Goal: Transaction & Acquisition: Purchase product/service

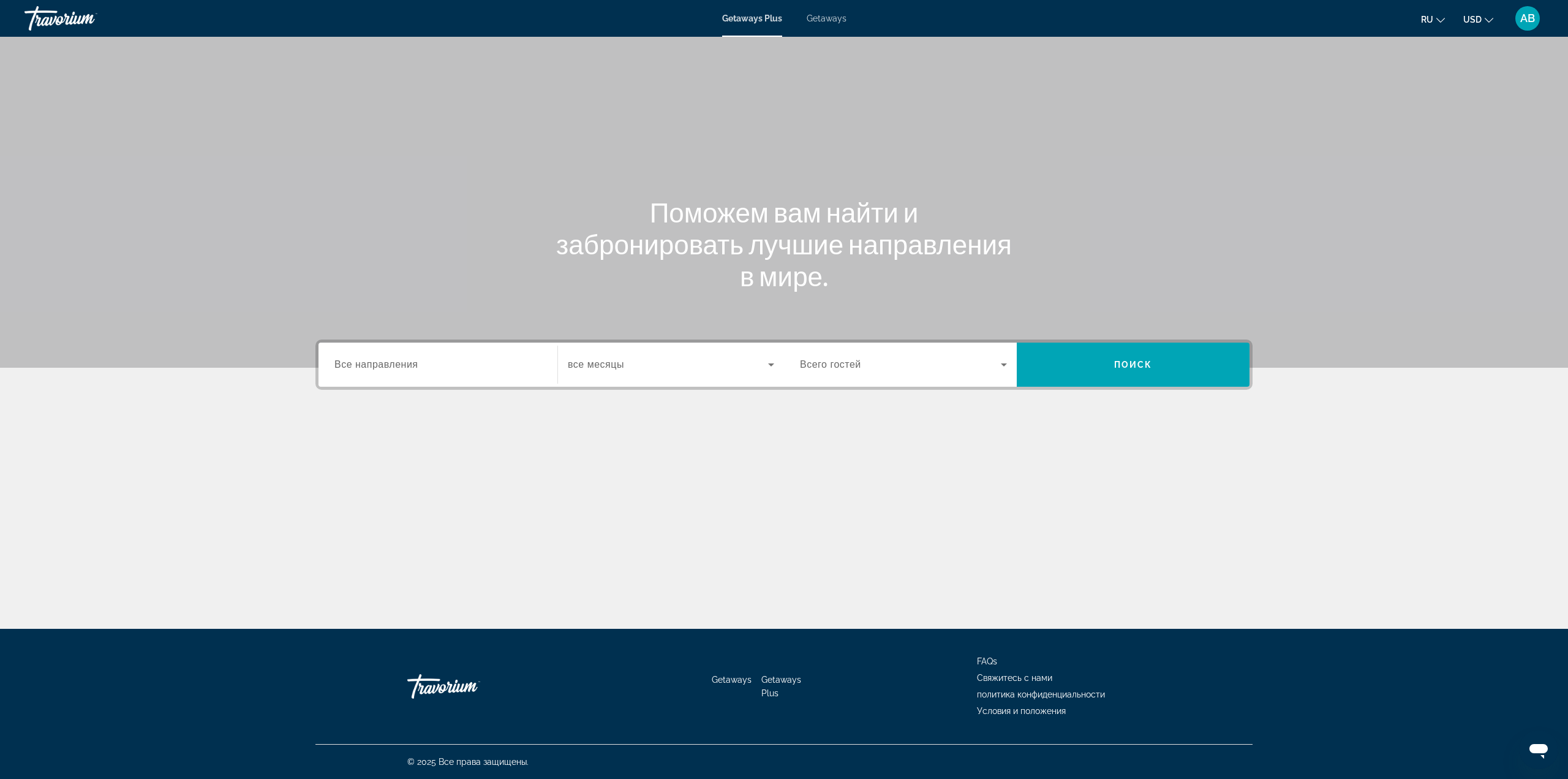
click at [817, 26] on div "Getaways Plus Getaways ru English Español Français Italiano Português русский U…" at bounding box center [784, 18] width 1568 height 32
click at [824, 16] on span "Getaways" at bounding box center [827, 18] width 40 height 10
click at [630, 362] on span "Search widget" at bounding box center [668, 365] width 201 height 15
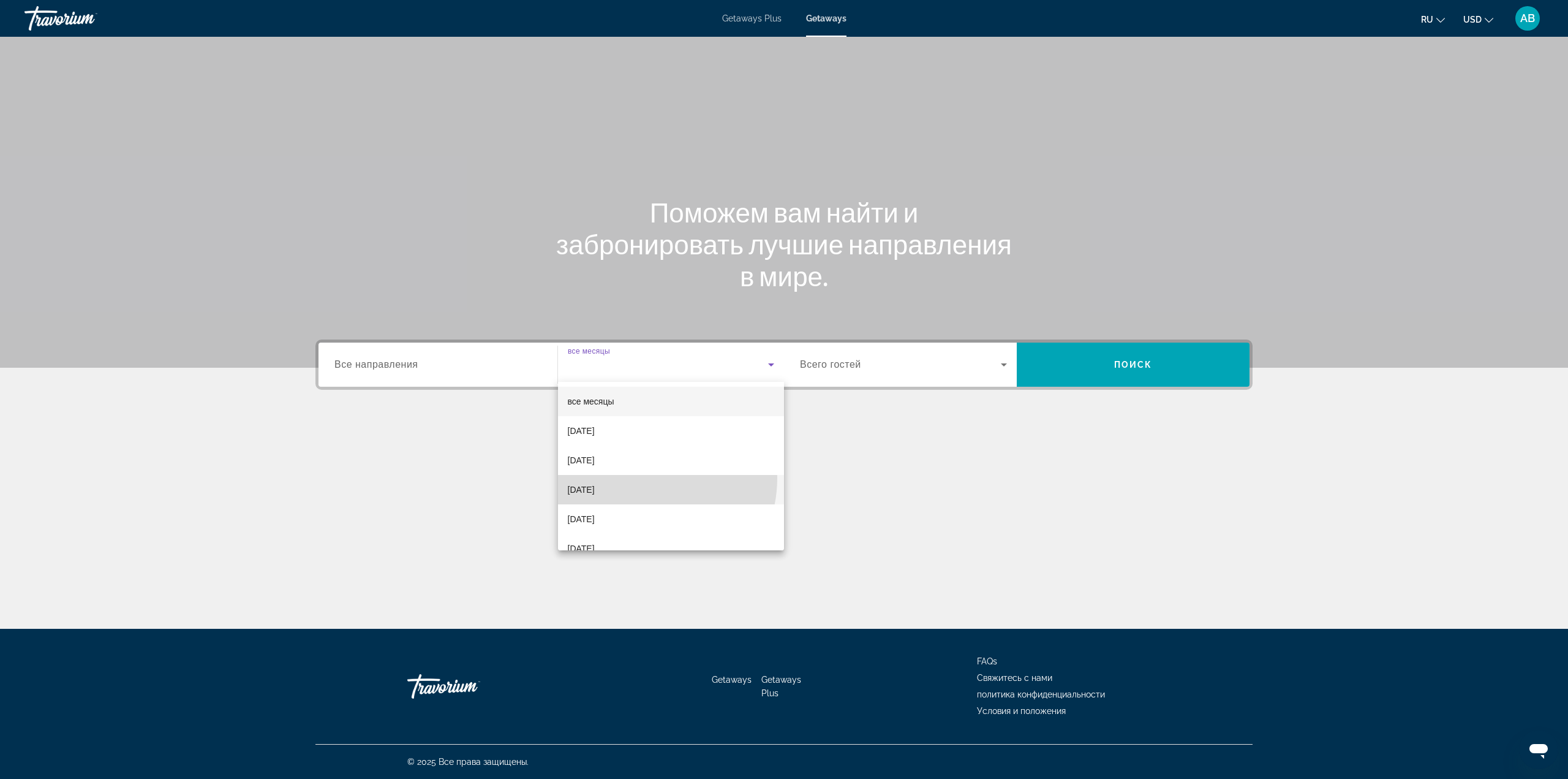
click at [636, 477] on mat-option "[DATE]" at bounding box center [671, 490] width 227 height 29
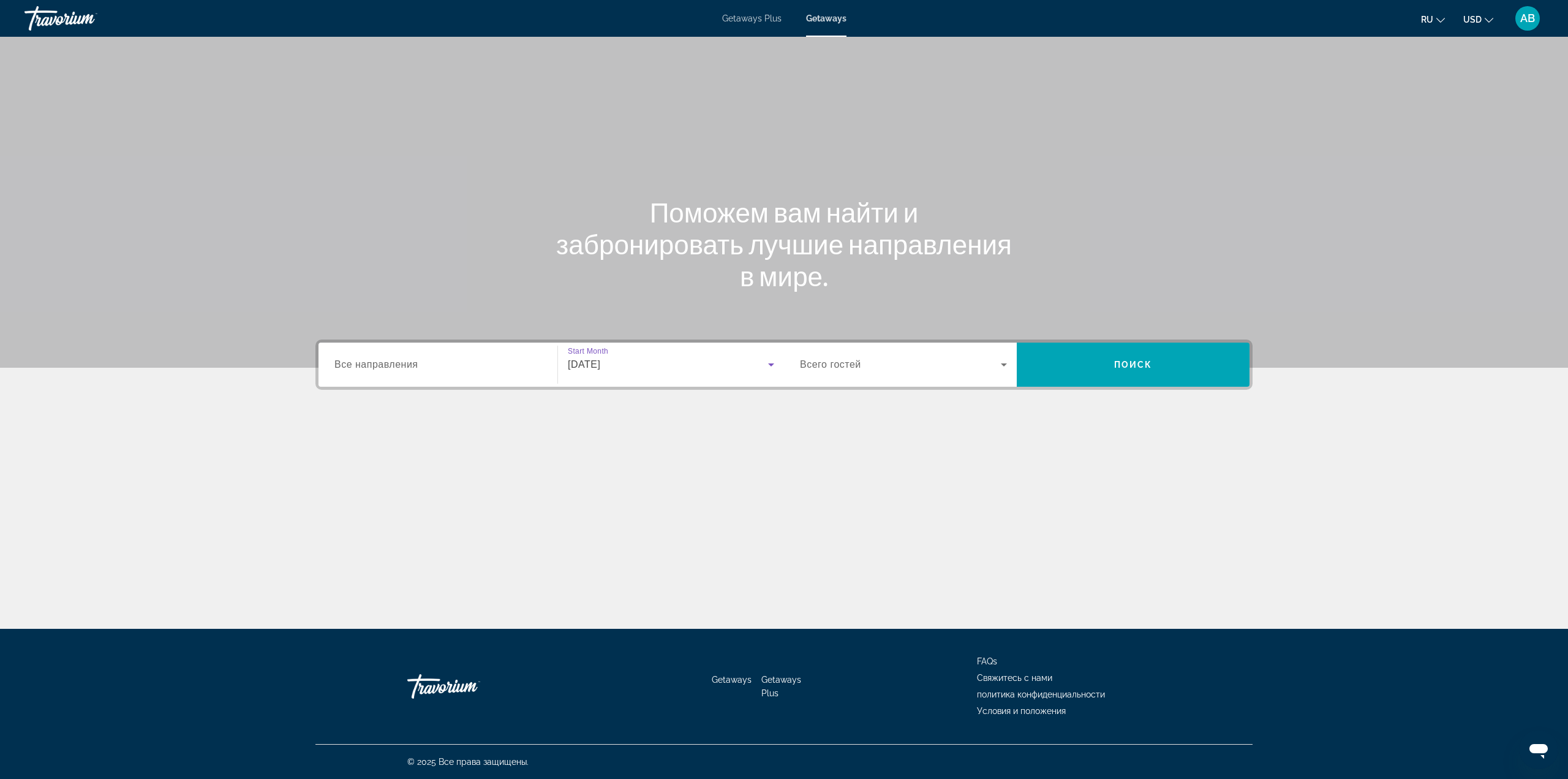
click at [469, 375] on div "Search widget" at bounding box center [438, 365] width 207 height 35
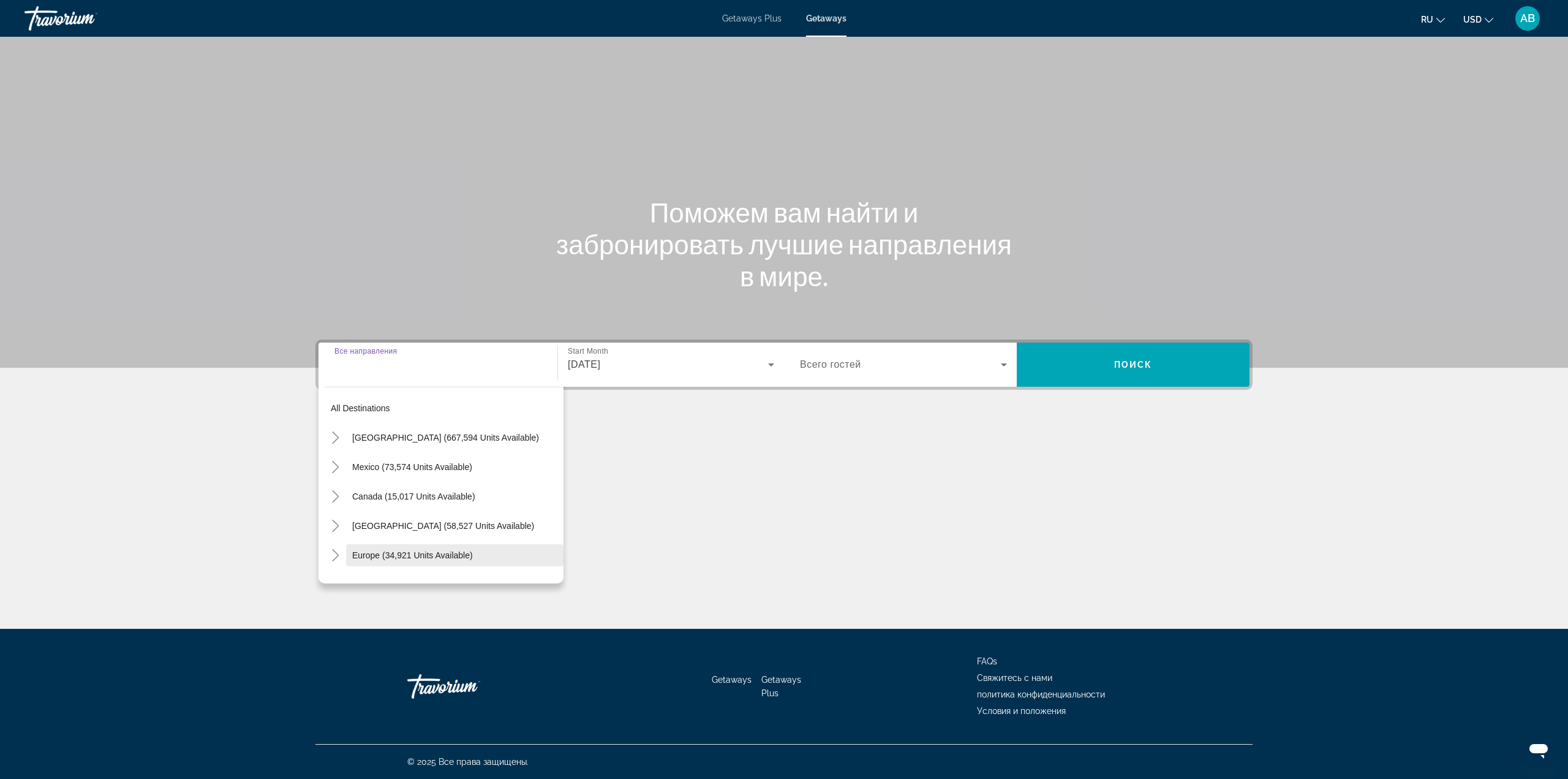
click at [374, 564] on span "Search widget" at bounding box center [455, 556] width 218 height 29
type input "**********"
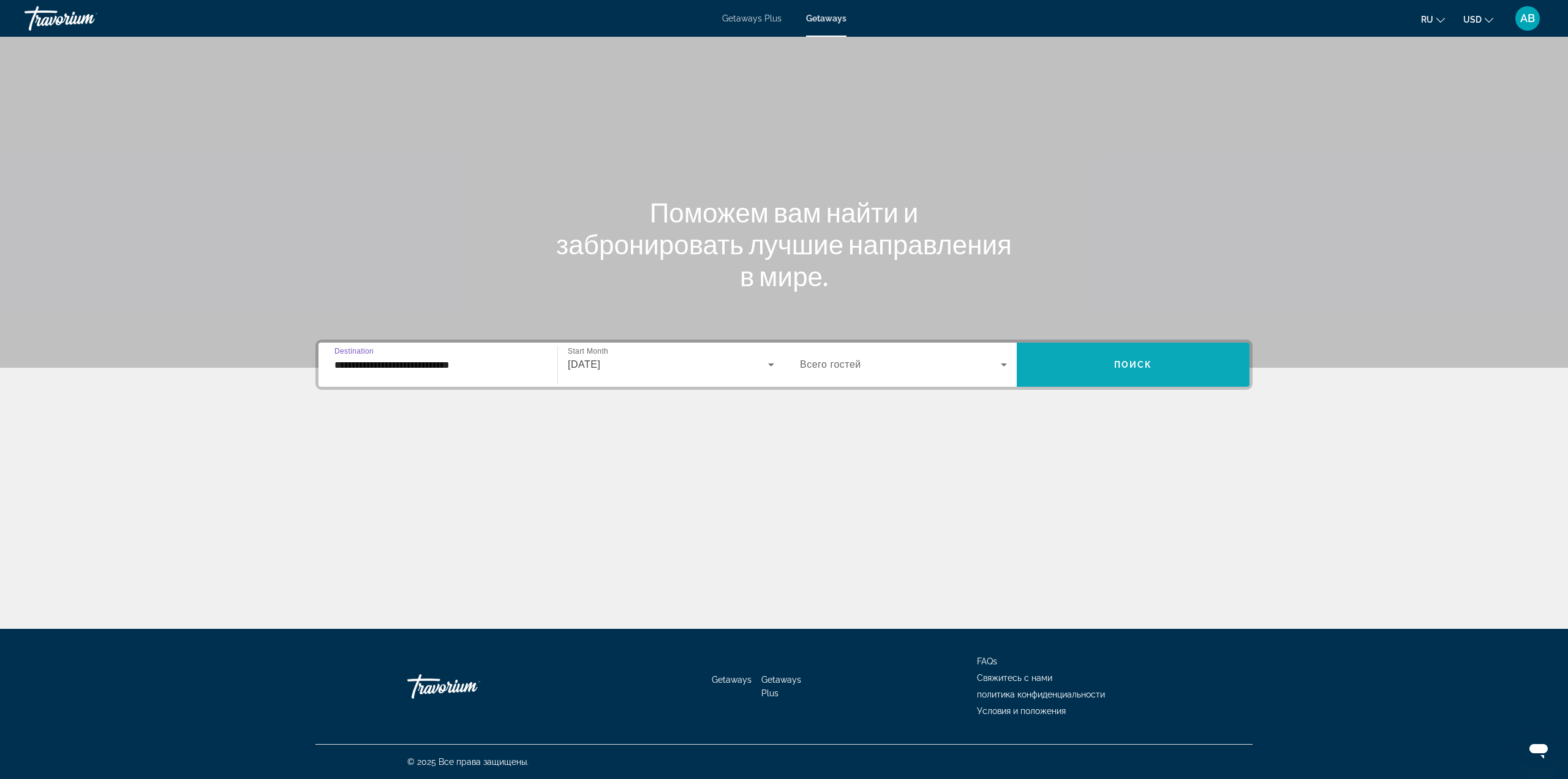
click at [1191, 352] on span "Search widget" at bounding box center [1132, 365] width 232 height 29
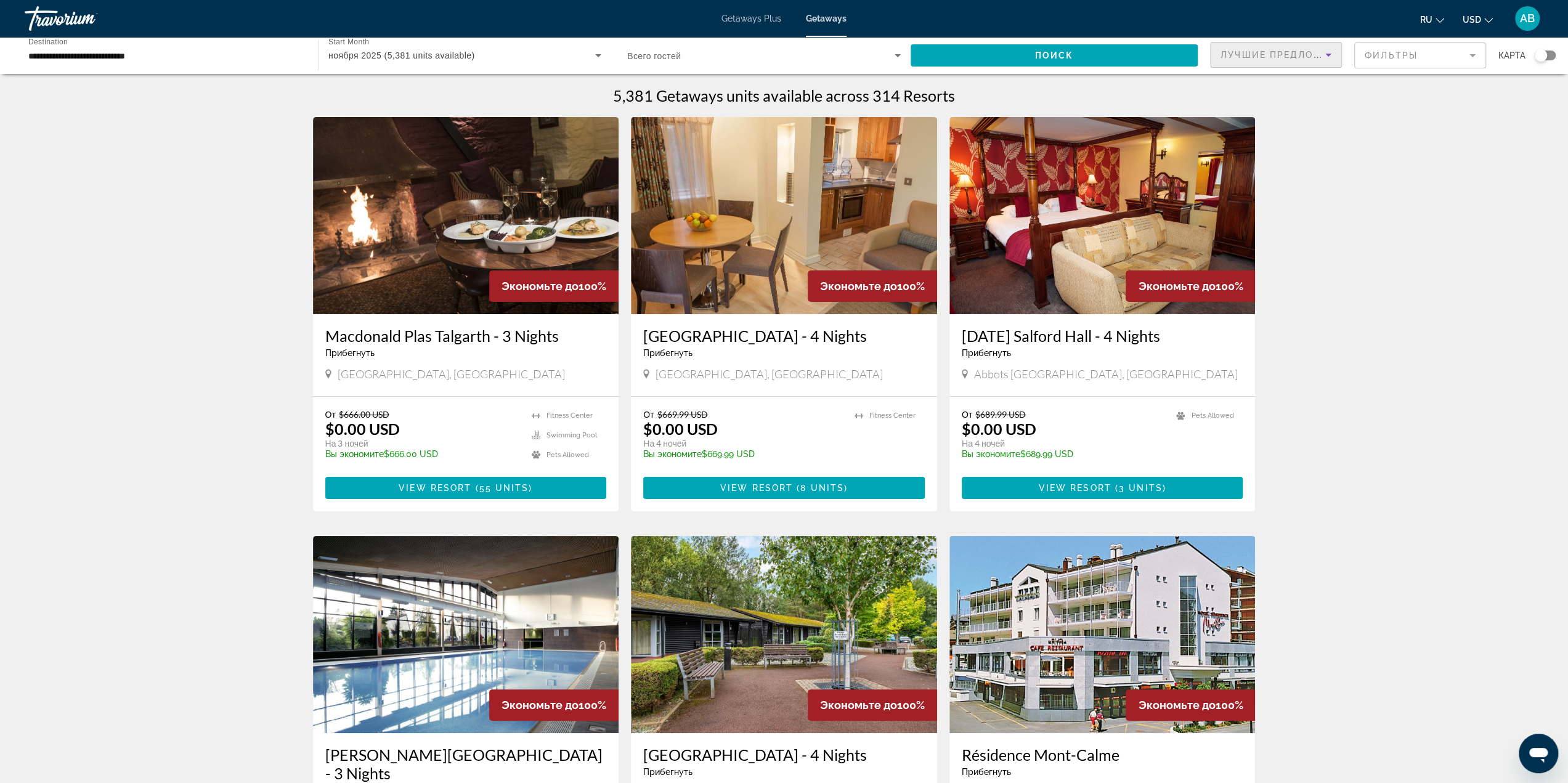
click at [1275, 62] on div "Лучшие предложения" at bounding box center [1275, 60] width 111 height 35
drag, startPoint x: 1280, startPoint y: 112, endPoint x: 1194, endPoint y: 93, distance: 88.1
click at [1280, 112] on mat-option "Низшая цена" at bounding box center [1275, 116] width 130 height 29
click at [1113, 48] on span "Search widget" at bounding box center [1054, 55] width 287 height 29
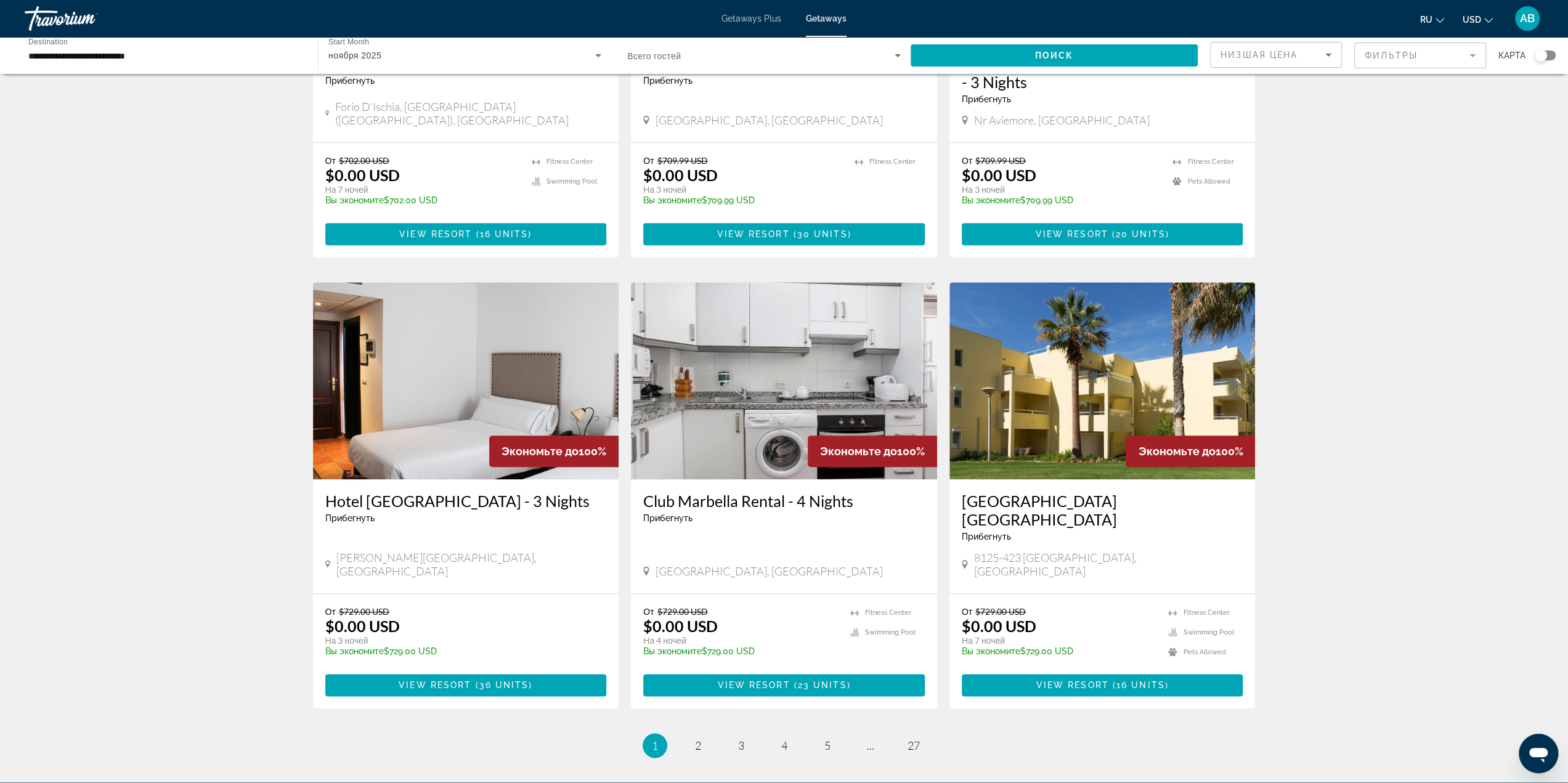
scroll to position [1208, 0]
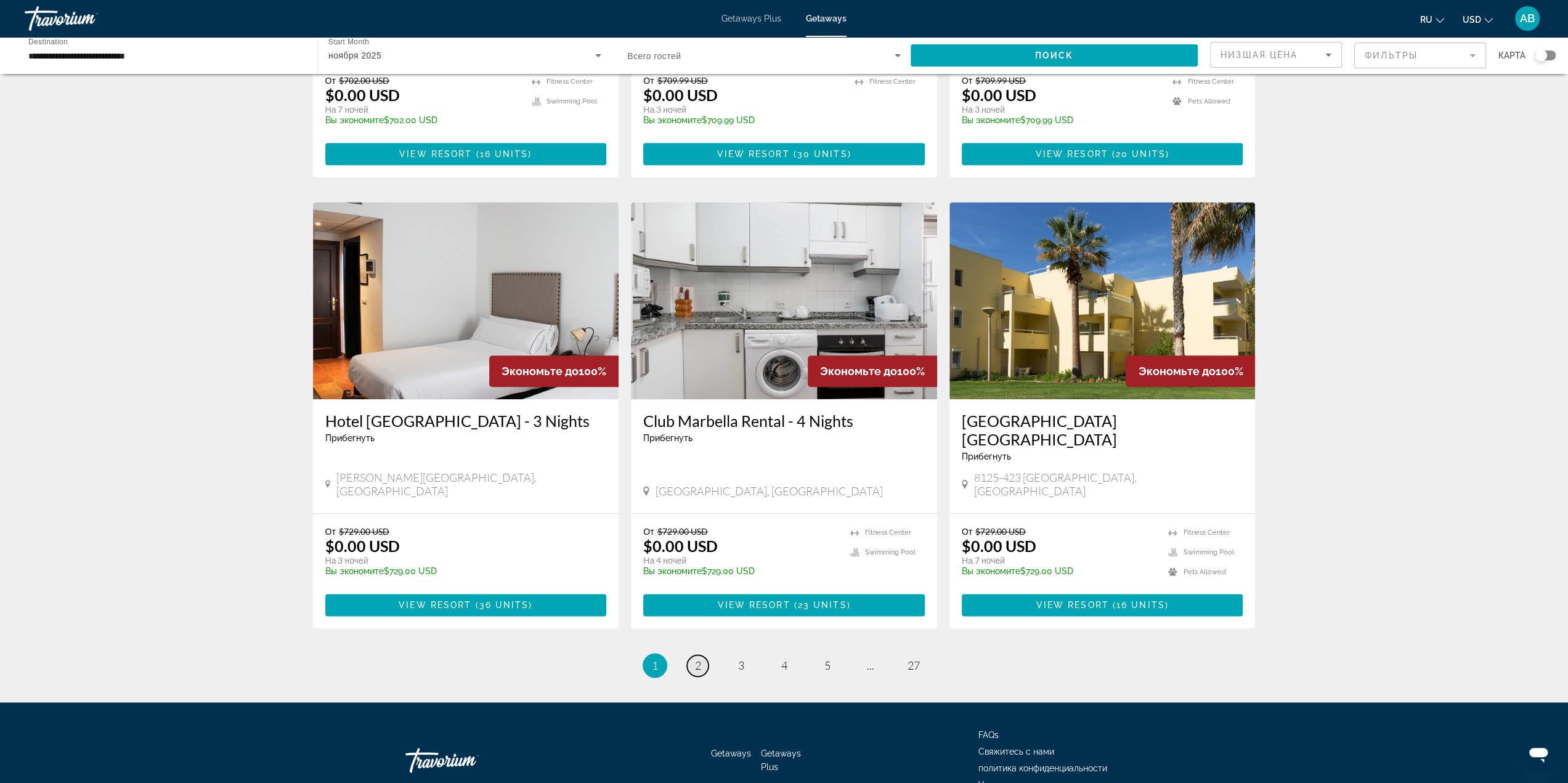
click at [698, 655] on link "page 2" at bounding box center [698, 666] width 22 height 22
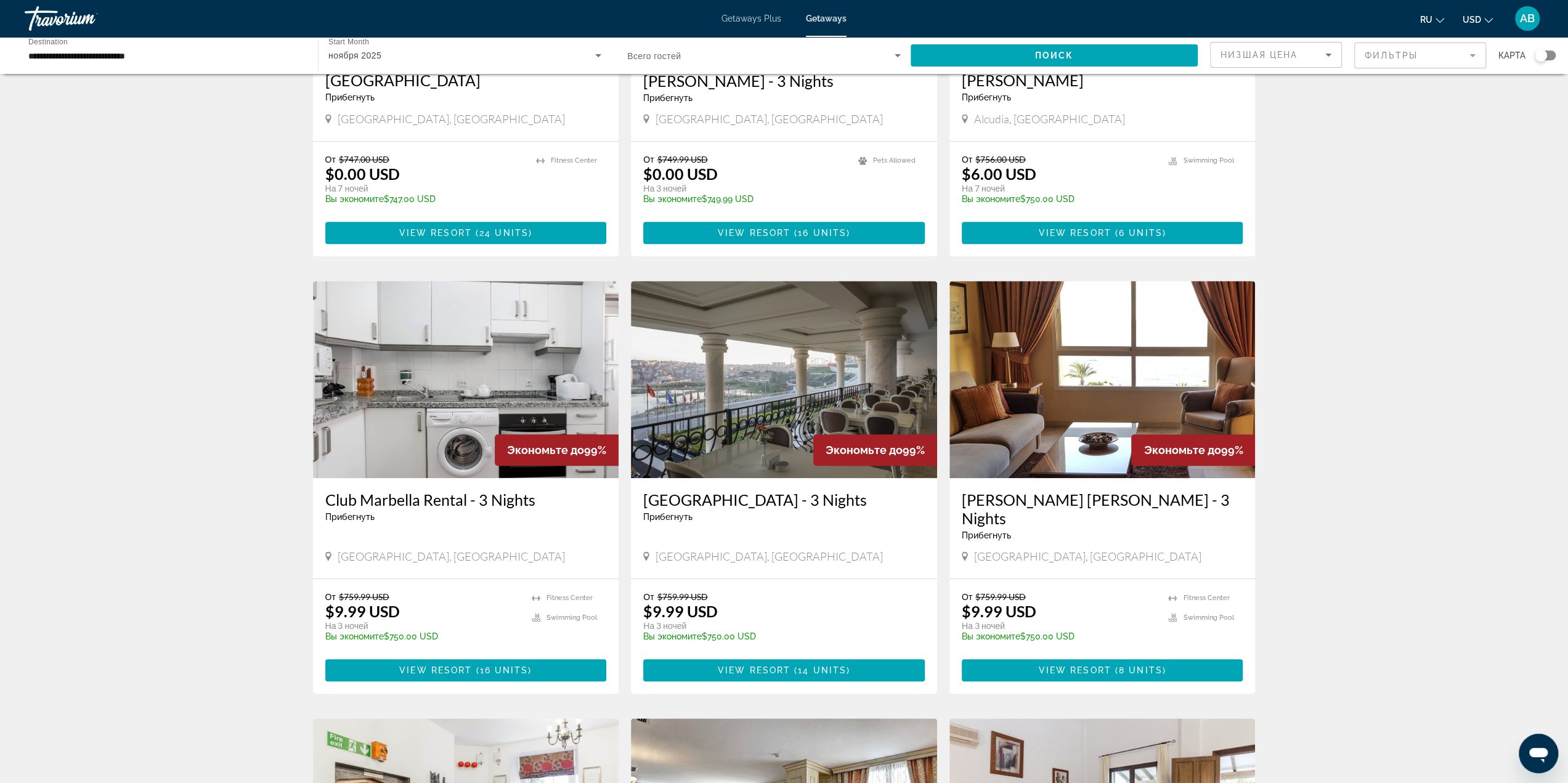
scroll to position [1208, 0]
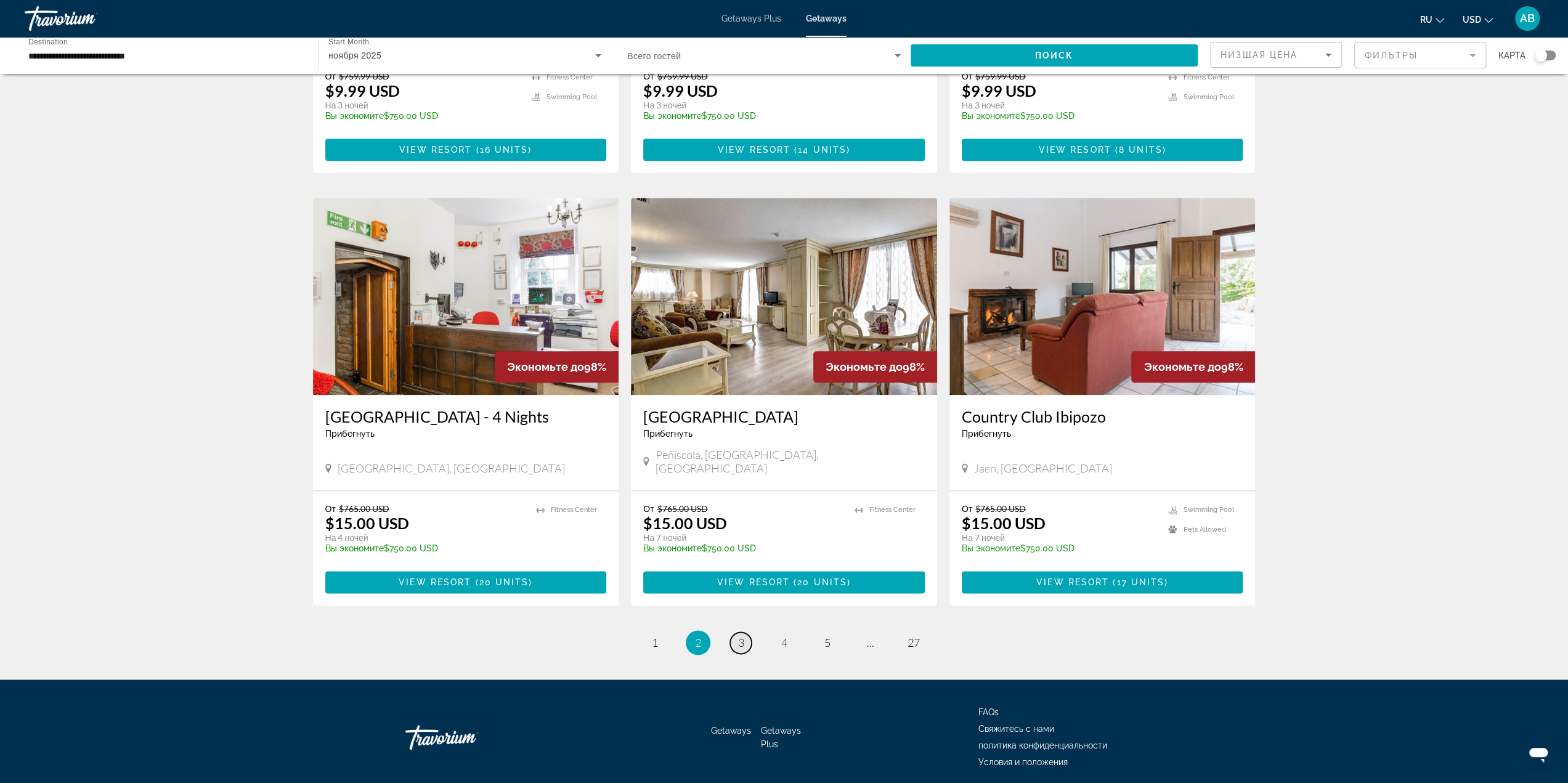
click at [738, 635] on span "3" at bounding box center [741, 642] width 6 height 14
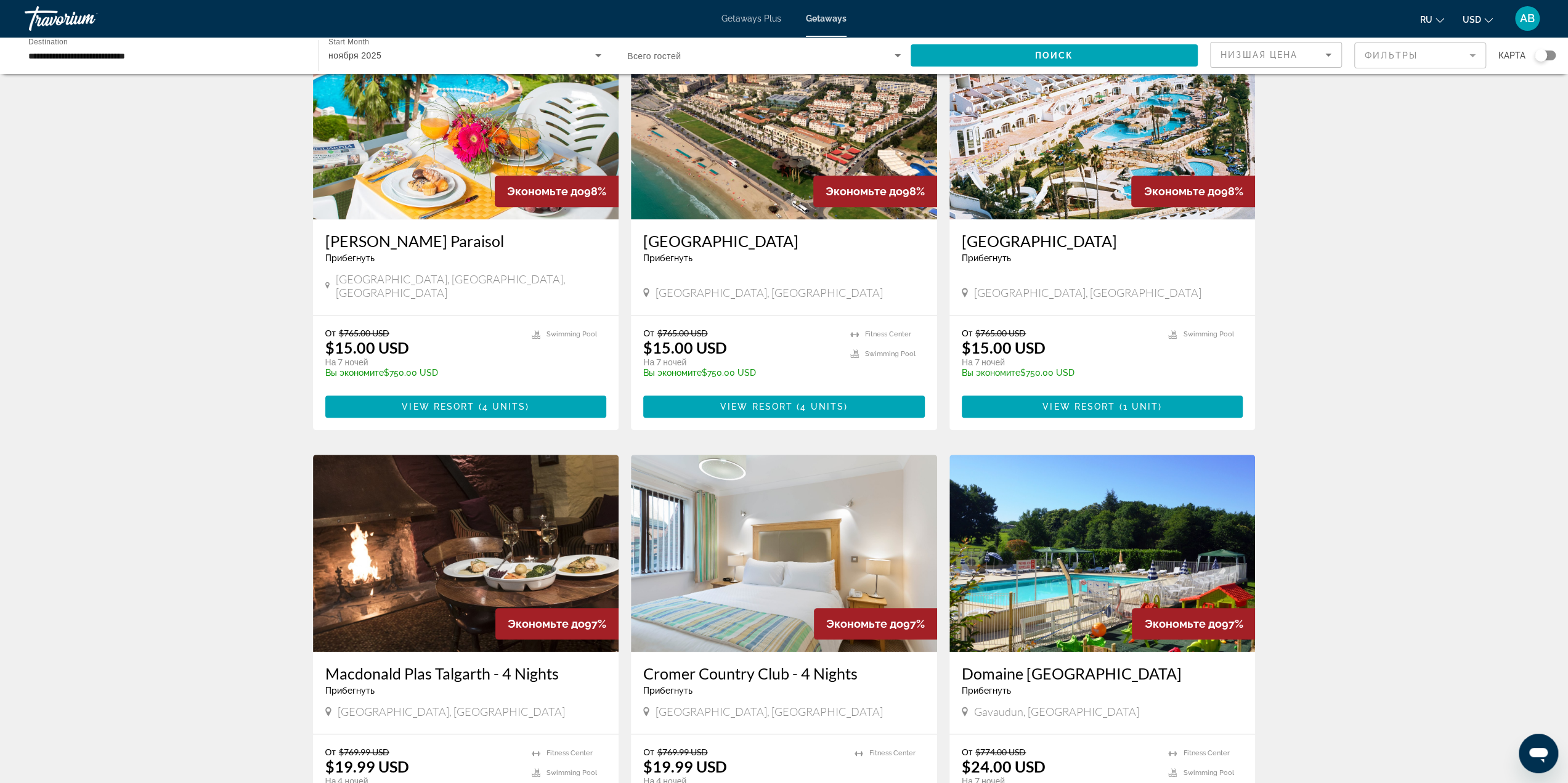
scroll to position [986, 0]
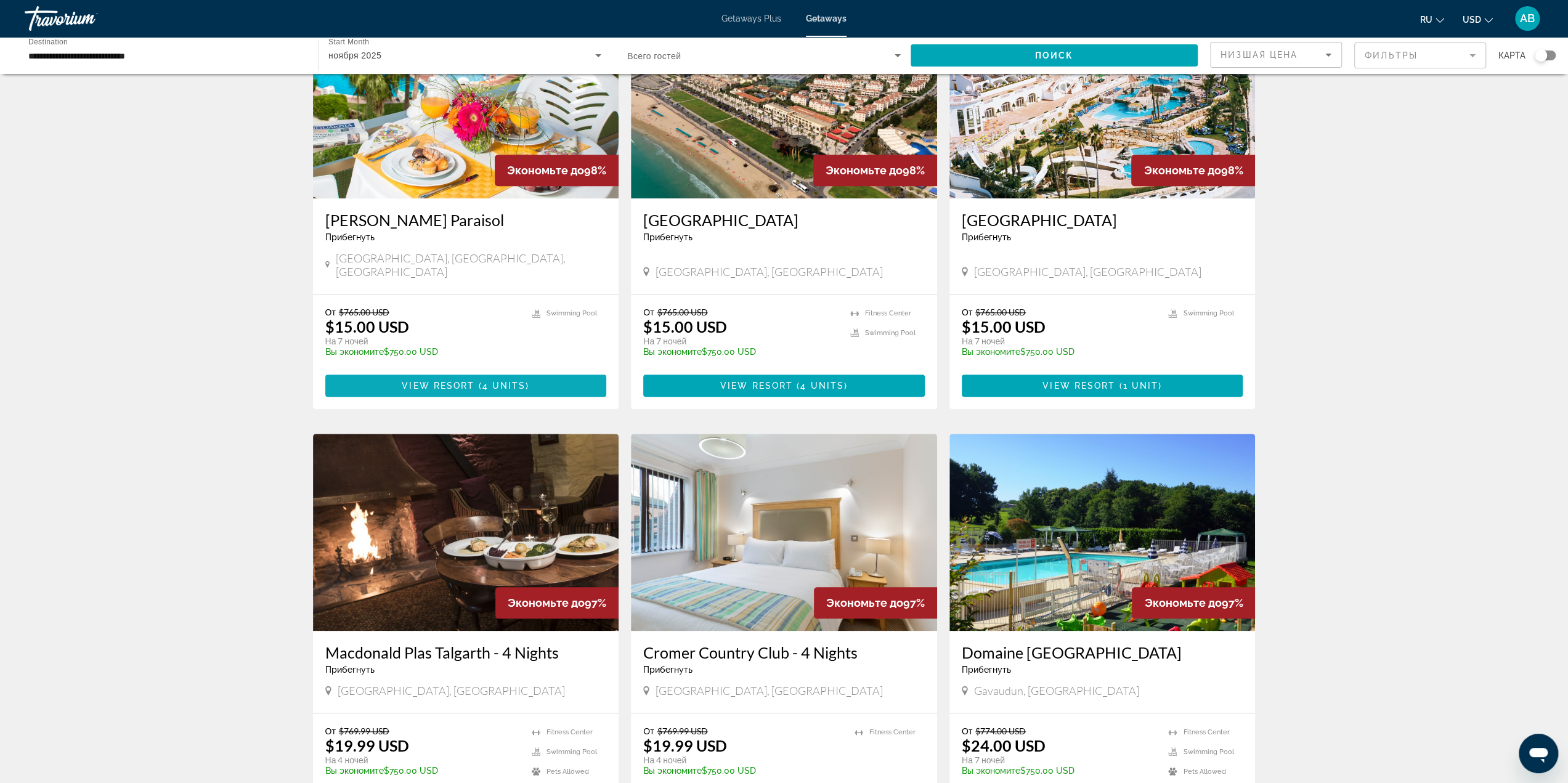
click at [509, 380] on span "4 units" at bounding box center [504, 385] width 44 height 10
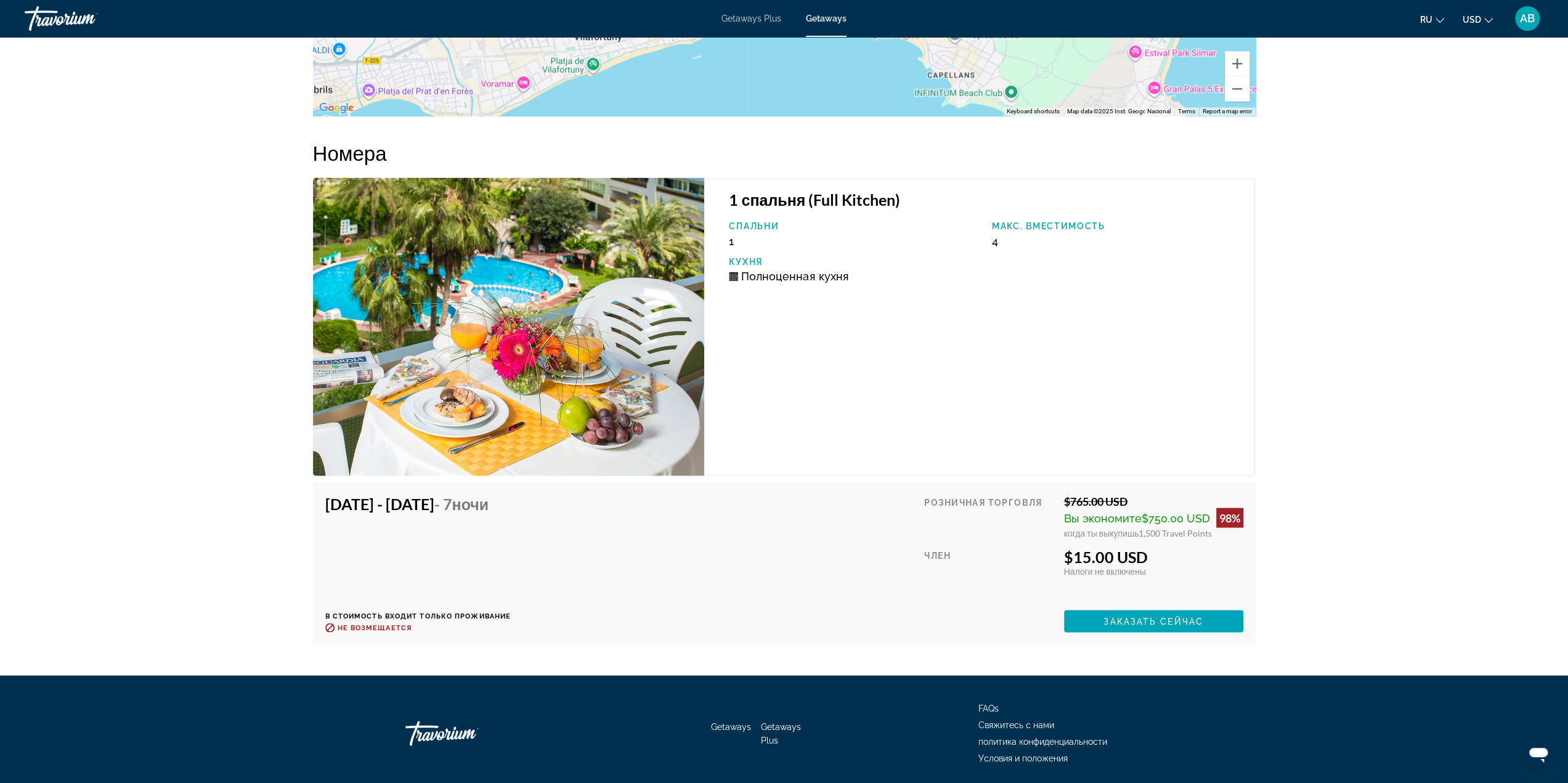
scroll to position [2068, 0]
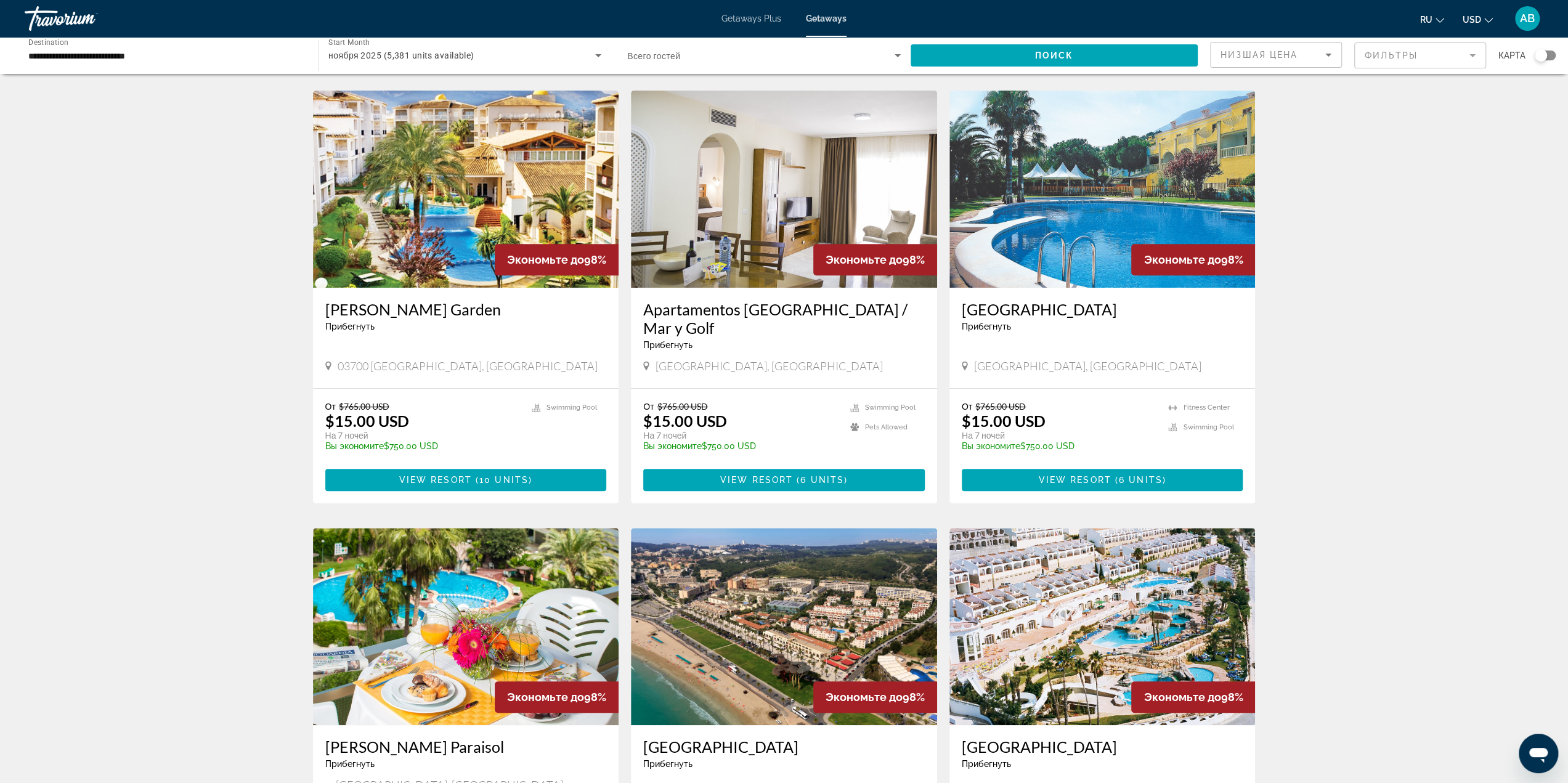
scroll to position [616, 0]
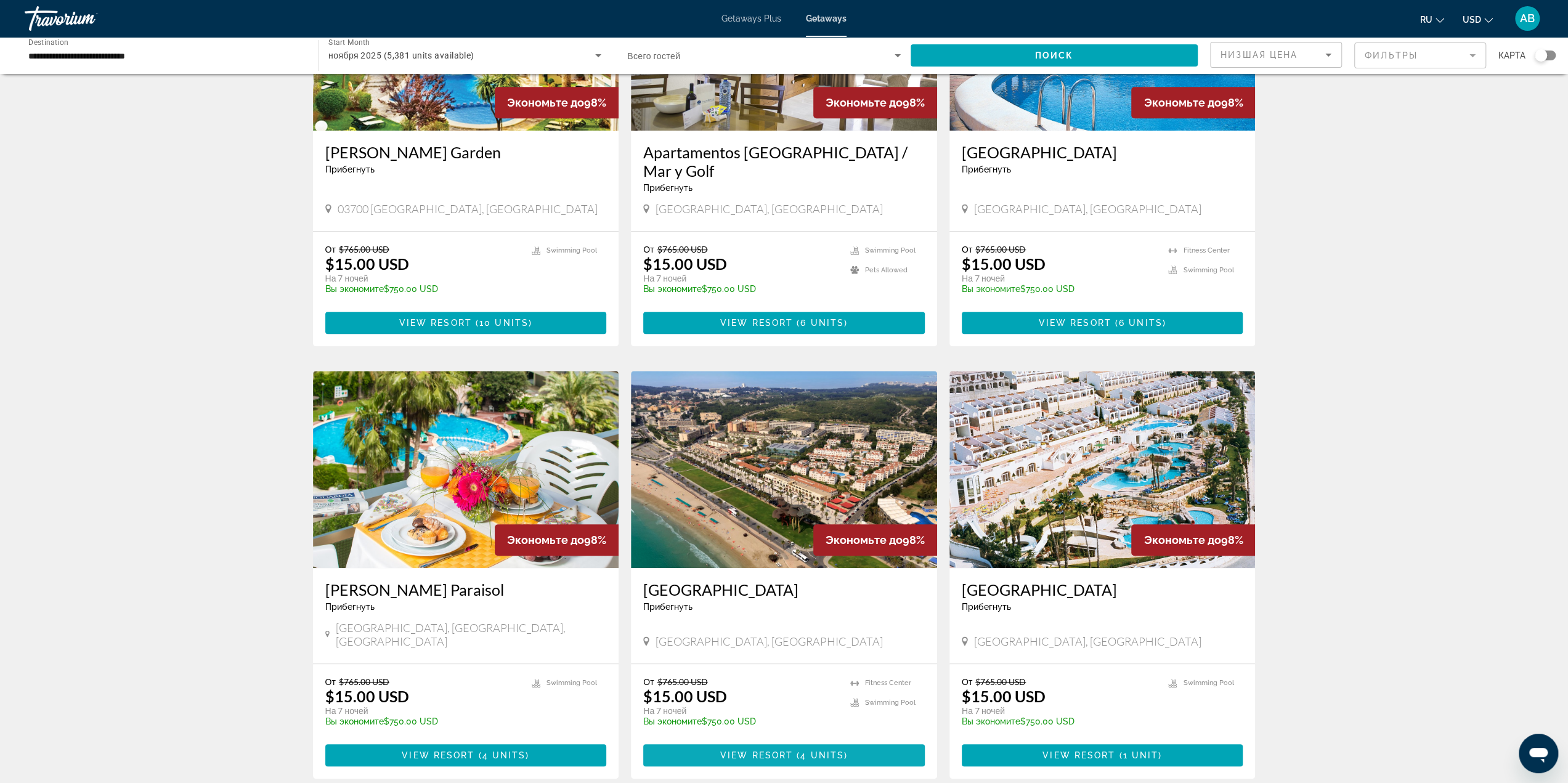
click at [754, 750] on span "View Resort" at bounding box center [756, 755] width 72 height 10
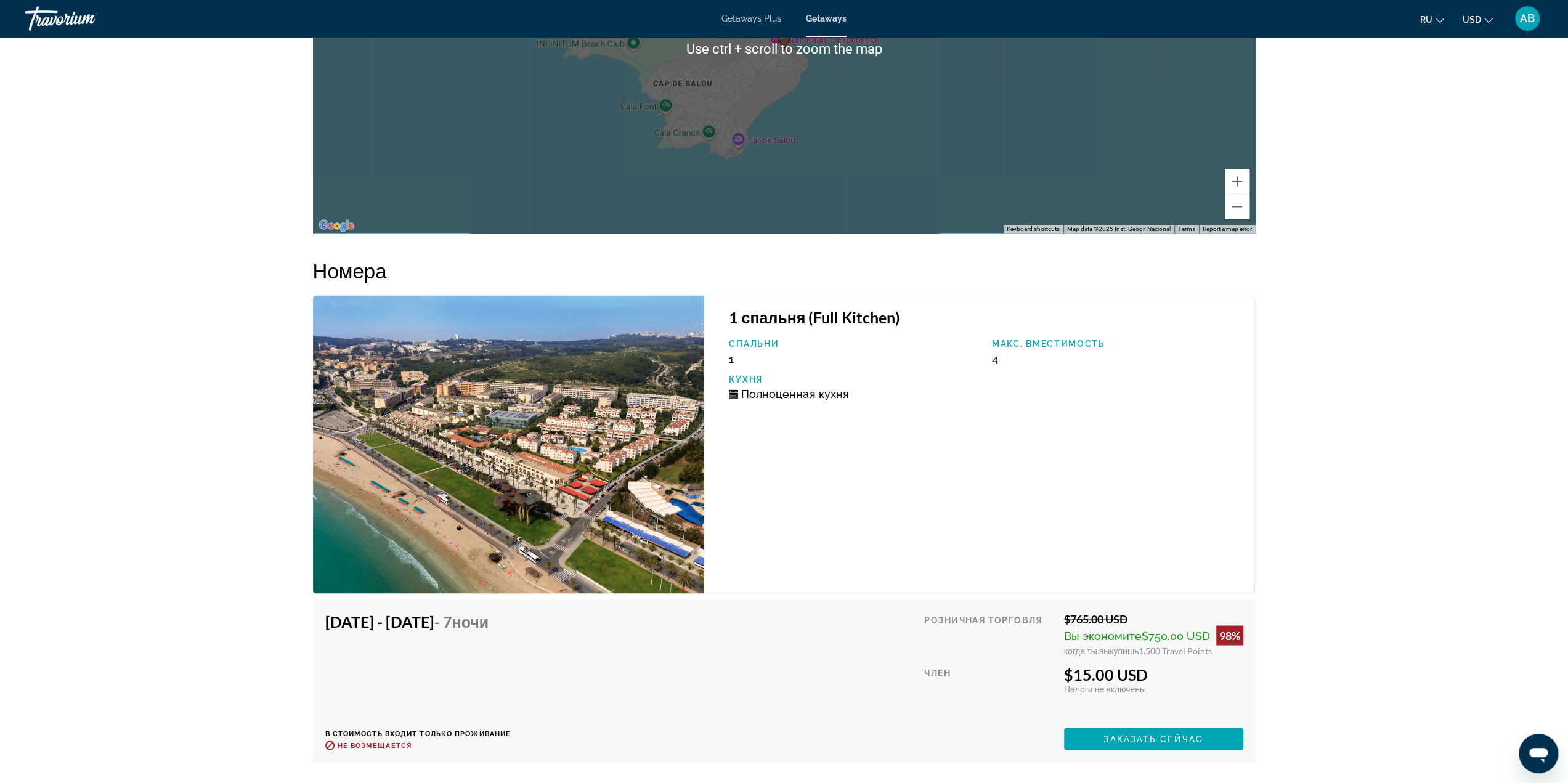
scroll to position [1946, 0]
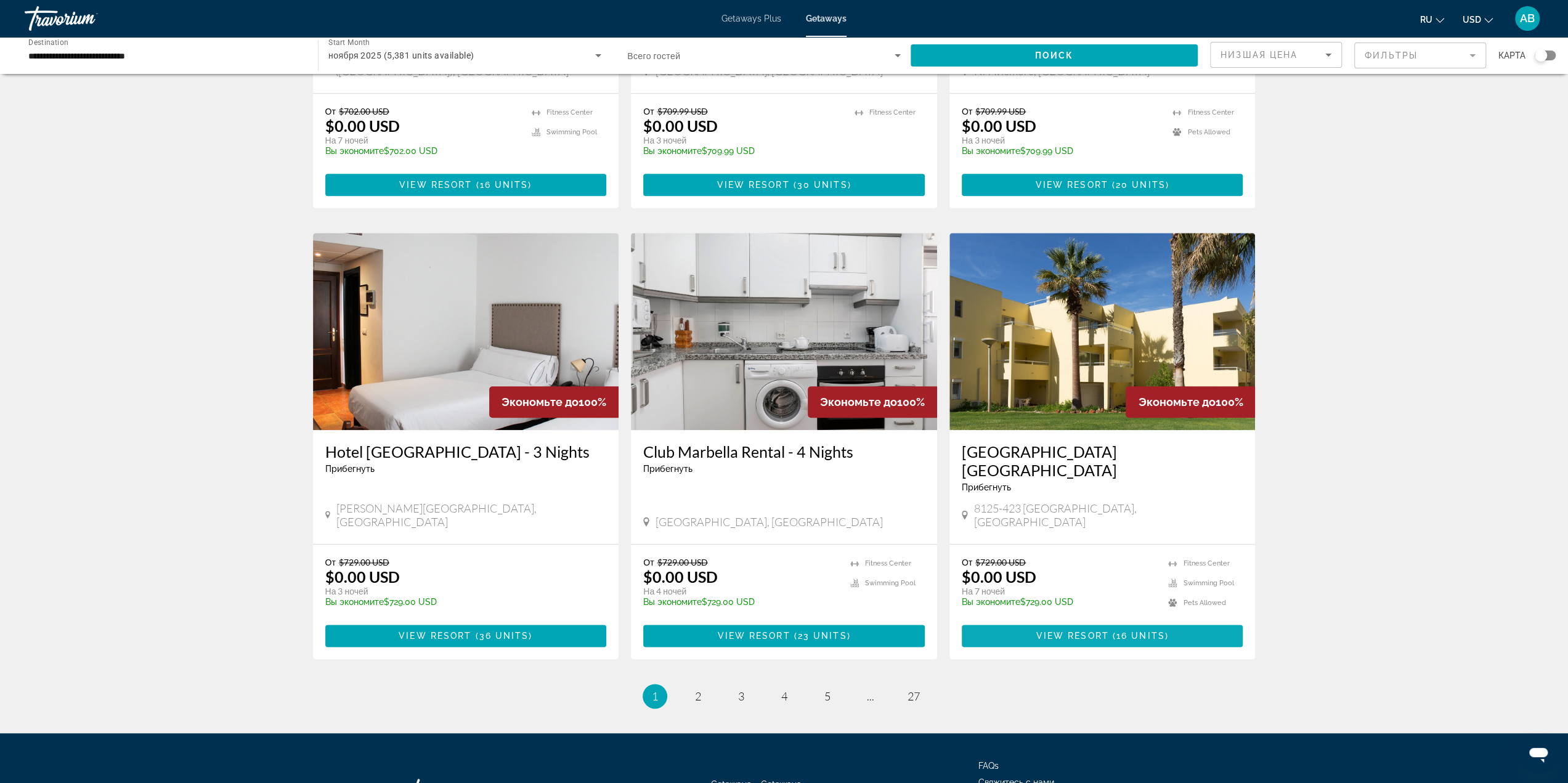
scroll to position [1208, 0]
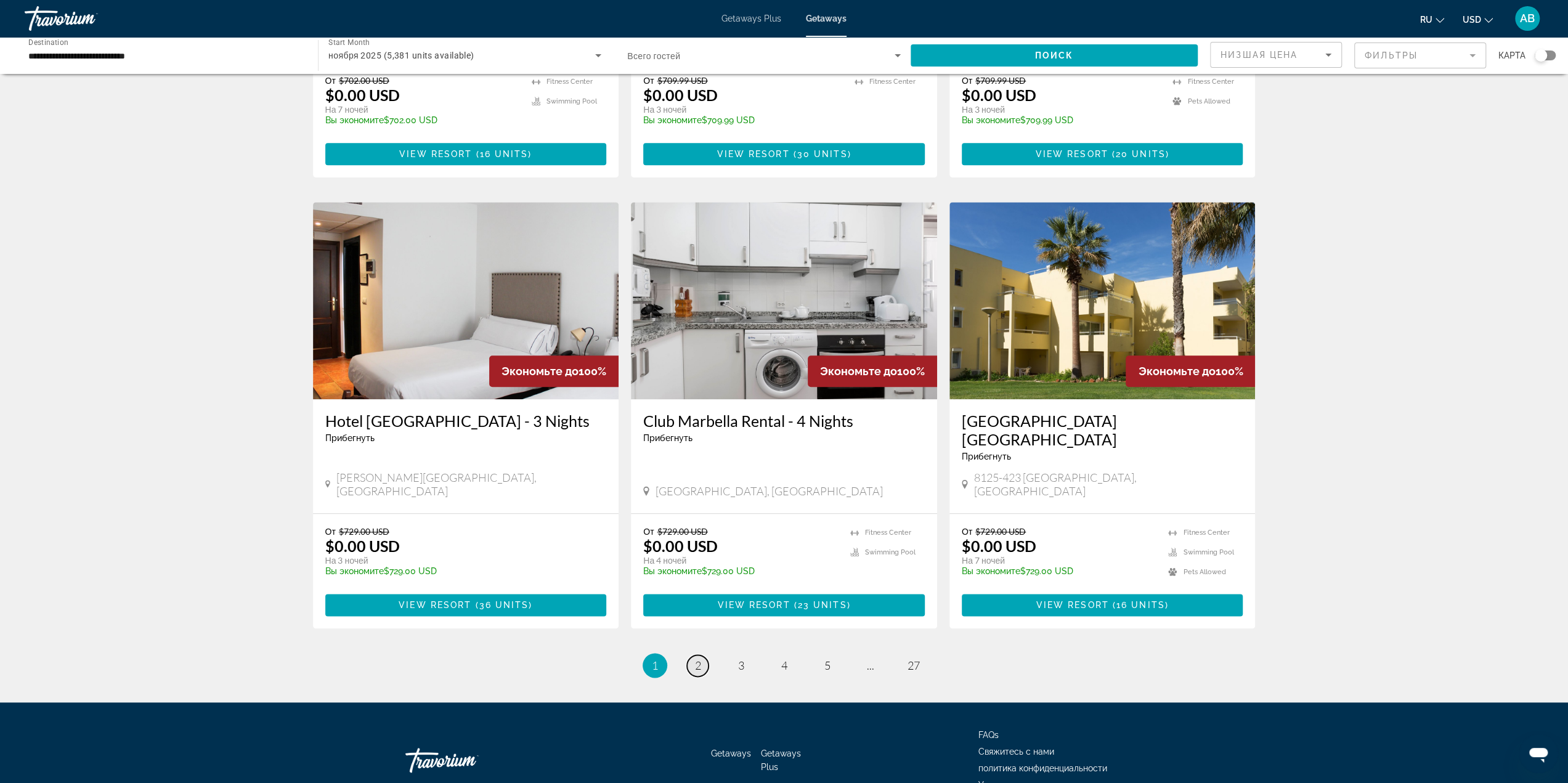
click at [701, 655] on link "page 2" at bounding box center [698, 666] width 22 height 22
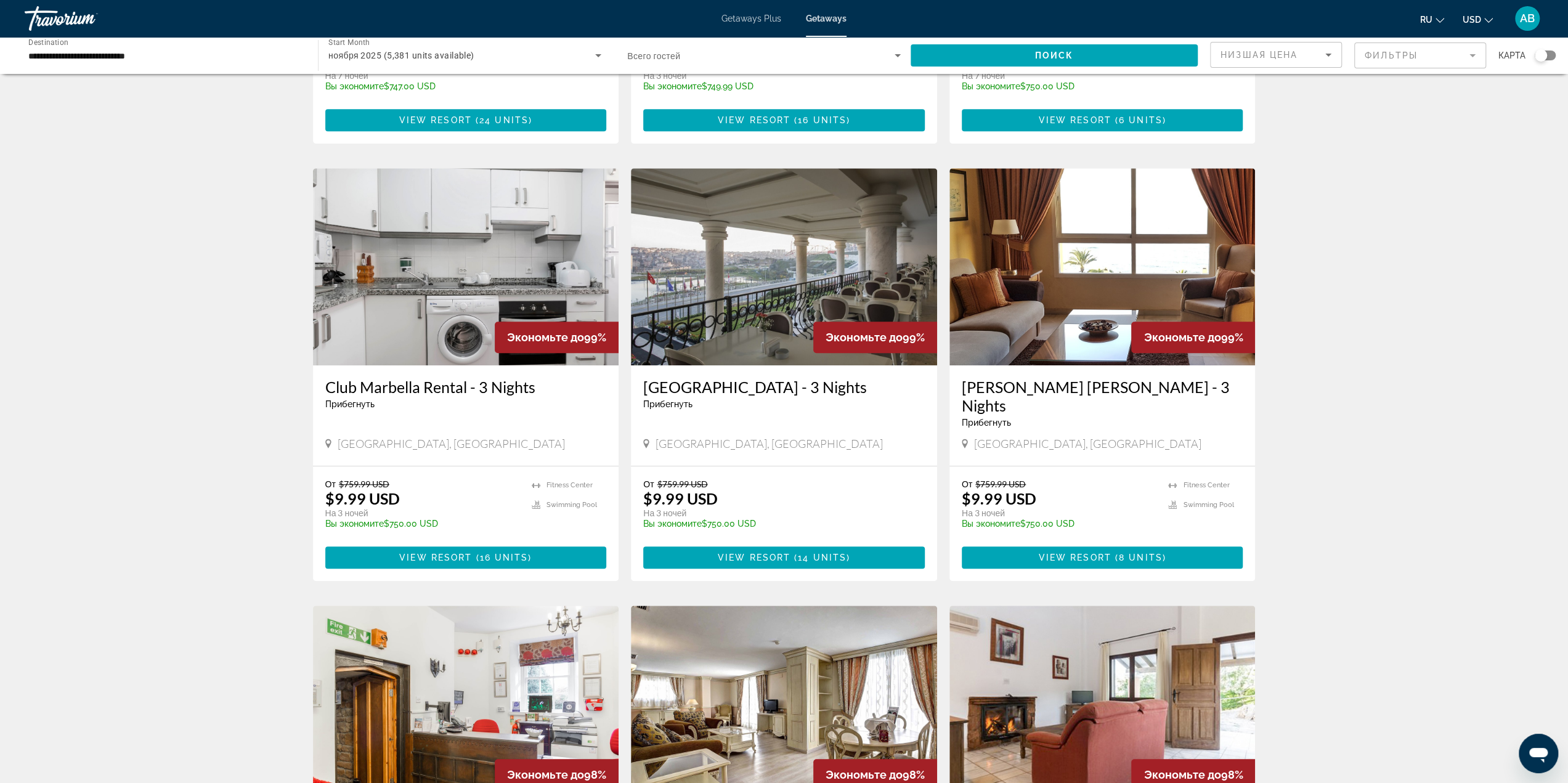
scroll to position [1171, 0]
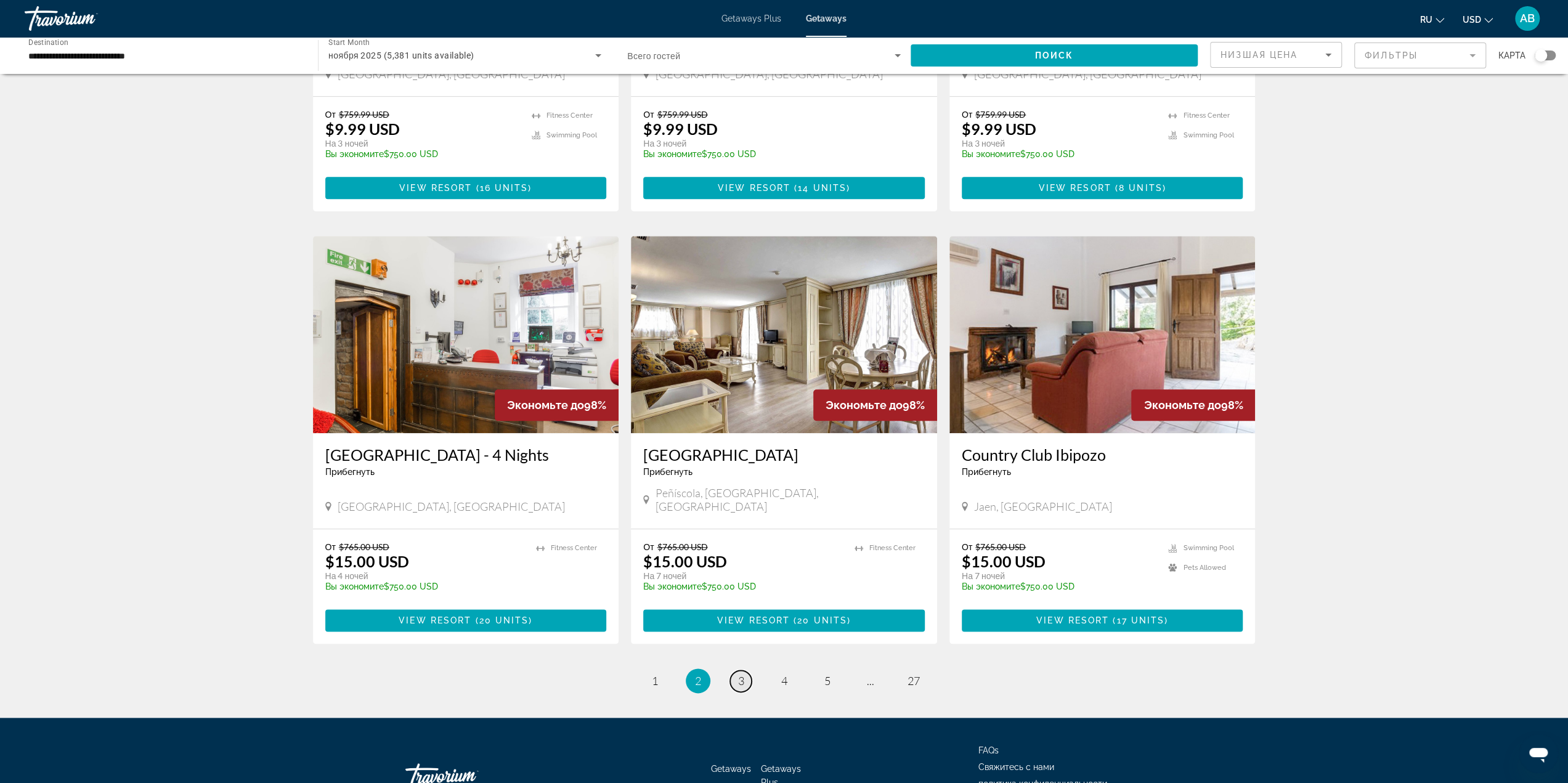
click at [739, 674] on span "3" at bounding box center [741, 680] width 6 height 14
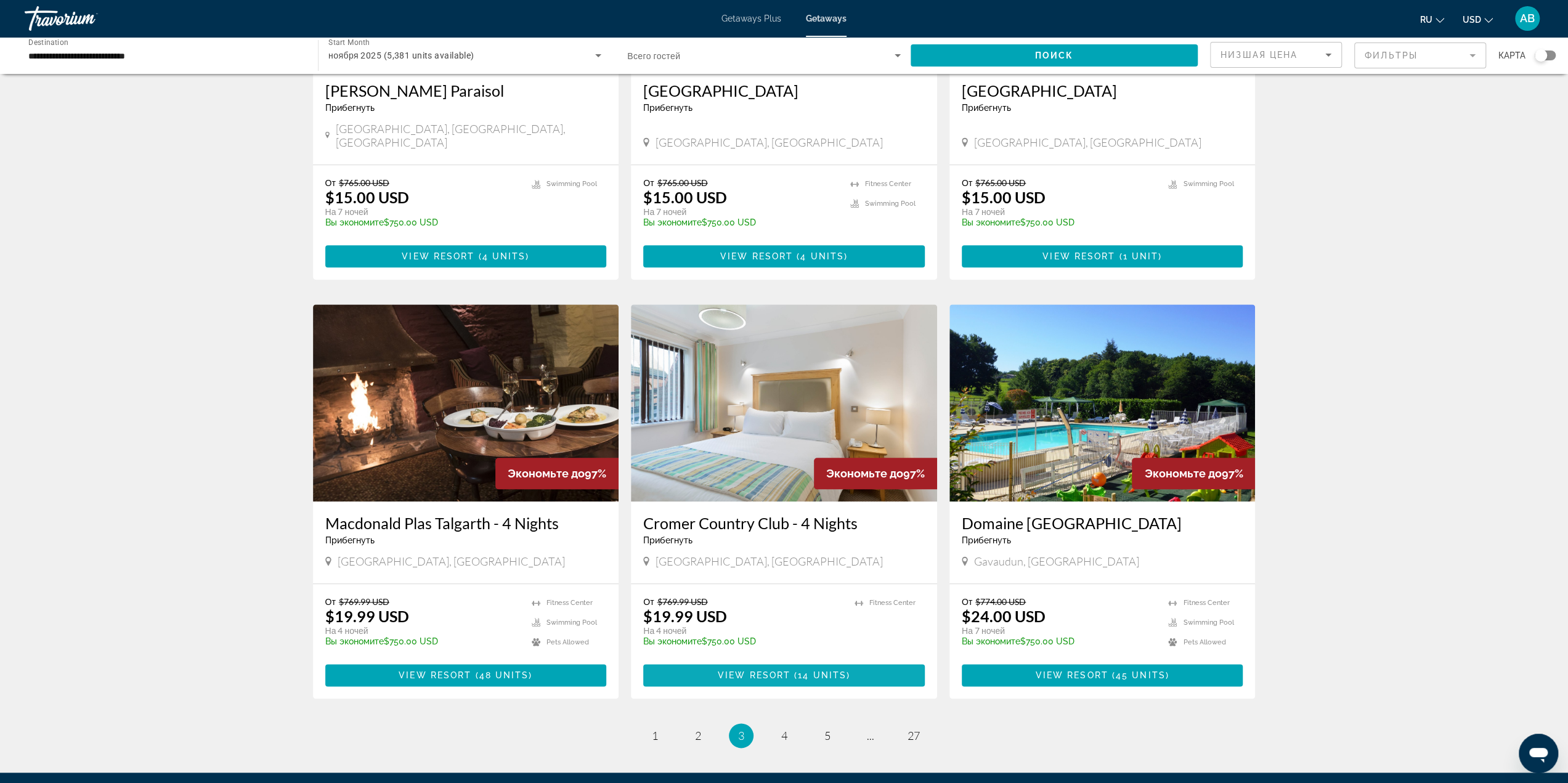
scroll to position [1208, 0]
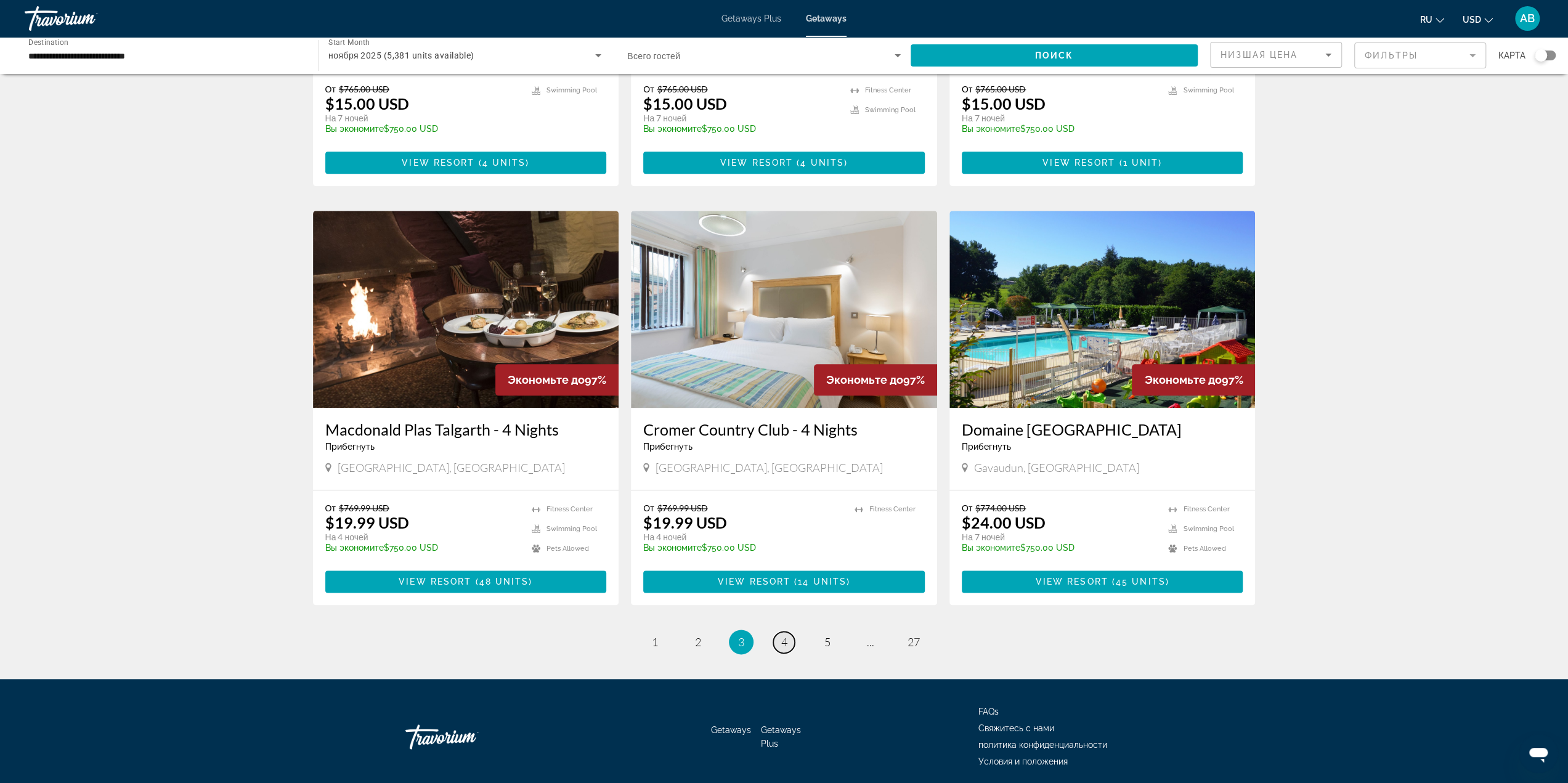
click at [784, 635] on span "4" at bounding box center [784, 642] width 6 height 14
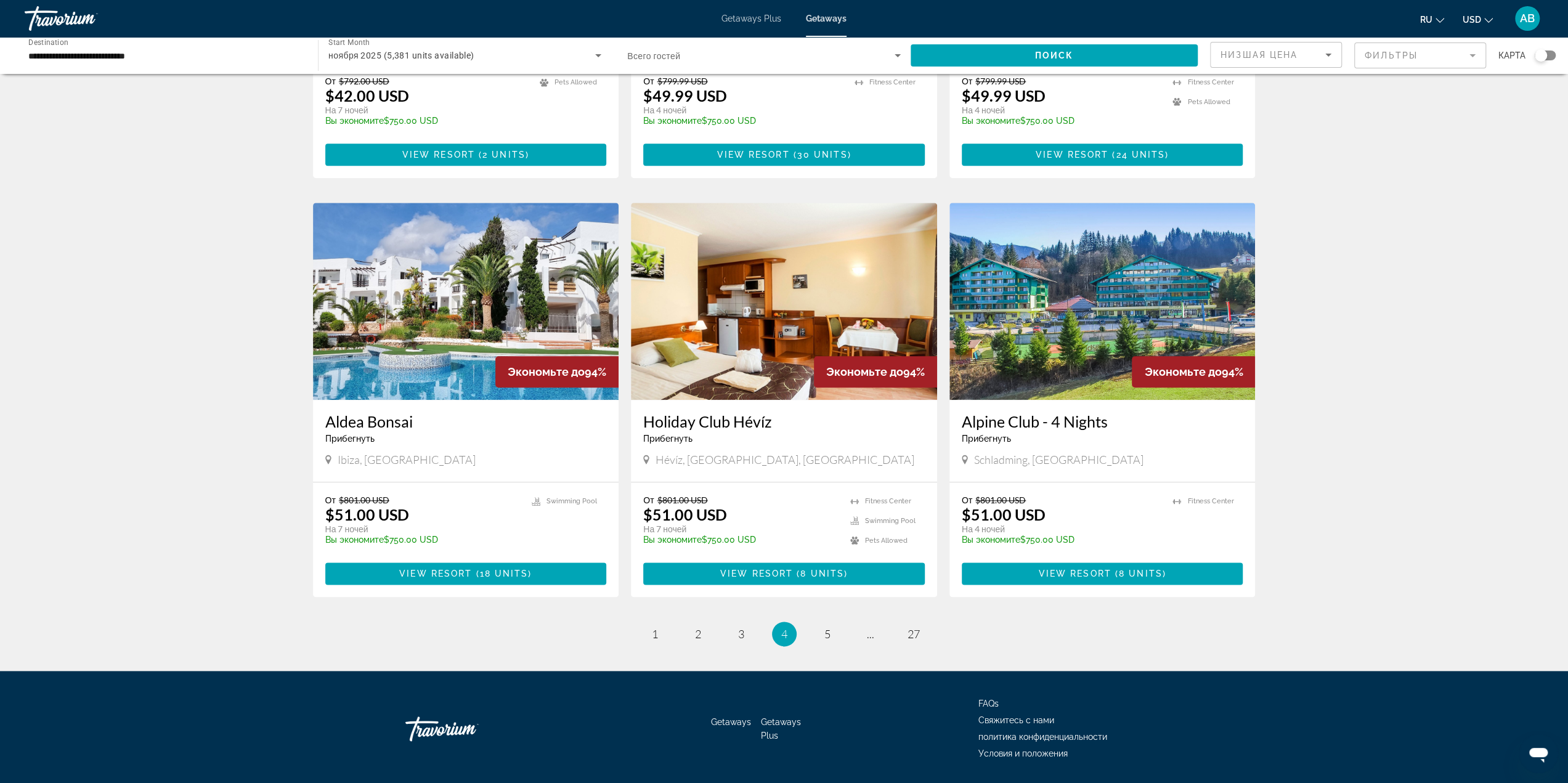
scroll to position [1208, 0]
click at [829, 626] on span "5" at bounding box center [827, 633] width 6 height 14
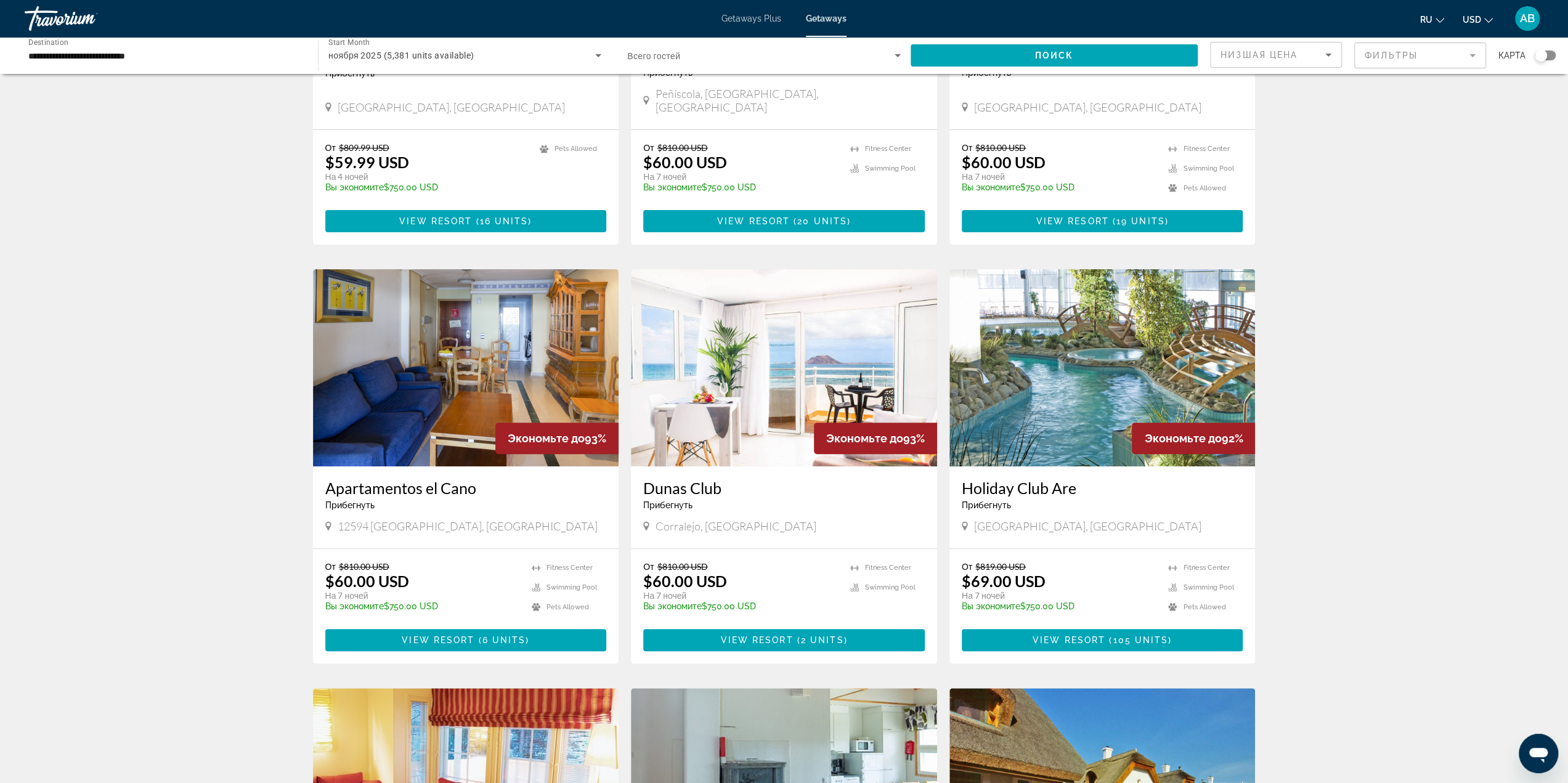
scroll to position [247, 0]
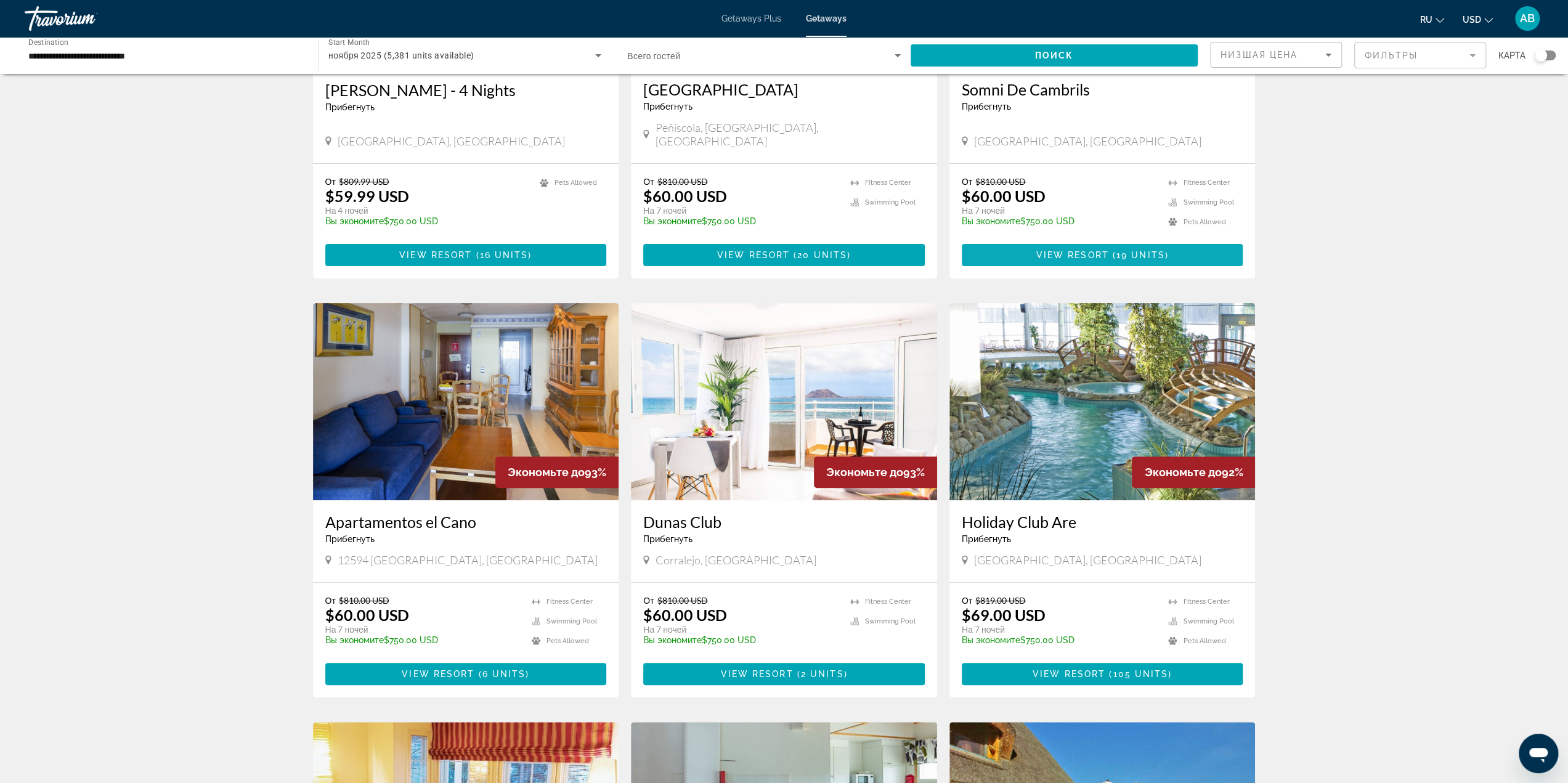
click at [1089, 250] on span "View Resort" at bounding box center [1072, 255] width 72 height 10
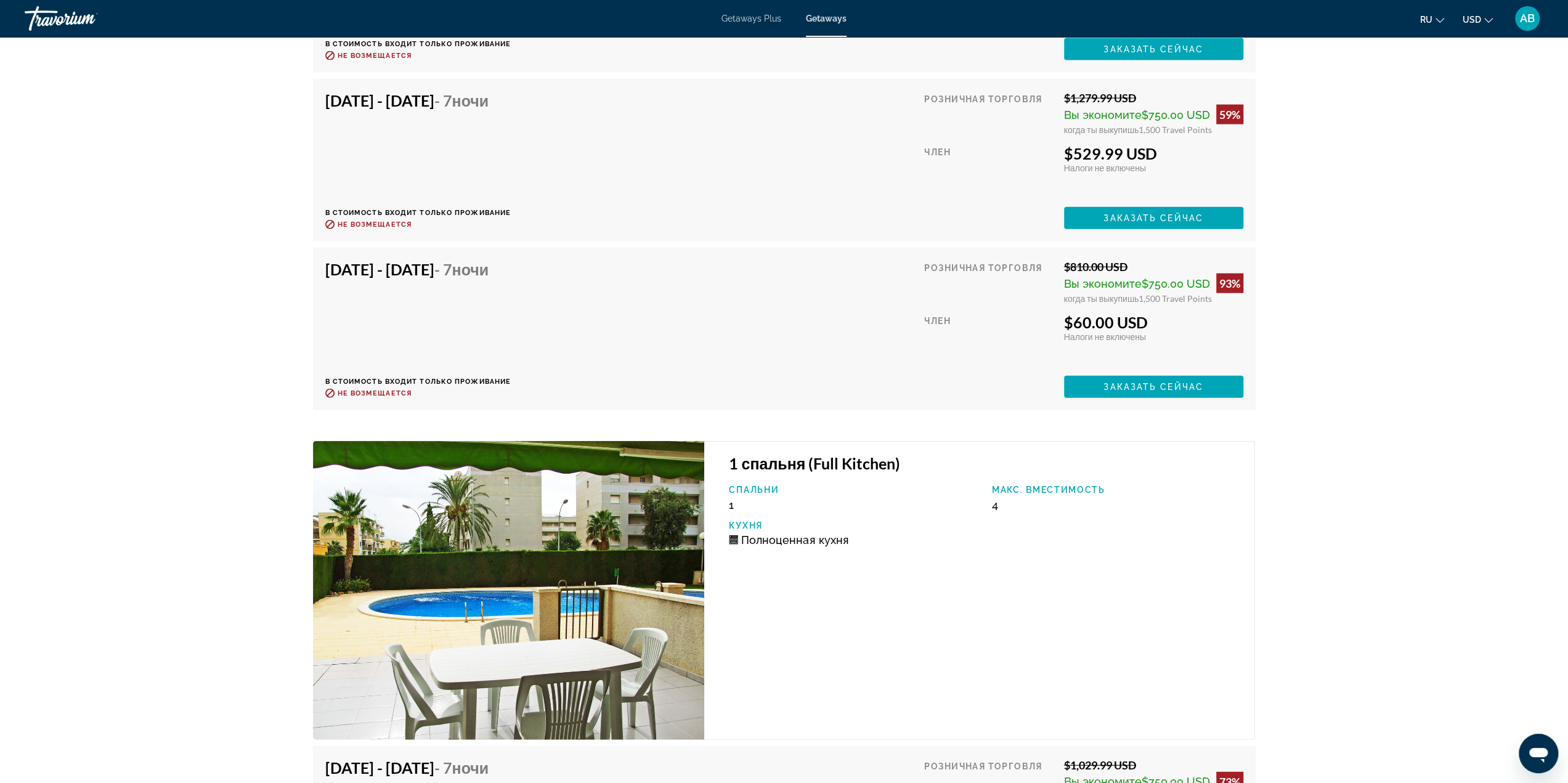
scroll to position [2649, 0]
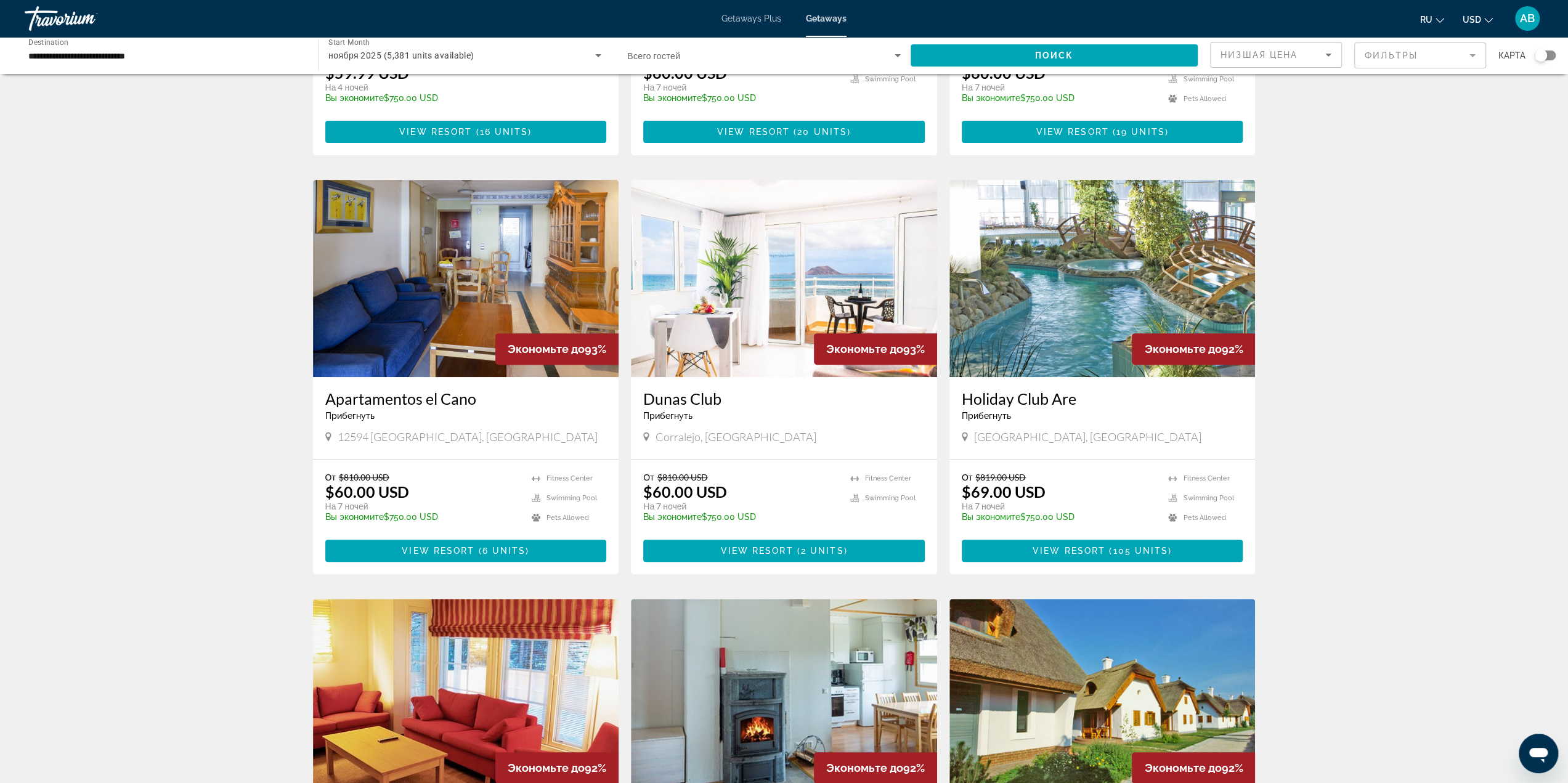
scroll to position [1208, 0]
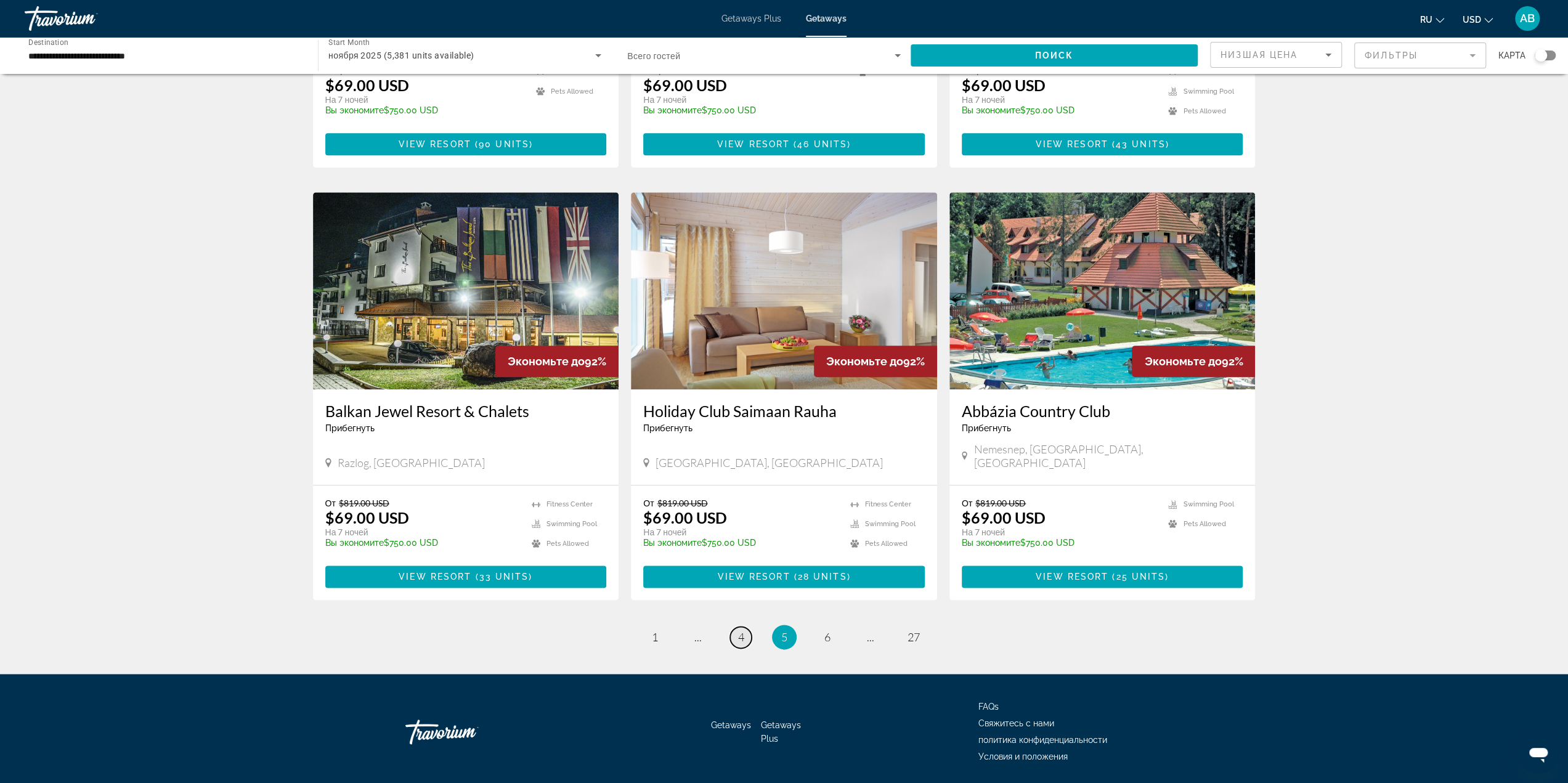
click at [745, 626] on link "page 4" at bounding box center [741, 637] width 22 height 22
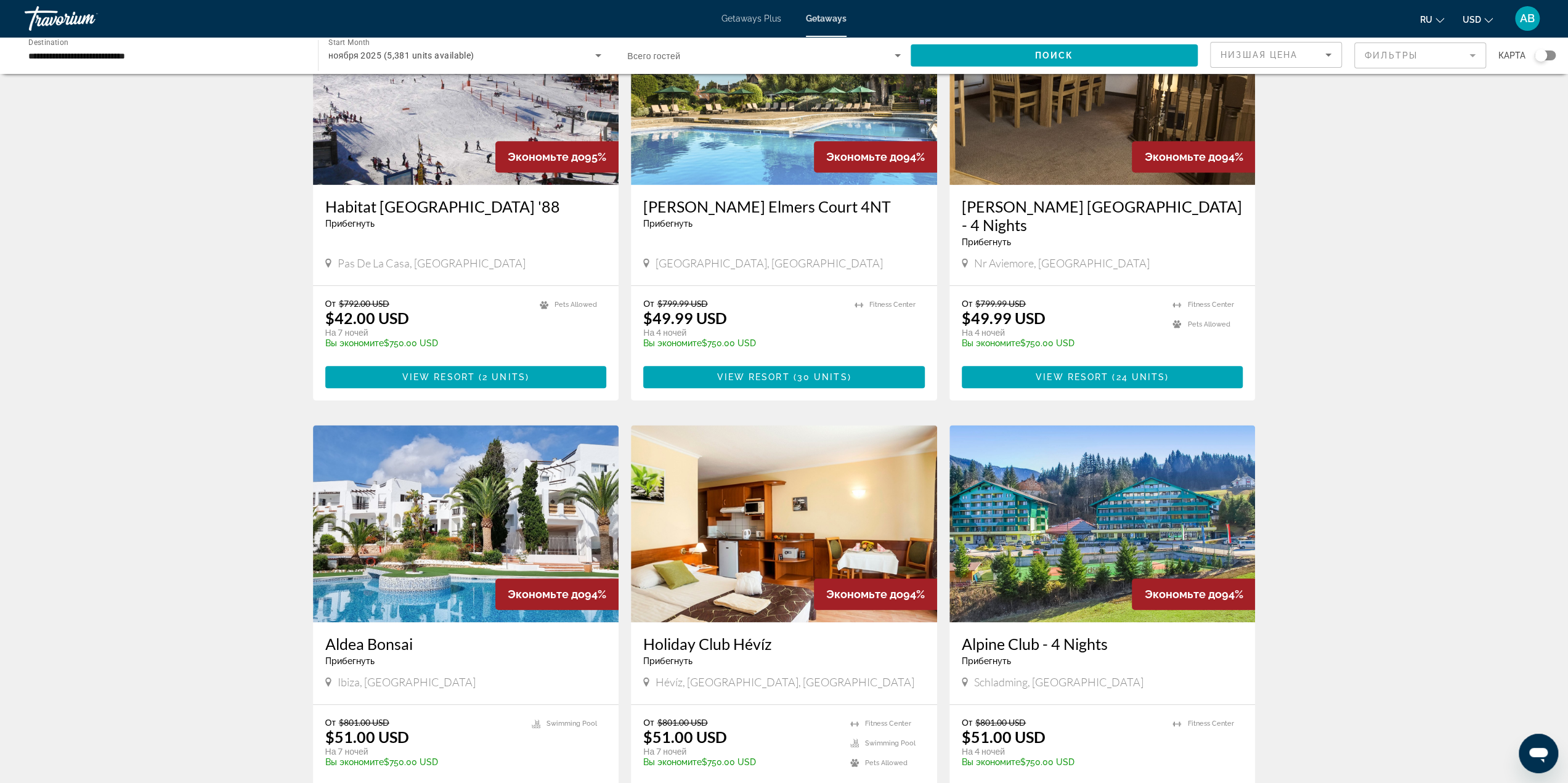
scroll to position [1208, 0]
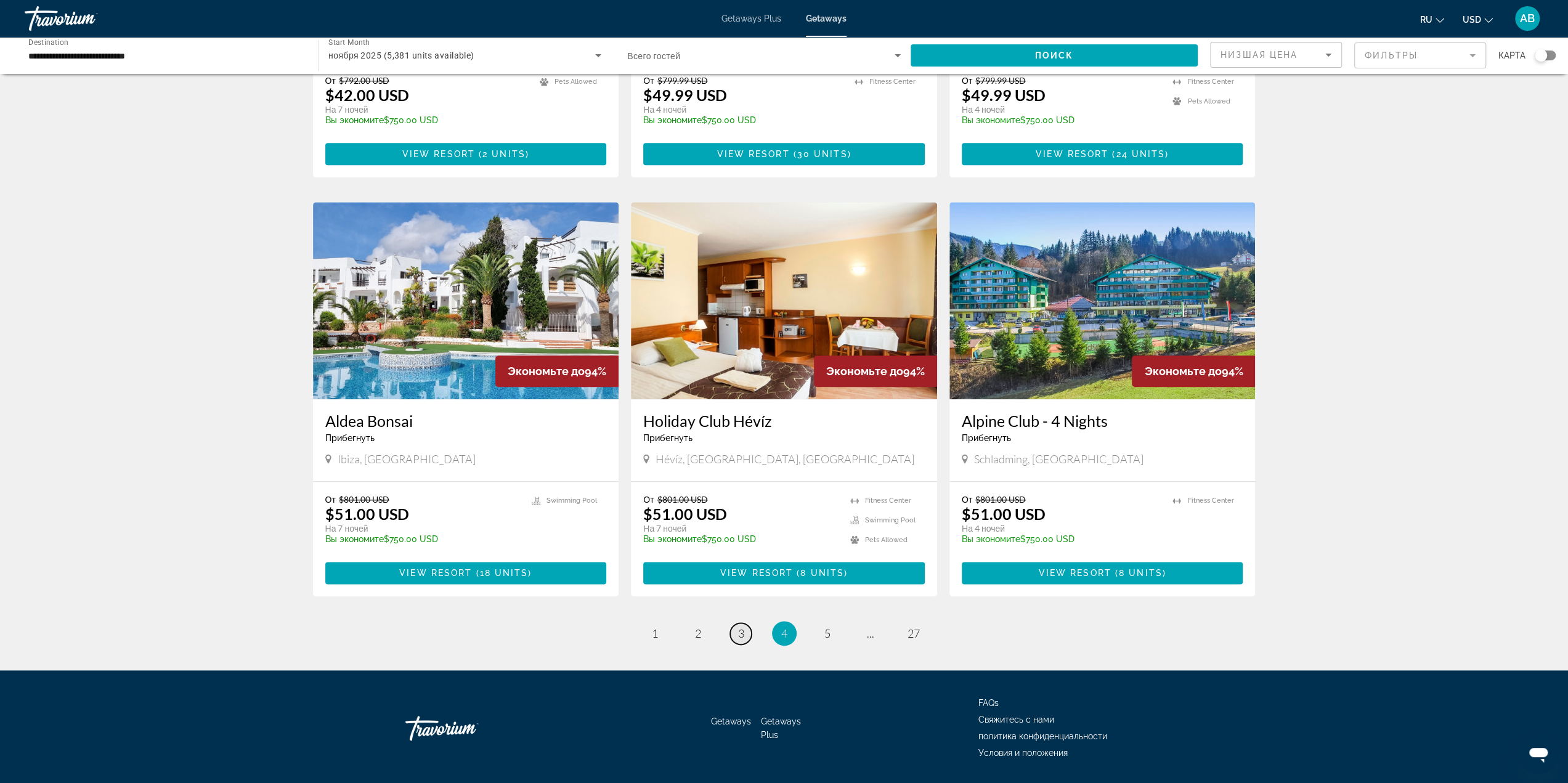
click at [739, 626] on span "3" at bounding box center [741, 633] width 6 height 14
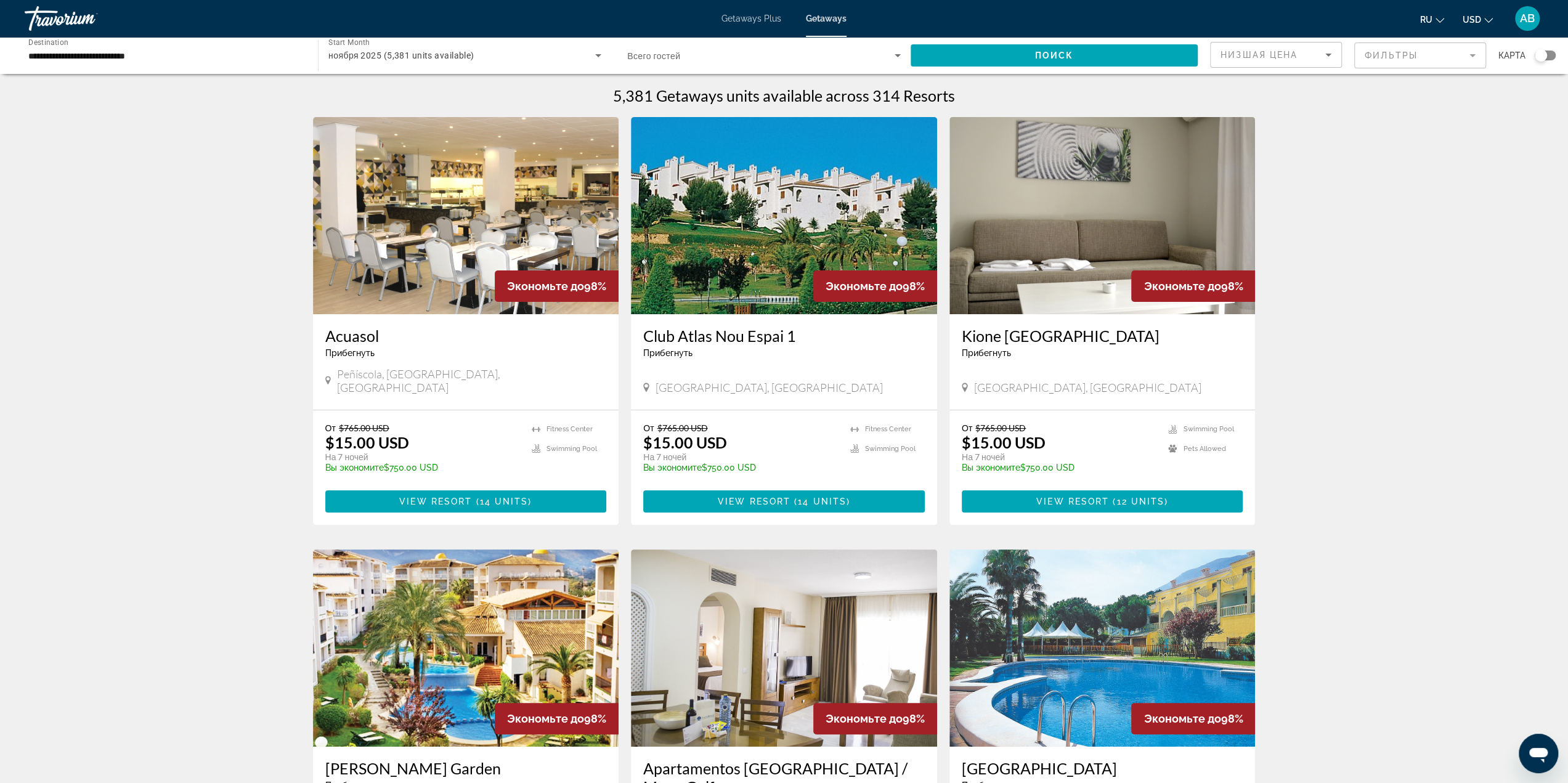
click at [408, 377] on span "Peñíscola, [GEOGRAPHIC_DATA], [GEOGRAPHIC_DATA]" at bounding box center [472, 380] width 270 height 28
copy span "[PERSON_NAME]"
drag, startPoint x: 1490, startPoint y: 416, endPoint x: 1470, endPoint y: 420, distance: 20.4
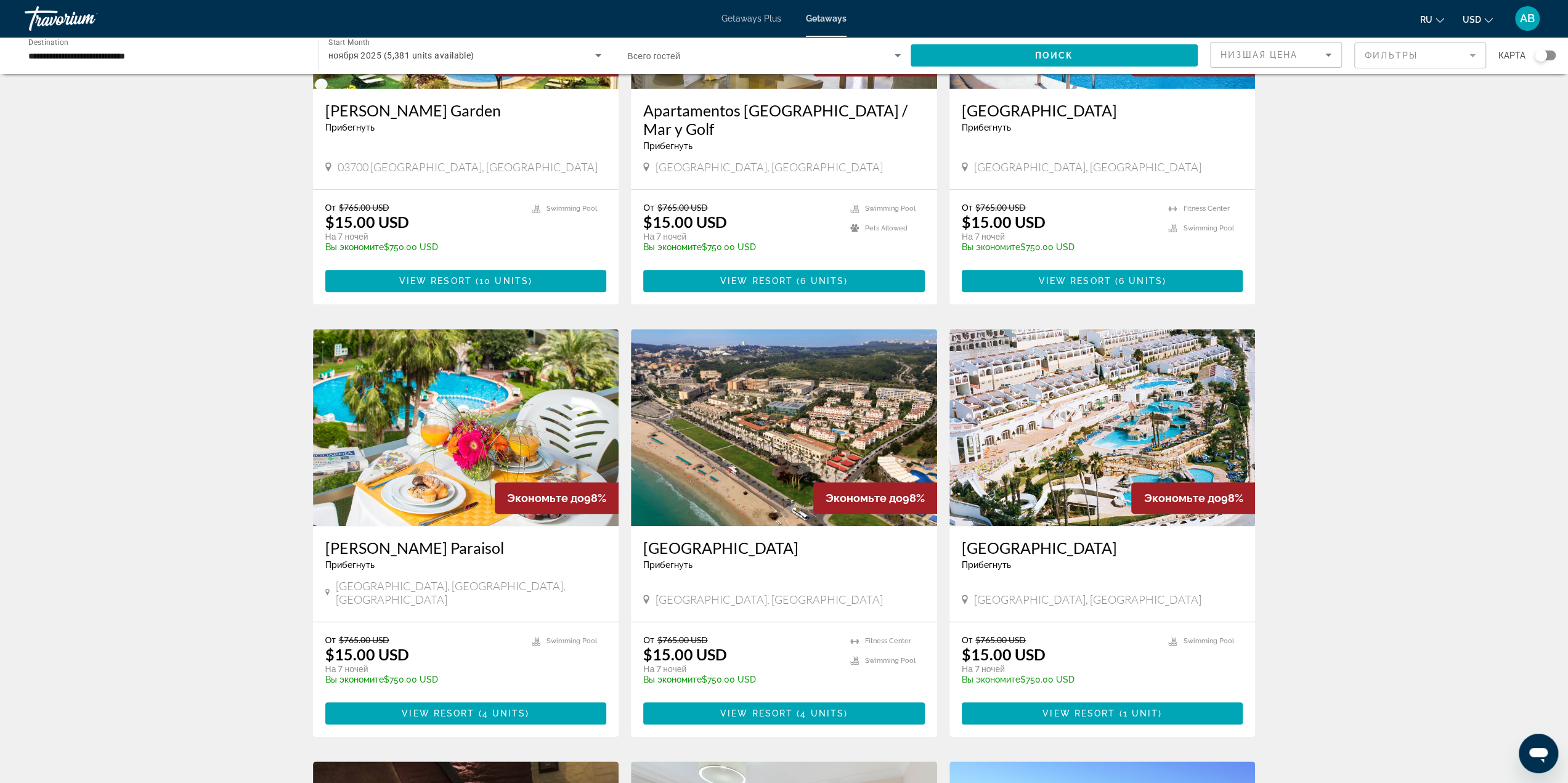
scroll to position [678, 0]
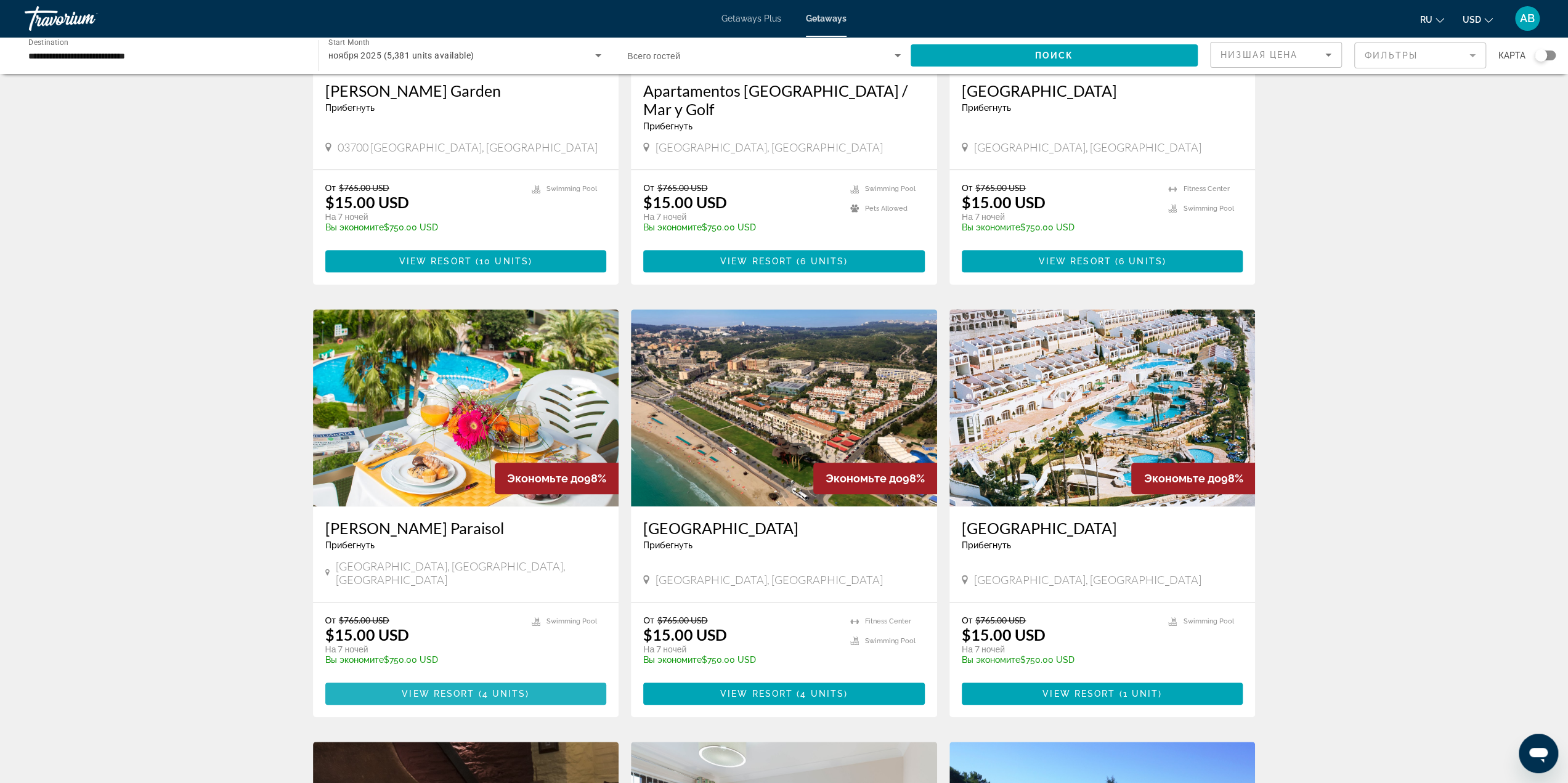
click at [565, 679] on span "Main content" at bounding box center [466, 694] width 282 height 29
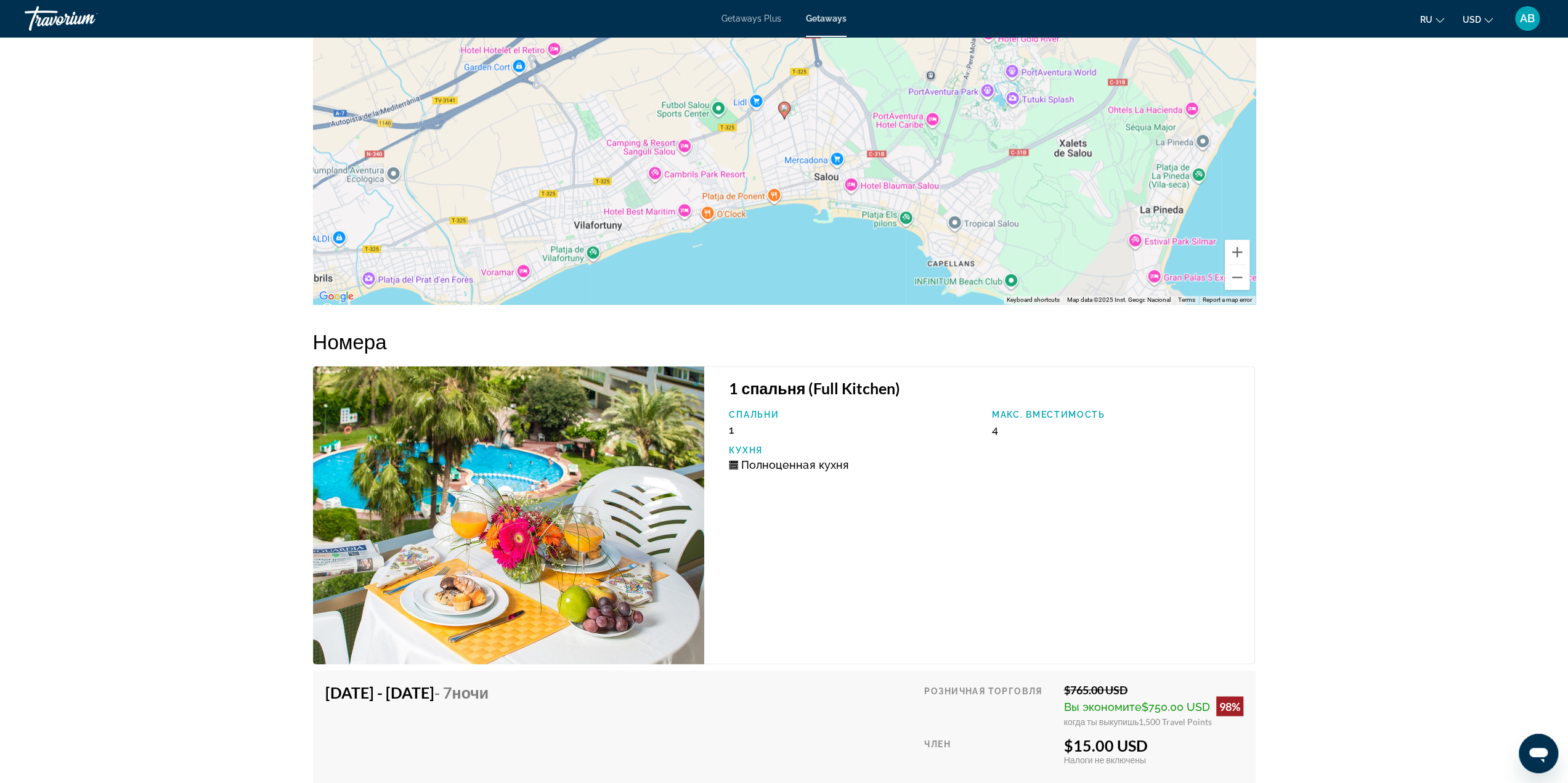
scroll to position [2068, 0]
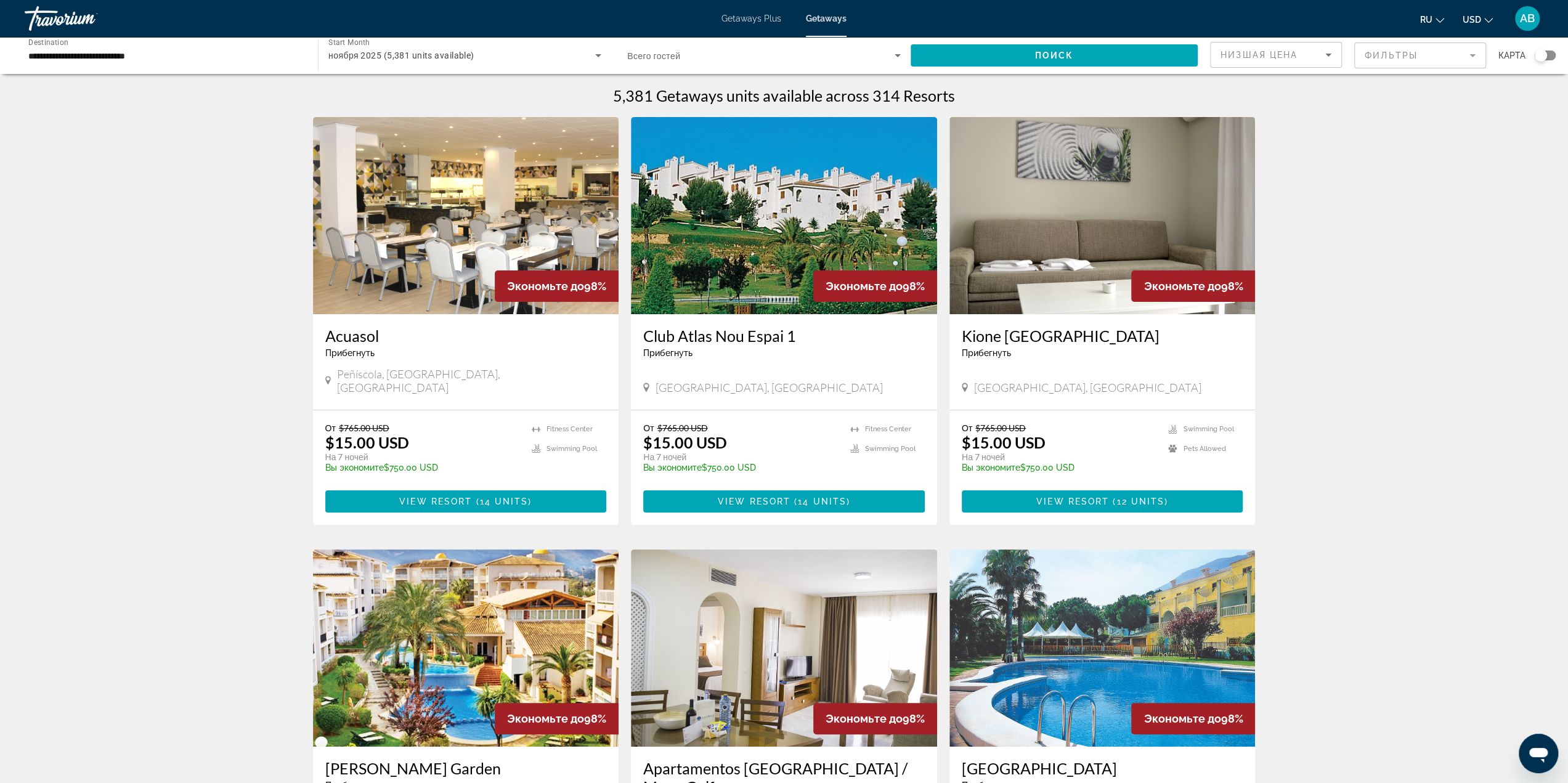
click at [1409, 57] on mat-form-field "Фильтры" at bounding box center [1420, 55] width 132 height 26
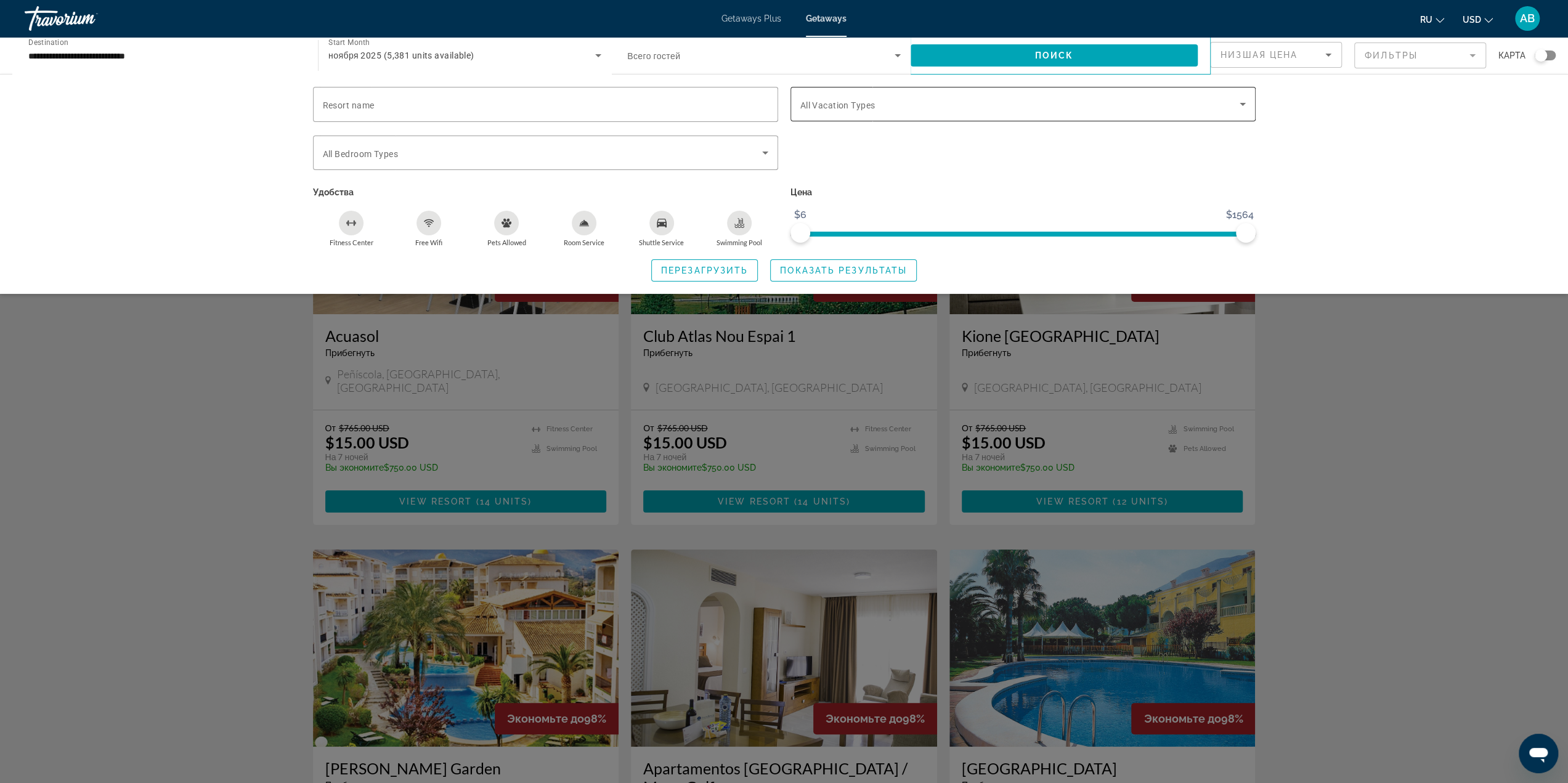
click at [824, 105] on span "All Vacation Types" at bounding box center [838, 105] width 75 height 10
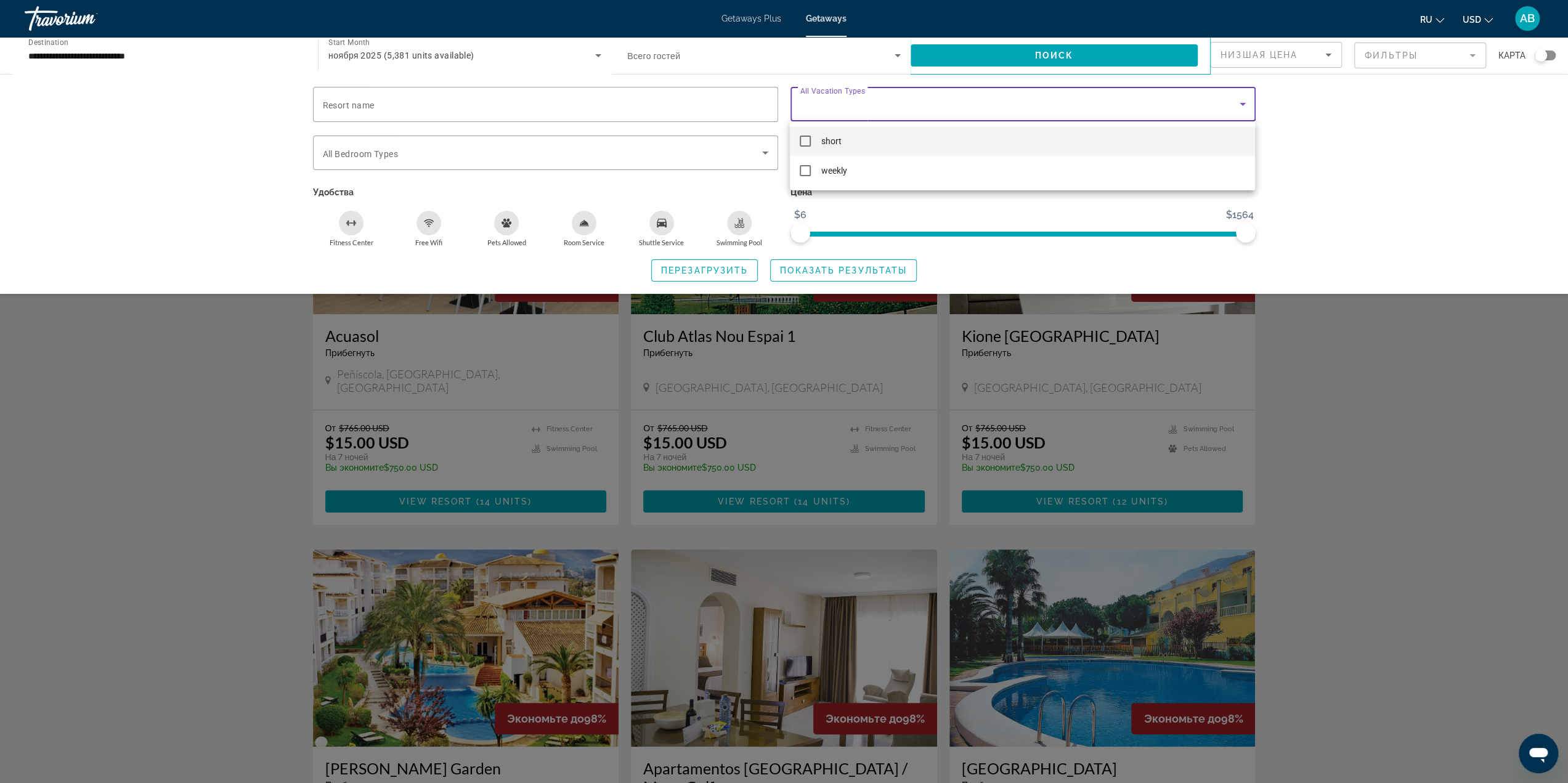
click at [689, 106] on div at bounding box center [784, 392] width 1568 height 783
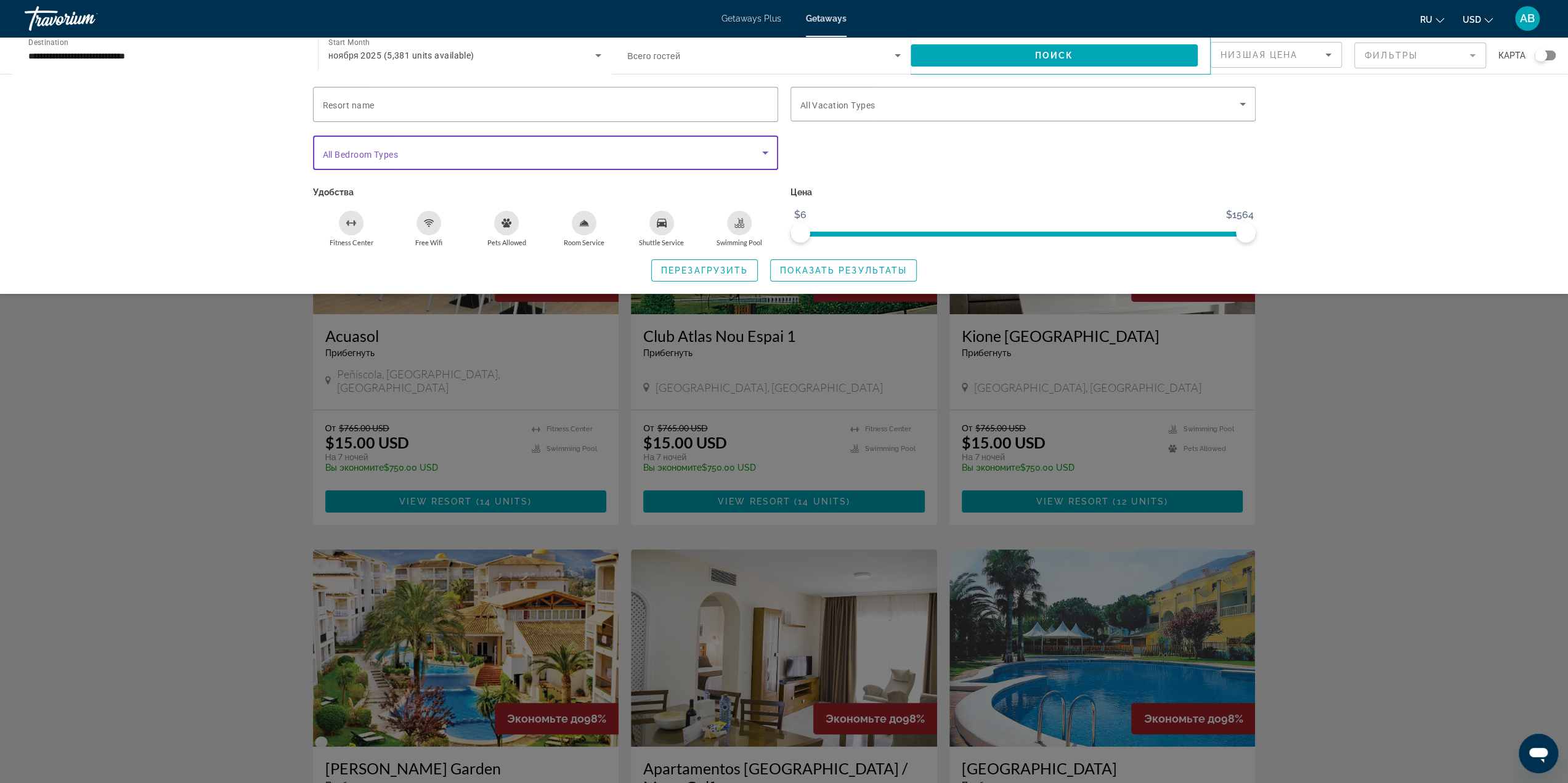
click at [586, 151] on span "Search widget" at bounding box center [542, 153] width 439 height 15
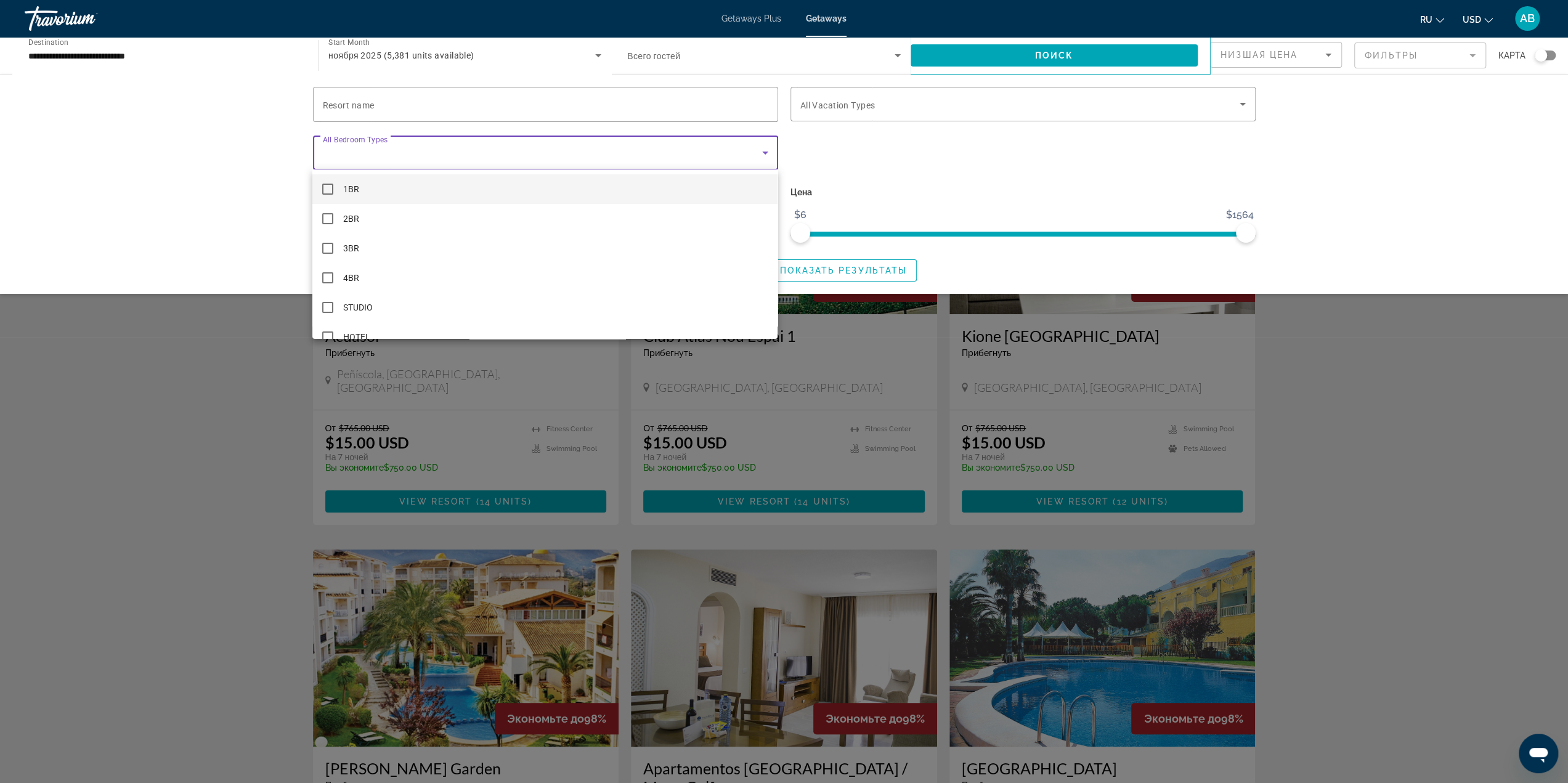
click at [1432, 377] on div at bounding box center [784, 392] width 1568 height 783
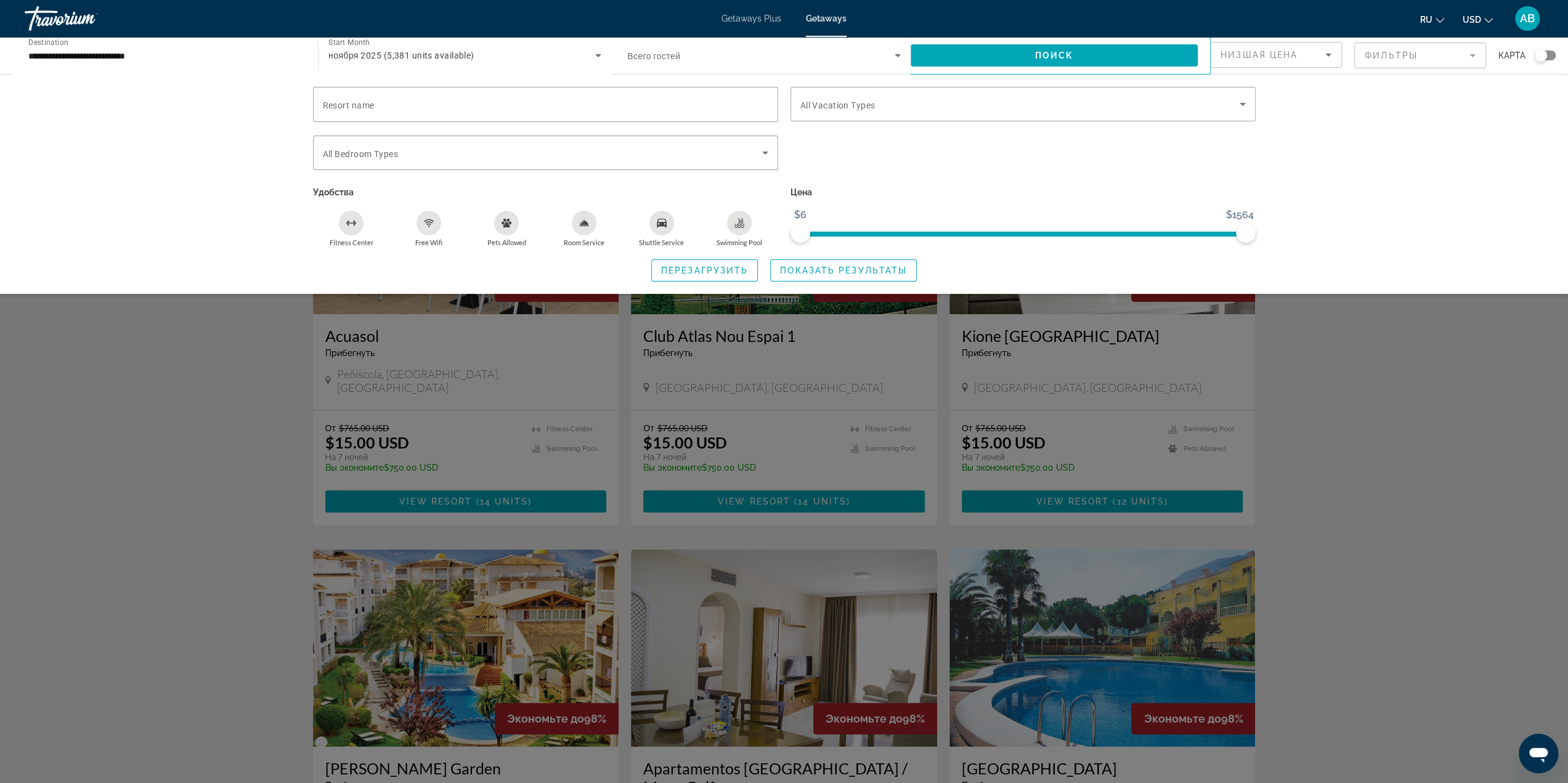
click at [1326, 390] on div "Search widget" at bounding box center [784, 484] width 1568 height 598
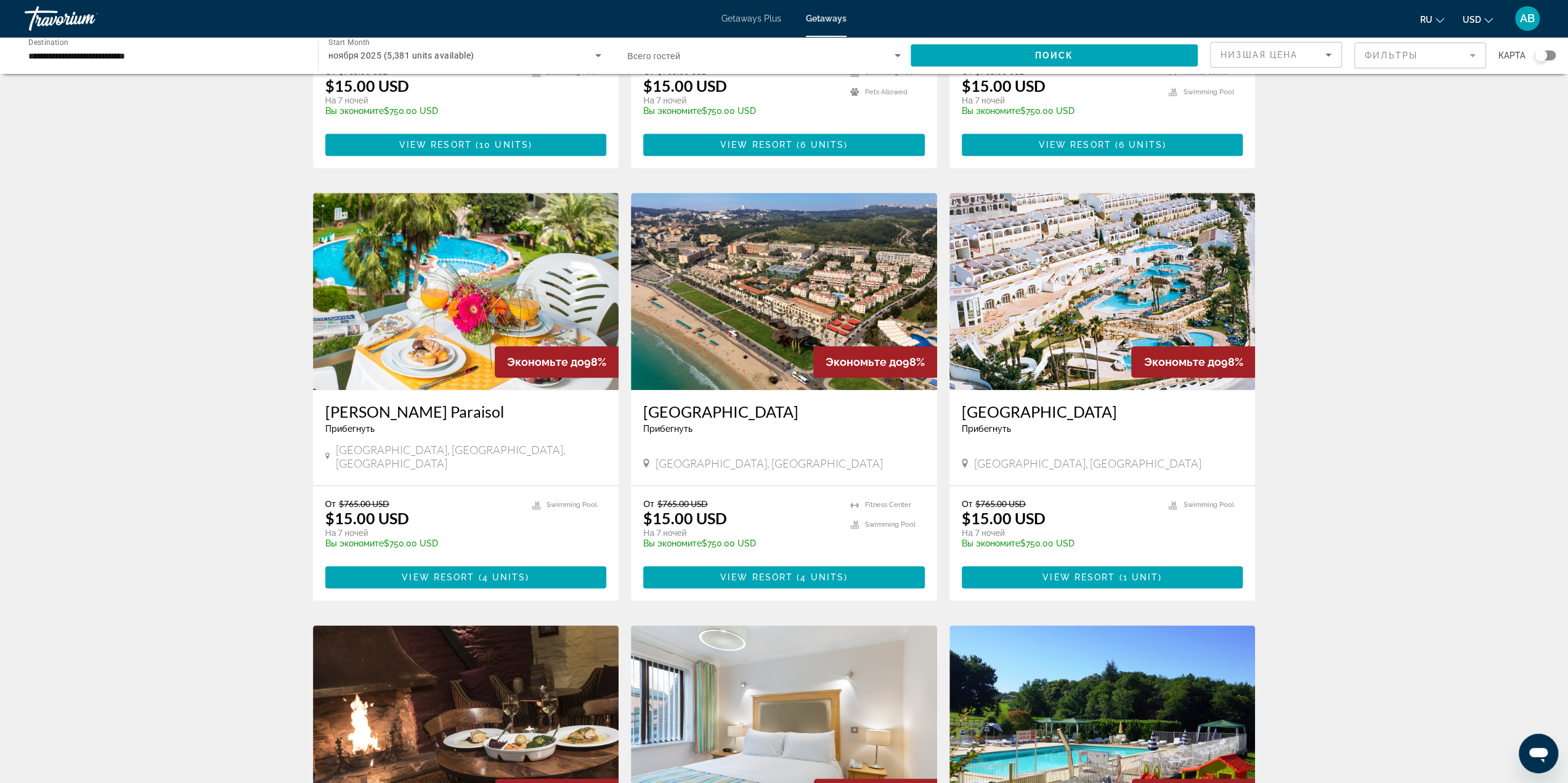
scroll to position [1208, 0]
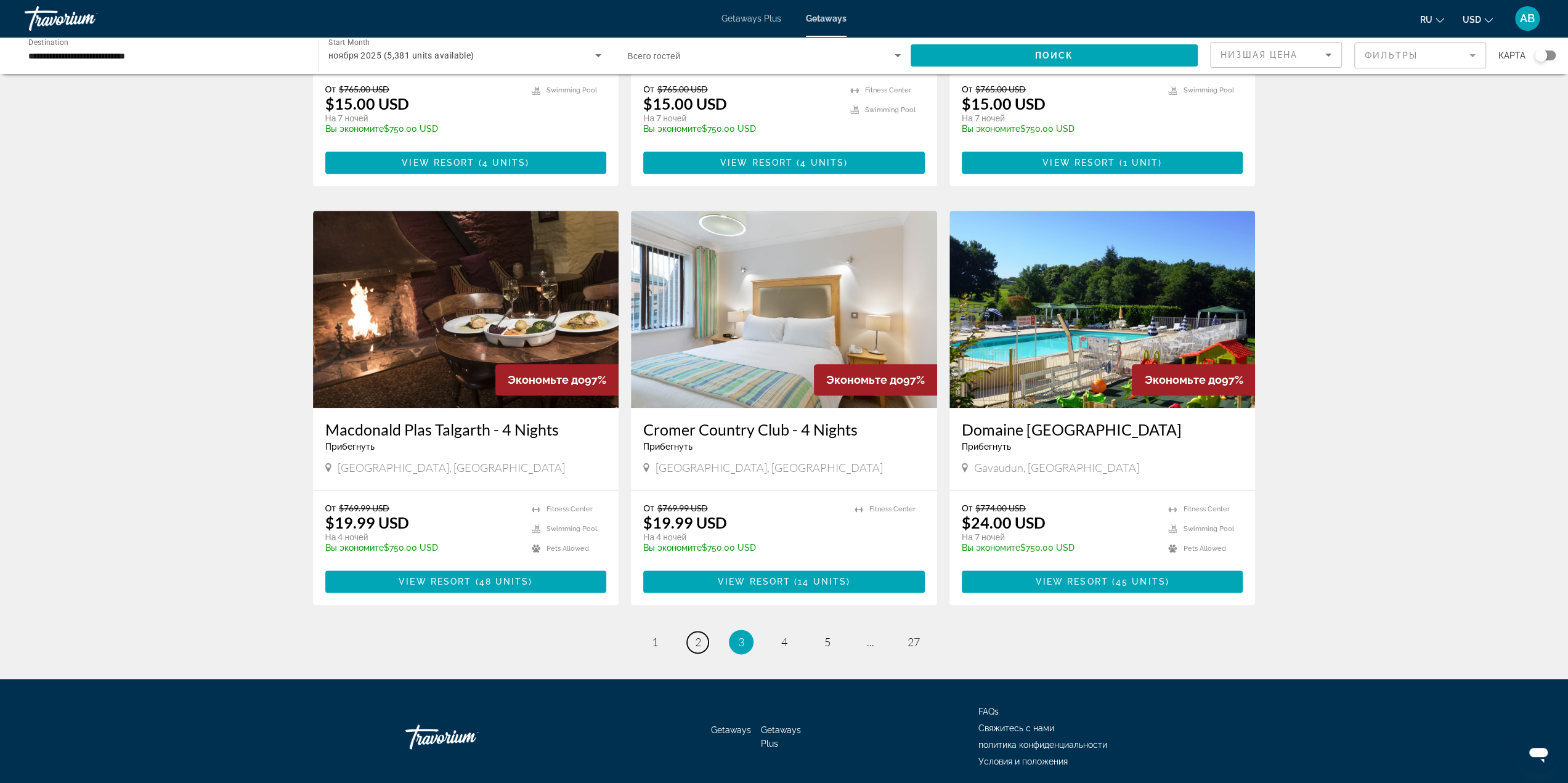
click at [691, 632] on link "page 2" at bounding box center [698, 643] width 22 height 22
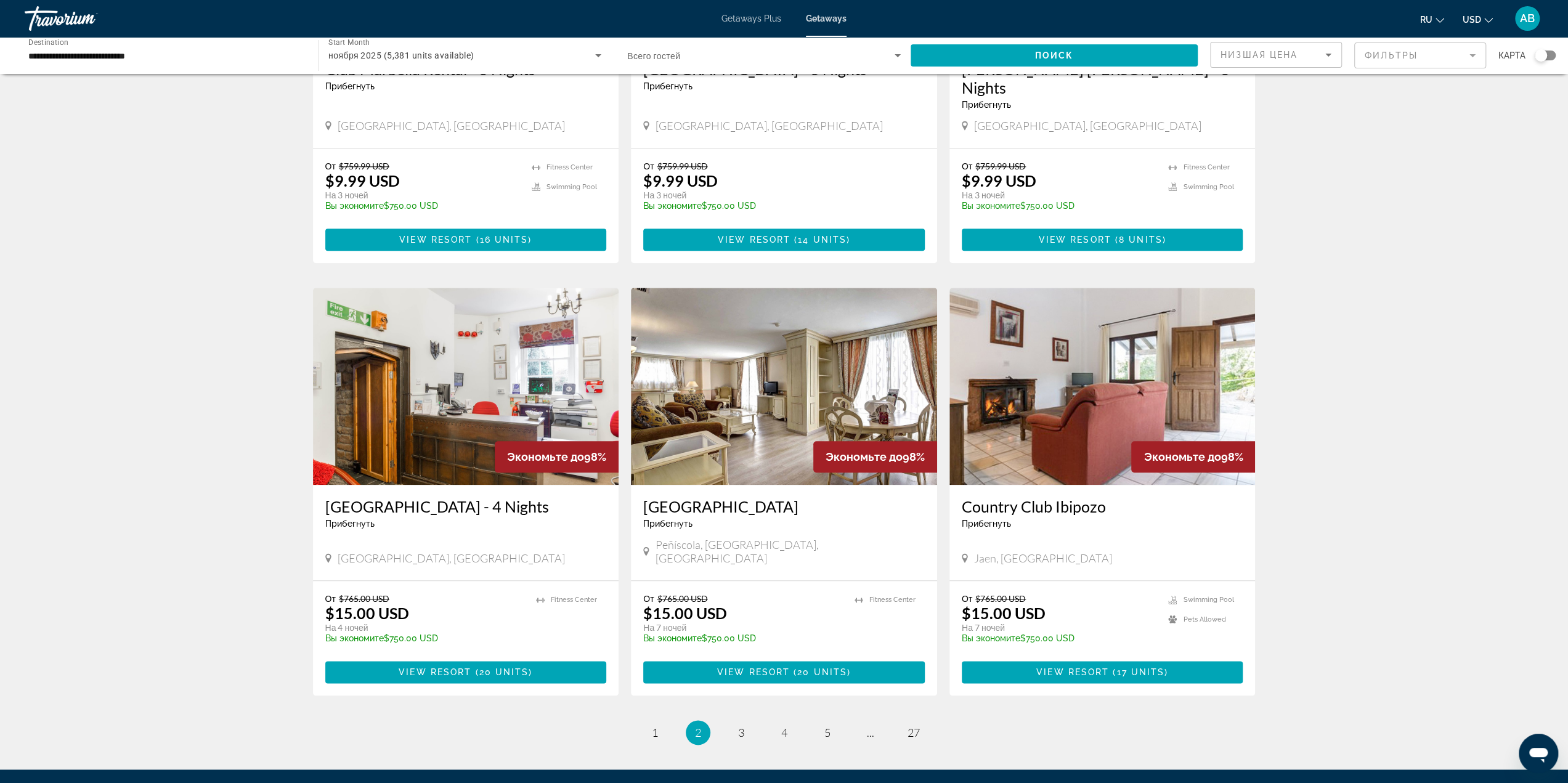
scroll to position [1171, 0]
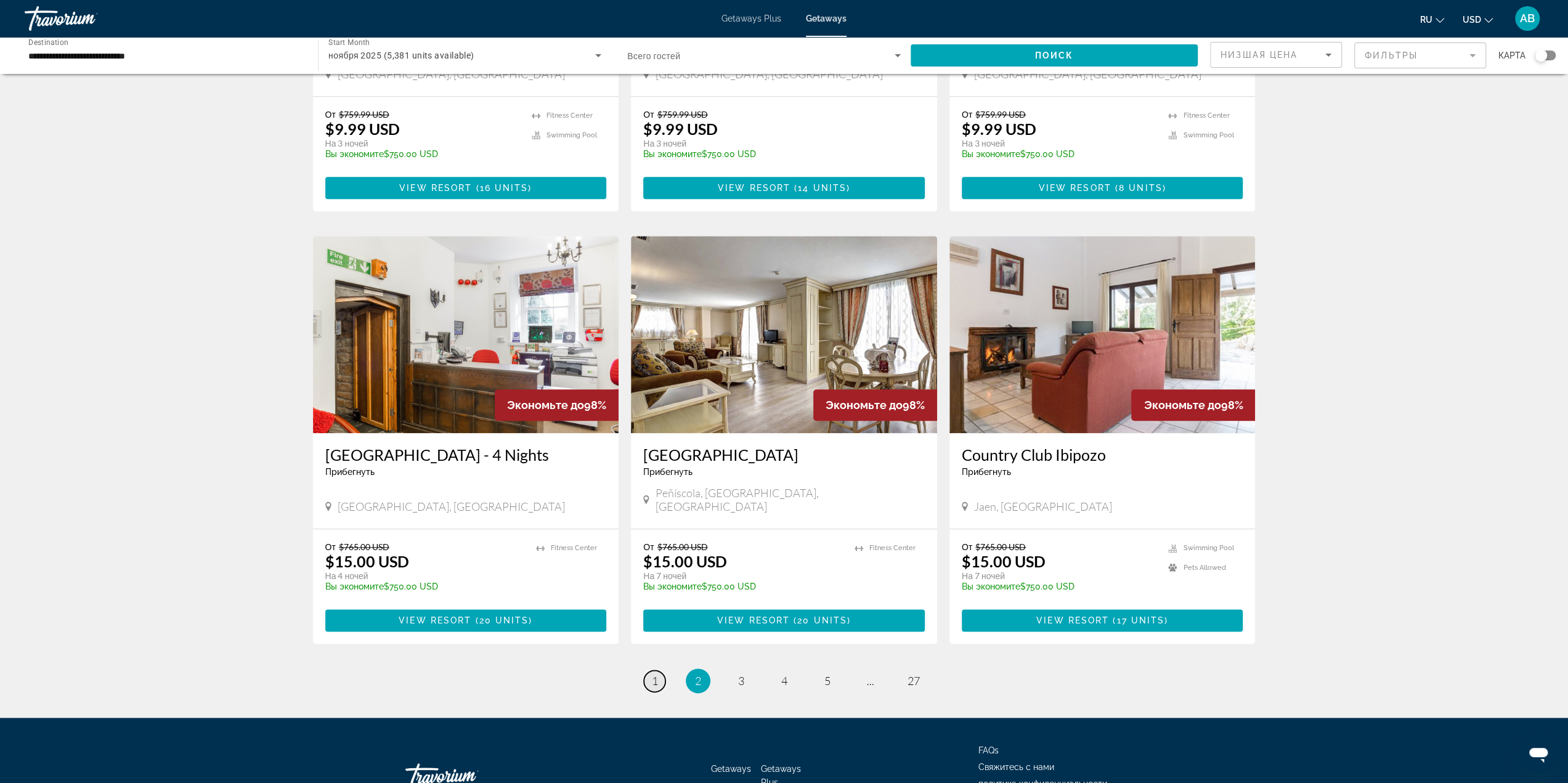
click at [652, 674] on span "1" at bounding box center [655, 680] width 6 height 14
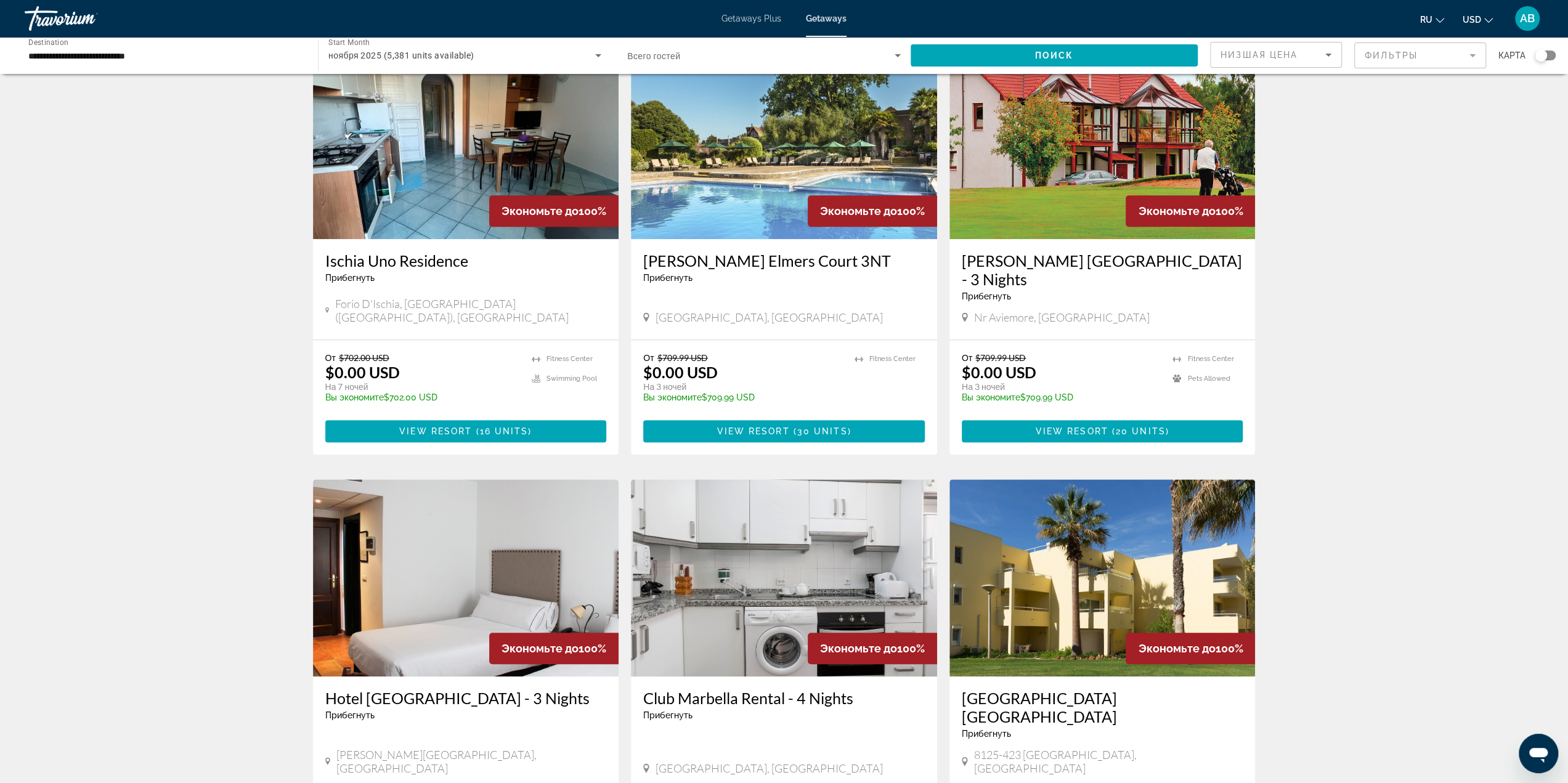
scroll to position [1109, 0]
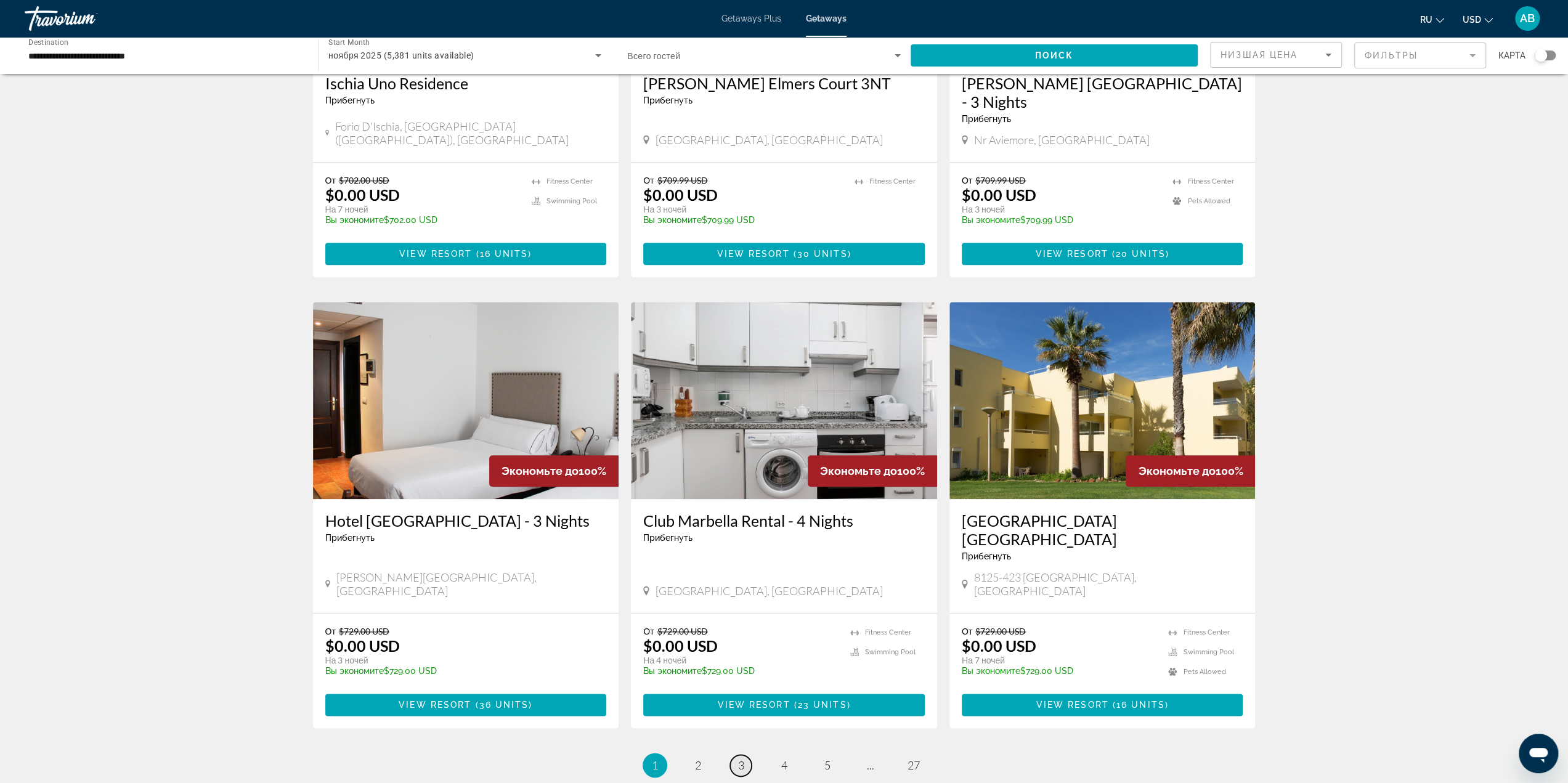
click at [738, 758] on span "3" at bounding box center [741, 765] width 6 height 14
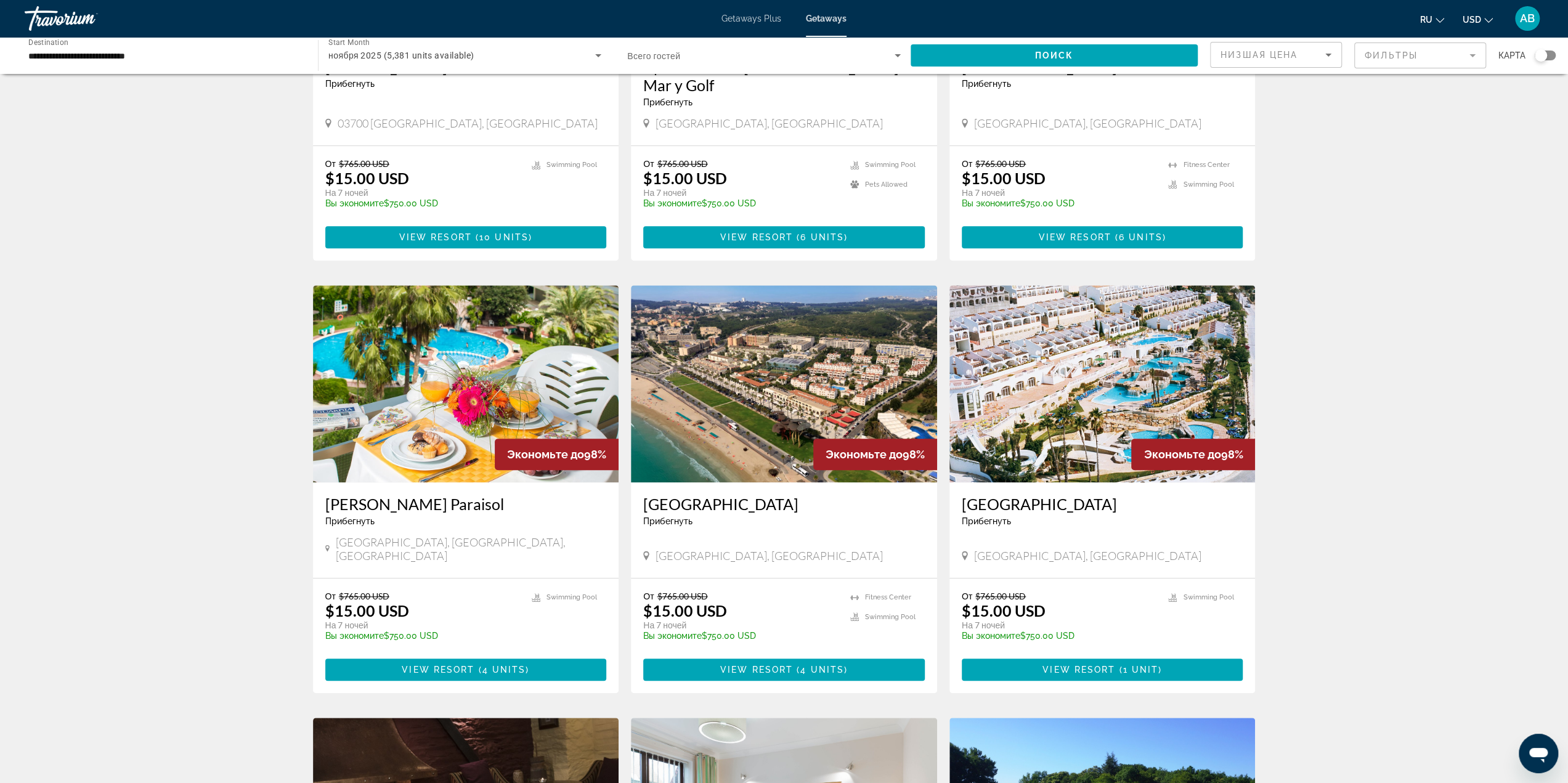
scroll to position [739, 0]
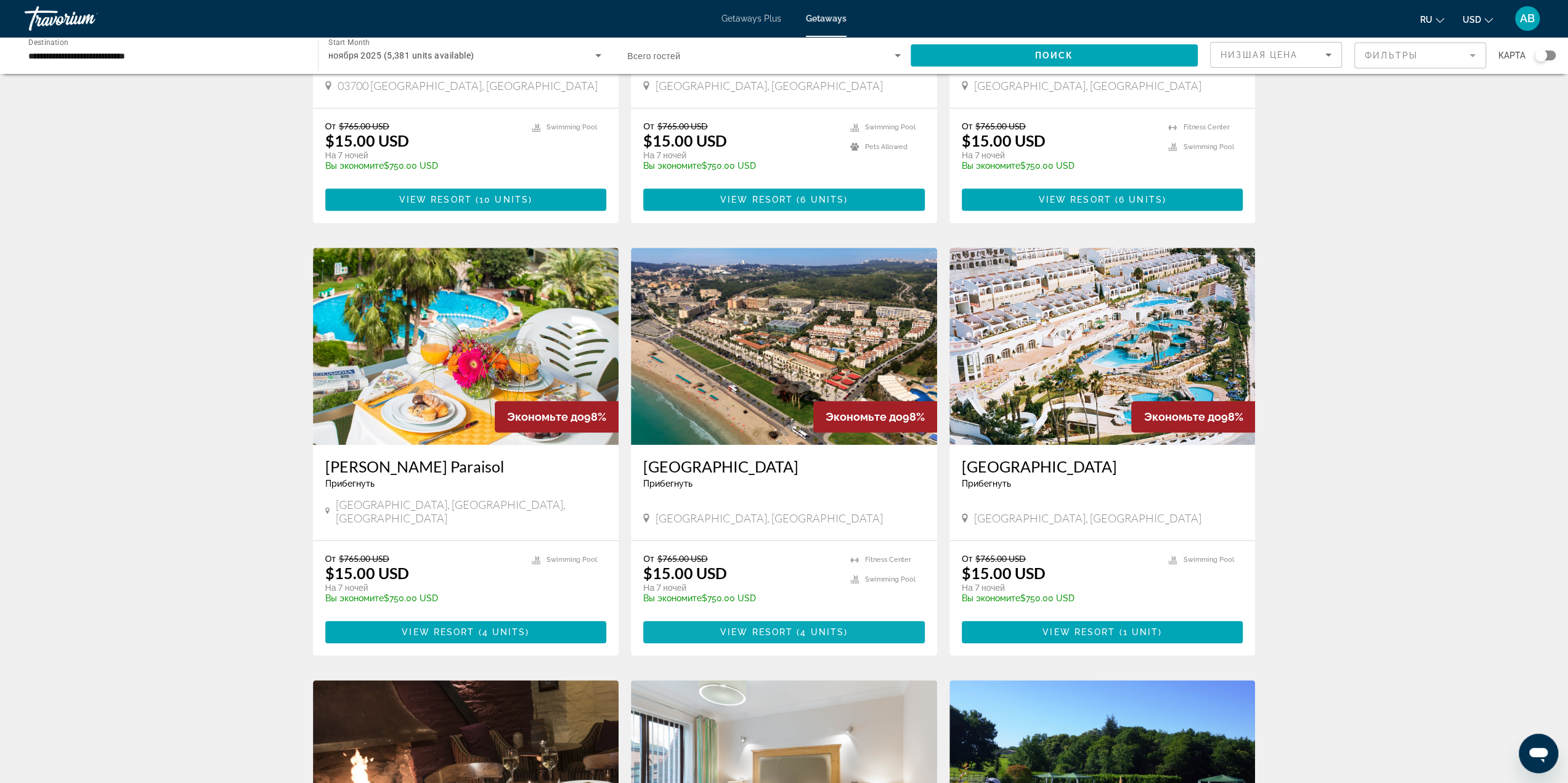
click at [803, 627] on span "4 units" at bounding box center [823, 632] width 44 height 10
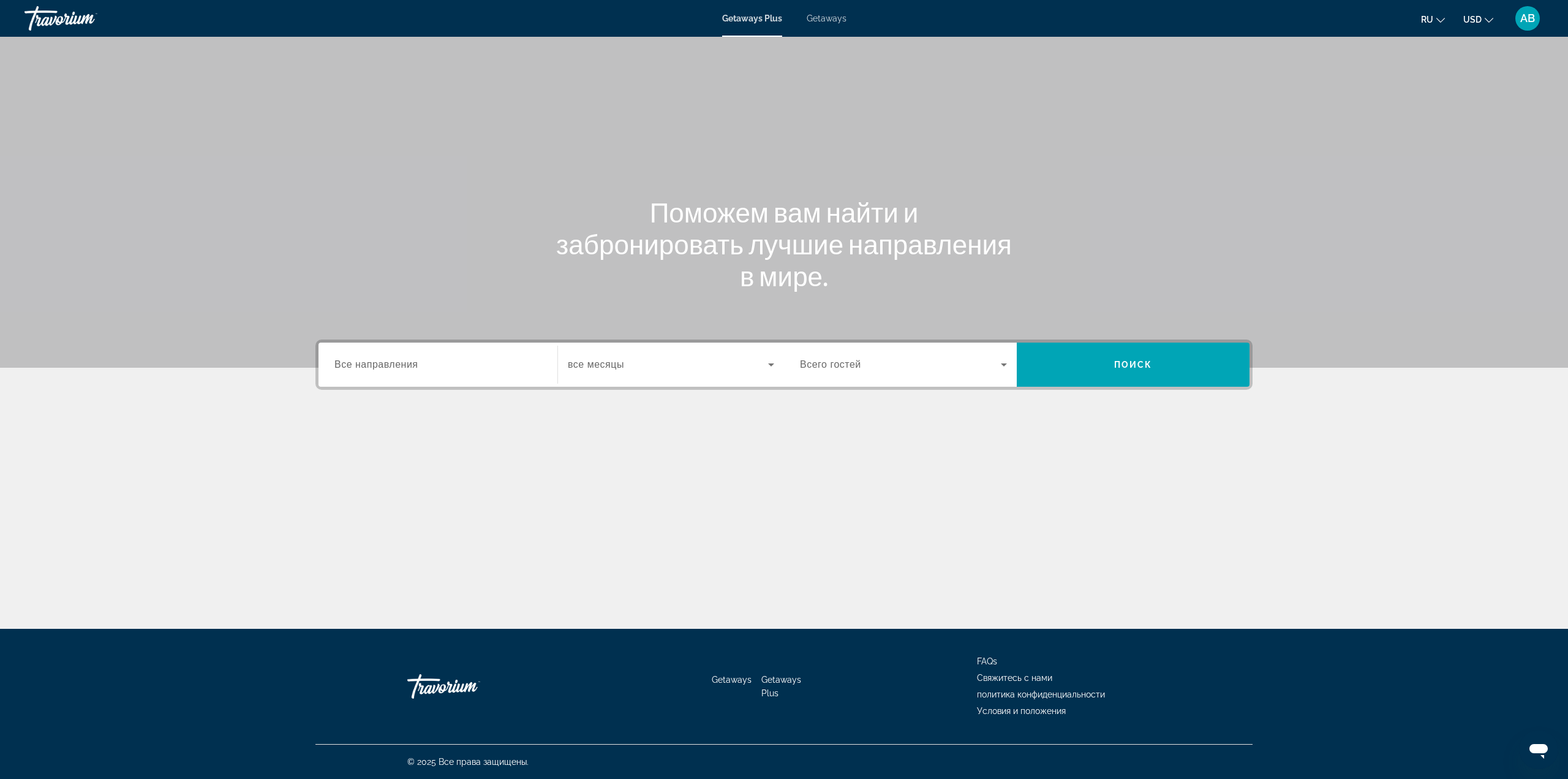
click at [446, 383] on div "Destination Все направления" at bounding box center [438, 365] width 227 height 44
click at [444, 379] on div "Search widget" at bounding box center [438, 365] width 207 height 35
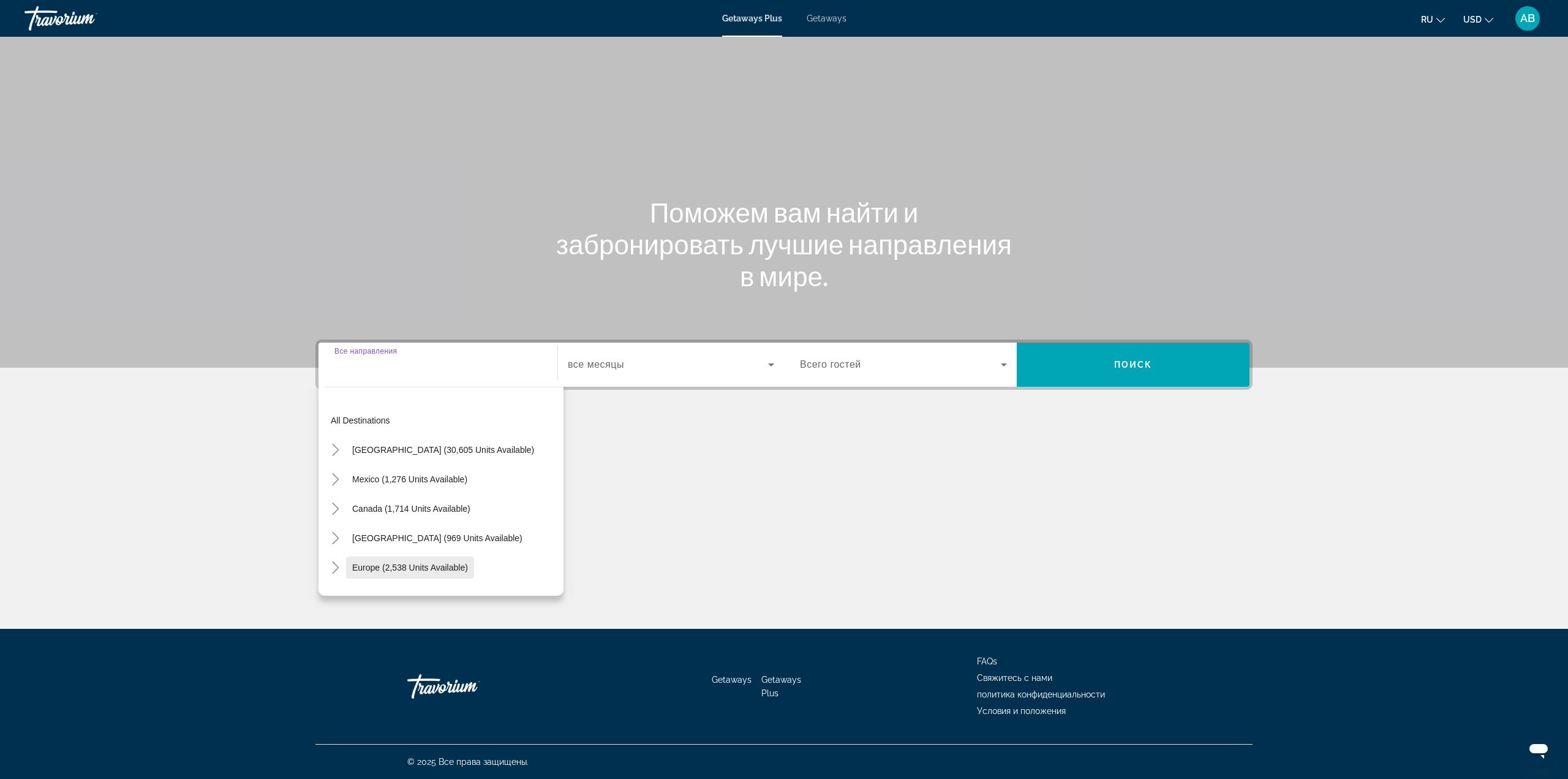
click at [404, 557] on span "Search widget" at bounding box center [410, 567] width 128 height 29
type input "**********"
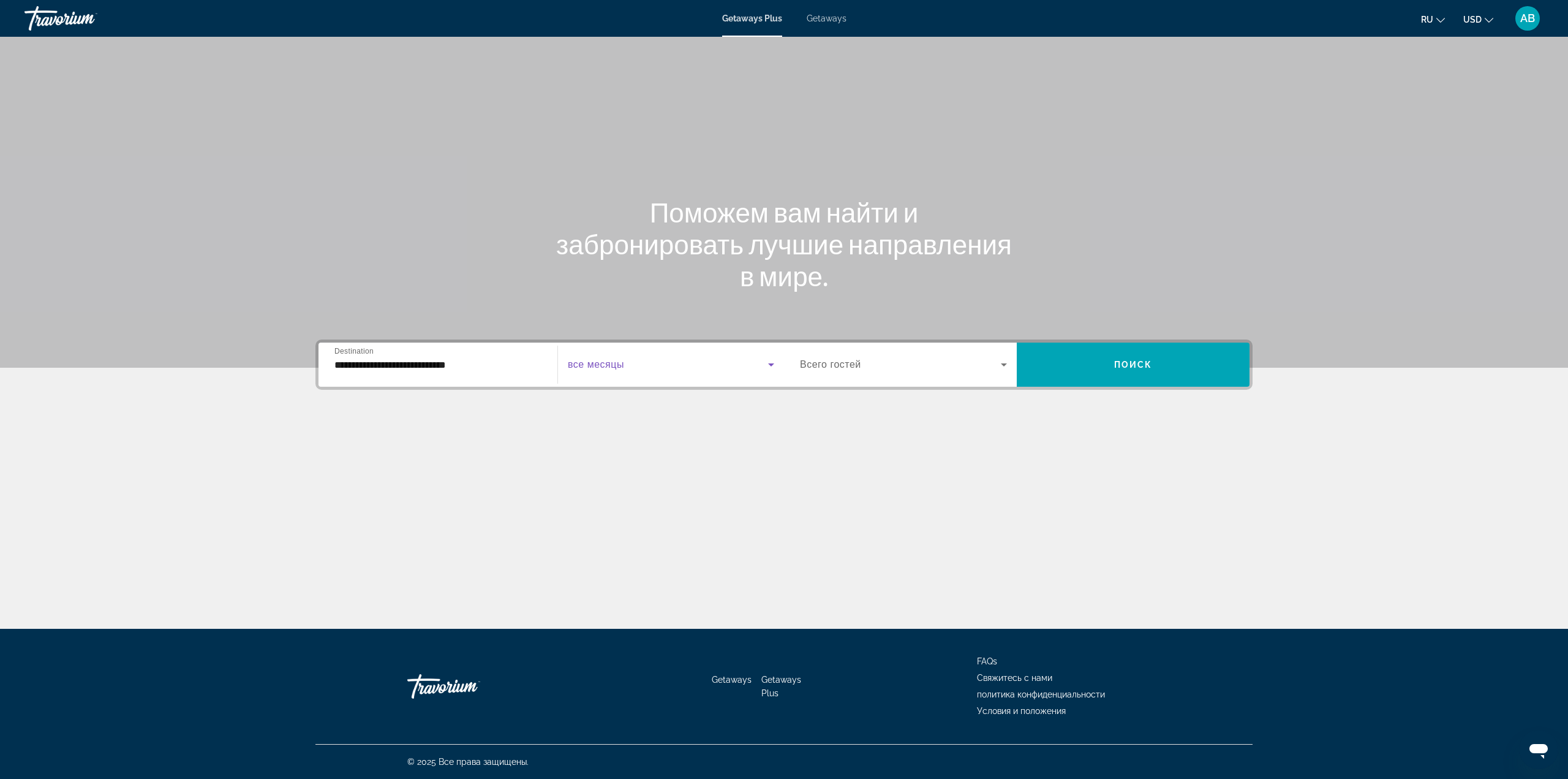
click at [712, 369] on span "Search widget" at bounding box center [668, 365] width 201 height 15
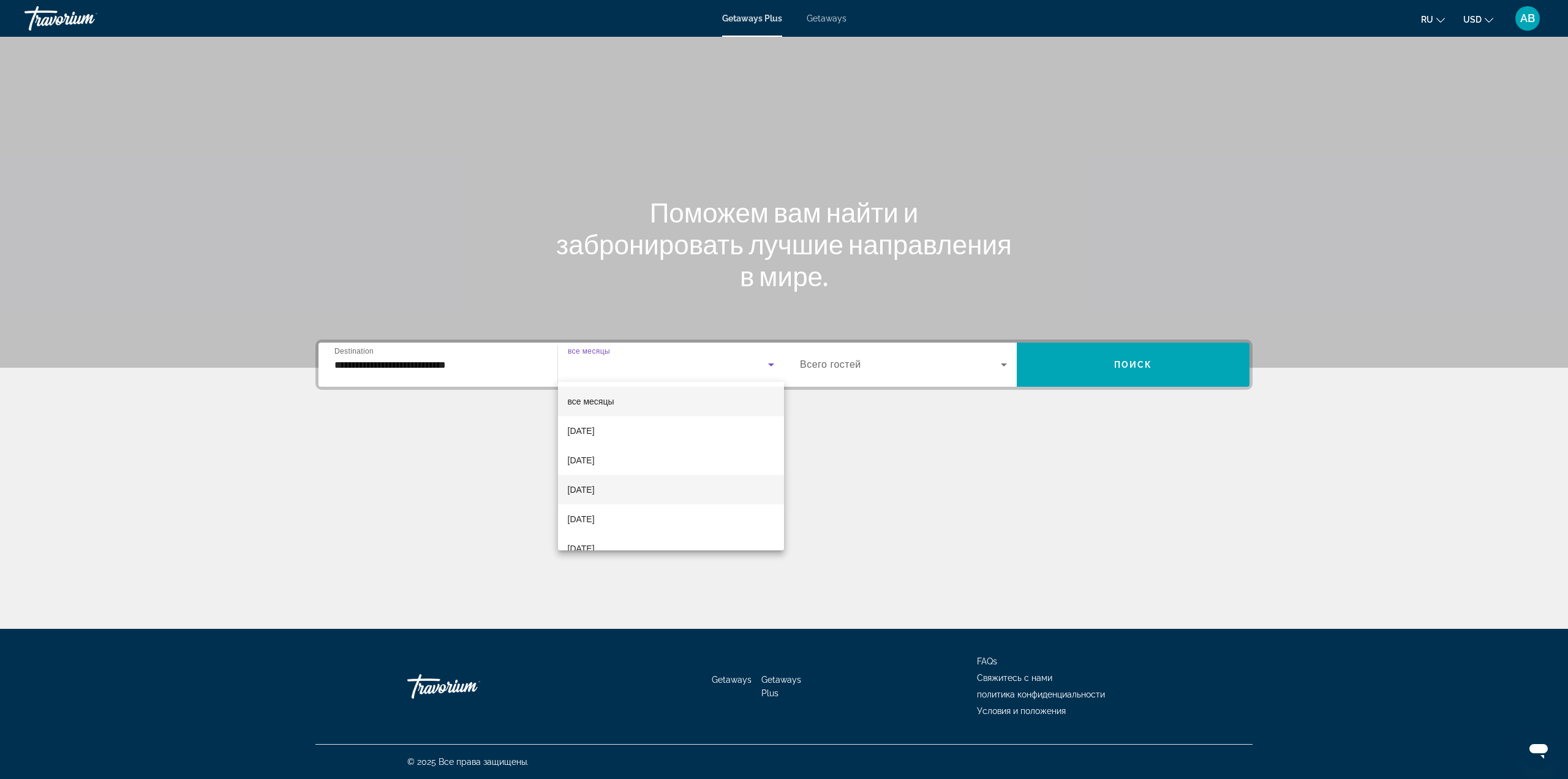
click at [676, 494] on mat-option "[DATE]" at bounding box center [671, 490] width 227 height 29
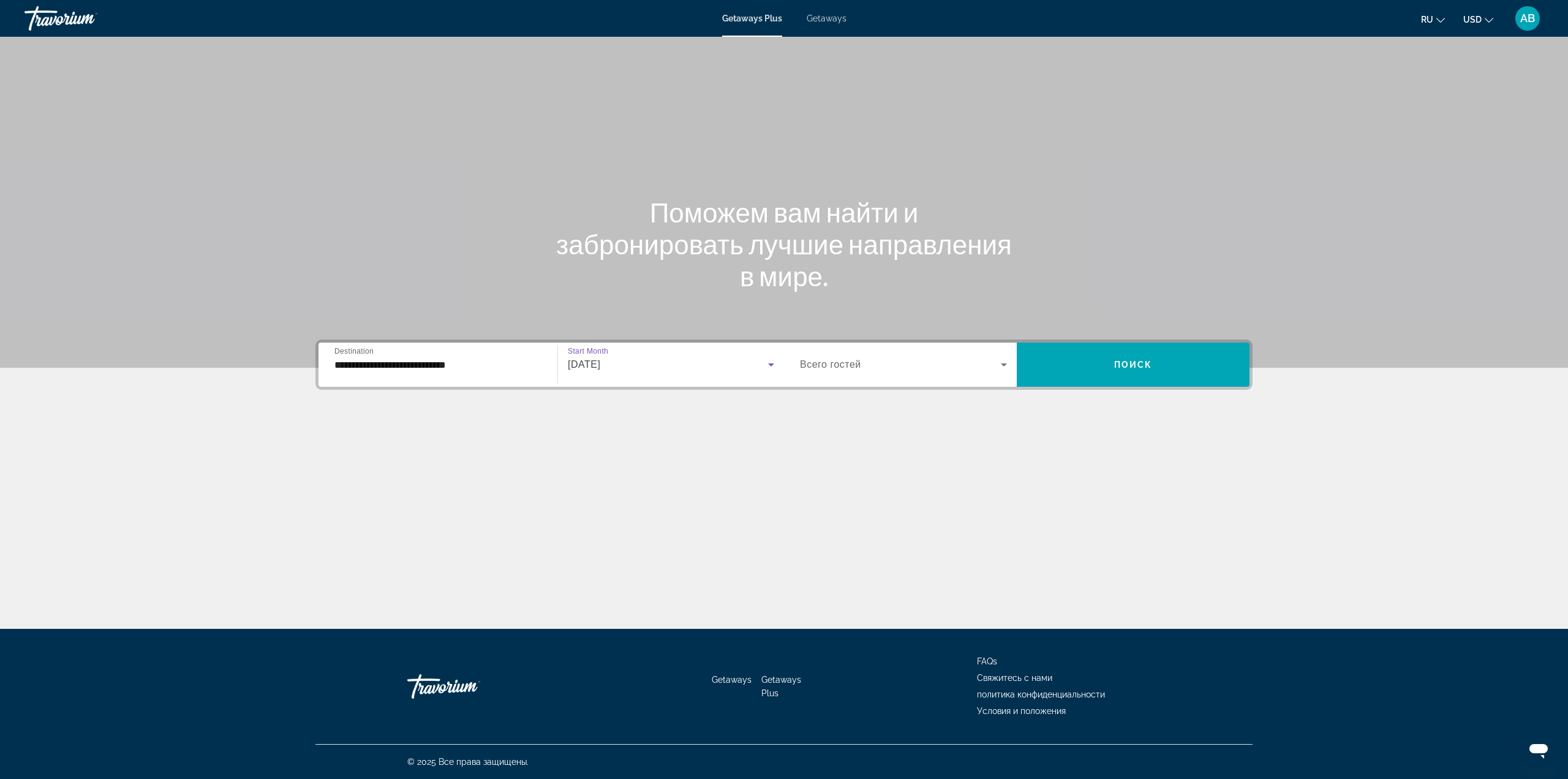
click at [1002, 334] on div "Main content" at bounding box center [784, 183] width 1568 height 368
click at [975, 364] on span "Search widget" at bounding box center [901, 365] width 201 height 15
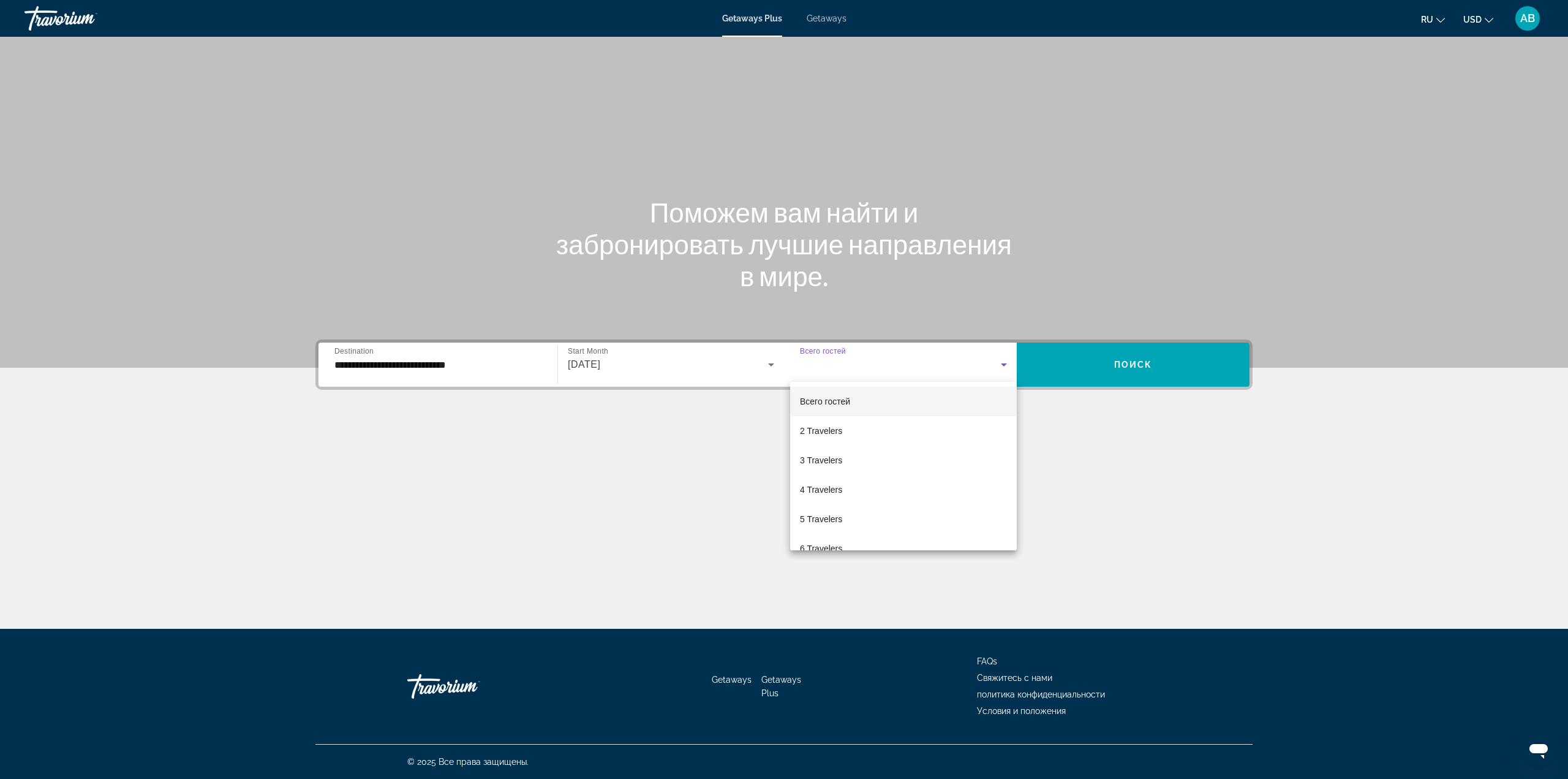
click at [679, 363] on div at bounding box center [784, 390] width 1568 height 779
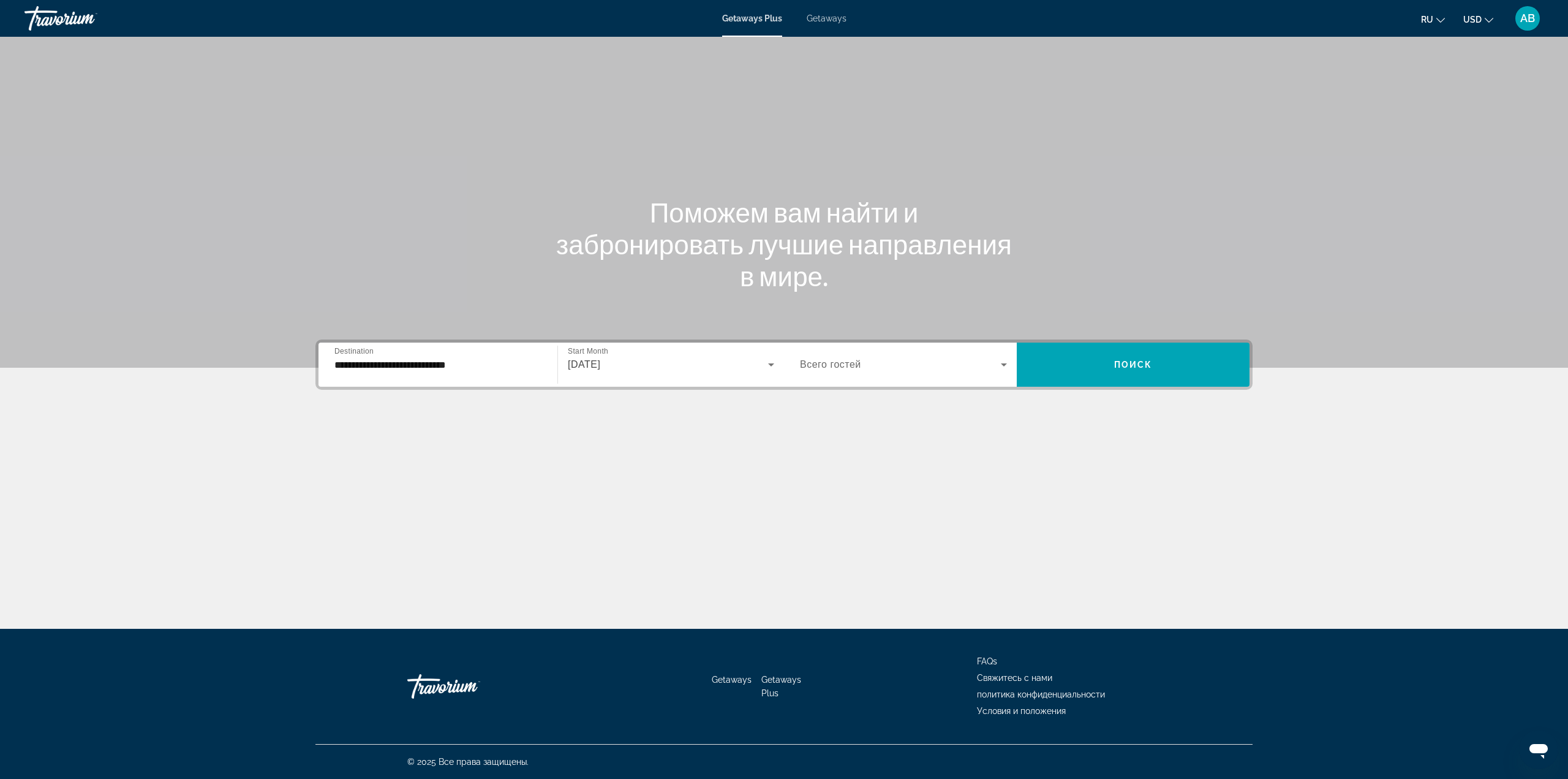
click at [755, 362] on div "[DATE]" at bounding box center [668, 365] width 201 height 15
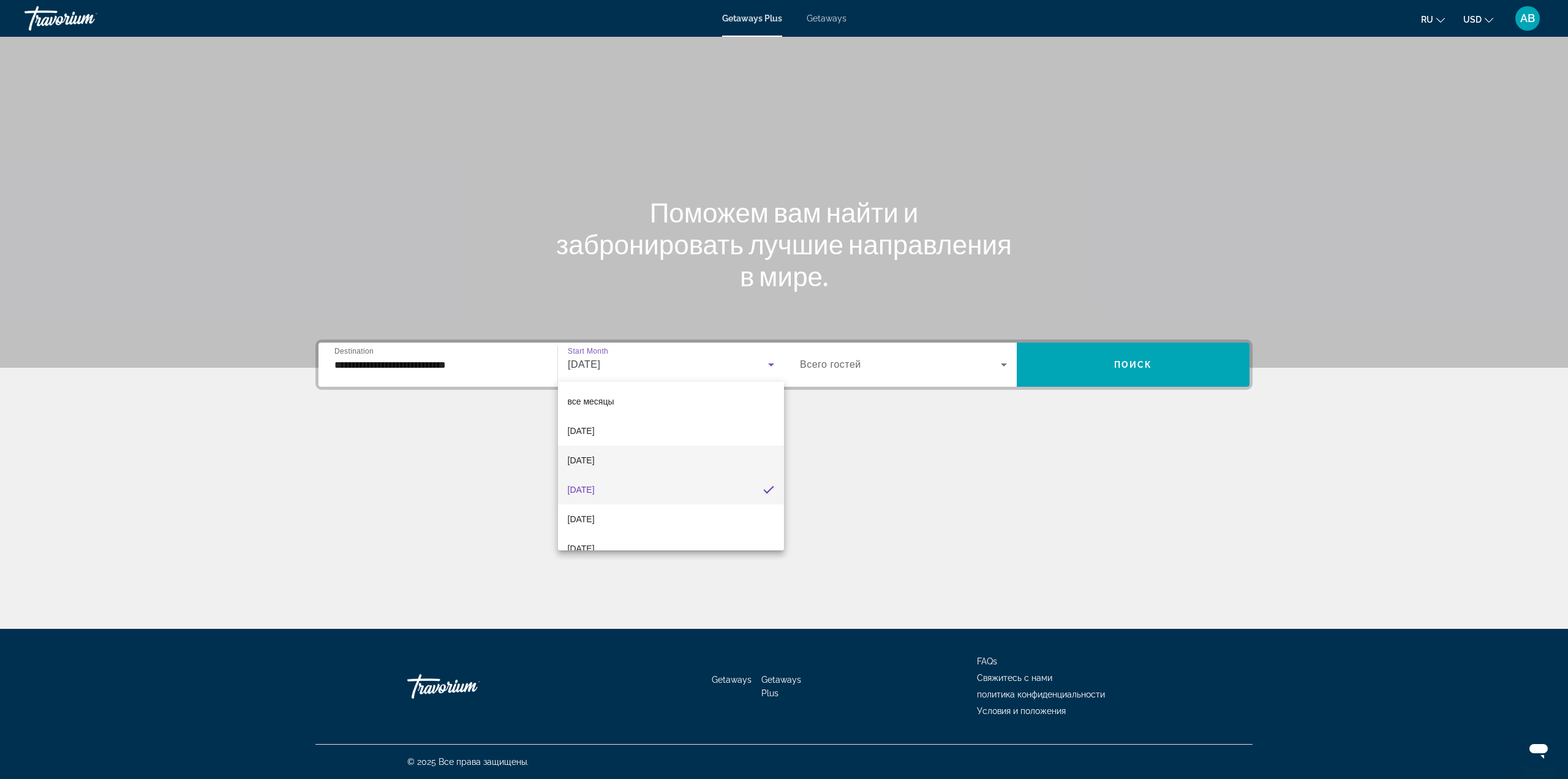
click at [638, 461] on mat-option "[DATE]" at bounding box center [671, 461] width 227 height 29
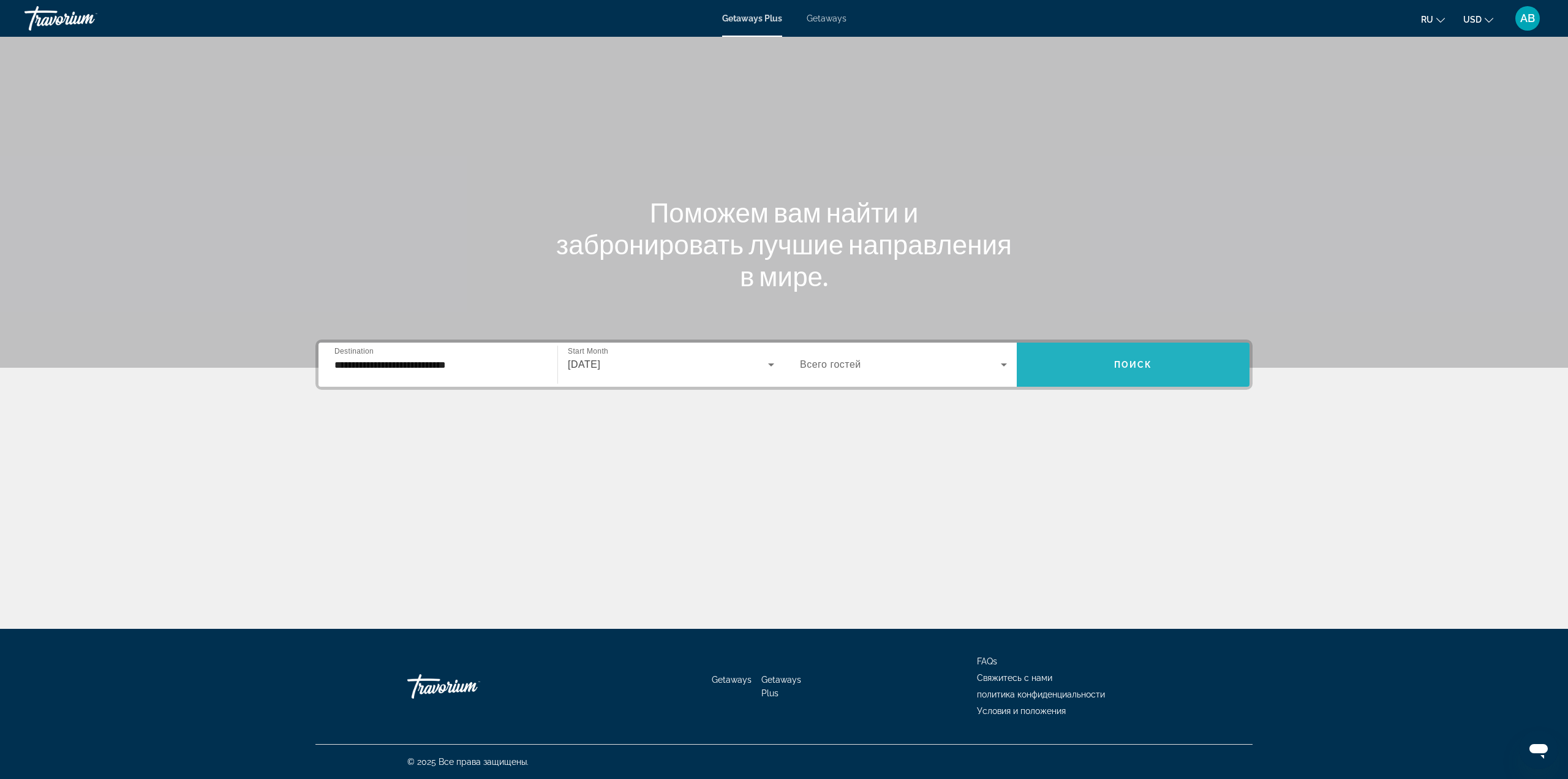
click at [1165, 377] on span "Search widget" at bounding box center [1132, 365] width 232 height 29
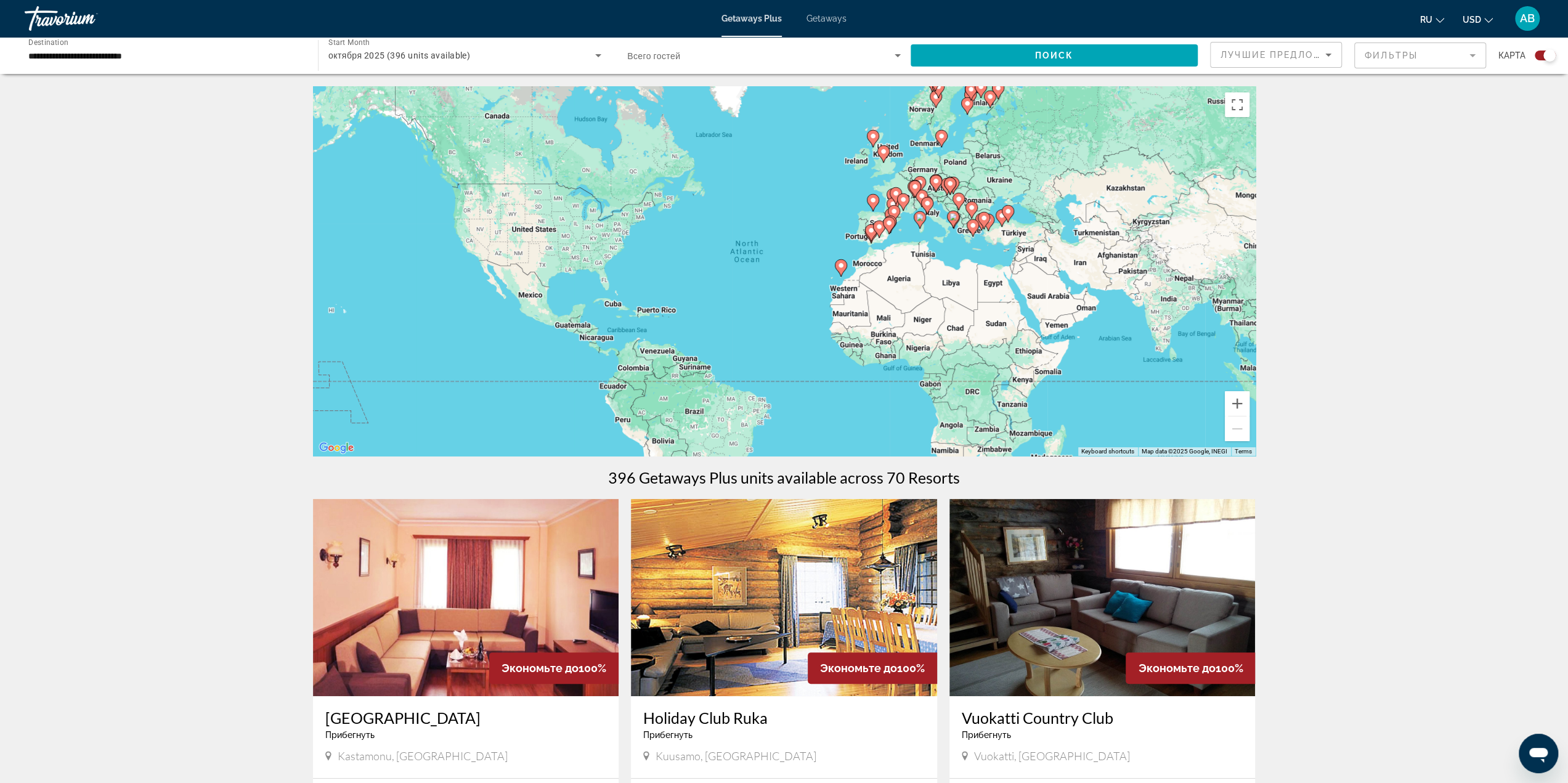
click at [1208, 55] on div "Поиск" at bounding box center [1060, 55] width 300 height 37
drag, startPoint x: 1242, startPoint y: 60, endPoint x: 1247, endPoint y: 64, distance: 6.4
click at [1243, 61] on div "Лучшие предложения" at bounding box center [1273, 55] width 105 height 15
click at [1284, 109] on mat-option "Низшая цена" at bounding box center [1275, 116] width 130 height 29
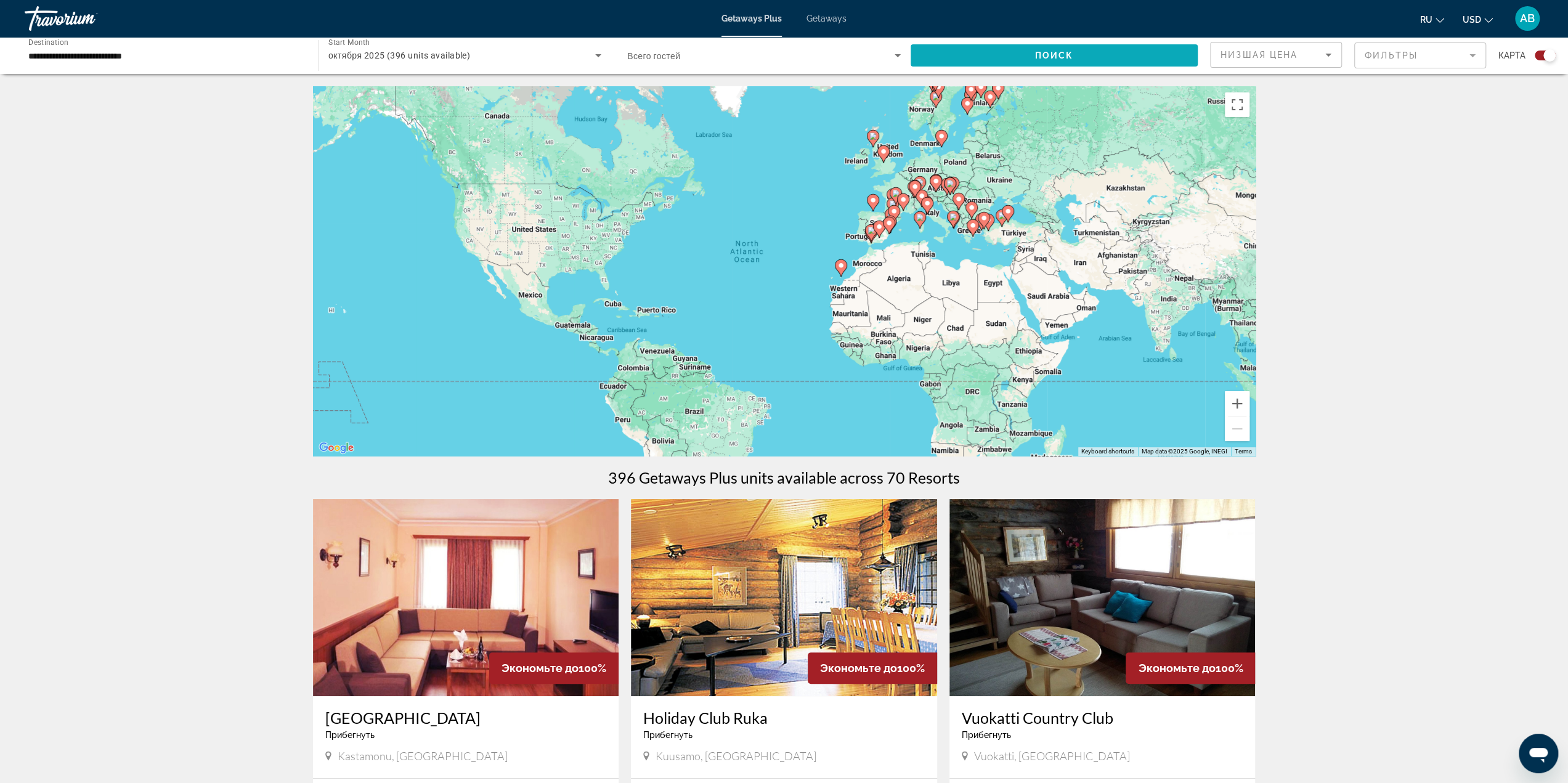
click at [1106, 50] on span "Search widget" at bounding box center [1054, 55] width 287 height 29
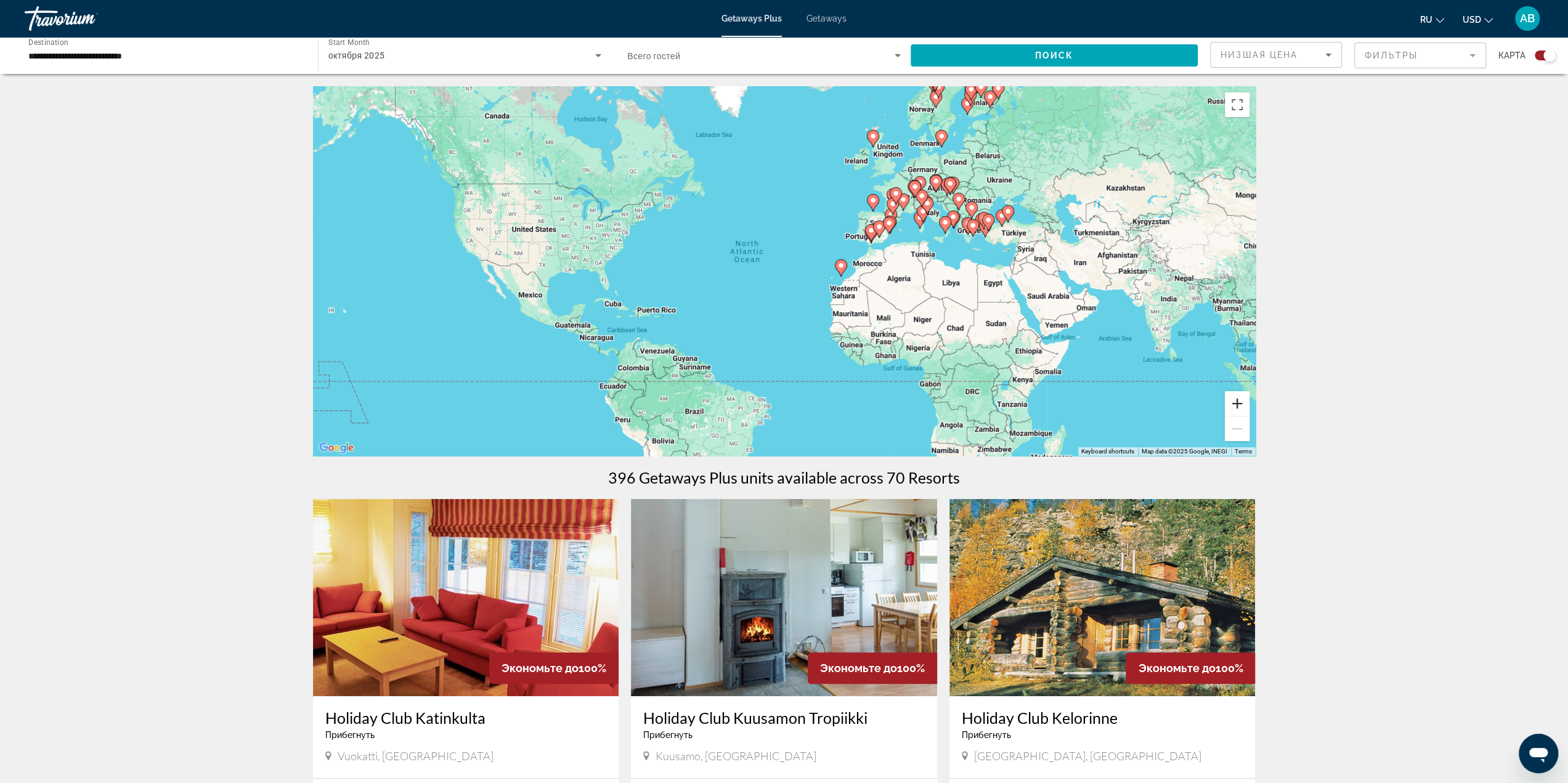
click at [1242, 403] on button "Zoom in" at bounding box center [1237, 403] width 25 height 25
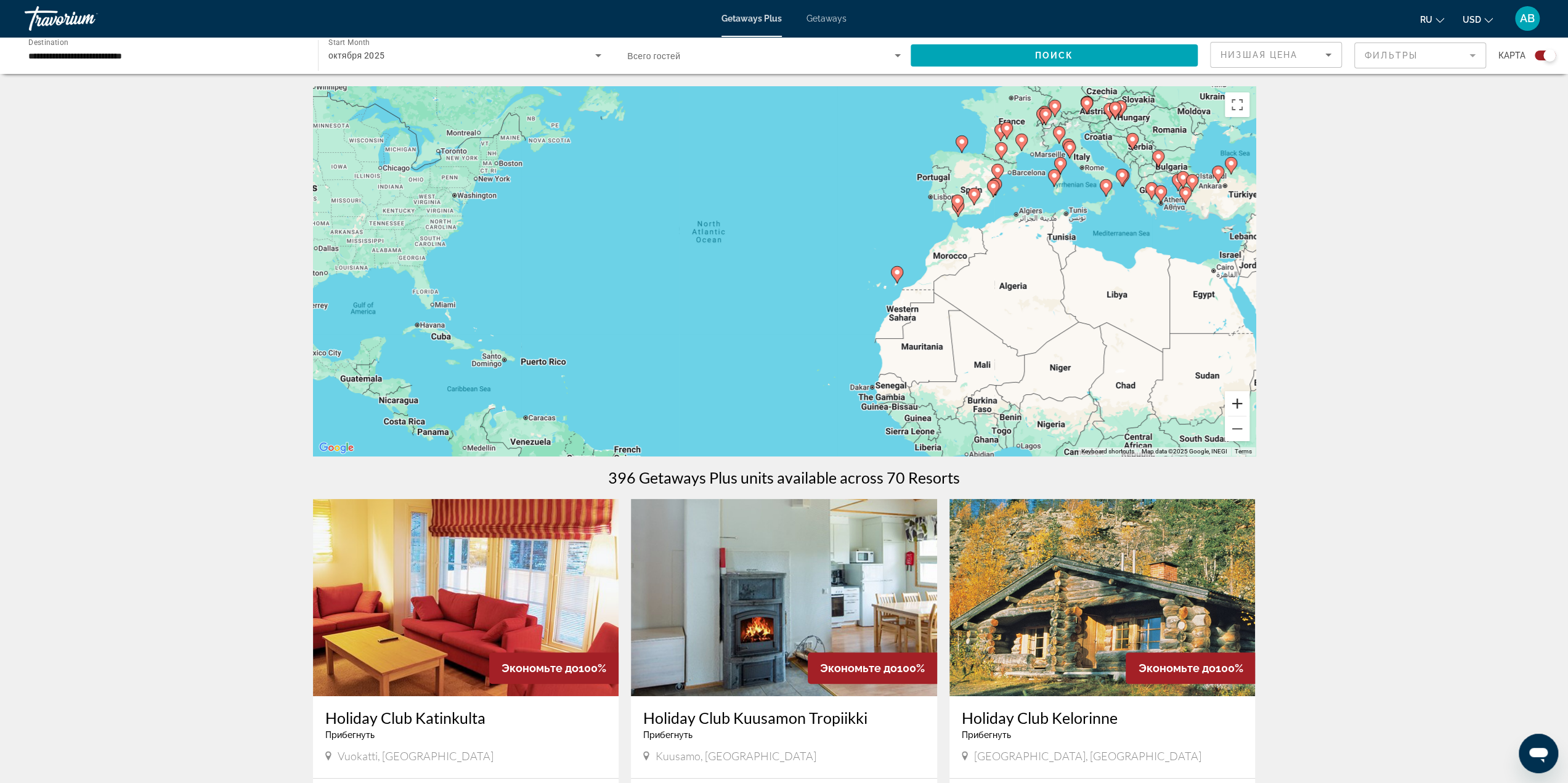
click at [1237, 401] on button "Zoom in" at bounding box center [1237, 403] width 25 height 25
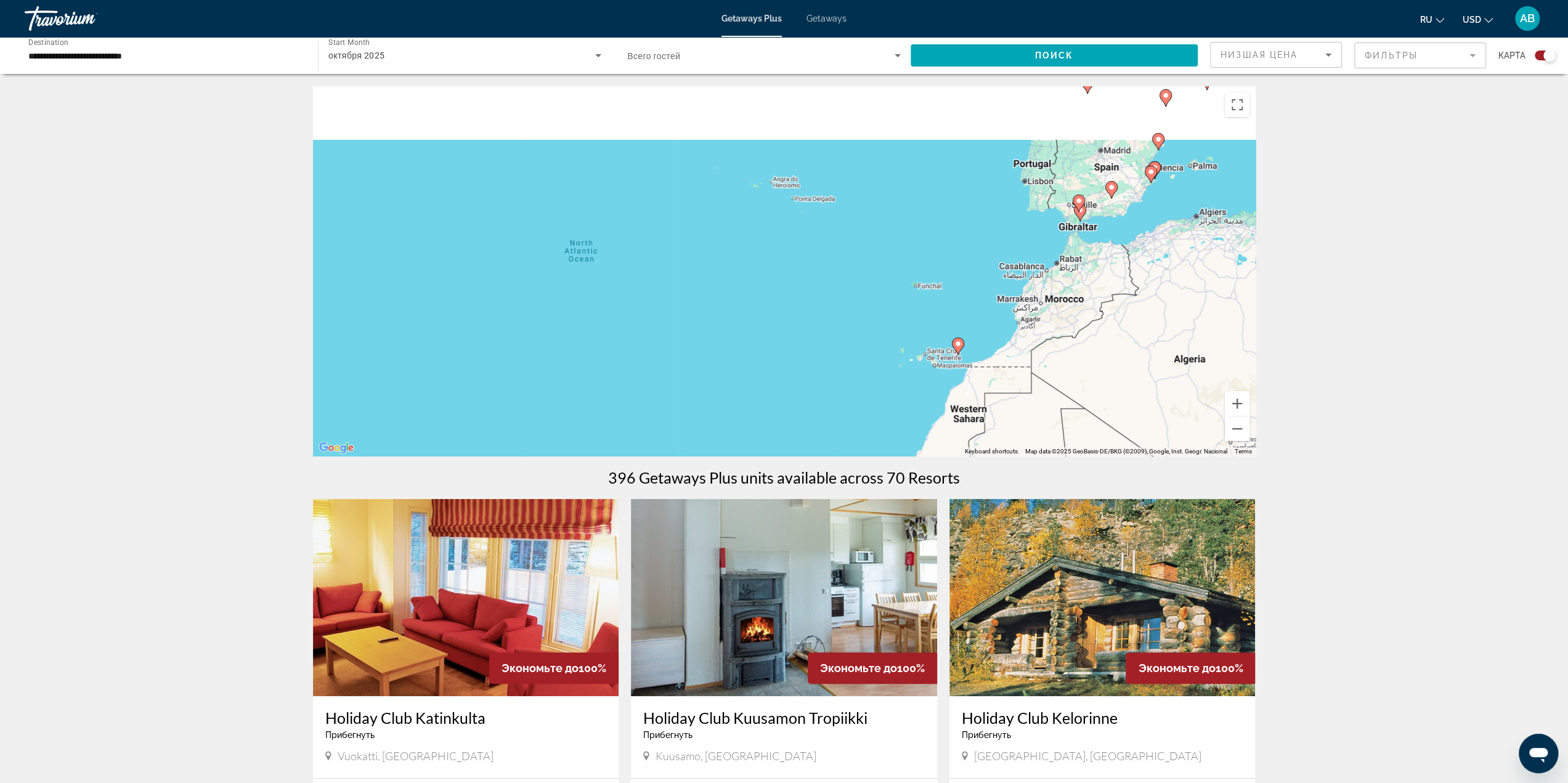
drag, startPoint x: 1043, startPoint y: 197, endPoint x: 845, endPoint y: 327, distance: 236.9
click at [841, 327] on div "To activate drag with keyboard, press Alt + Enter. Once in keyboard drag state,…" at bounding box center [784, 270] width 943 height 369
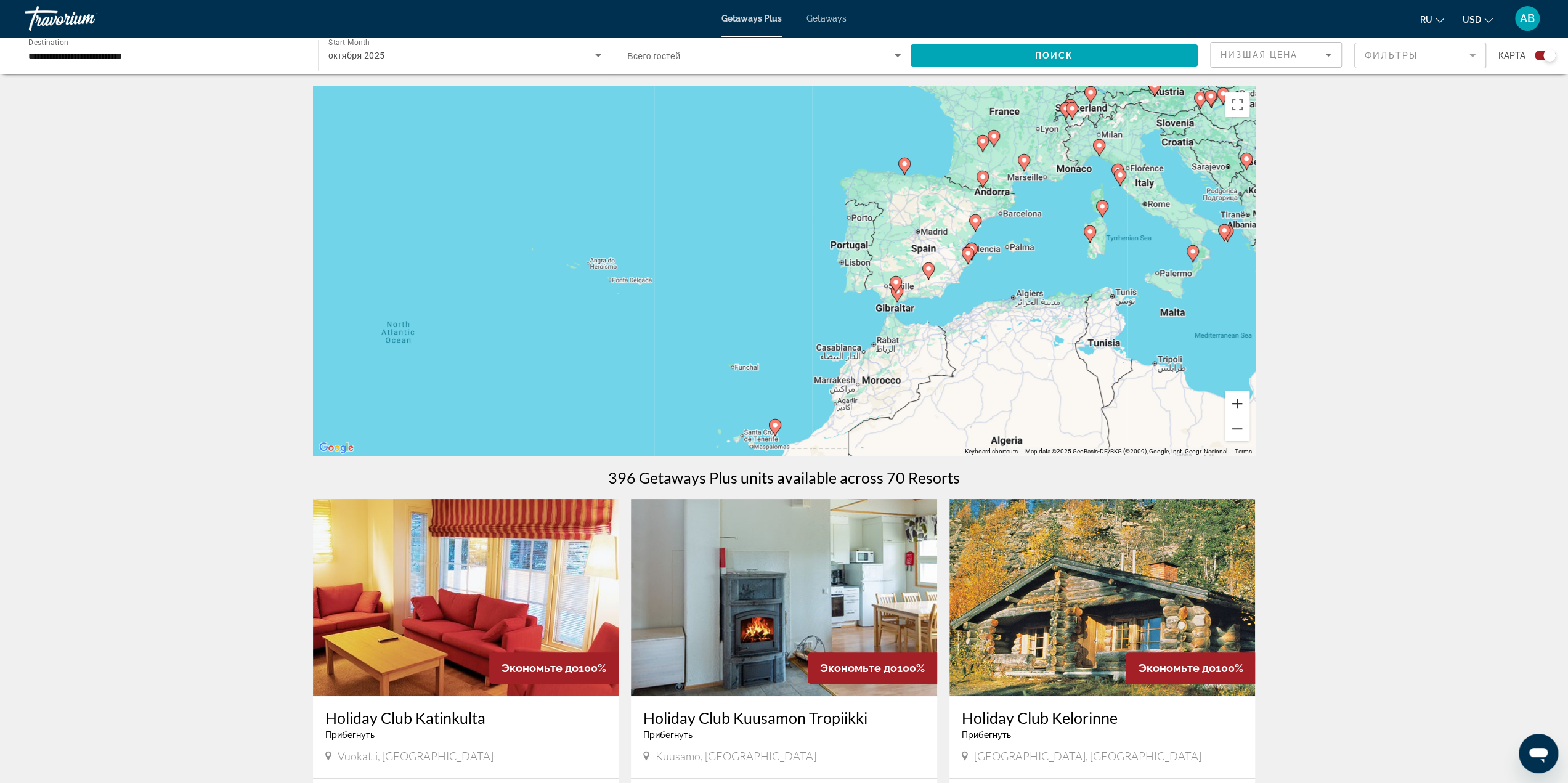
click at [1240, 403] on button "Zoom in" at bounding box center [1237, 403] width 25 height 25
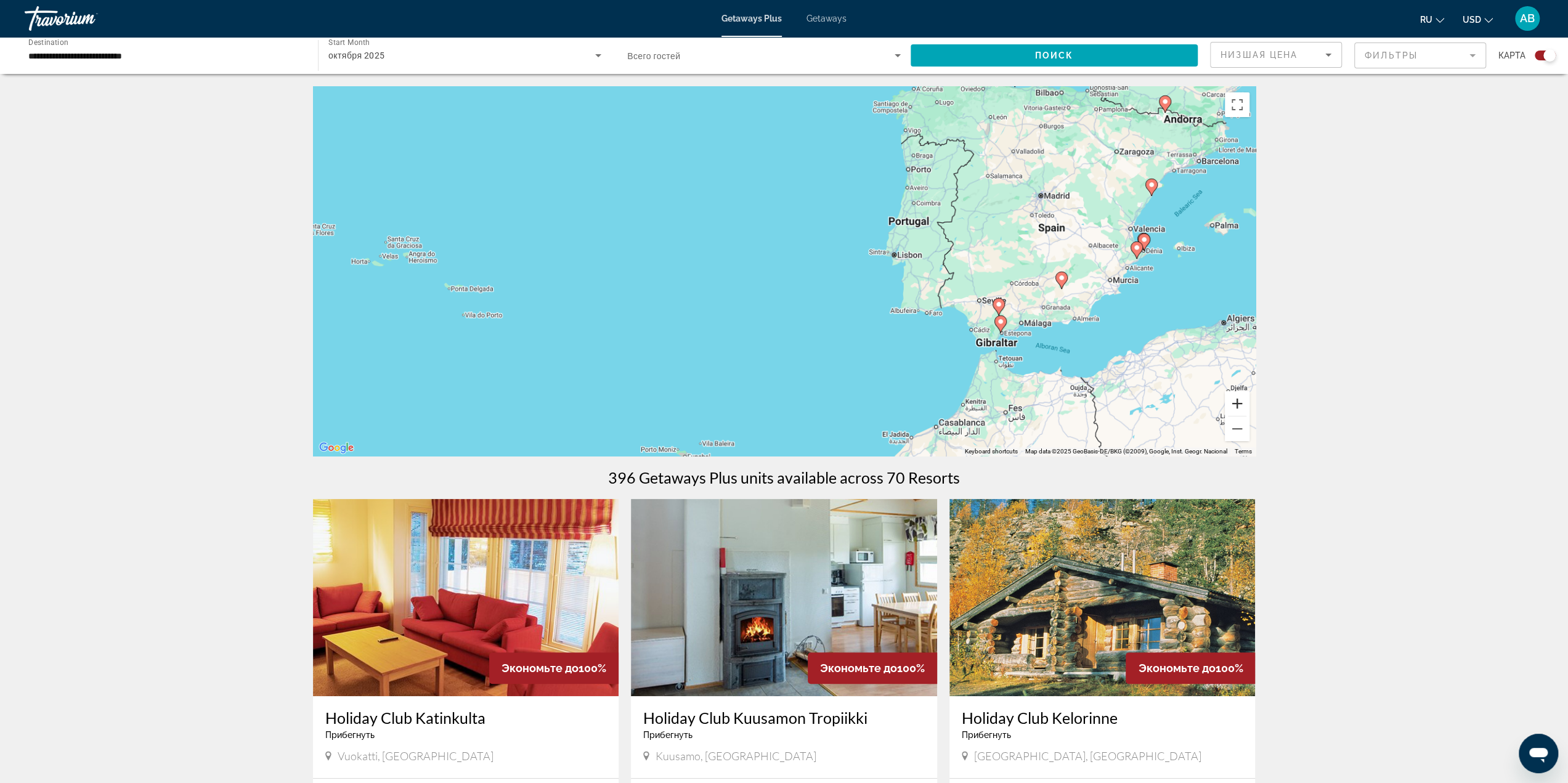
click at [1240, 403] on button "Zoom in" at bounding box center [1237, 403] width 25 height 25
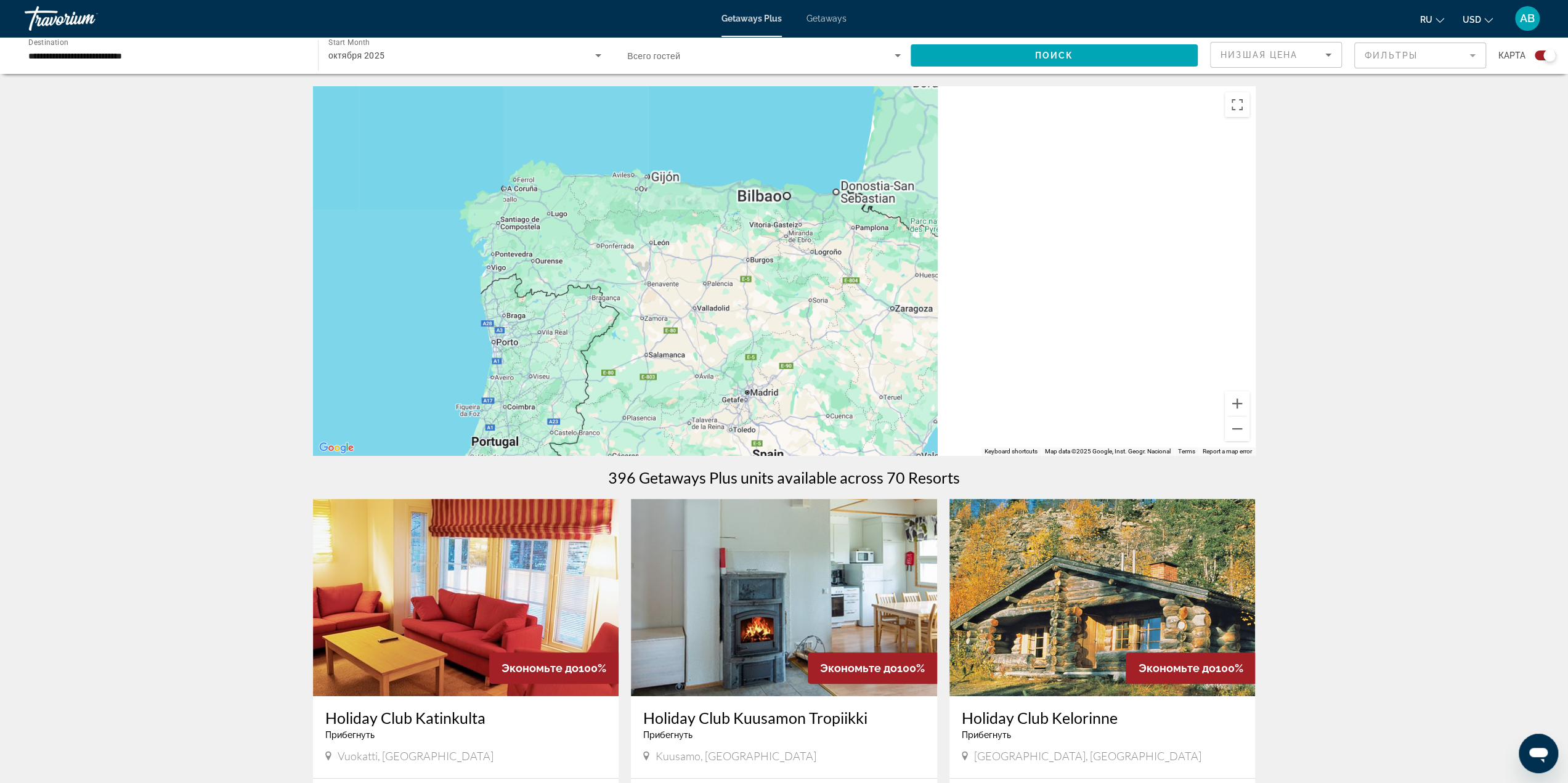
drag, startPoint x: 1149, startPoint y: 221, endPoint x: 735, endPoint y: 436, distance: 466.5
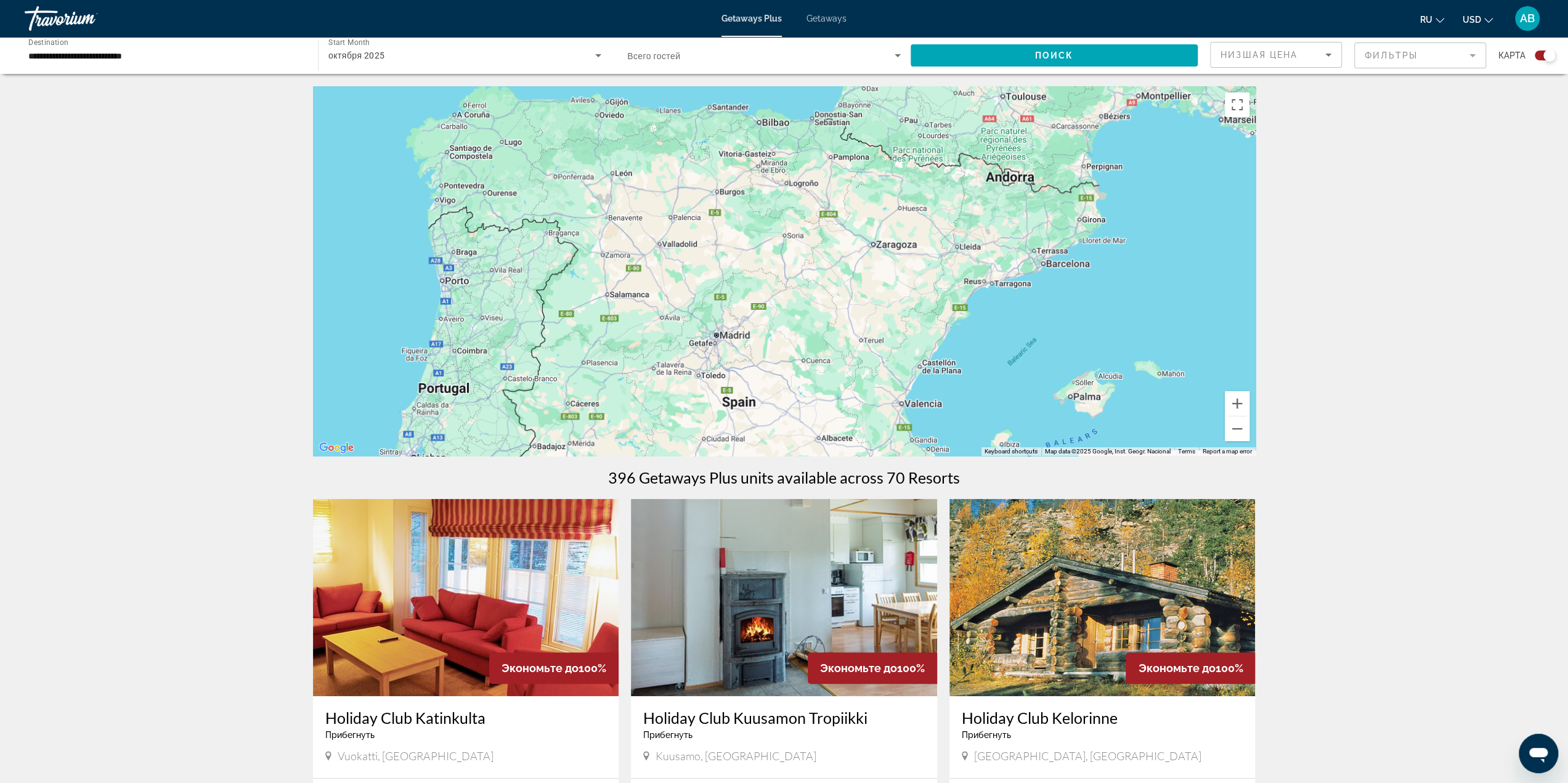
drag, startPoint x: 835, startPoint y: 369, endPoint x: 841, endPoint y: 348, distance: 21.8
click at [841, 348] on div "To activate drag with keyboard, press Alt + Enter. Once in keyboard drag state,…" at bounding box center [784, 270] width 943 height 369
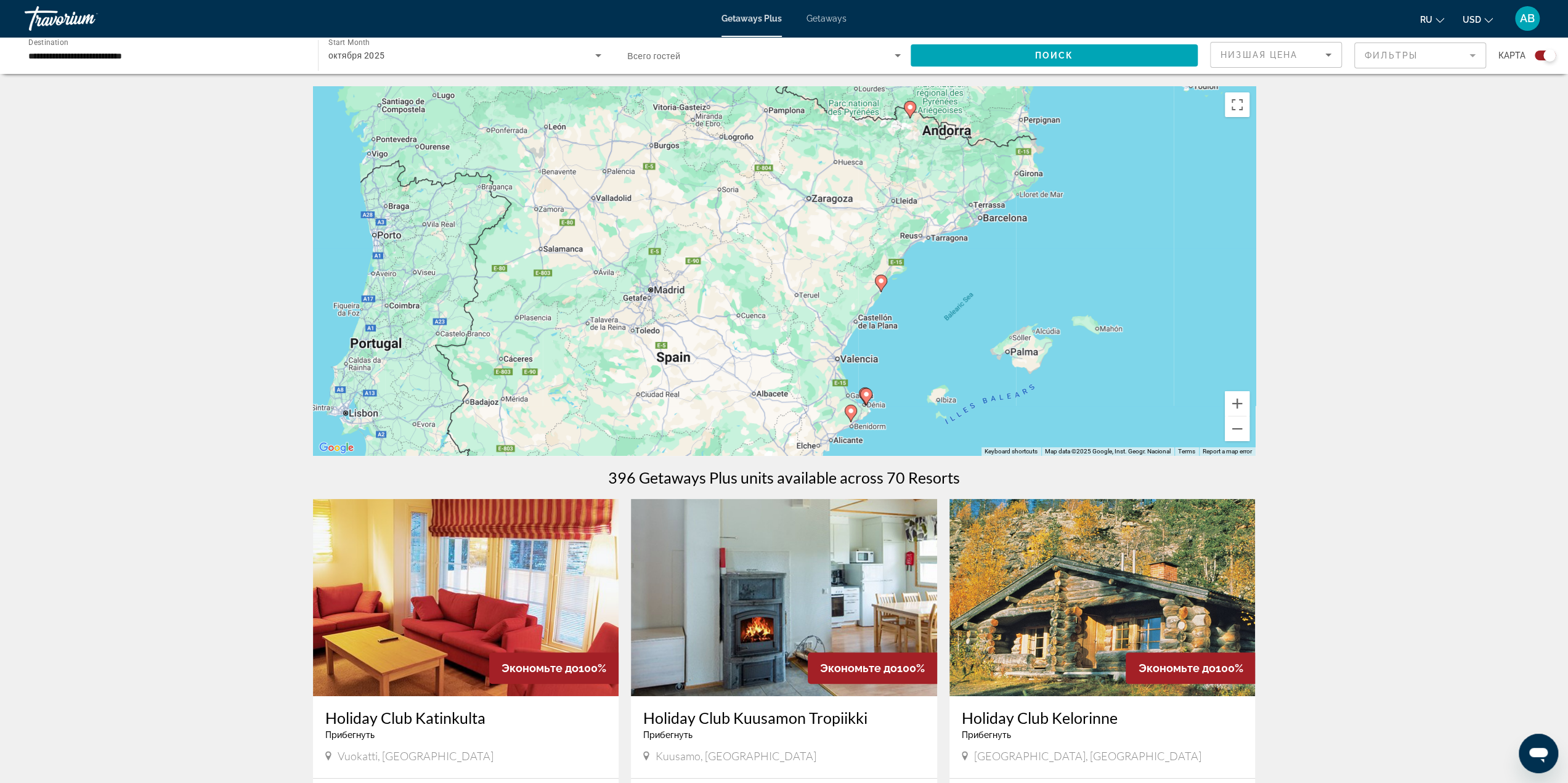
drag, startPoint x: 1006, startPoint y: 346, endPoint x: 936, endPoint y: 295, distance: 86.6
click at [936, 295] on div "To activate drag with keyboard, press Alt + Enter. Once in keyboard drag state,…" at bounding box center [784, 270] width 943 height 369
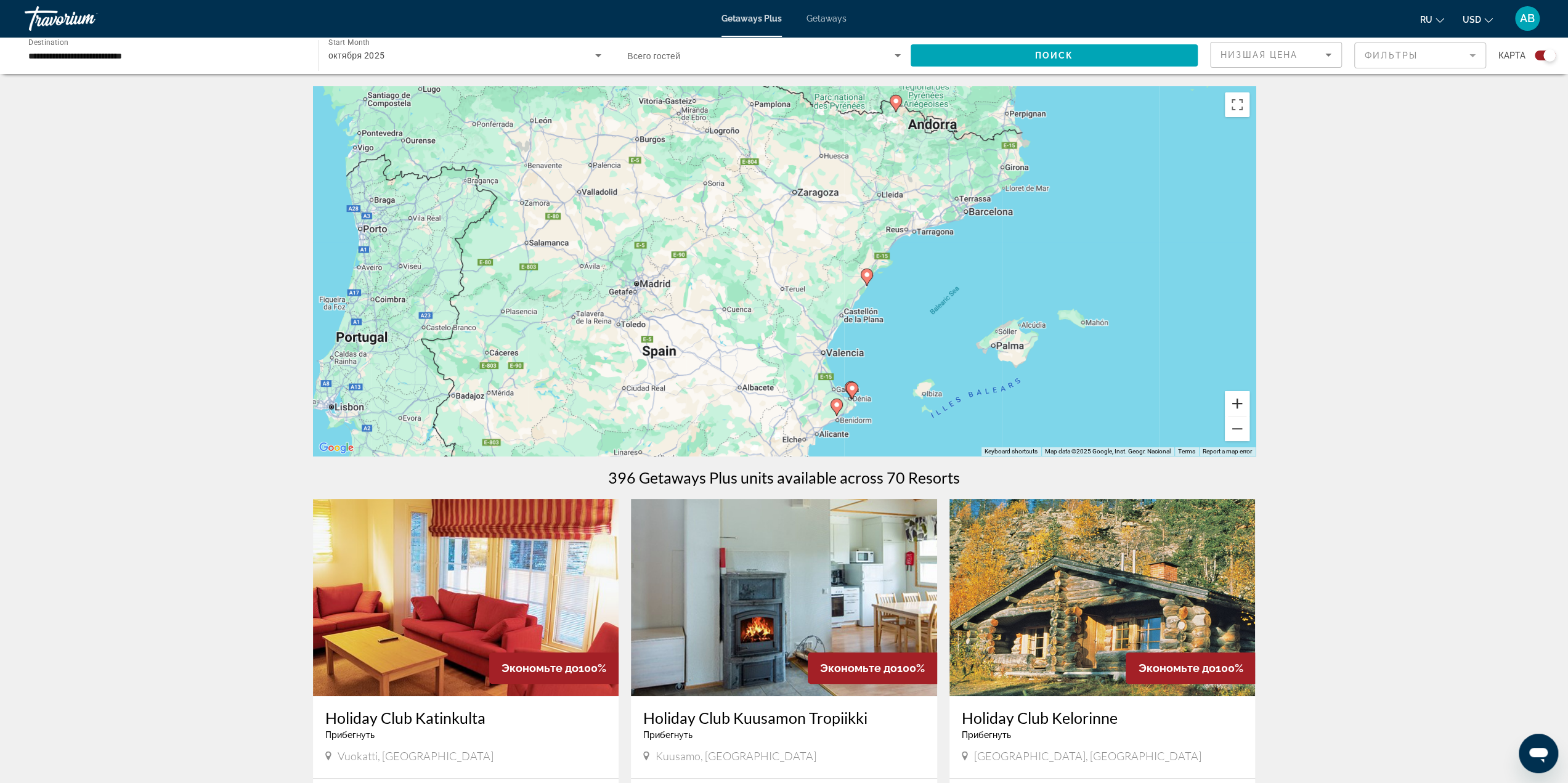
click at [1236, 409] on button "Zoom in" at bounding box center [1237, 403] width 25 height 25
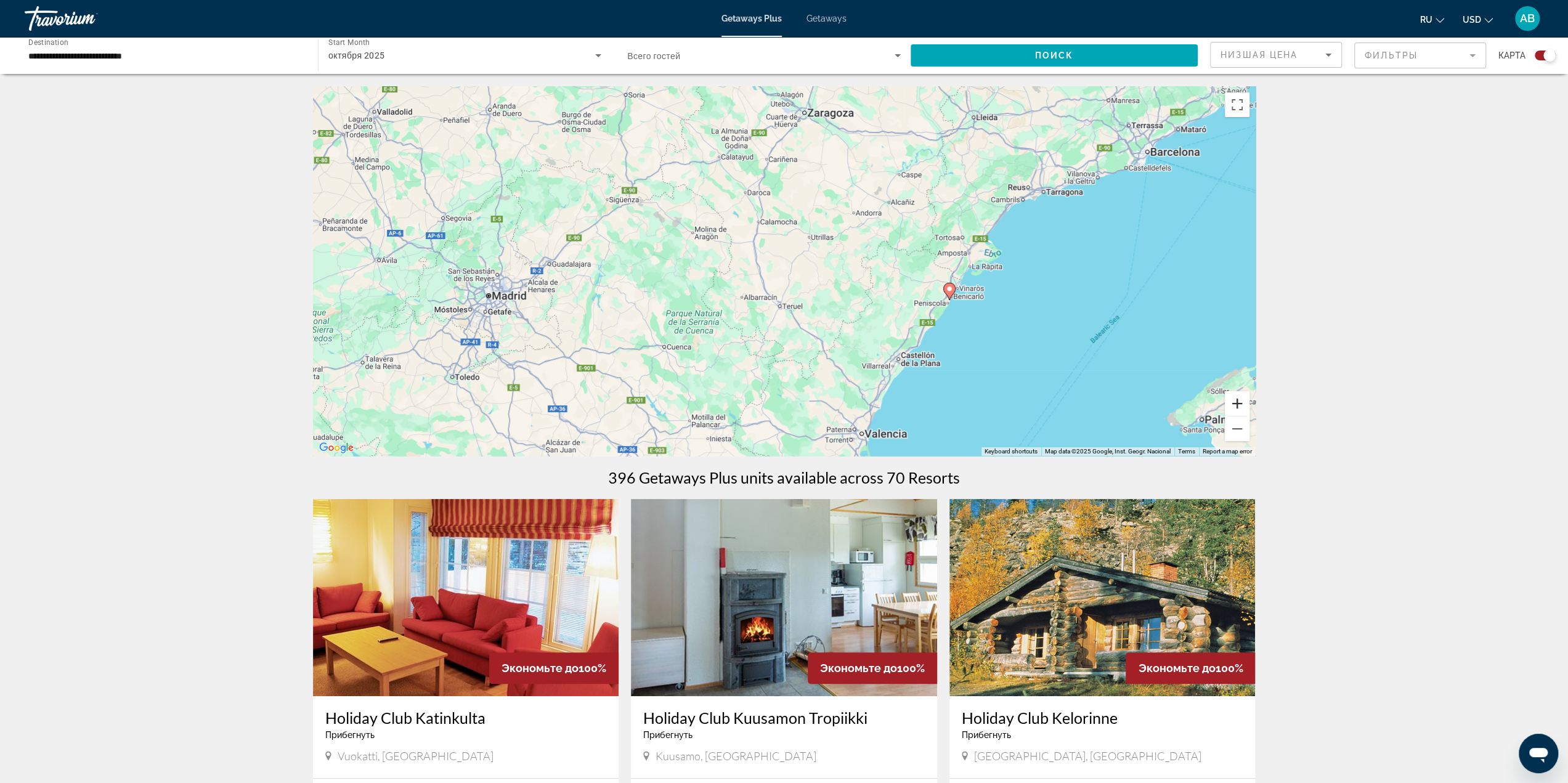
click at [1236, 409] on button "Zoom in" at bounding box center [1237, 403] width 25 height 25
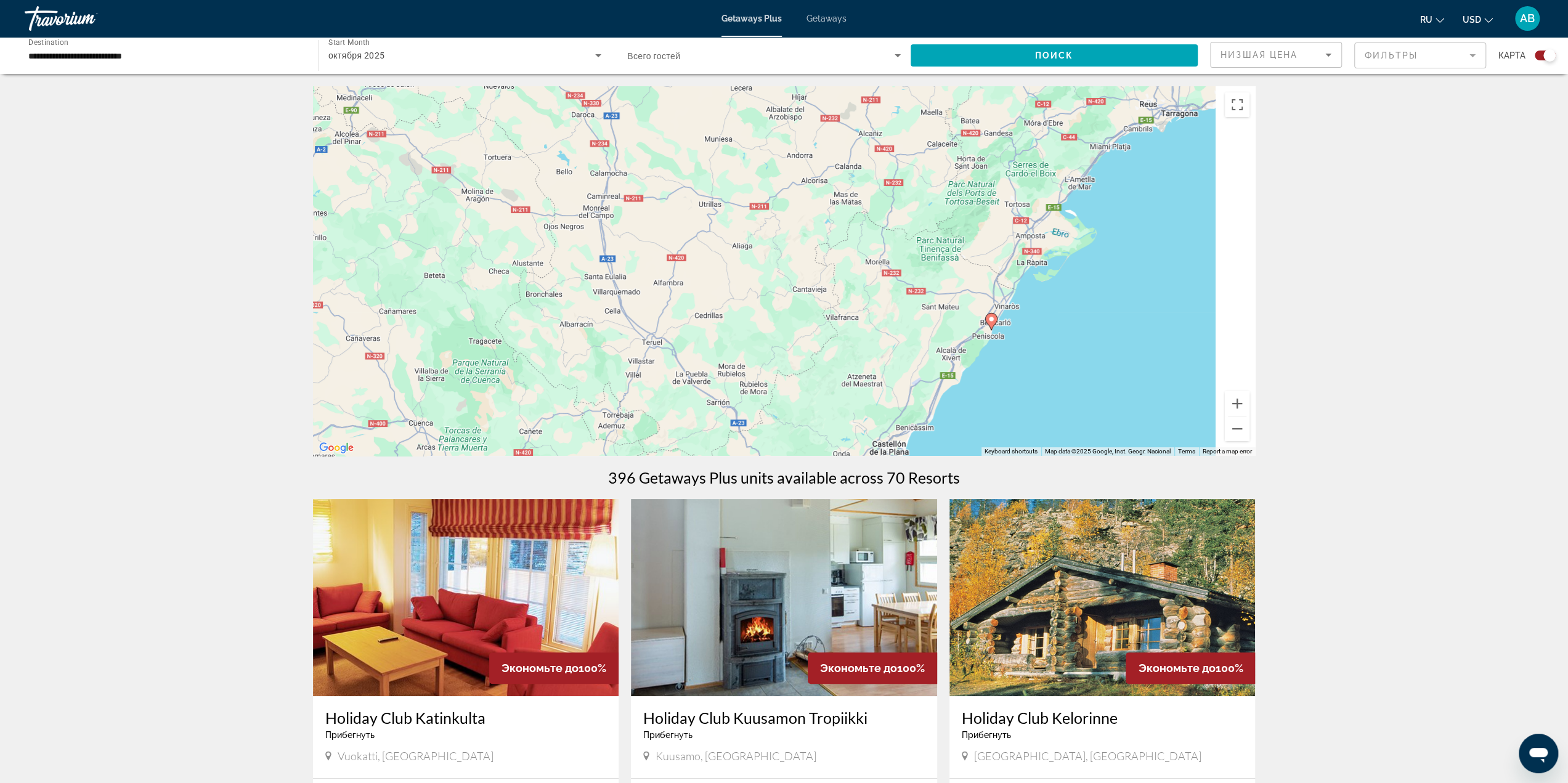
drag, startPoint x: 1119, startPoint y: 365, endPoint x: 972, endPoint y: 364, distance: 147.0
click at [972, 364] on div "To activate drag with keyboard, press Alt + Enter. Once in keyboard drag state,…" at bounding box center [784, 270] width 943 height 369
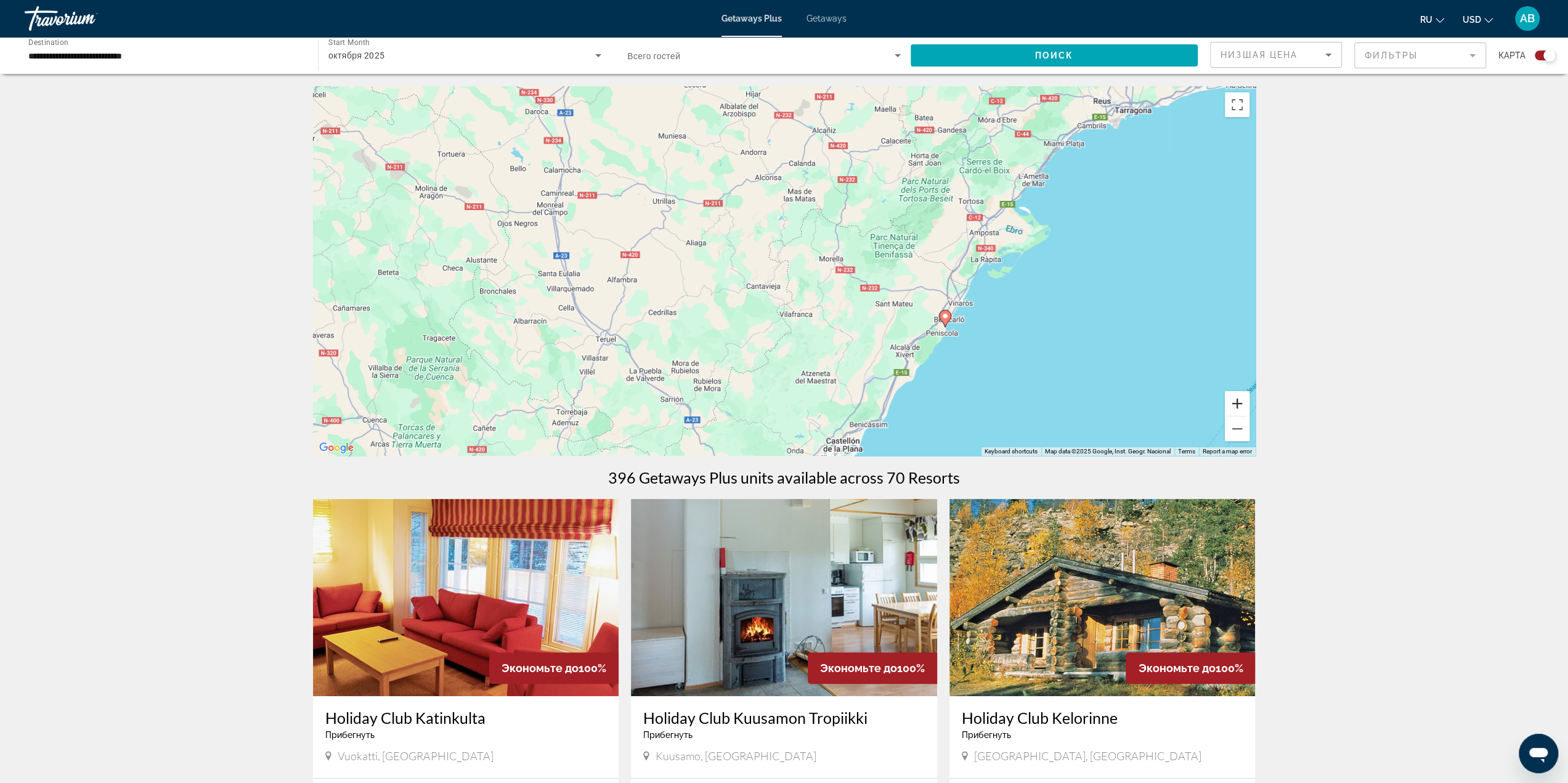
click at [1241, 405] on button "Zoom in" at bounding box center [1237, 403] width 25 height 25
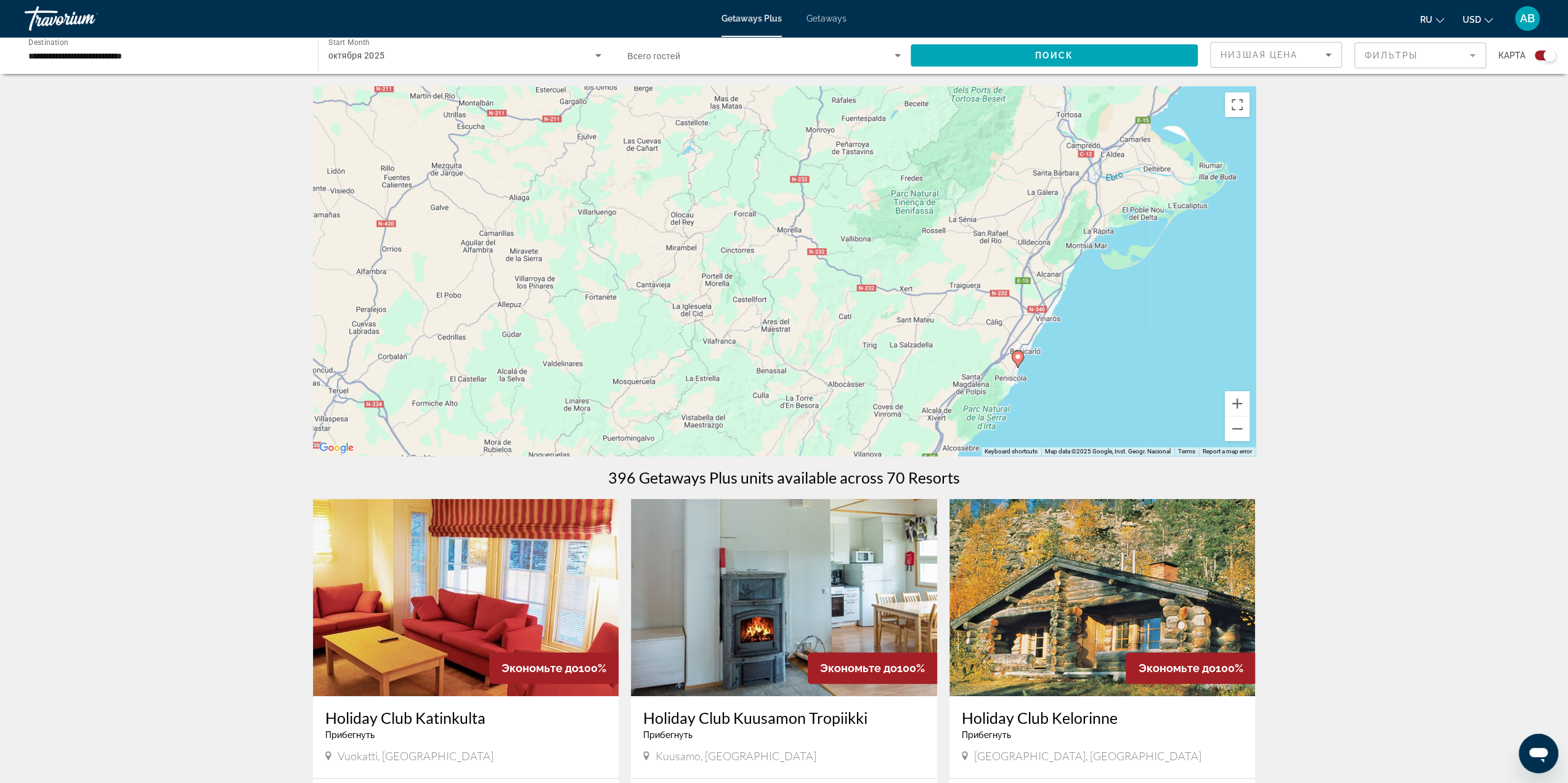
drag, startPoint x: 1029, startPoint y: 388, endPoint x: 927, endPoint y: 375, distance: 102.8
click at [927, 376] on div "To activate drag with keyboard, press Alt + Enter. Once in keyboard drag state,…" at bounding box center [784, 270] width 943 height 369
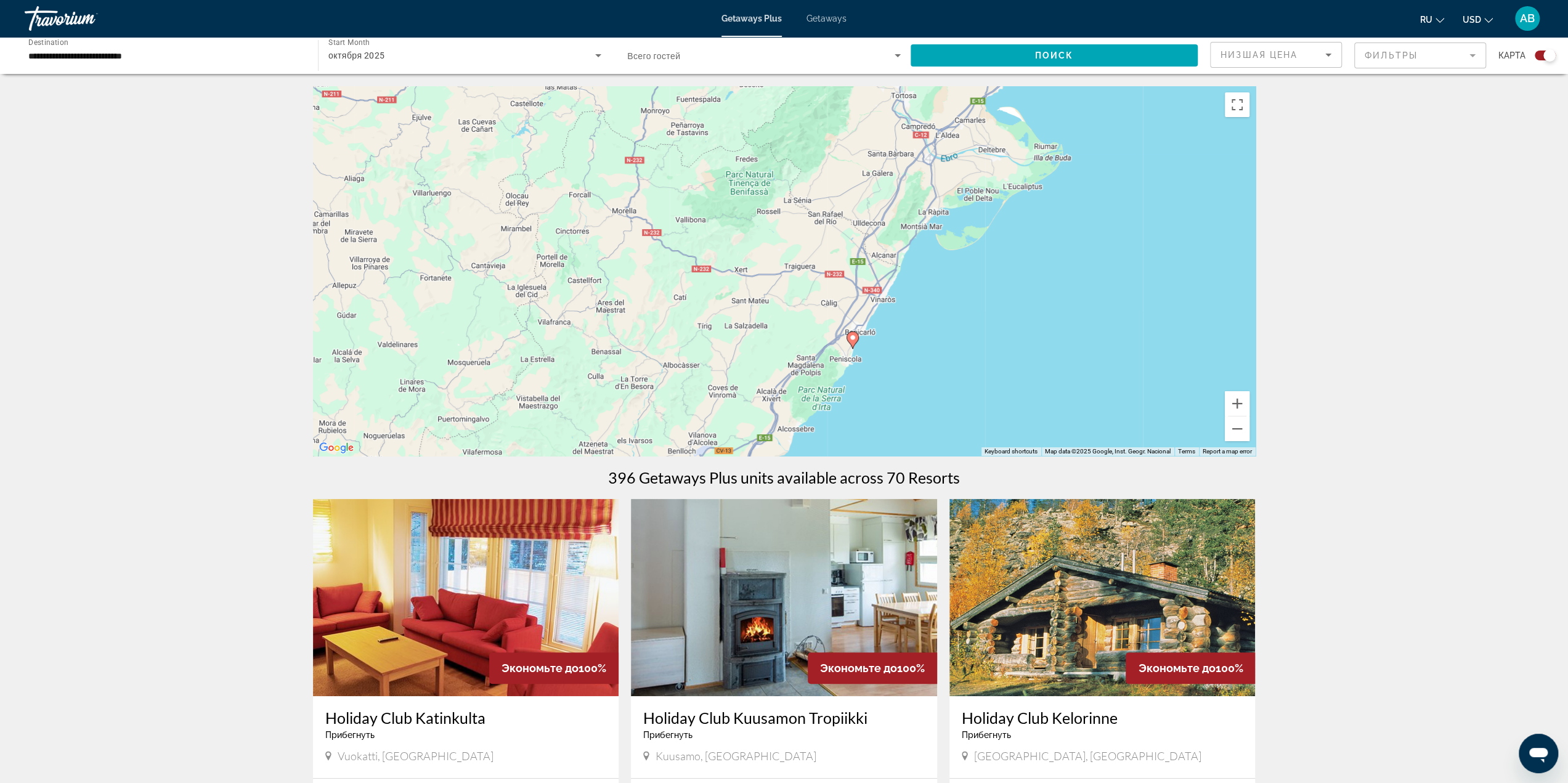
click at [381, 62] on div "октября 2025" at bounding box center [461, 55] width 267 height 15
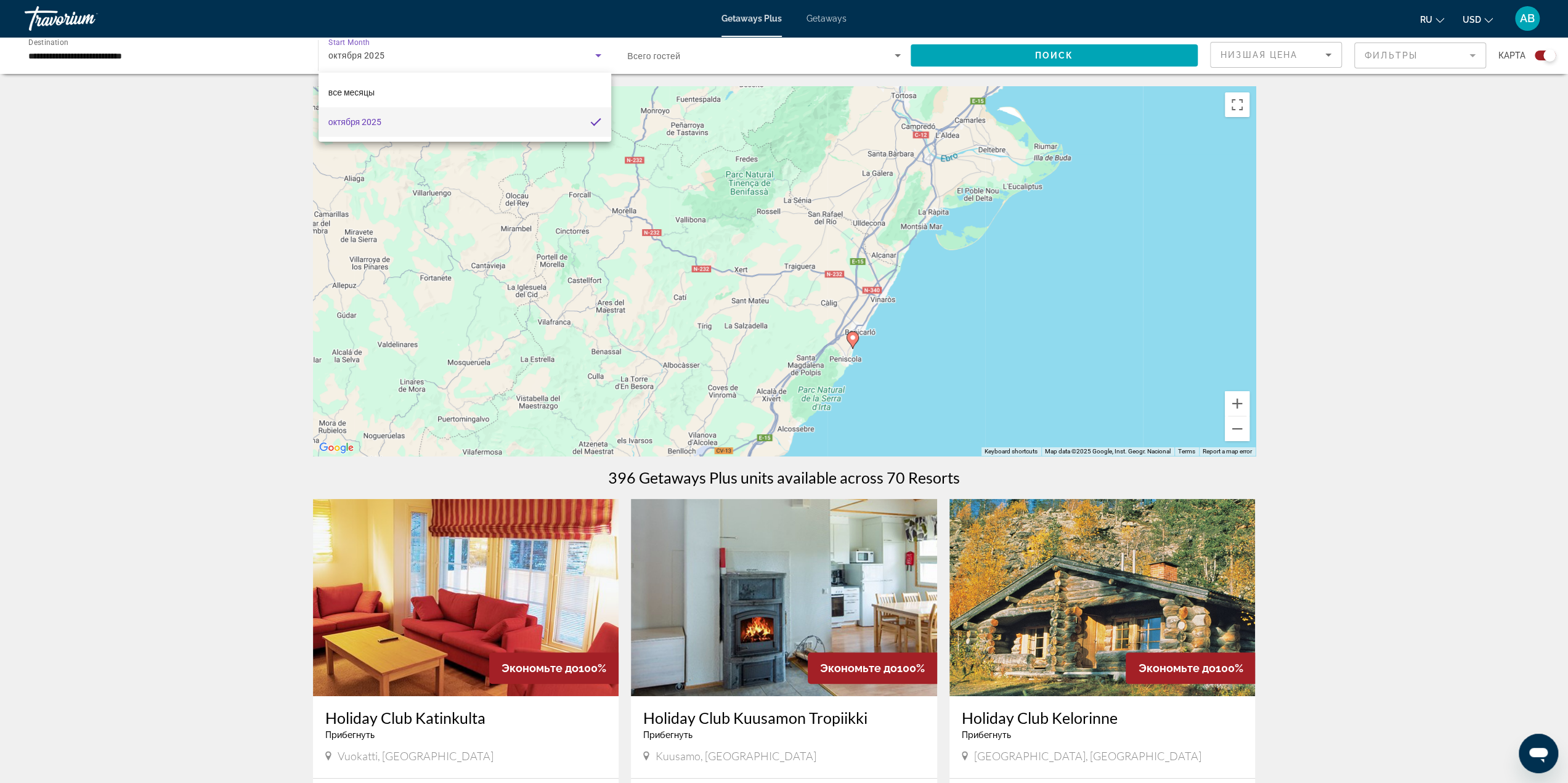
click at [54, 23] on div at bounding box center [784, 392] width 1568 height 783
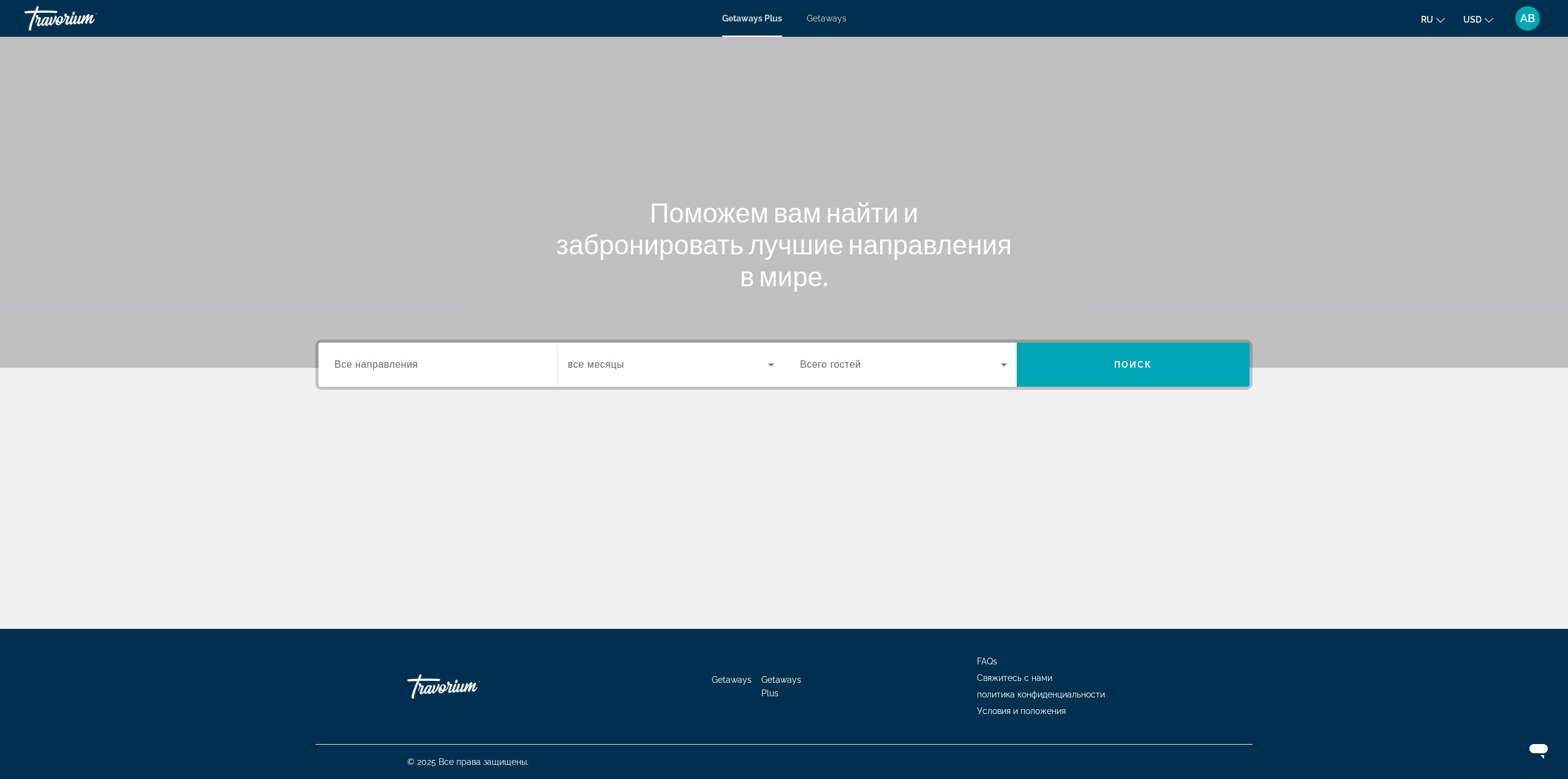
click at [826, 535] on div "Поможем вам найти и забронировать лучшие направления в мире. Destination Все на…" at bounding box center [784, 332] width 1568 height 592
click at [391, 375] on div "Search widget" at bounding box center [438, 365] width 207 height 35
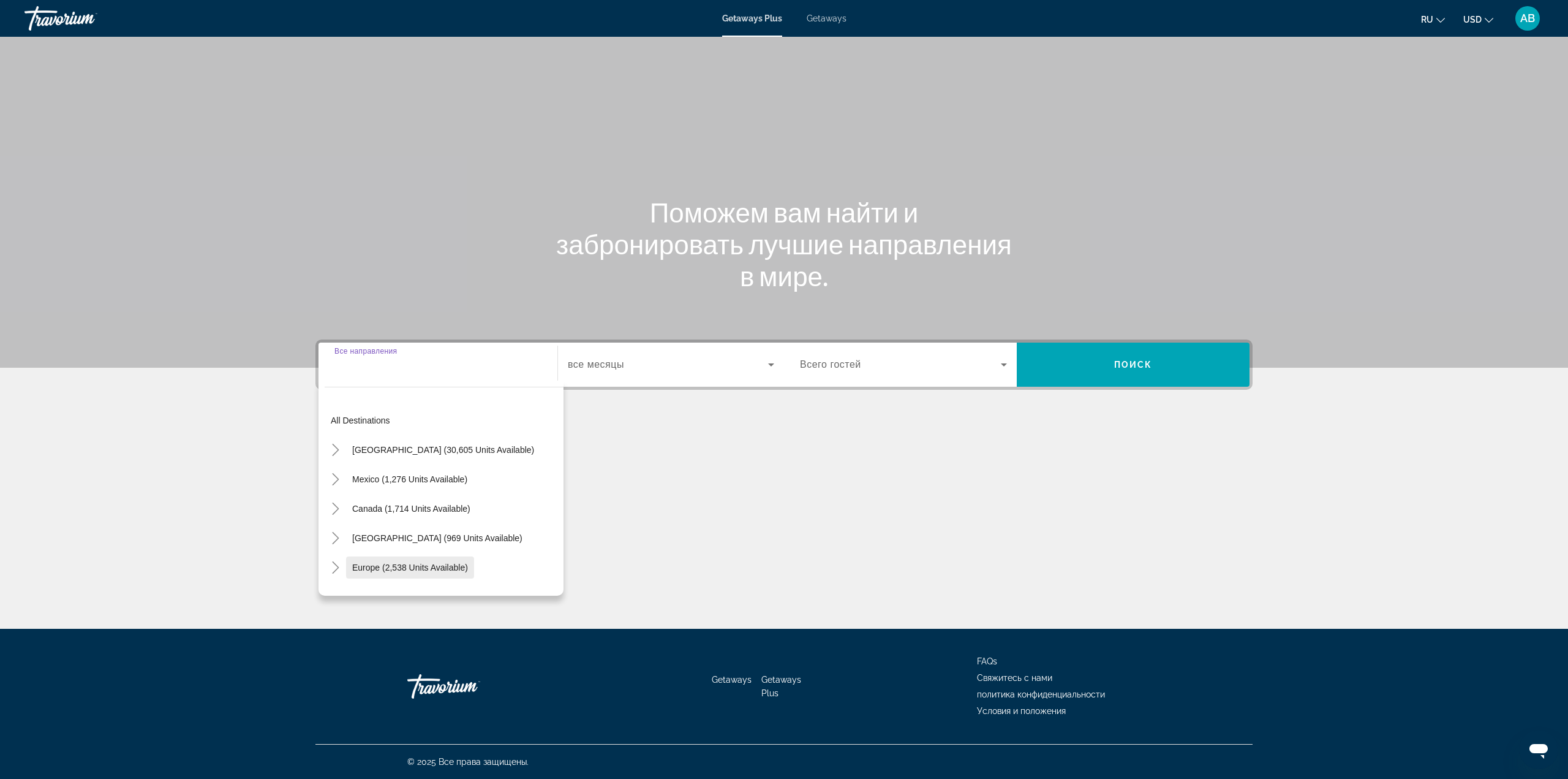
click at [424, 569] on span "Europe (2,538 units available)" at bounding box center [409, 567] width 116 height 10
type input "**********"
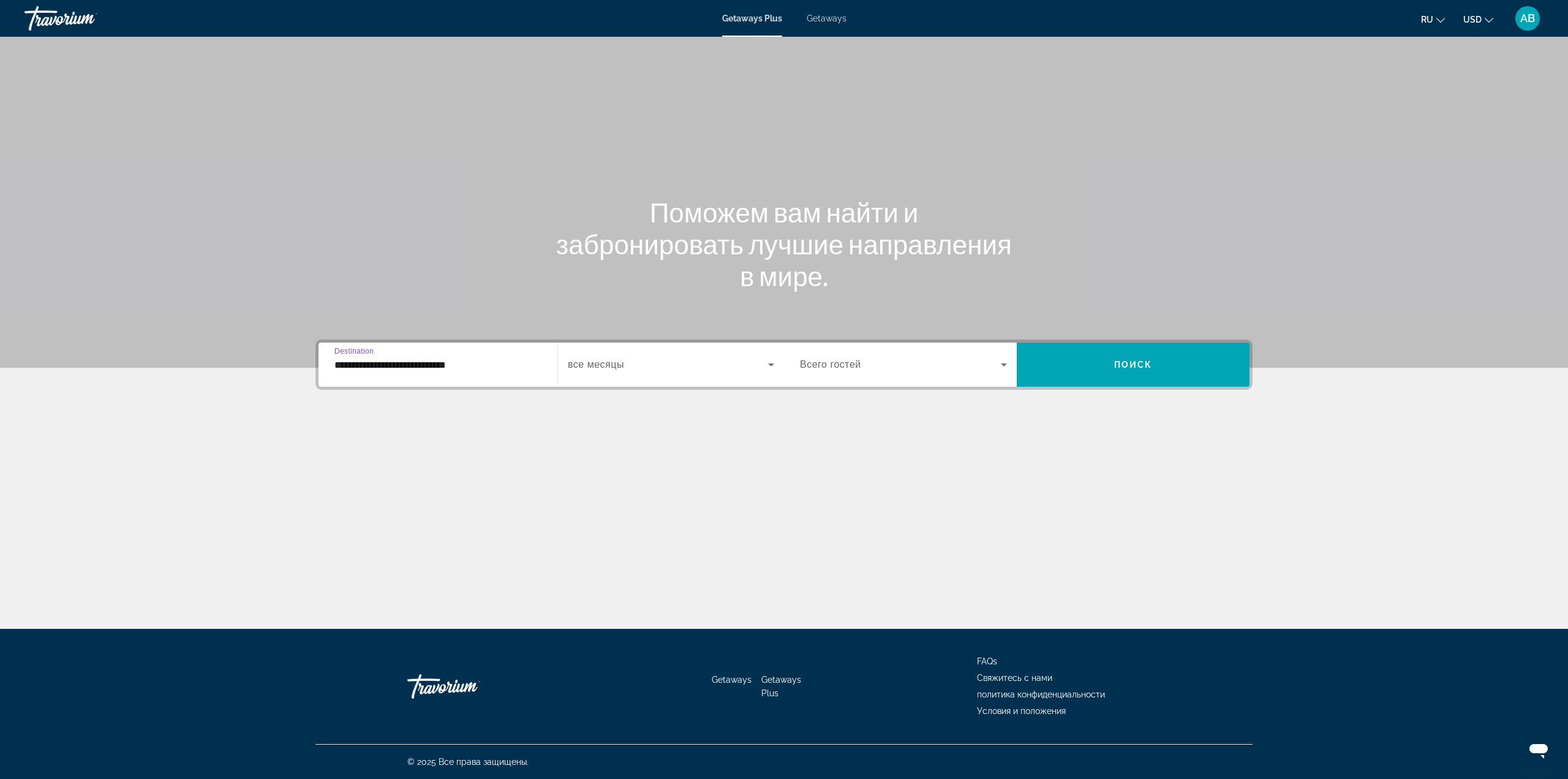
click at [615, 373] on div "Search widget" at bounding box center [671, 365] width 206 height 35
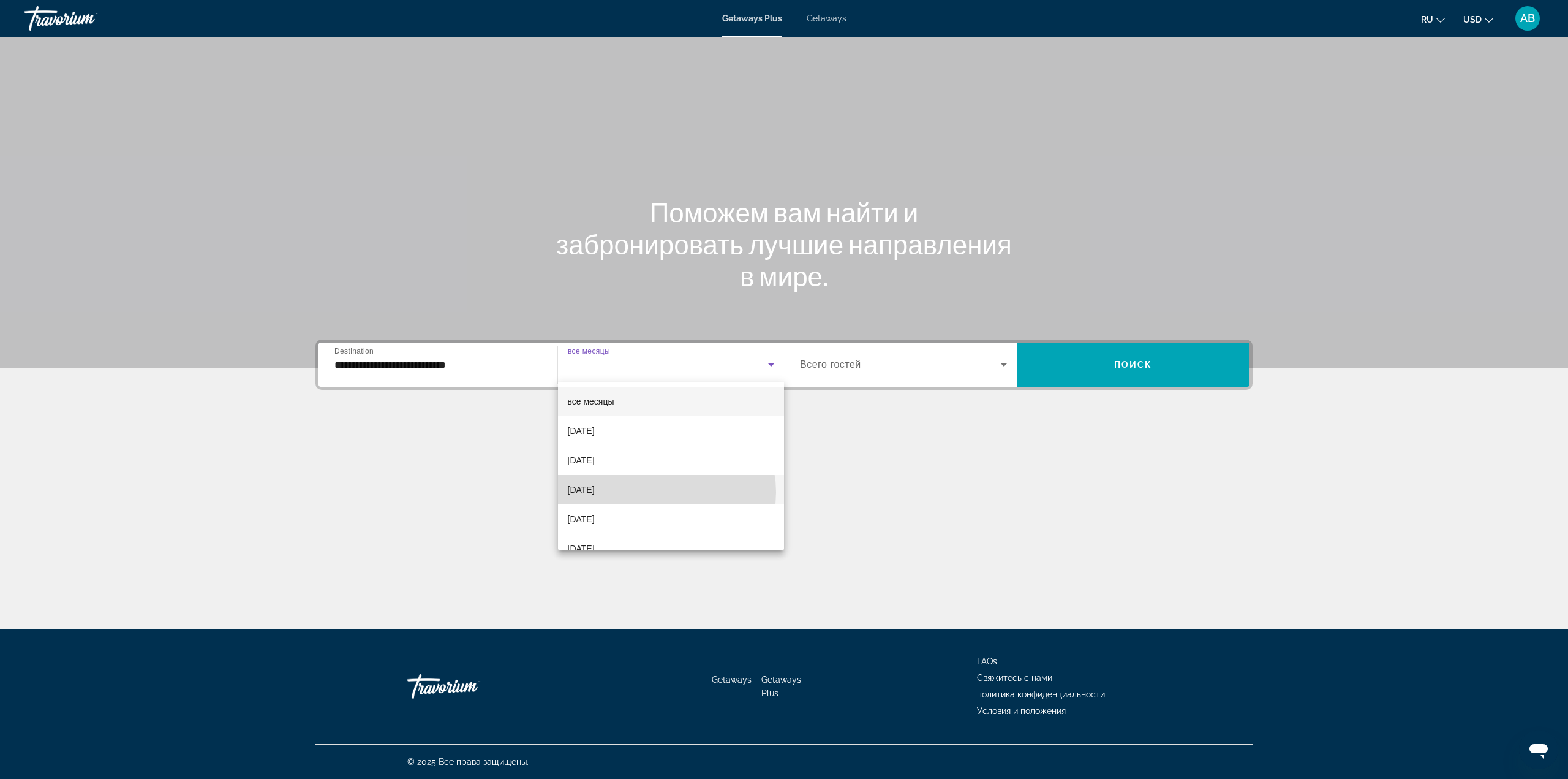
click at [663, 493] on mat-option "[DATE]" at bounding box center [671, 490] width 227 height 29
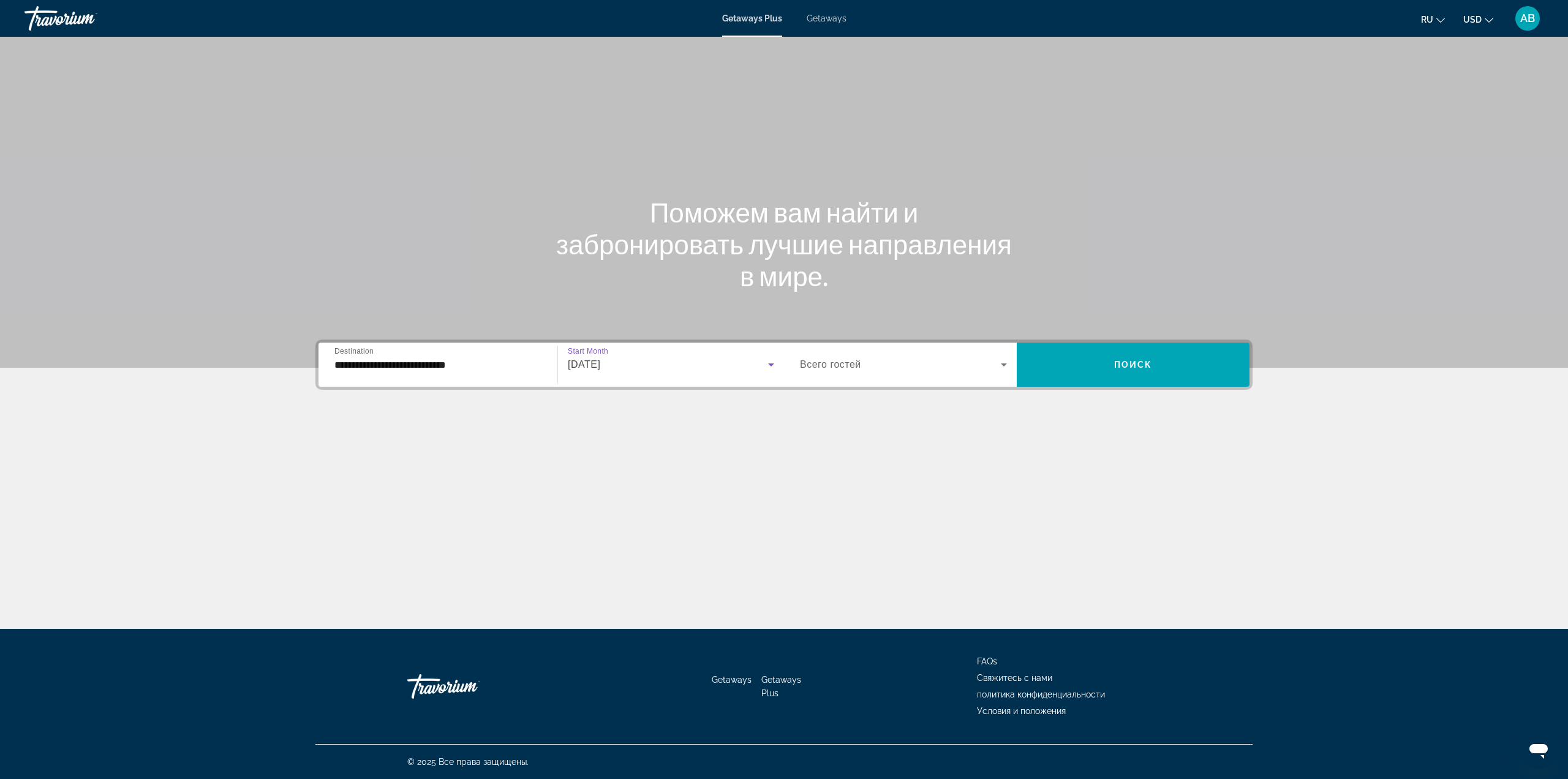
click at [823, 371] on span "Search widget" at bounding box center [901, 365] width 201 height 15
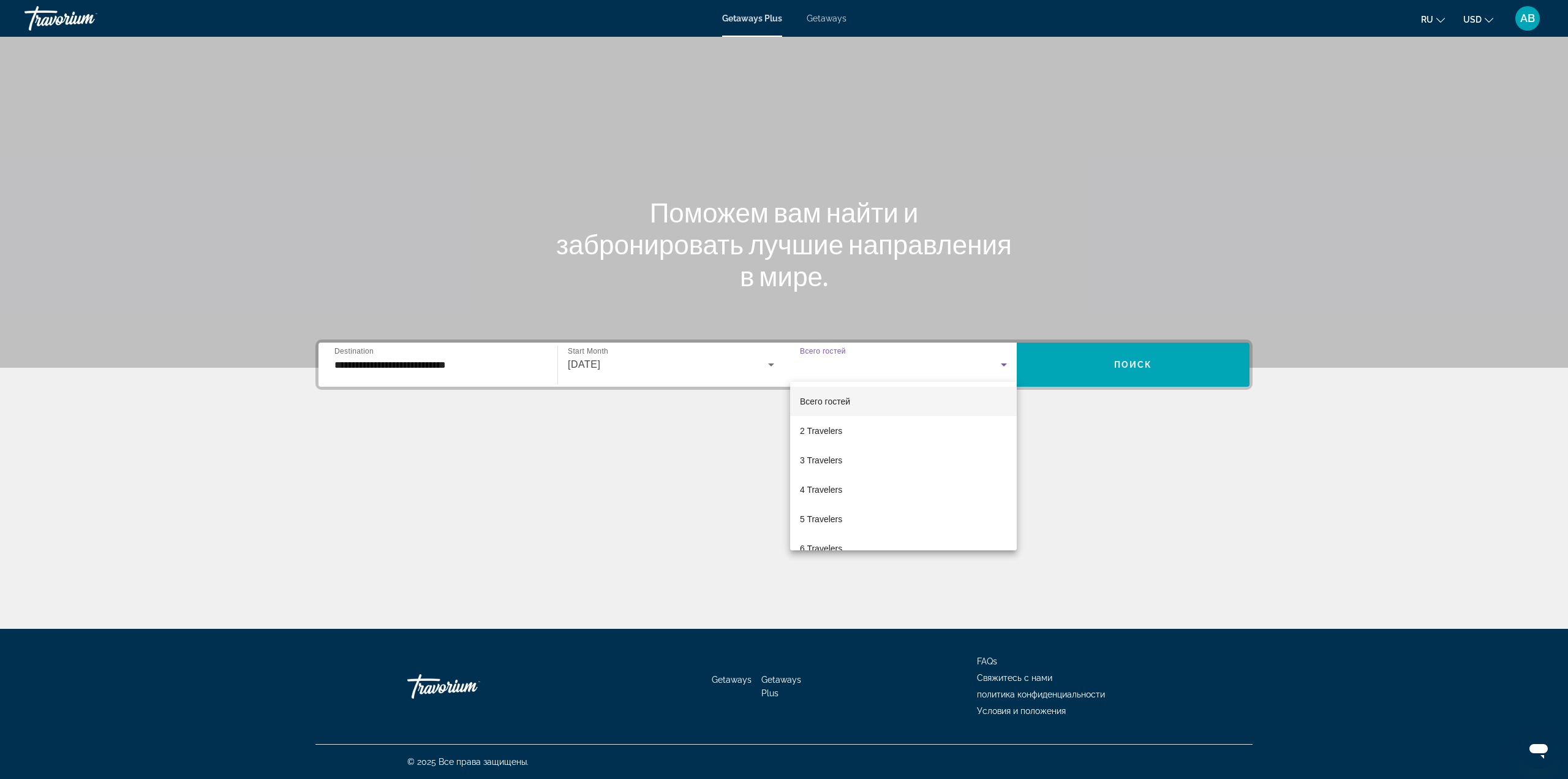
click at [1157, 352] on div at bounding box center [784, 390] width 1568 height 779
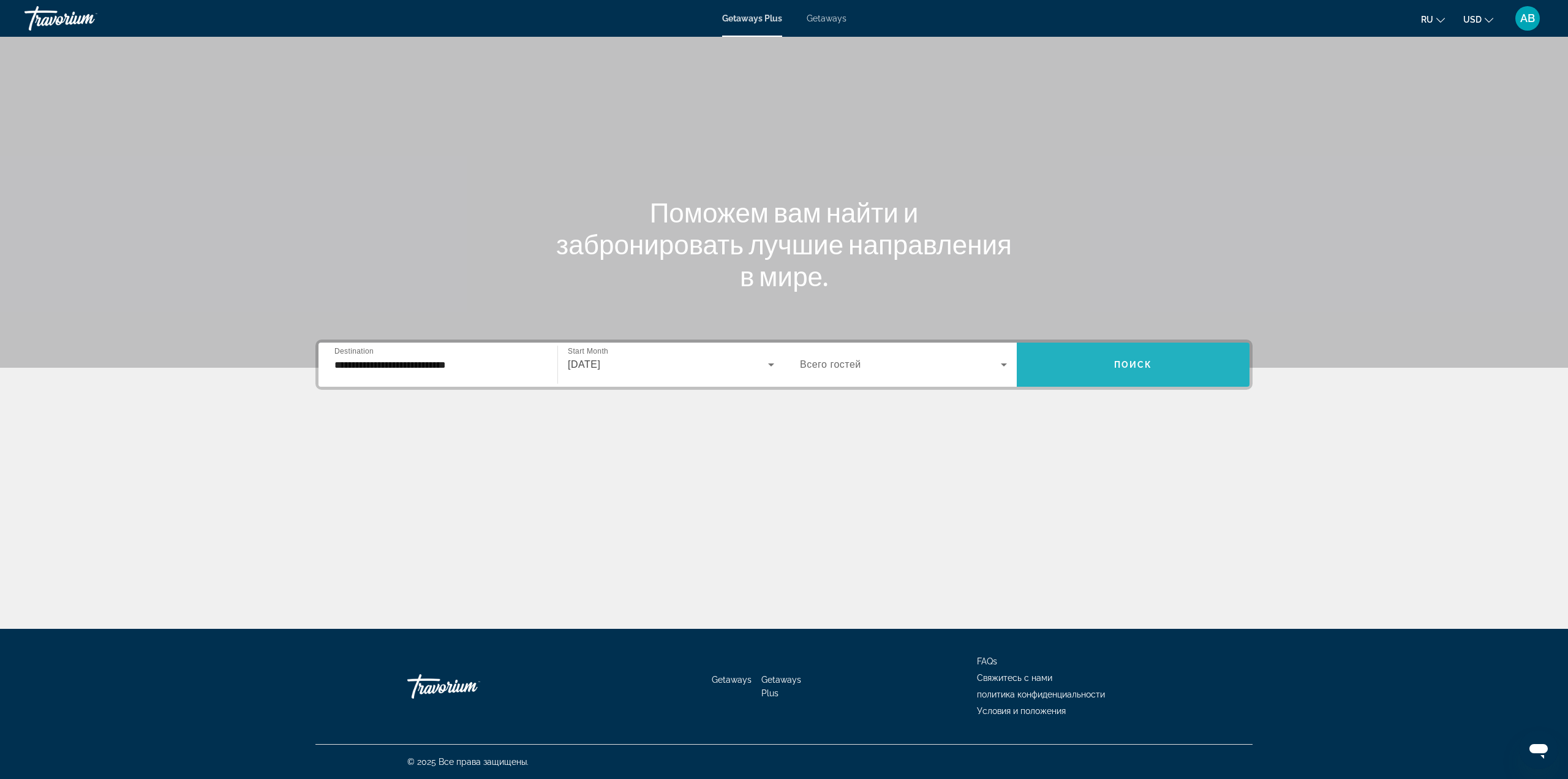
click at [1156, 358] on span "Search widget" at bounding box center [1132, 365] width 232 height 29
click at [490, 382] on div "Destination Все направления" at bounding box center [438, 365] width 227 height 44
click at [459, 377] on div "Search widget" at bounding box center [438, 365] width 207 height 35
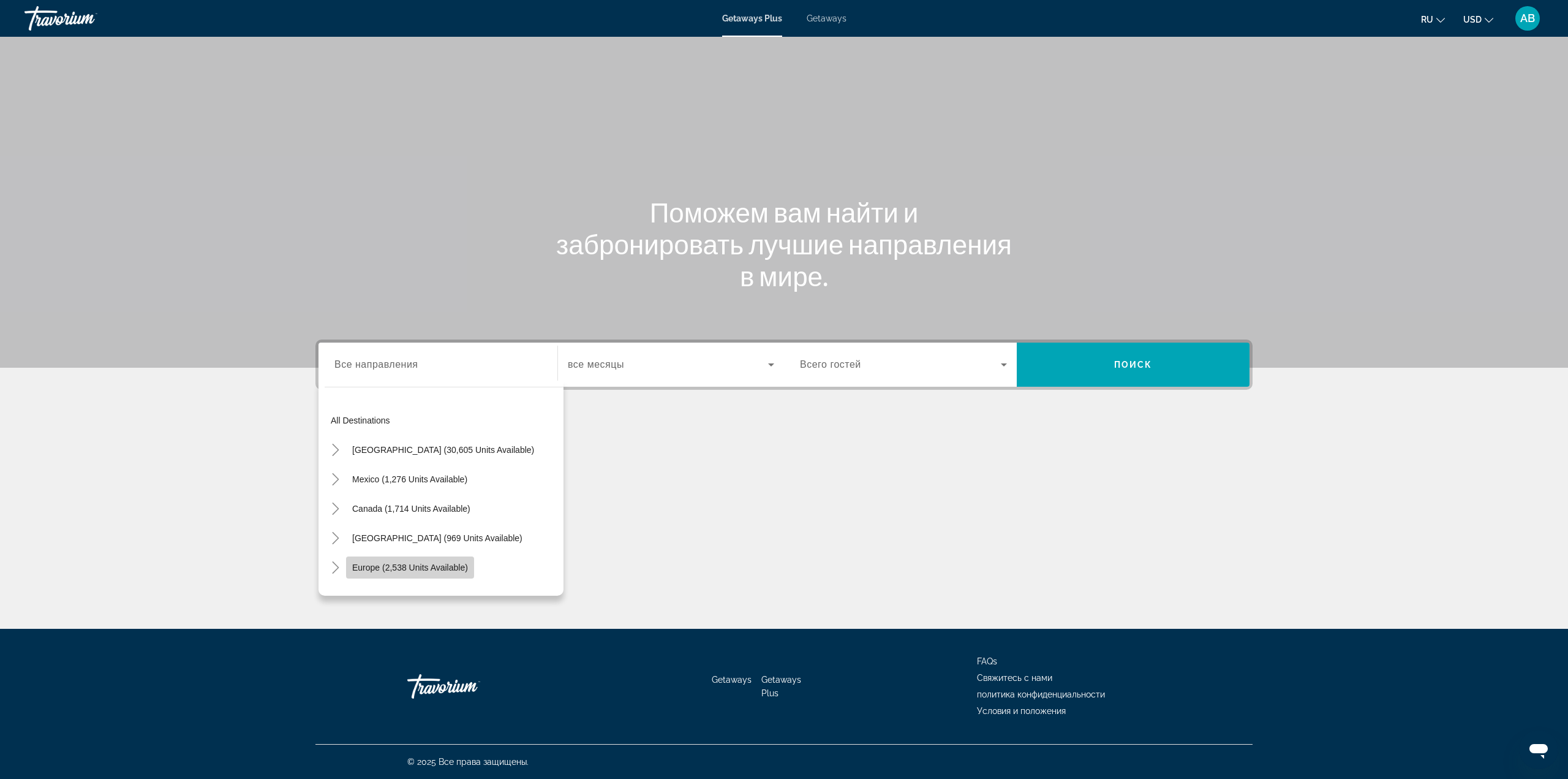
click at [435, 573] on span "Search widget" at bounding box center [410, 567] width 128 height 29
type input "**********"
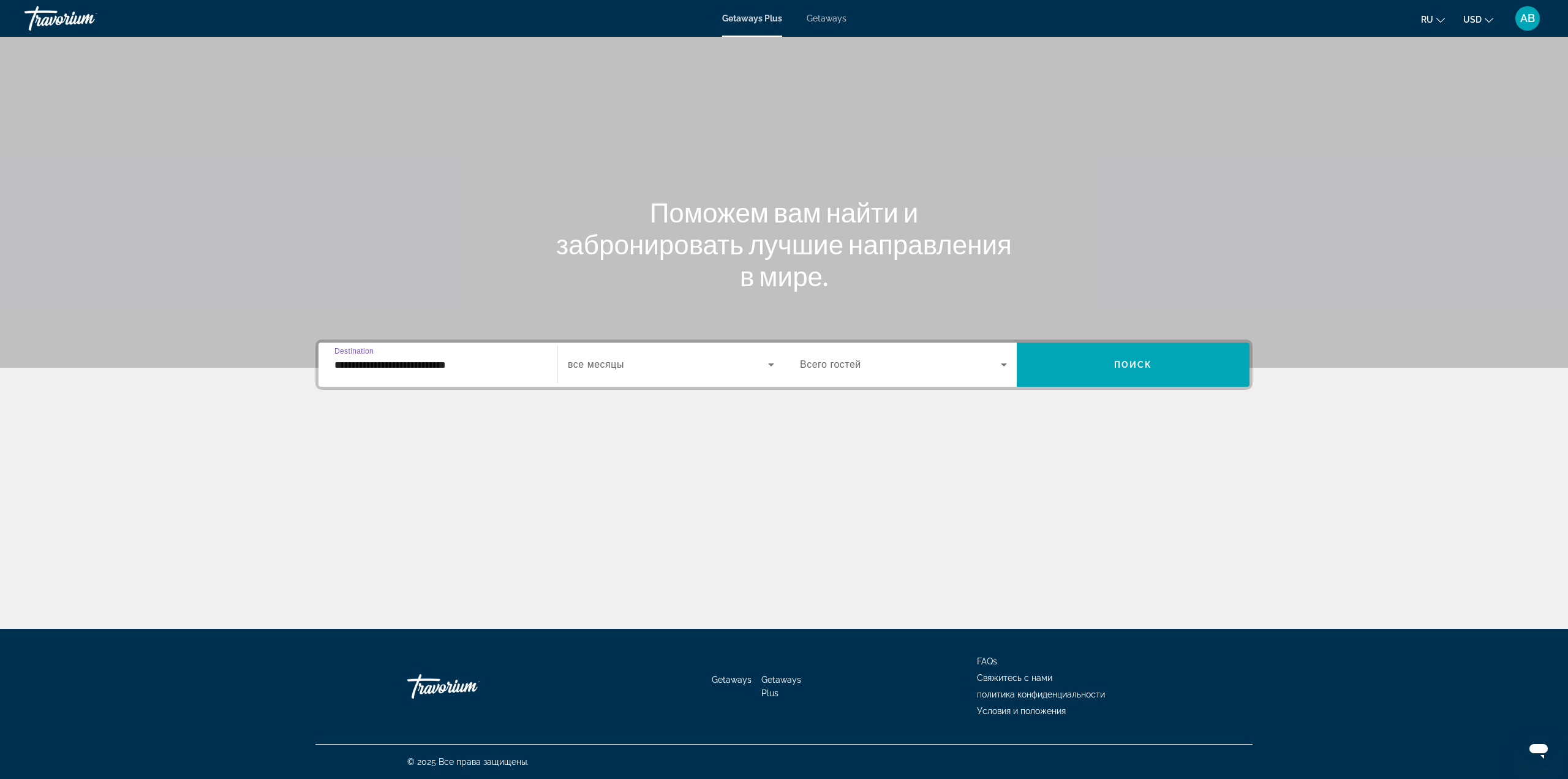
click at [690, 372] on div "Search widget" at bounding box center [671, 365] width 206 height 35
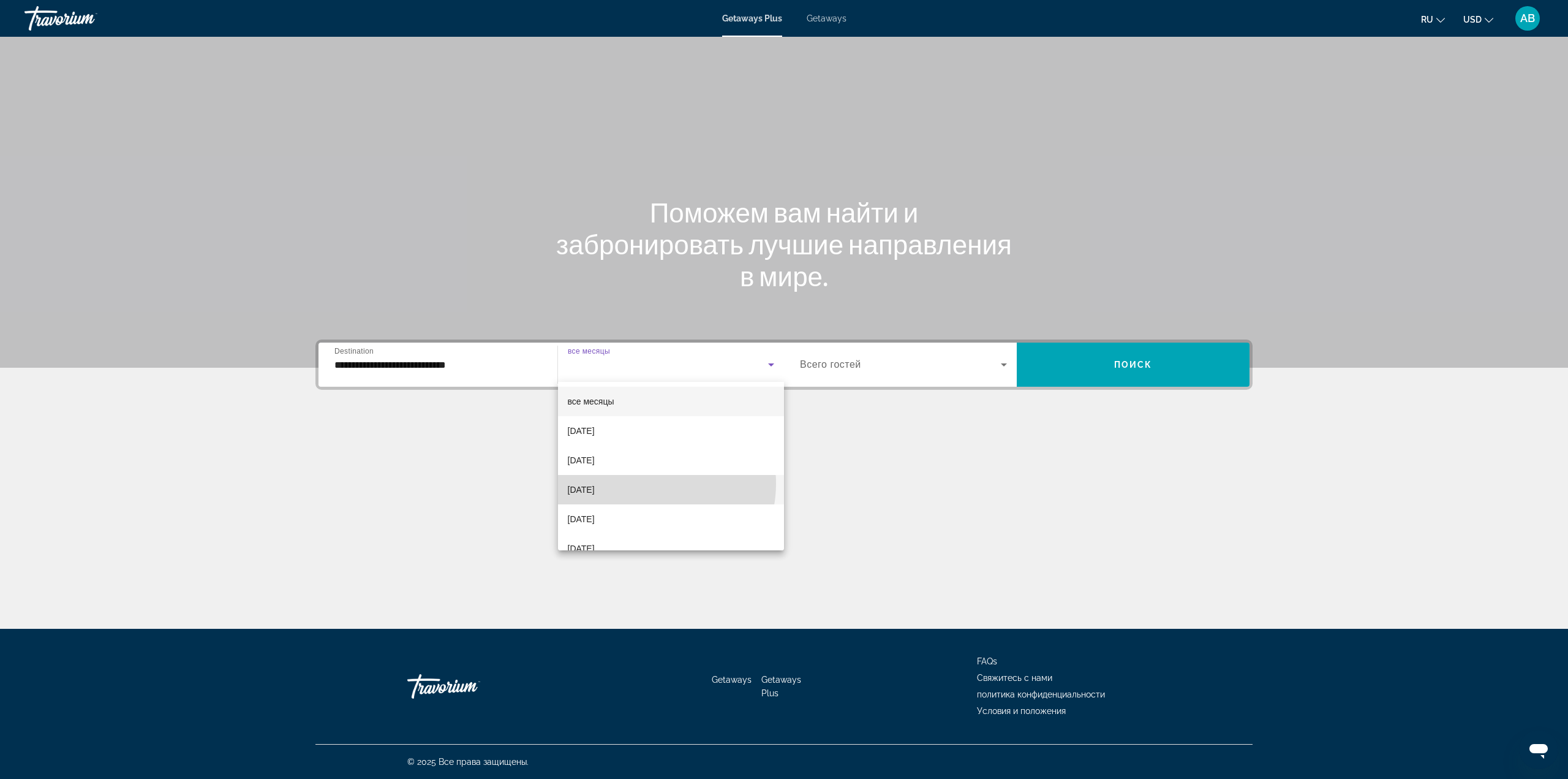
click at [649, 483] on mat-option "[DATE]" at bounding box center [671, 490] width 227 height 29
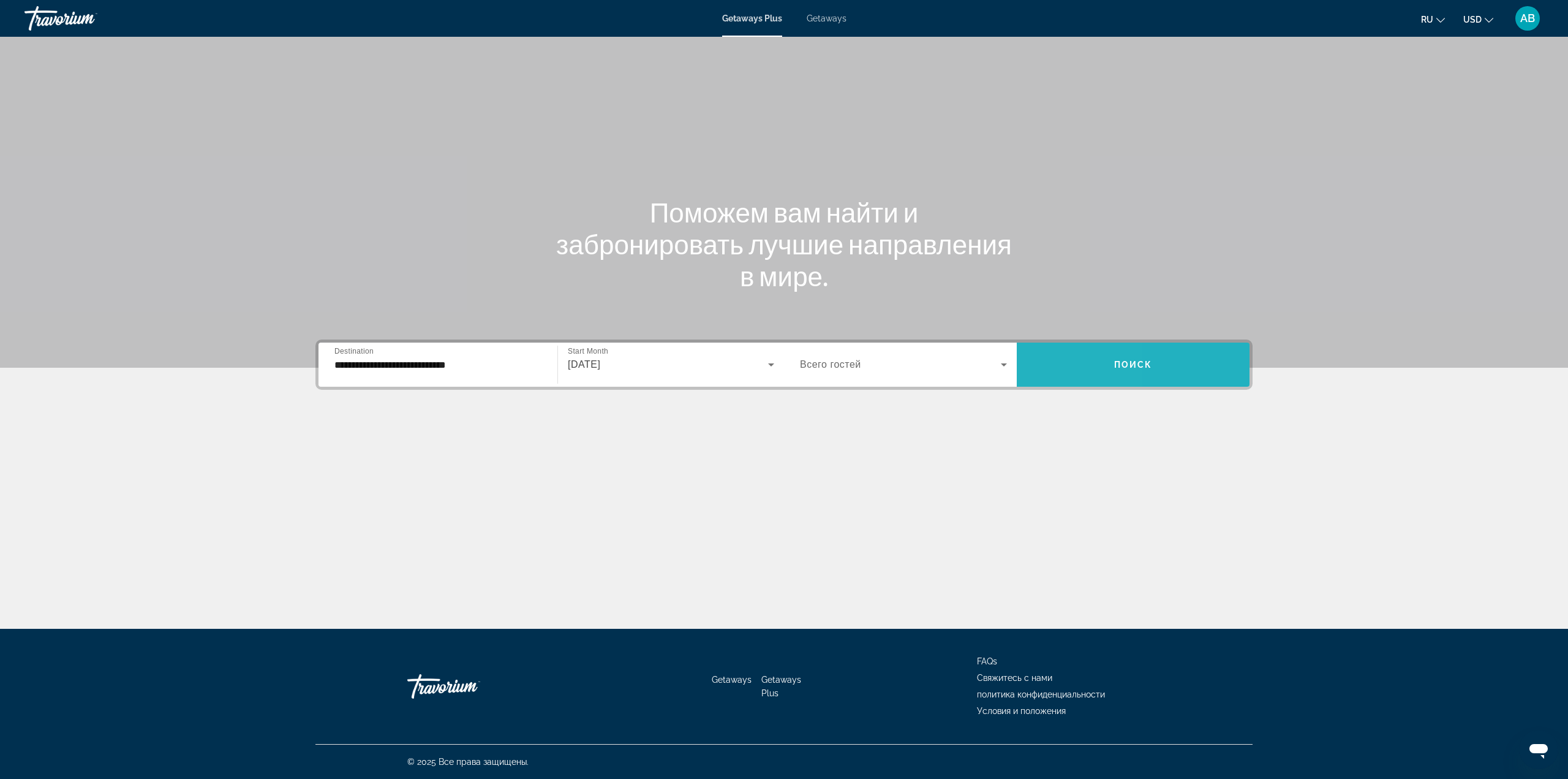
click at [1041, 371] on span "Search widget" at bounding box center [1132, 365] width 232 height 29
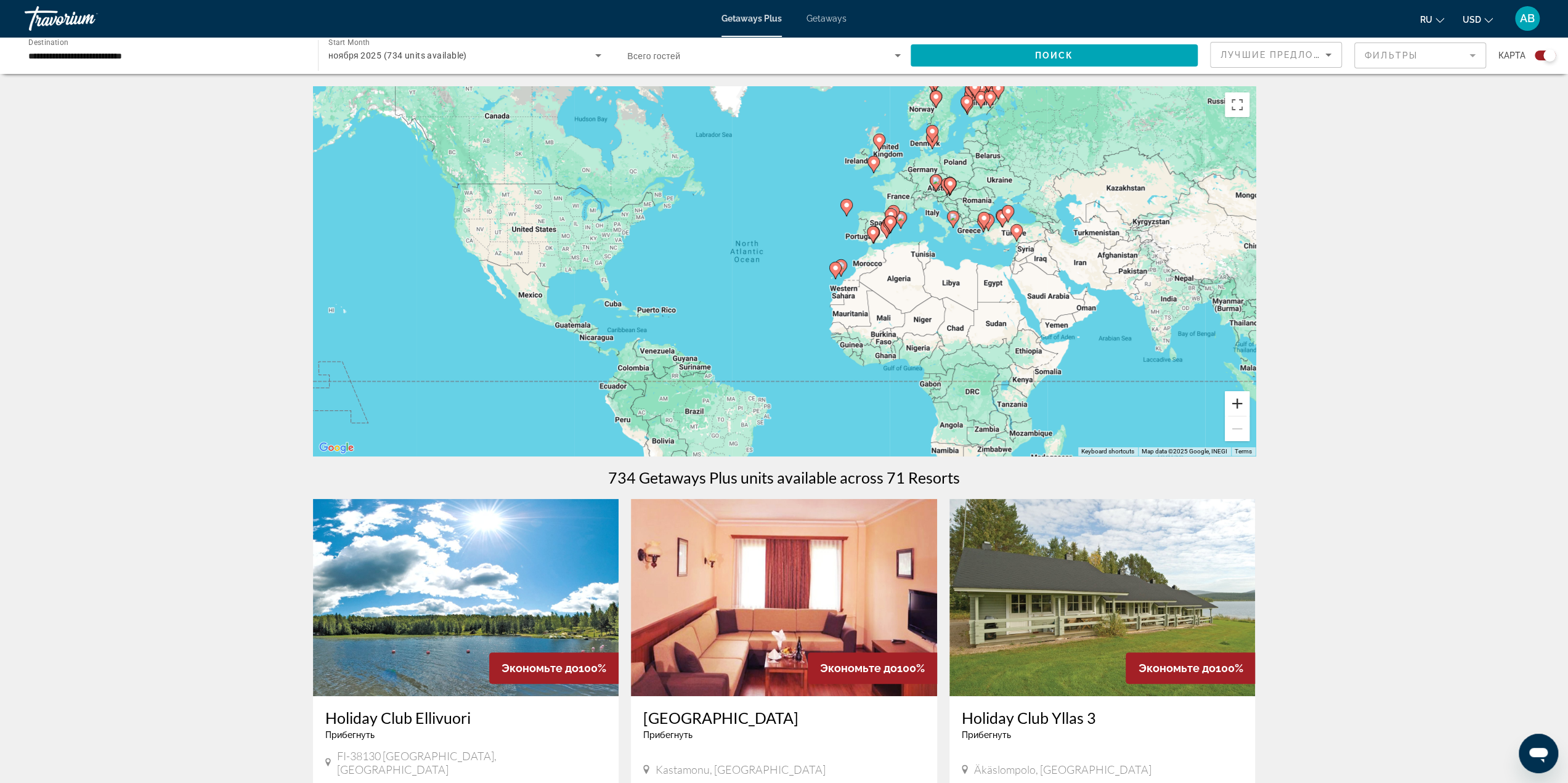
click at [1244, 400] on button "Zoom in" at bounding box center [1237, 403] width 25 height 25
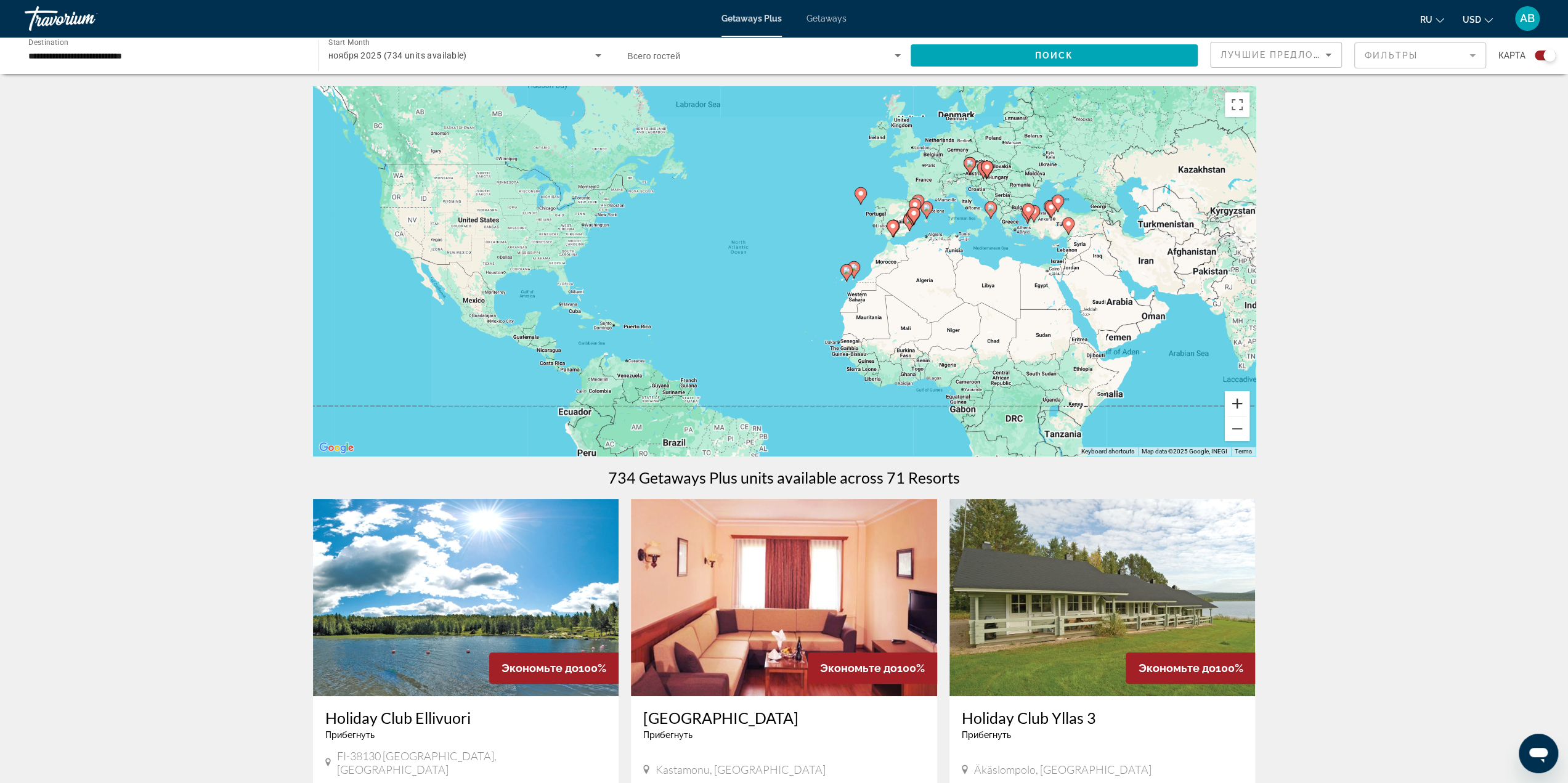
click at [1244, 400] on button "Zoom in" at bounding box center [1237, 403] width 25 height 25
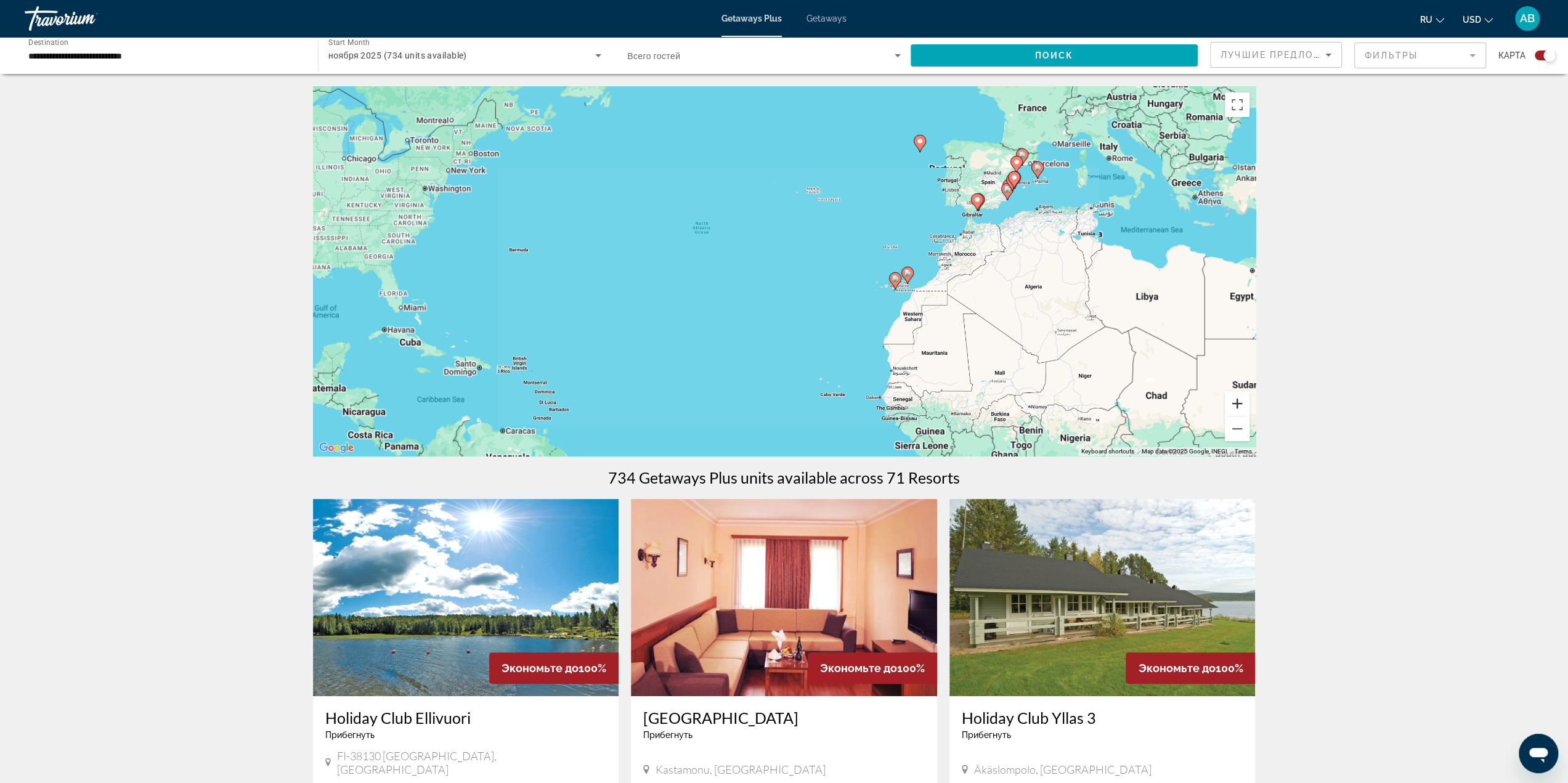
click at [1244, 400] on button "Zoom in" at bounding box center [1237, 403] width 25 height 25
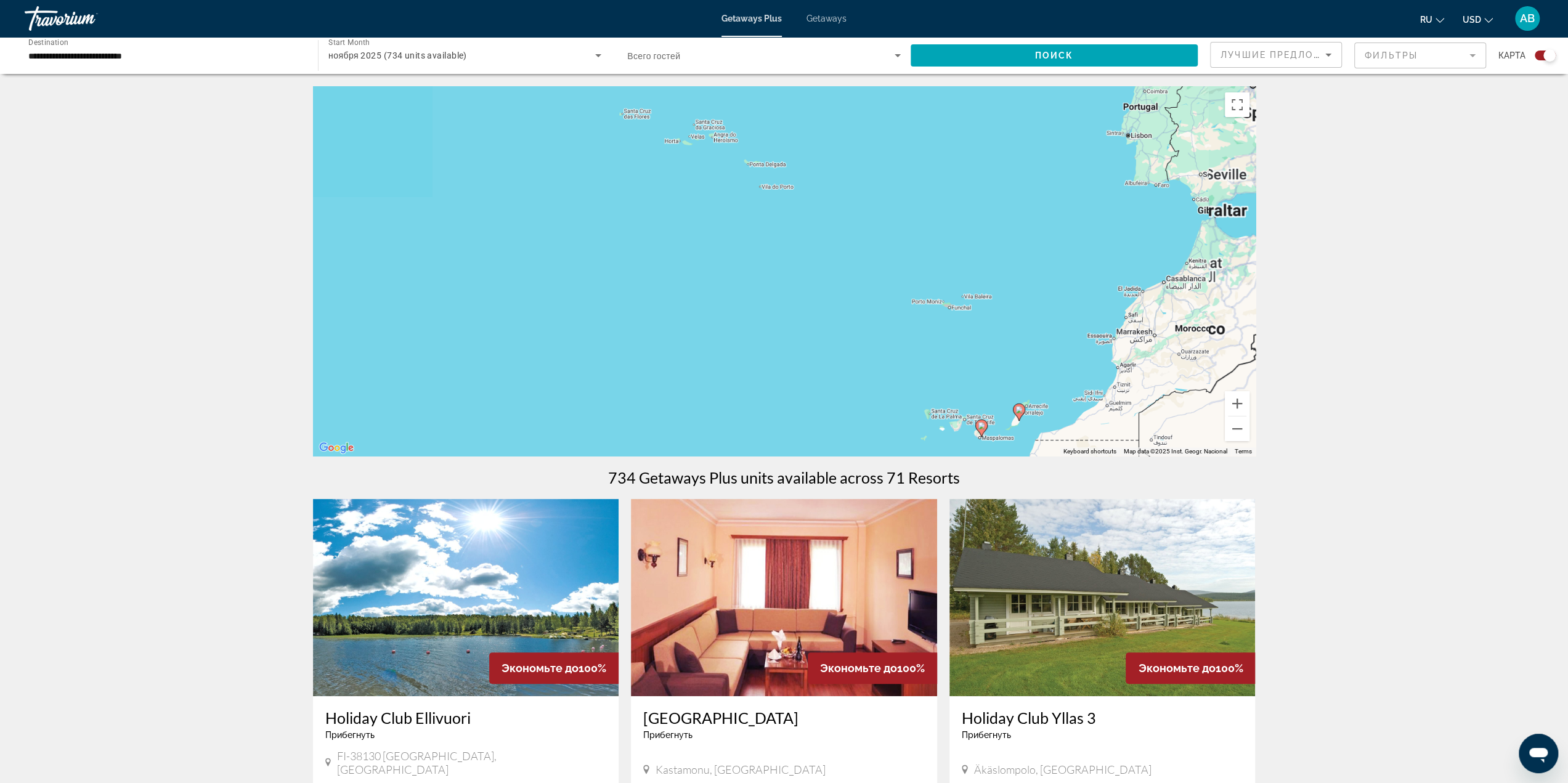
drag, startPoint x: 1112, startPoint y: 235, endPoint x: 866, endPoint y: 368, distance: 279.7
click at [808, 393] on div "To activate drag with keyboard, press Alt + Enter. Once in keyboard drag state,…" at bounding box center [784, 270] width 943 height 369
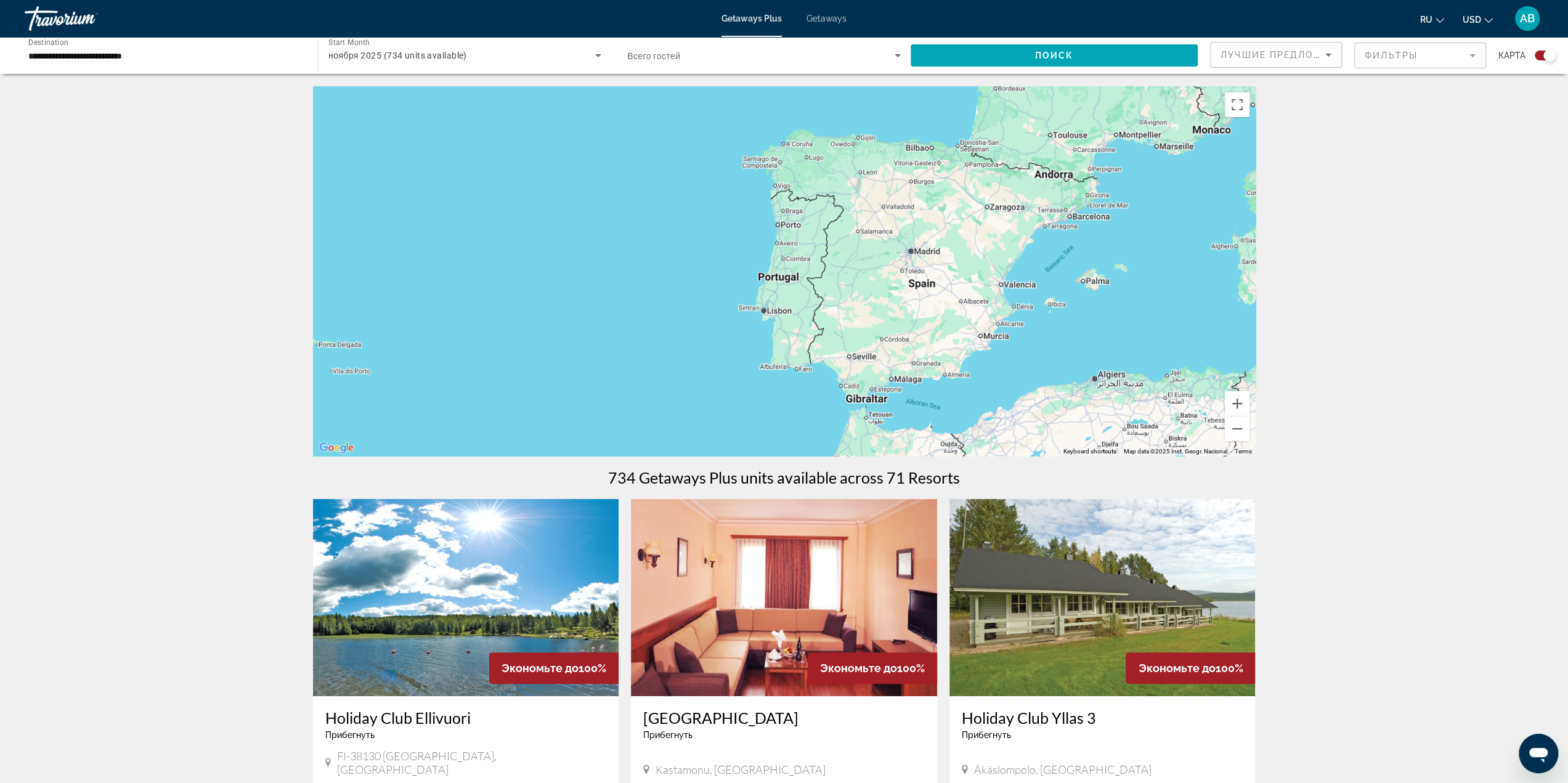
drag, startPoint x: 963, startPoint y: 338, endPoint x: 721, endPoint y: 410, distance: 252.5
click at [717, 413] on div "To activate drag with keyboard, press Alt + Enter. Once in keyboard drag state,…" at bounding box center [784, 270] width 943 height 369
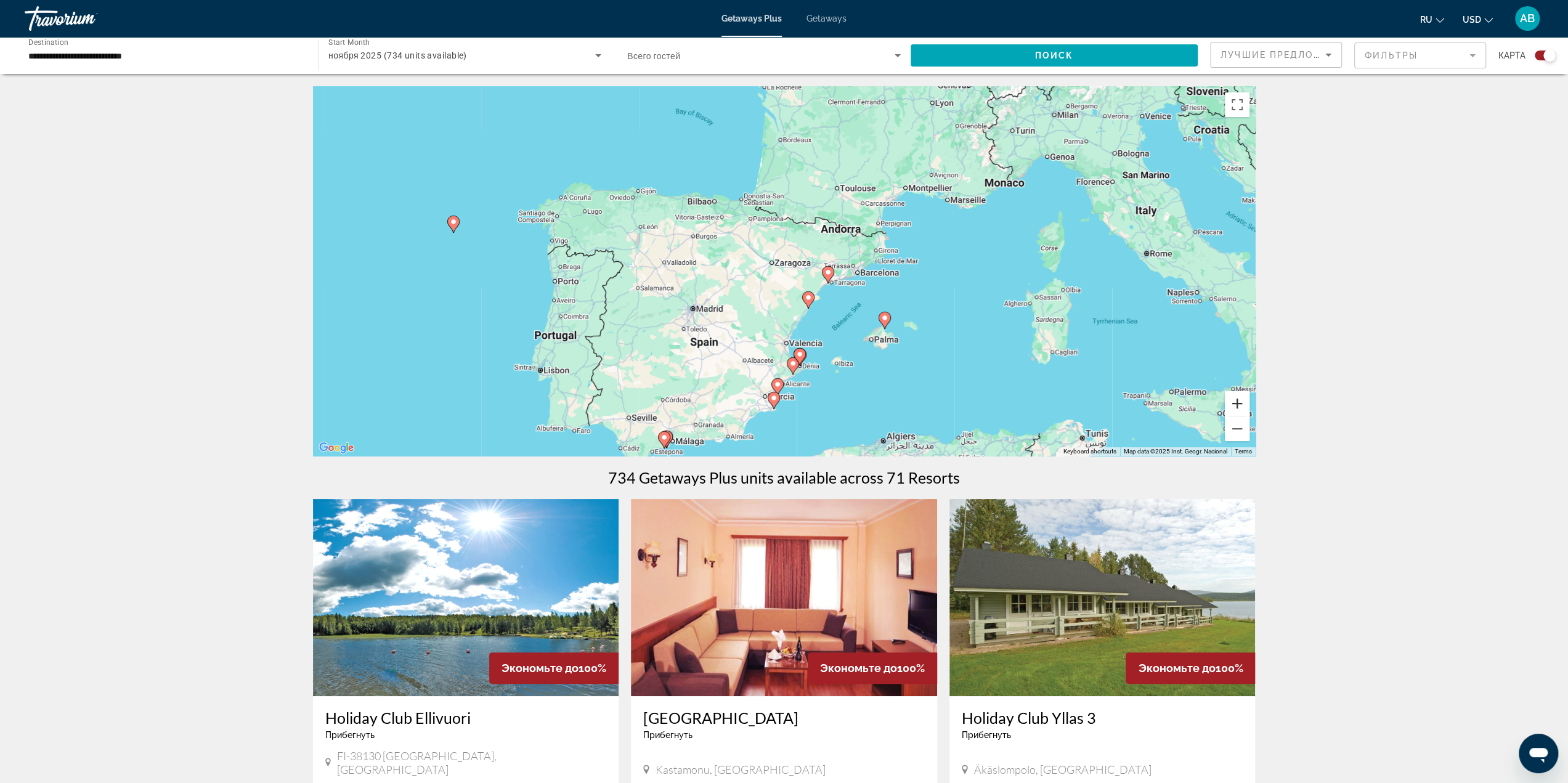
click at [1234, 405] on button "Zoom in" at bounding box center [1237, 403] width 25 height 25
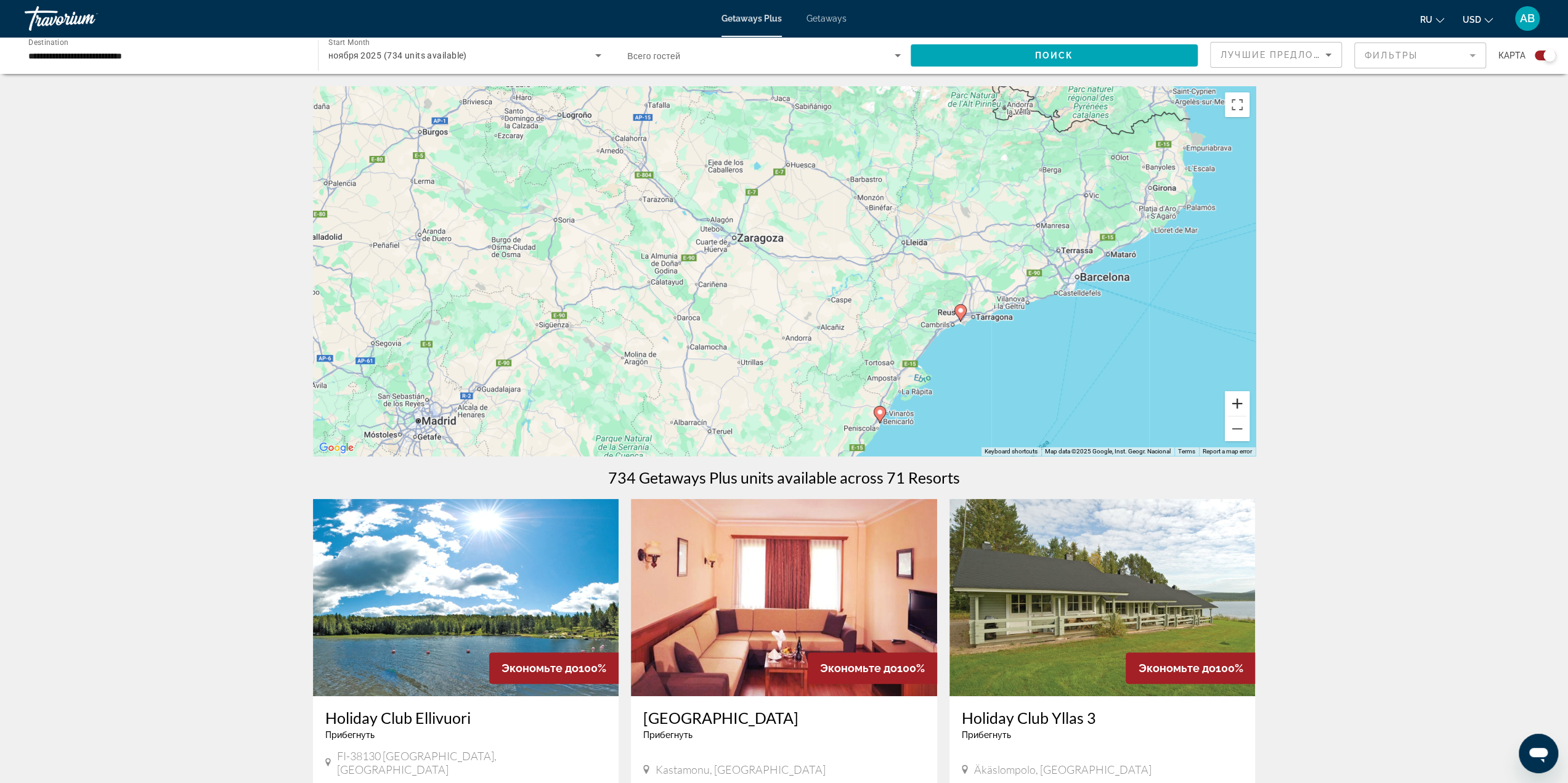
click at [1231, 404] on button "Zoom in" at bounding box center [1237, 403] width 25 height 25
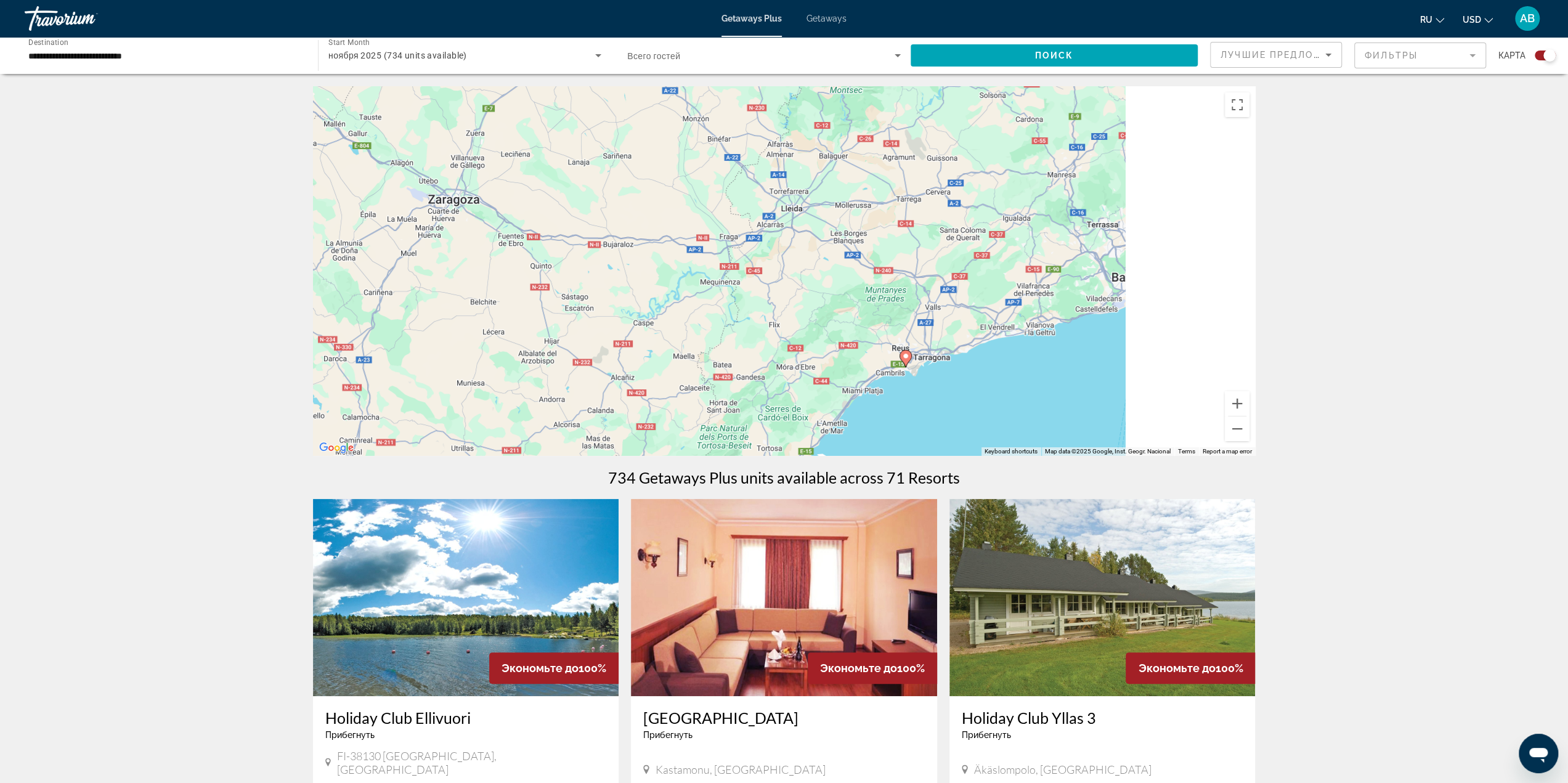
drag, startPoint x: 1033, startPoint y: 384, endPoint x: 928, endPoint y: 380, distance: 105.1
click at [928, 380] on div "To activate drag with keyboard, press Alt + Enter. Once in keyboard drag state,…" at bounding box center [784, 270] width 943 height 369
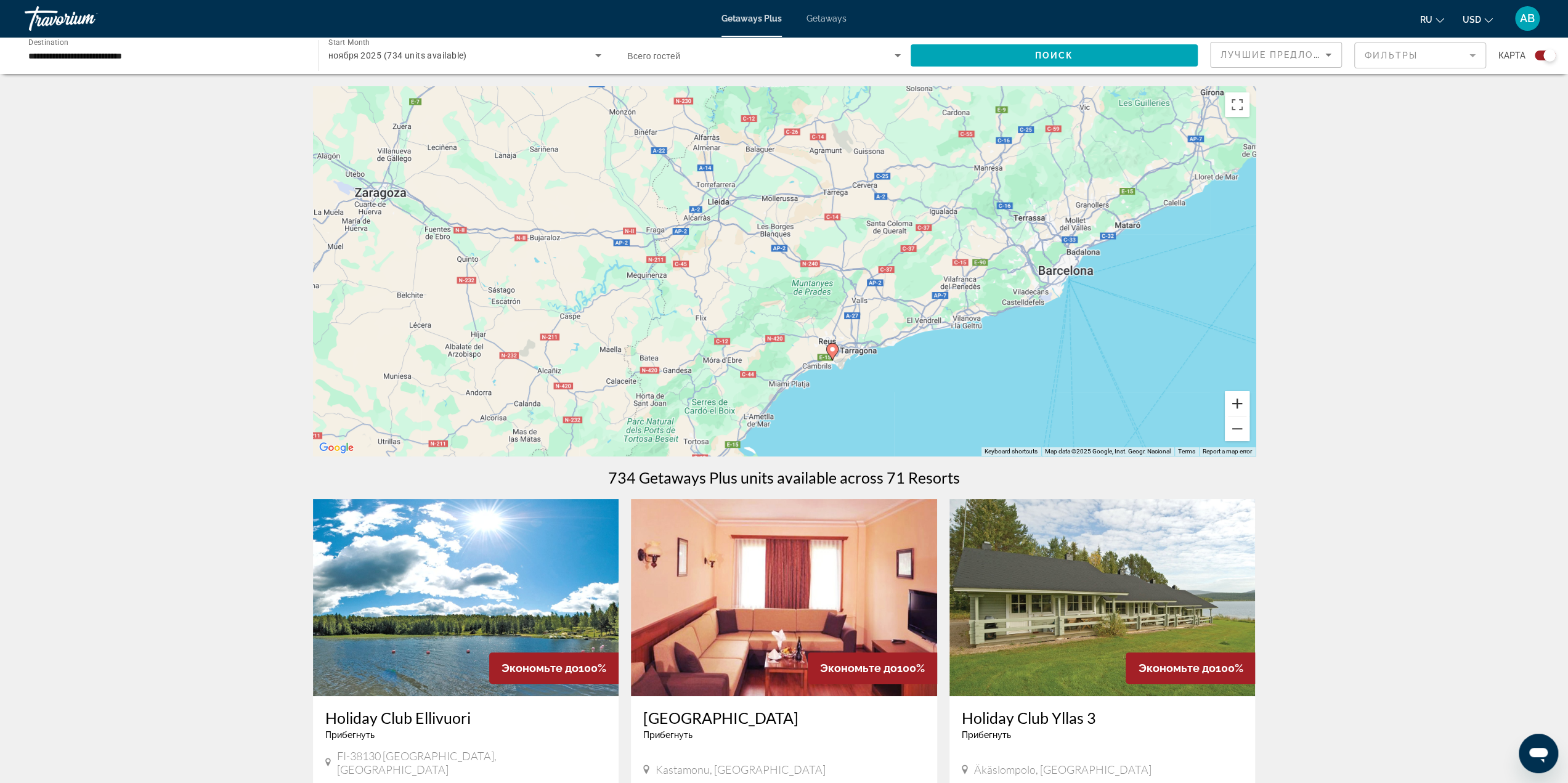
click at [1239, 404] on button "Zoom in" at bounding box center [1237, 403] width 25 height 25
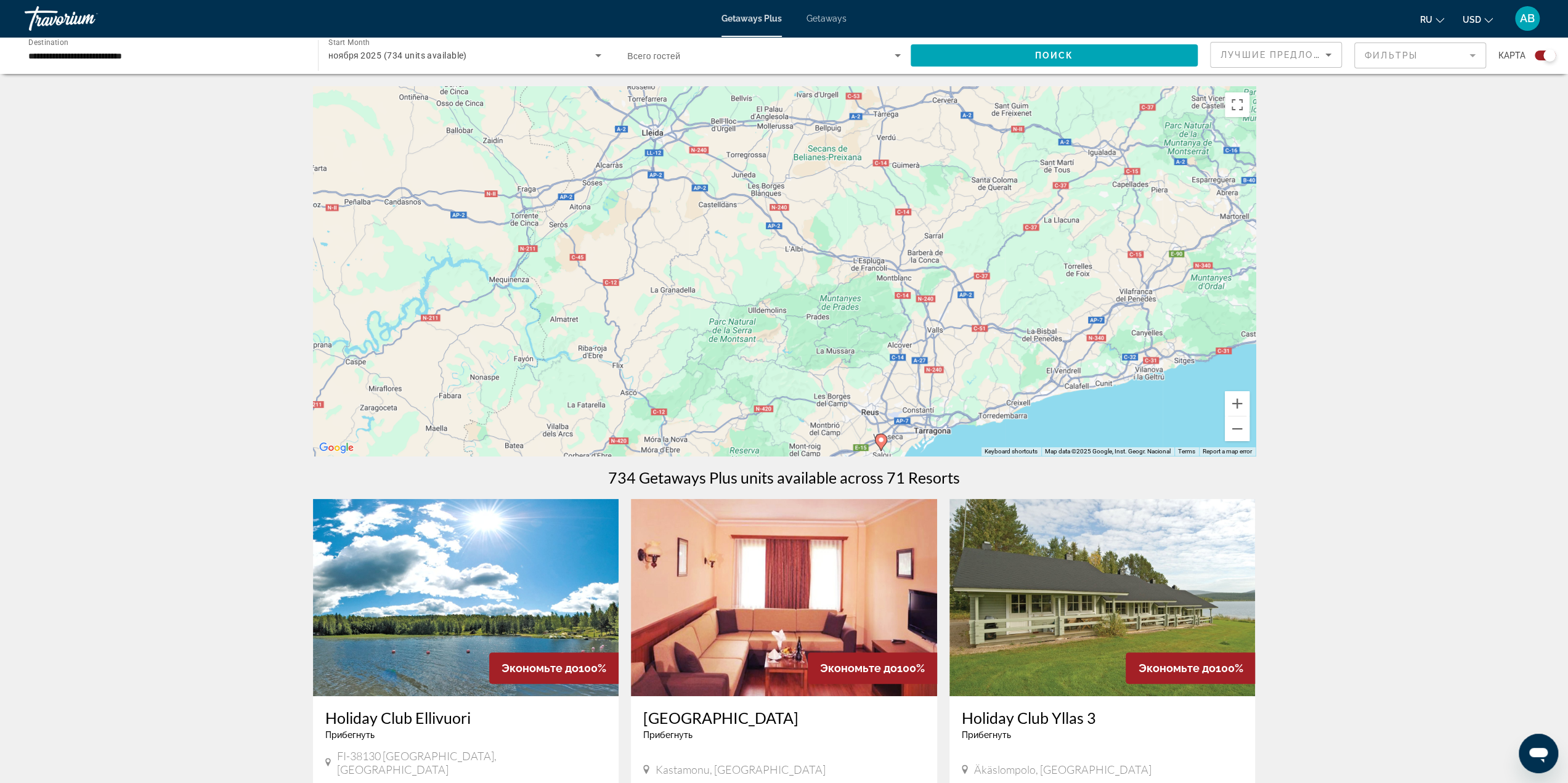
drag, startPoint x: 957, startPoint y: 414, endPoint x: 884, endPoint y: 347, distance: 99.1
click at [920, 335] on div "To activate drag with keyboard, press Alt + Enter. Once in keyboard drag state,…" at bounding box center [784, 270] width 943 height 369
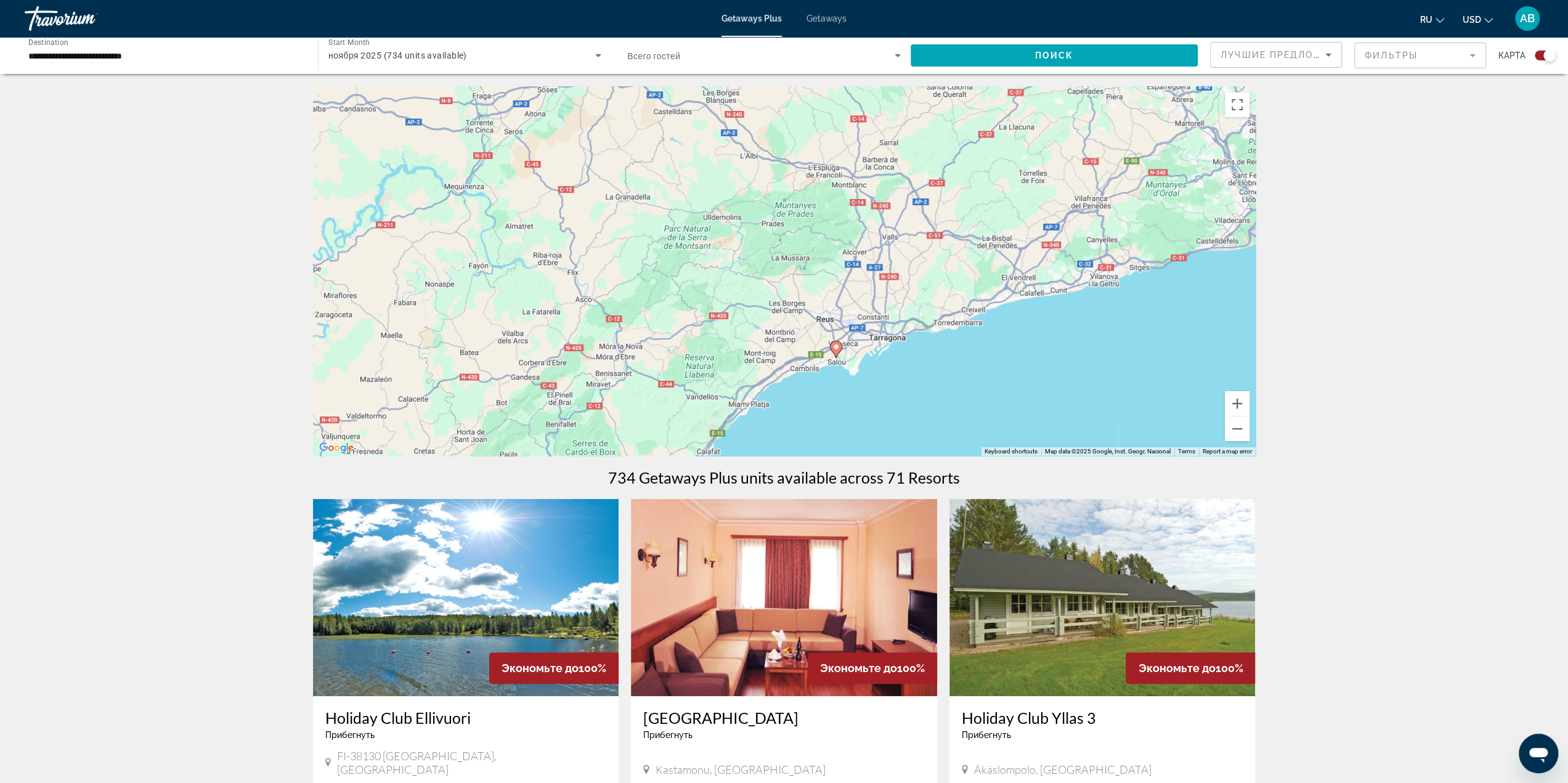
click at [837, 353] on icon "Main content" at bounding box center [835, 348] width 11 height 16
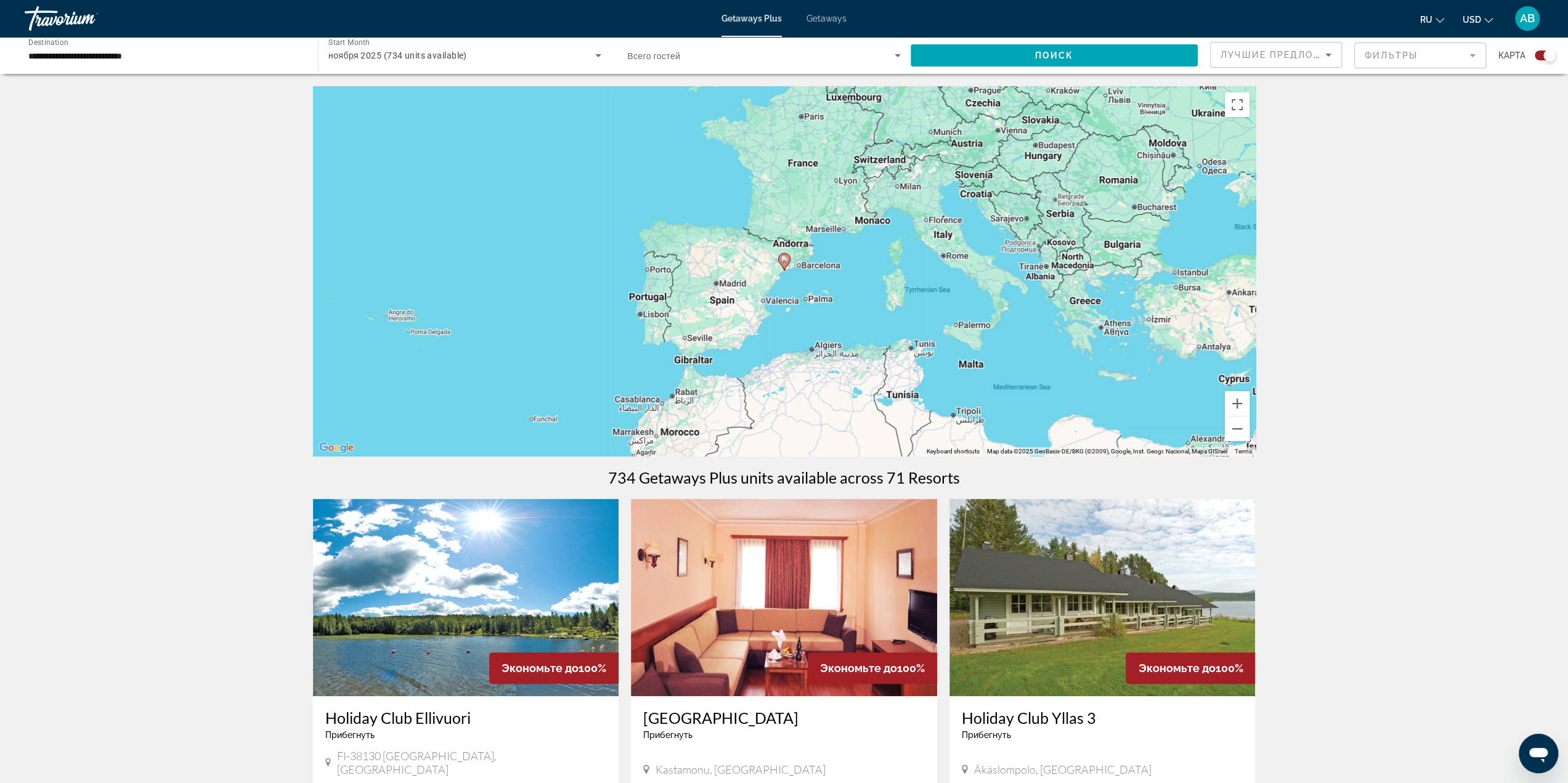
click at [1235, 50] on span "Лучшие предложения" at bounding box center [1286, 54] width 131 height 10
click at [1262, 114] on span "Низшая цена" at bounding box center [1246, 116] width 52 height 10
drag, startPoint x: 1389, startPoint y: 204, endPoint x: 1216, endPoint y: 105, distance: 199.3
click at [1088, 54] on span "Search widget" at bounding box center [1054, 55] width 287 height 29
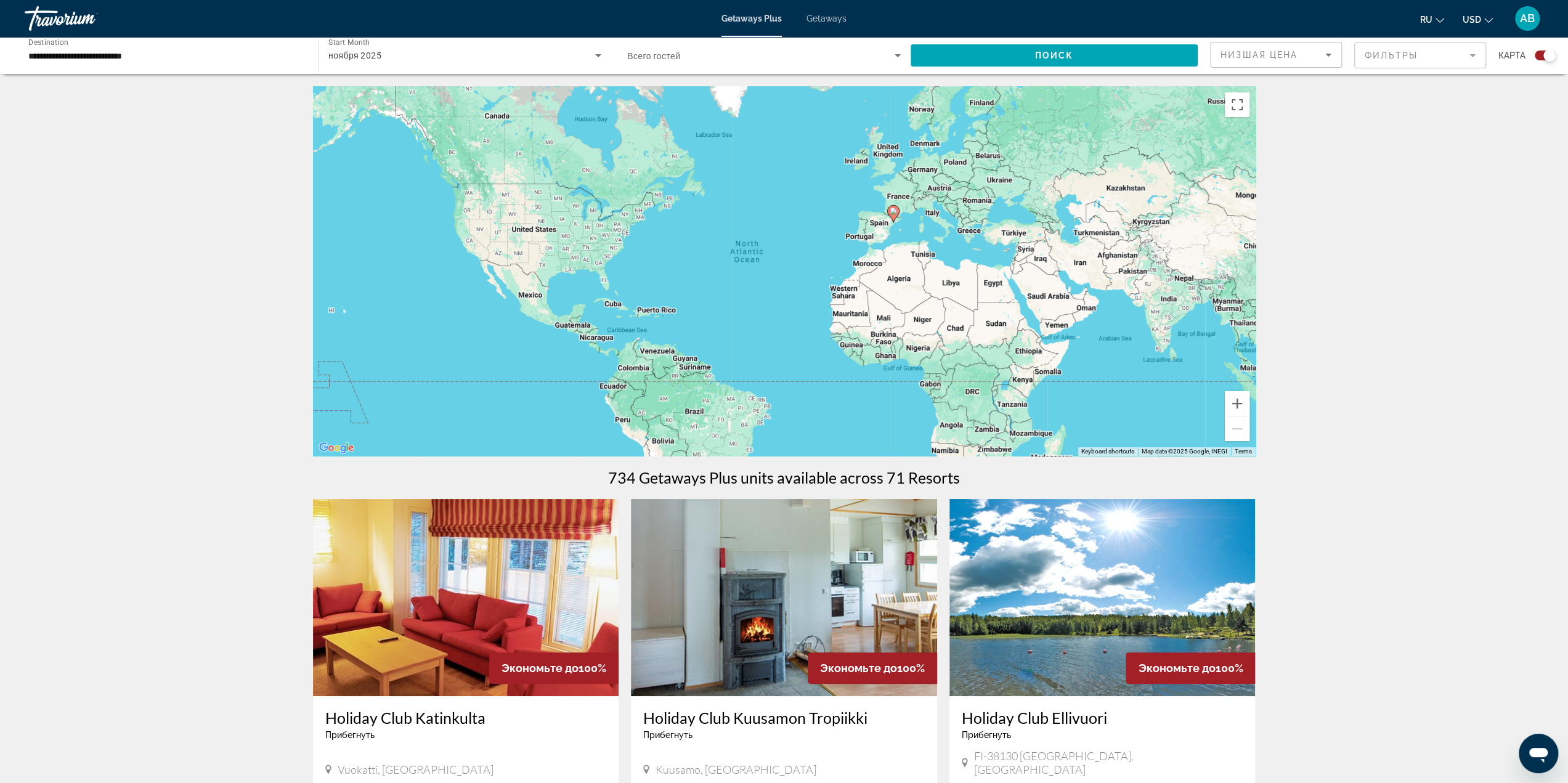
click at [831, 28] on div "Getaways Plus Getaways ru English Español Français Italiano Português русский U…" at bounding box center [784, 18] width 1568 height 32
click at [831, 20] on span "Getaways" at bounding box center [827, 18] width 40 height 10
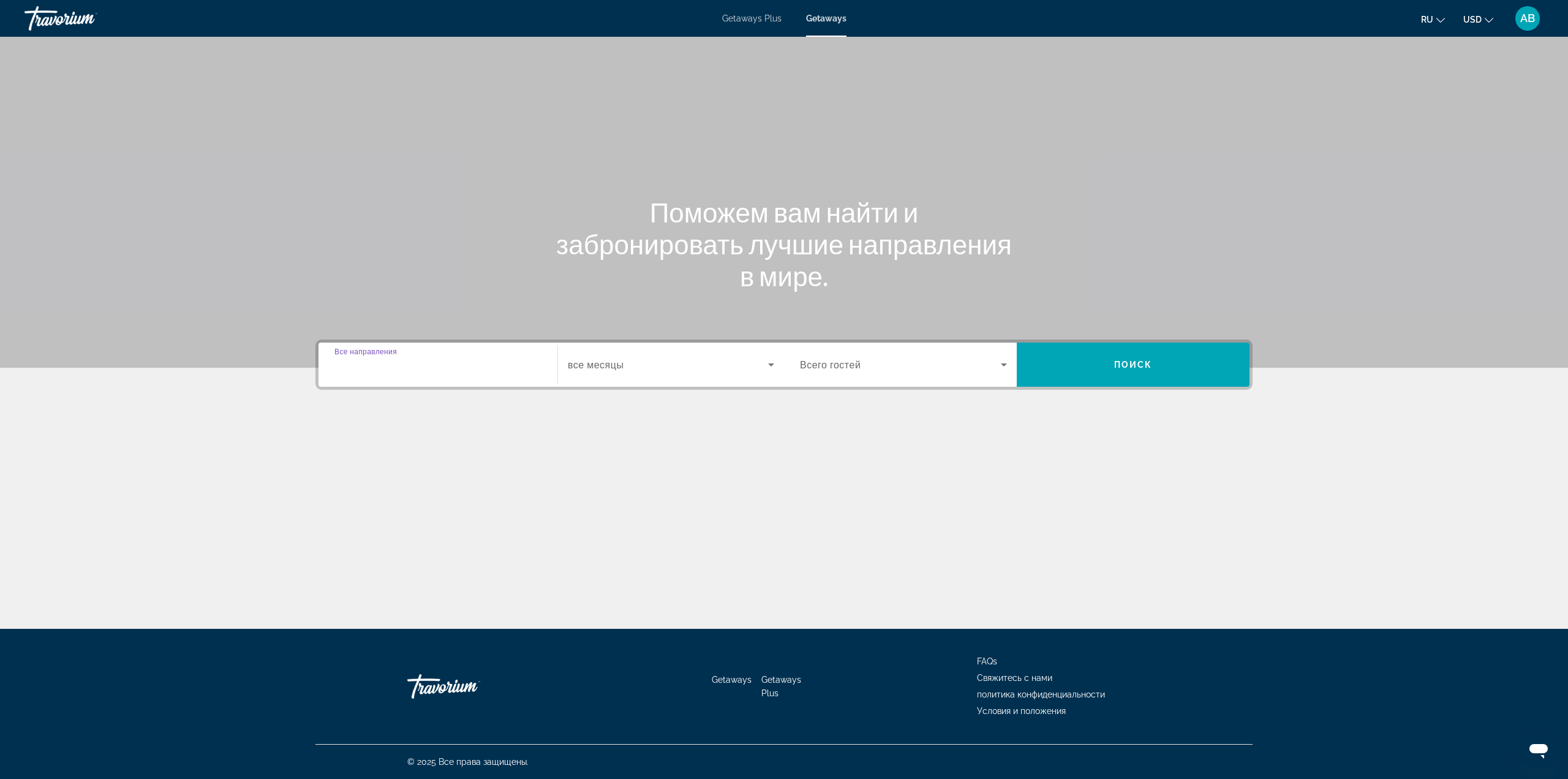
click at [444, 369] on input "Destination Все направления" at bounding box center [438, 365] width 207 height 15
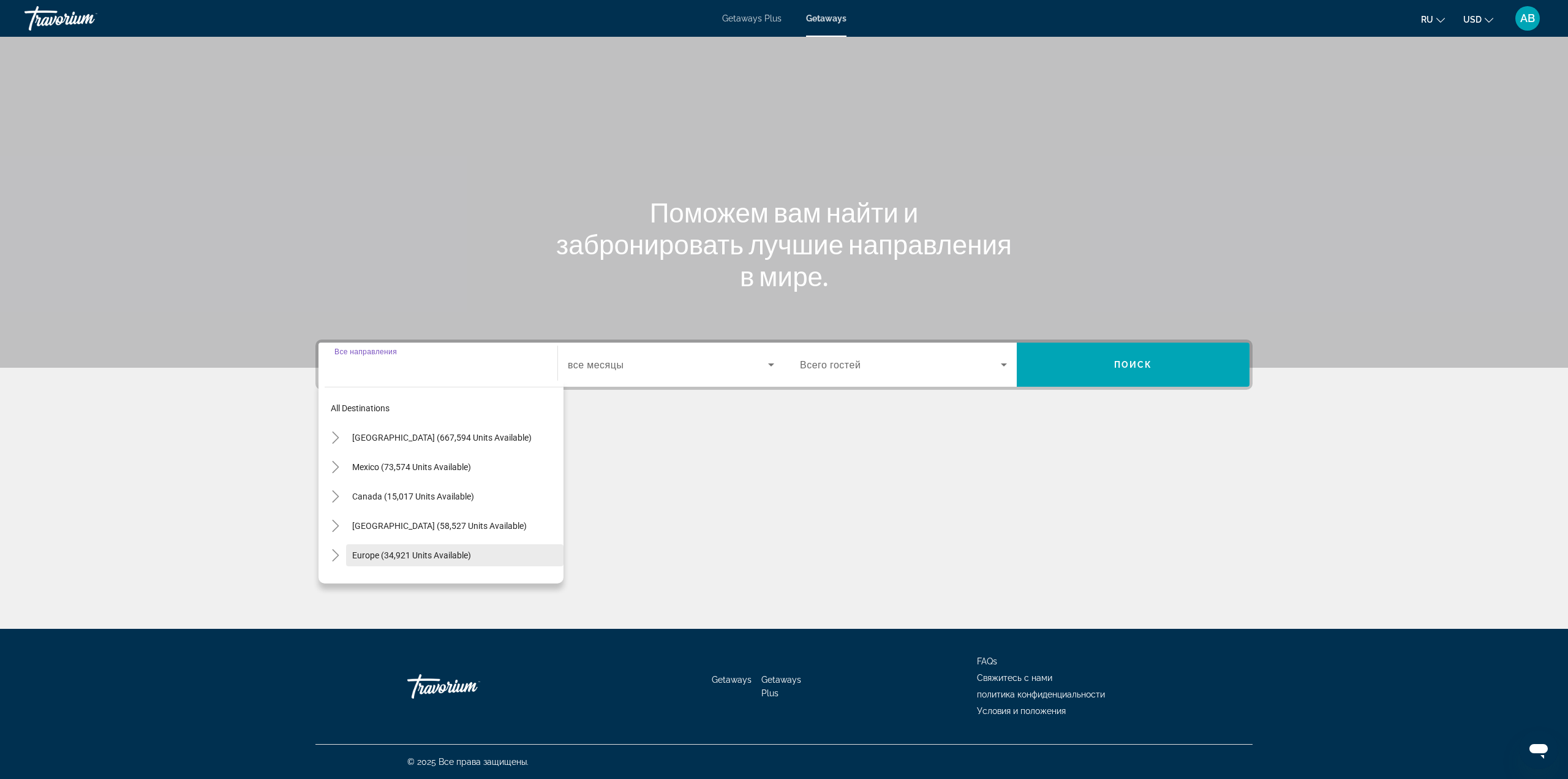
drag, startPoint x: 380, startPoint y: 551, endPoint x: 406, endPoint y: 529, distance: 34.1
click at [381, 548] on button "Europe (34,921 units available)" at bounding box center [455, 556] width 218 height 22
type input "**********"
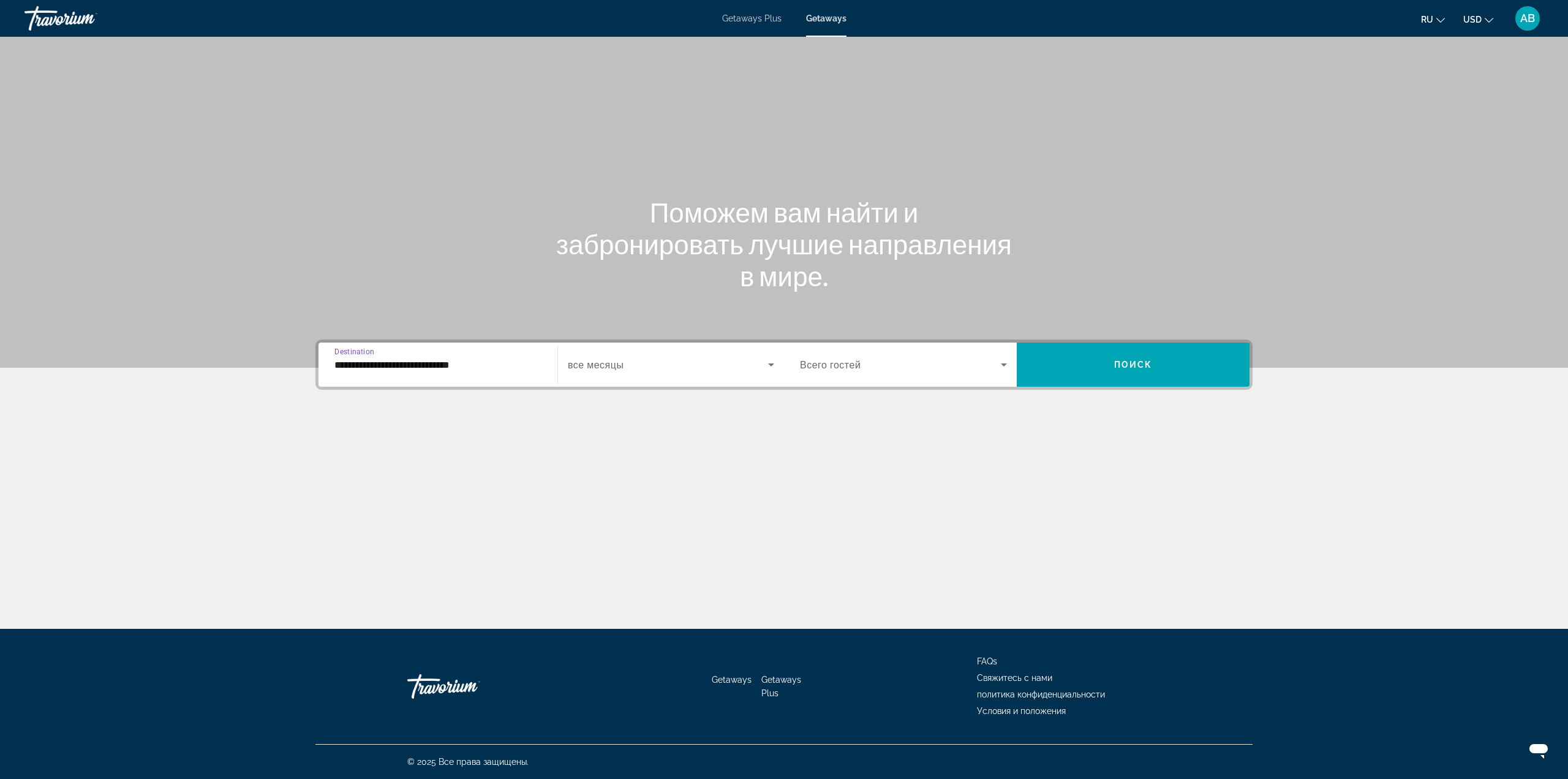
click at [648, 384] on div "Start Month все месяцы" at bounding box center [670, 365] width 227 height 44
click at [662, 365] on span "Search widget" at bounding box center [668, 365] width 201 height 15
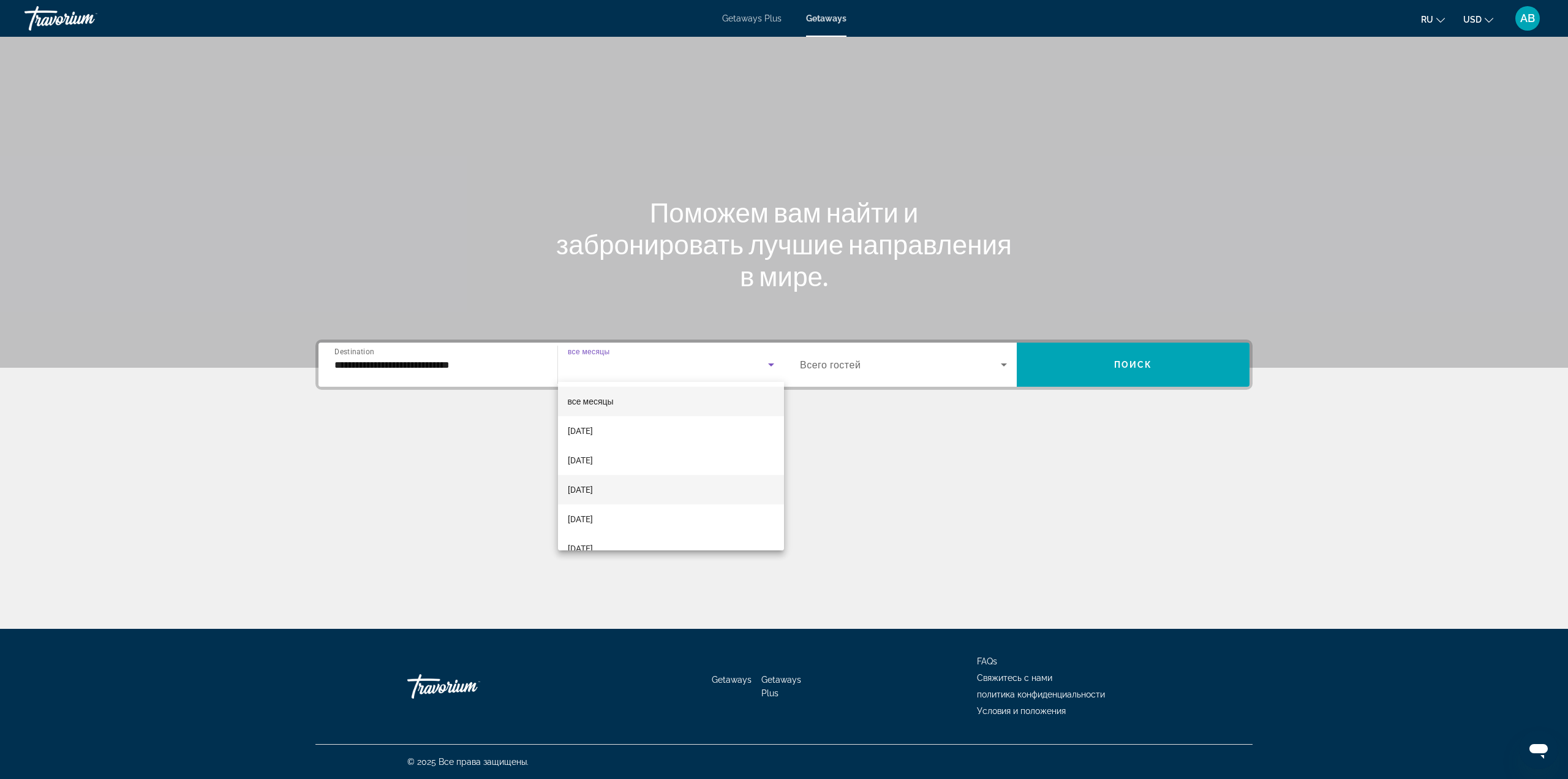
drag, startPoint x: 645, startPoint y: 486, endPoint x: 711, endPoint y: 425, distance: 89.9
click at [646, 486] on mat-option "[DATE]" at bounding box center [671, 490] width 227 height 29
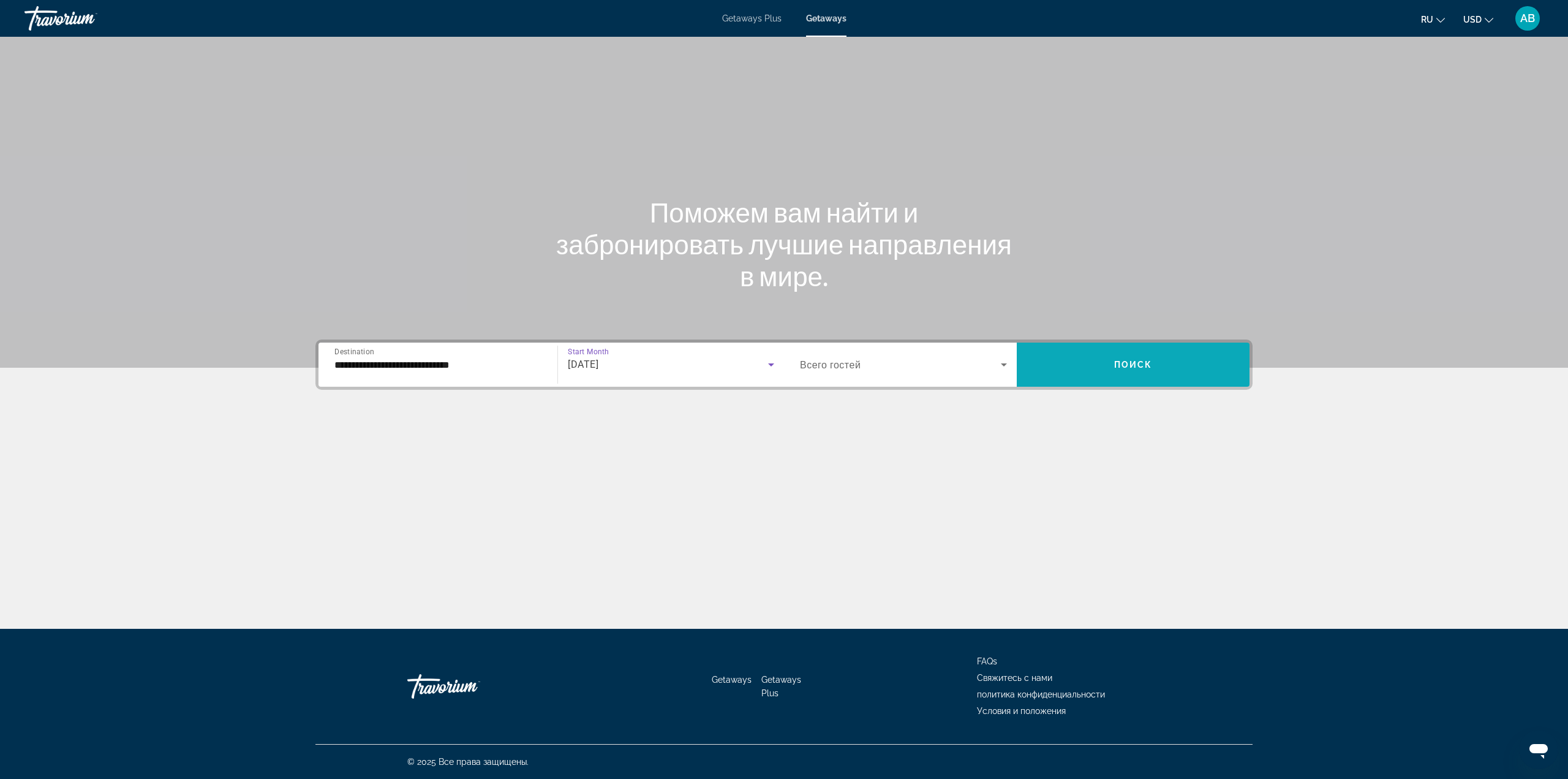
click at [1175, 356] on span "Search widget" at bounding box center [1132, 365] width 232 height 29
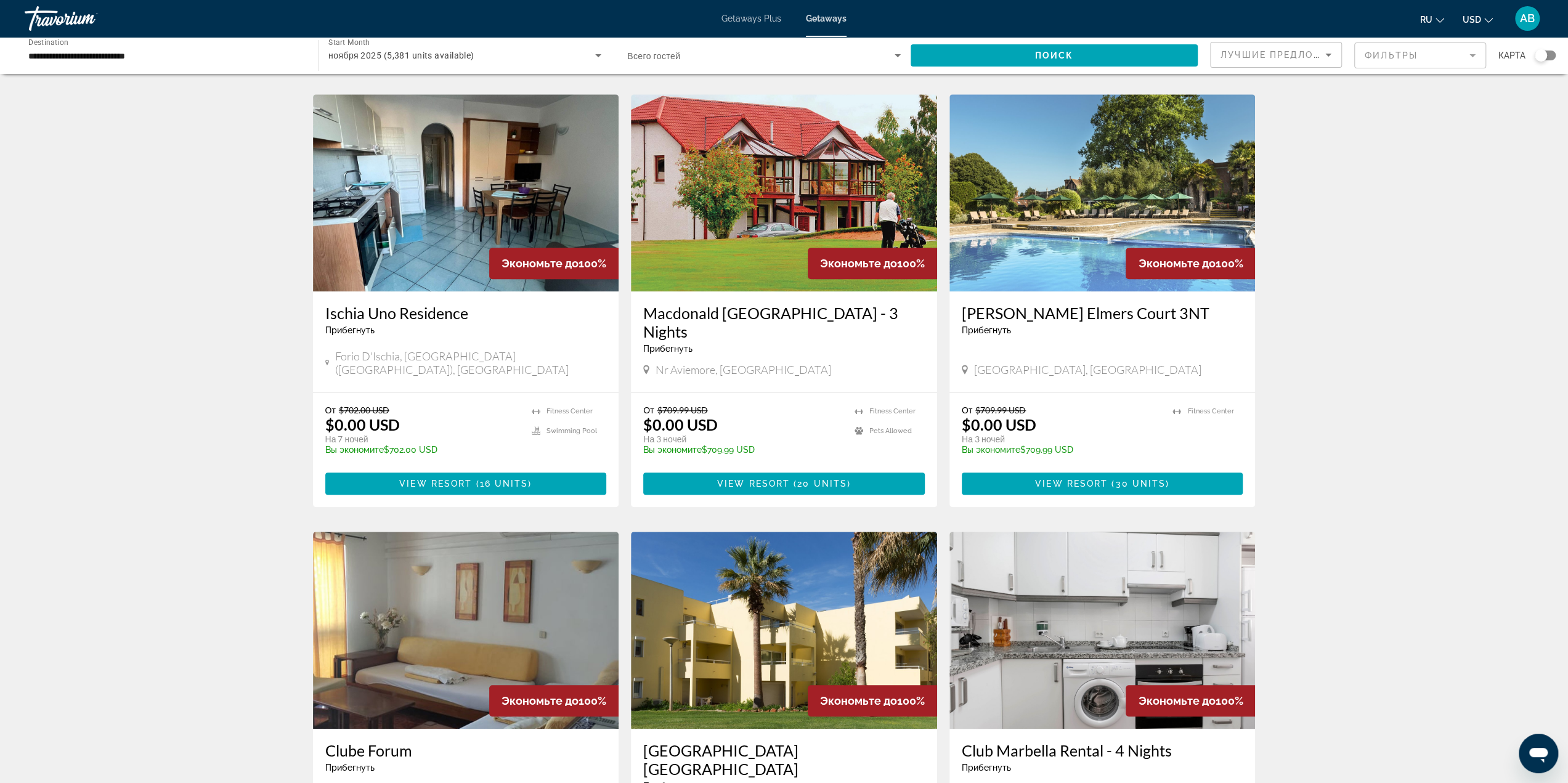
scroll to position [1109, 0]
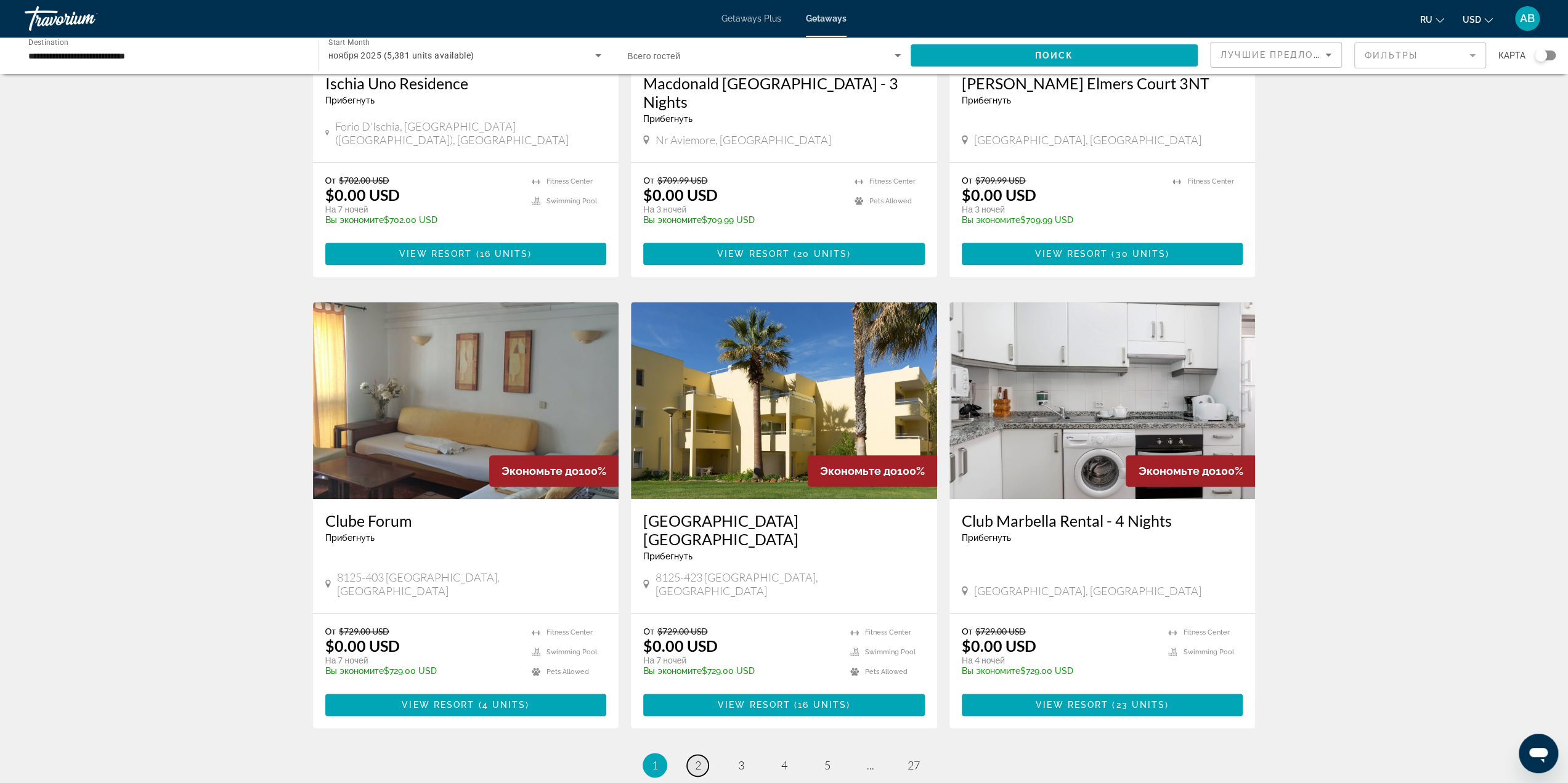
click at [694, 755] on link "page 2" at bounding box center [698, 766] width 22 height 22
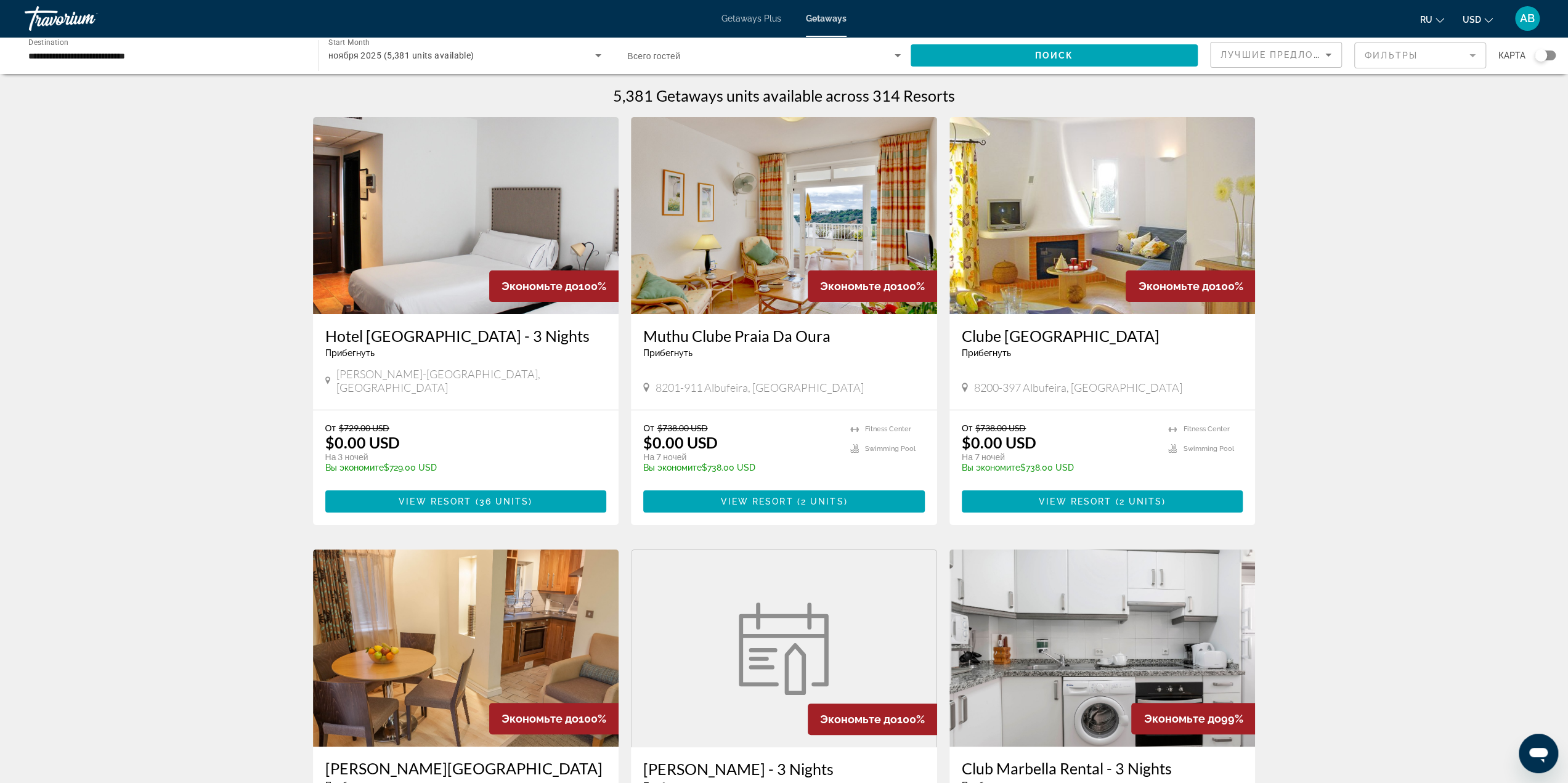
drag, startPoint x: 415, startPoint y: 363, endPoint x: 407, endPoint y: 387, distance: 25.3
click at [410, 378] on div "Hotel Sierra Y Cal - 3 Nights Прибегнуть - Это курорт только для взрослых Olver…" at bounding box center [466, 362] width 306 height 95
click at [414, 373] on span "[PERSON_NAME][GEOGRAPHIC_DATA], [GEOGRAPHIC_DATA]" at bounding box center [471, 380] width 270 height 28
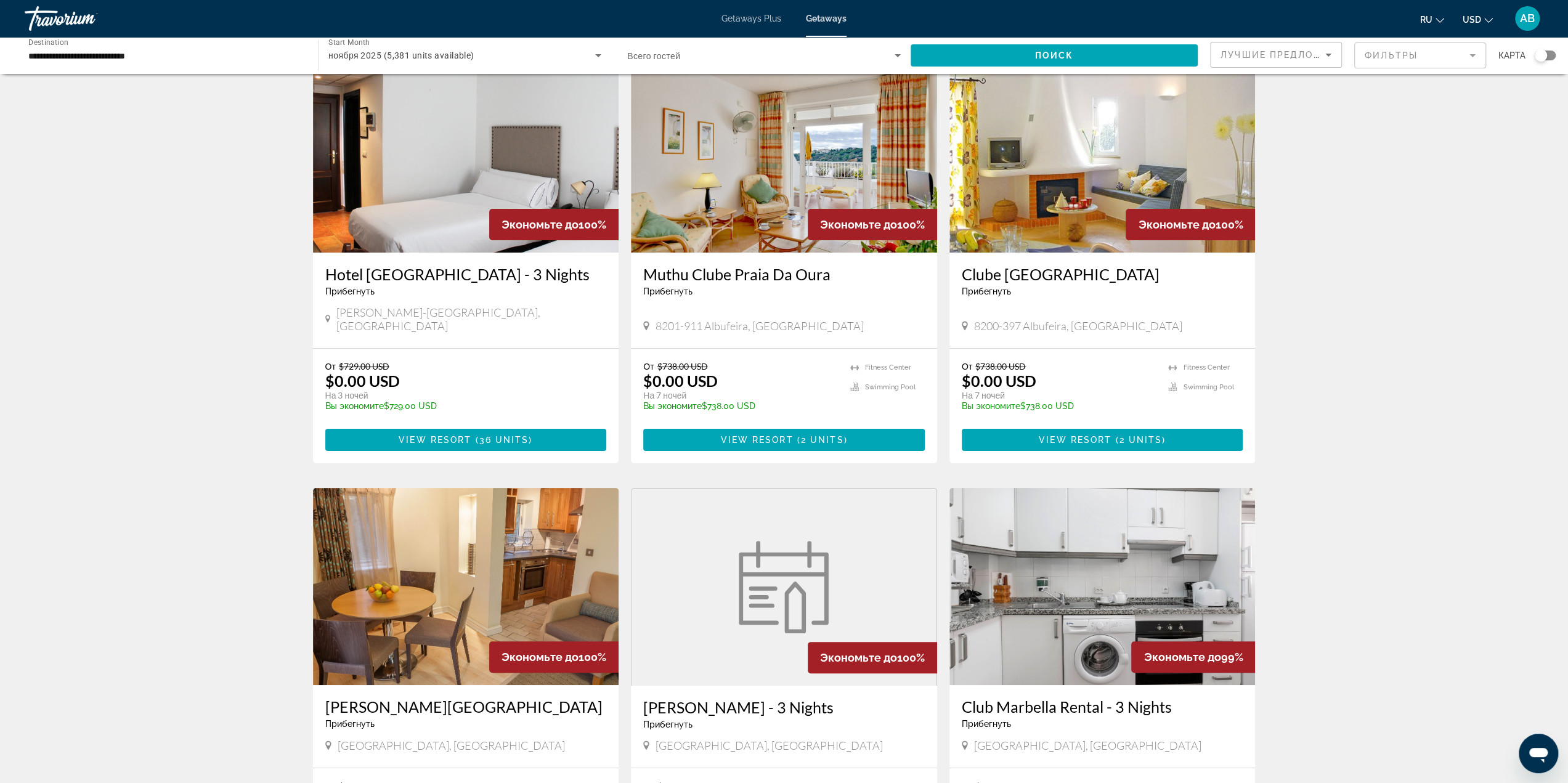
click at [1068, 319] on span "8200-397 Albufeira, [GEOGRAPHIC_DATA]" at bounding box center [1077, 325] width 208 height 14
copy span "8200-397 Albufeira, [GEOGRAPHIC_DATA]"
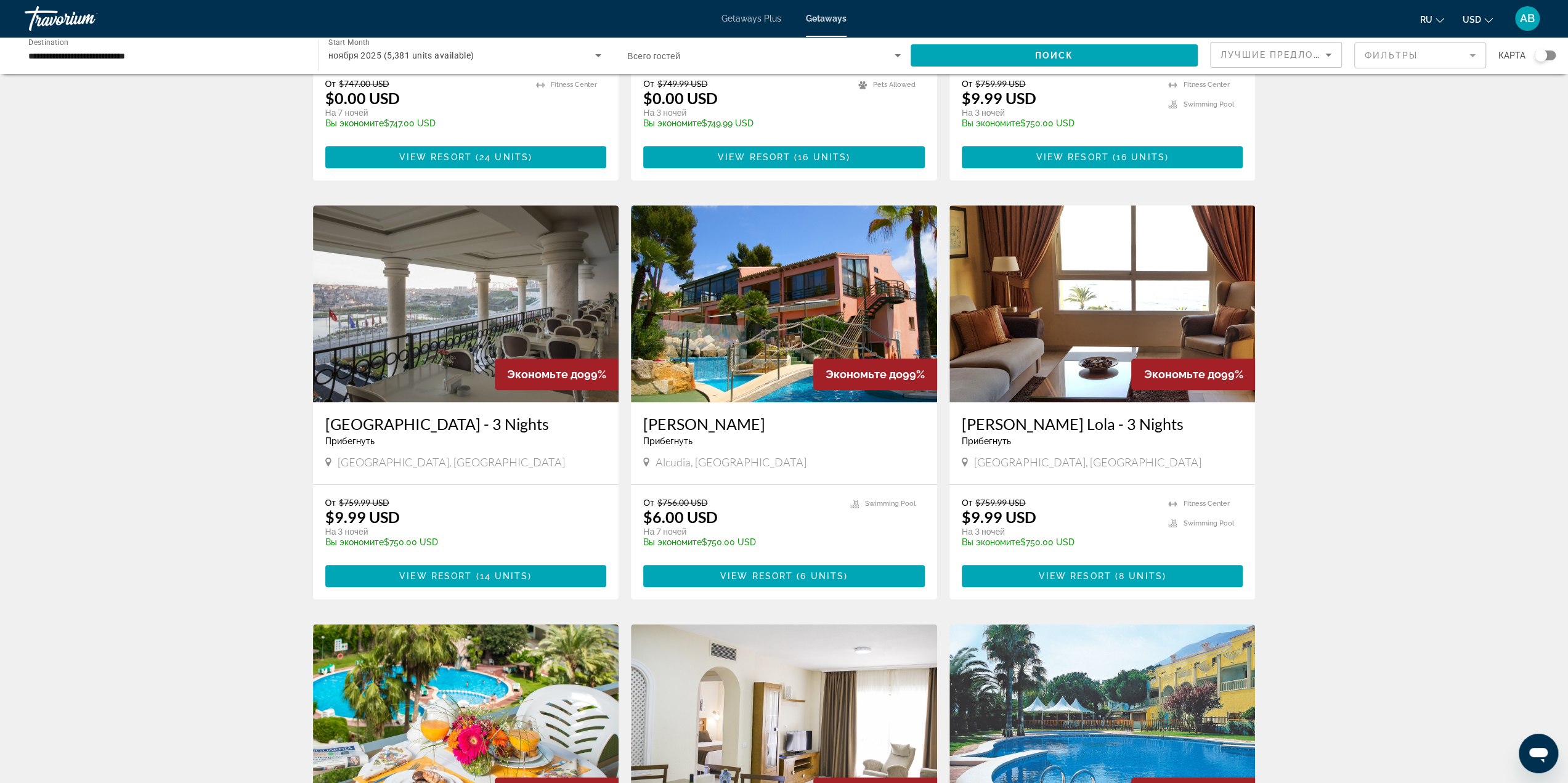
scroll to position [801, 0]
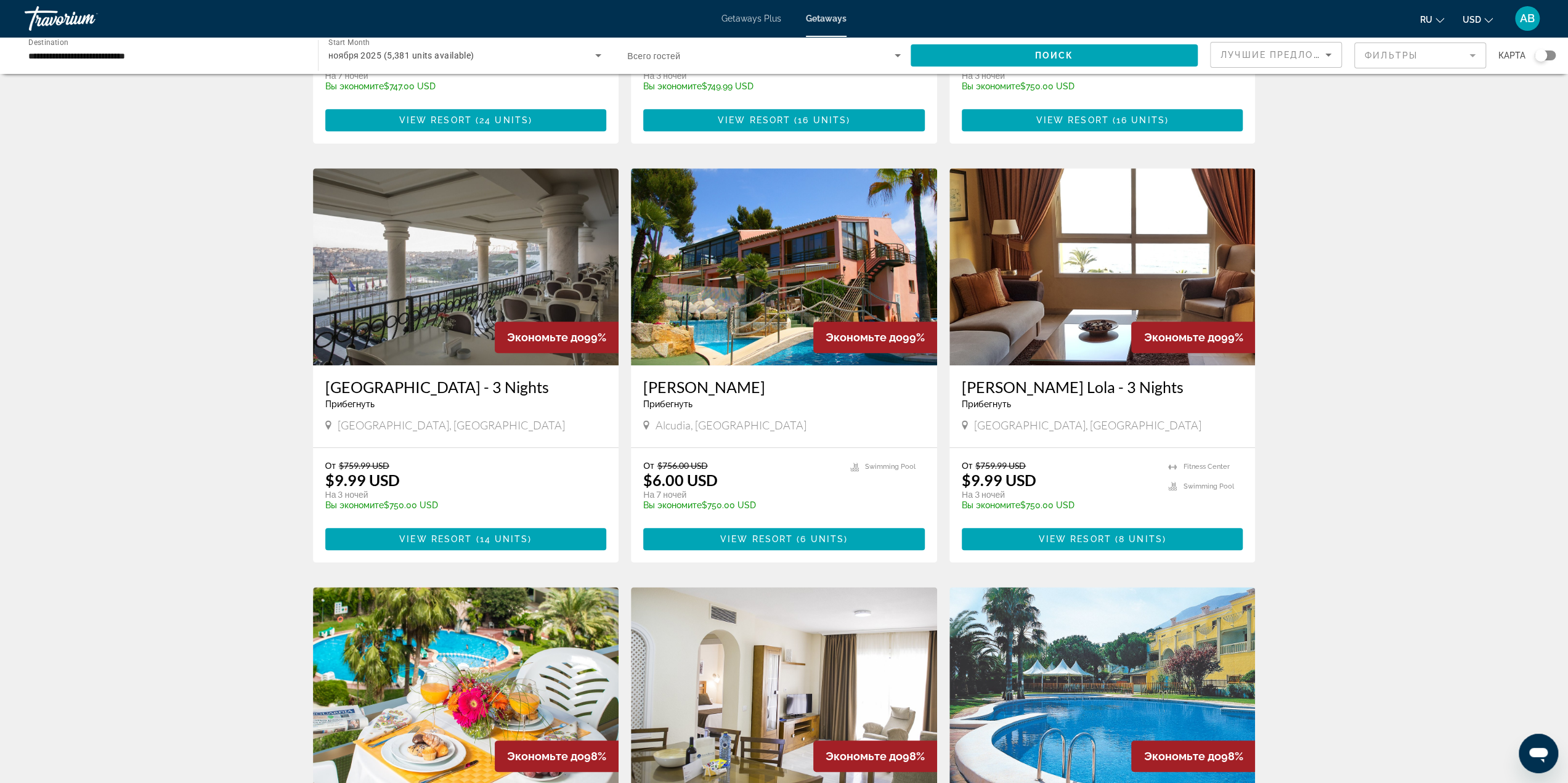
click at [676, 418] on span "Alcudia, [GEOGRAPHIC_DATA]" at bounding box center [731, 425] width 151 height 14
copy span "Alcudia, [GEOGRAPHIC_DATA]"
click at [1374, 370] on div "5,381 Getaways units available across 314 Resorts Экономьте до 100% Hotel Sierr…" at bounding box center [784, 168] width 1568 height 1764
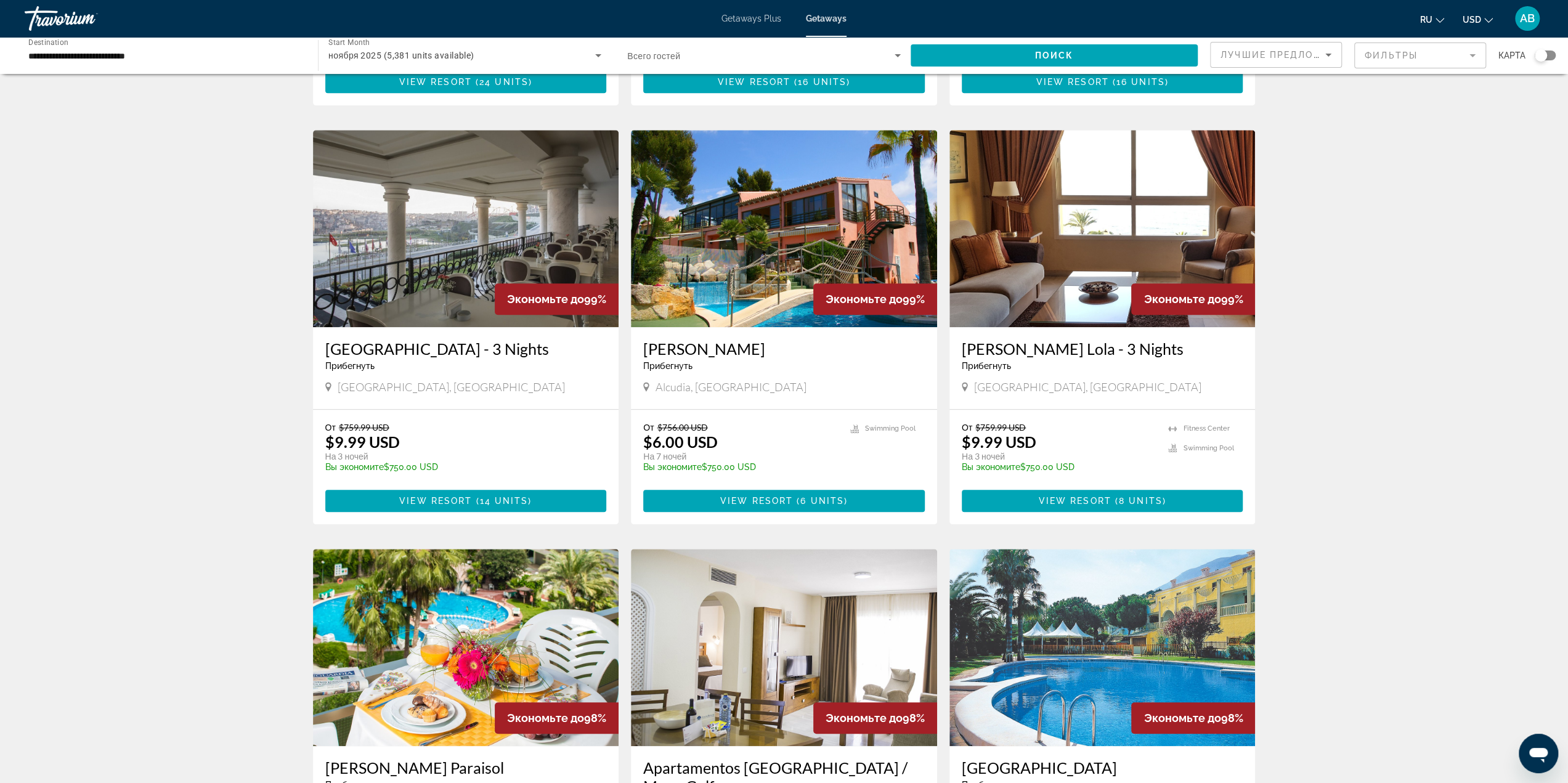
scroll to position [1047, 0]
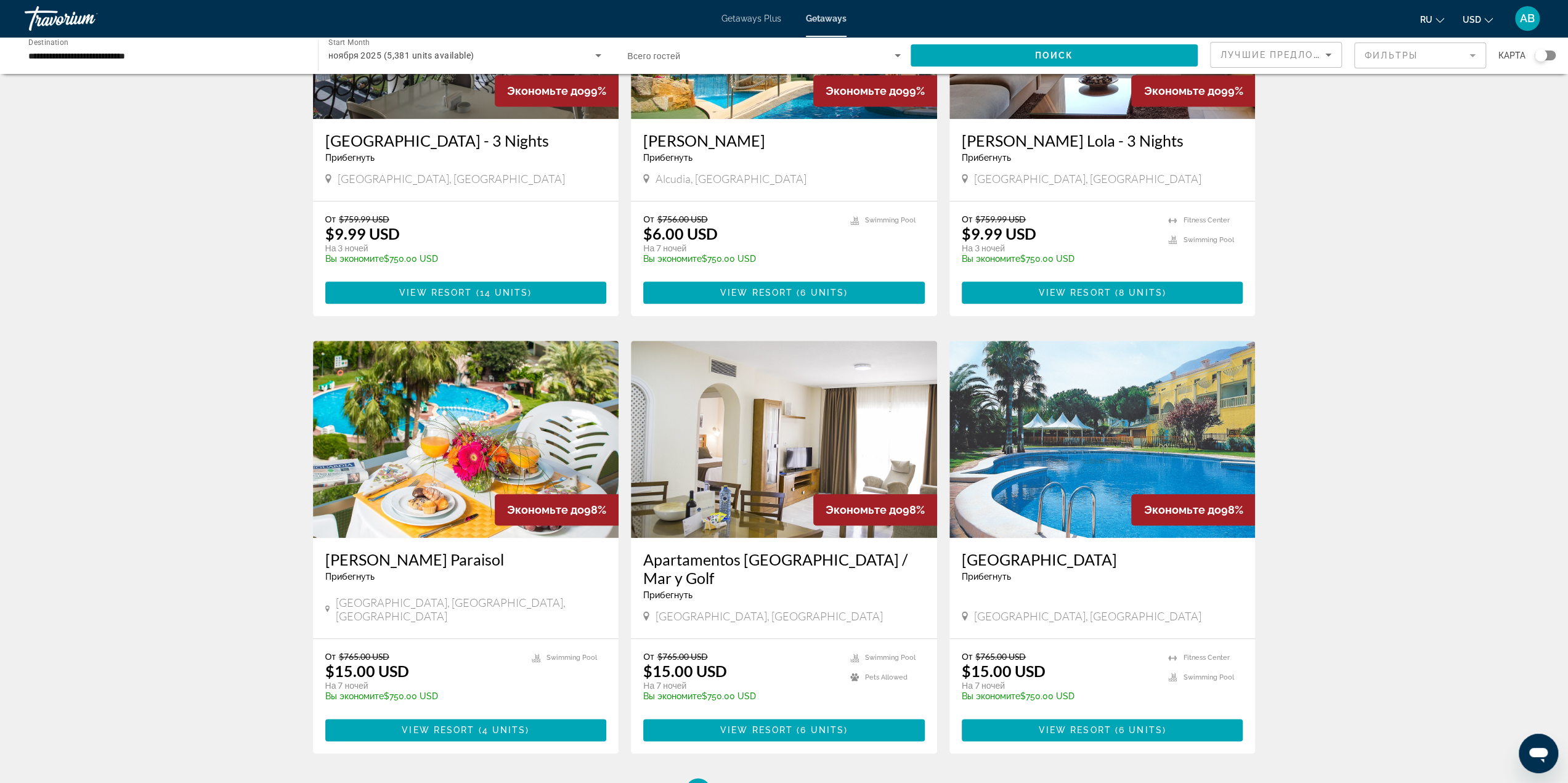
click at [1008, 610] on span "[GEOGRAPHIC_DATA], [GEOGRAPHIC_DATA]" at bounding box center [1088, 616] width 227 height 14
copy span "[GEOGRAPHIC_DATA], [GEOGRAPHIC_DATA]"
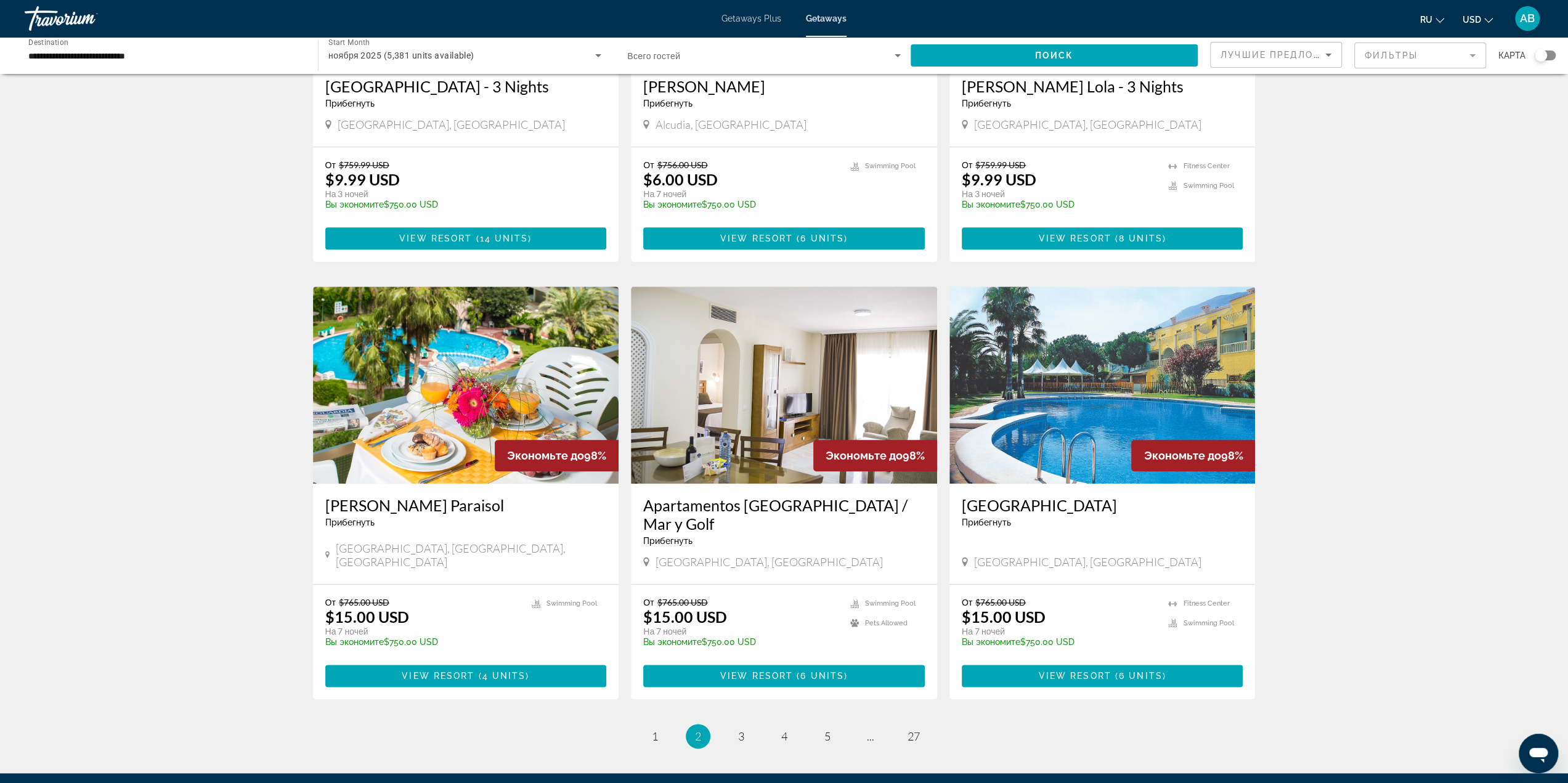
scroll to position [1171, 0]
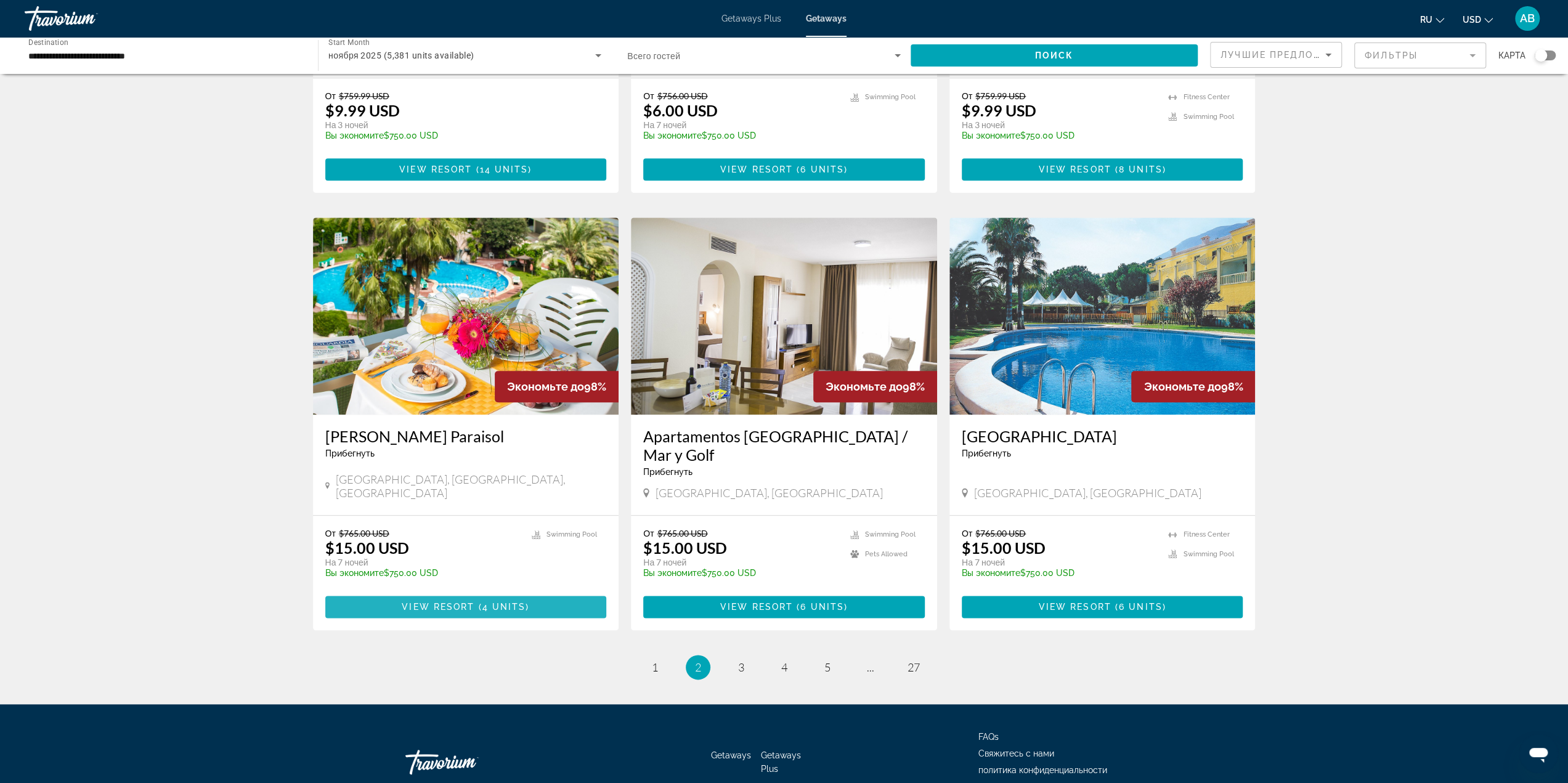
click at [501, 602] on span "4 units" at bounding box center [504, 607] width 44 height 10
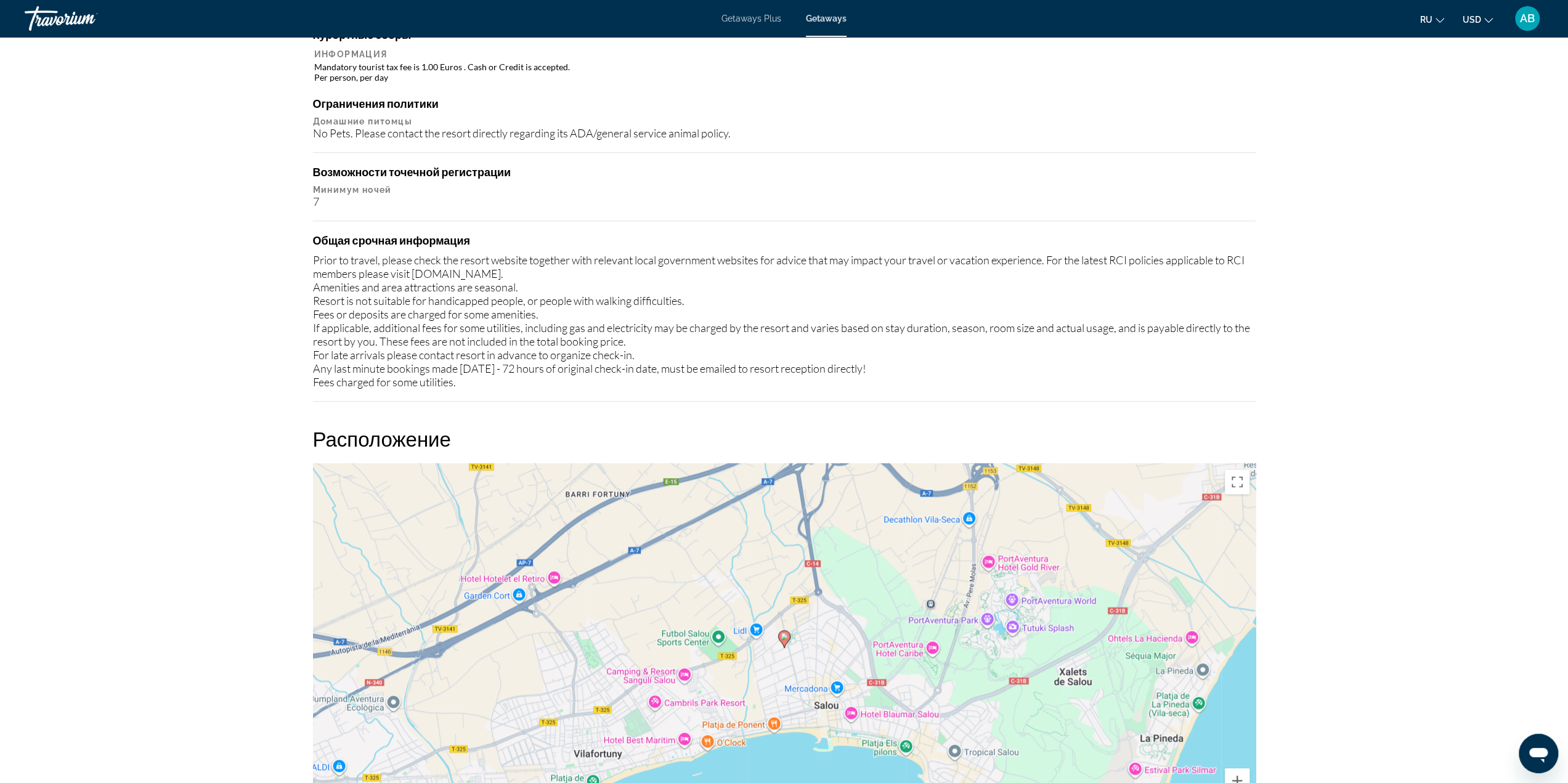
scroll to position [1145, 0]
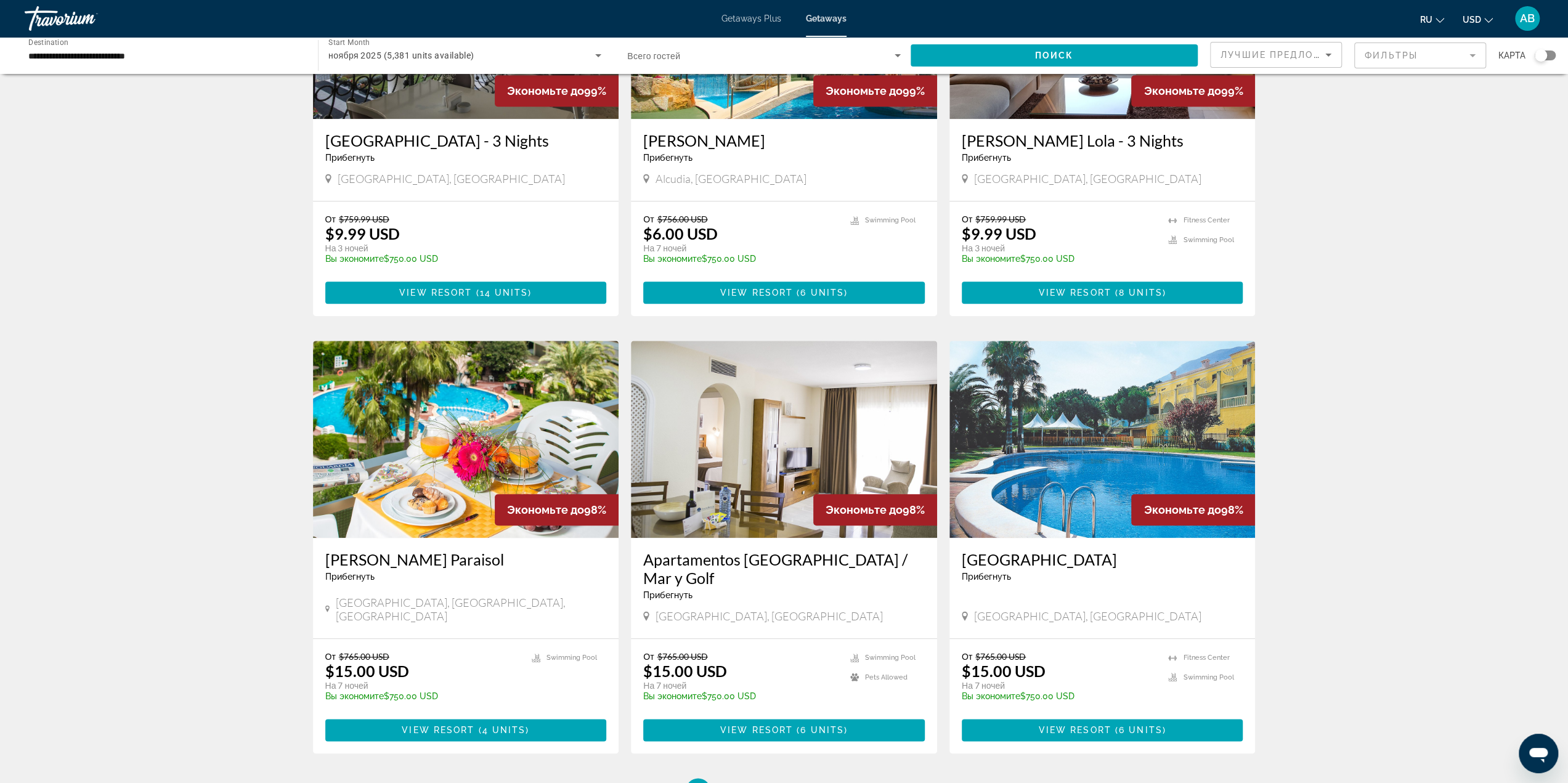
scroll to position [1171, 0]
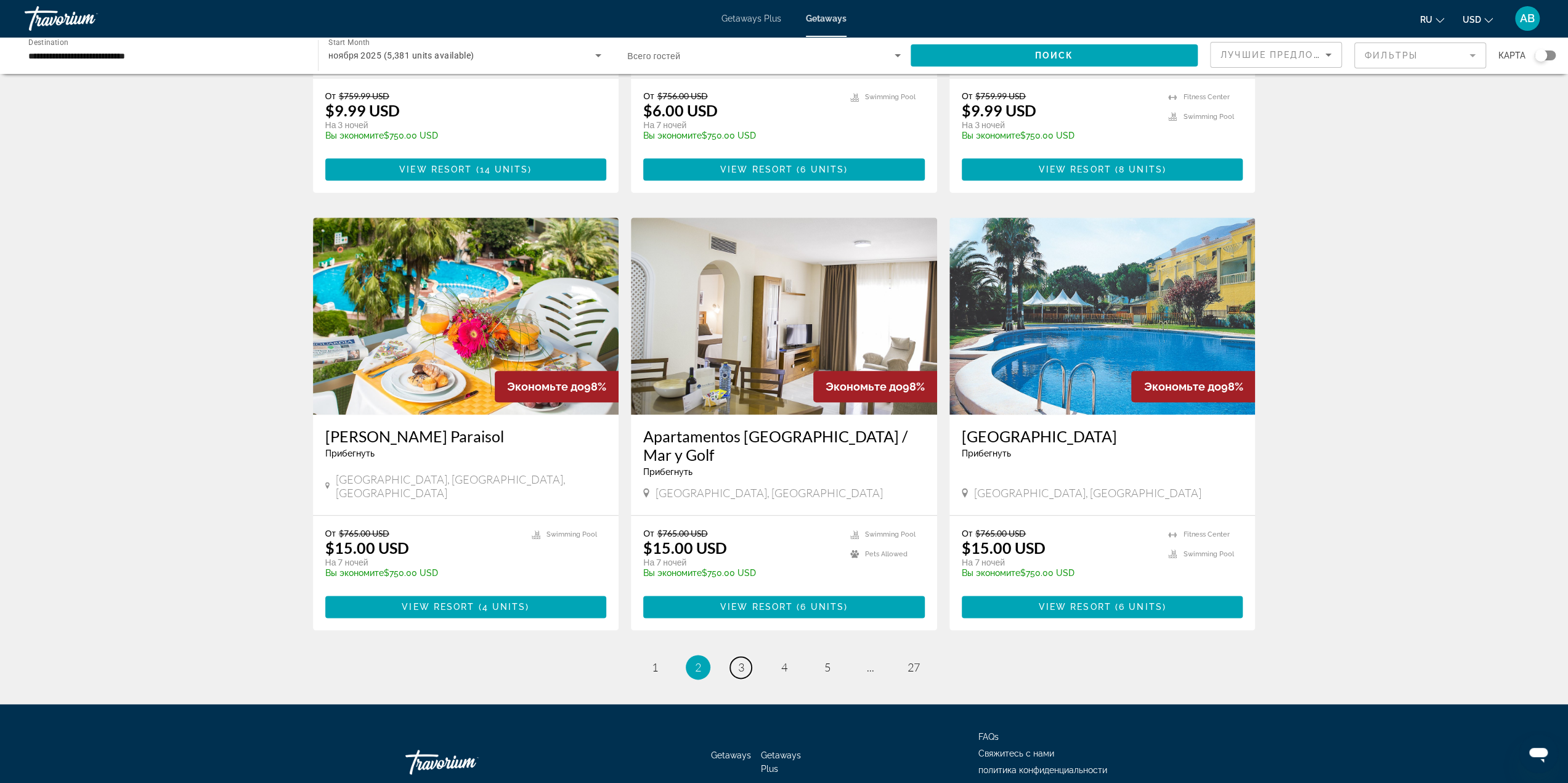
click at [739, 660] on span "3" at bounding box center [741, 667] width 6 height 14
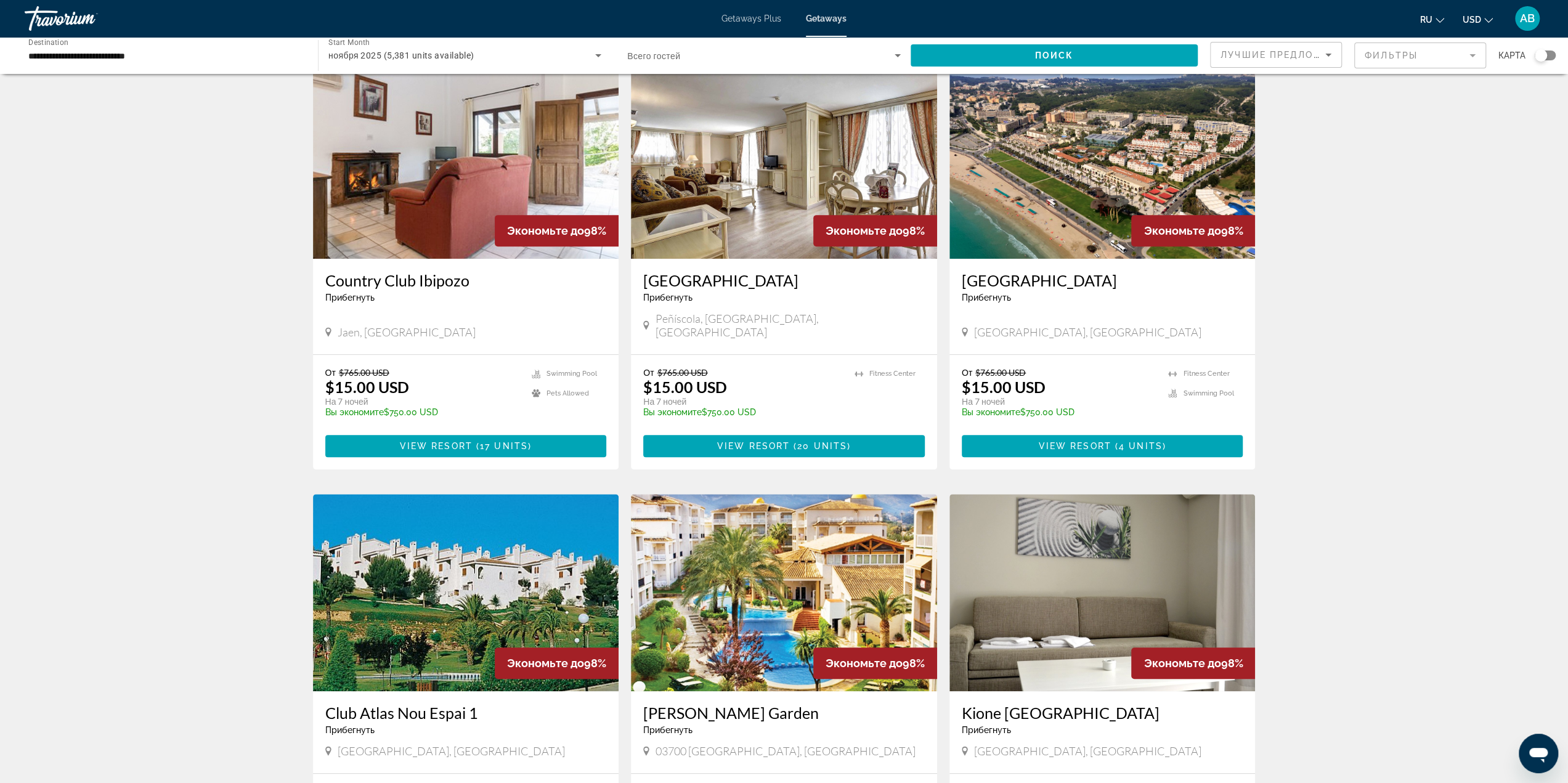
scroll to position [555, 0]
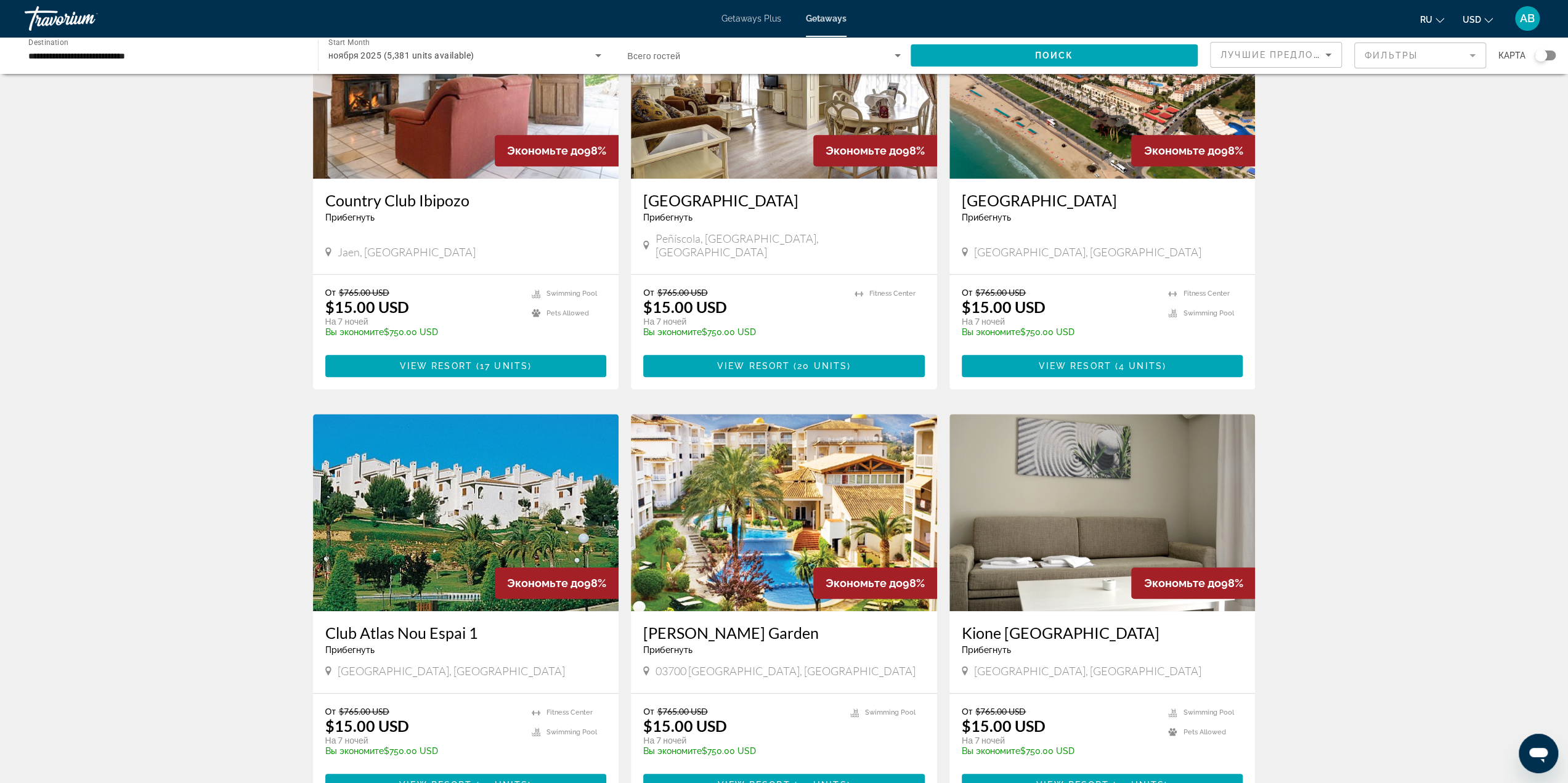
click at [393, 664] on span "[GEOGRAPHIC_DATA], [GEOGRAPHIC_DATA]" at bounding box center [451, 670] width 227 height 14
copy span "[GEOGRAPHIC_DATA], [GEOGRAPHIC_DATA]"
click at [1373, 618] on div "5,381 Getaways units available across 314 Resorts Экономьте до 98% Parque Denia…" at bounding box center [784, 403] width 1568 height 1745
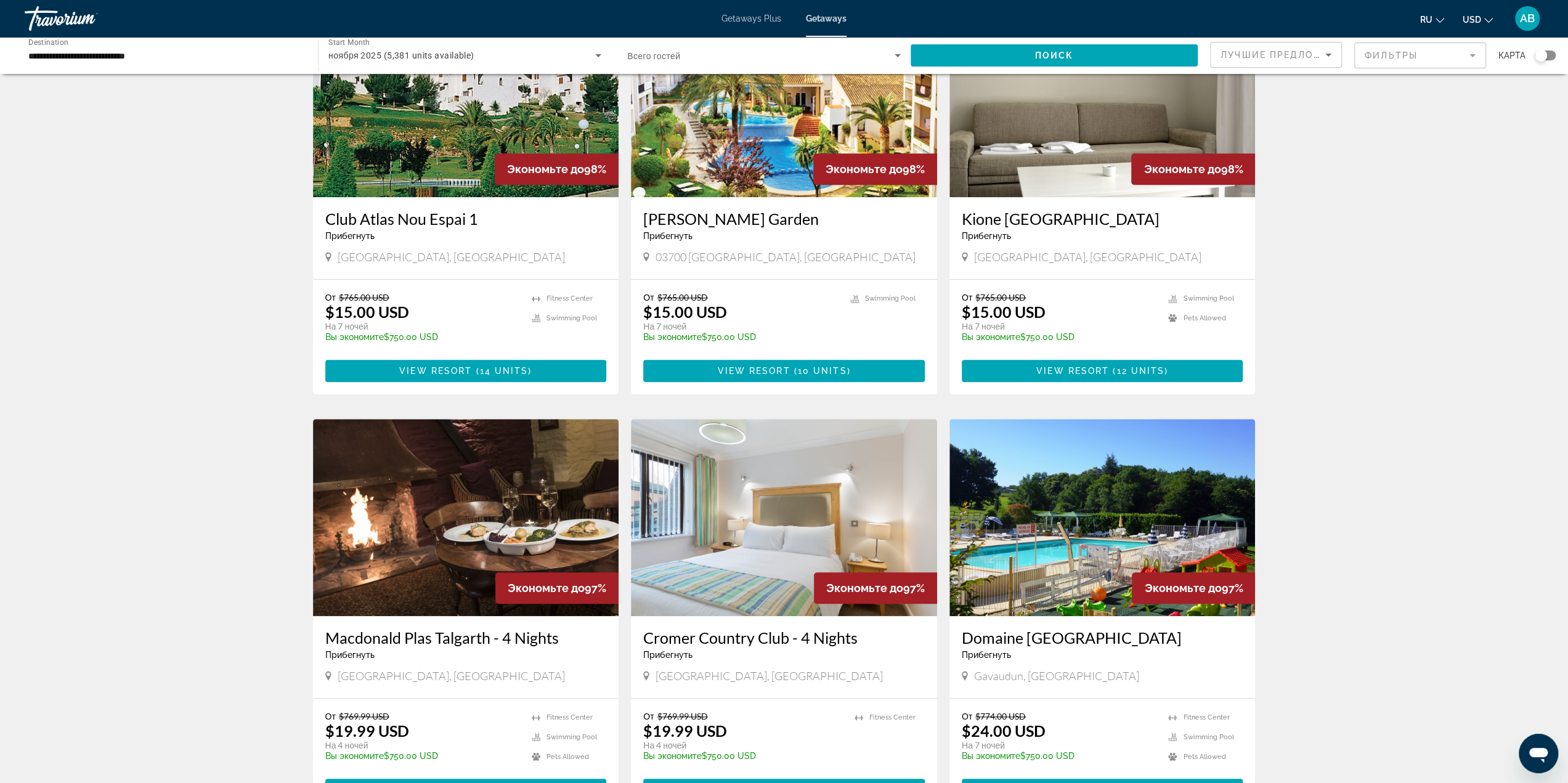
scroll to position [1109, 0]
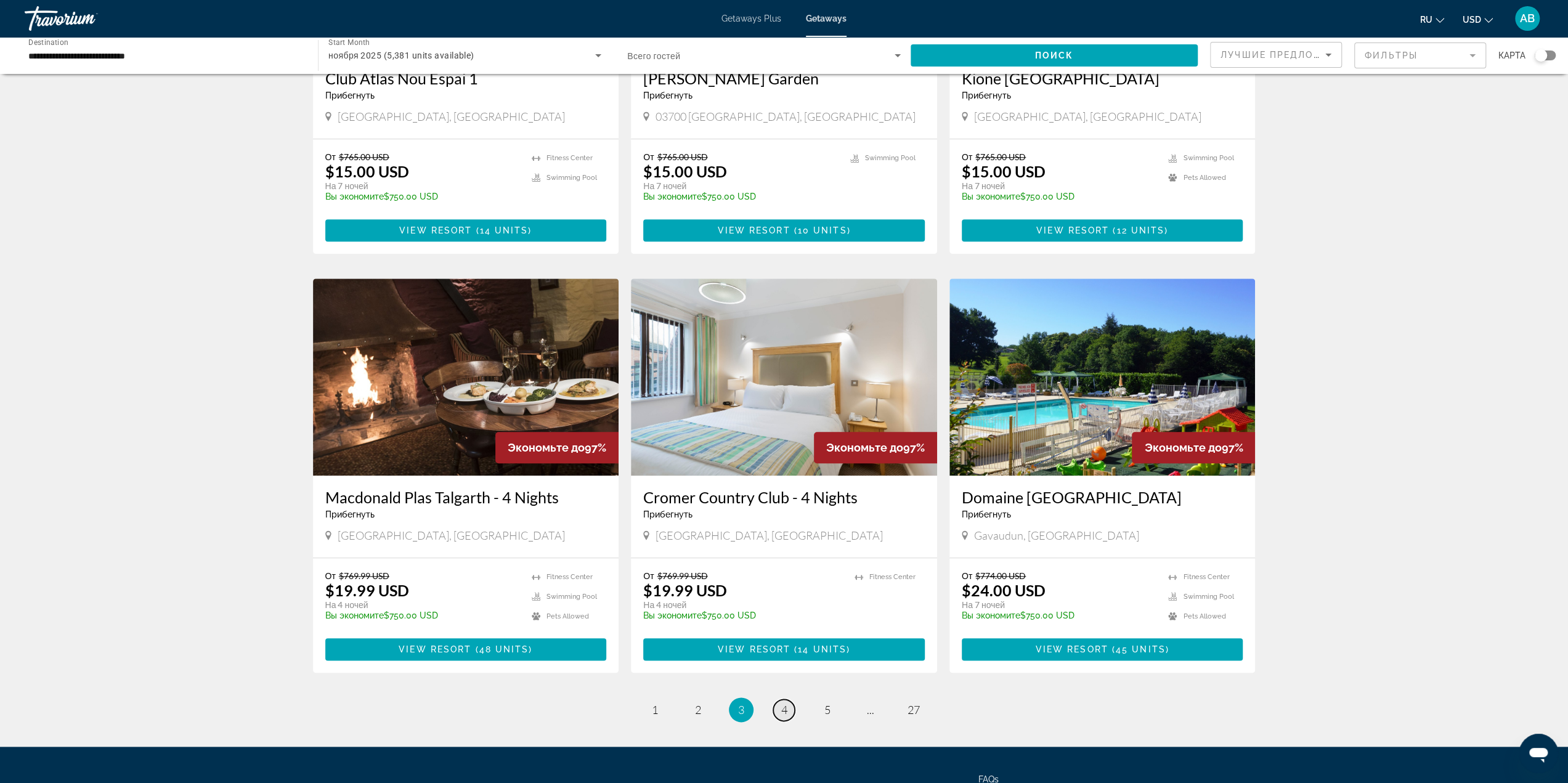
click at [785, 703] on span "4" at bounding box center [784, 710] width 6 height 14
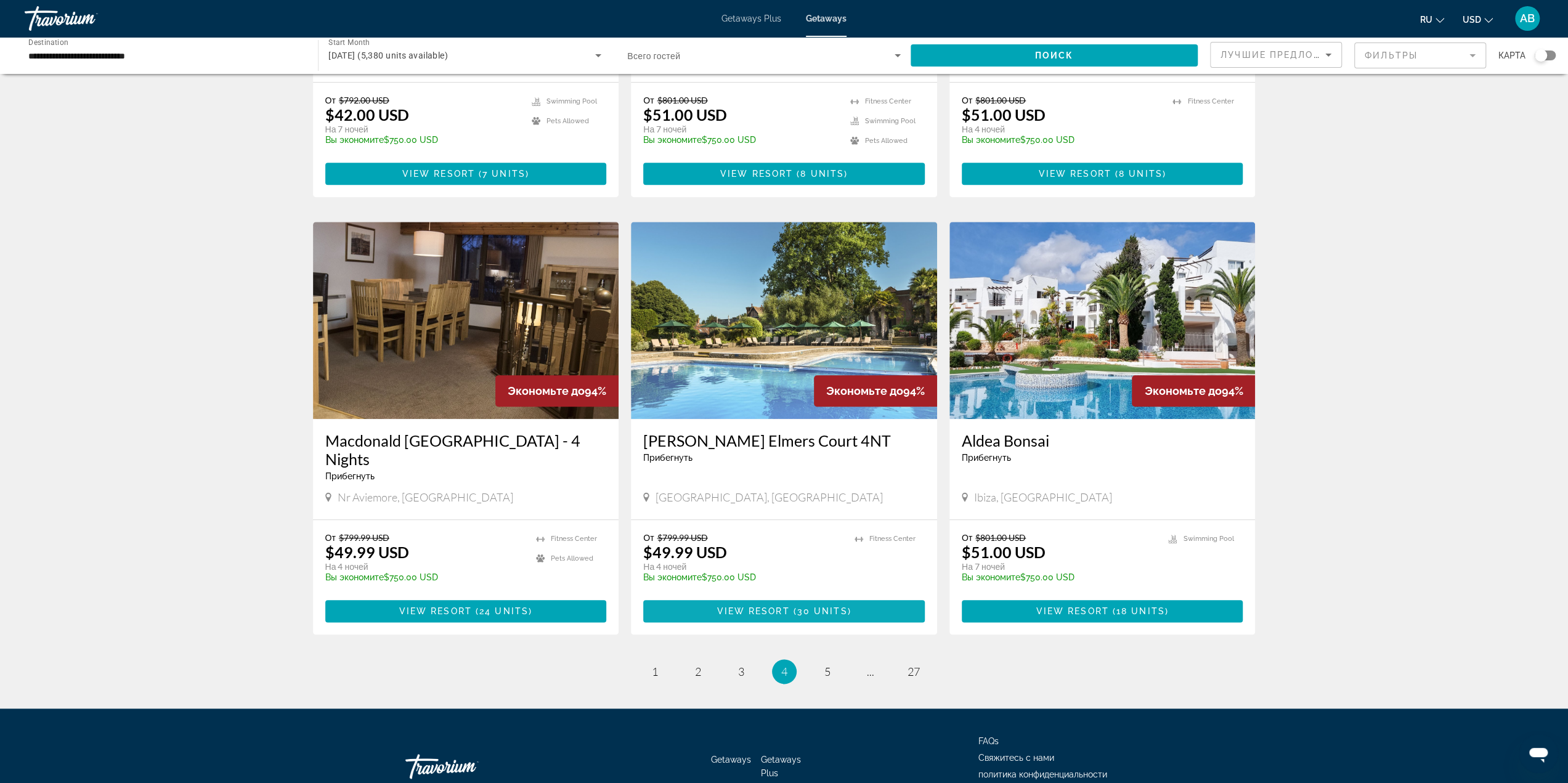
scroll to position [1171, 0]
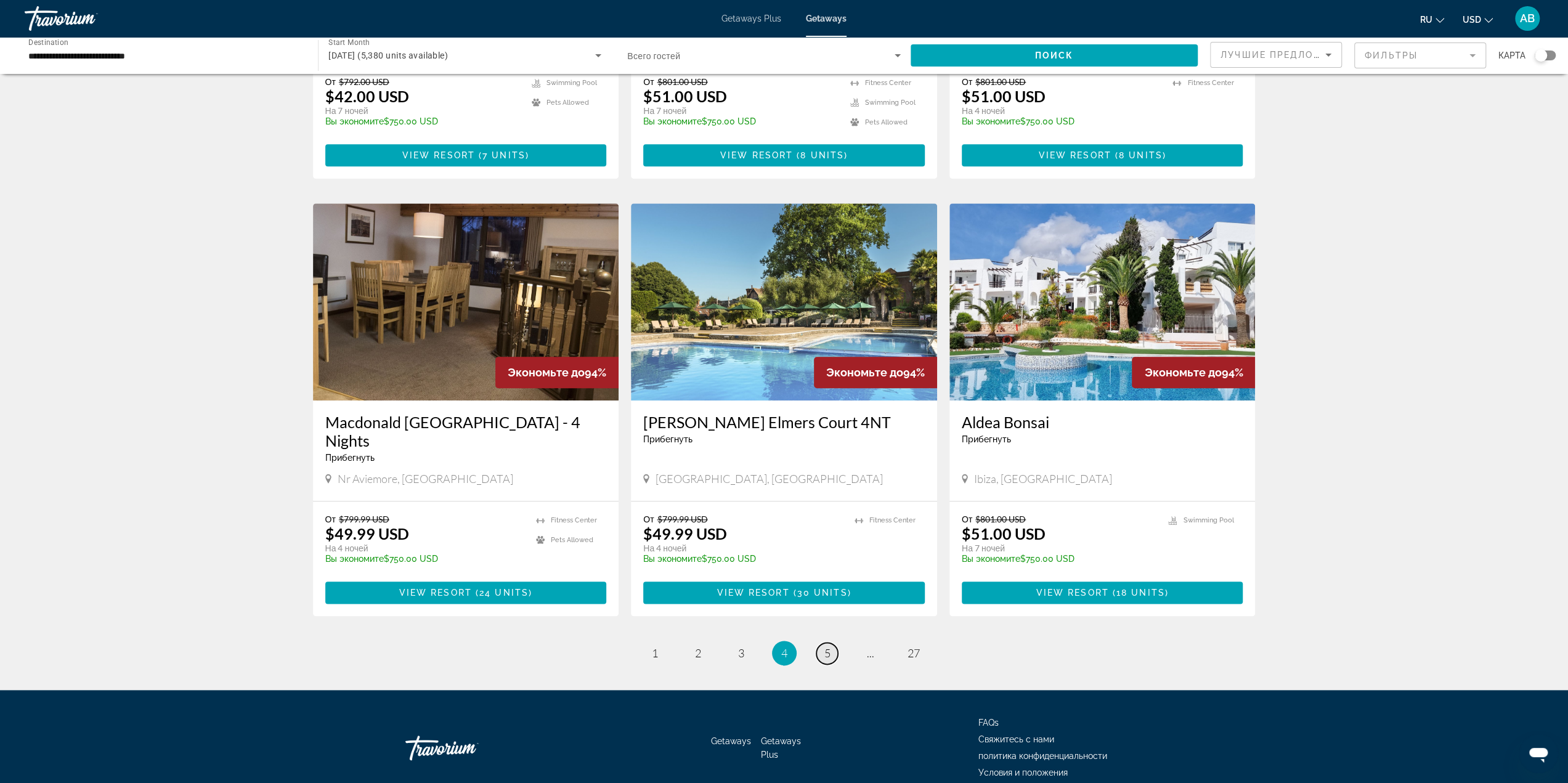
click at [834, 643] on link "page 5" at bounding box center [827, 654] width 22 height 22
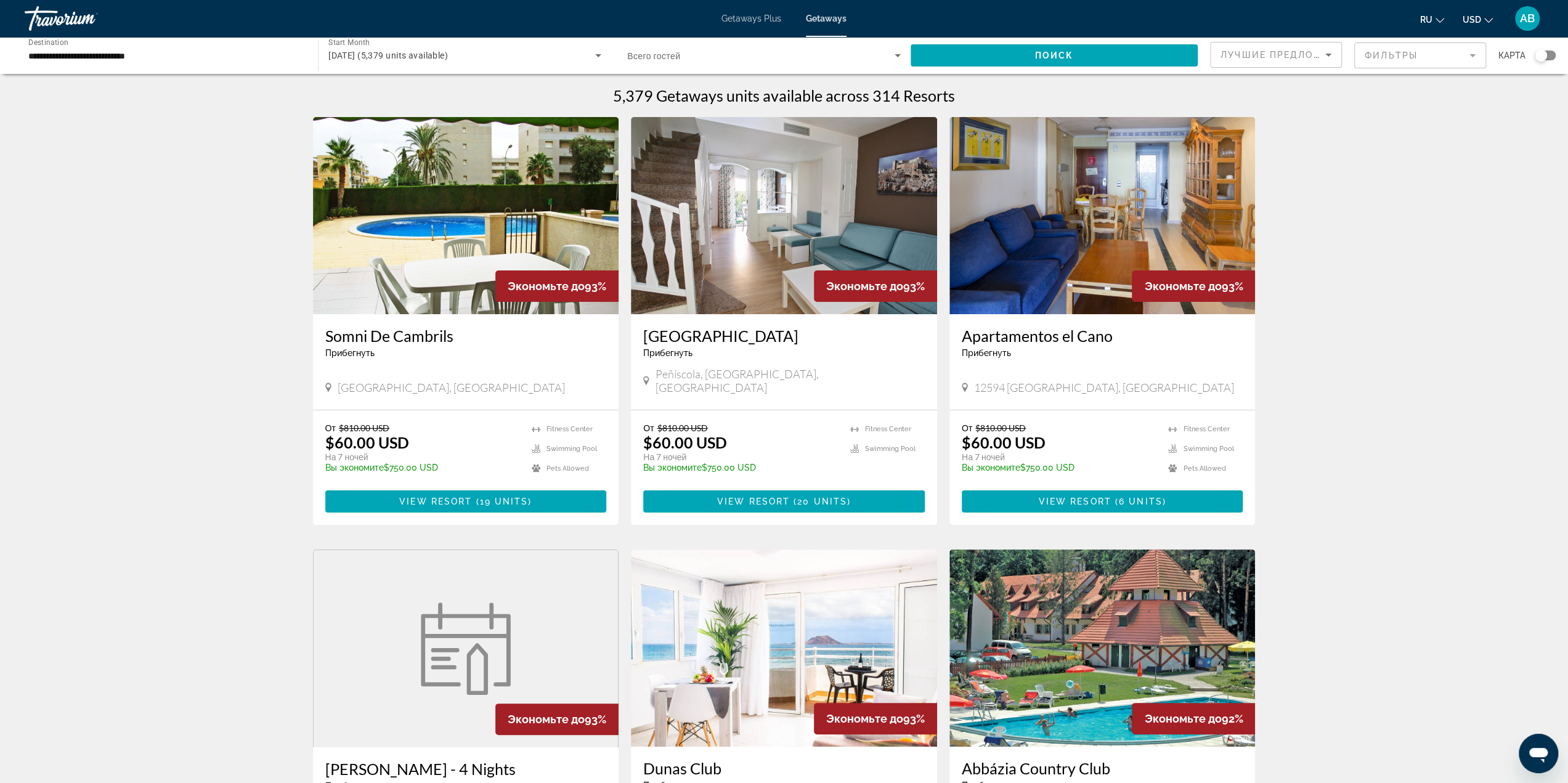
click at [550, 470] on div "От $810.00 USD $60.00 USD На 7 ночей Вы экономите $750.00 USD temp 3.1 Fitness …" at bounding box center [466, 468] width 306 height 115
click at [549, 494] on span "Main content" at bounding box center [466, 502] width 282 height 29
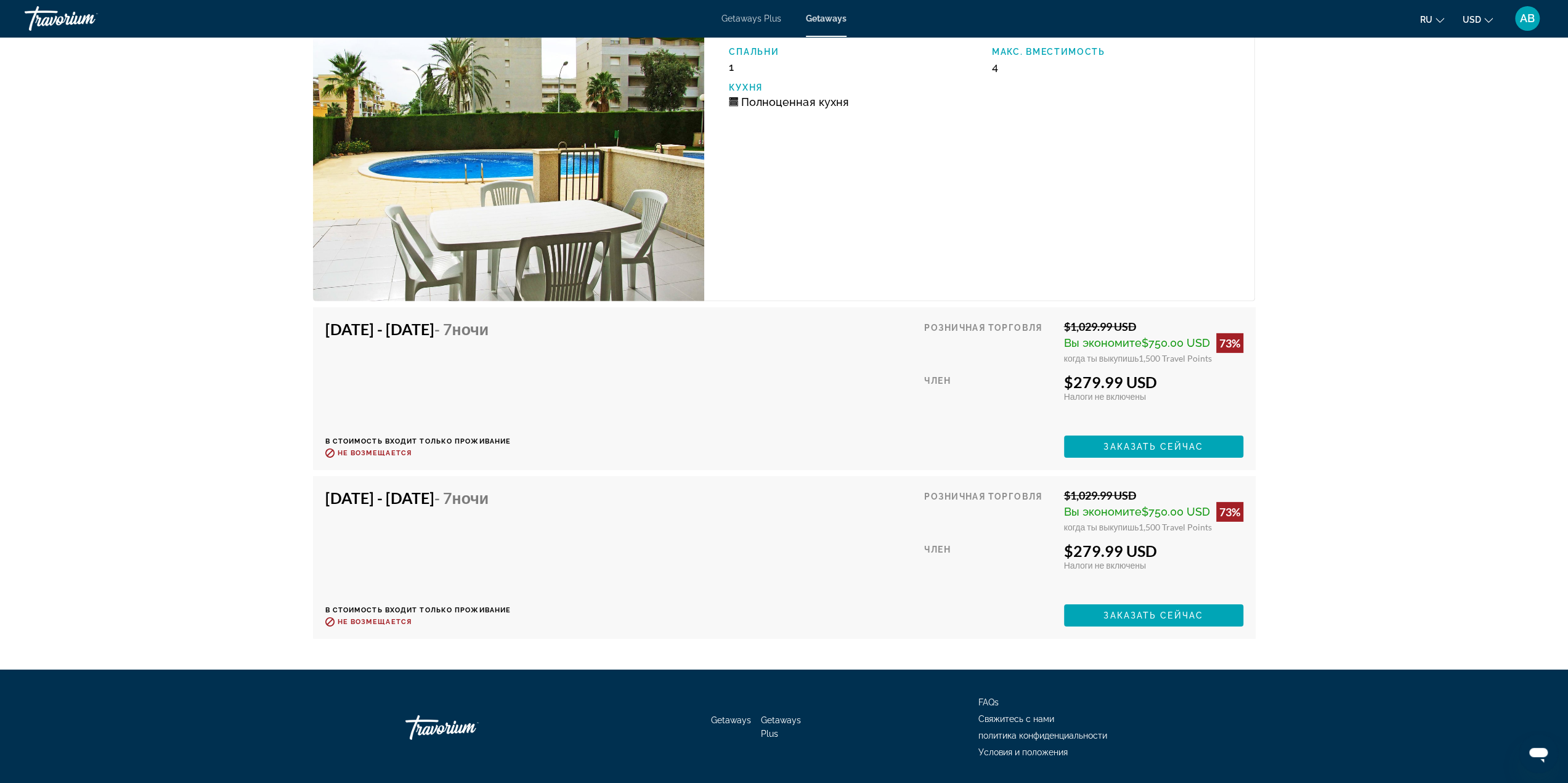
scroll to position [3661, 0]
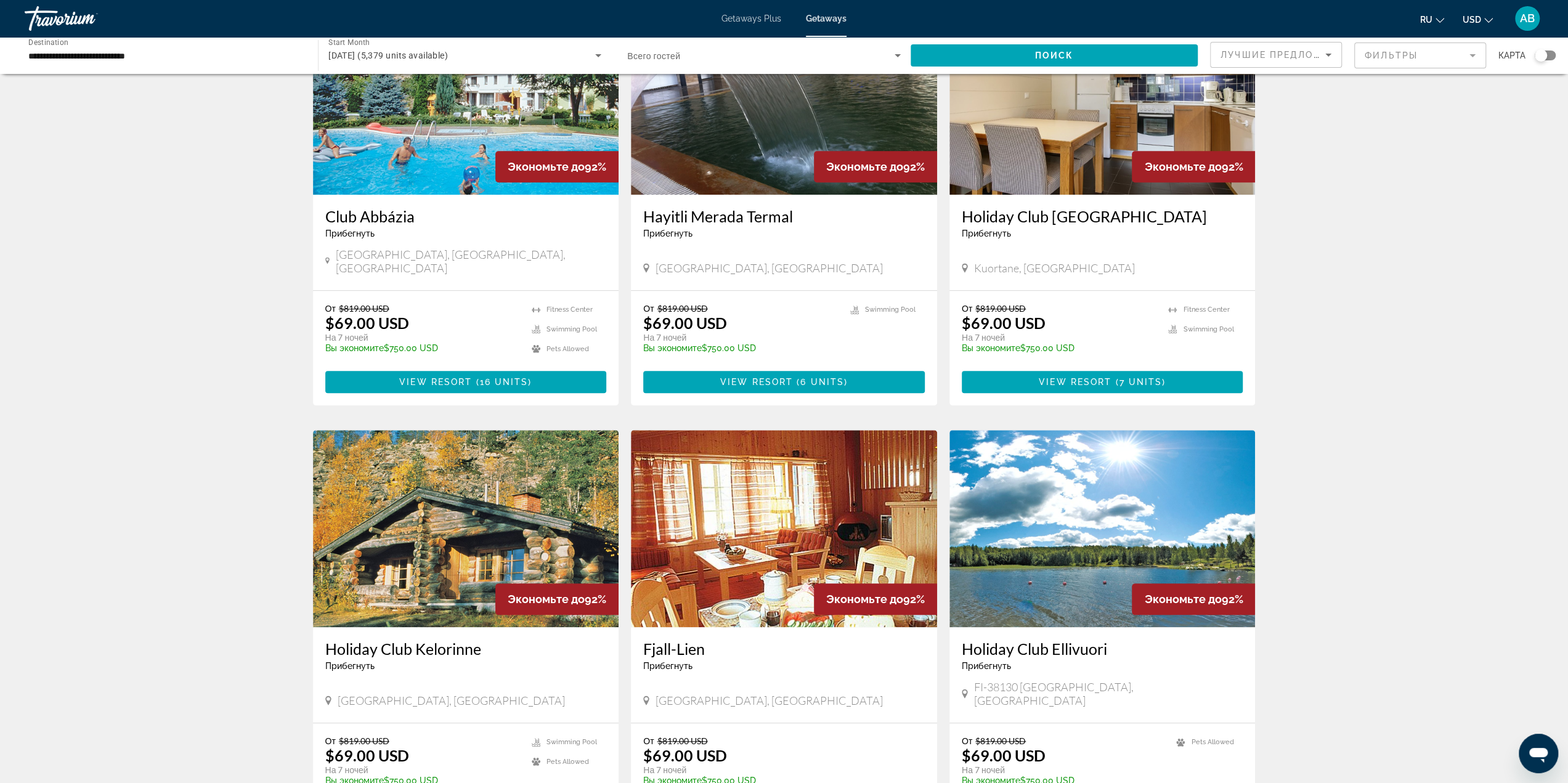
scroll to position [1109, 0]
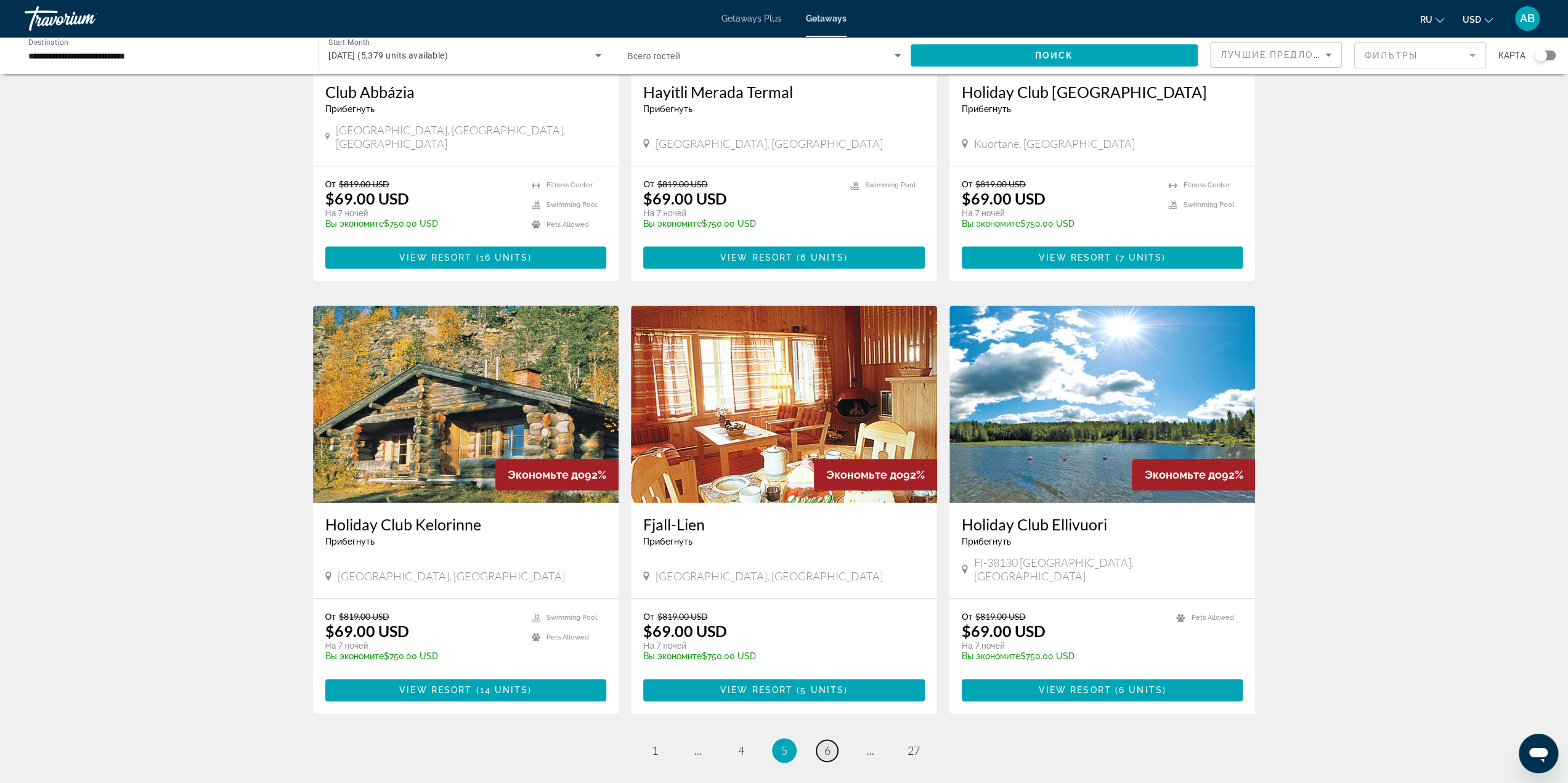
click at [825, 744] on span "6" at bounding box center [827, 750] width 6 height 14
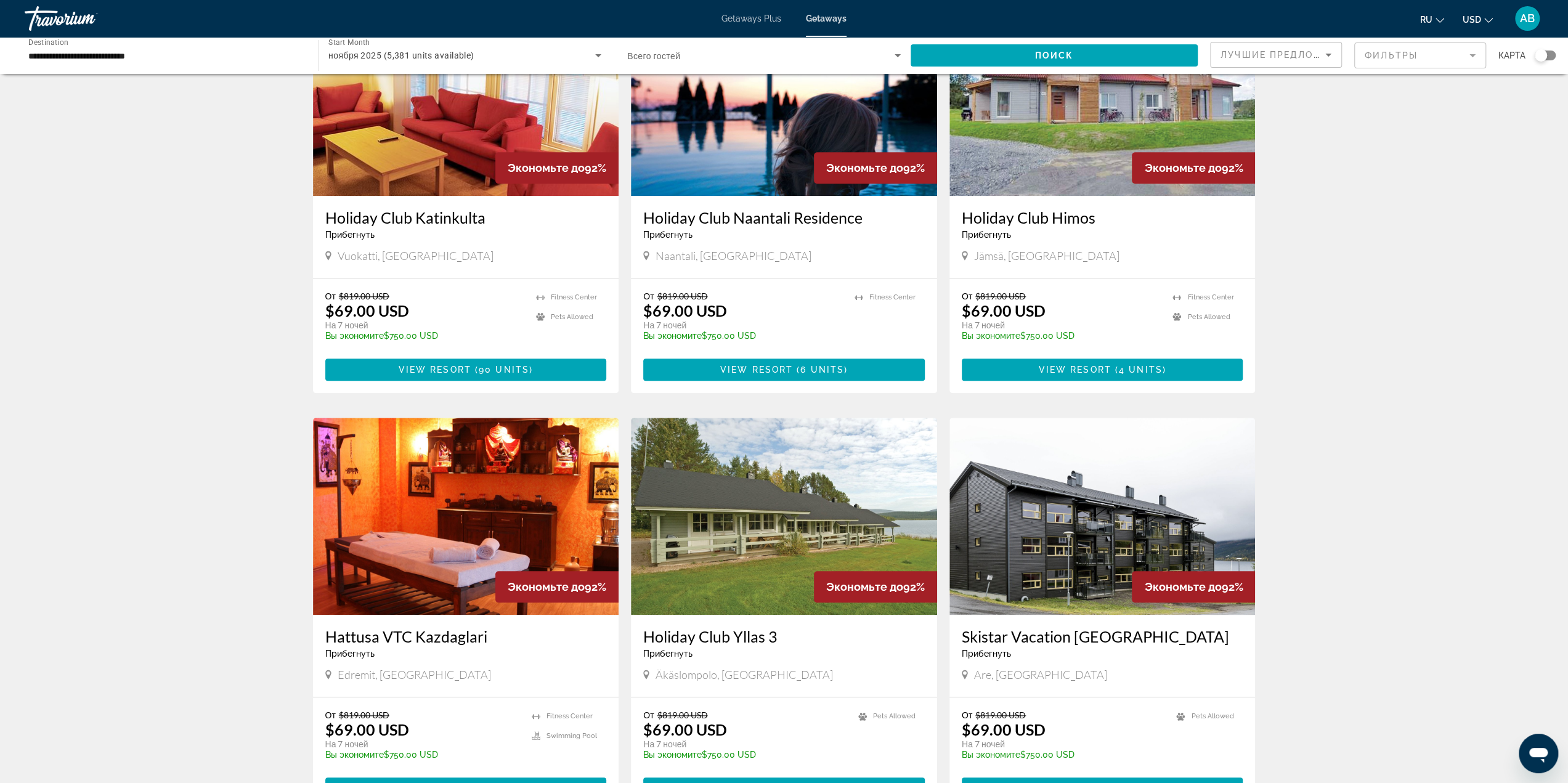
scroll to position [1047, 0]
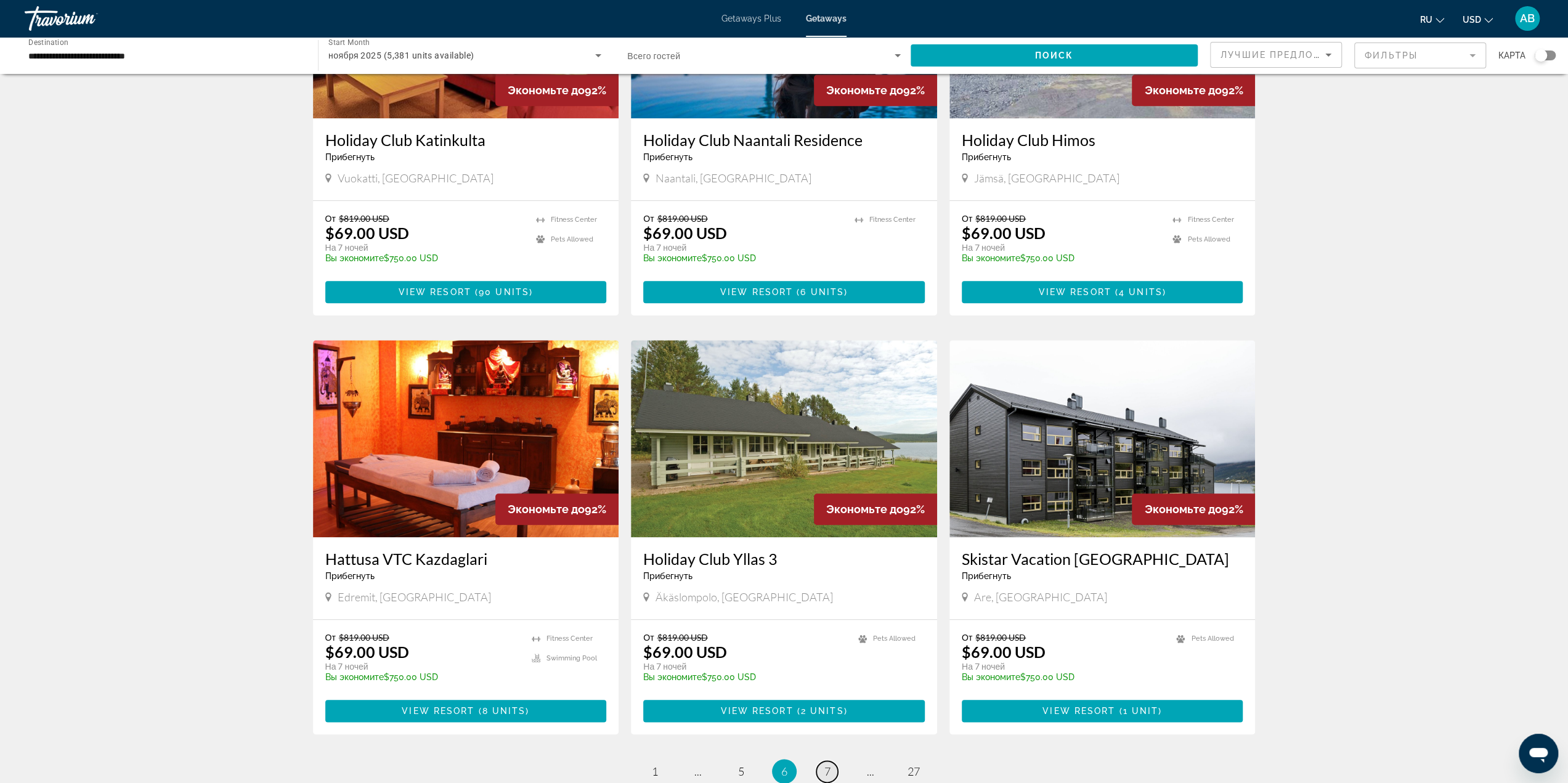
click at [820, 761] on link "page 7" at bounding box center [827, 772] width 22 height 22
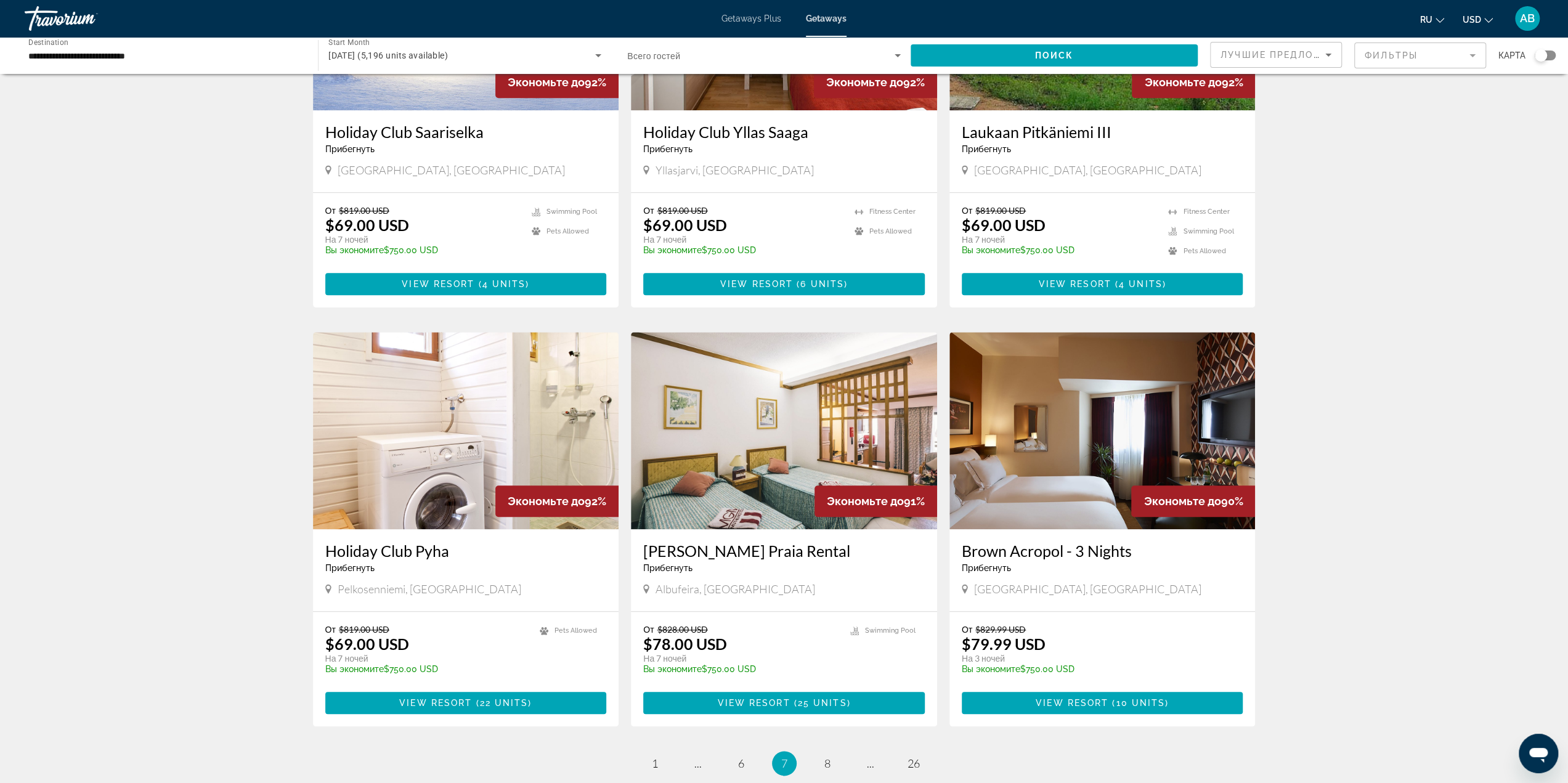
scroll to position [1208, 0]
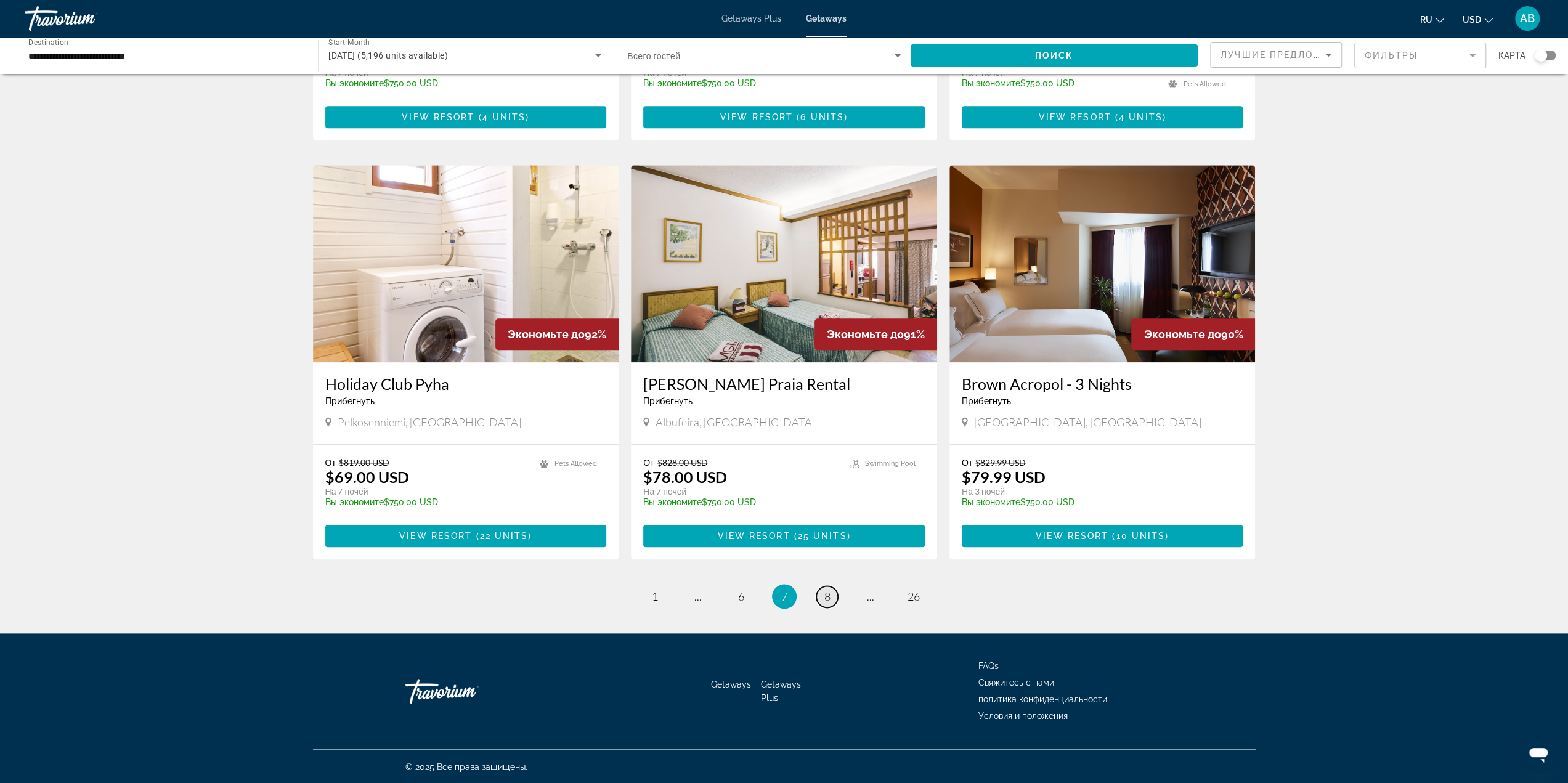
click at [824, 593] on span "8" at bounding box center [827, 596] width 6 height 14
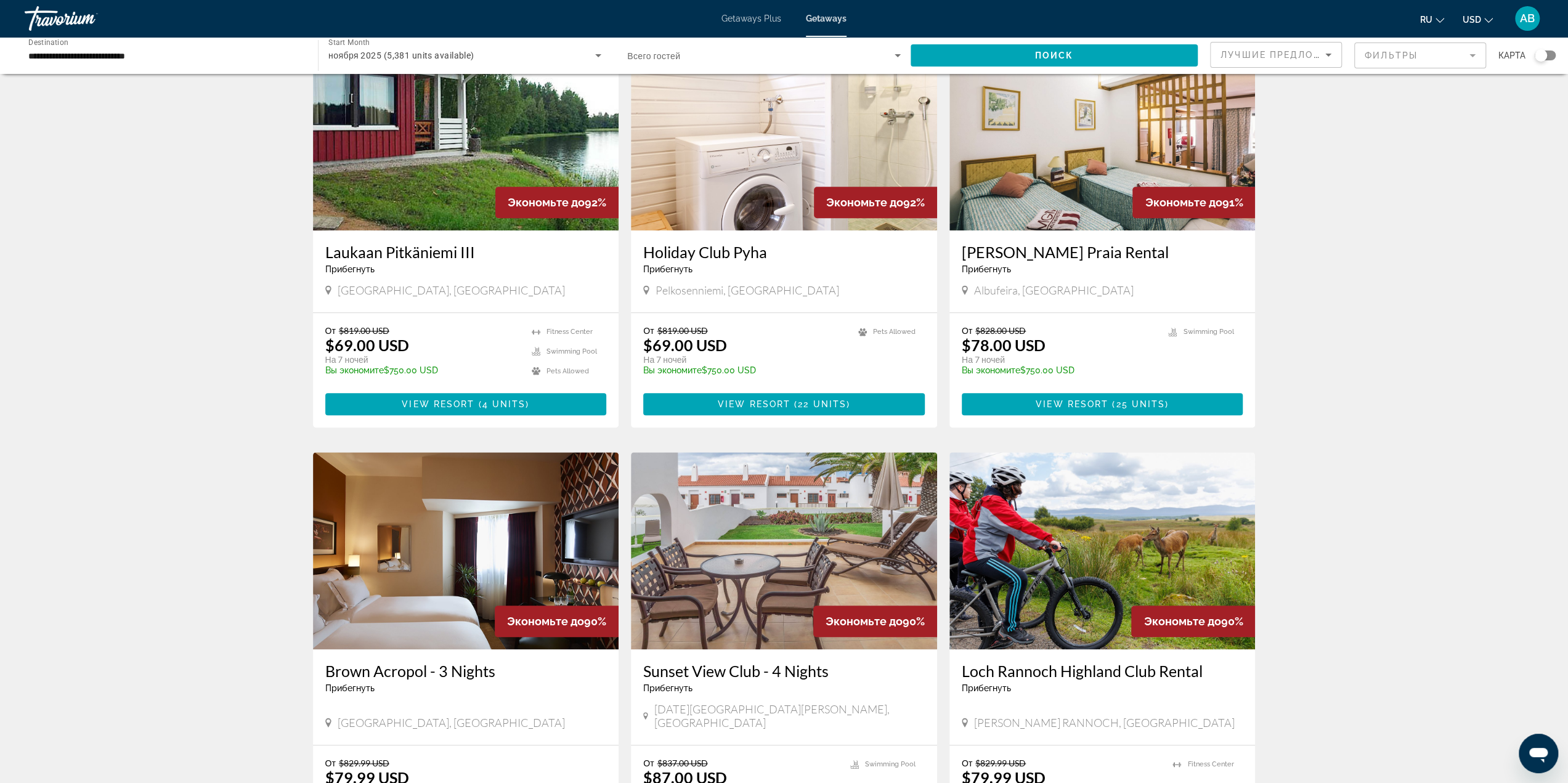
scroll to position [1109, 0]
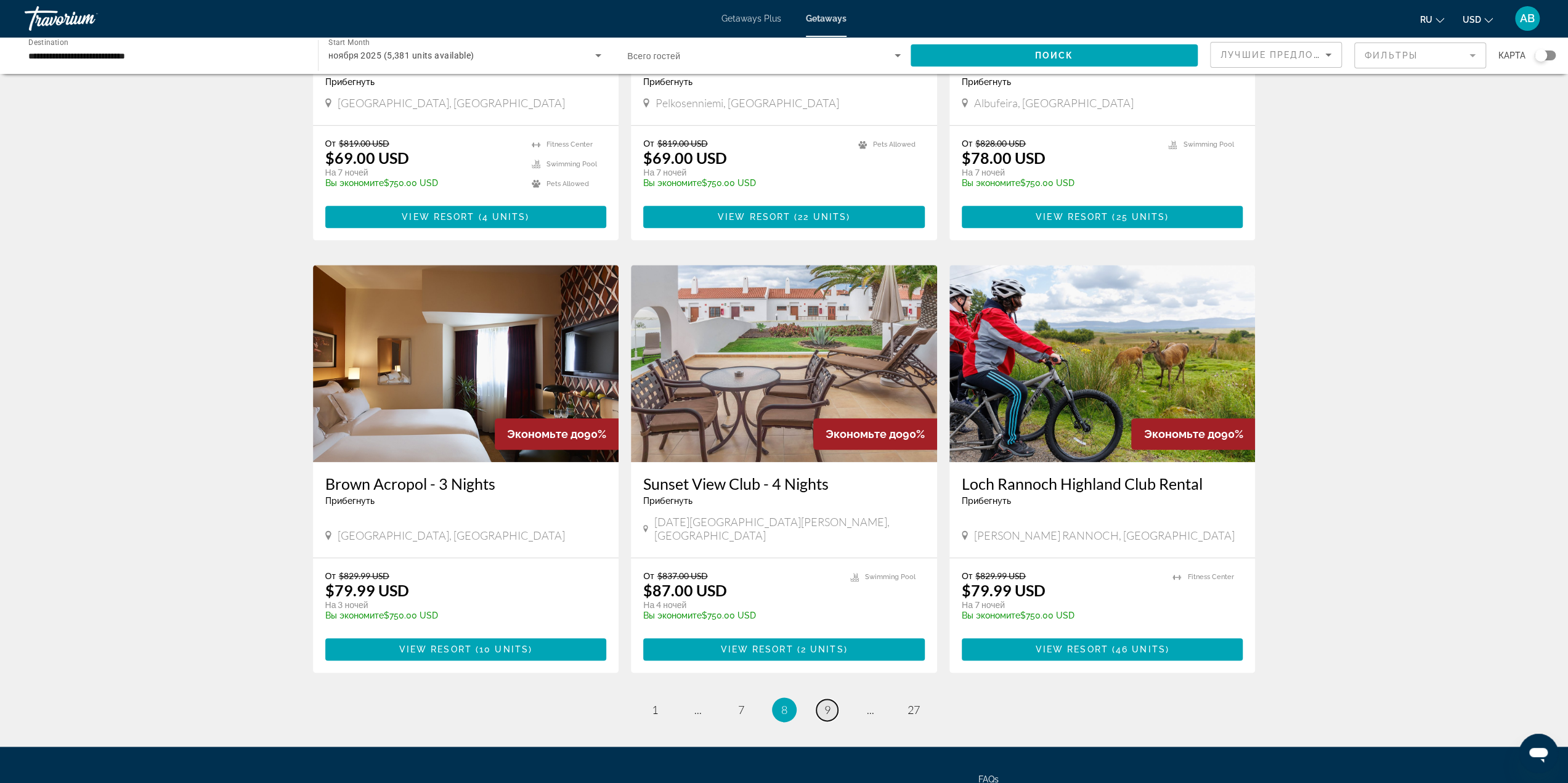
click at [822, 700] on link "page 9" at bounding box center [827, 711] width 22 height 22
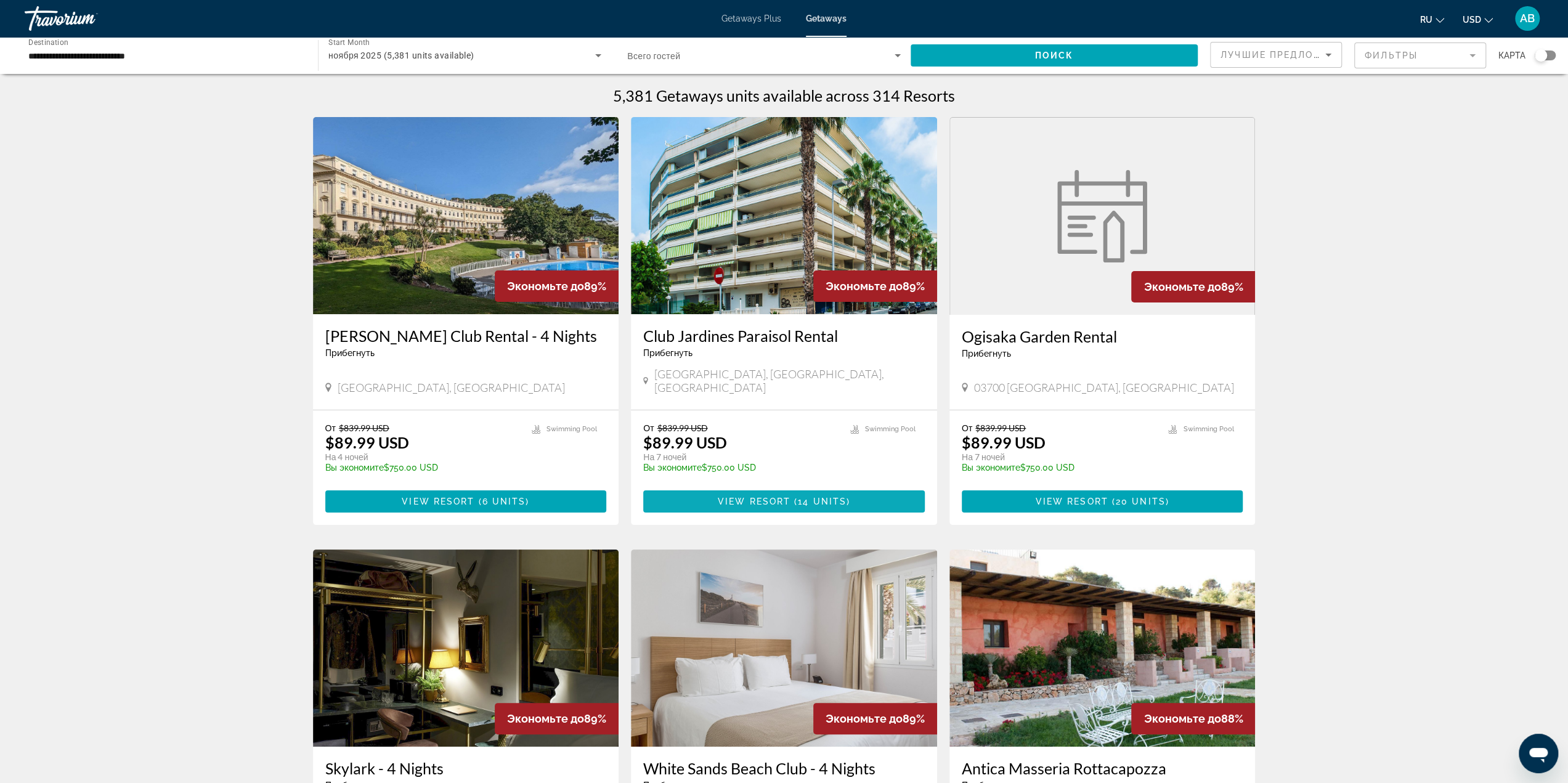
click at [836, 495] on span "Main content" at bounding box center [784, 502] width 282 height 29
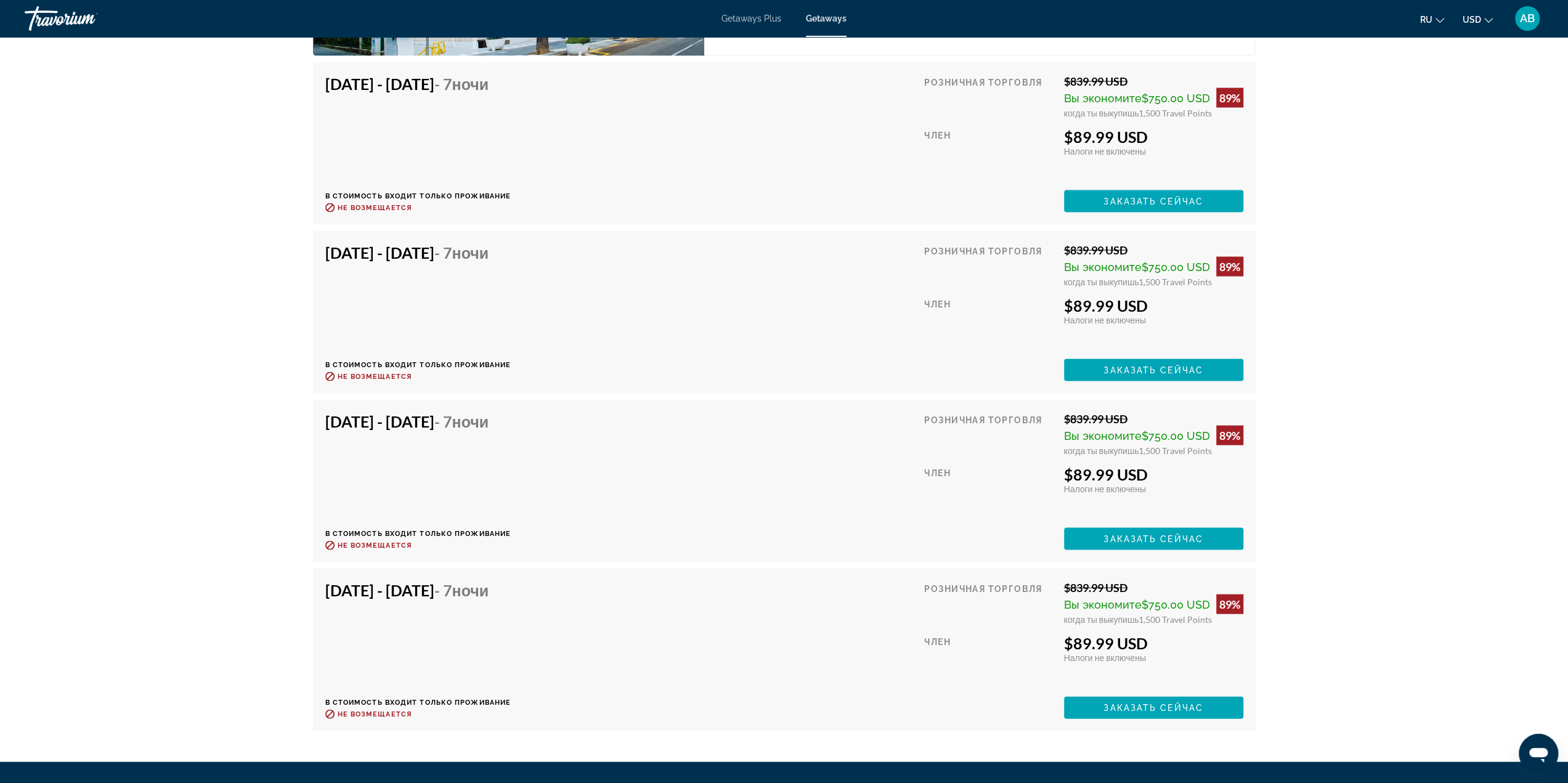
scroll to position [2317, 0]
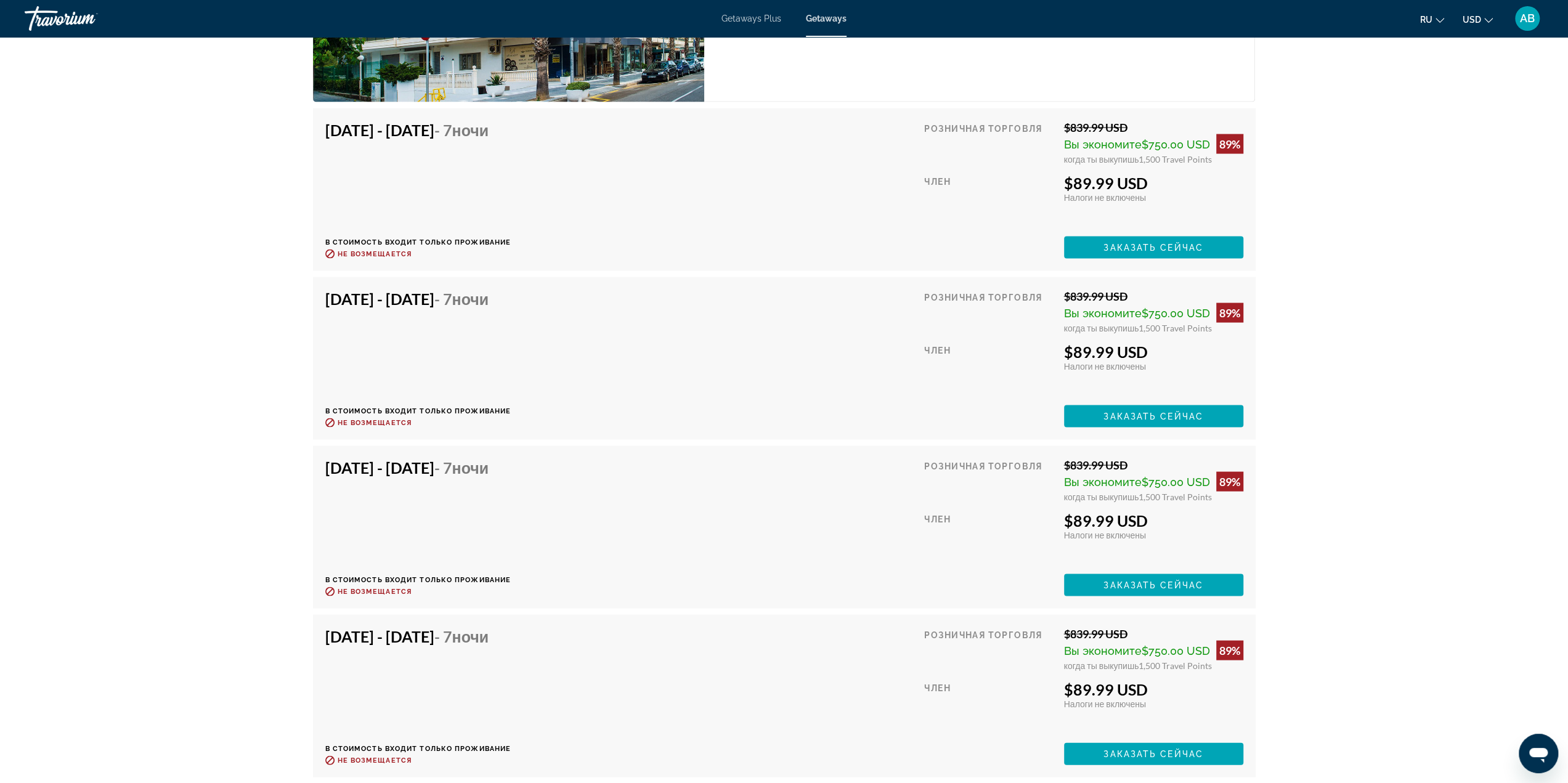
scroll to position [2261, 0]
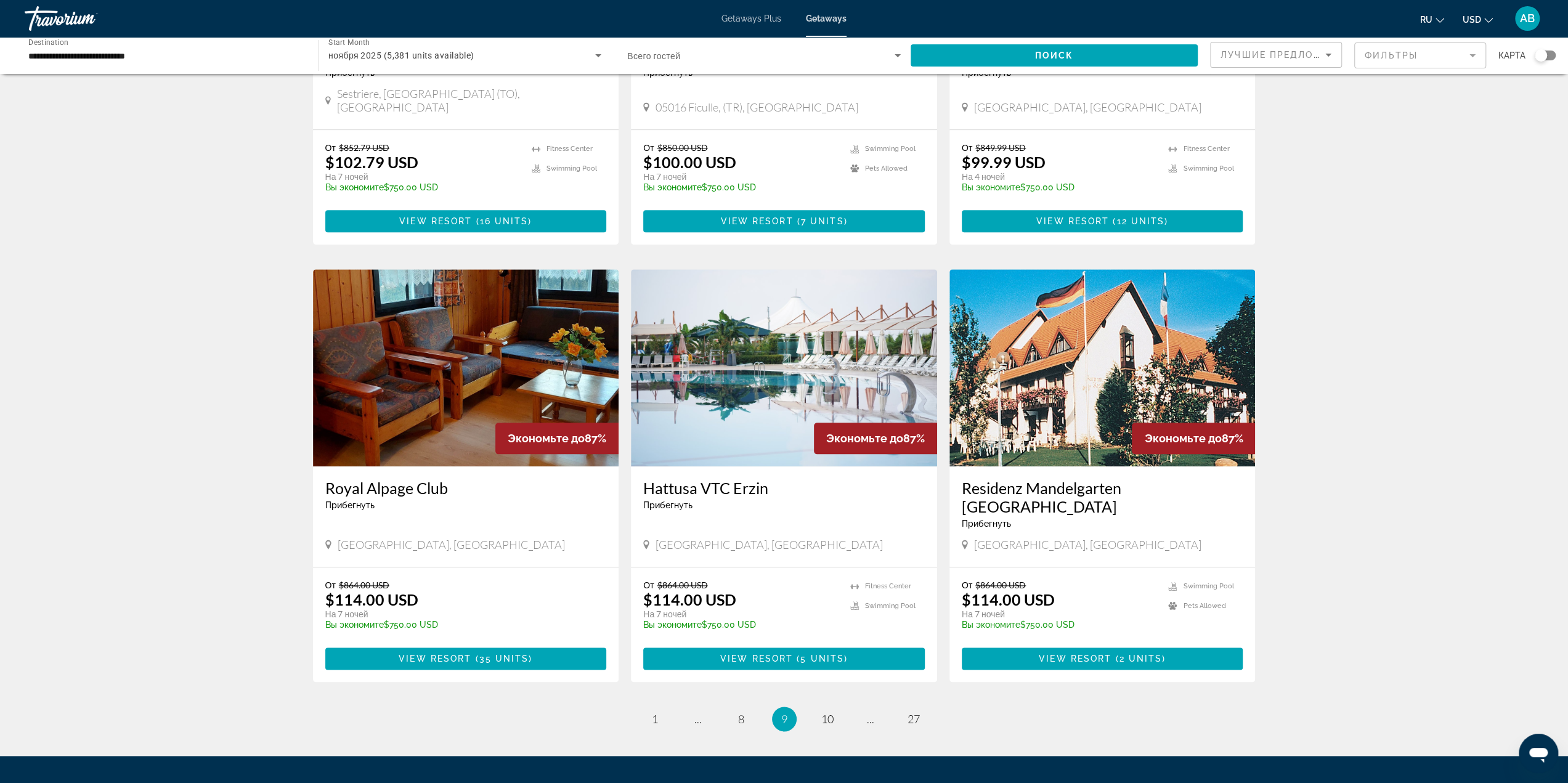
scroll to position [1208, 0]
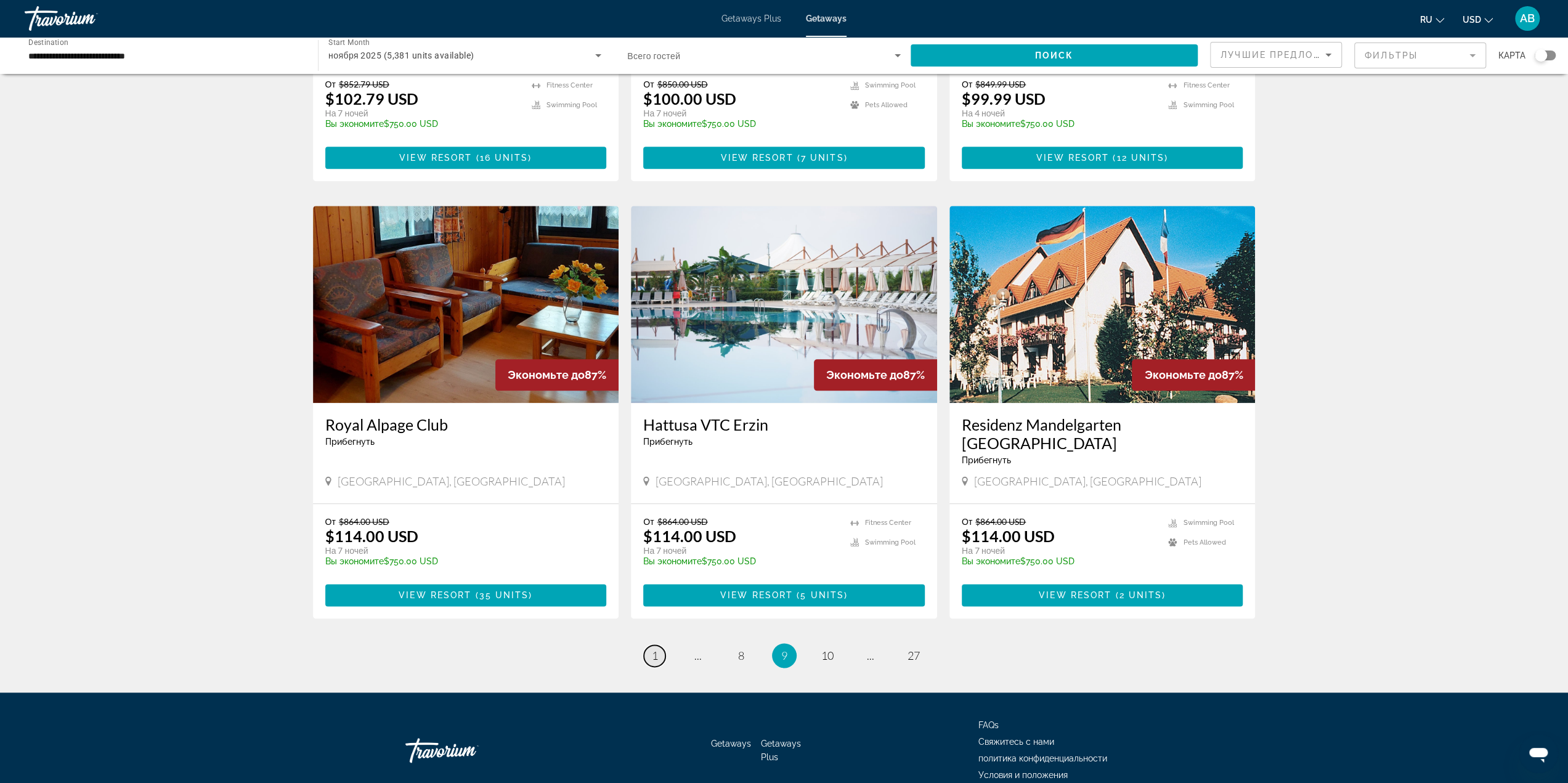
click at [657, 649] on span "1" at bounding box center [655, 656] width 6 height 14
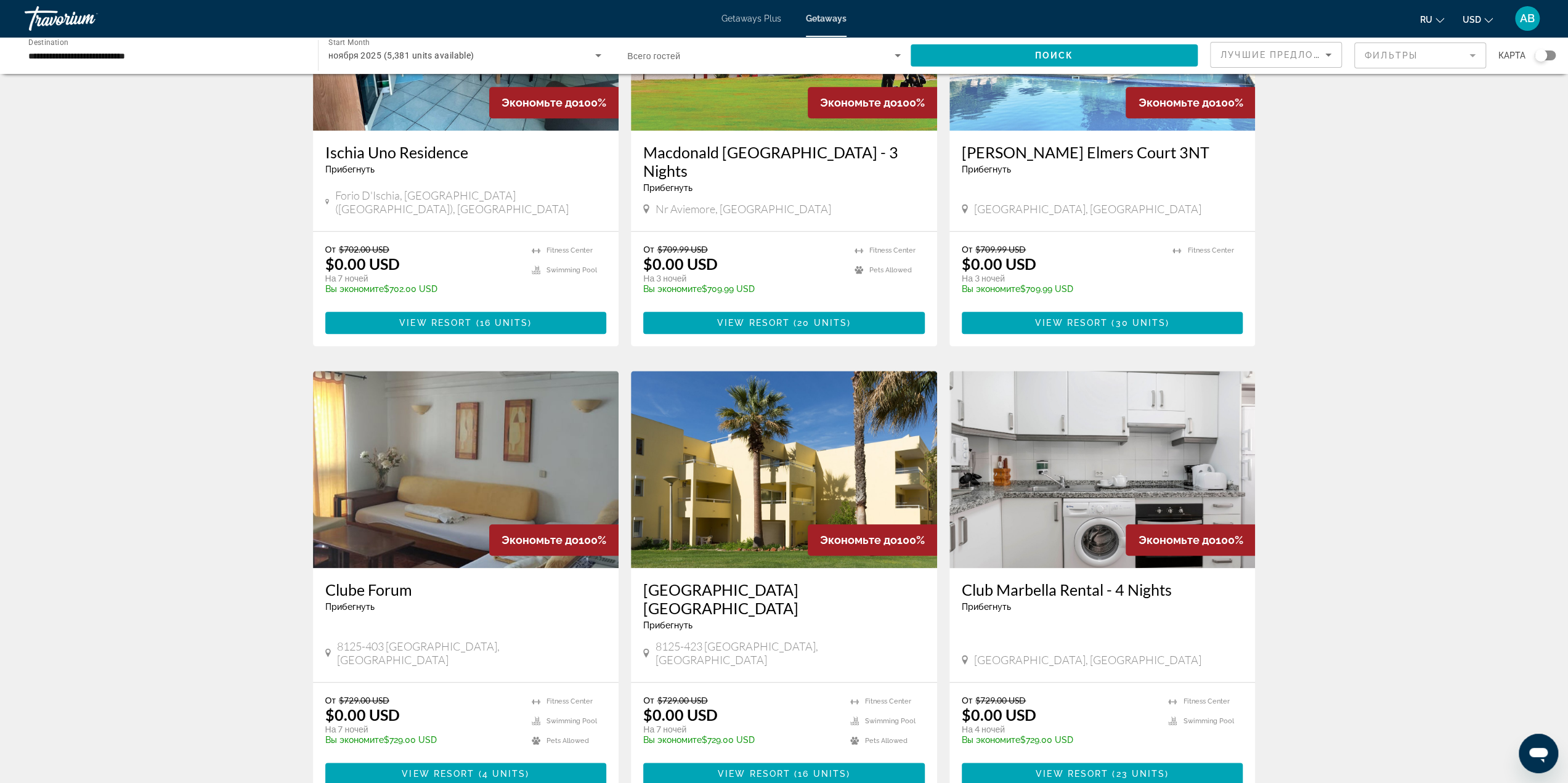
scroll to position [1109, 0]
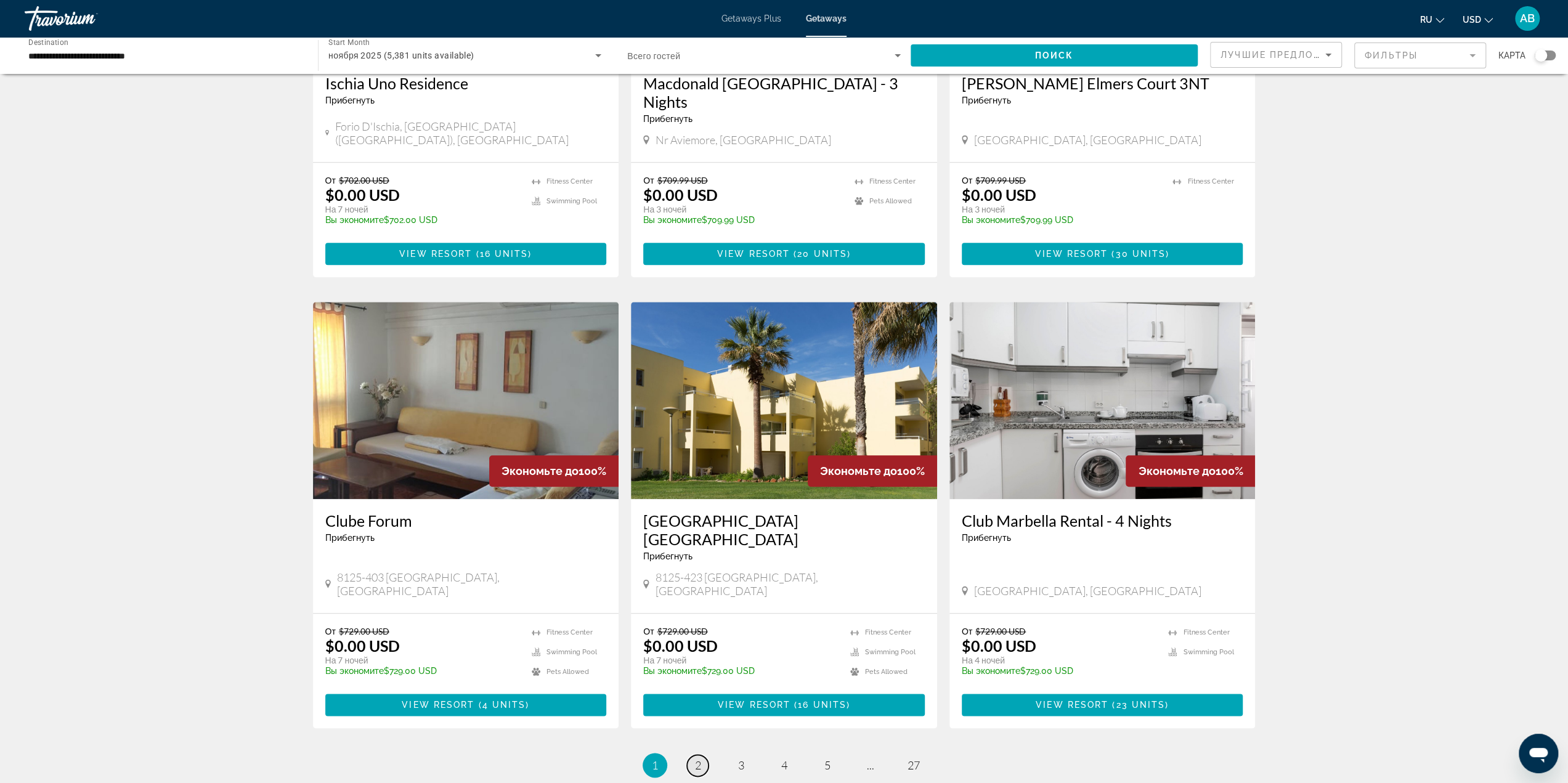
click at [692, 755] on link "page 2" at bounding box center [698, 766] width 22 height 22
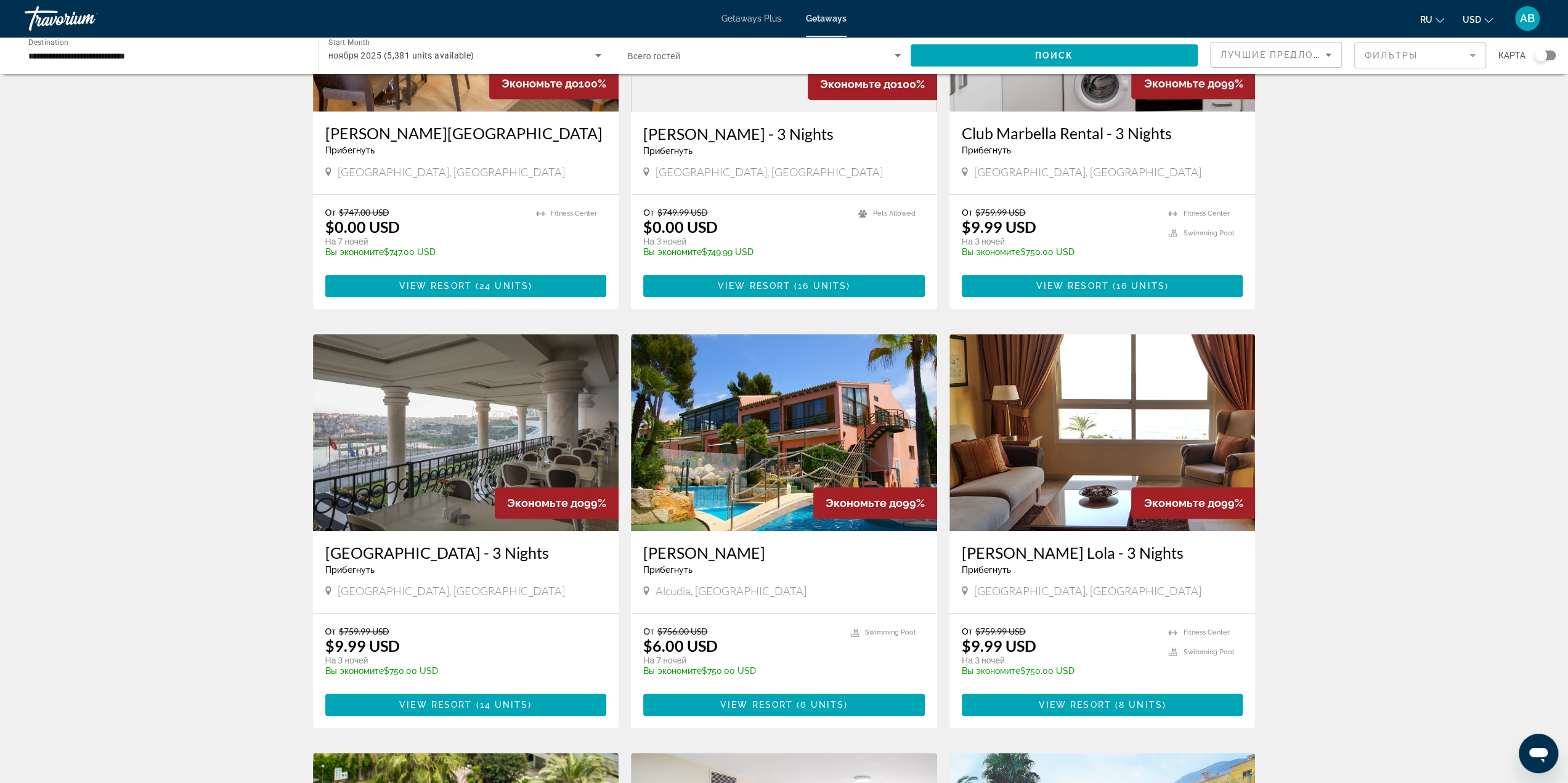
scroll to position [616, 0]
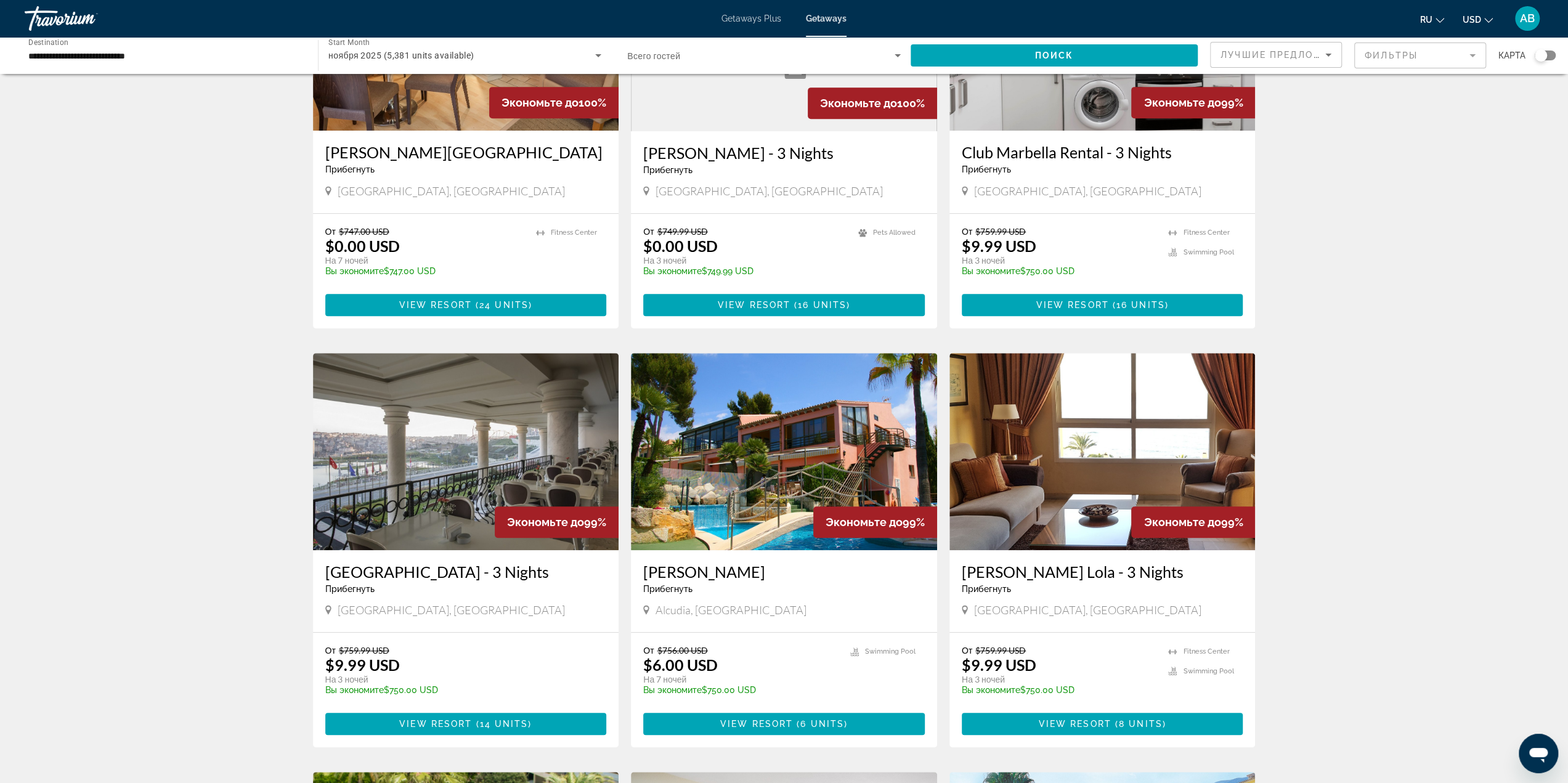
click at [712, 603] on span "Alcudia, [GEOGRAPHIC_DATA]" at bounding box center [731, 610] width 151 height 14
click at [702, 603] on span "Alcudia, [GEOGRAPHIC_DATA]" at bounding box center [731, 610] width 151 height 14
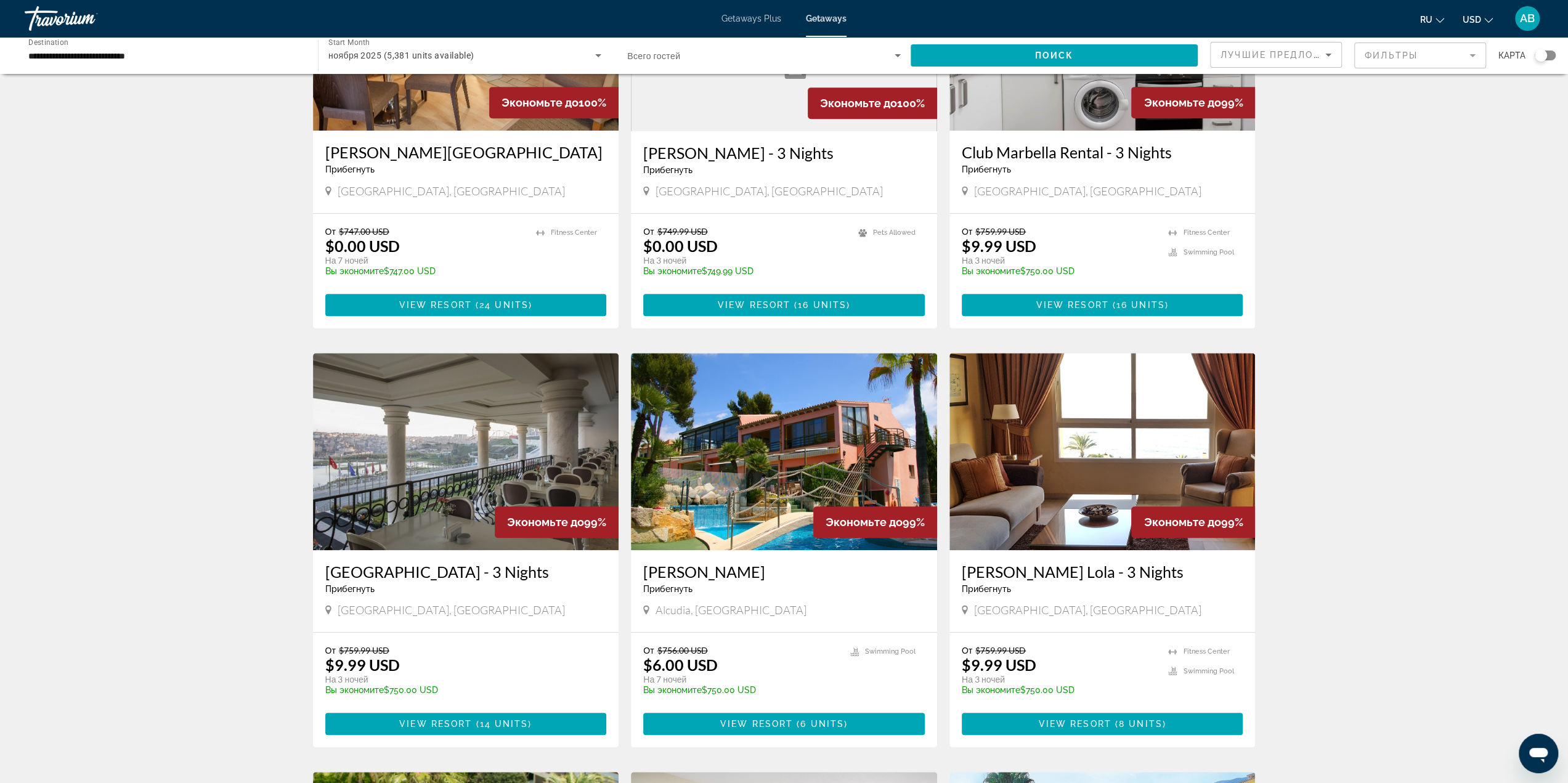
click at [1402, 555] on div "5,381 Getaways units available across 314 Resorts Экономьте до 100% Hotel Sierr…" at bounding box center [784, 352] width 1568 height 1764
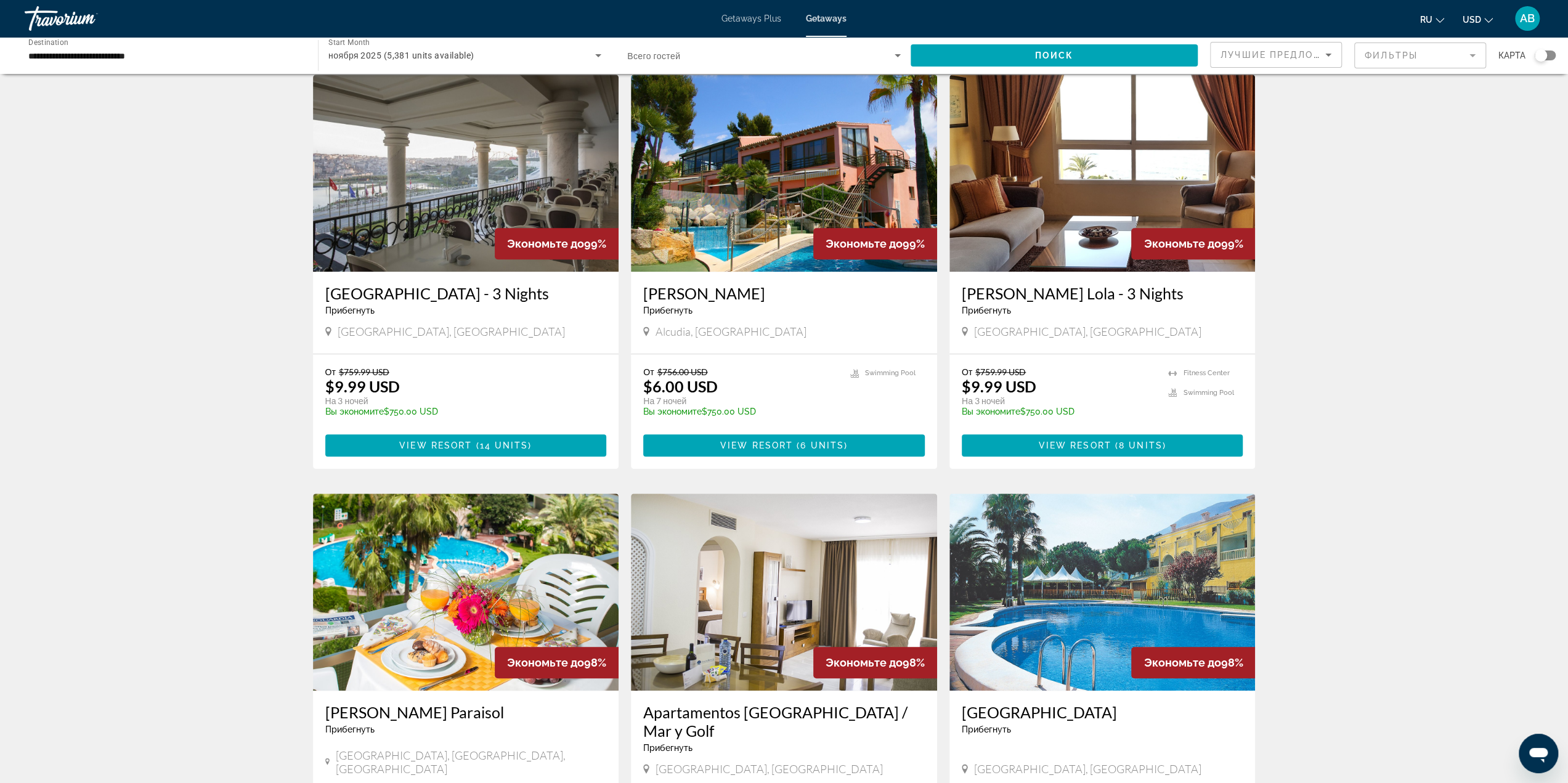
scroll to position [1047, 0]
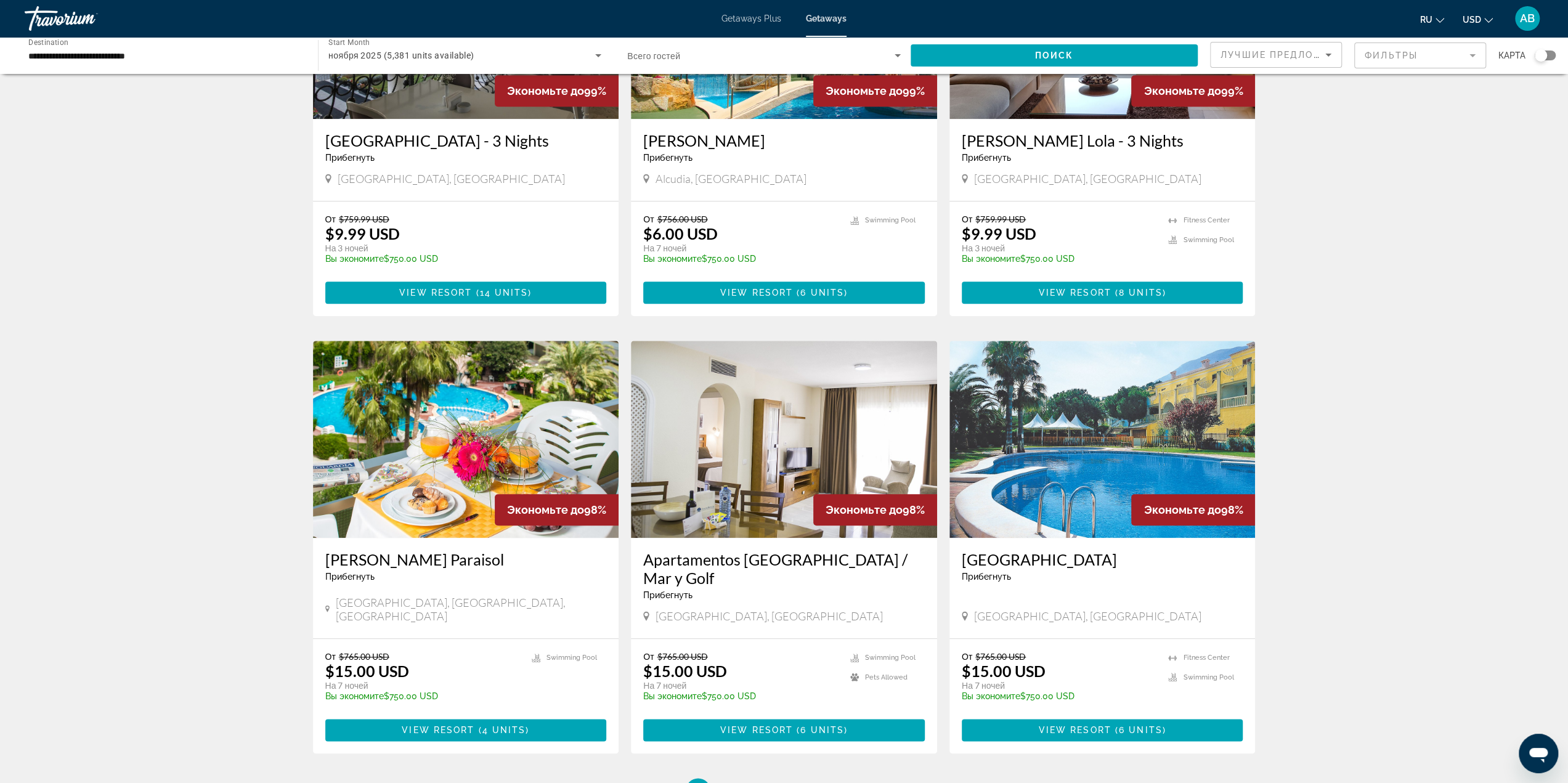
click at [744, 610] on span "[GEOGRAPHIC_DATA], [GEOGRAPHIC_DATA]" at bounding box center [769, 616] width 227 height 14
copy span "[GEOGRAPHIC_DATA], [GEOGRAPHIC_DATA]"
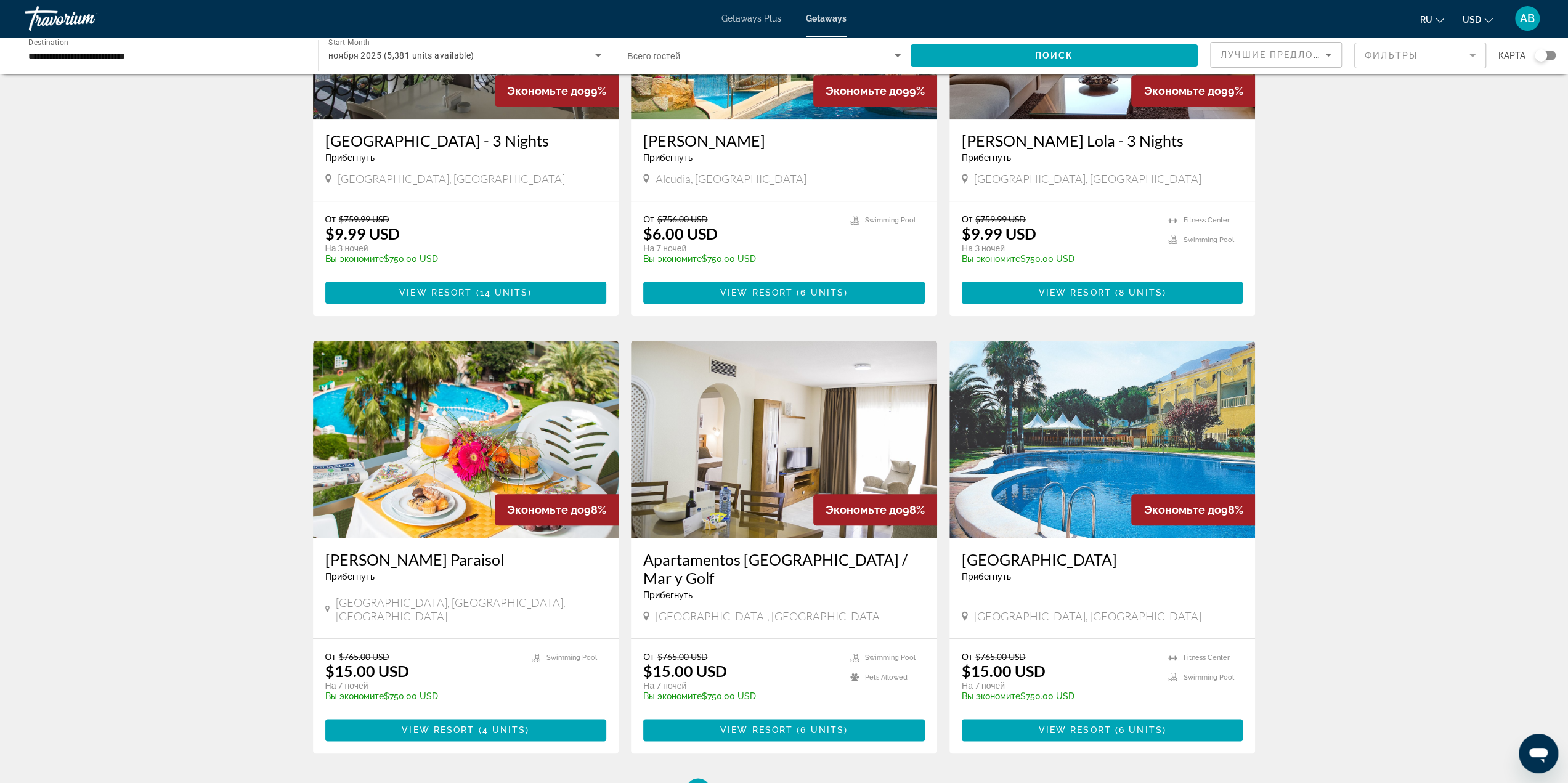
click at [1006, 610] on span "[GEOGRAPHIC_DATA], [GEOGRAPHIC_DATA]" at bounding box center [1088, 616] width 227 height 14
copy span "[GEOGRAPHIC_DATA], [GEOGRAPHIC_DATA]"
click at [1036, 715] on span "Main content" at bounding box center [1102, 730] width 282 height 29
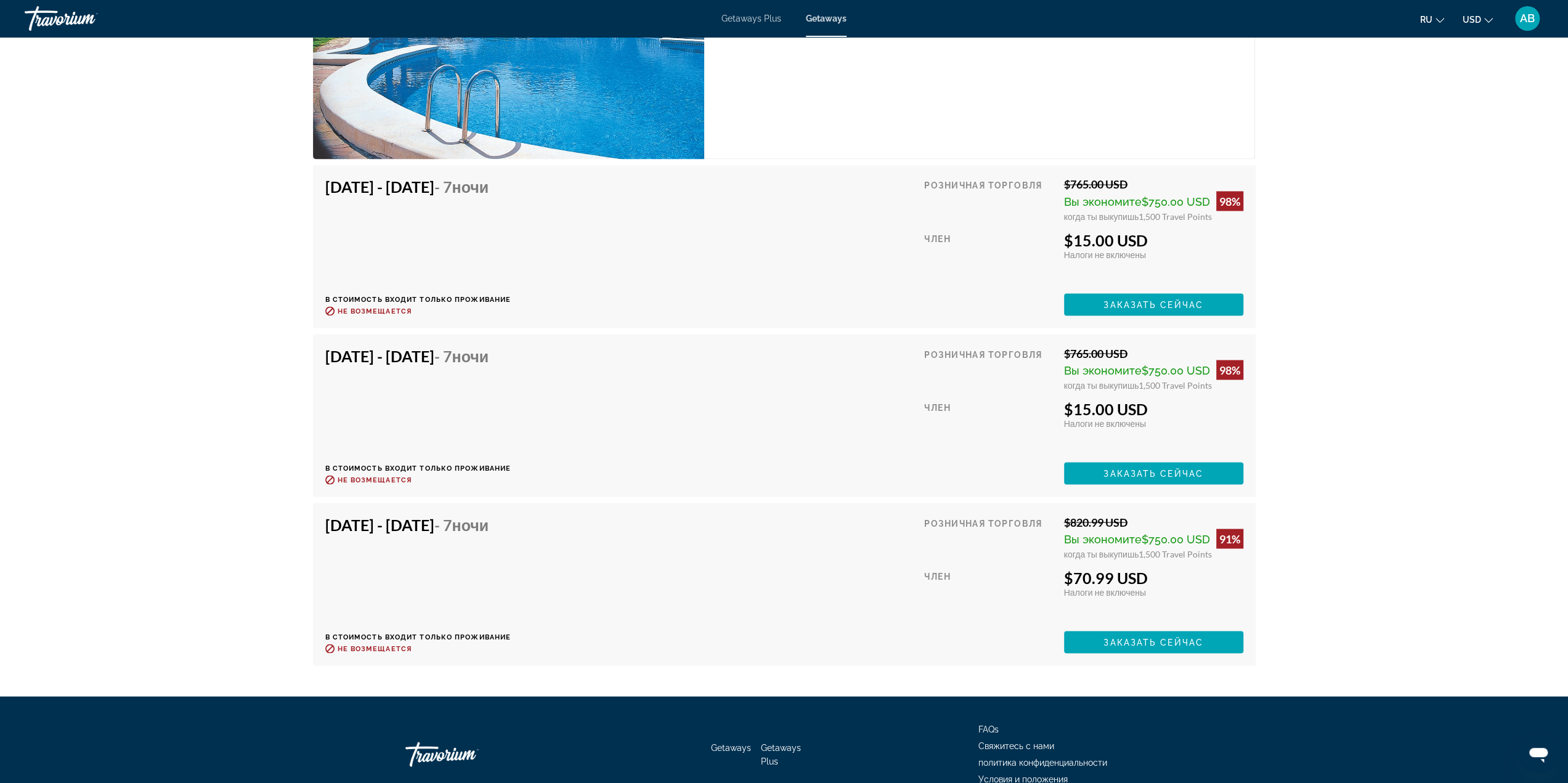
scroll to position [2077, 0]
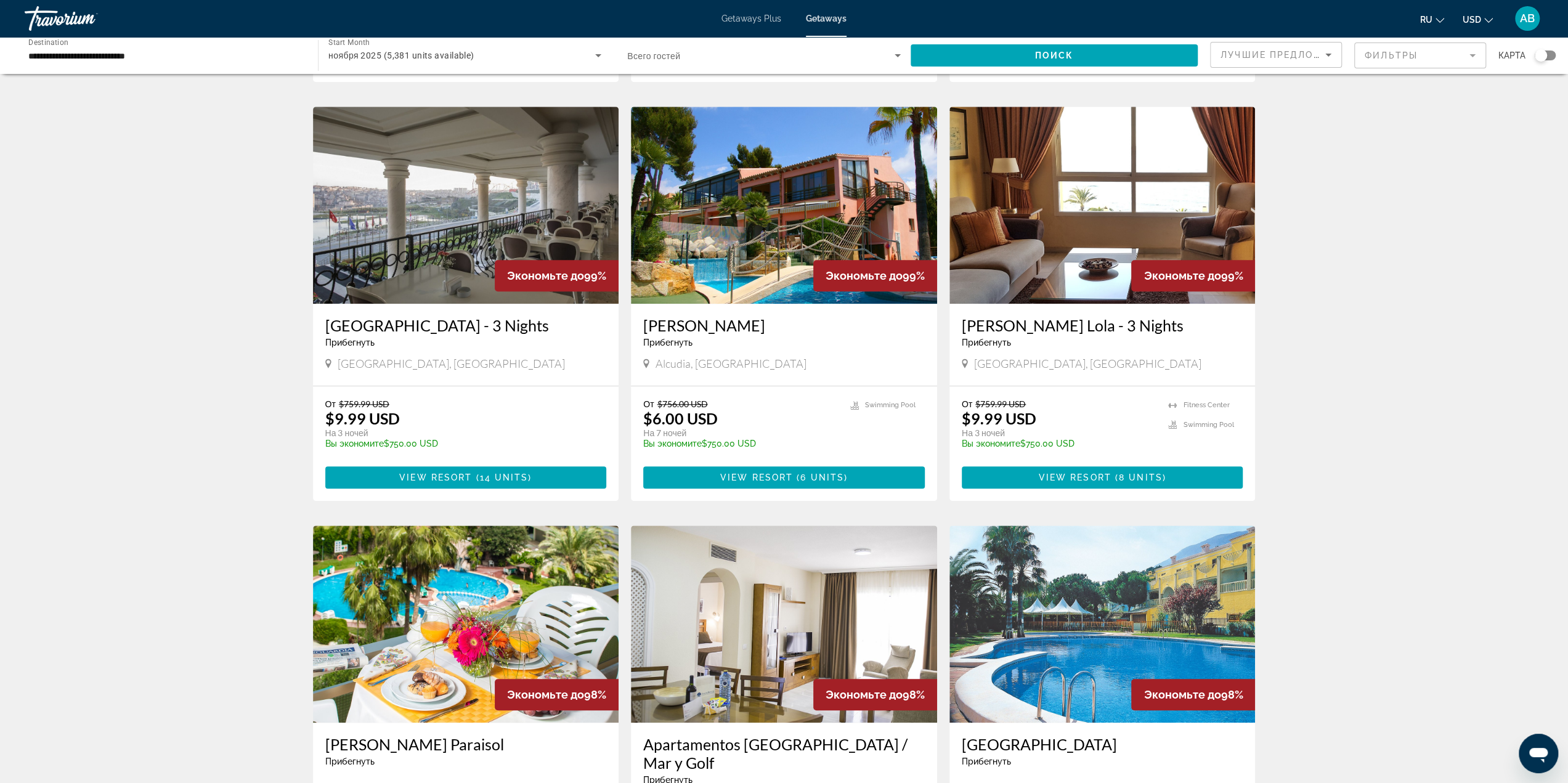
scroll to position [1109, 0]
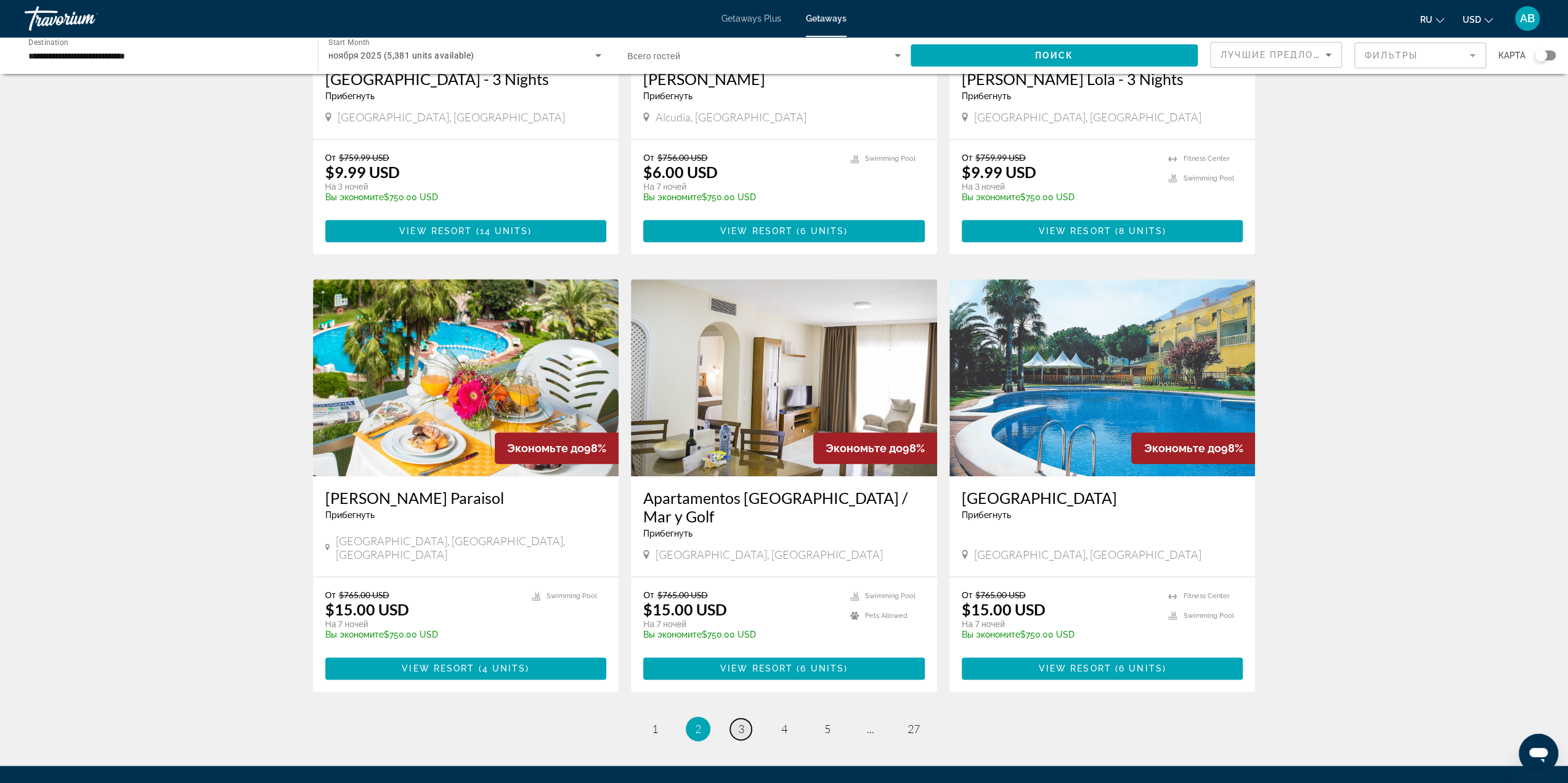
click at [734, 719] on link "page 3" at bounding box center [741, 730] width 22 height 22
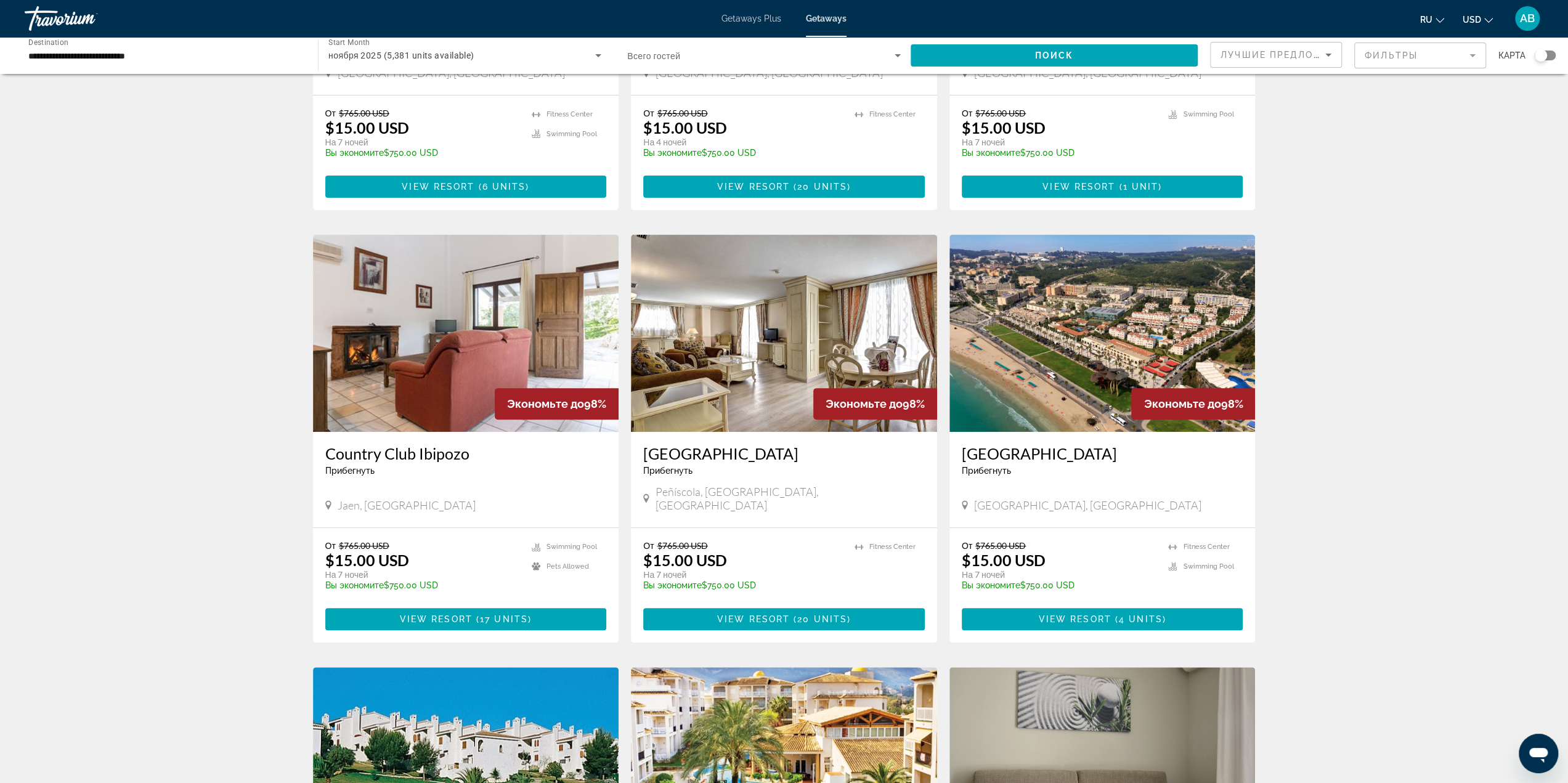
scroll to position [308, 0]
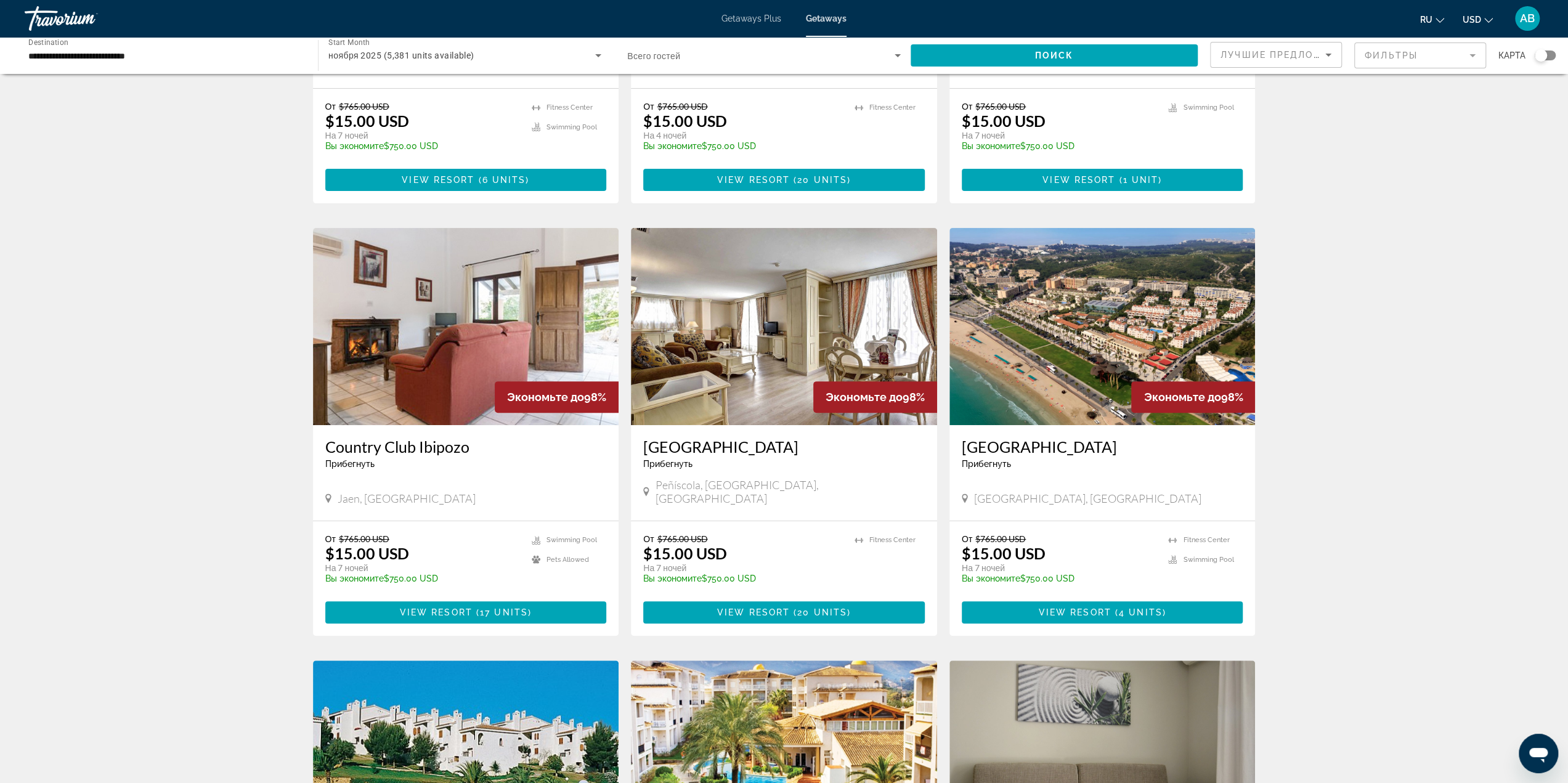
click at [363, 491] on span "Jaen, [GEOGRAPHIC_DATA]" at bounding box center [406, 498] width 138 height 14
copy span "Jaen, [GEOGRAPHIC_DATA]"
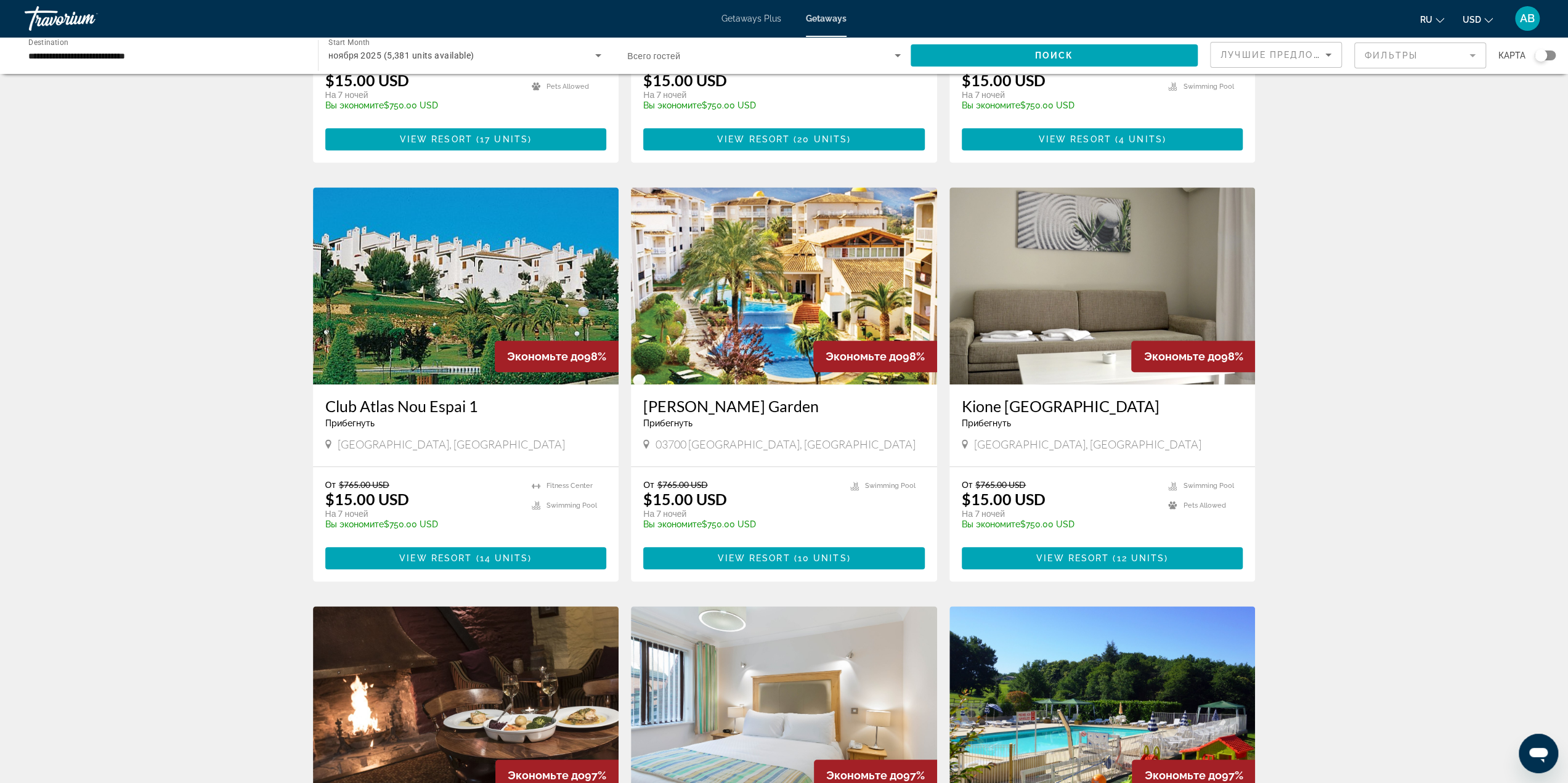
scroll to position [801, 0]
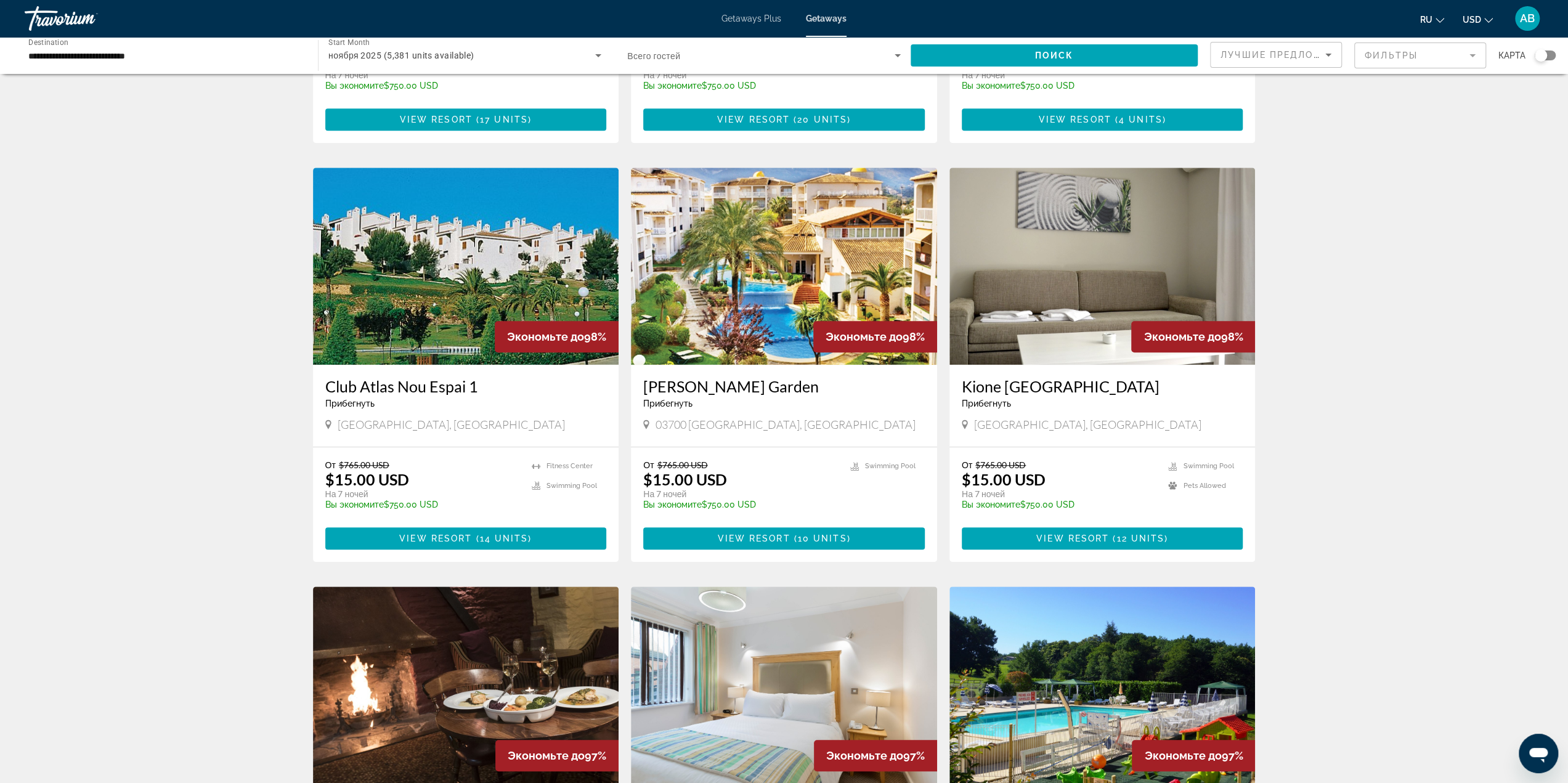
click at [1019, 418] on span "[GEOGRAPHIC_DATA], [GEOGRAPHIC_DATA]" at bounding box center [1088, 425] width 227 height 14
copy span "[GEOGRAPHIC_DATA], [GEOGRAPHIC_DATA]"
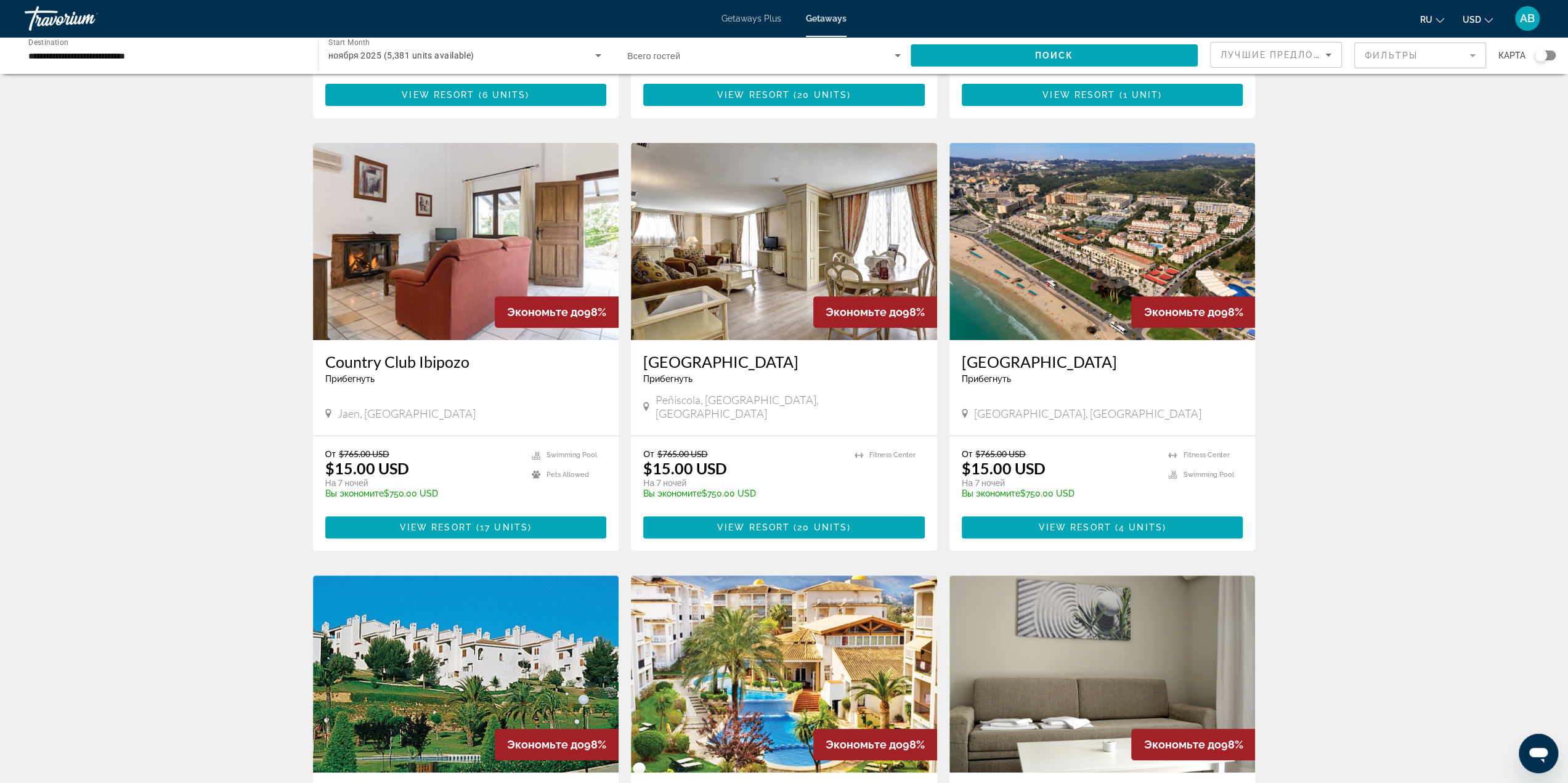
scroll to position [369, 0]
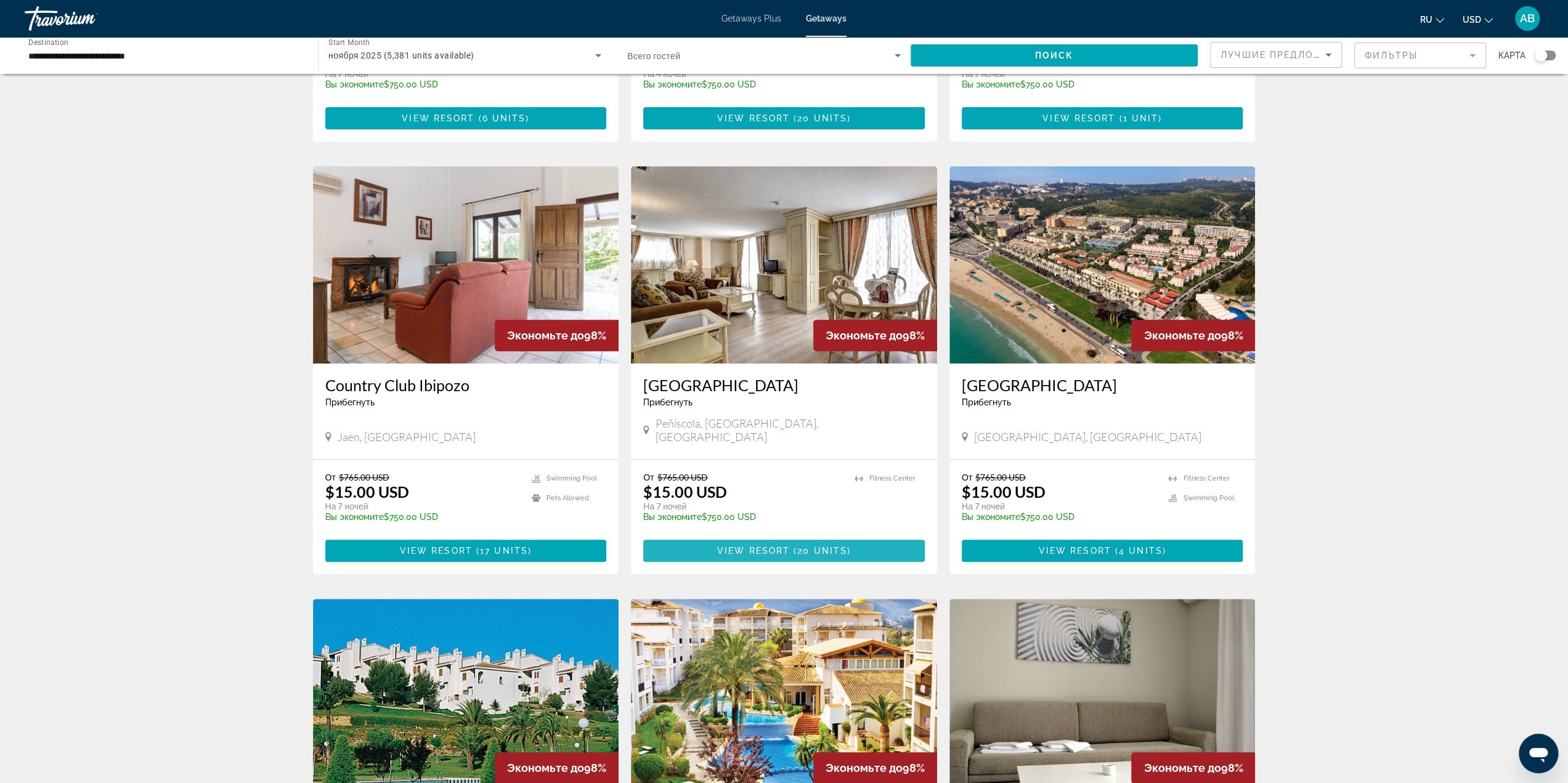
click at [817, 546] on span "20 units" at bounding box center [823, 550] width 50 height 10
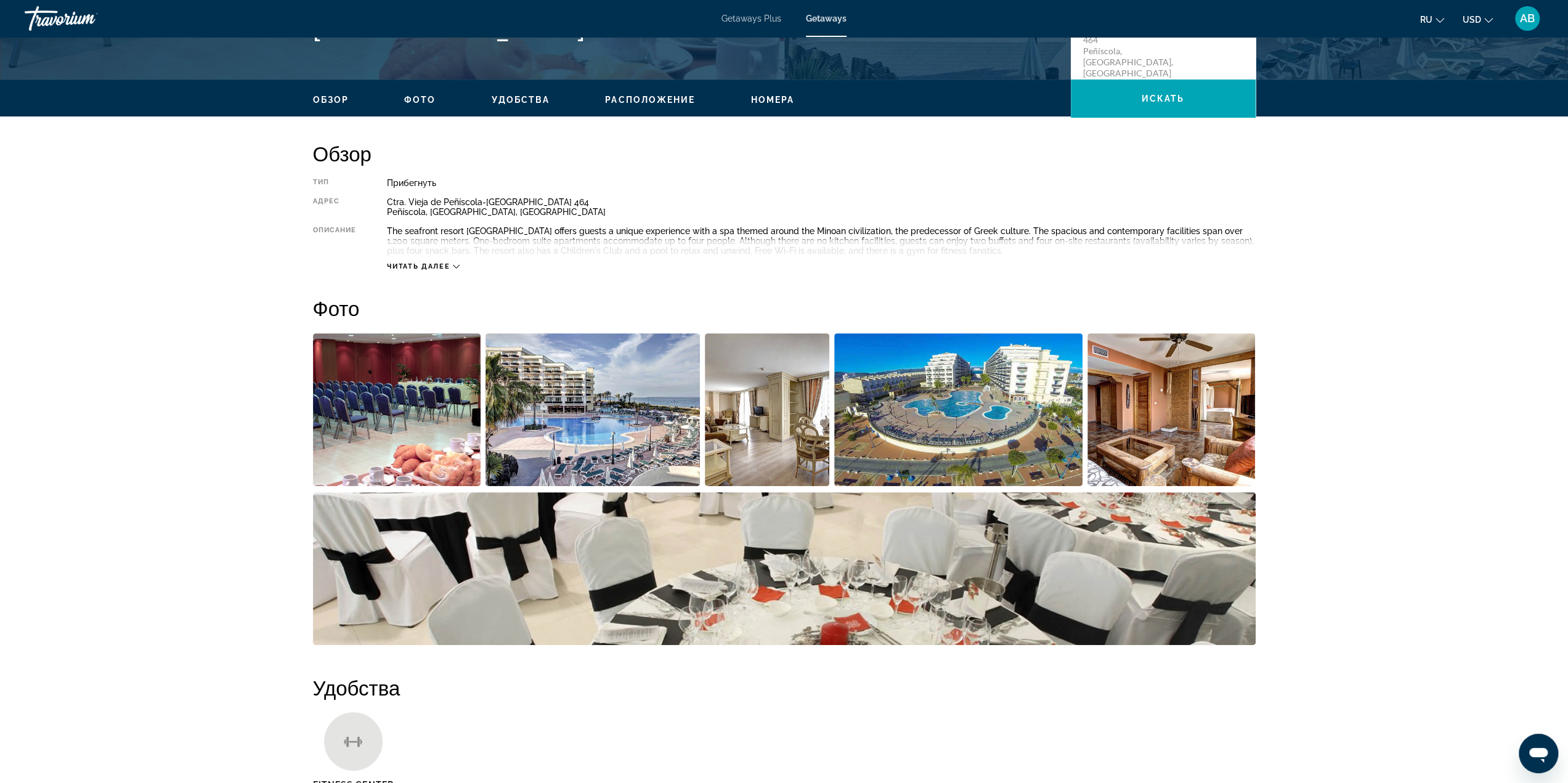
scroll to position [308, 0]
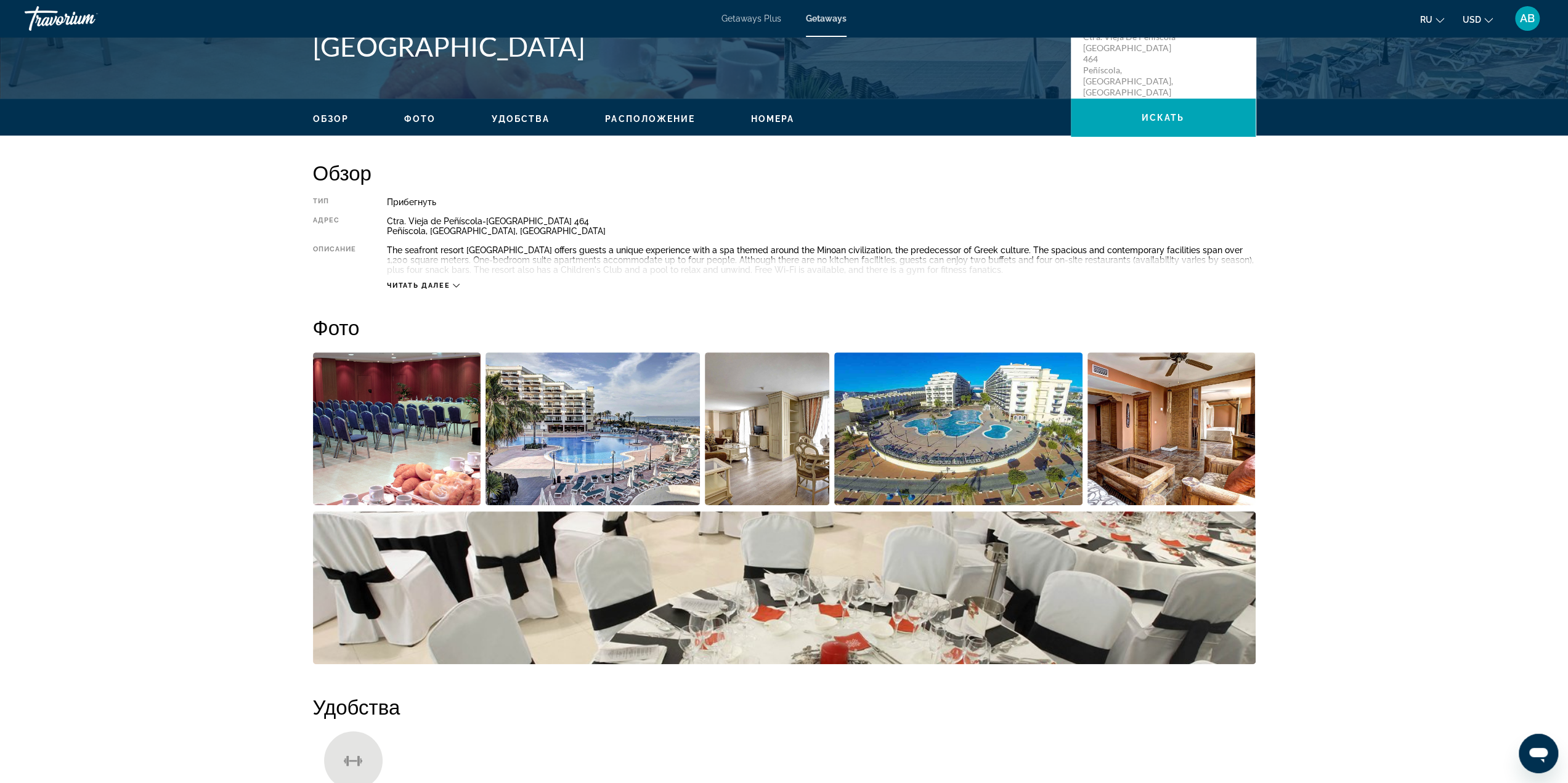
click at [442, 289] on span "Читать далее" at bounding box center [418, 285] width 63 height 8
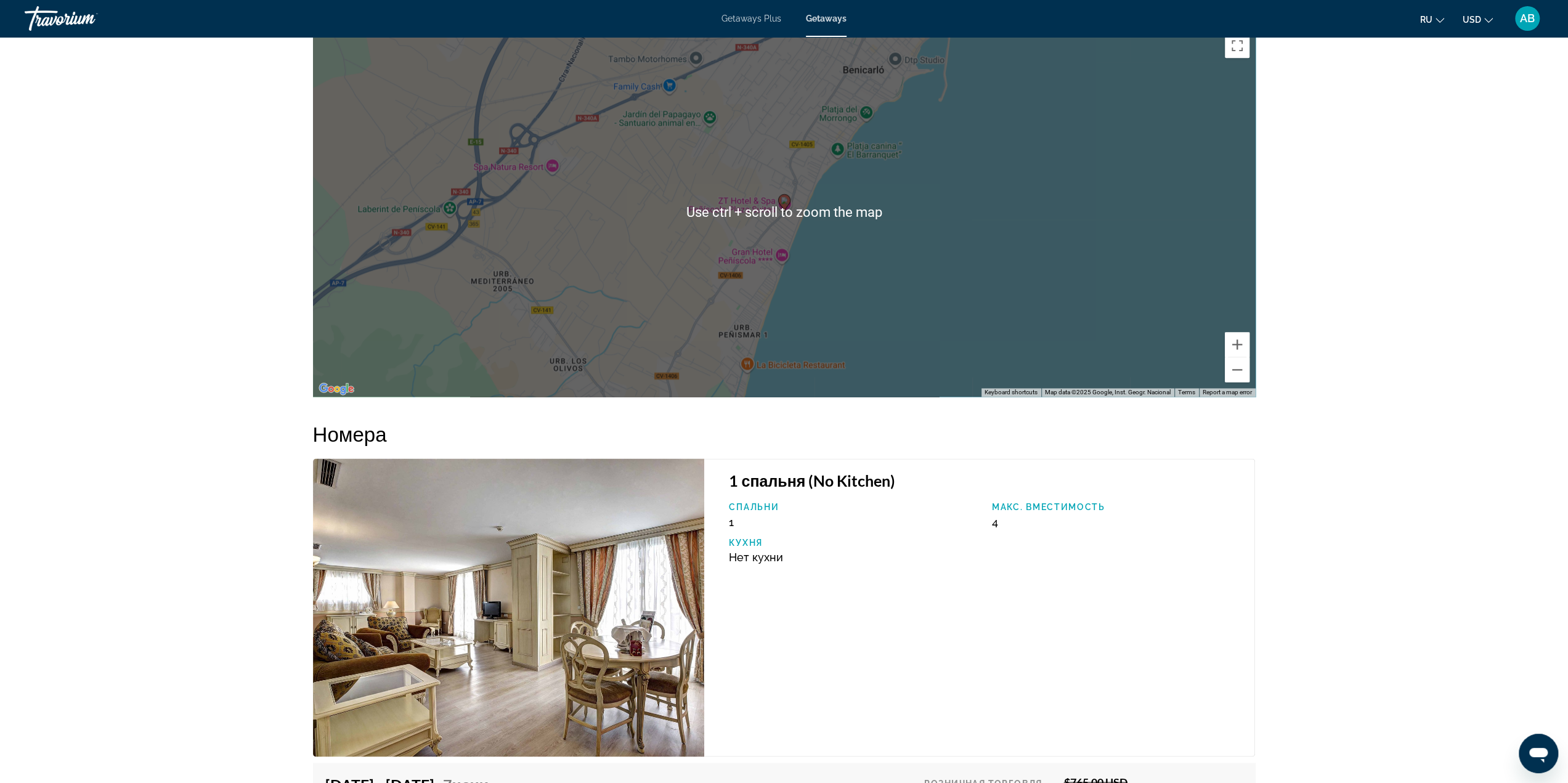
scroll to position [1848, 0]
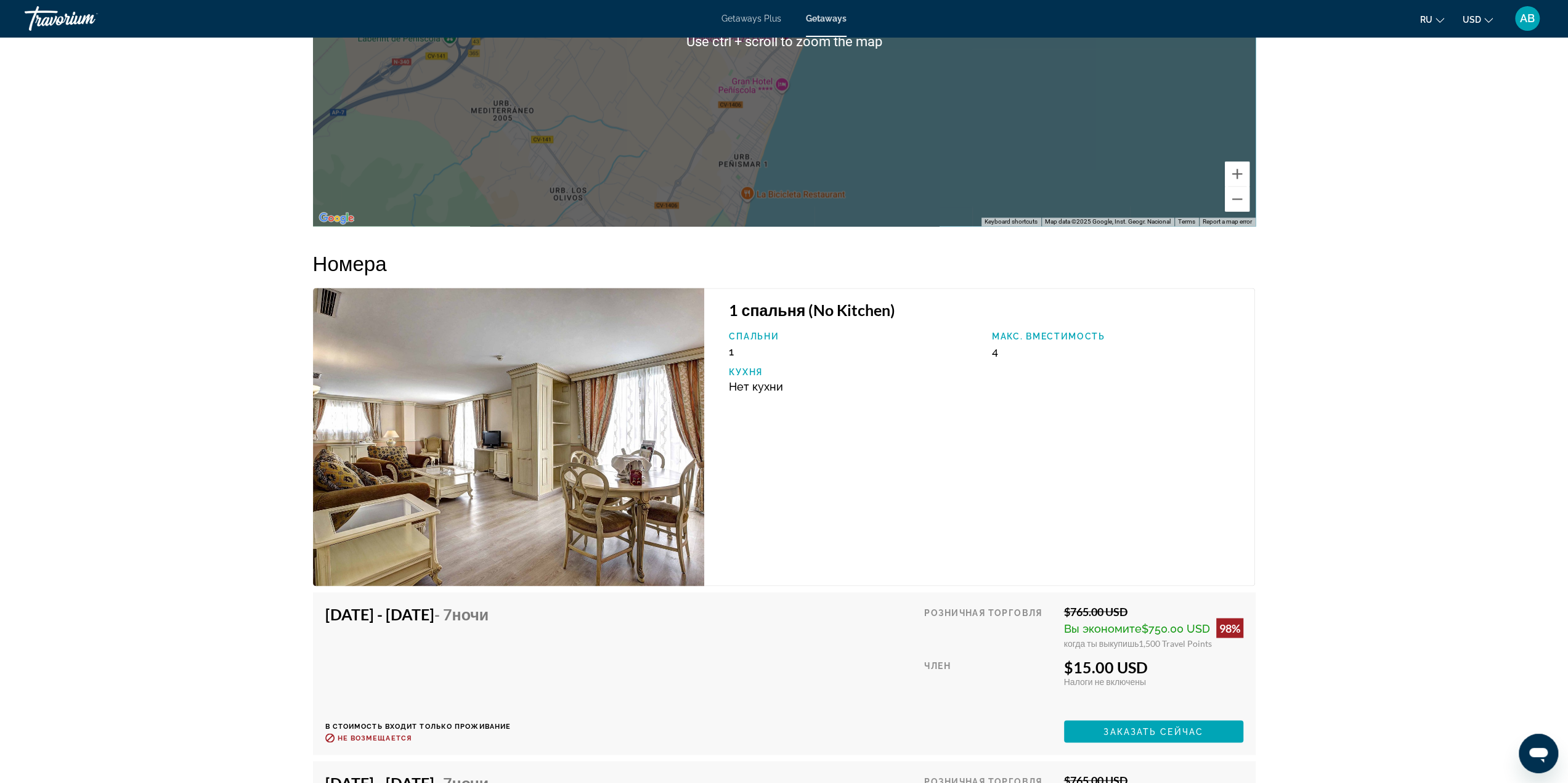
click at [532, 435] on img "Main content" at bounding box center [508, 436] width 392 height 298
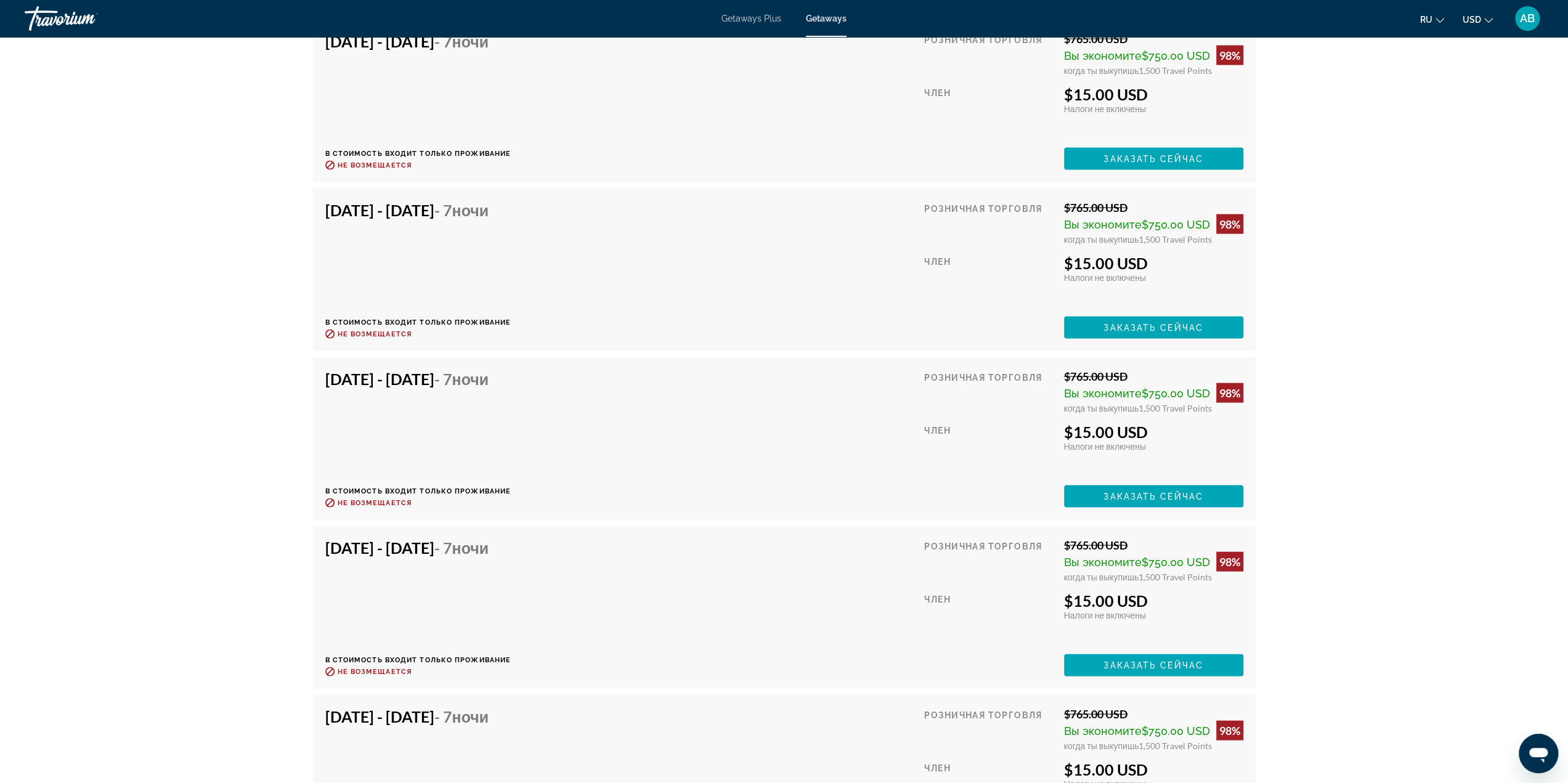
scroll to position [2403, 0]
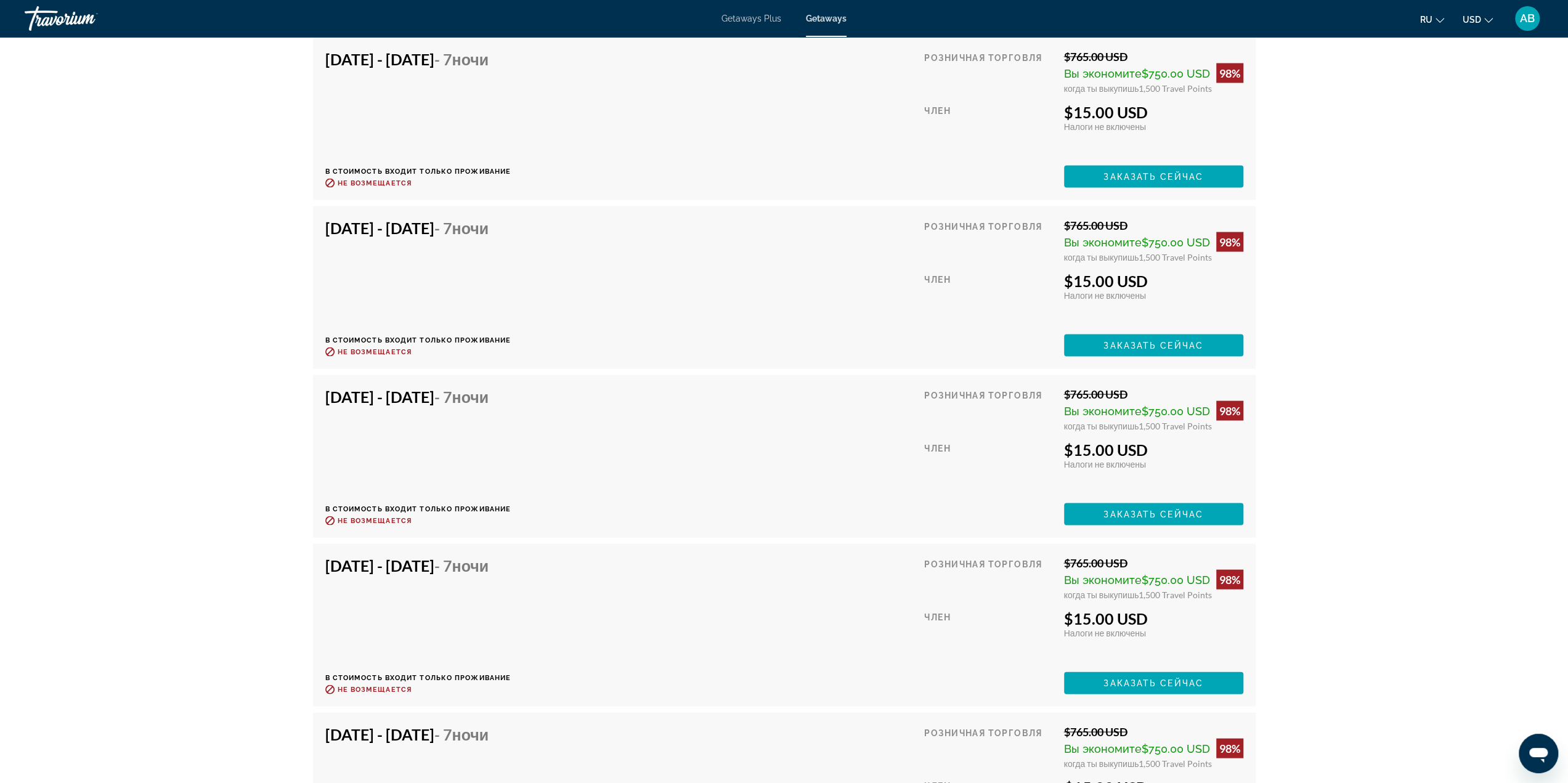
click at [798, 612] on div "Nov 22, 2025 - Nov 29, 2025 - 7 ночи В стоимость входит только проживание Возвр…" at bounding box center [784, 625] width 918 height 138
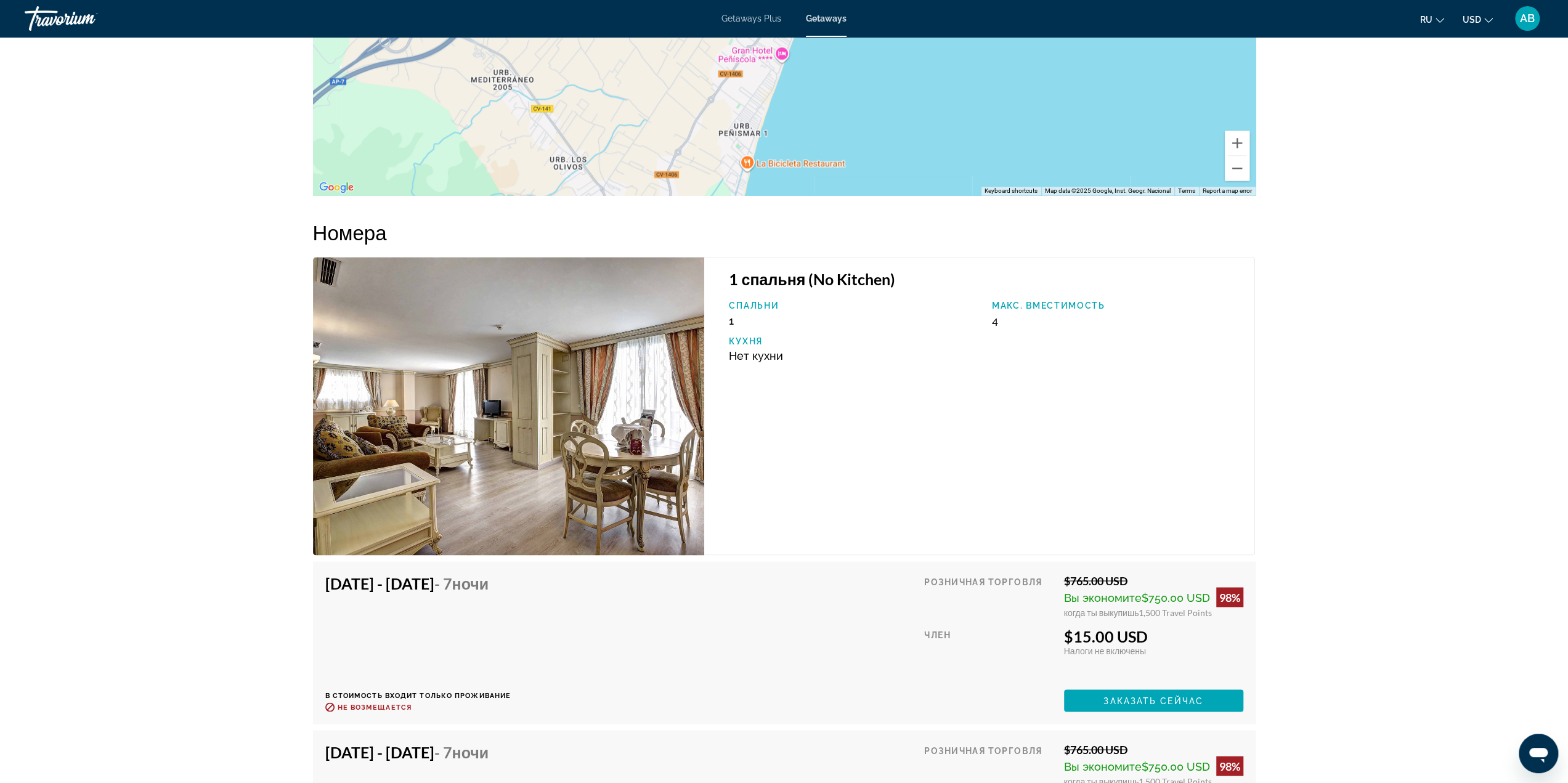
scroll to position [1787, 0]
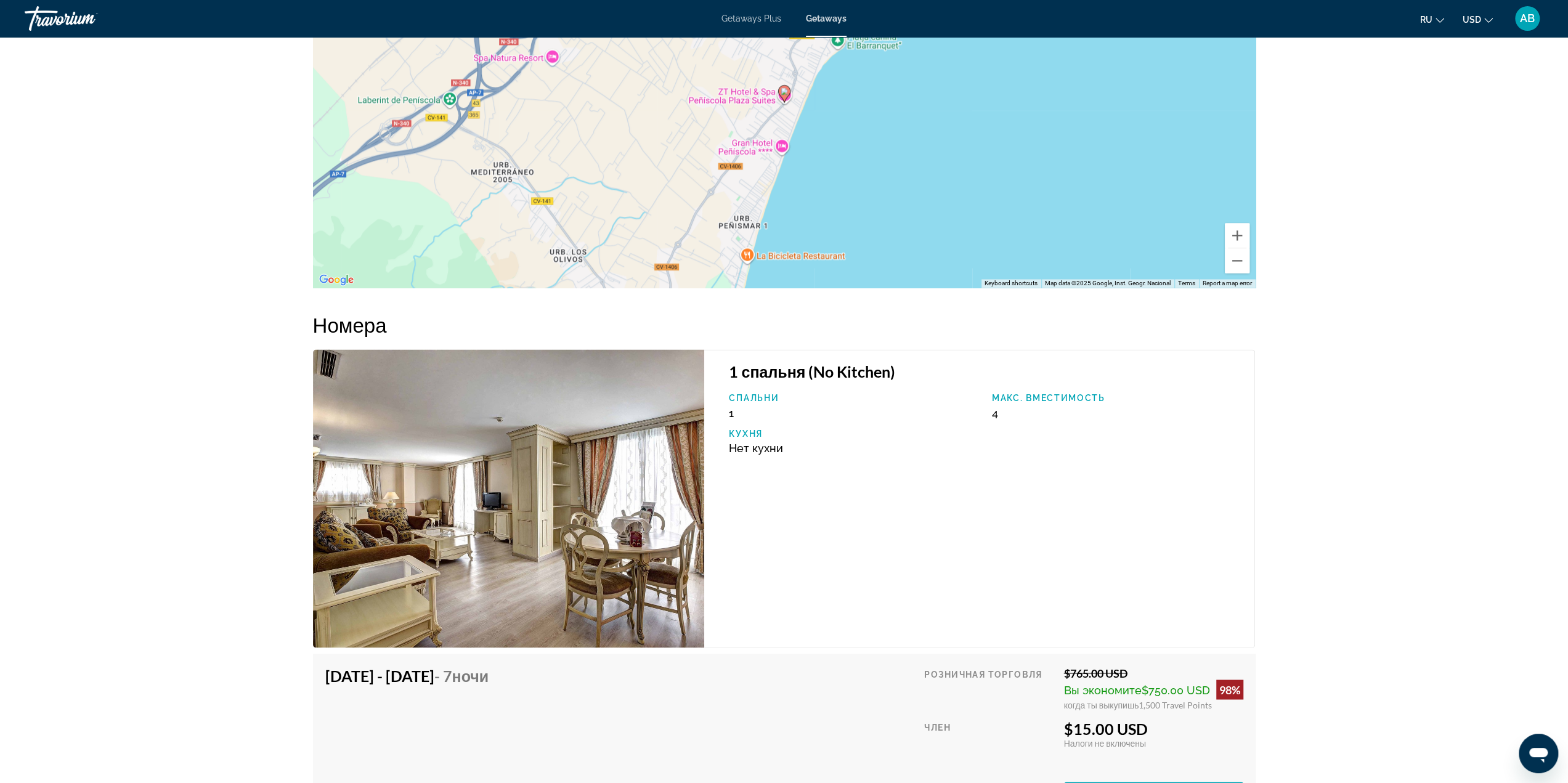
click at [999, 410] on div "Макс. вместимость 4" at bounding box center [1117, 406] width 263 height 27
click at [579, 463] on img "Main content" at bounding box center [508, 498] width 392 height 298
click at [1000, 480] on div "1 спальня (No Kitchen) Спальни 1 Макс. вместимость 4 Кухня Нет кухни" at bounding box center [979, 498] width 551 height 298
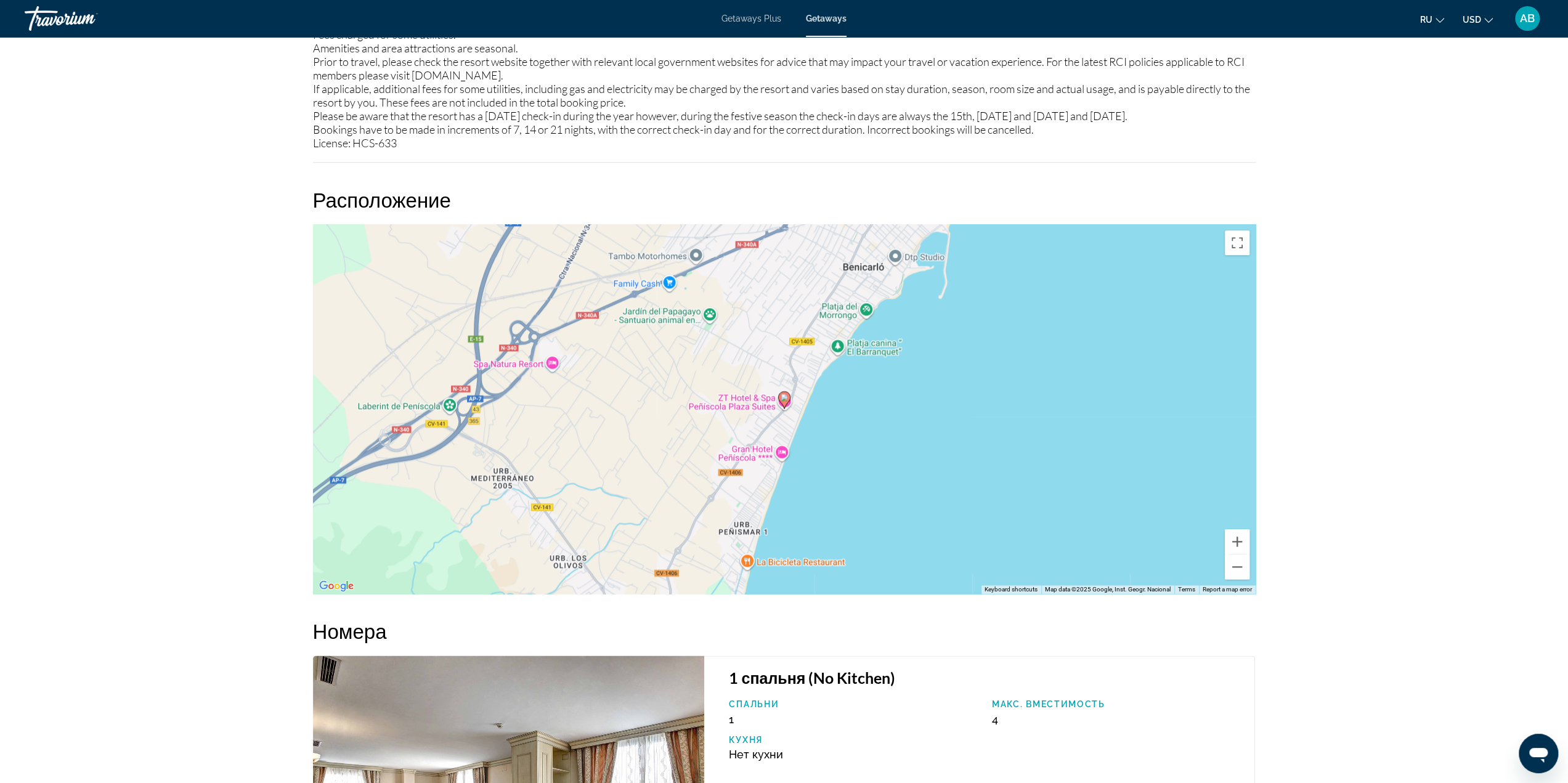
scroll to position [1479, 0]
click at [1231, 568] on button "Zoom out" at bounding box center [1237, 568] width 25 height 25
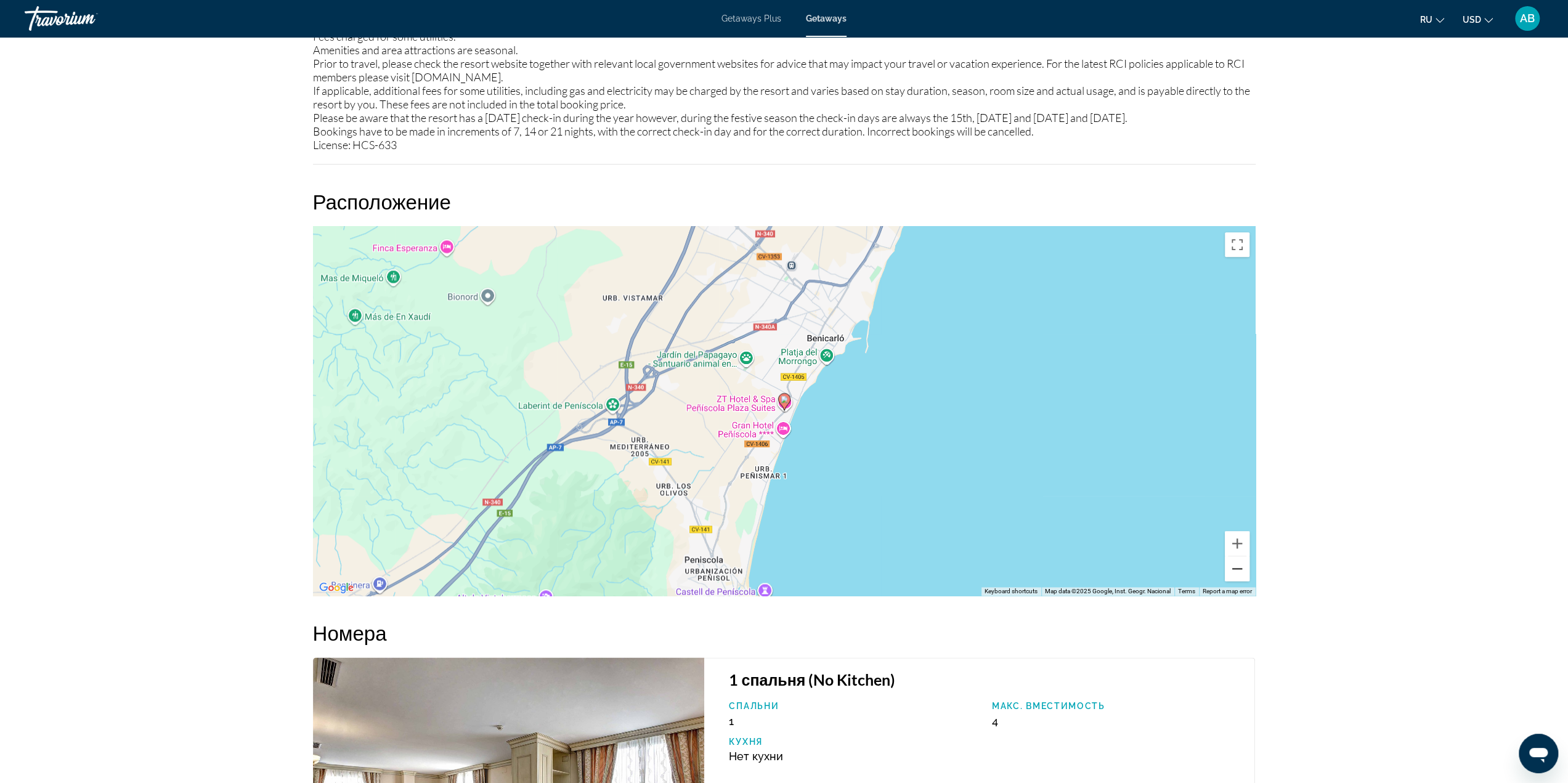
click at [1231, 568] on button "Zoom out" at bounding box center [1237, 568] width 25 height 25
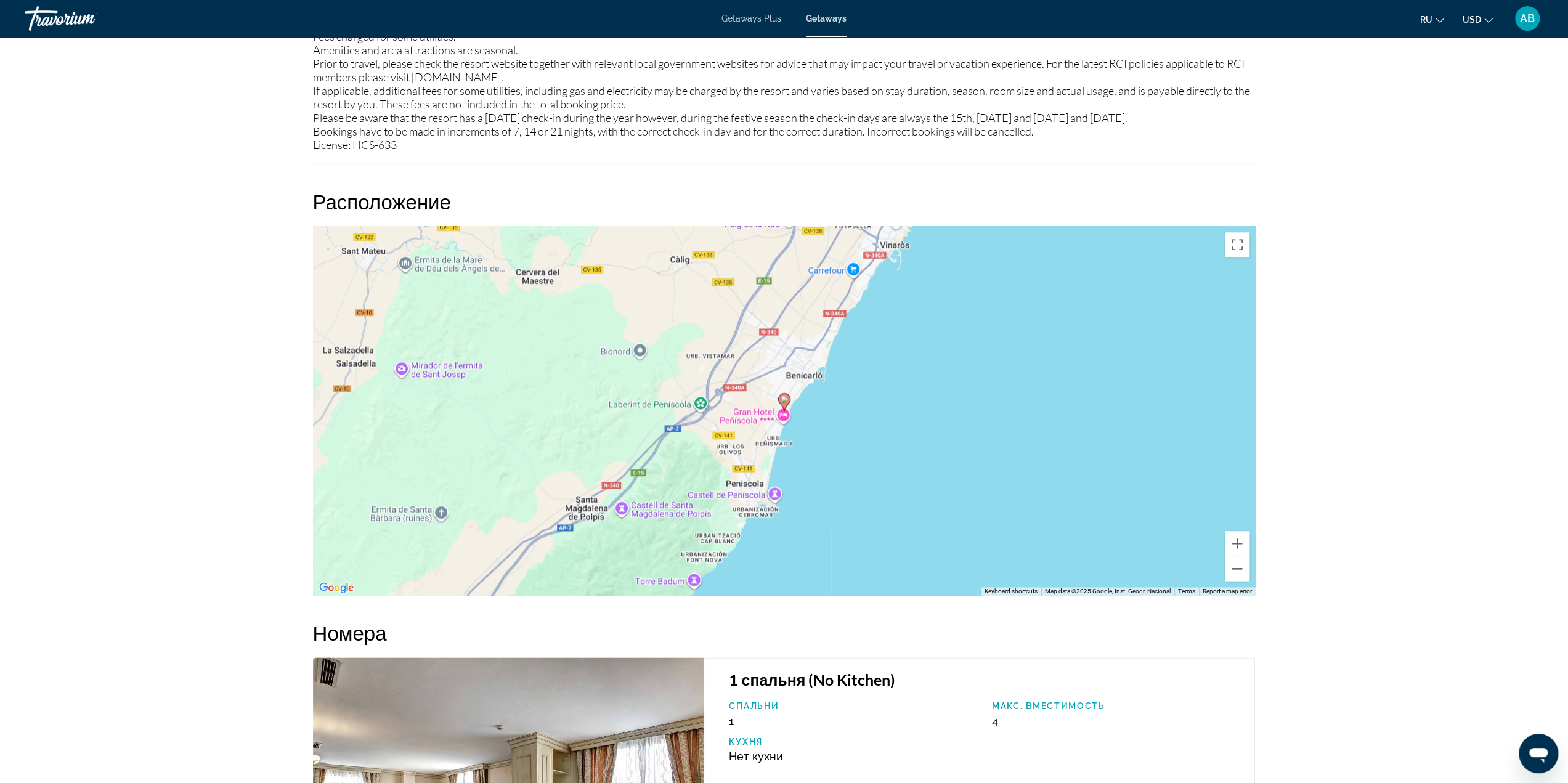
click at [1231, 568] on button "Zoom out" at bounding box center [1237, 568] width 25 height 25
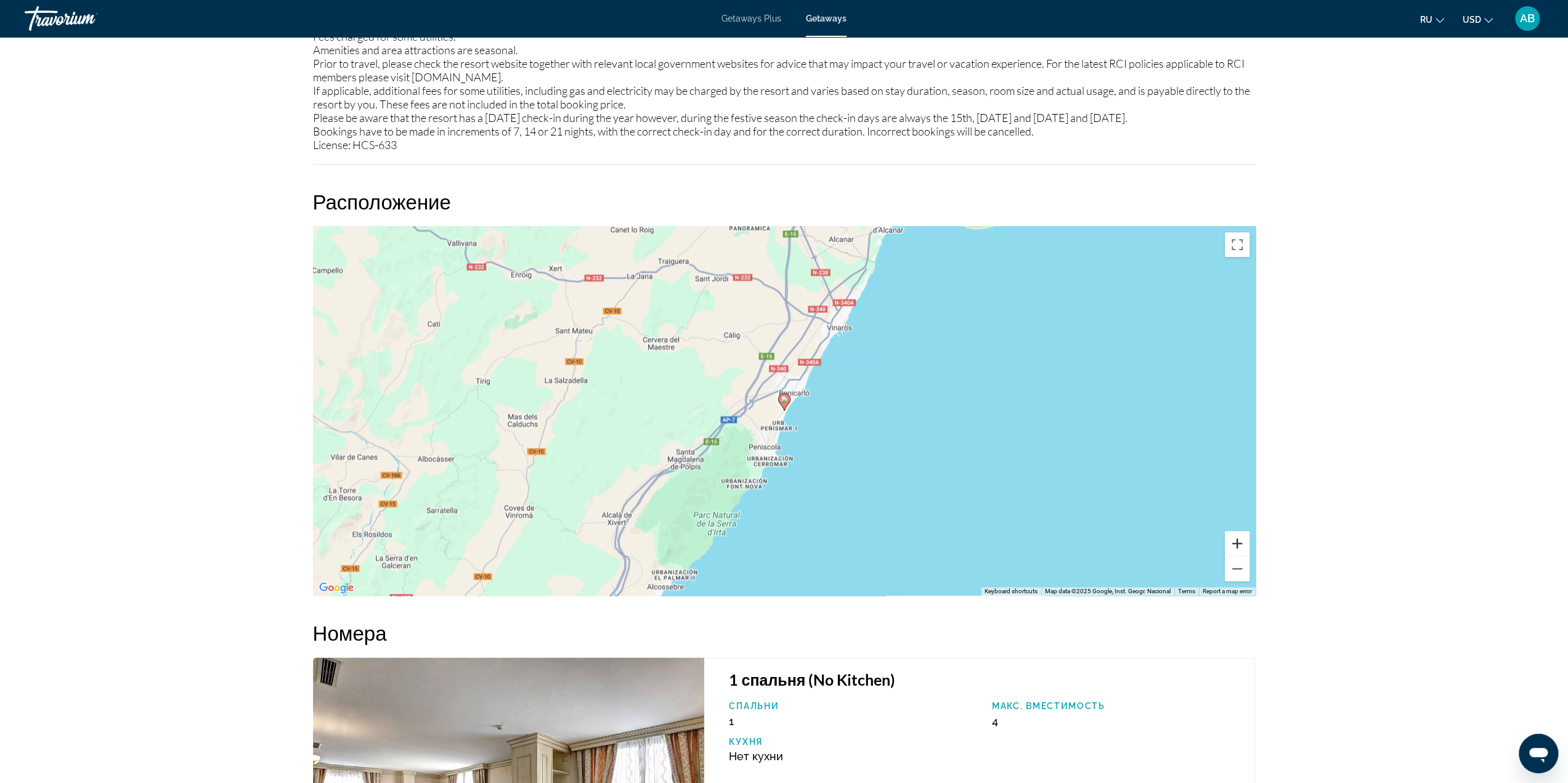
click at [1235, 546] on button "Zoom in" at bounding box center [1237, 543] width 25 height 25
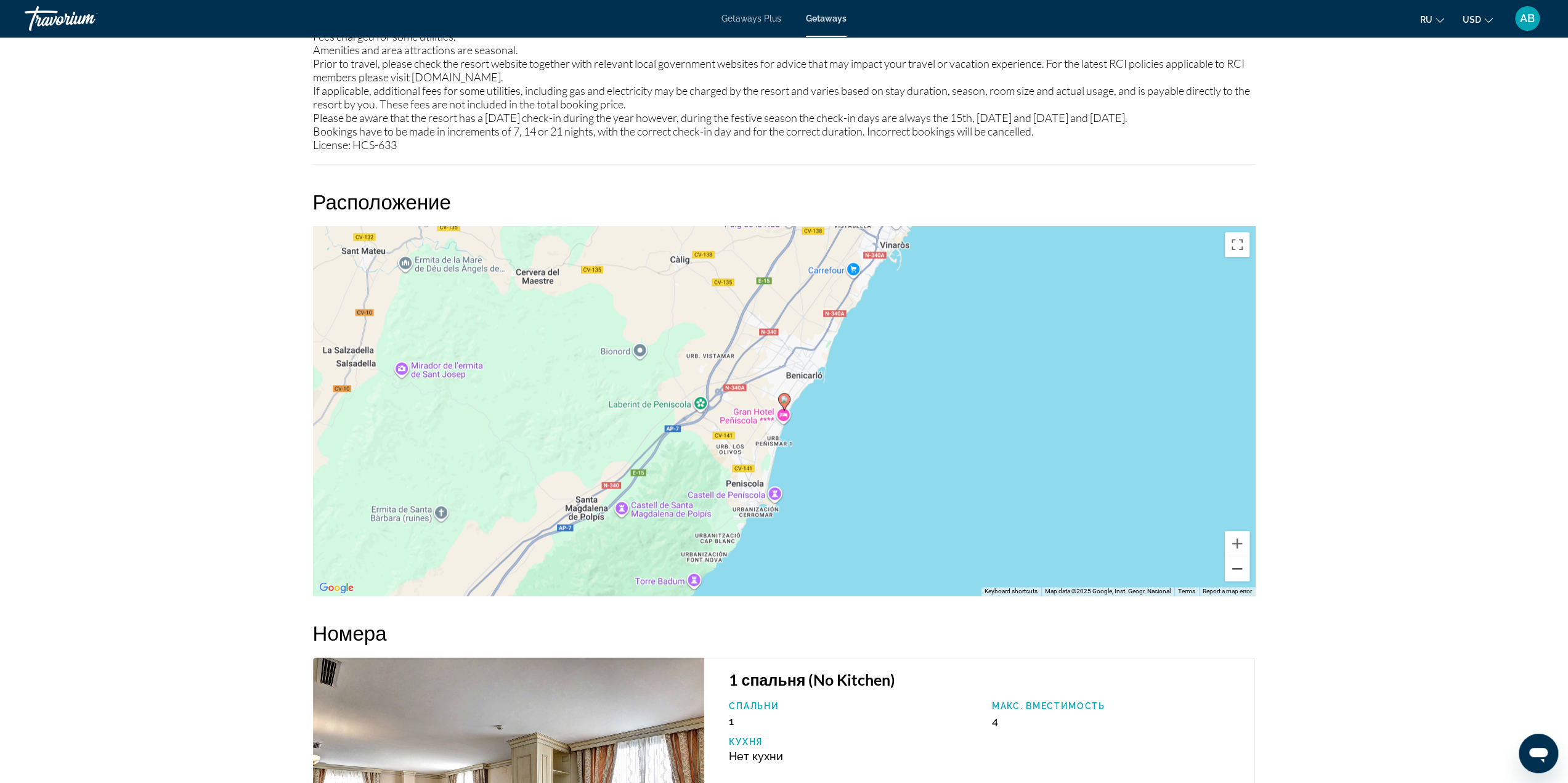
click at [1239, 565] on button "Zoom out" at bounding box center [1237, 568] width 25 height 25
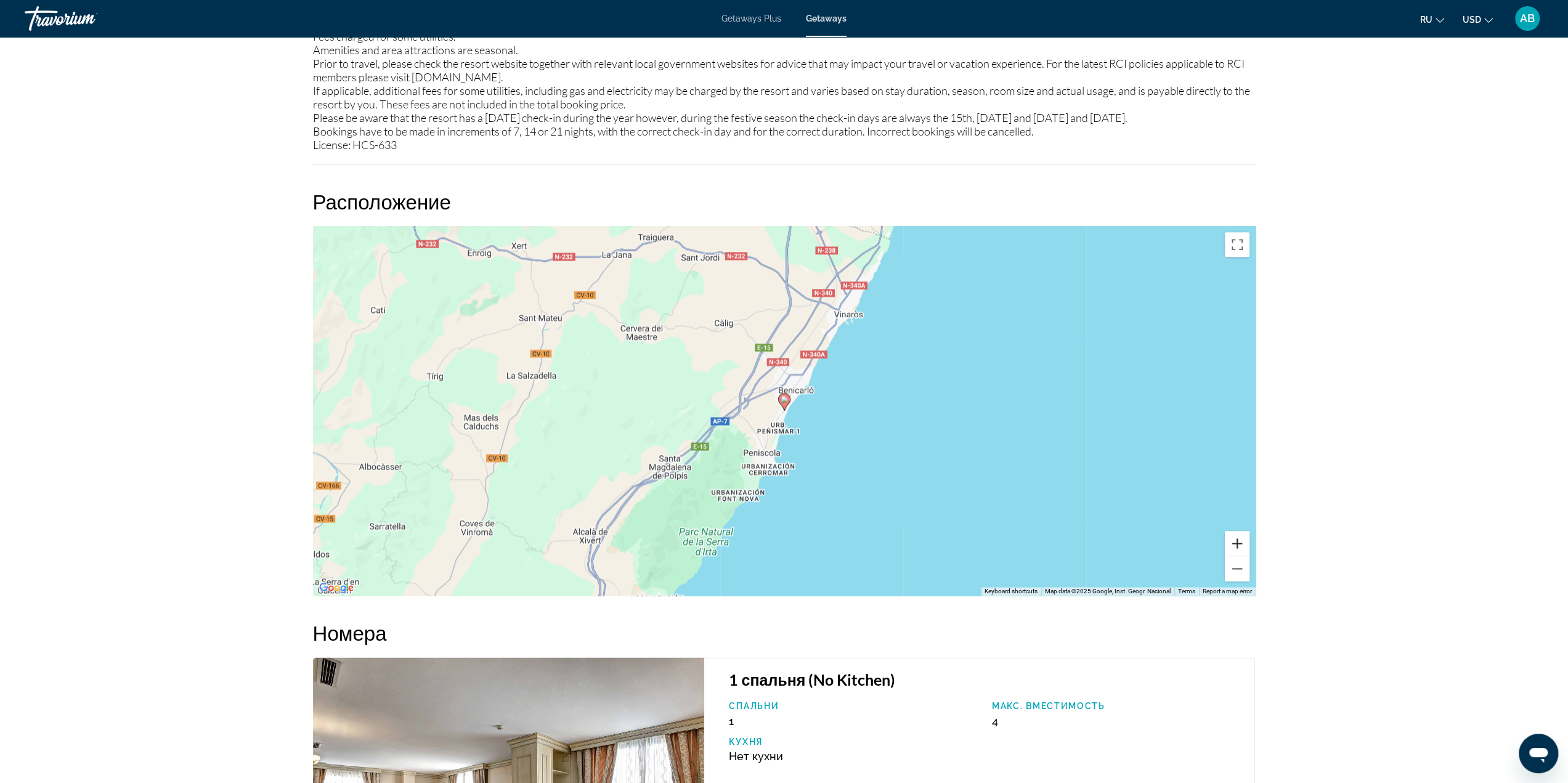
click at [1237, 536] on button "Zoom in" at bounding box center [1237, 543] width 25 height 25
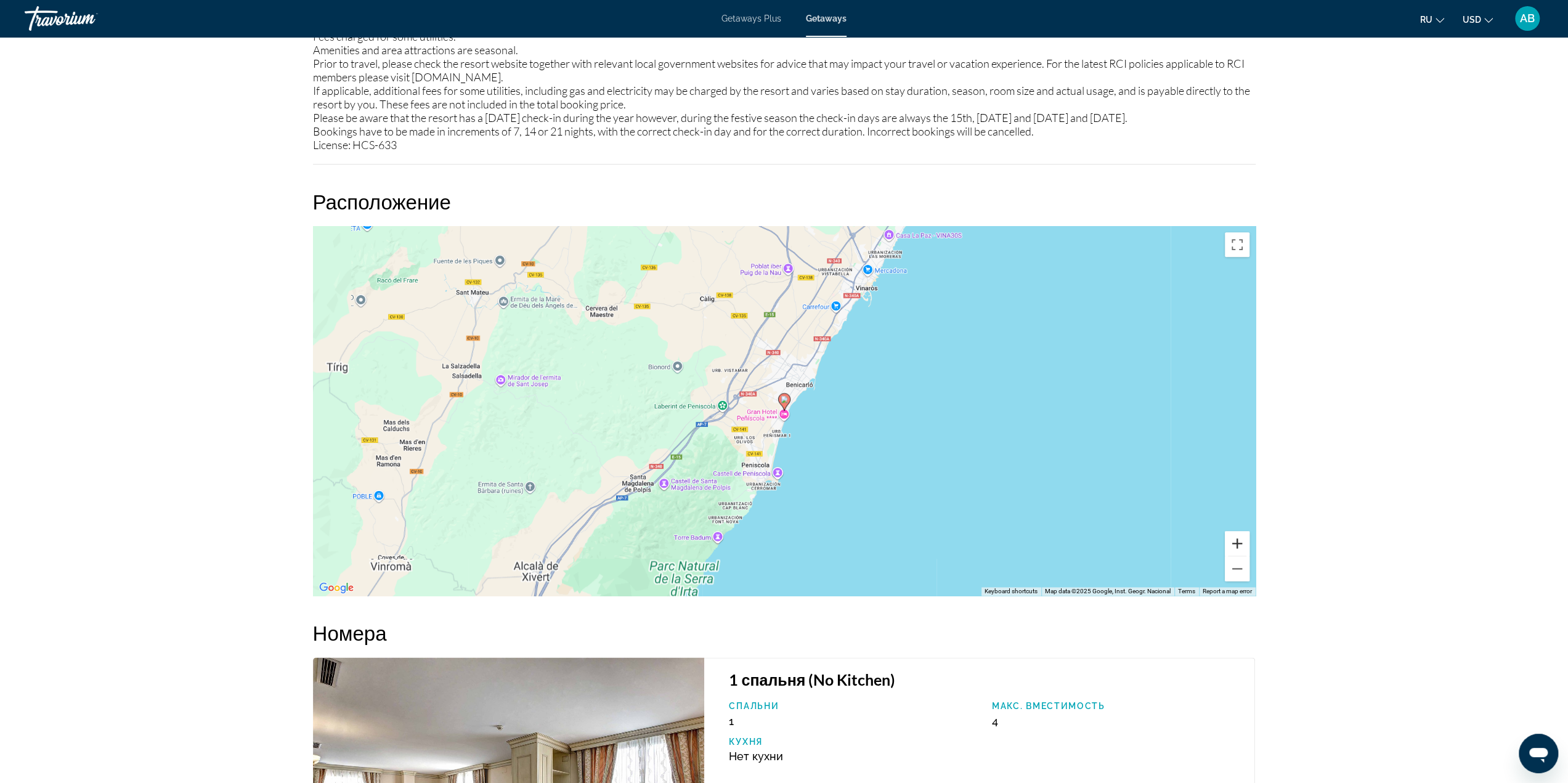
click at [1235, 546] on button "Zoom in" at bounding box center [1237, 543] width 25 height 25
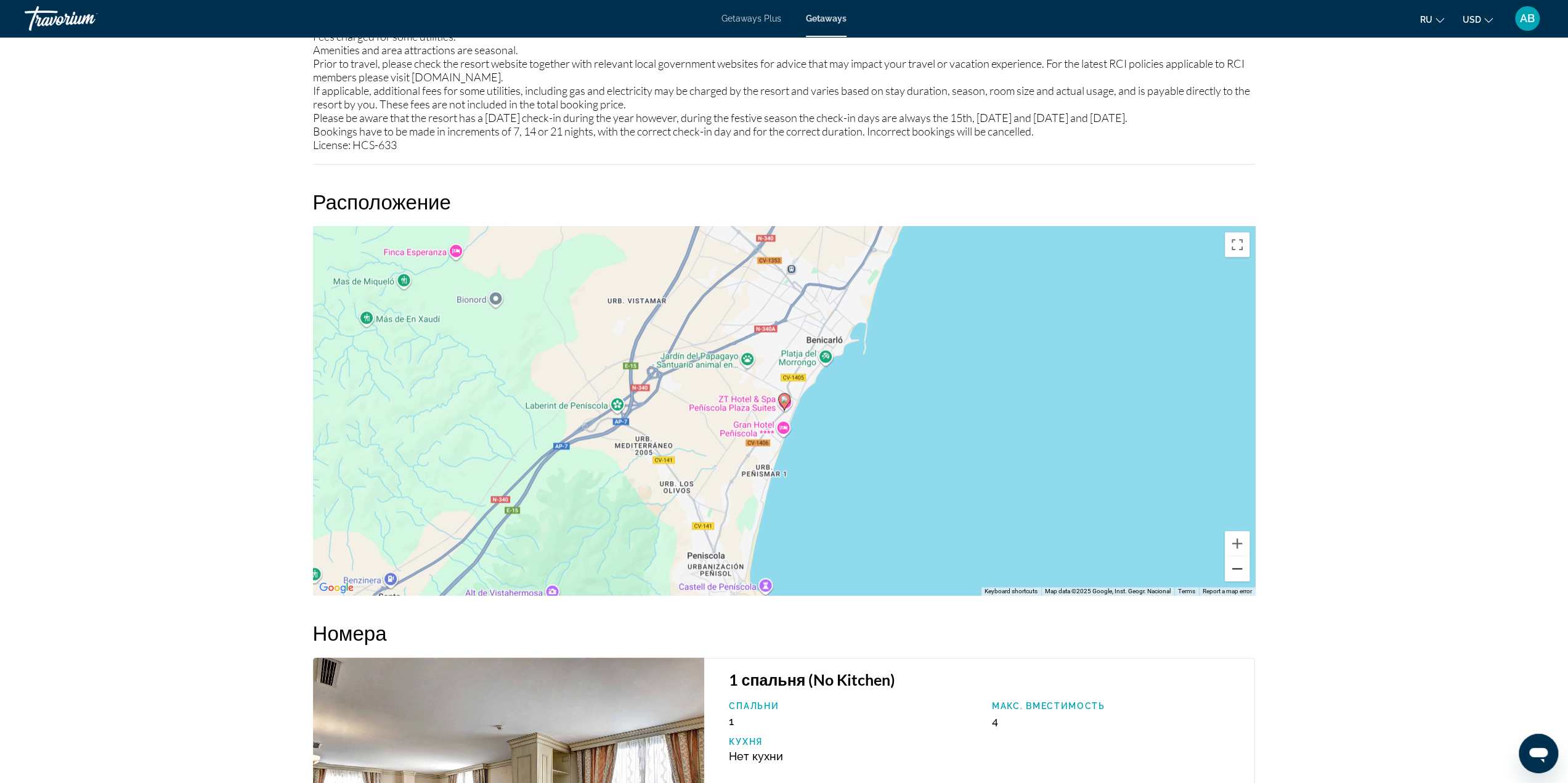
click at [1242, 568] on button "Zoom out" at bounding box center [1237, 568] width 25 height 25
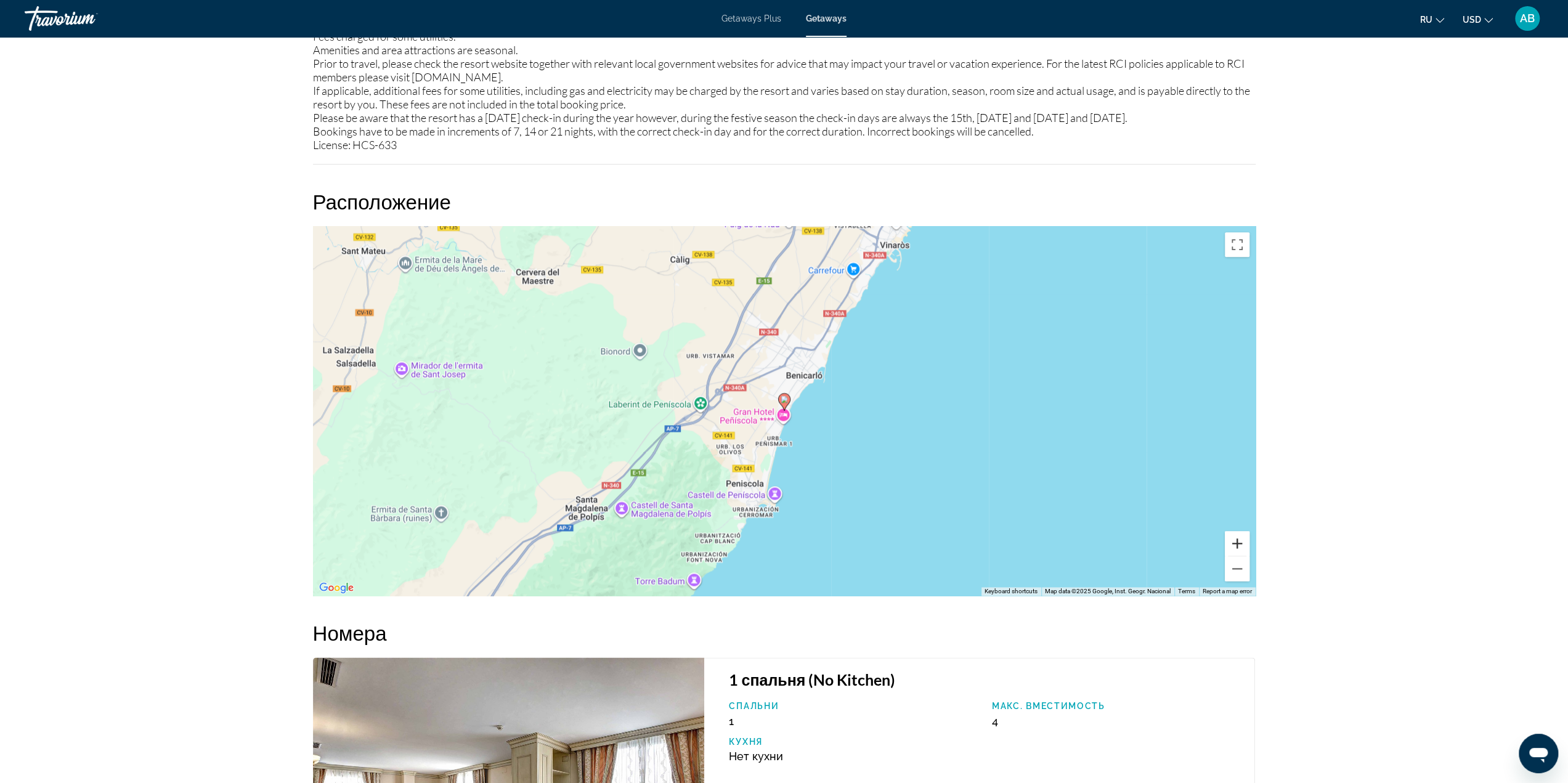
click at [1233, 540] on button "Zoom in" at bounding box center [1237, 543] width 25 height 25
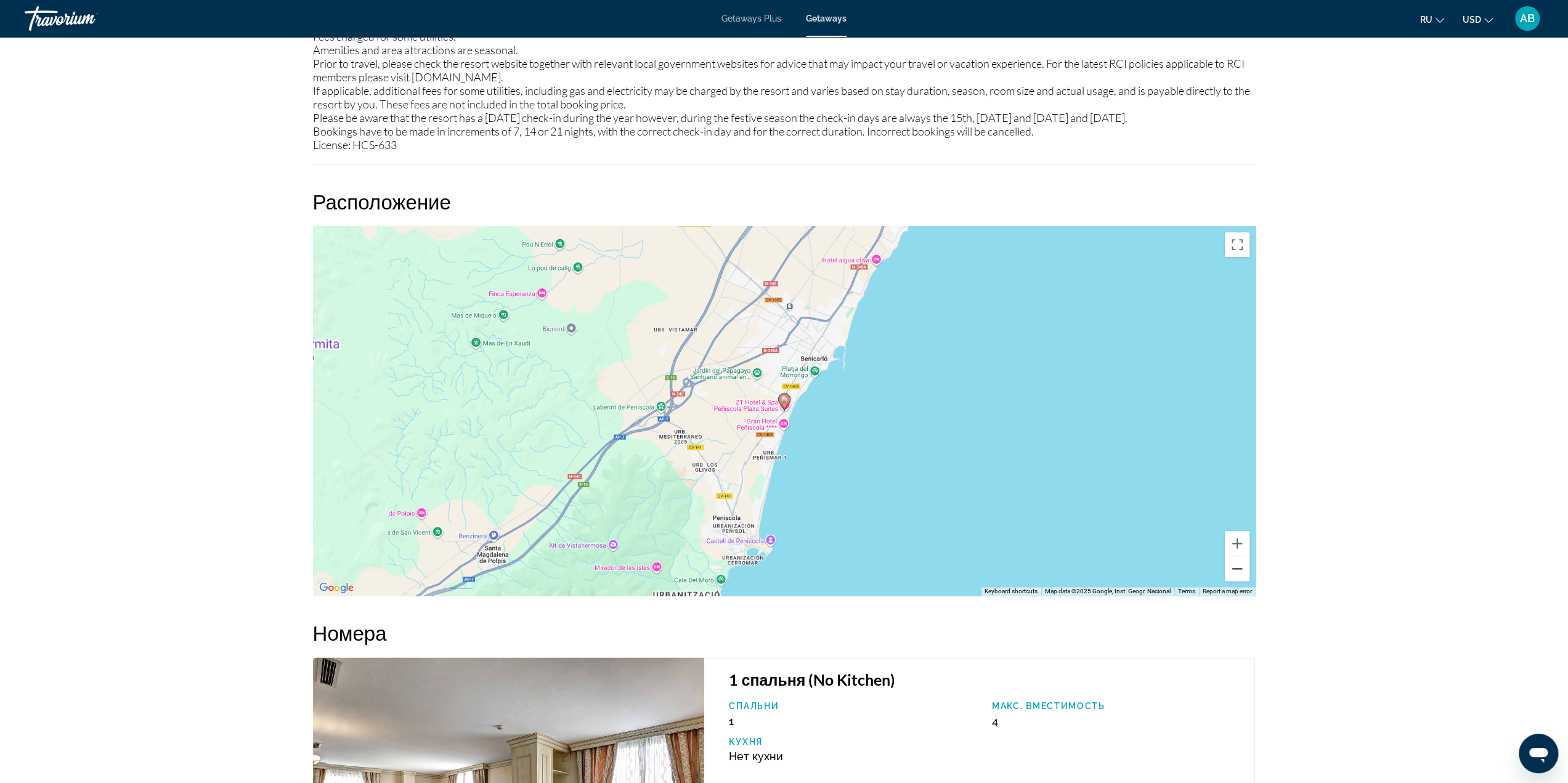
click at [1237, 570] on button "Zoom out" at bounding box center [1237, 568] width 25 height 25
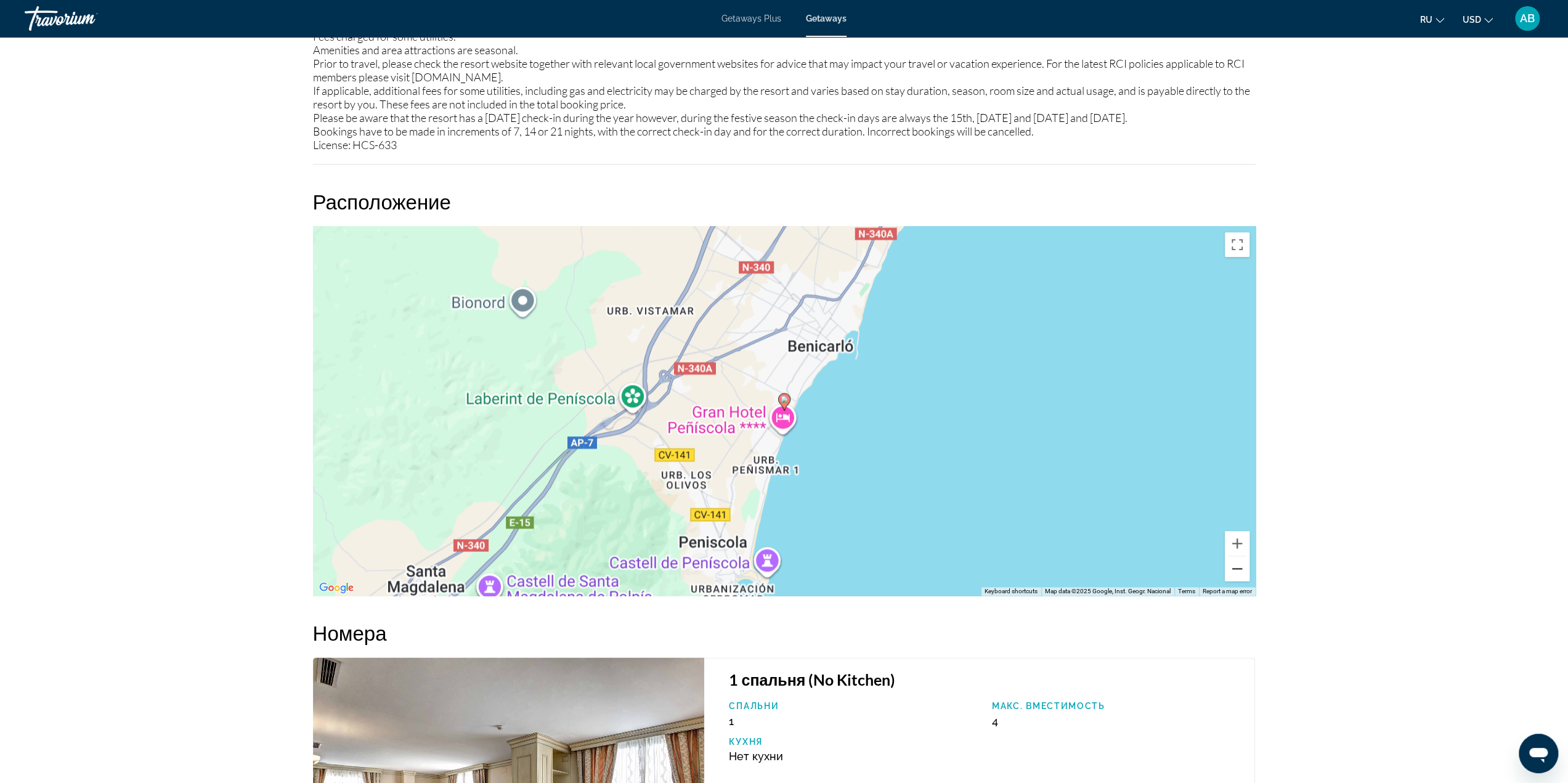
click at [1237, 570] on button "Zoom out" at bounding box center [1237, 568] width 25 height 25
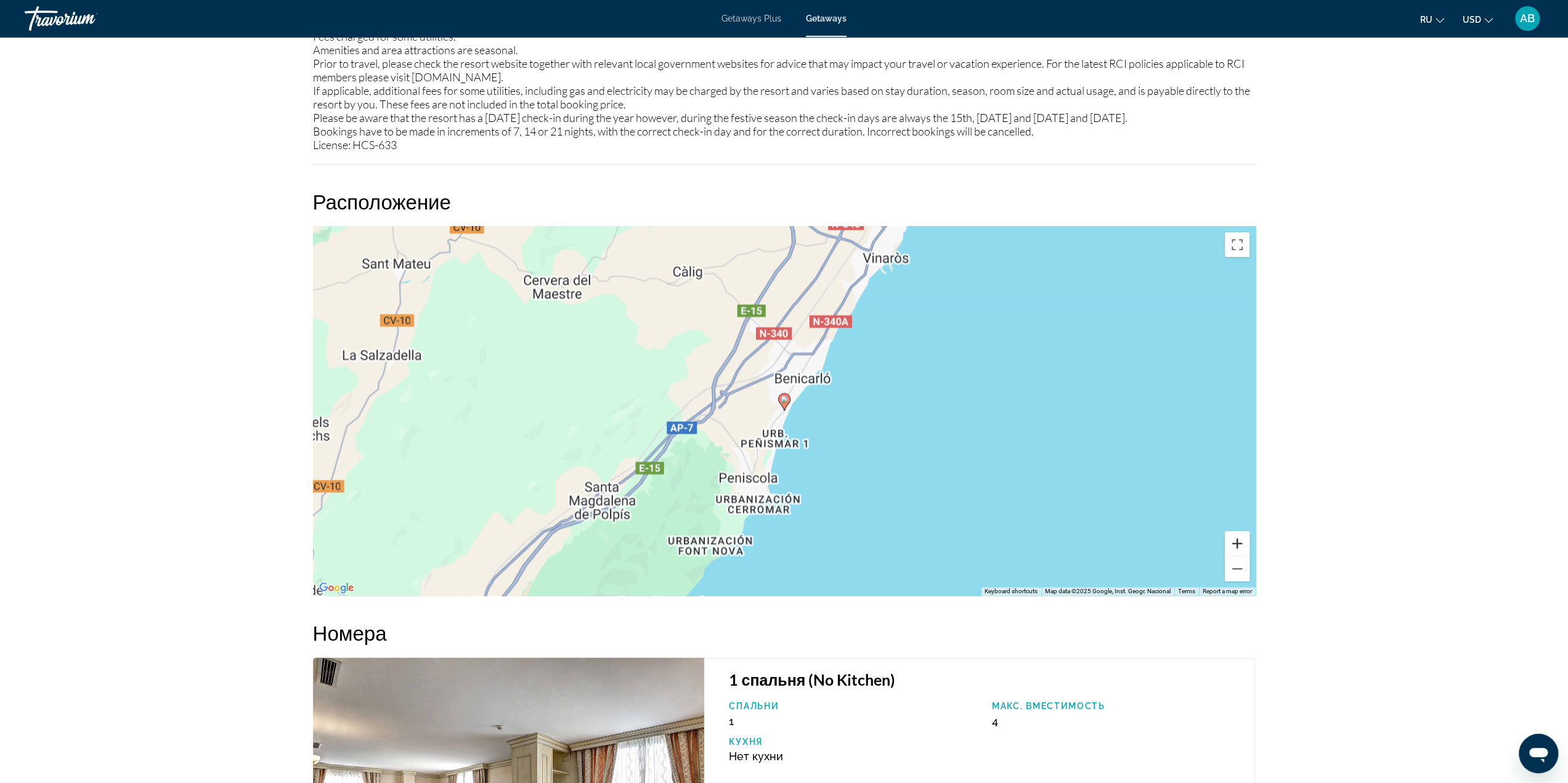
click at [1237, 544] on button "Zoom in" at bounding box center [1237, 543] width 25 height 25
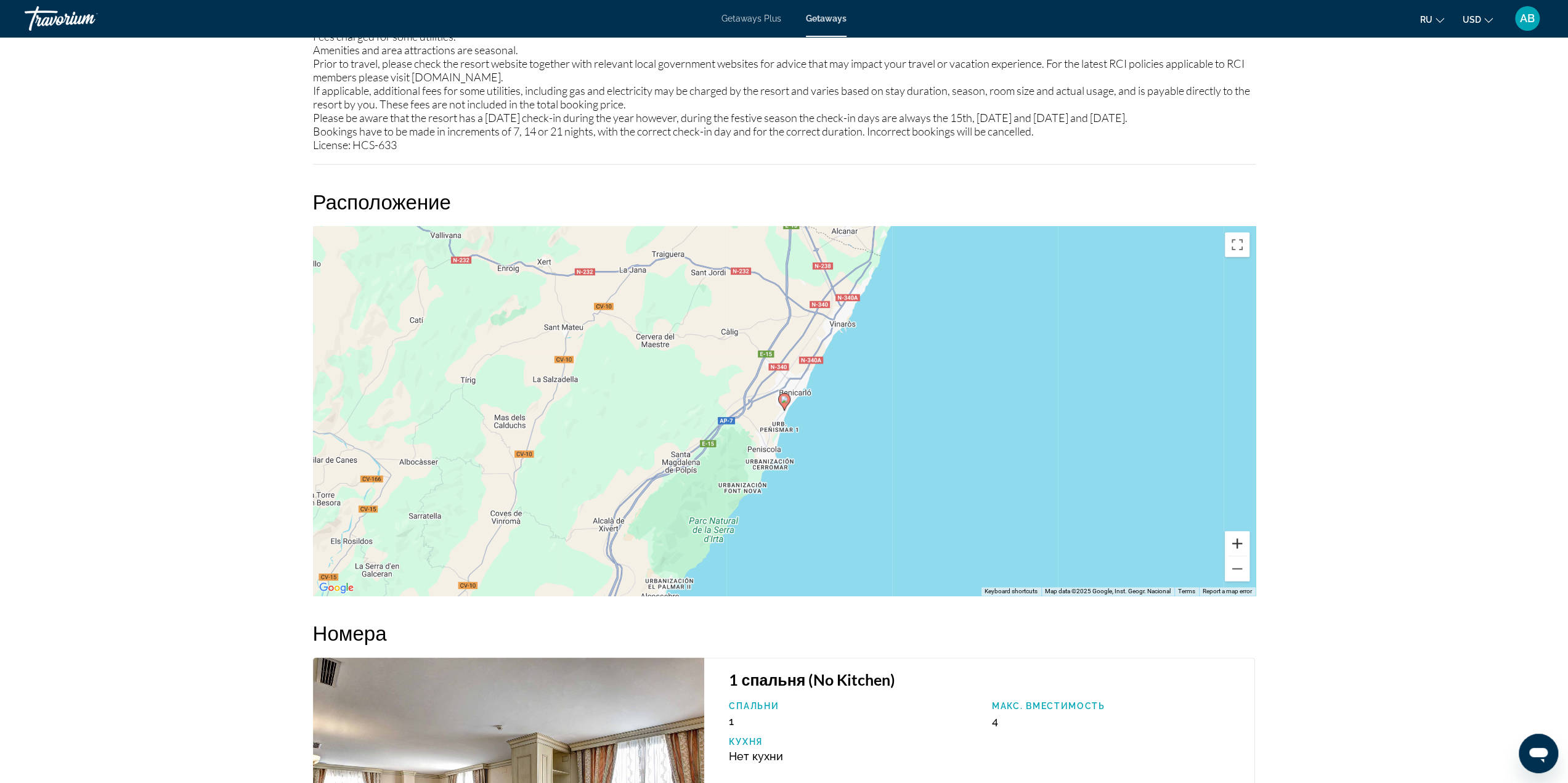
drag, startPoint x: 1237, startPoint y: 544, endPoint x: 1242, endPoint y: 577, distance: 33.4
click at [1237, 546] on button "Zoom in" at bounding box center [1237, 543] width 25 height 25
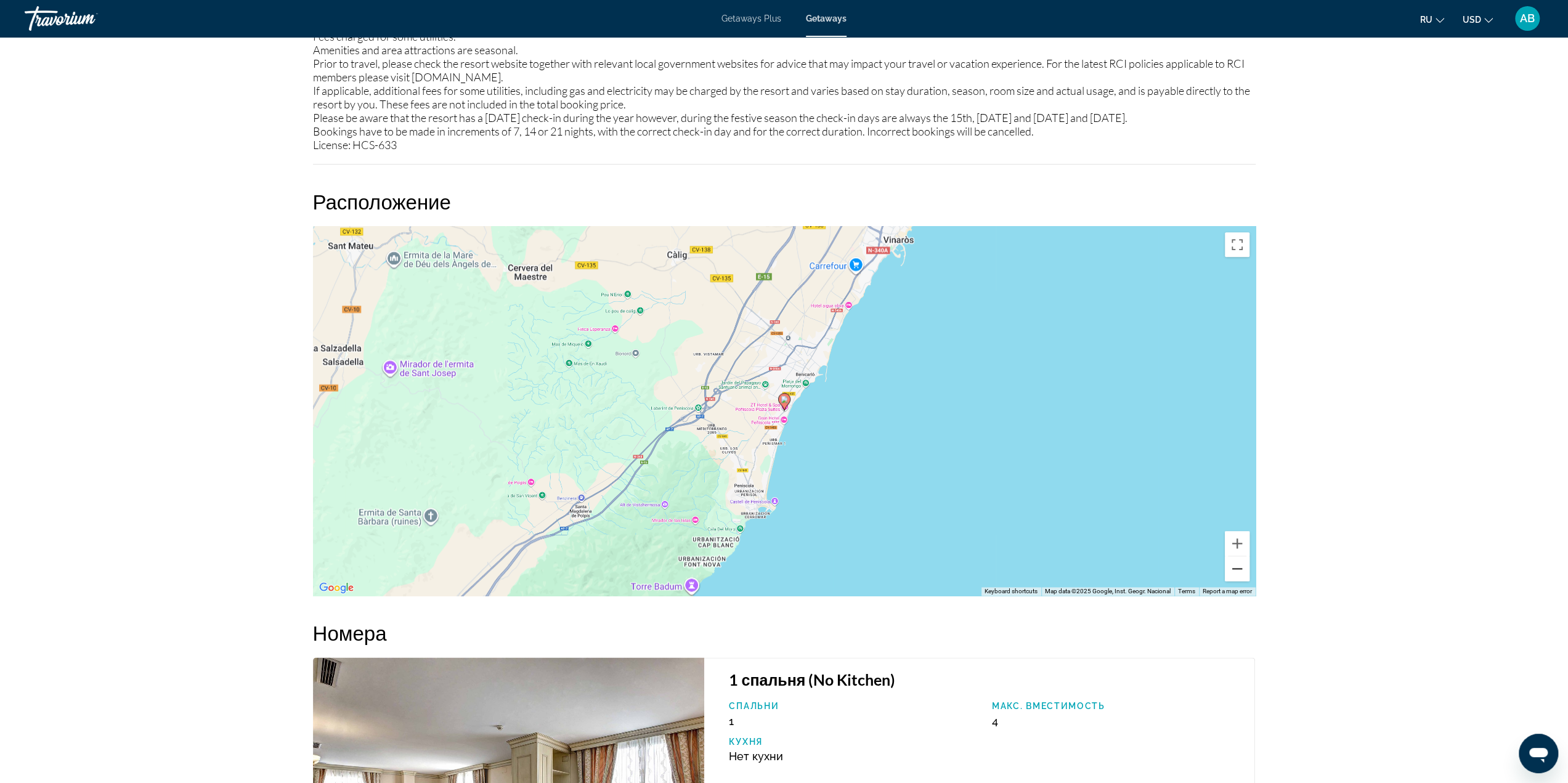
click at [1242, 579] on button "Zoom out" at bounding box center [1237, 568] width 25 height 25
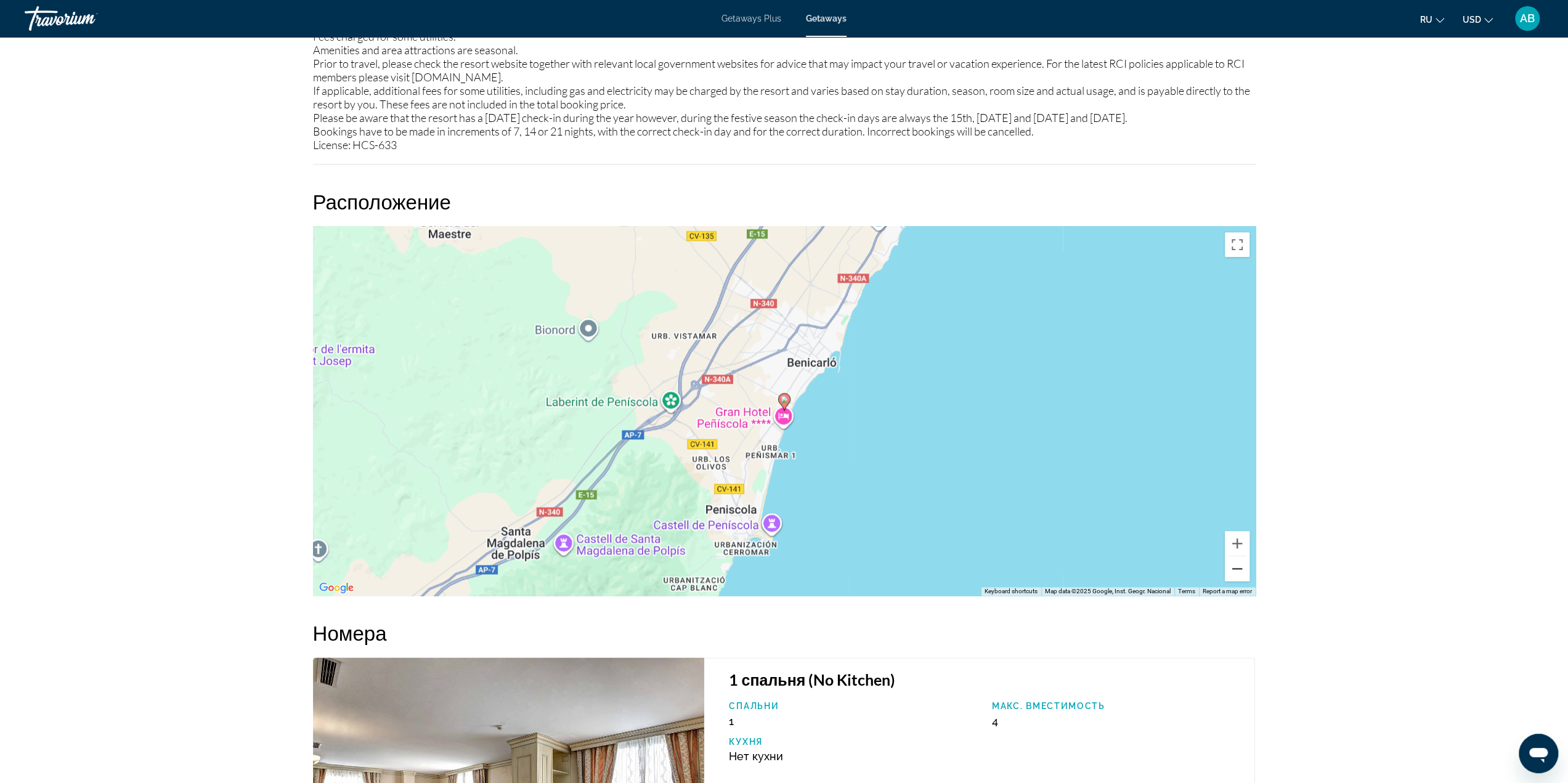
click at [1242, 579] on button "Zoom out" at bounding box center [1237, 568] width 25 height 25
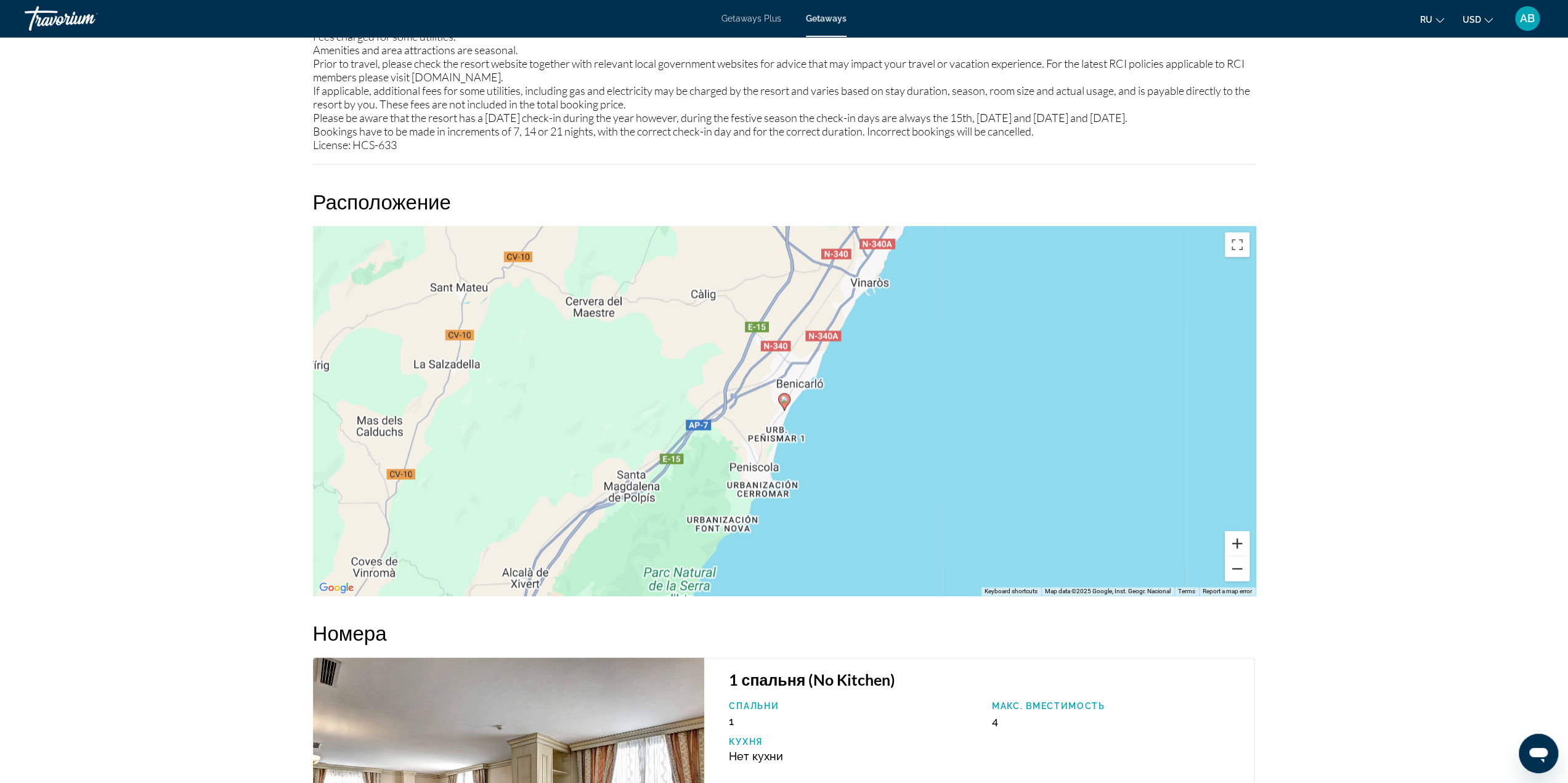
drag, startPoint x: 1242, startPoint y: 579, endPoint x: 1241, endPoint y: 547, distance: 32.0
click at [1242, 576] on button "Zoom out" at bounding box center [1237, 568] width 25 height 25
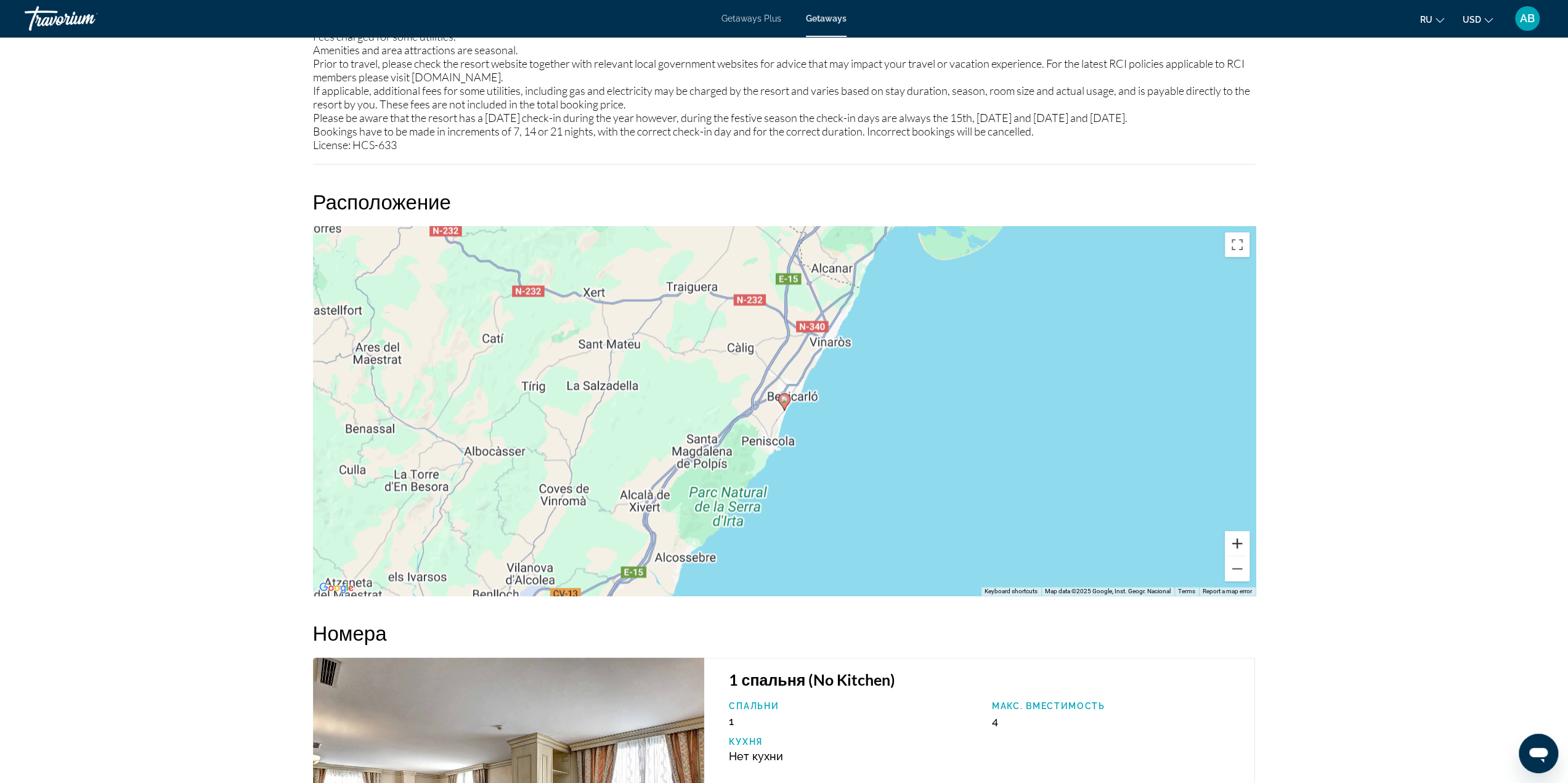
click at [1239, 542] on button "Zoom in" at bounding box center [1237, 543] width 25 height 25
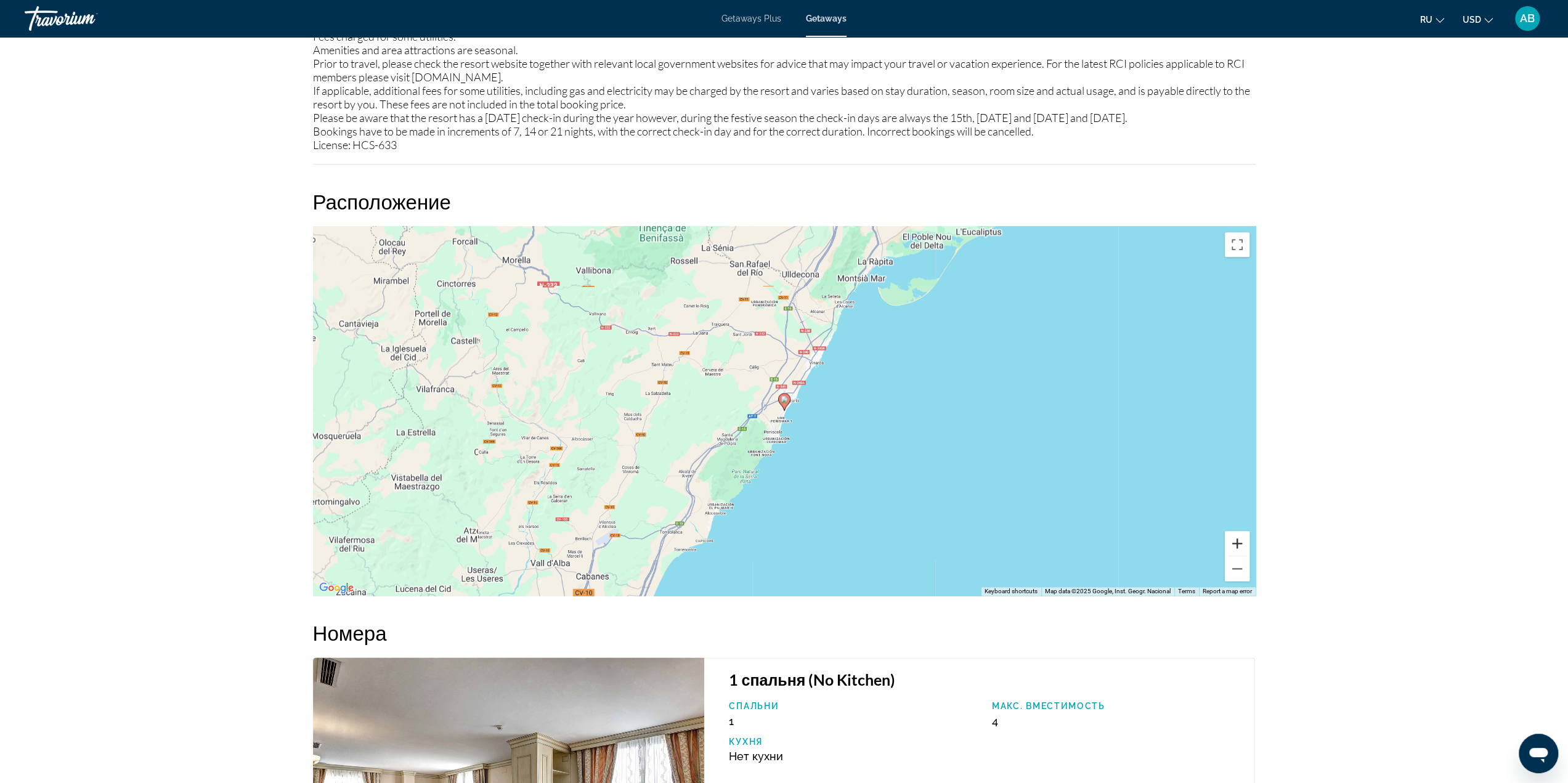
click at [1239, 542] on button "Zoom in" at bounding box center [1237, 543] width 25 height 25
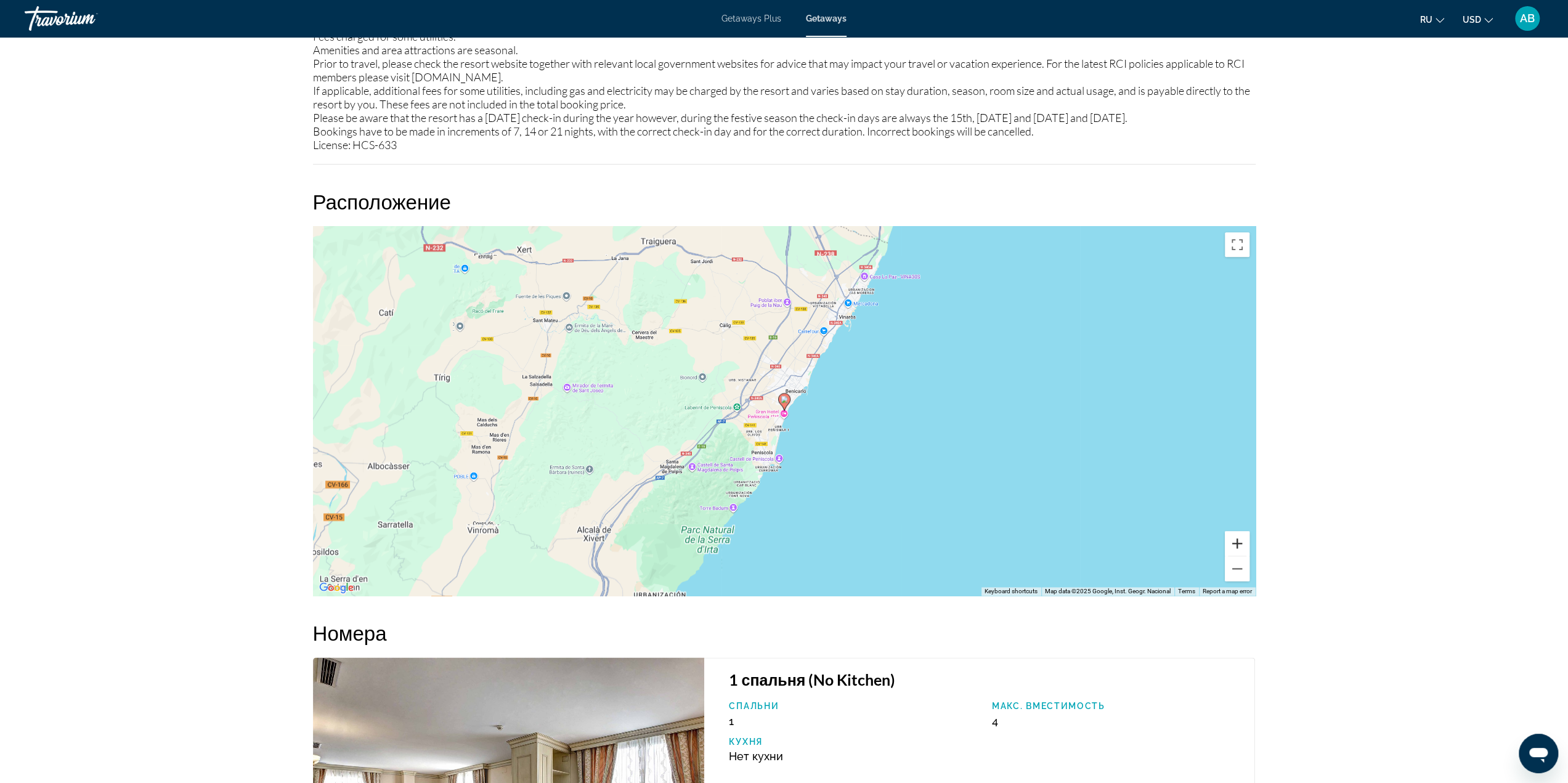
click at [1239, 542] on button "Zoom in" at bounding box center [1237, 543] width 25 height 25
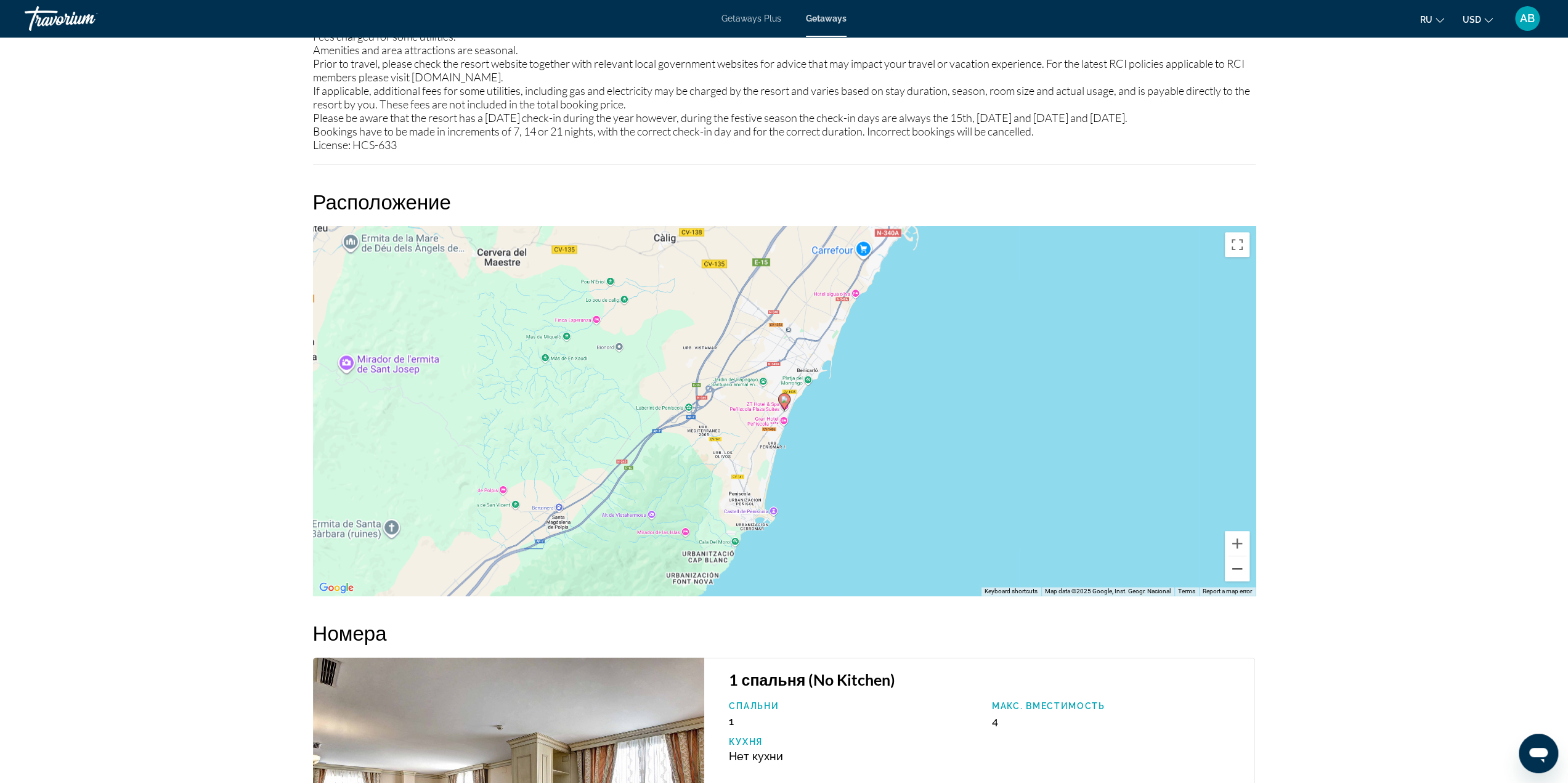
click at [1241, 572] on button "Zoom out" at bounding box center [1237, 568] width 25 height 25
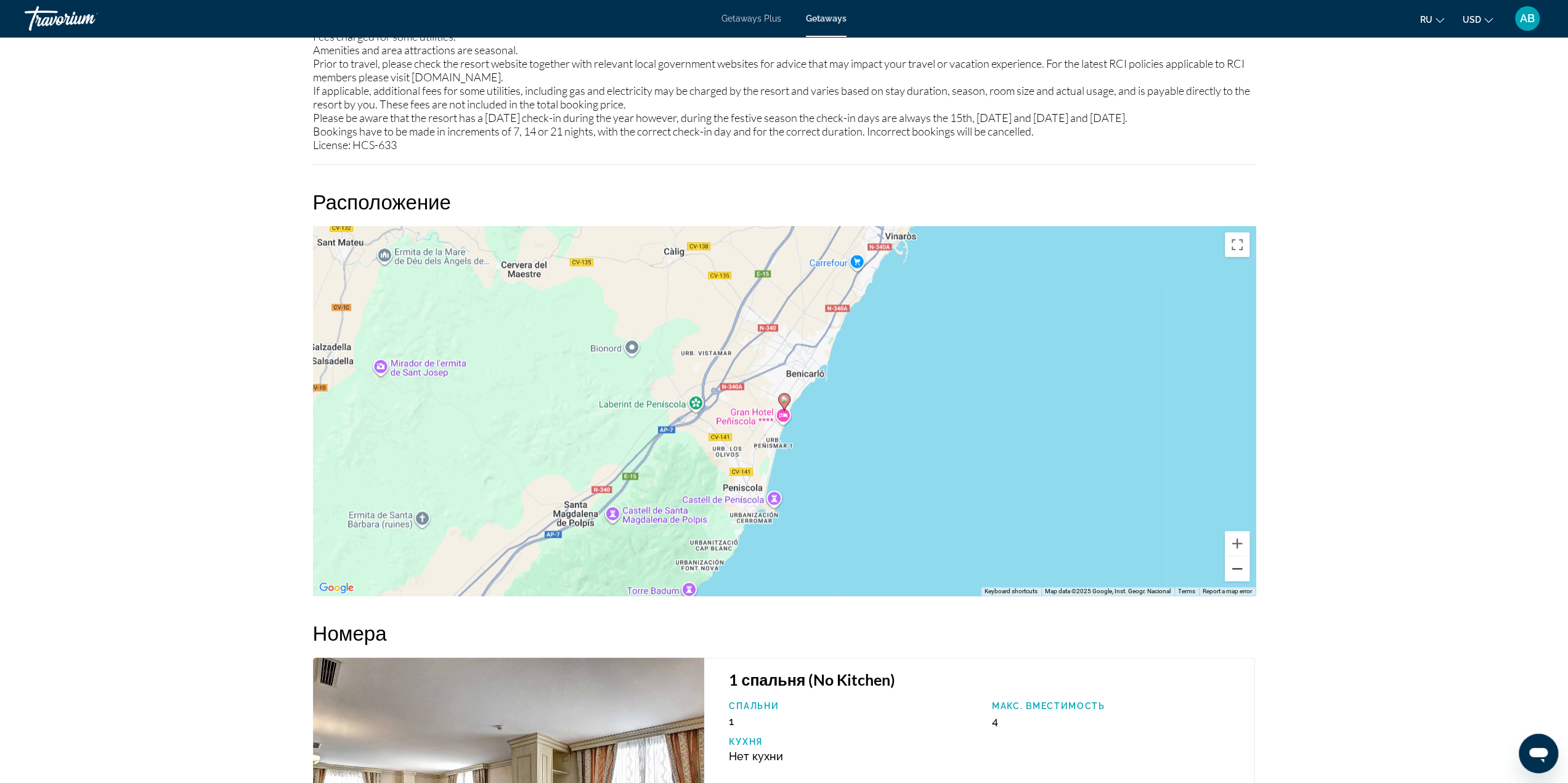
click at [1241, 572] on button "Zoom out" at bounding box center [1237, 568] width 25 height 25
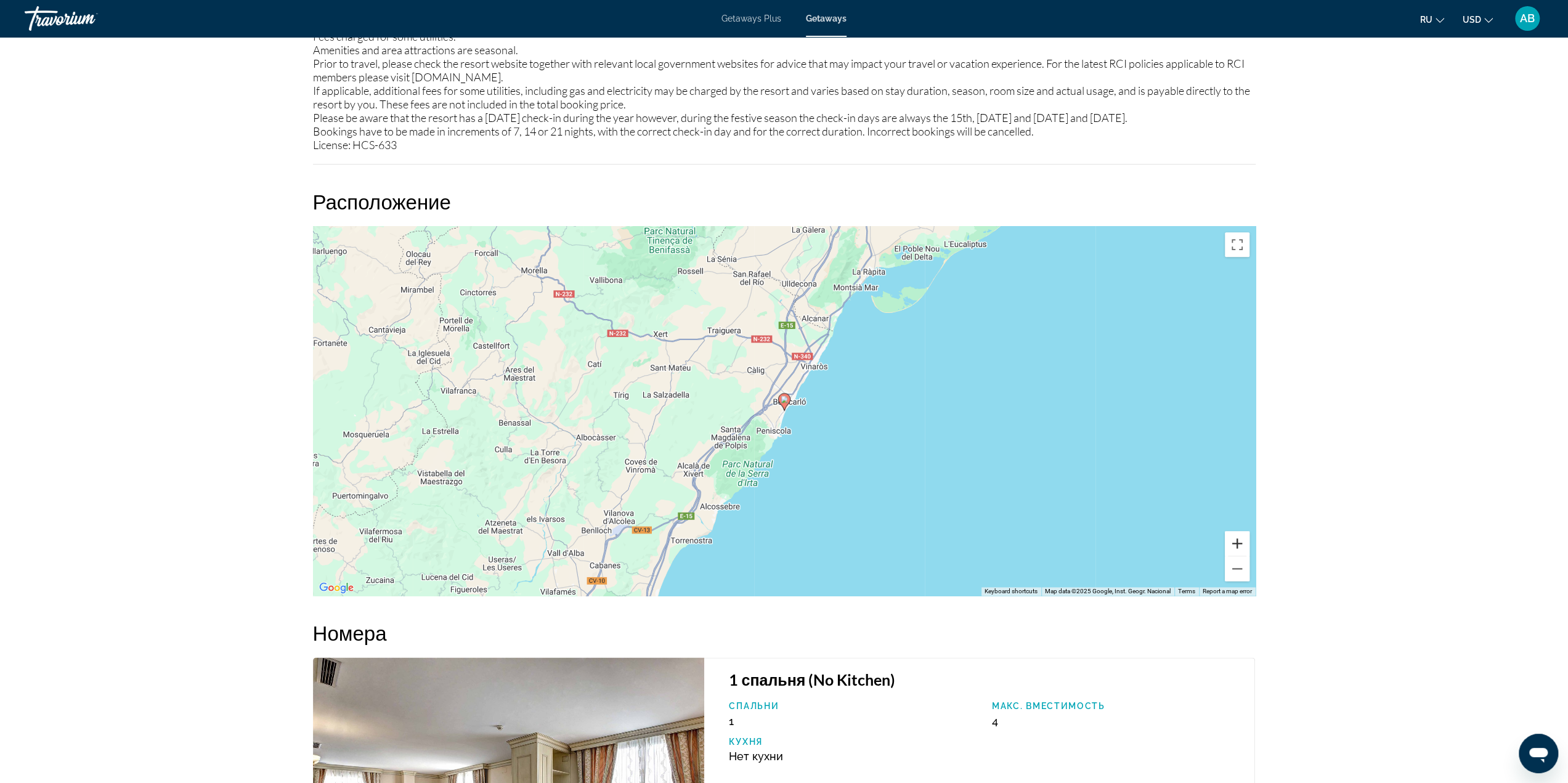
click at [1233, 543] on button "Zoom in" at bounding box center [1237, 543] width 25 height 25
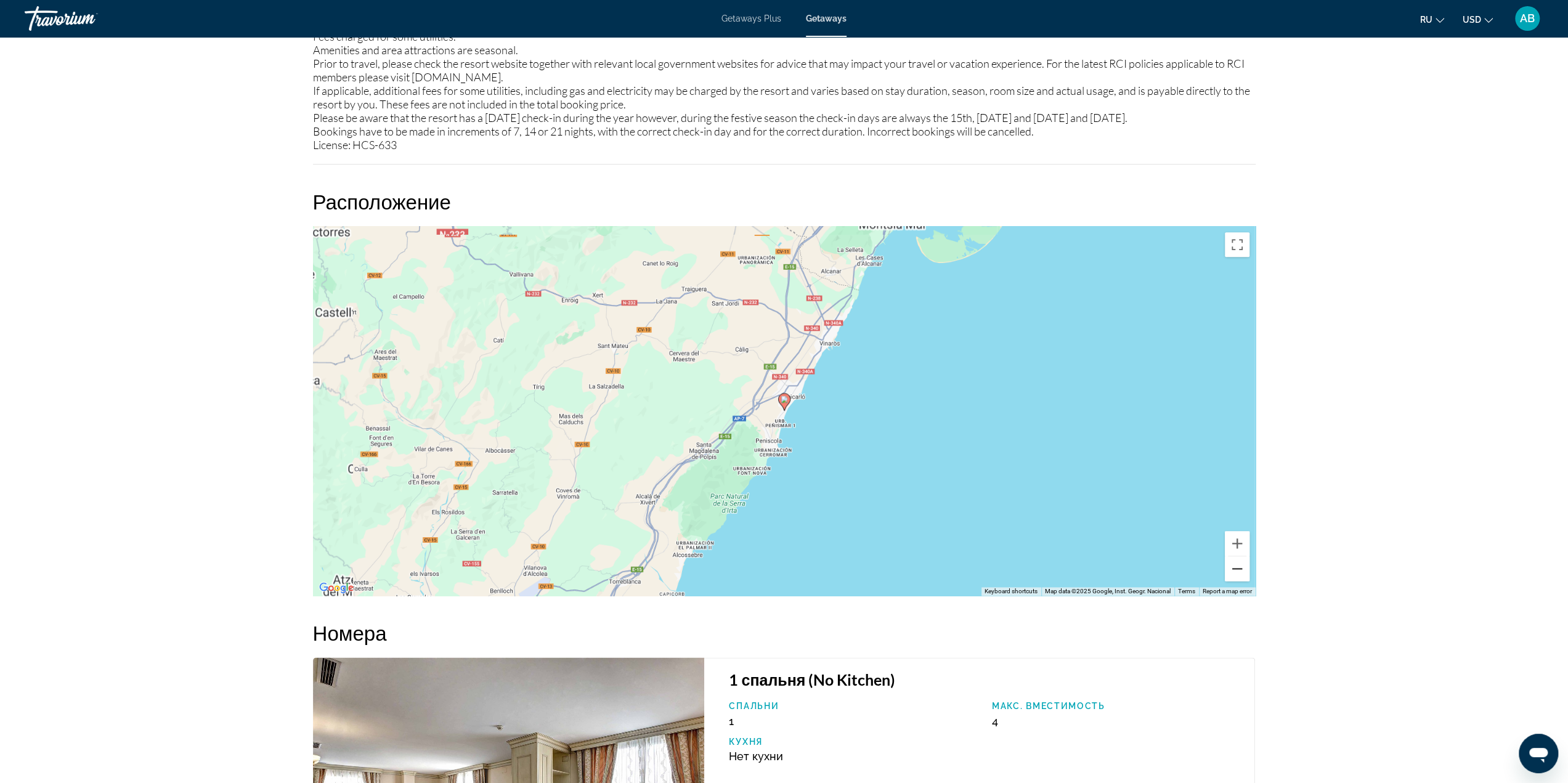
click at [1238, 568] on button "Zoom out" at bounding box center [1237, 568] width 25 height 25
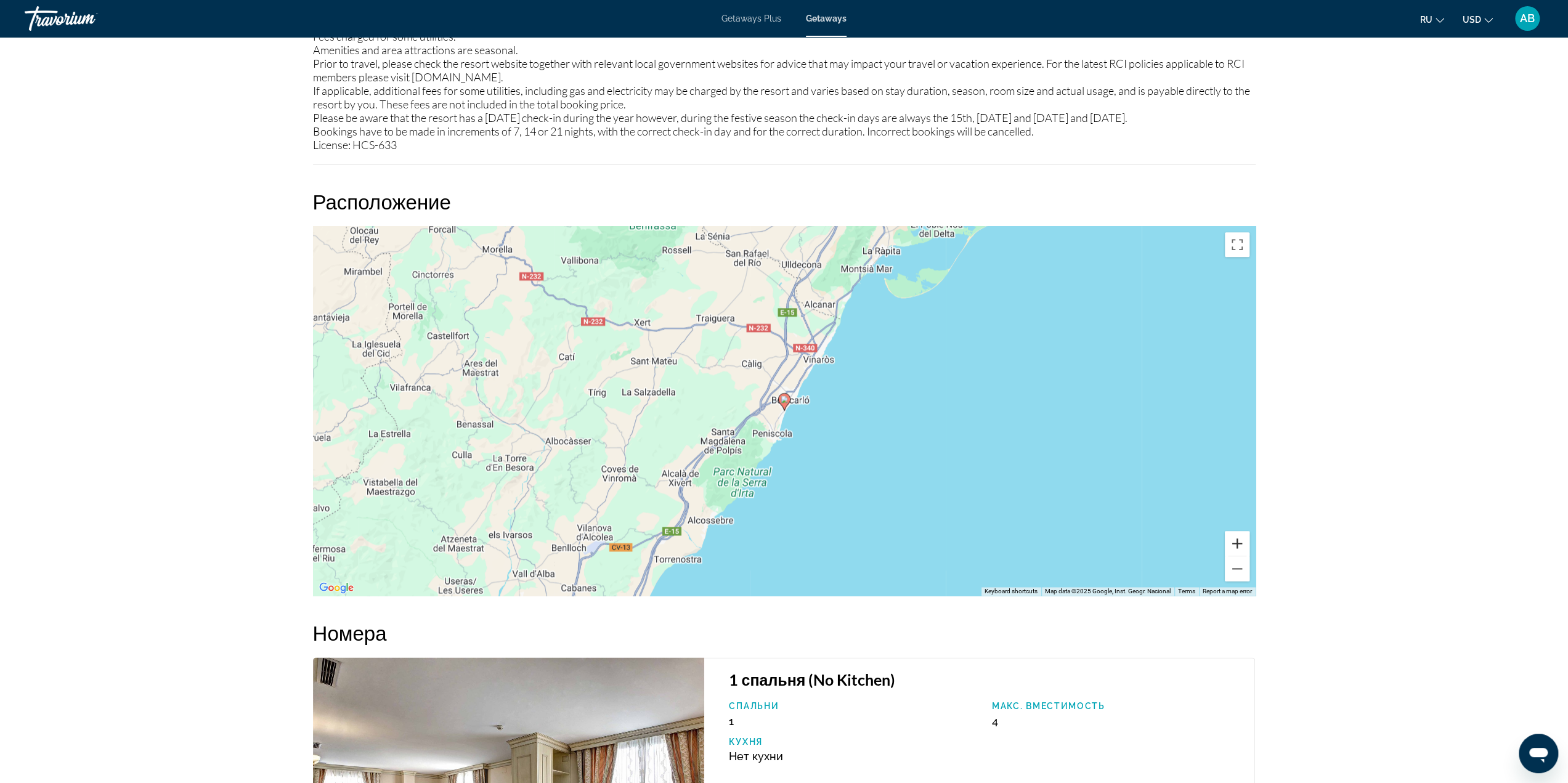
click at [1238, 546] on button "Zoom in" at bounding box center [1237, 543] width 25 height 25
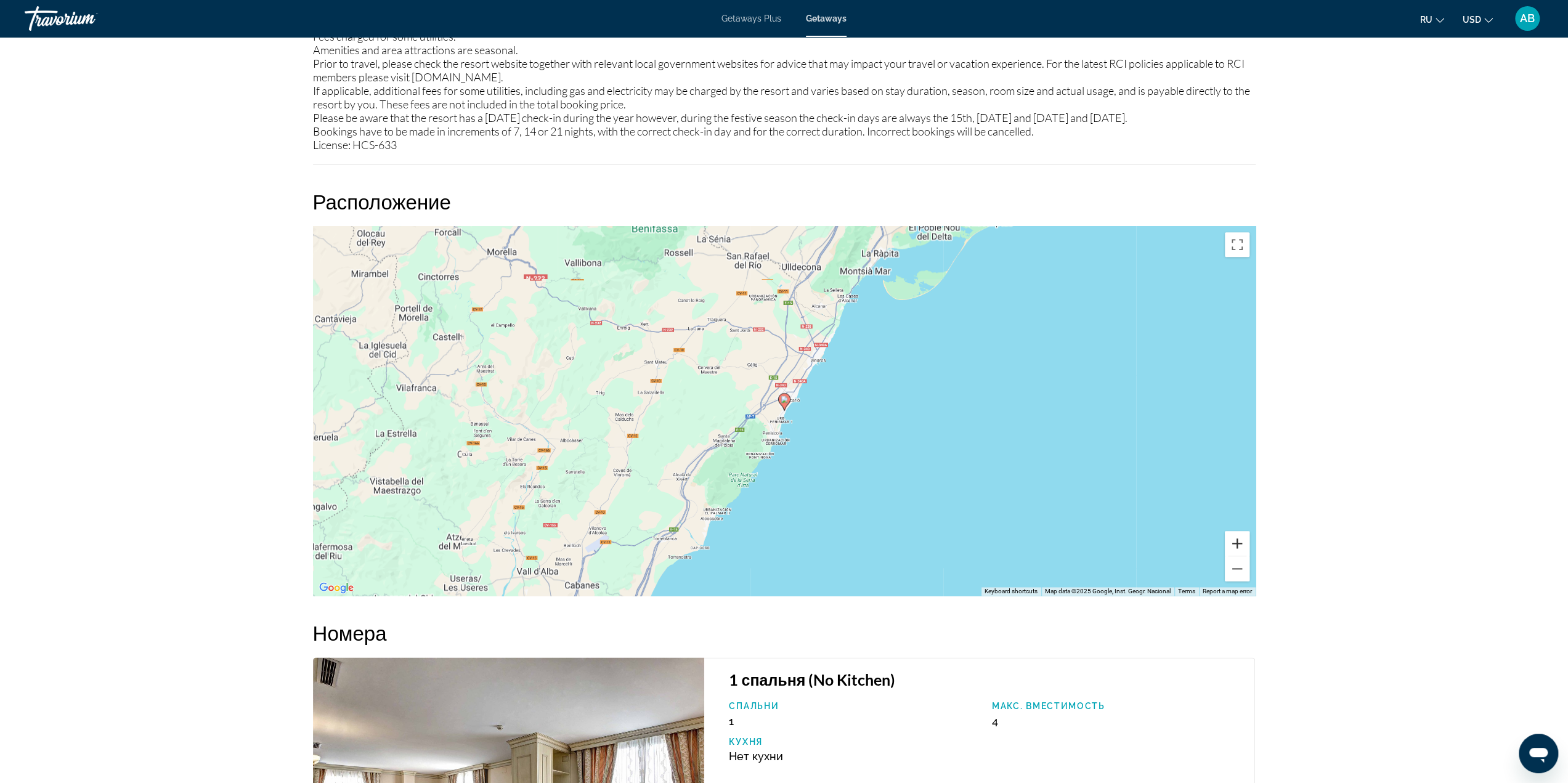
click at [1238, 546] on button "Zoom in" at bounding box center [1237, 543] width 25 height 25
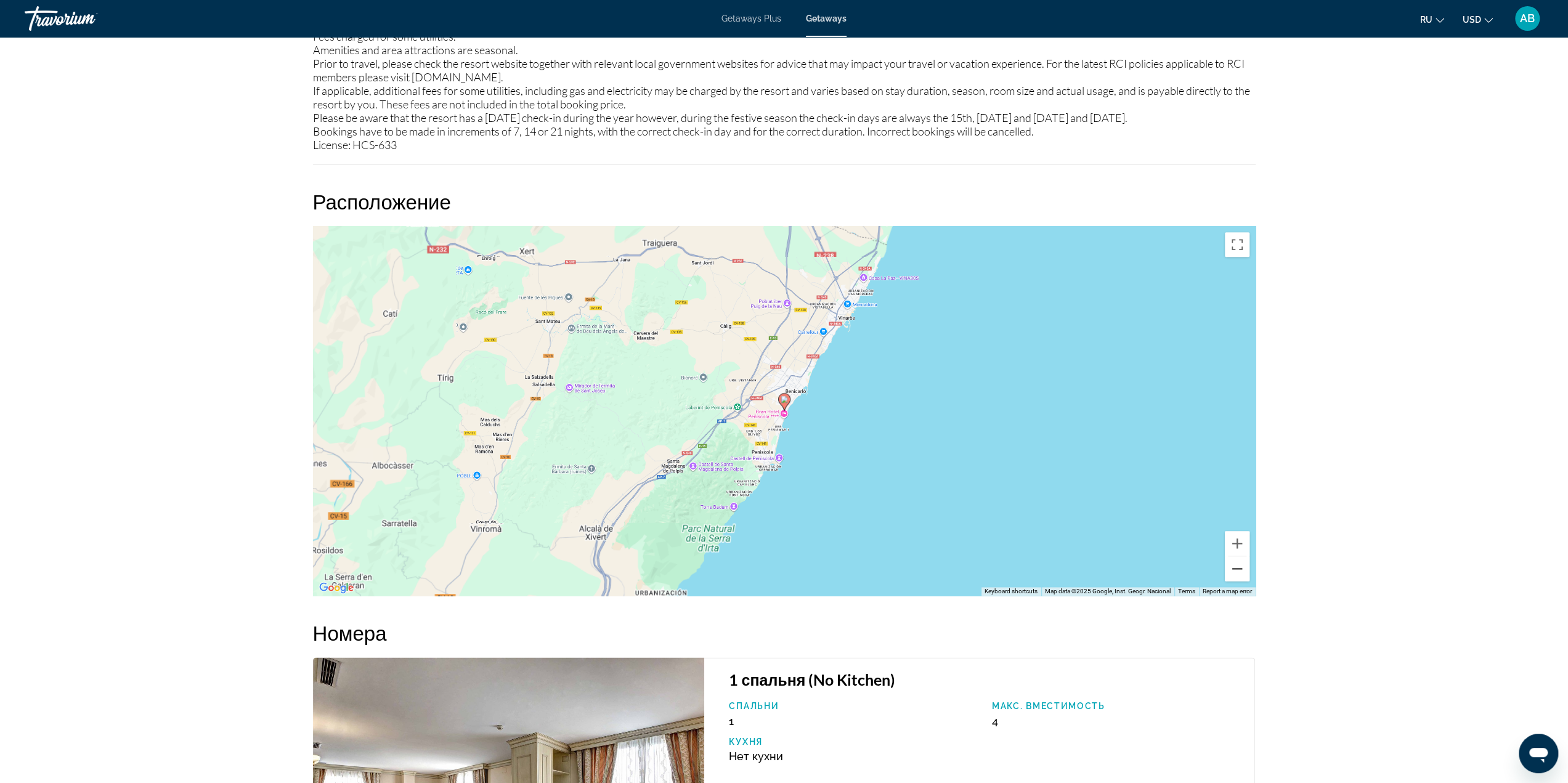
click at [1240, 568] on button "Zoom out" at bounding box center [1237, 568] width 25 height 25
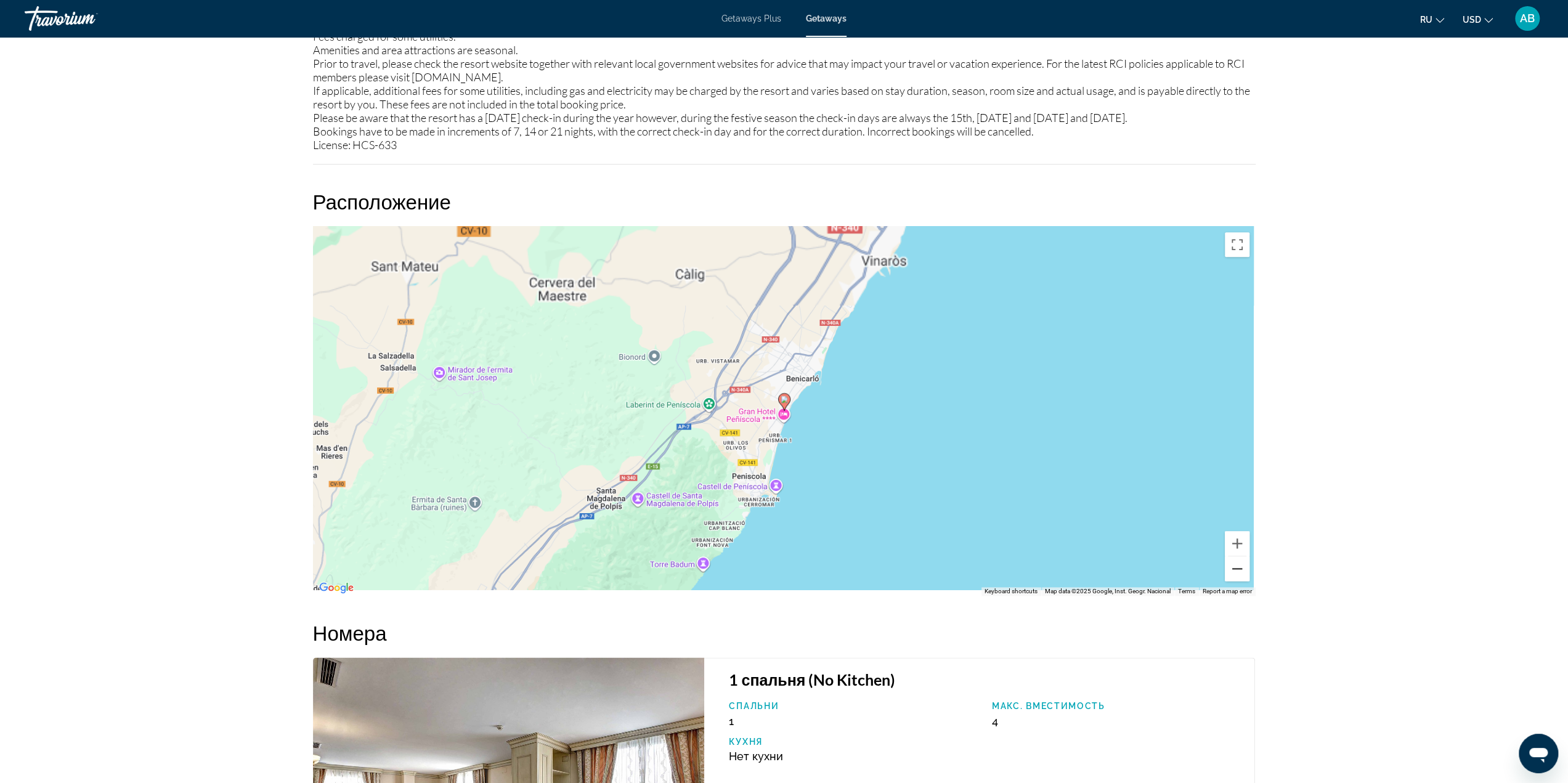
drag, startPoint x: 1240, startPoint y: 568, endPoint x: 1237, endPoint y: 560, distance: 8.5
click at [1240, 570] on button "Zoom out" at bounding box center [1237, 568] width 25 height 25
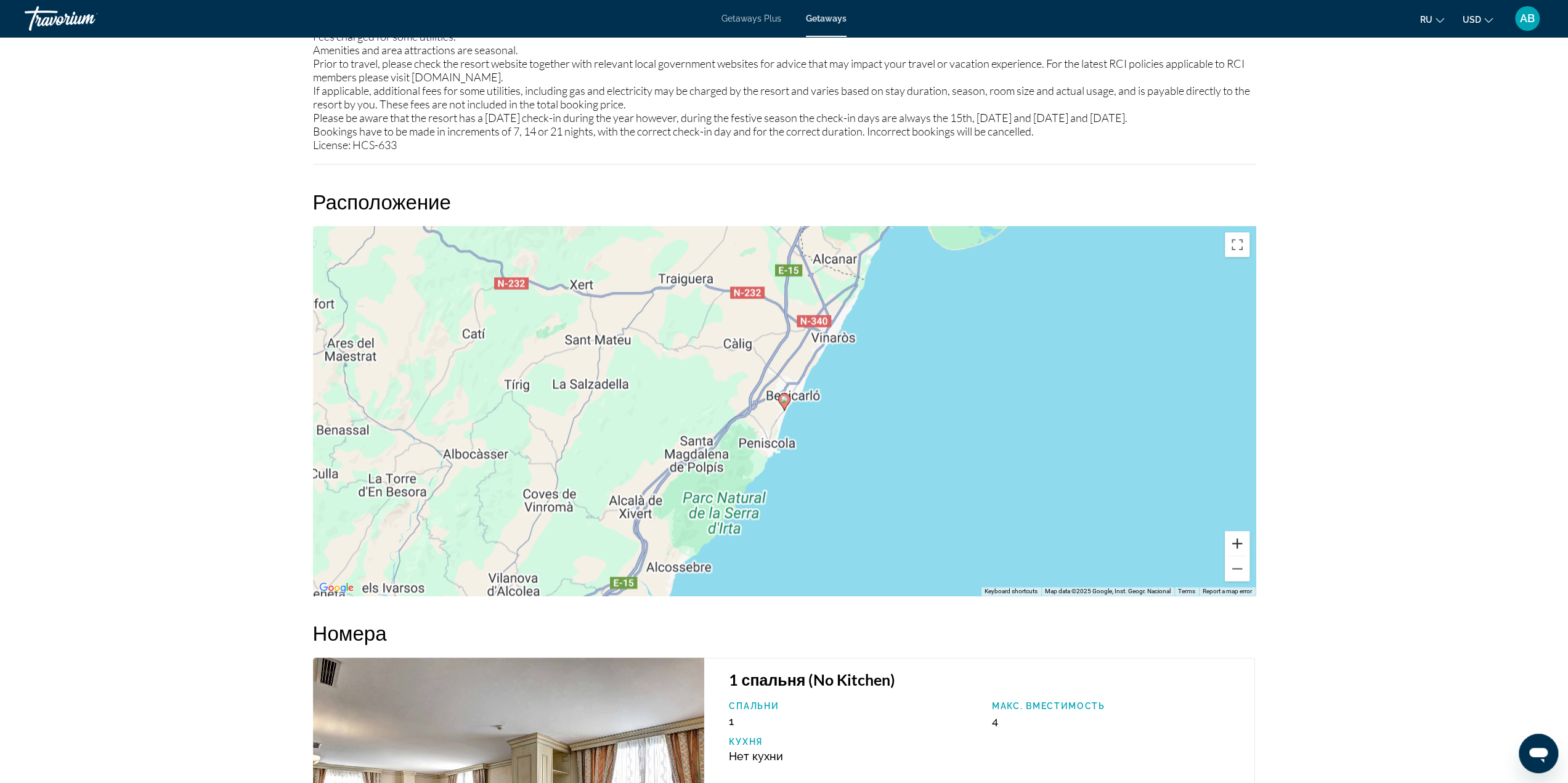
click at [1232, 535] on button "Zoom in" at bounding box center [1237, 543] width 25 height 25
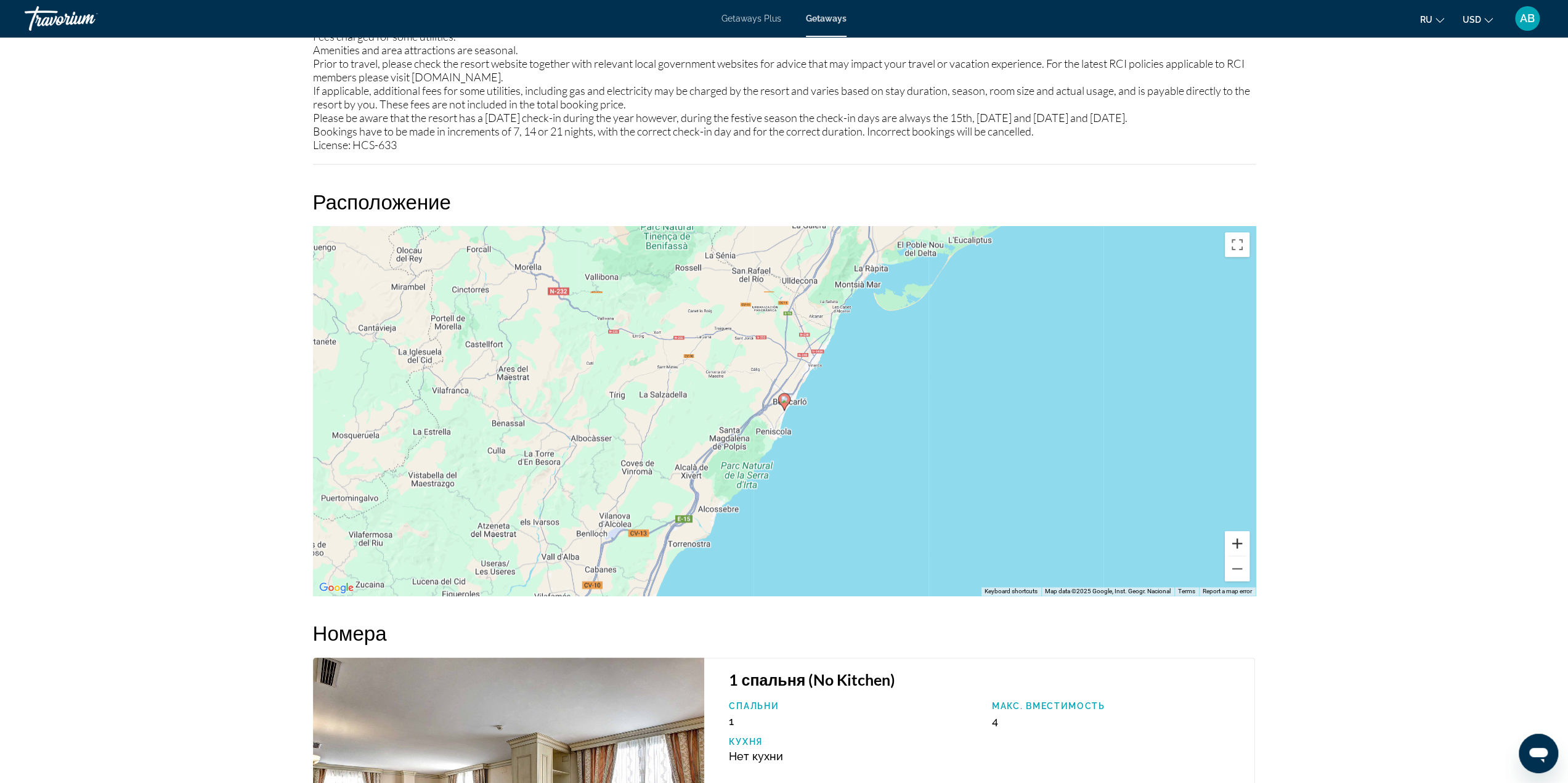
click at [1232, 535] on button "Zoom in" at bounding box center [1237, 543] width 25 height 25
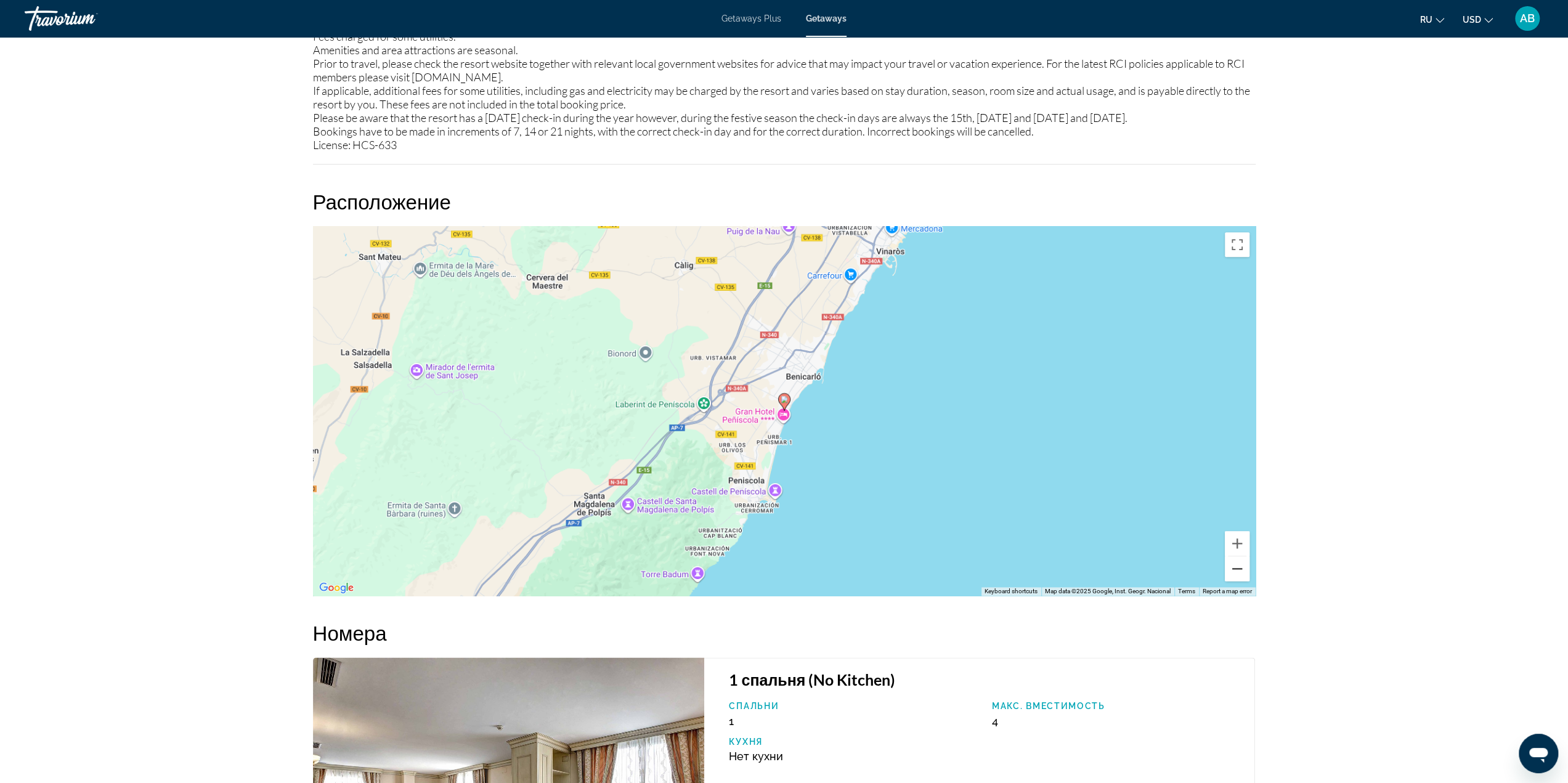
click at [1243, 579] on button "Zoom out" at bounding box center [1237, 568] width 25 height 25
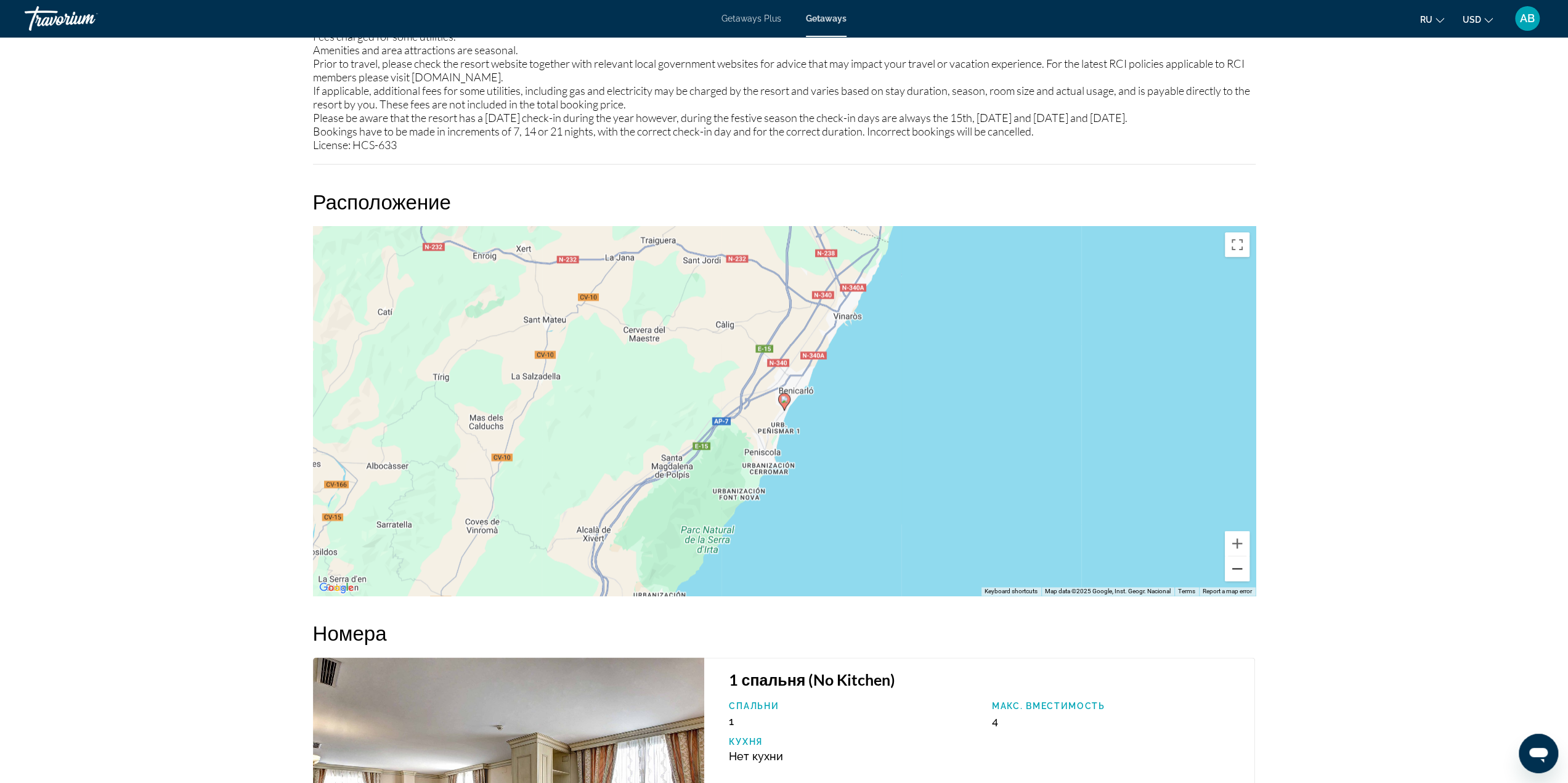
drag, startPoint x: 1243, startPoint y: 578, endPoint x: 1238, endPoint y: 565, distance: 13.9
click at [1241, 576] on button "Zoom out" at bounding box center [1237, 568] width 25 height 25
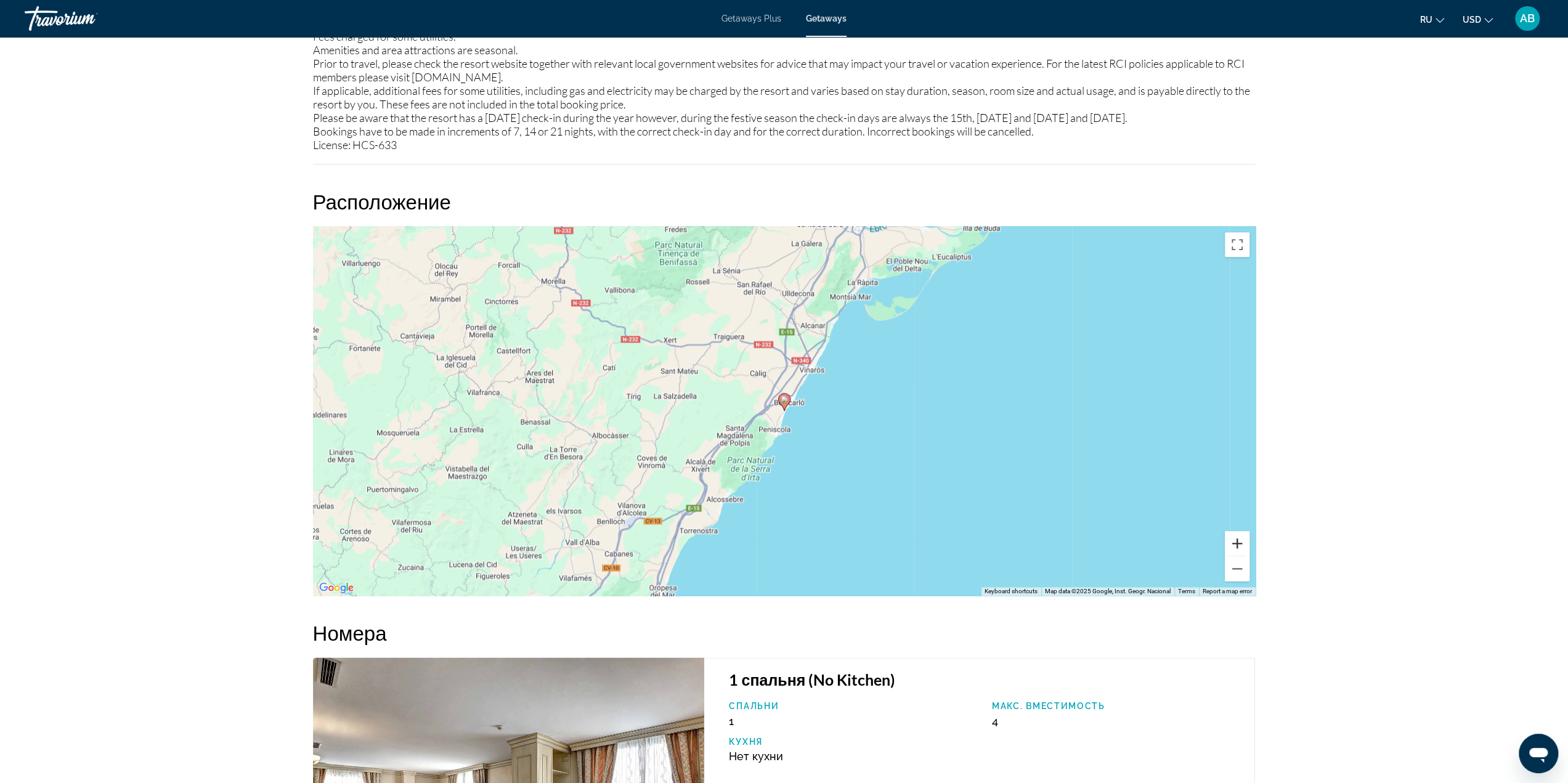
click at [1240, 541] on button "Zoom in" at bounding box center [1237, 543] width 25 height 25
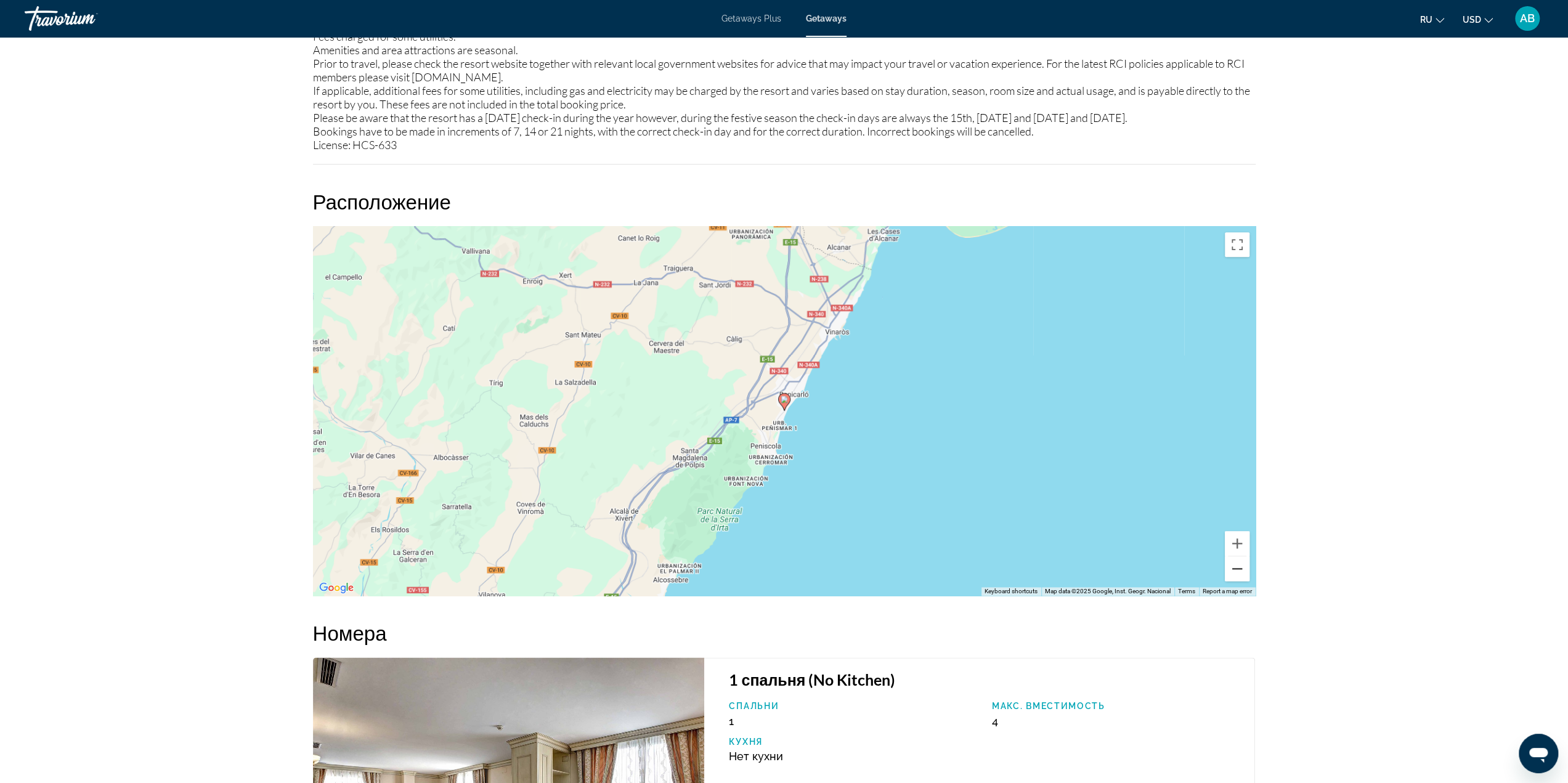
click at [1237, 565] on button "Zoom out" at bounding box center [1237, 568] width 25 height 25
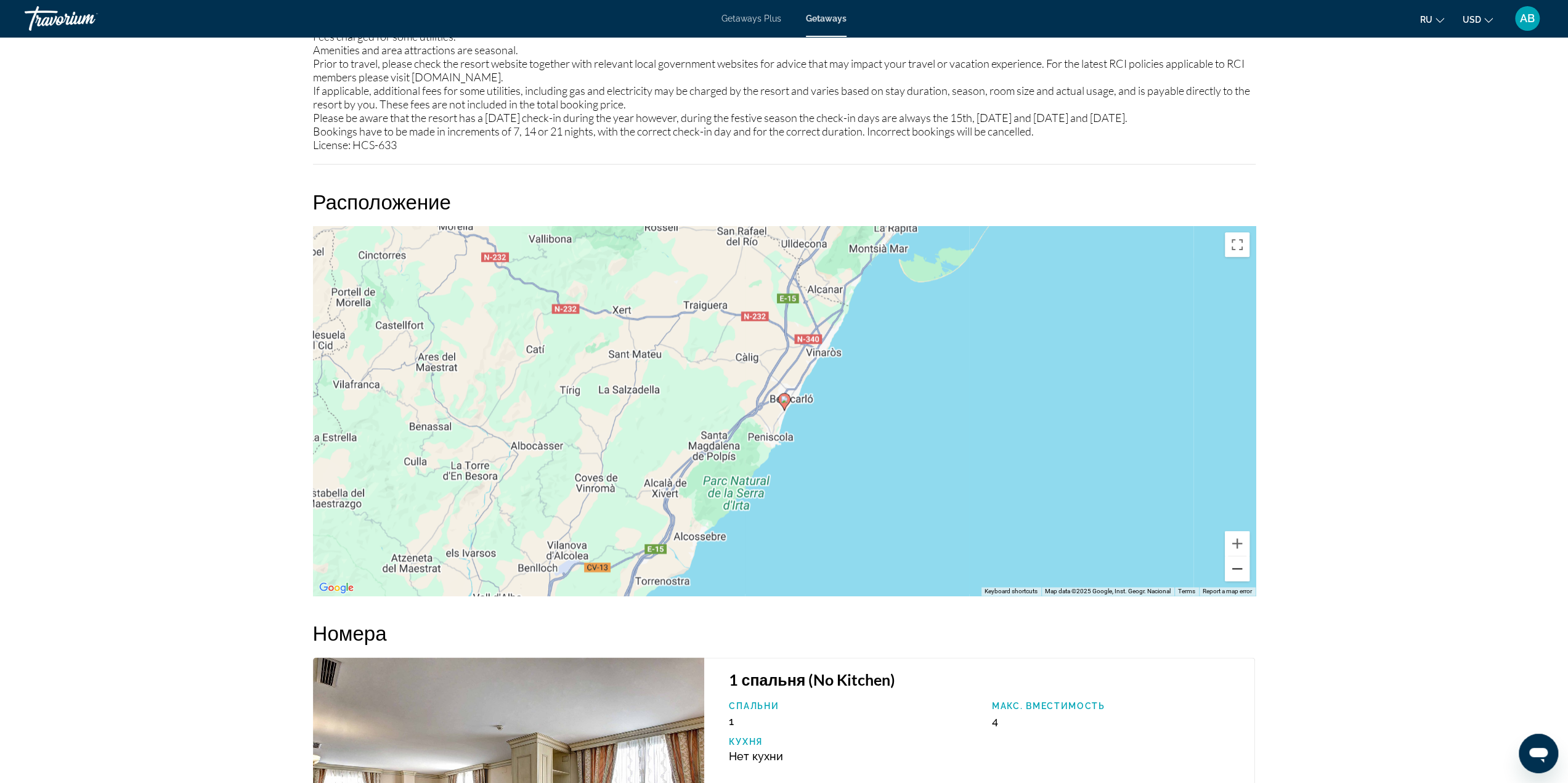
click at [1237, 565] on button "Zoom out" at bounding box center [1237, 568] width 25 height 25
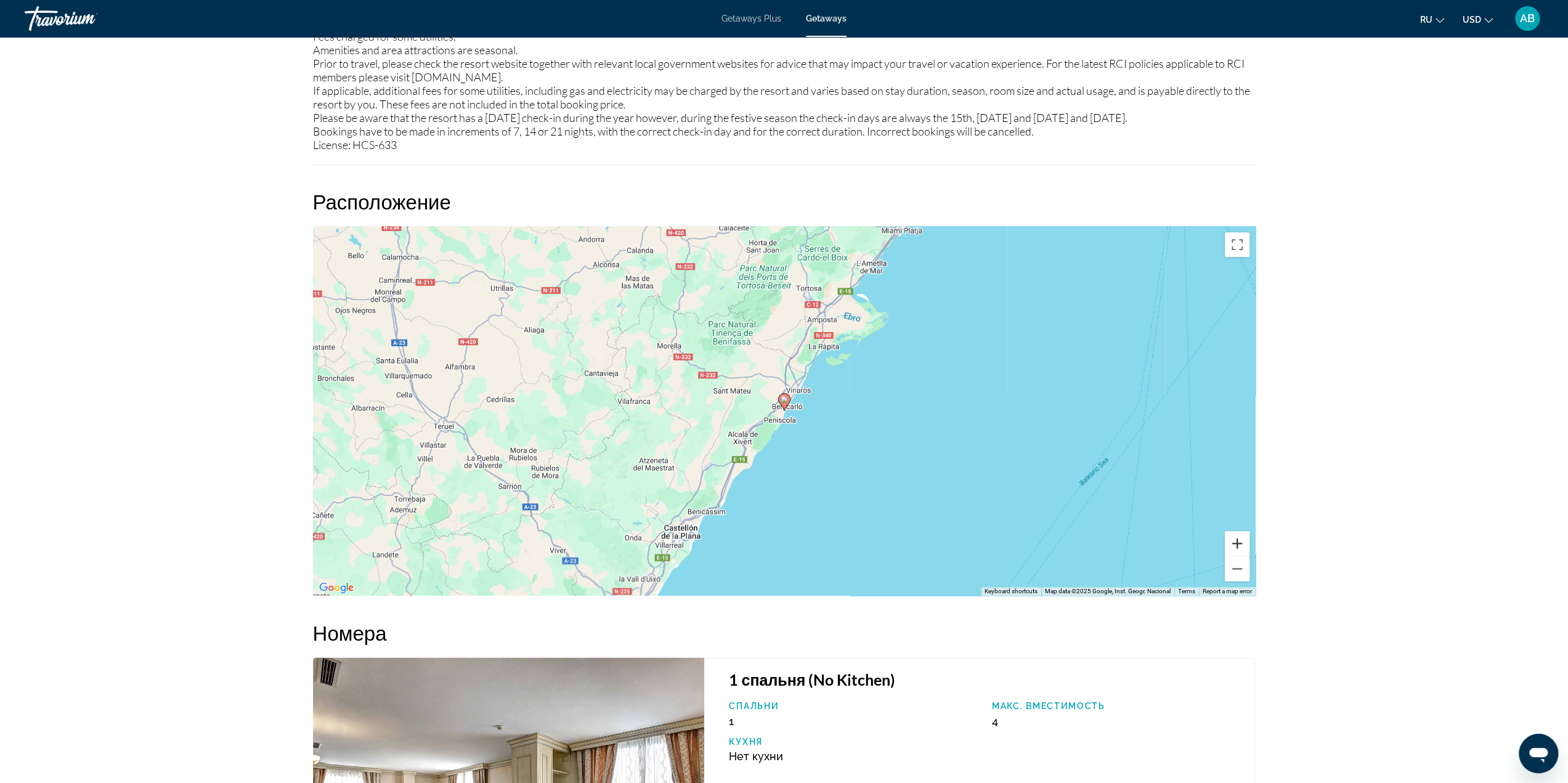
click at [1237, 551] on button "Zoom in" at bounding box center [1237, 543] width 25 height 25
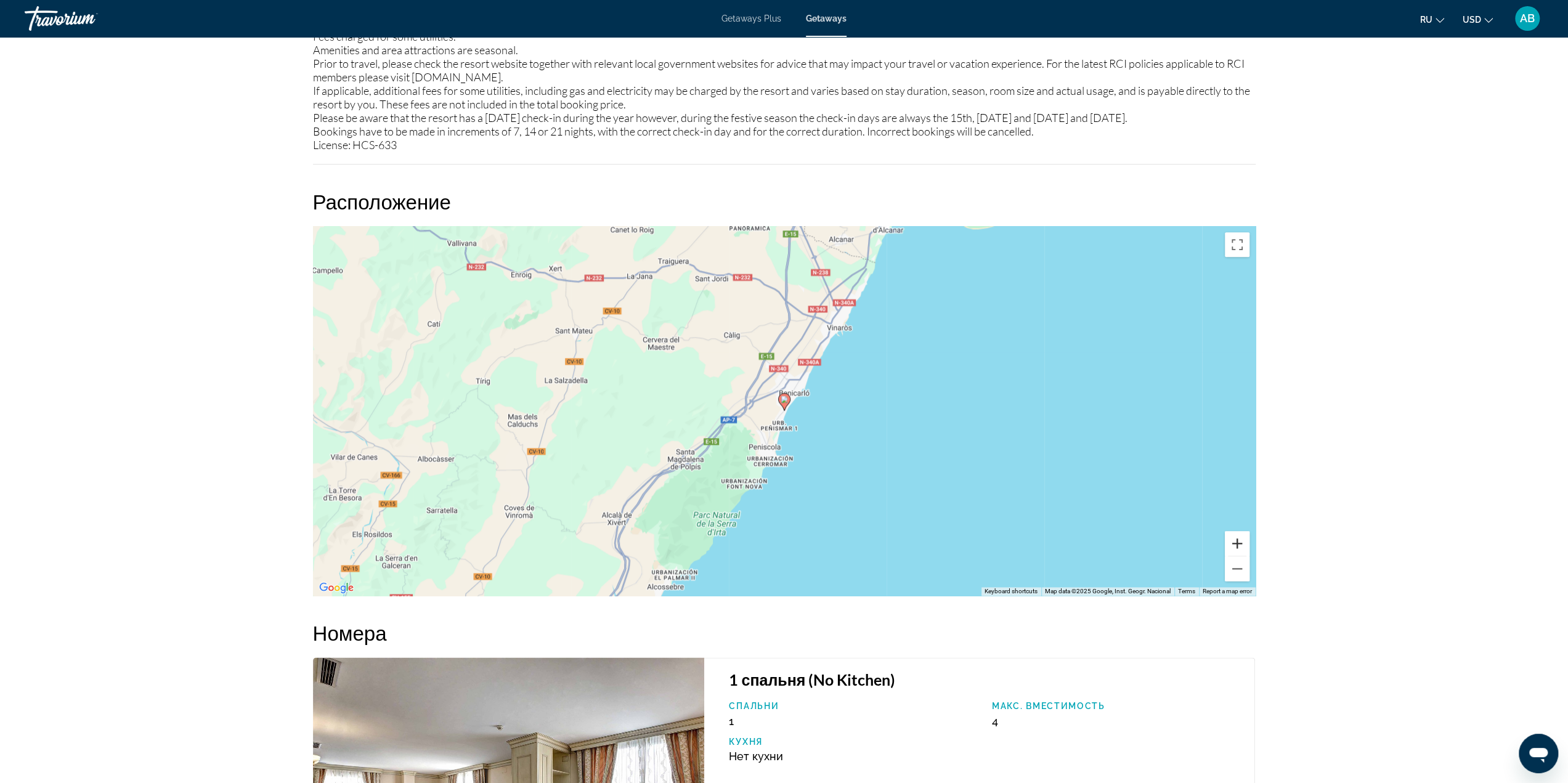
click at [1237, 551] on button "Zoom in" at bounding box center [1237, 543] width 25 height 25
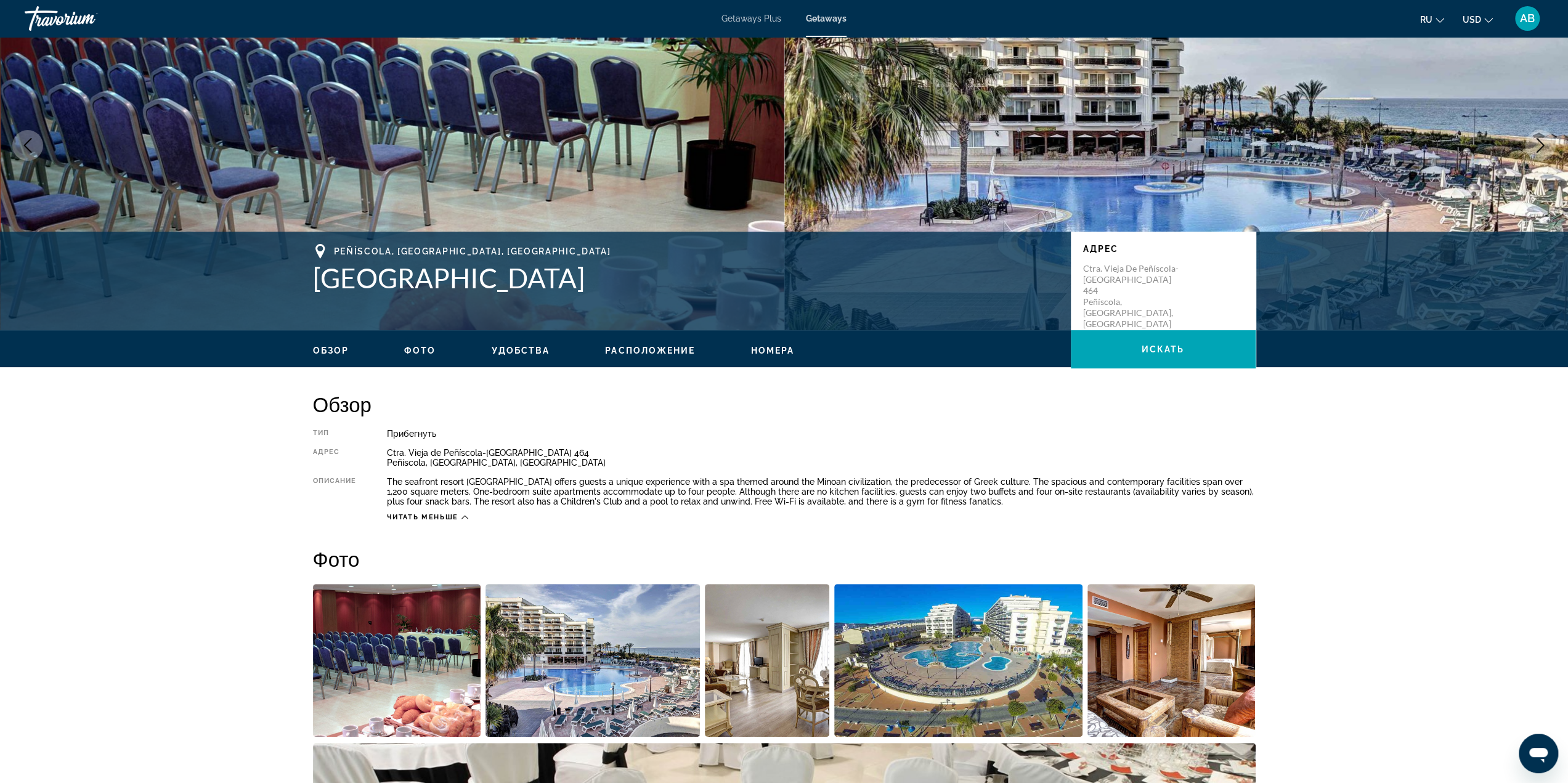
scroll to position [0, 0]
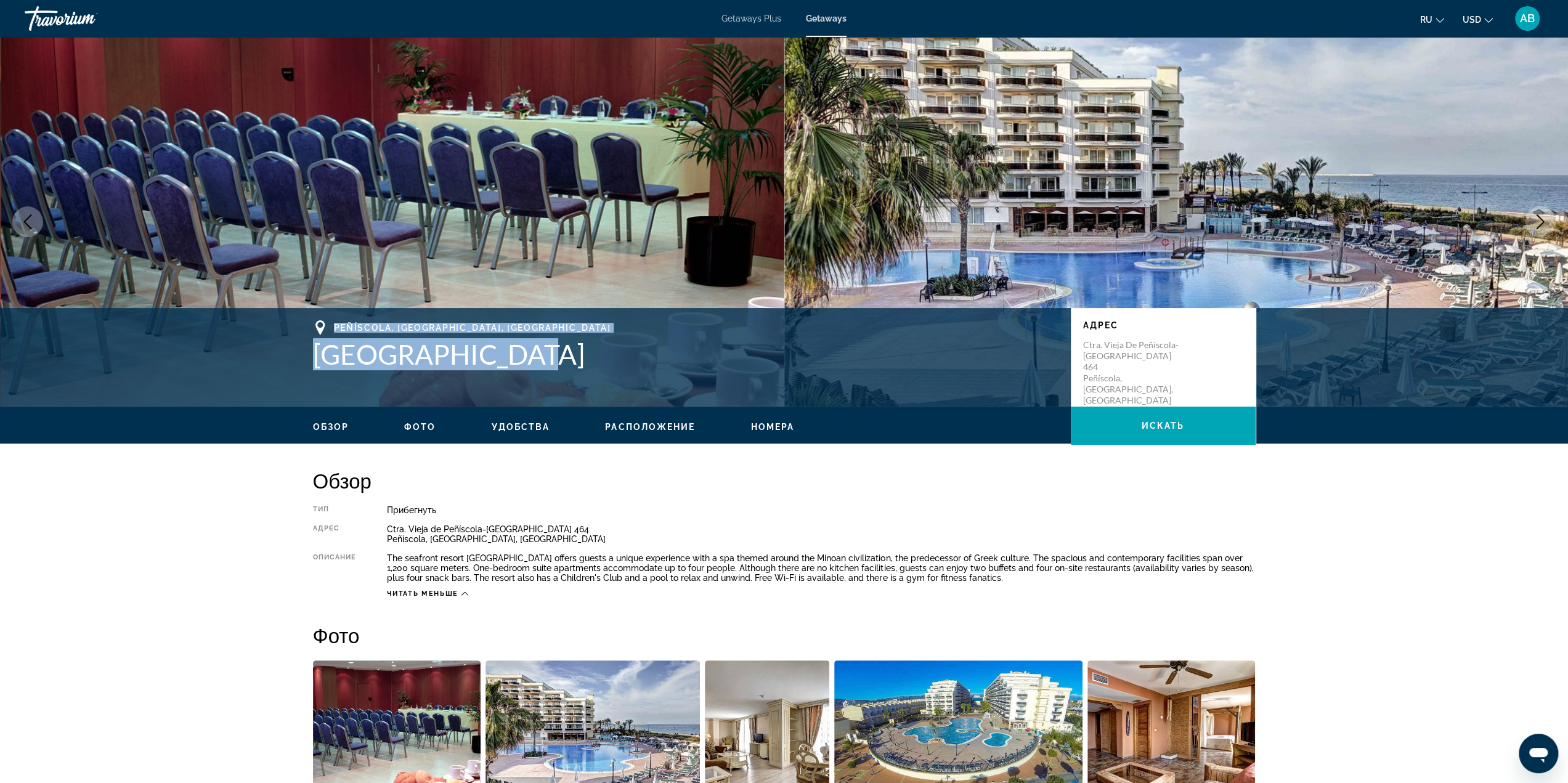
drag, startPoint x: 502, startPoint y: 359, endPoint x: 309, endPoint y: 324, distance: 196.1
click at [309, 324] on div "Peñíscola, Castellón, Spain Peñíscola Plaza Адрес Ctra. Vieja de Peñíscola-Beni…" at bounding box center [784, 357] width 992 height 74
copy div "Peñíscola, Castellón, Spain Peñíscola Plaza"
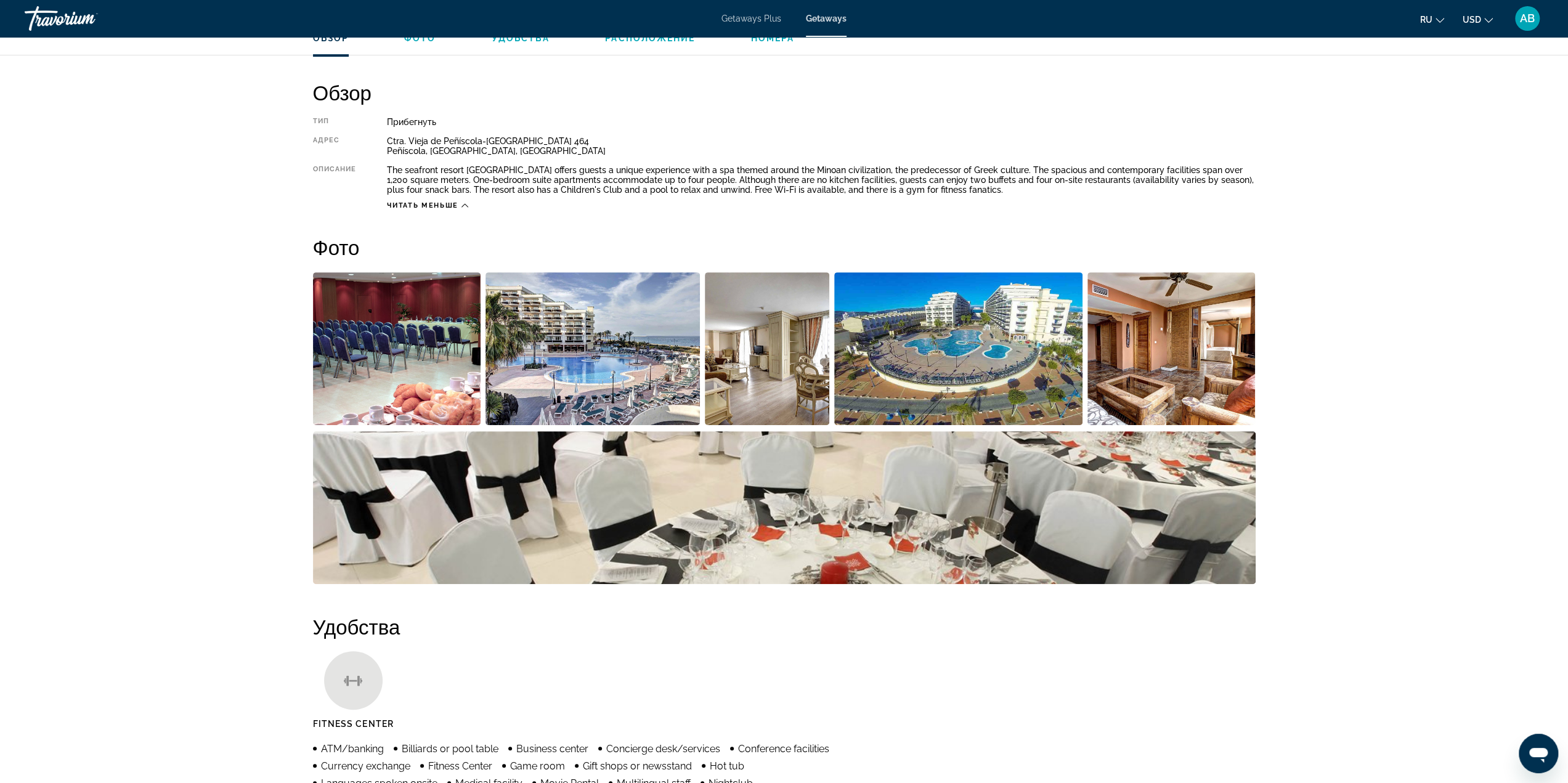
scroll to position [369, 0]
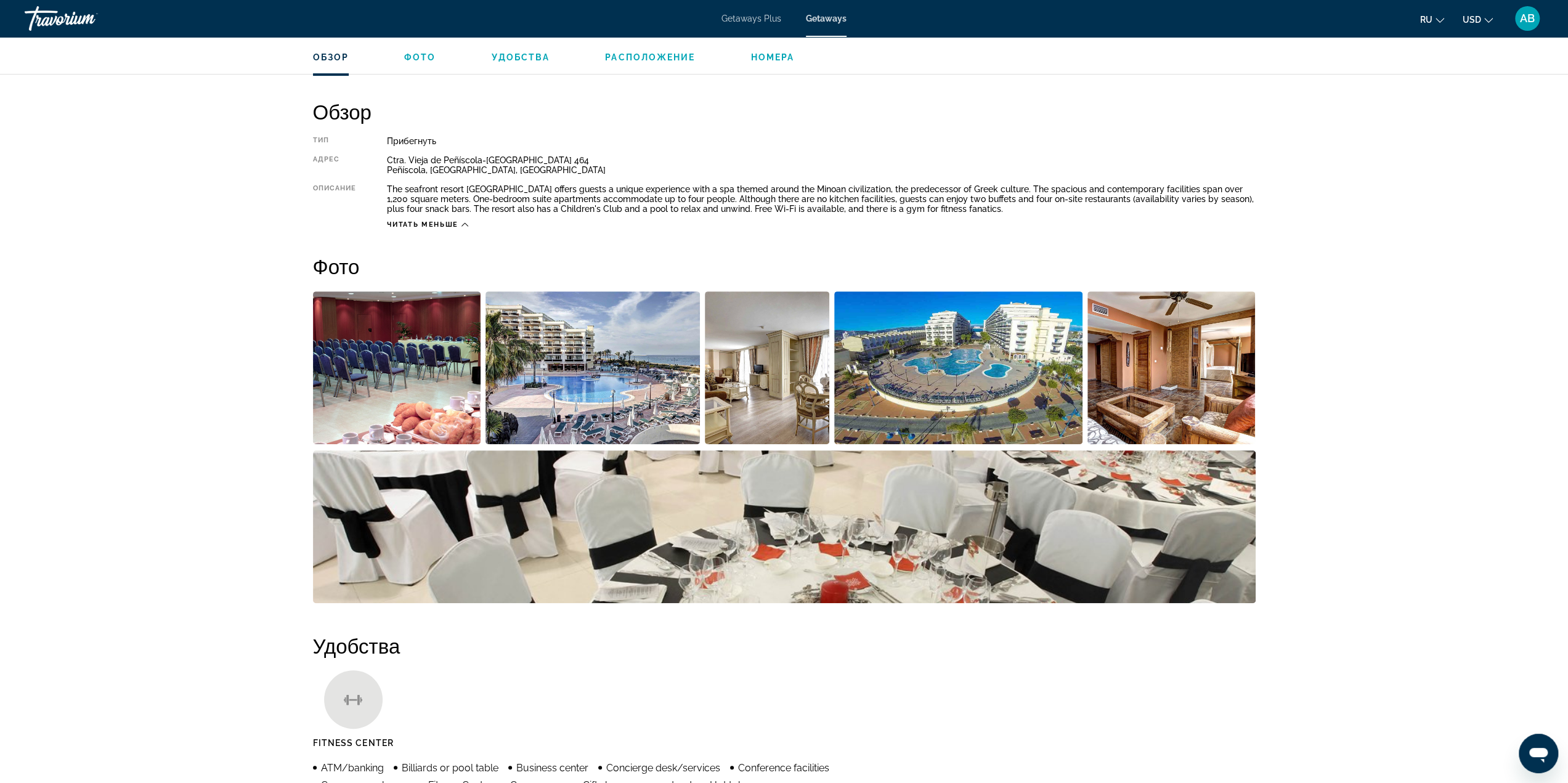
drag, startPoint x: 1459, startPoint y: 399, endPoint x: 1416, endPoint y: 425, distance: 50.2
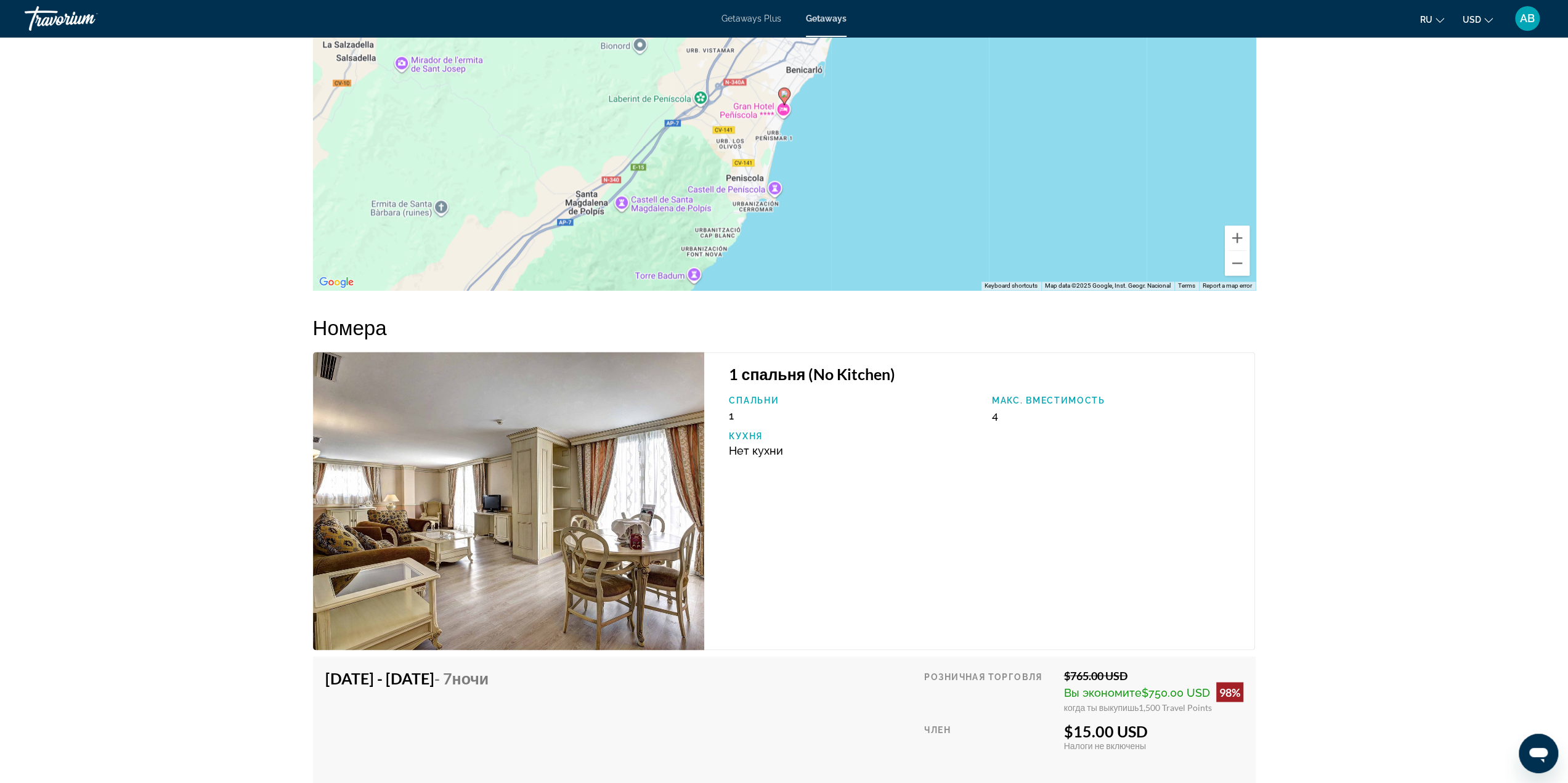
scroll to position [1910, 0]
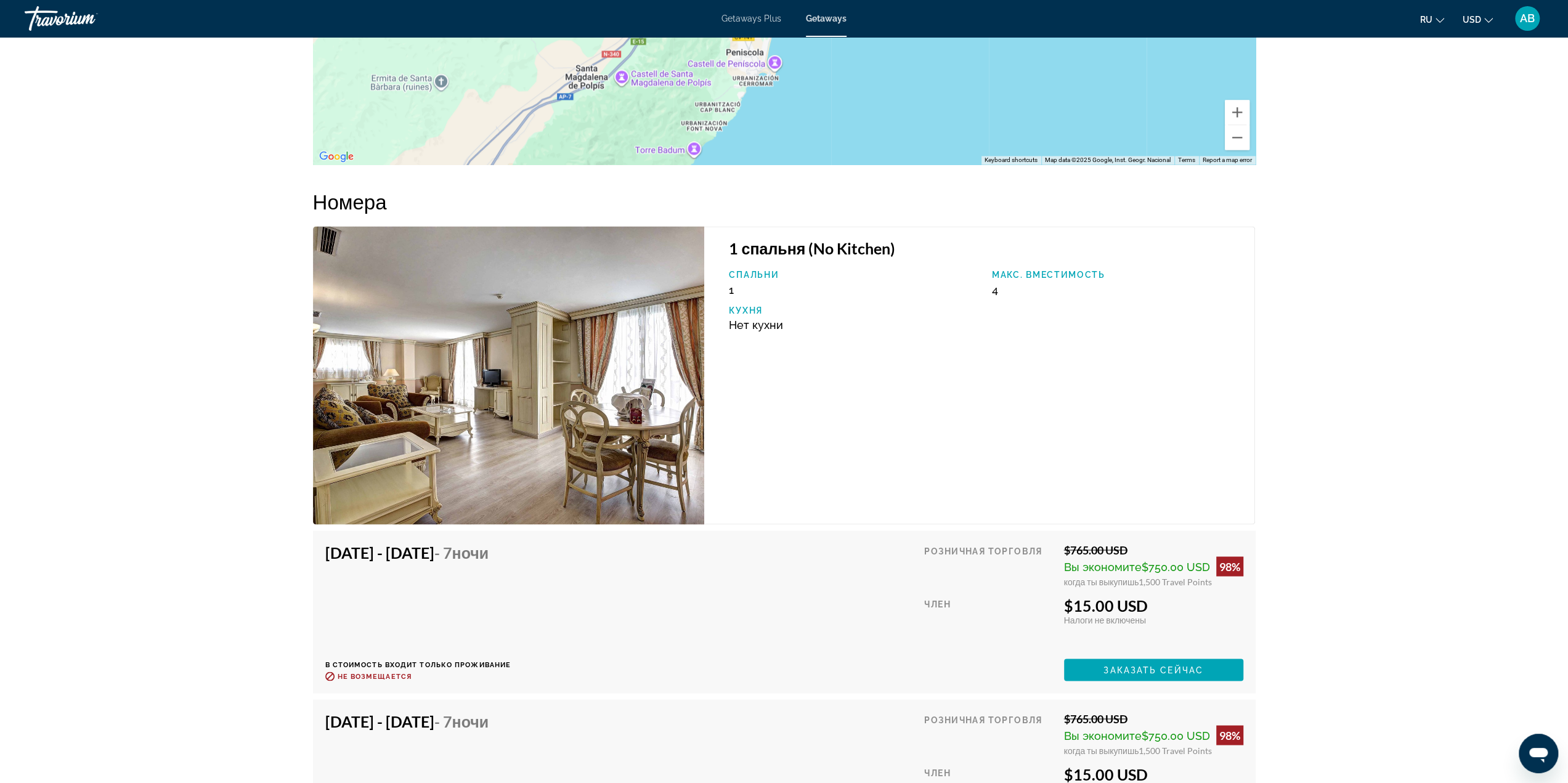
click at [680, 250] on img "Main content" at bounding box center [508, 375] width 392 height 298
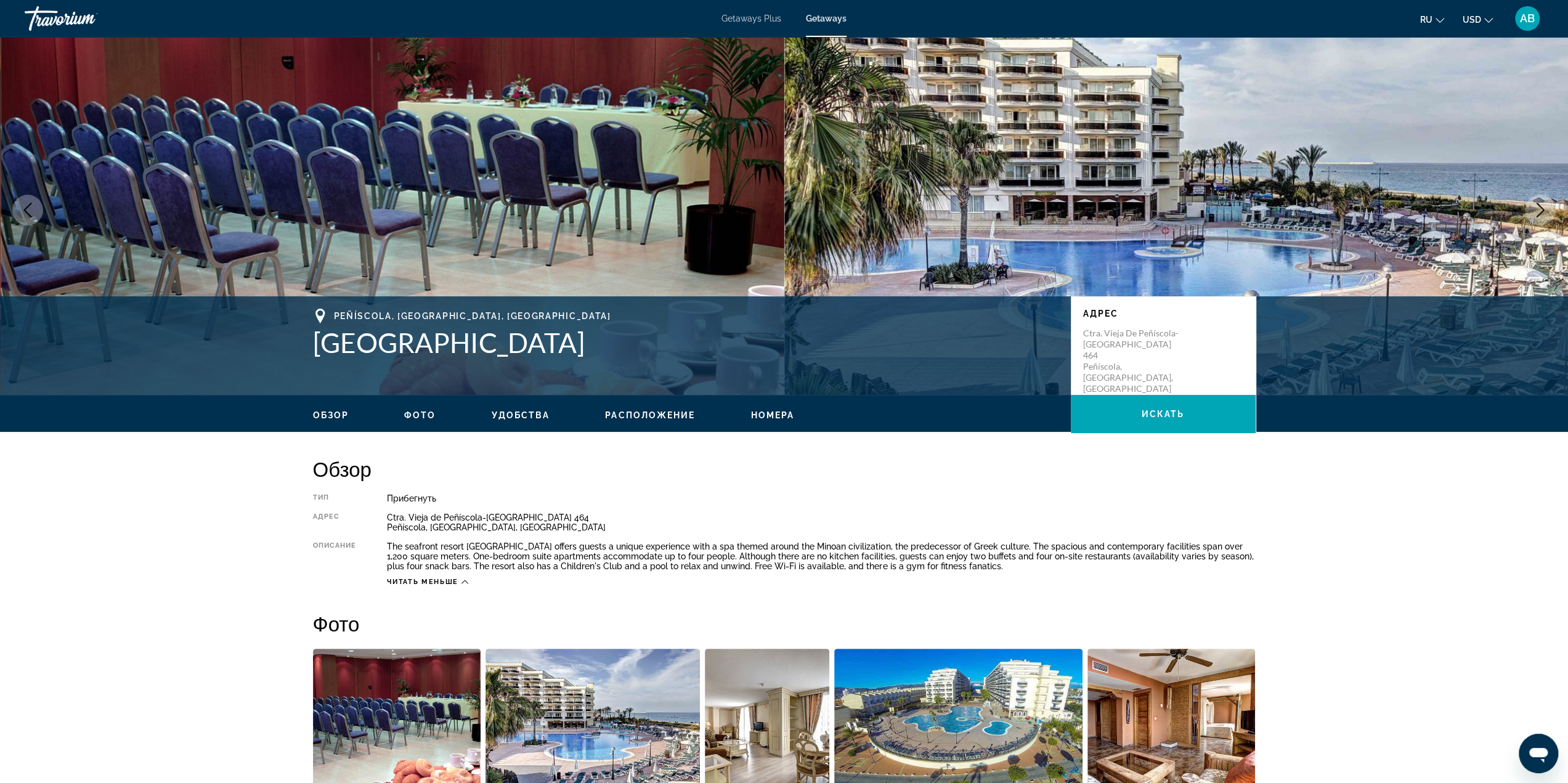
scroll to position [0, 0]
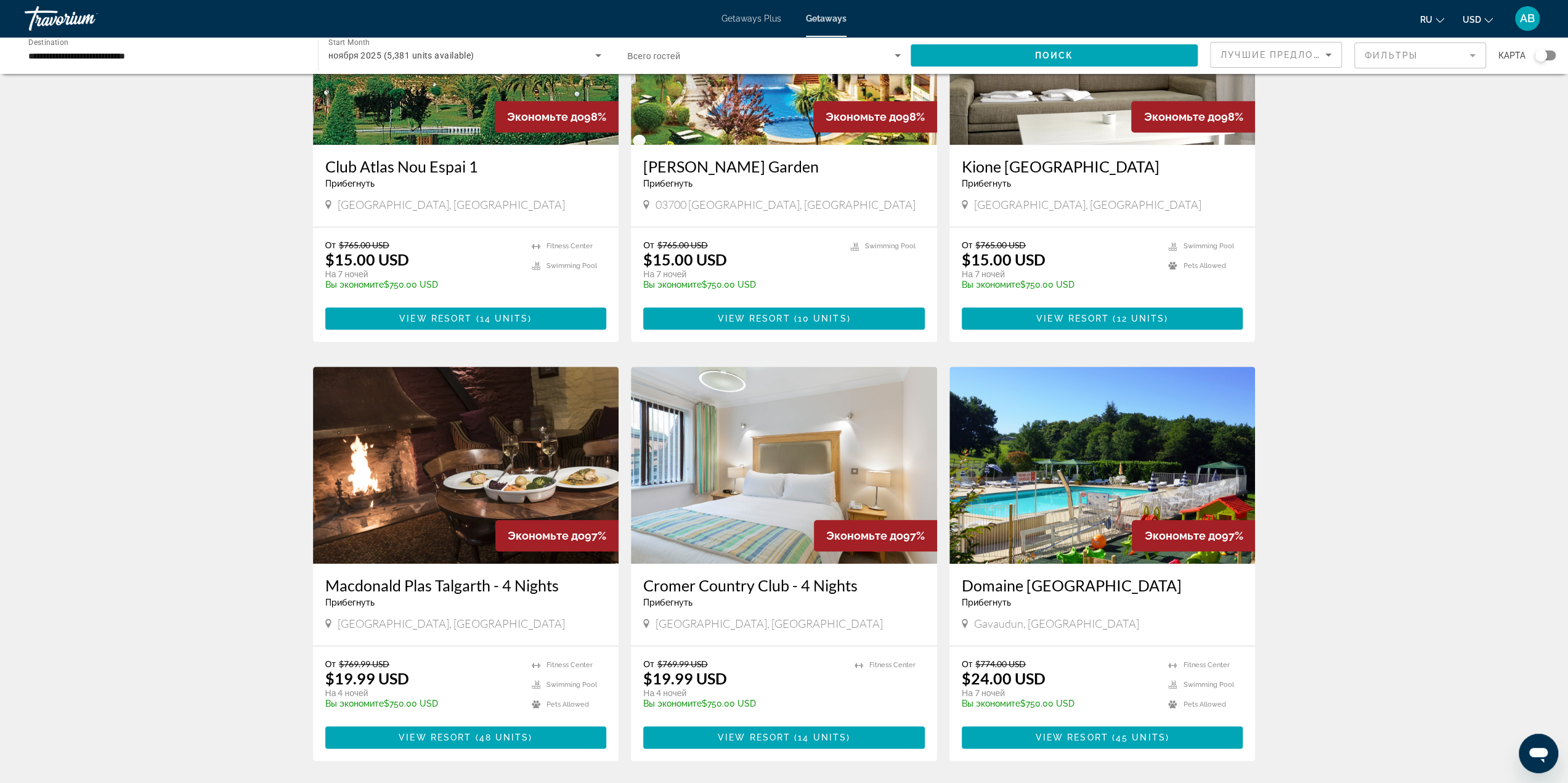
scroll to position [1208, 0]
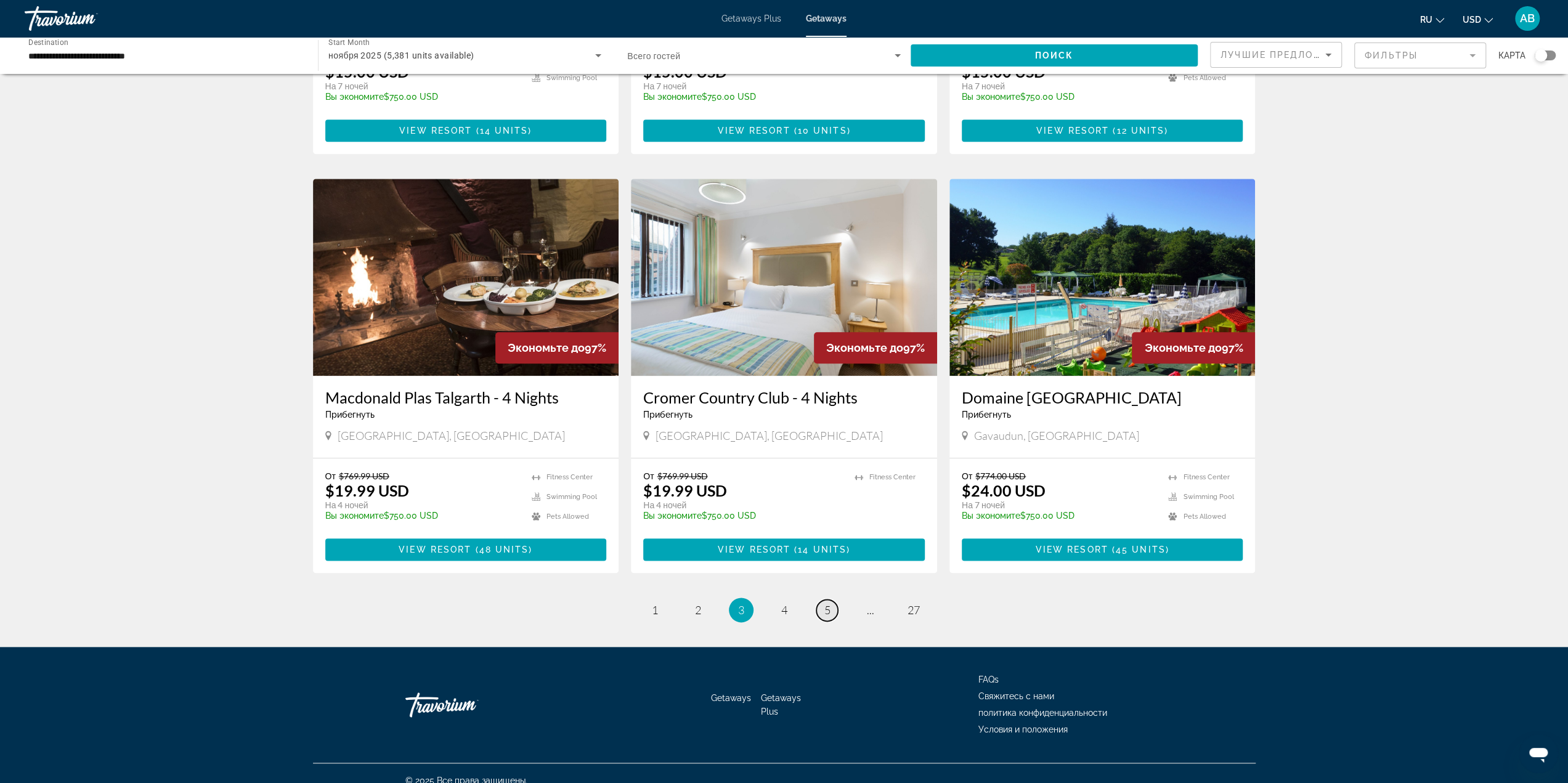
click at [828, 603] on span "5" at bounding box center [827, 610] width 6 height 14
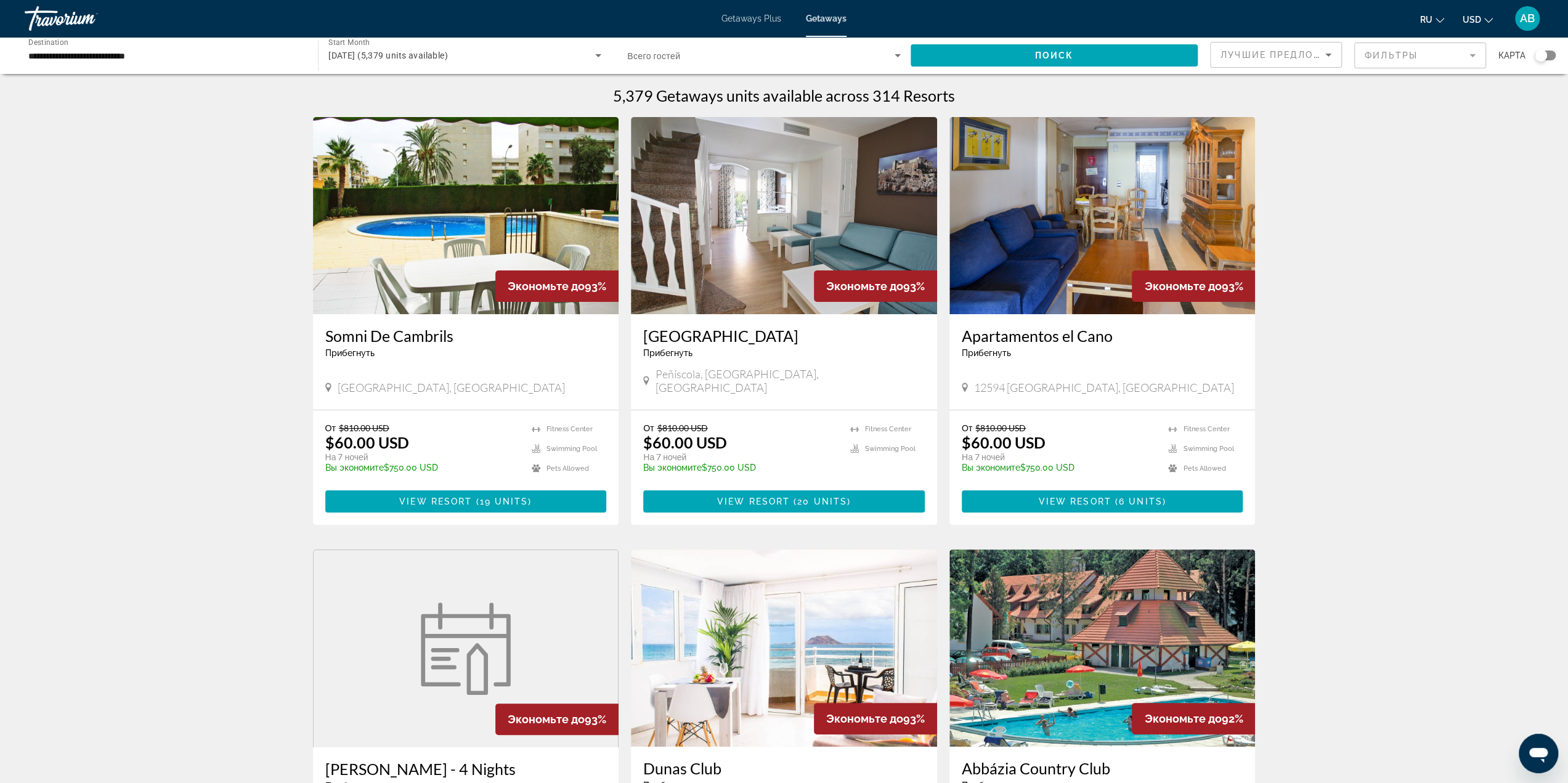
click at [820, 341] on h3 "[GEOGRAPHIC_DATA]" at bounding box center [784, 336] width 282 height 18
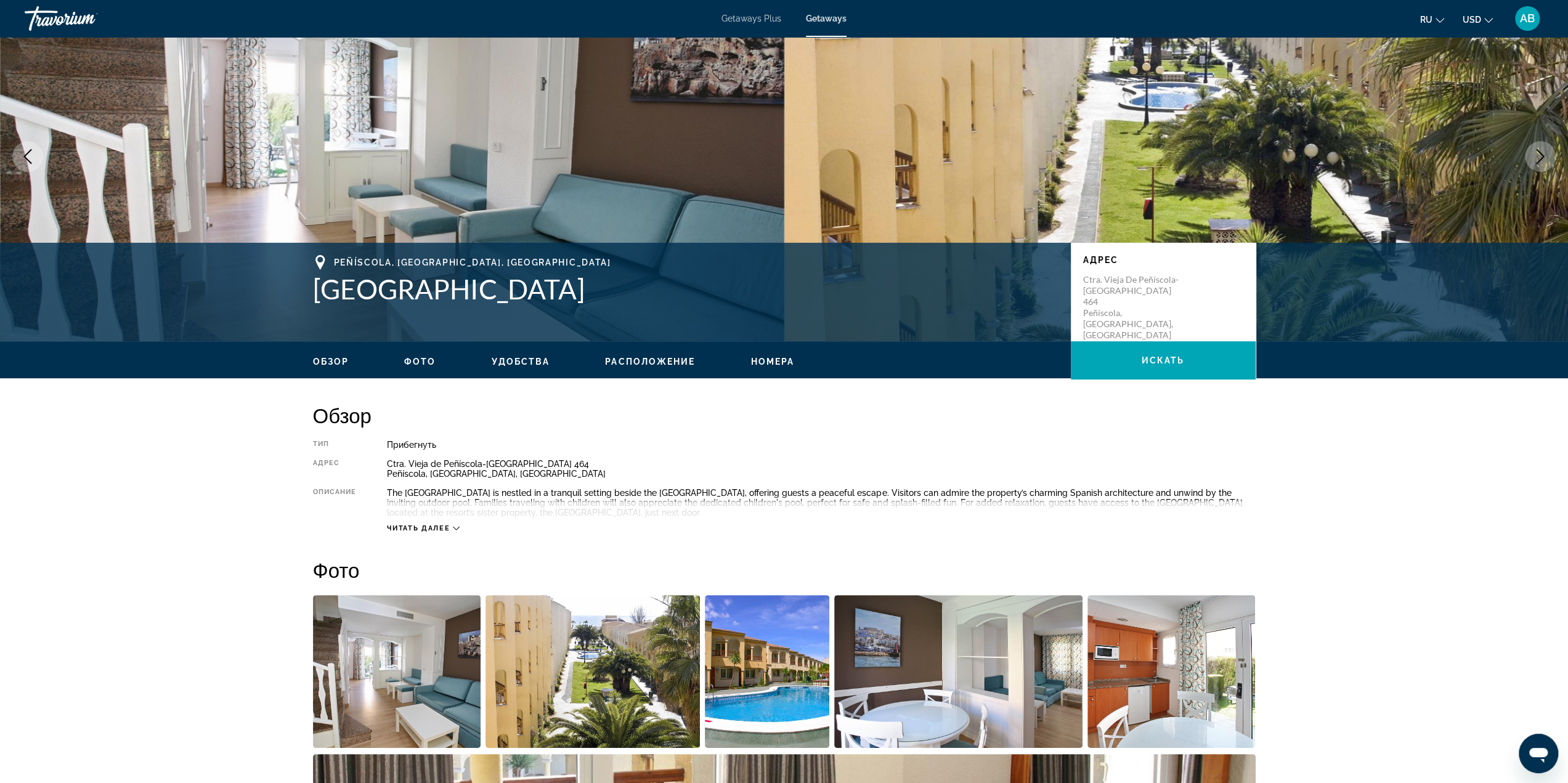
scroll to position [369, 0]
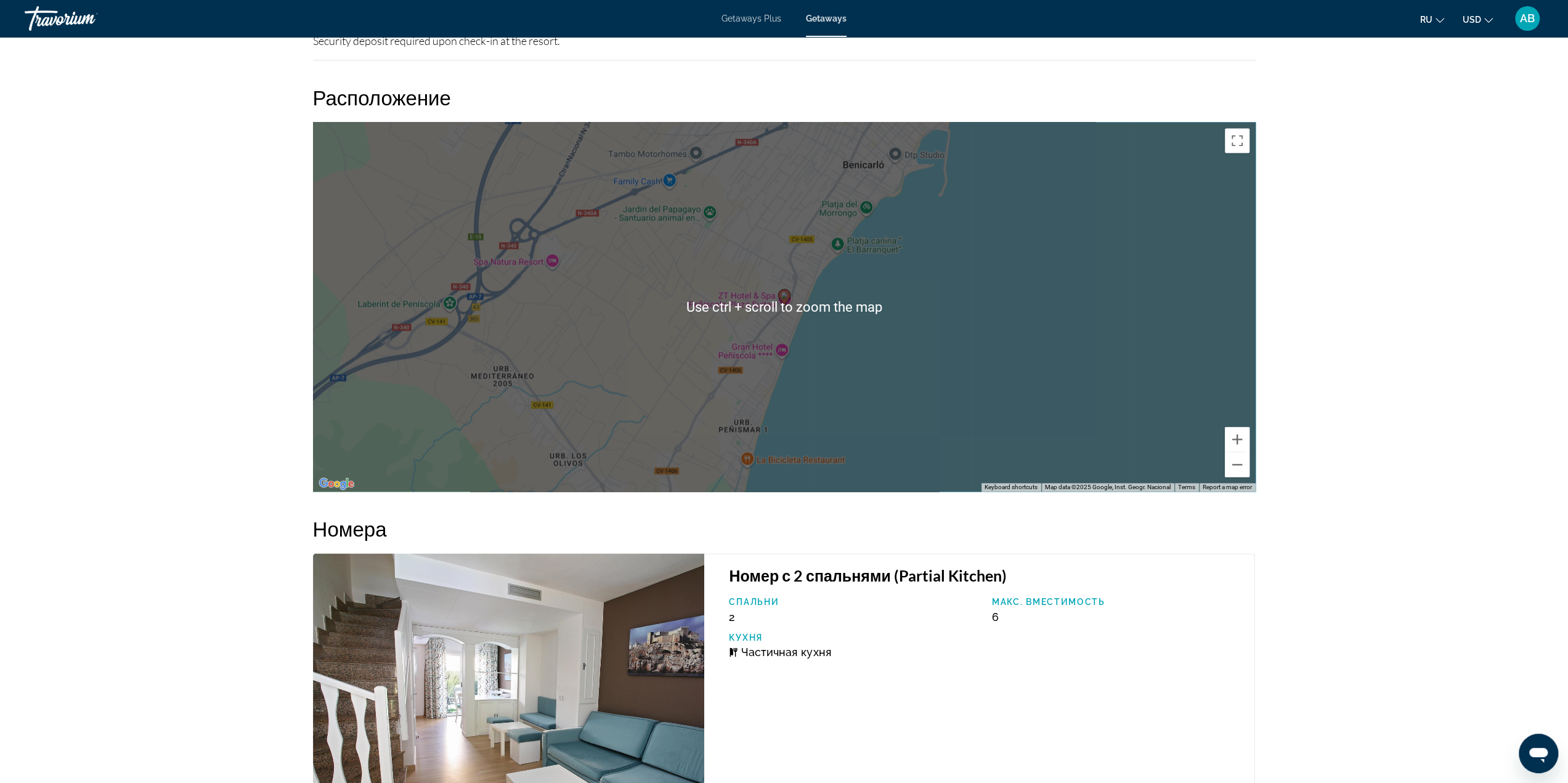
scroll to position [1602, 0]
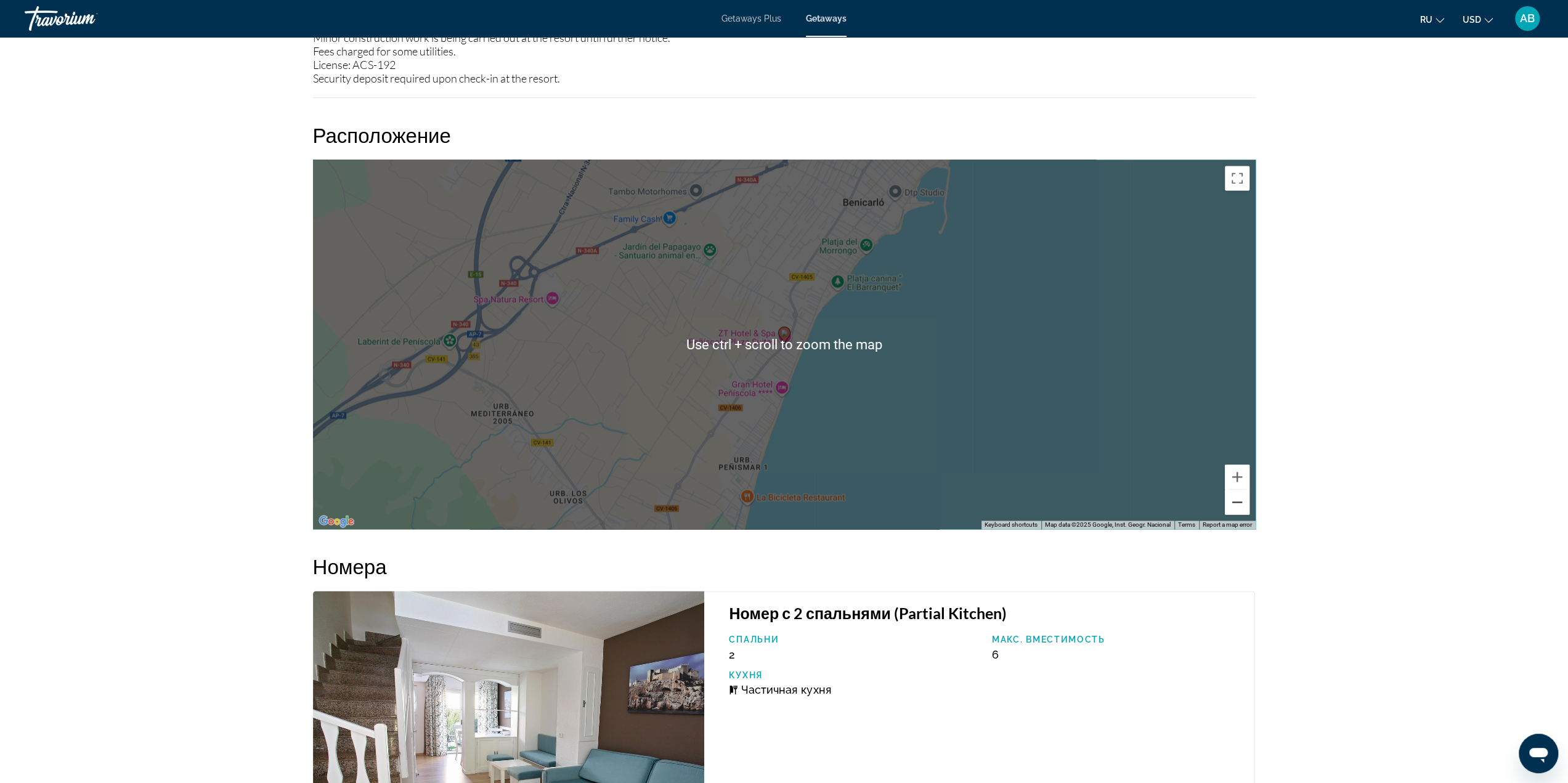
click at [1242, 500] on button "Zoom out" at bounding box center [1237, 502] width 25 height 25
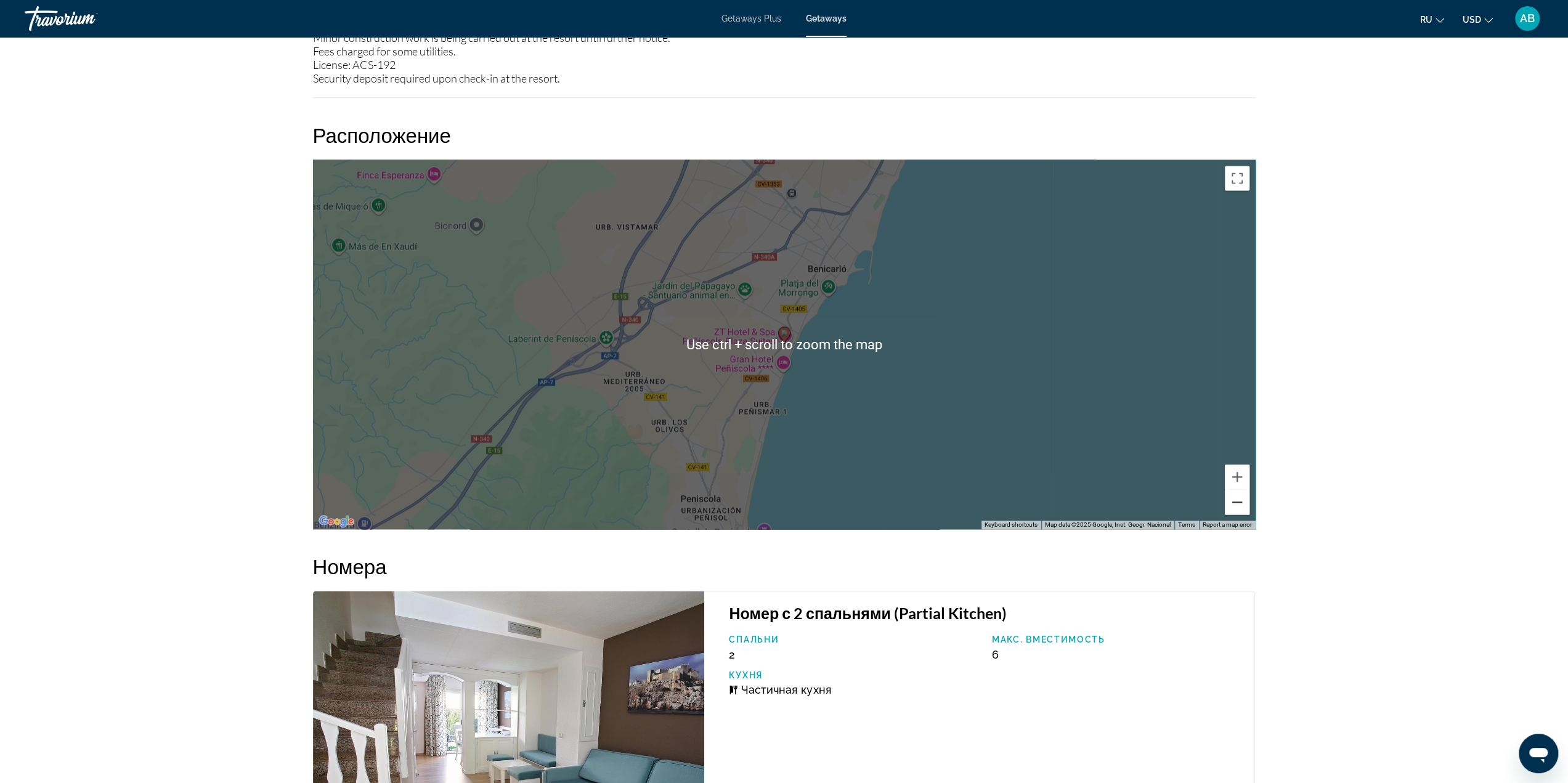
click at [1241, 500] on button "Zoom out" at bounding box center [1237, 502] width 25 height 25
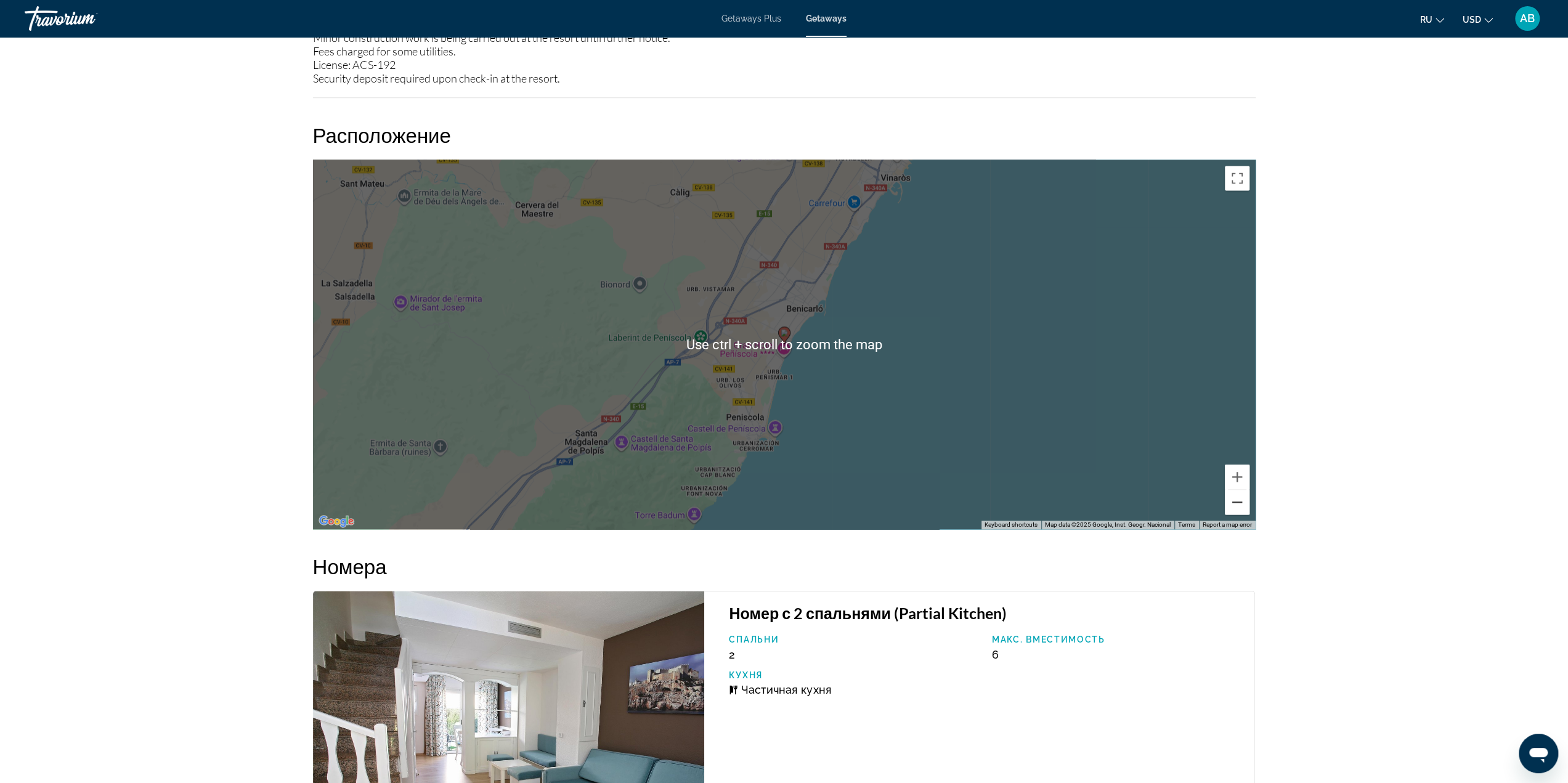
click at [1237, 501] on button "Zoom out" at bounding box center [1237, 502] width 25 height 25
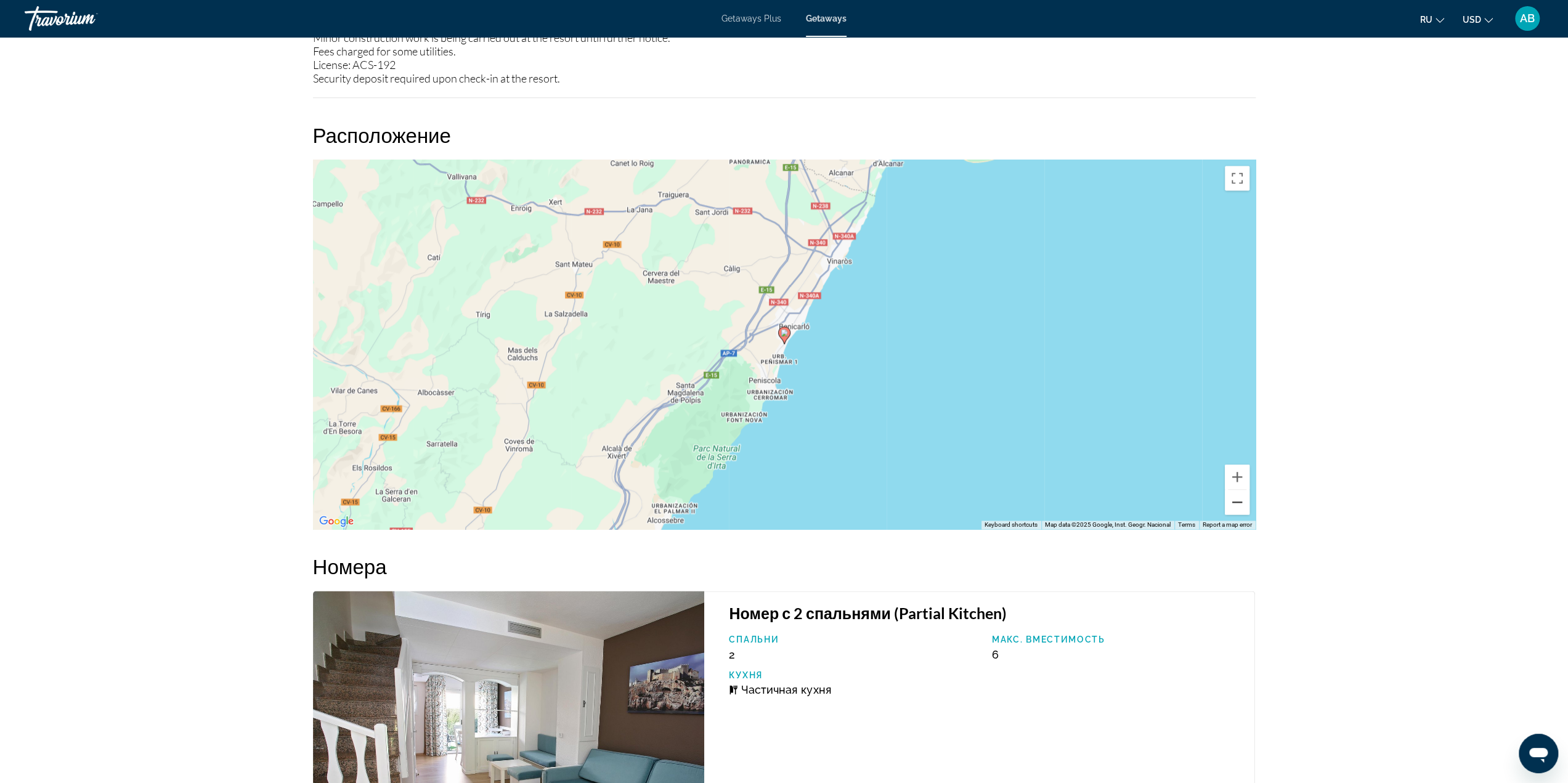
click at [1237, 501] on button "Zoom out" at bounding box center [1237, 502] width 25 height 25
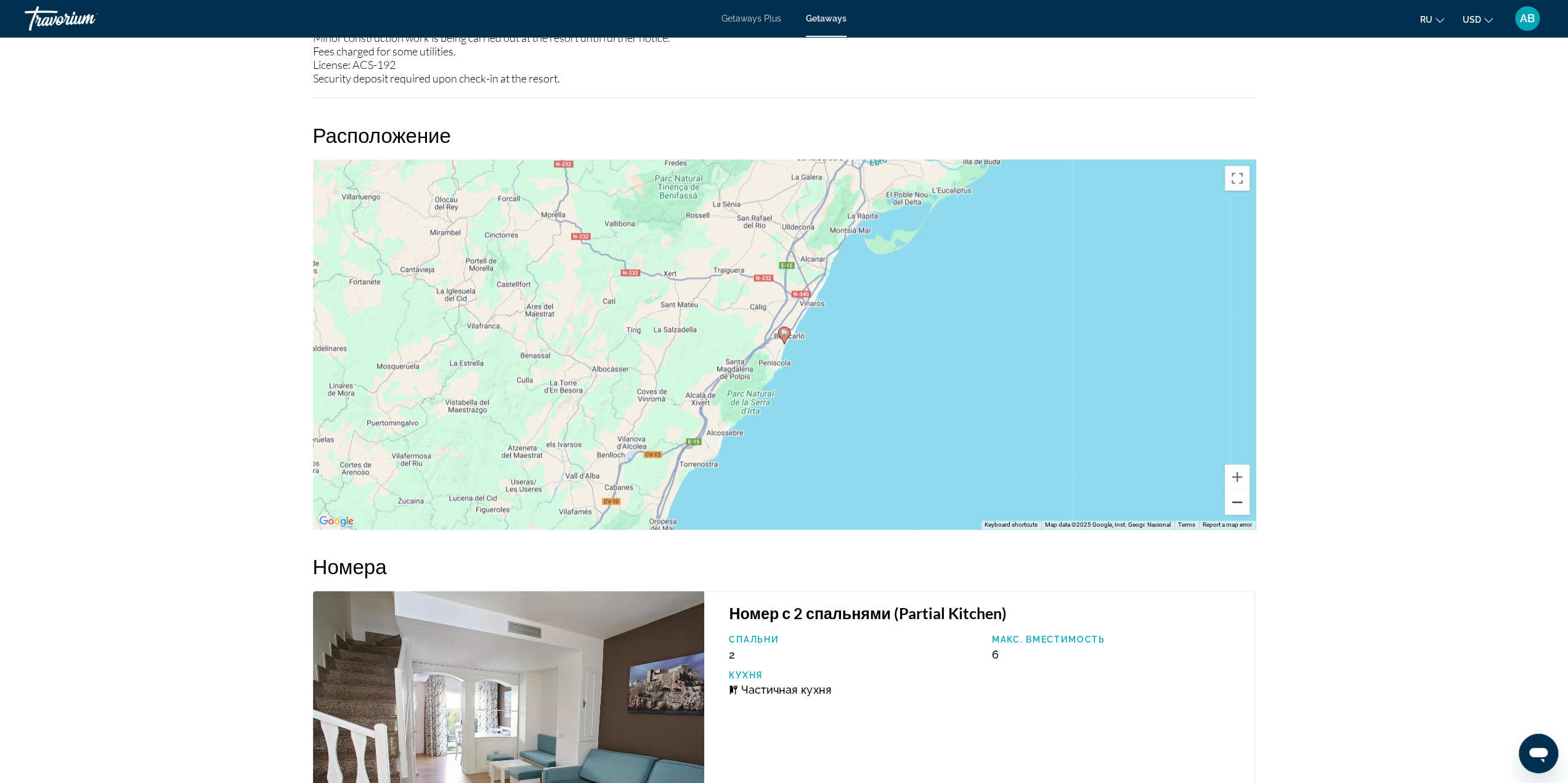
click at [1232, 504] on button "Zoom out" at bounding box center [1237, 502] width 25 height 25
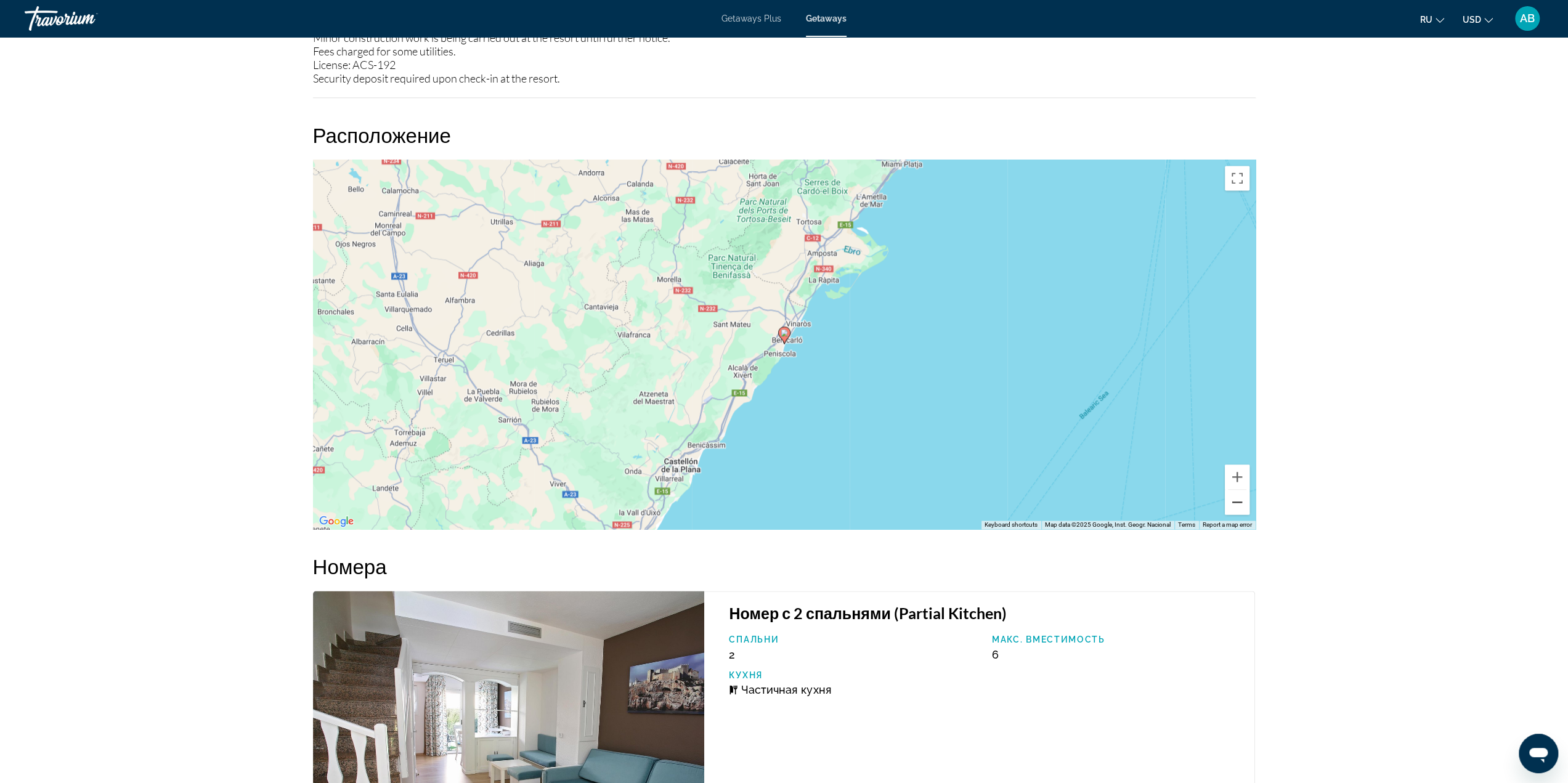
click at [1236, 501] on button "Zoom out" at bounding box center [1237, 502] width 25 height 25
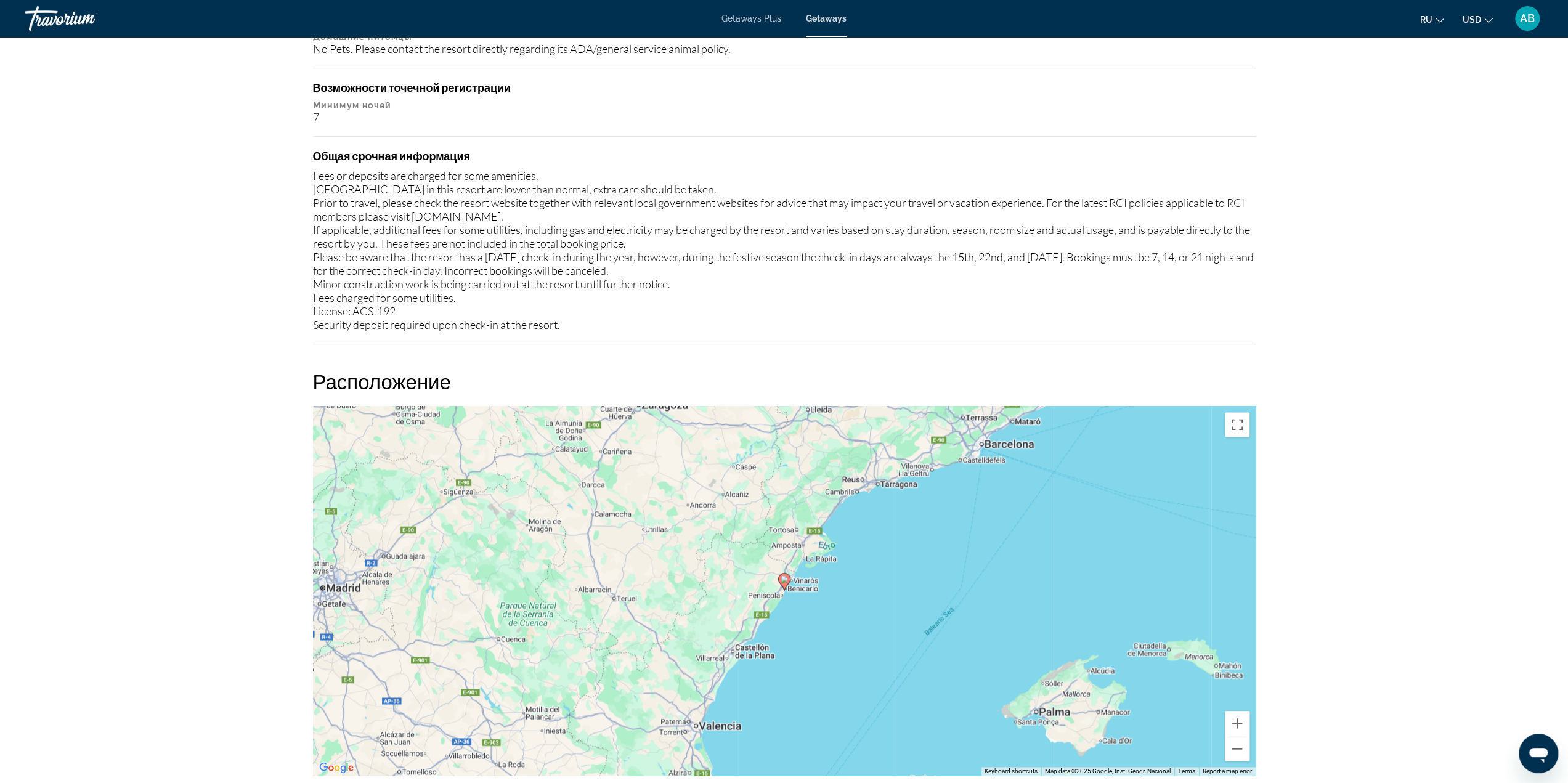
scroll to position [1417, 0]
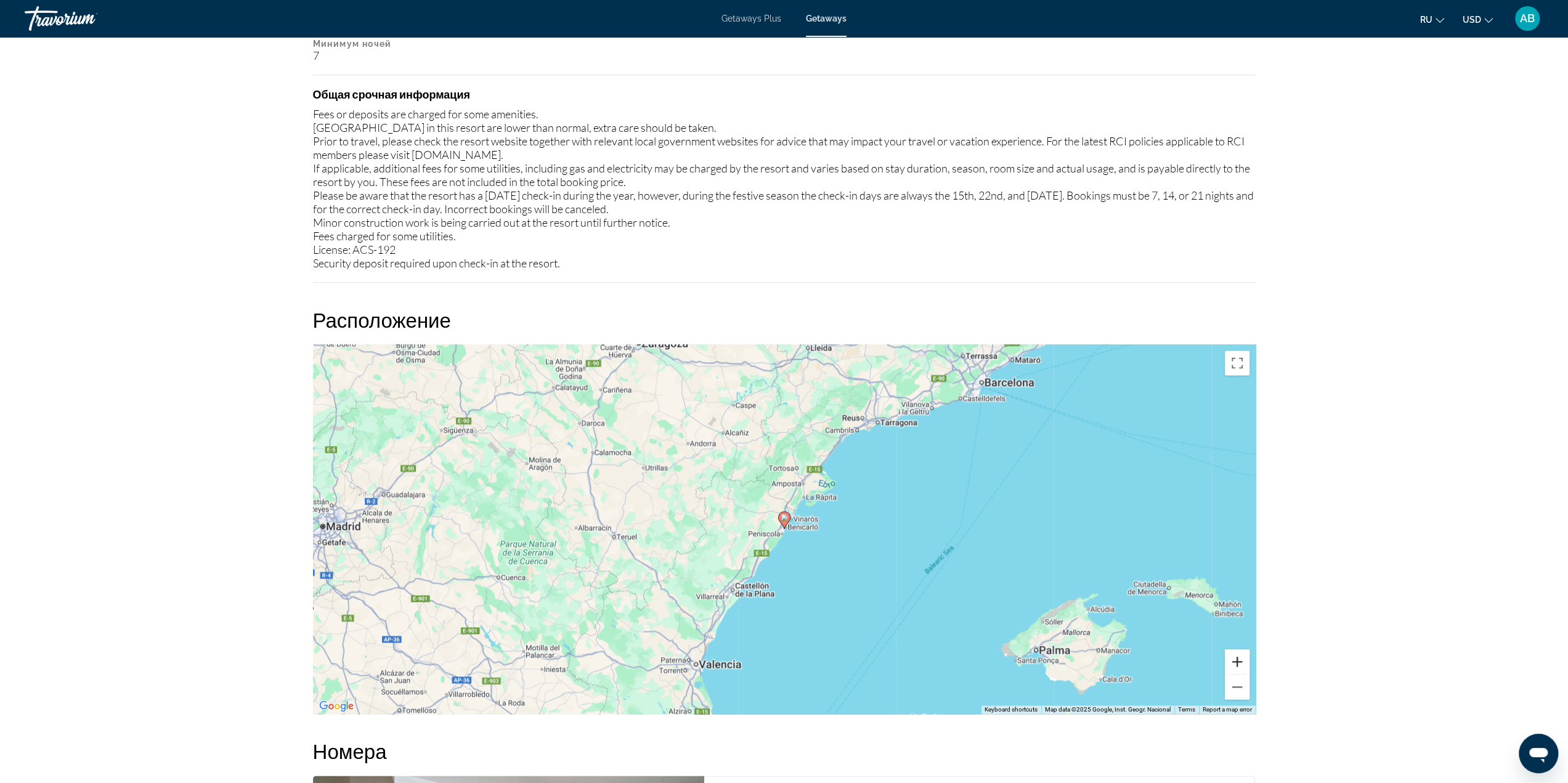
click at [1240, 664] on button "Zoom in" at bounding box center [1237, 661] width 25 height 25
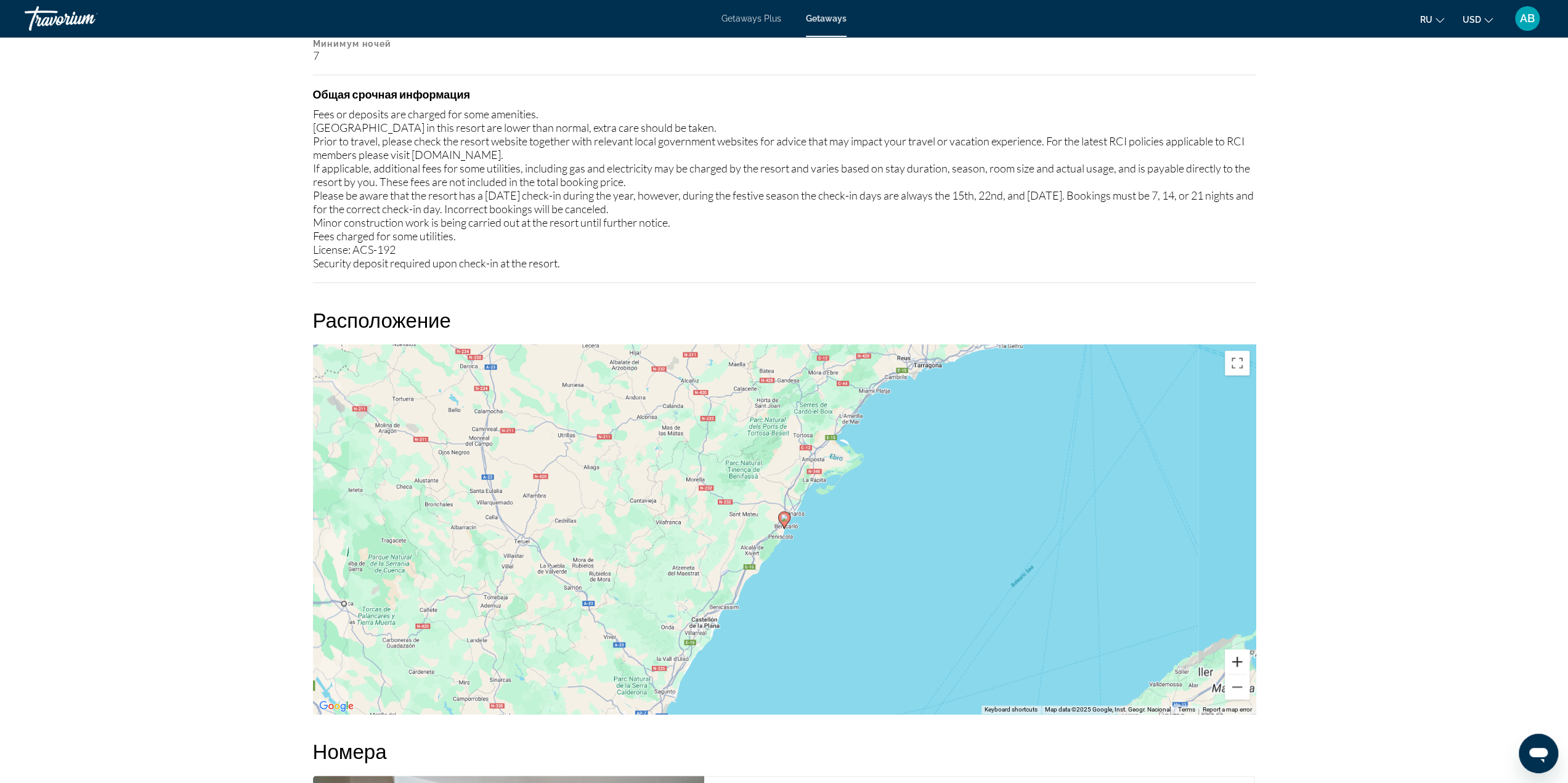
click at [1240, 664] on button "Zoom in" at bounding box center [1237, 661] width 25 height 25
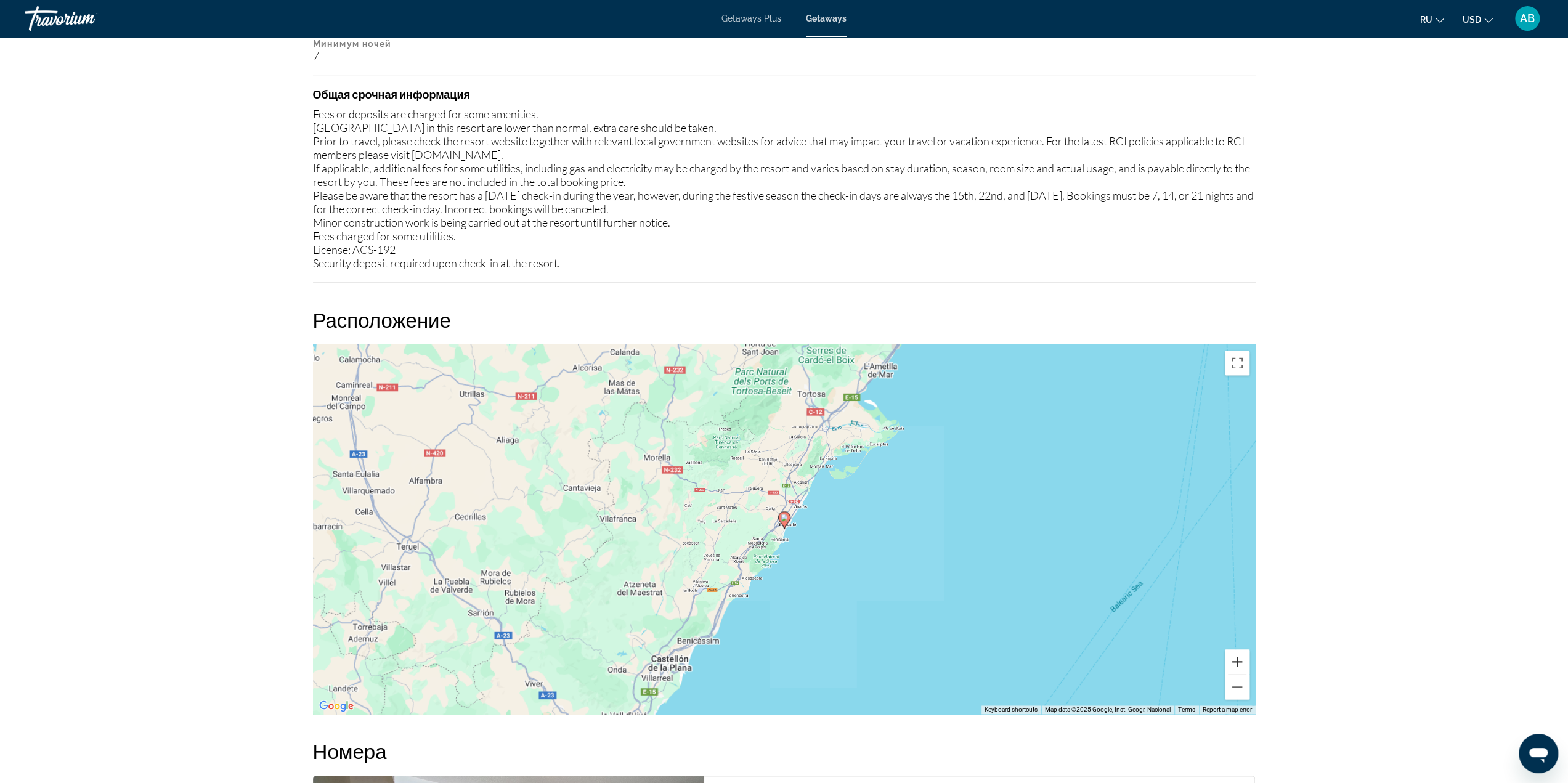
click at [1240, 664] on button "Zoom in" at bounding box center [1237, 661] width 25 height 25
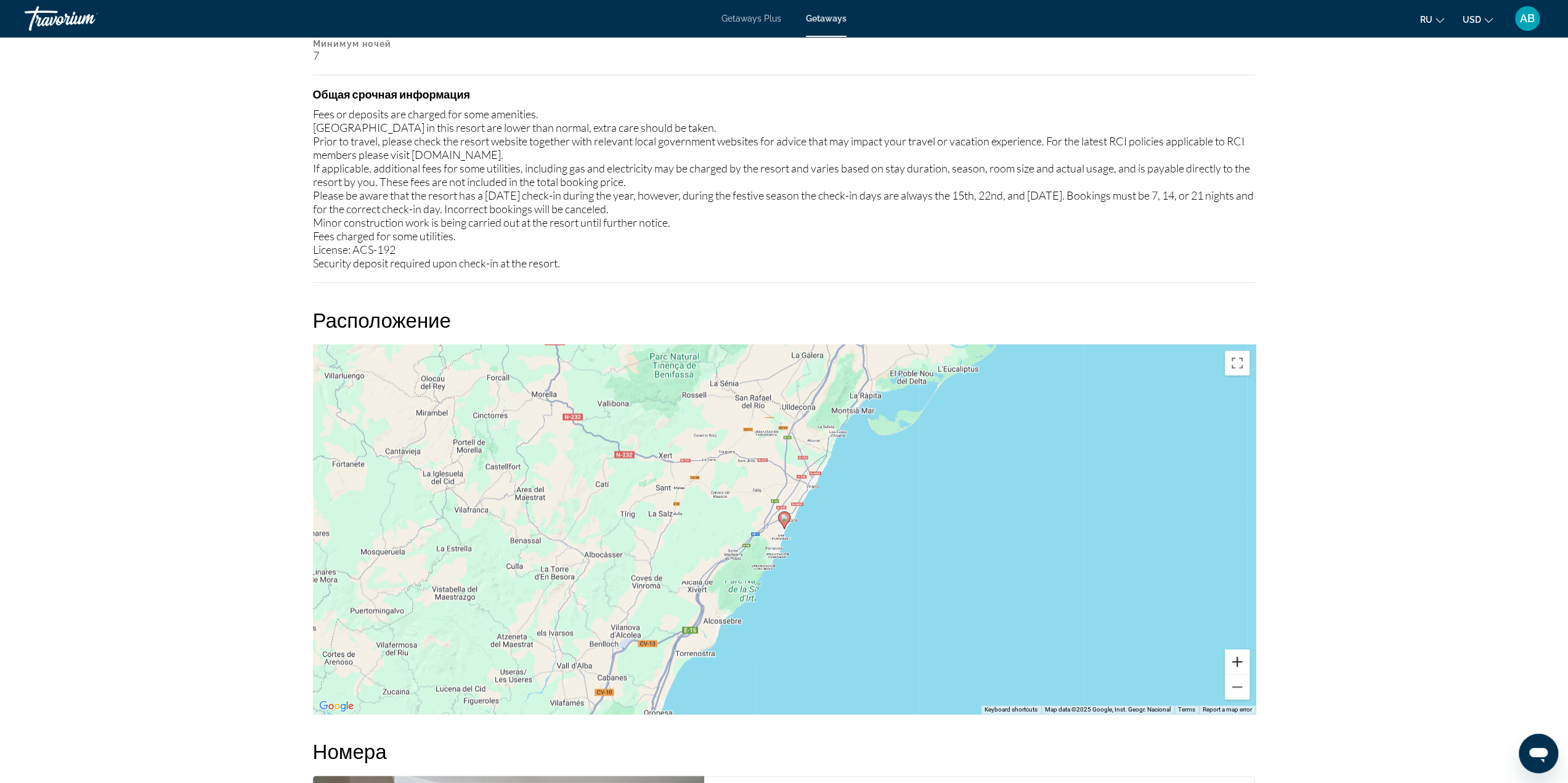
click at [1239, 665] on button "Zoom in" at bounding box center [1237, 661] width 25 height 25
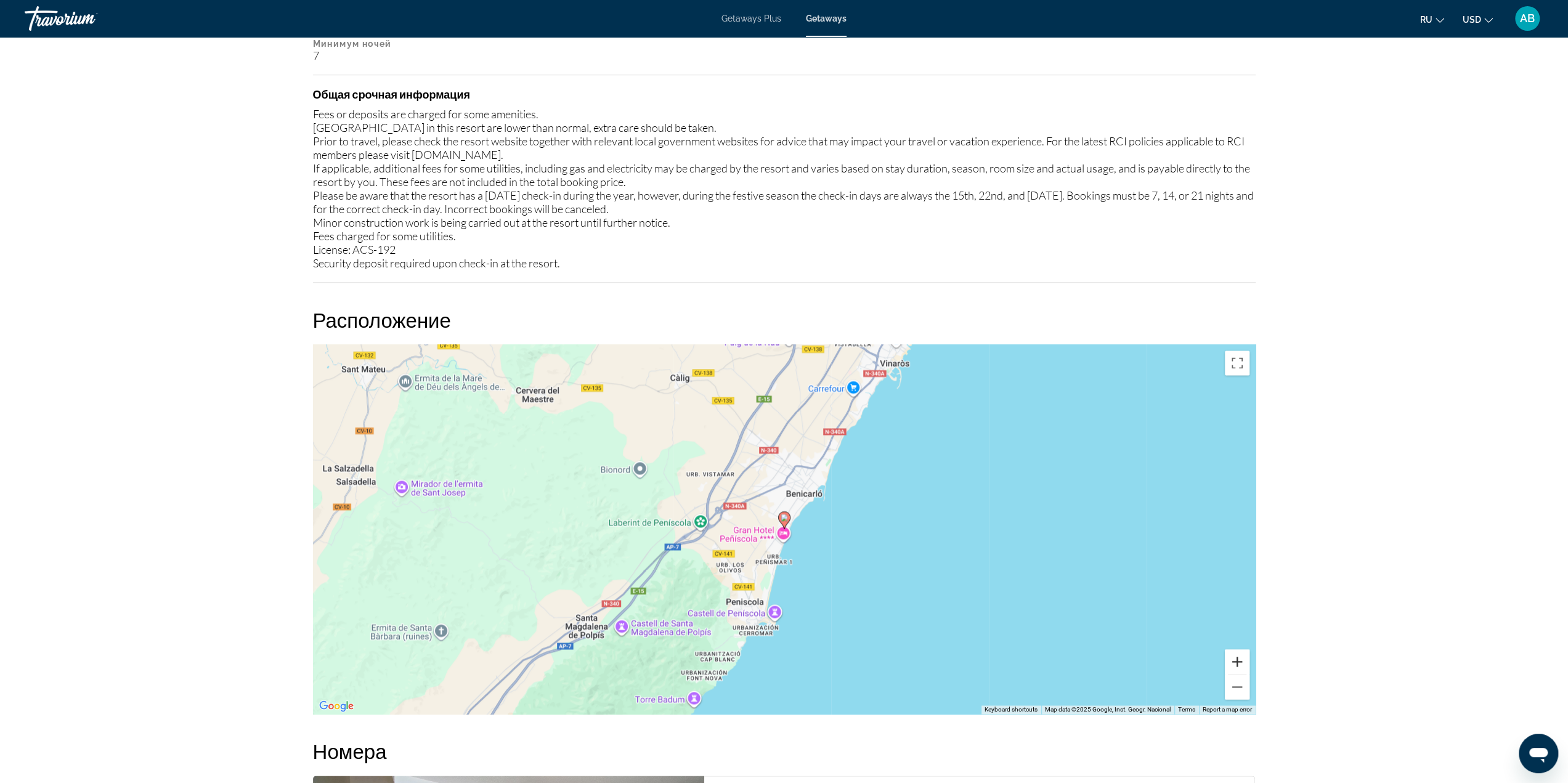
click at [1237, 667] on button "Zoom in" at bounding box center [1237, 661] width 25 height 25
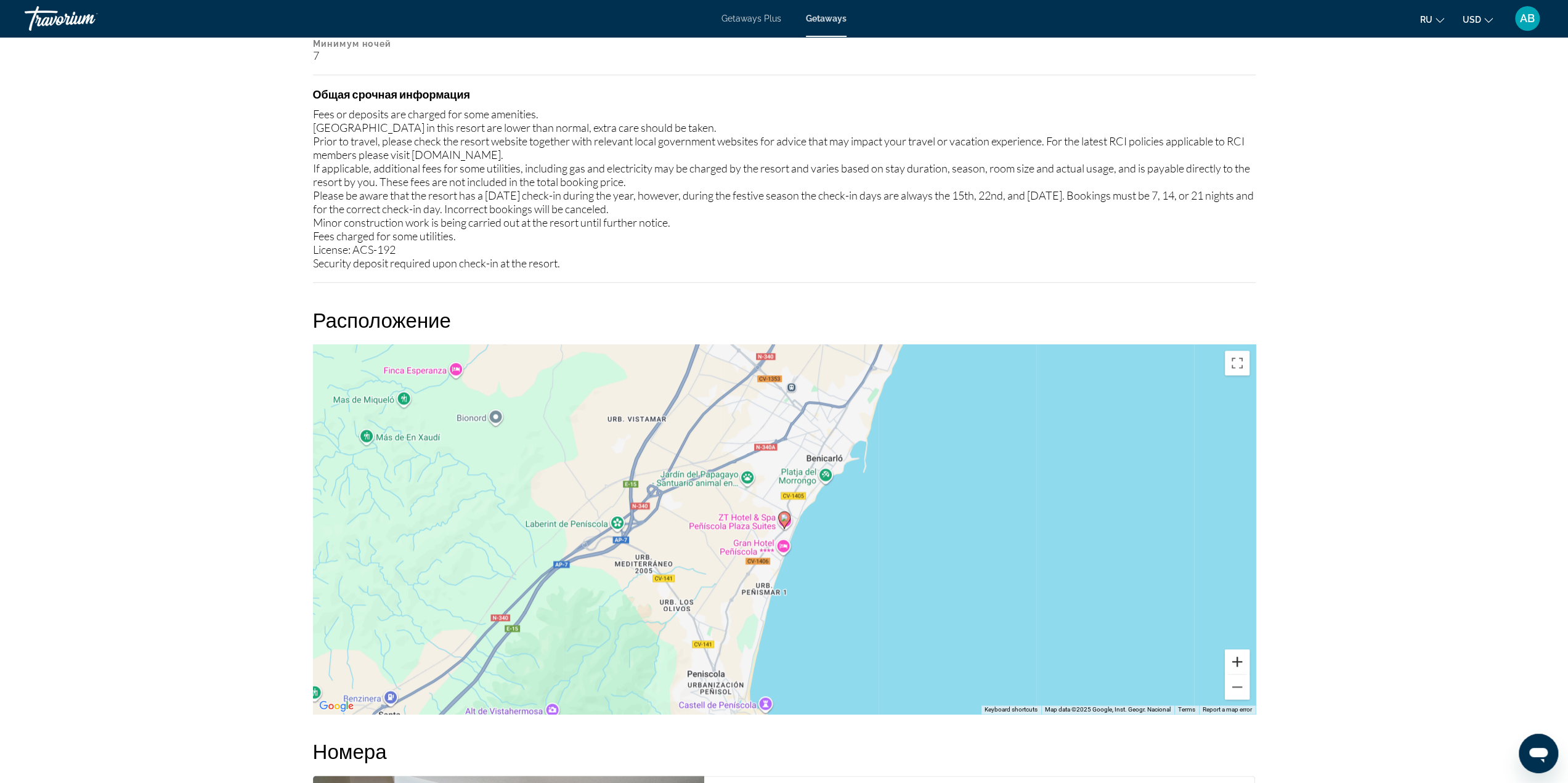
click at [1236, 669] on button "Zoom in" at bounding box center [1237, 661] width 25 height 25
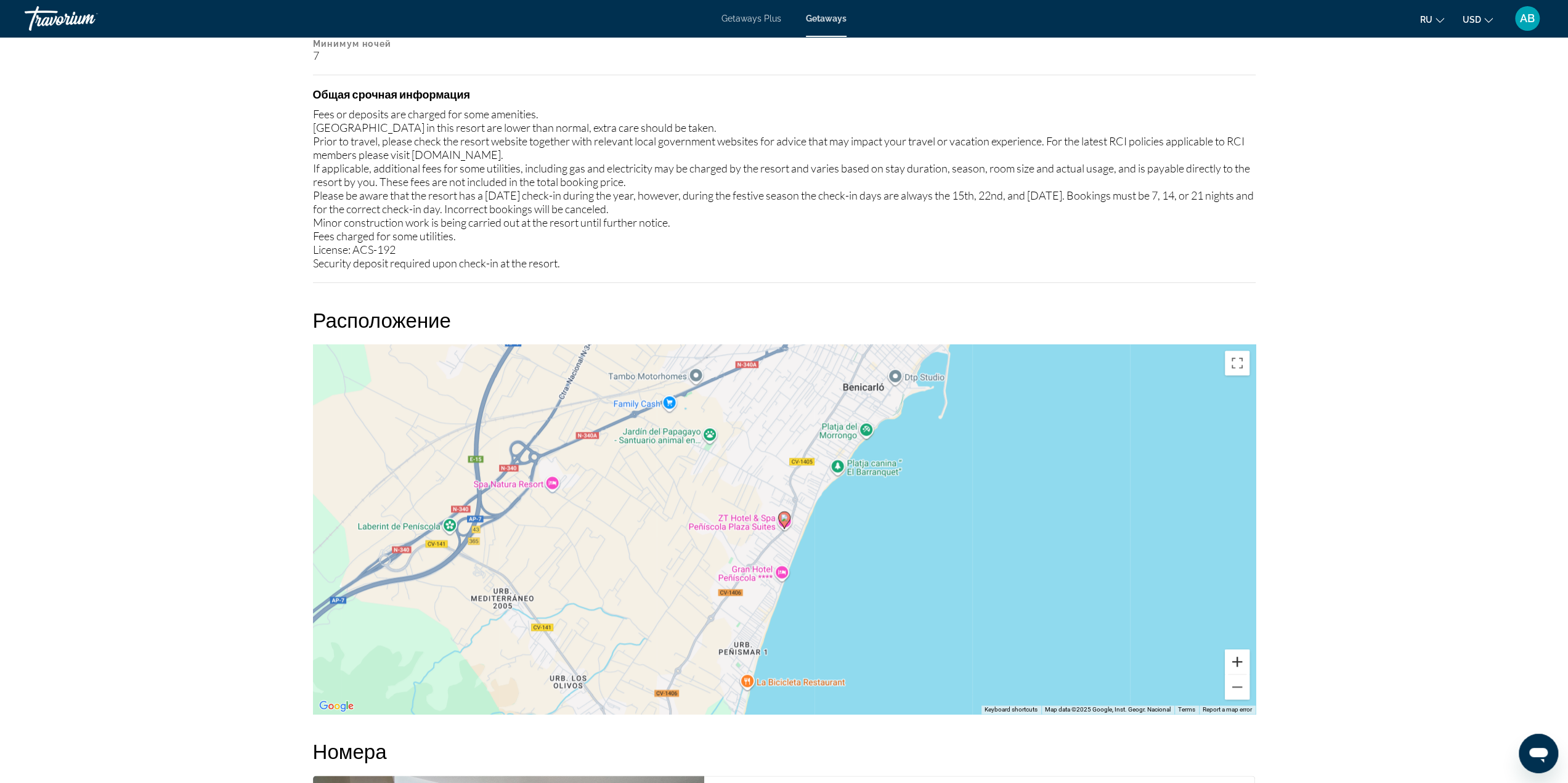
click at [1235, 670] on button "Zoom in" at bounding box center [1237, 661] width 25 height 25
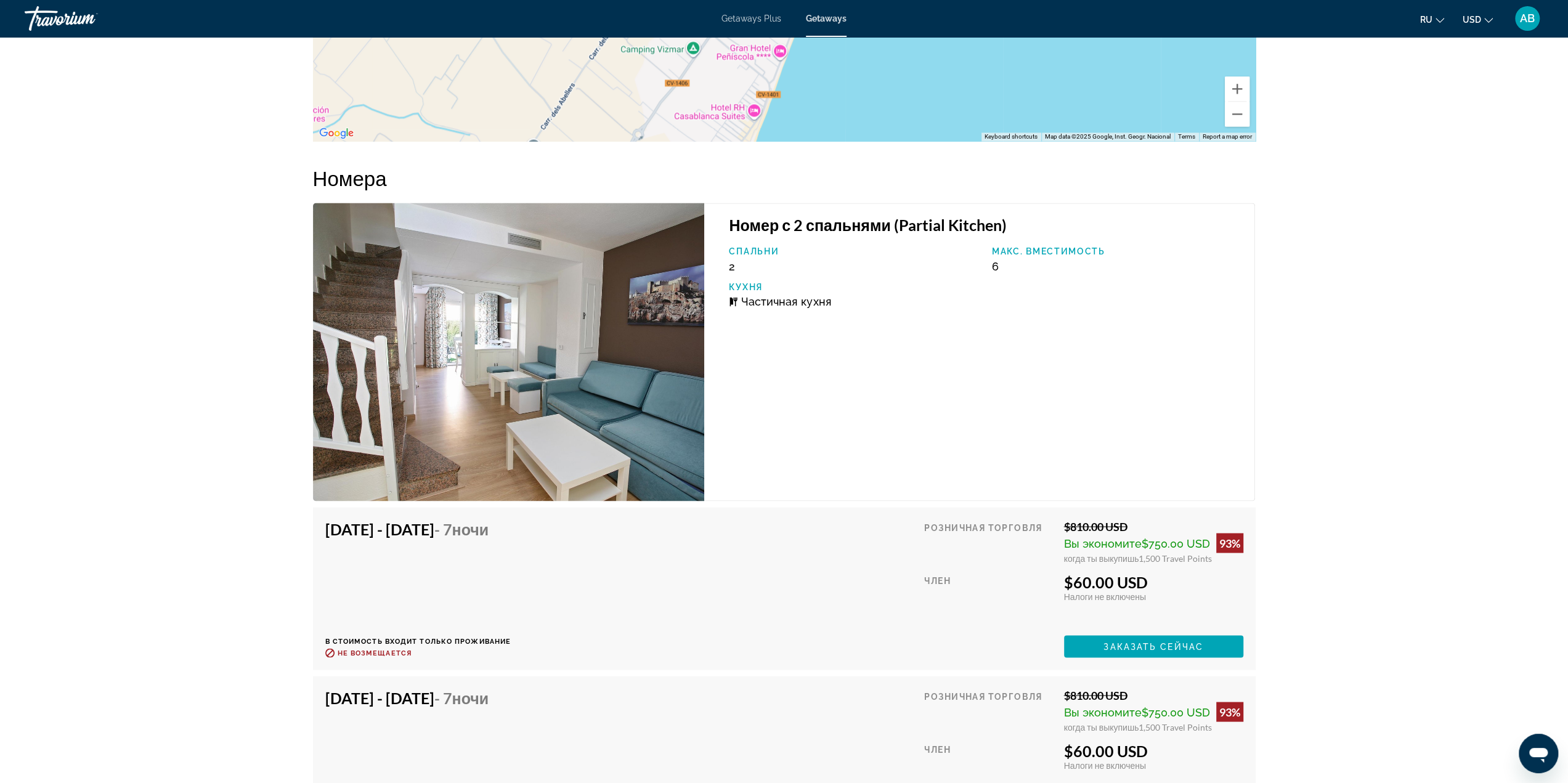
scroll to position [1971, 0]
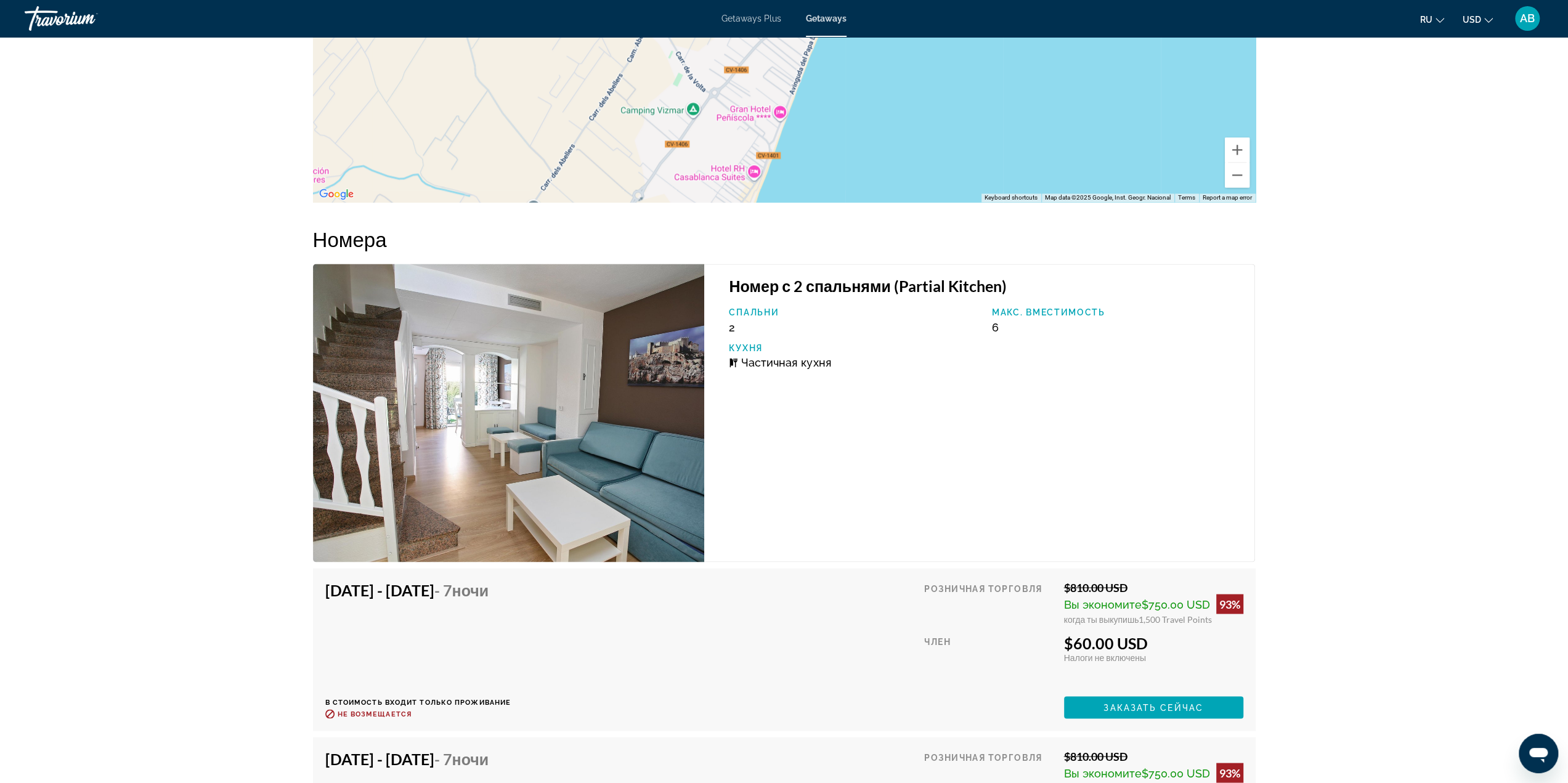
scroll to position [1910, 0]
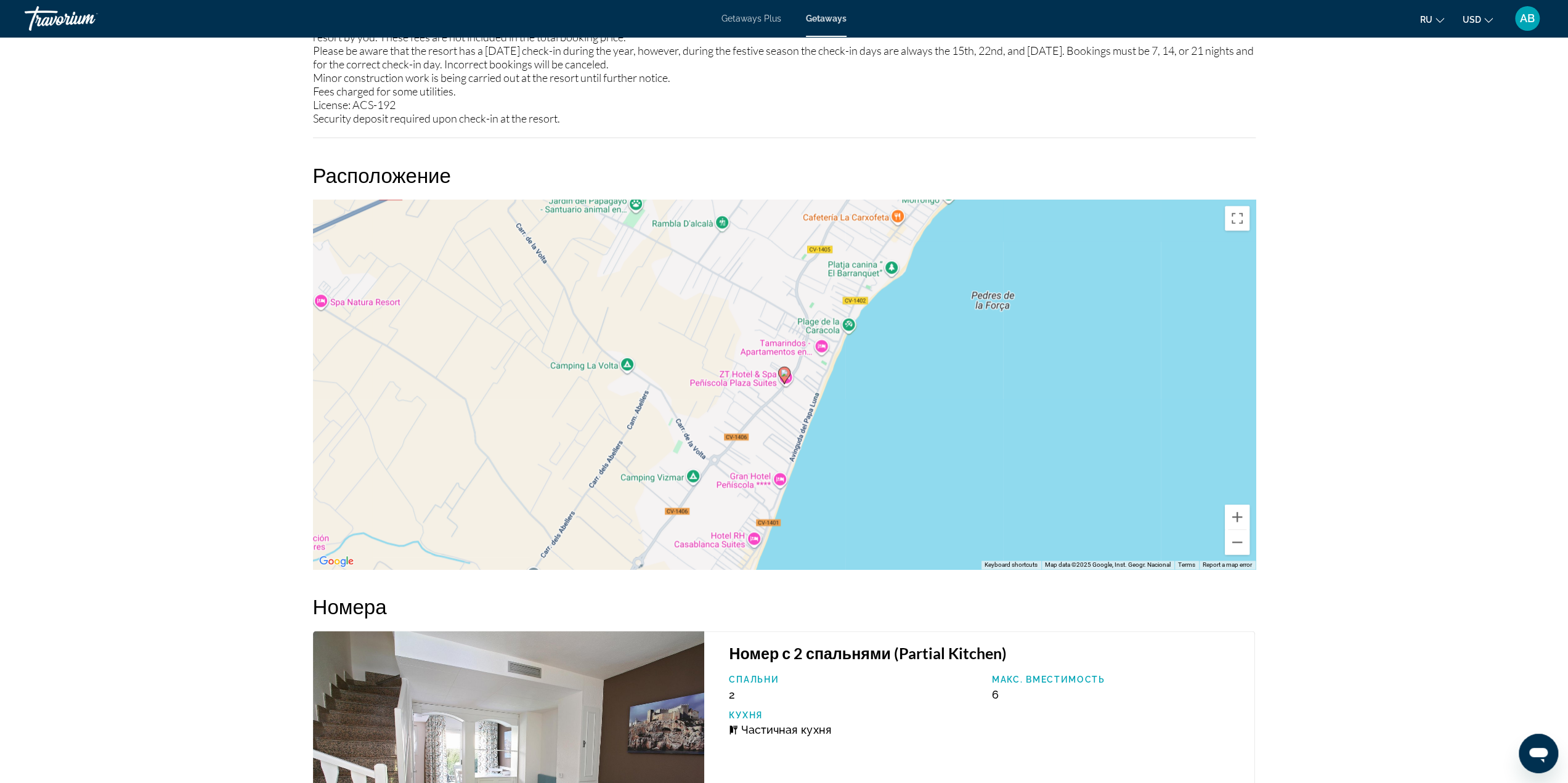
scroll to position [2240, 0]
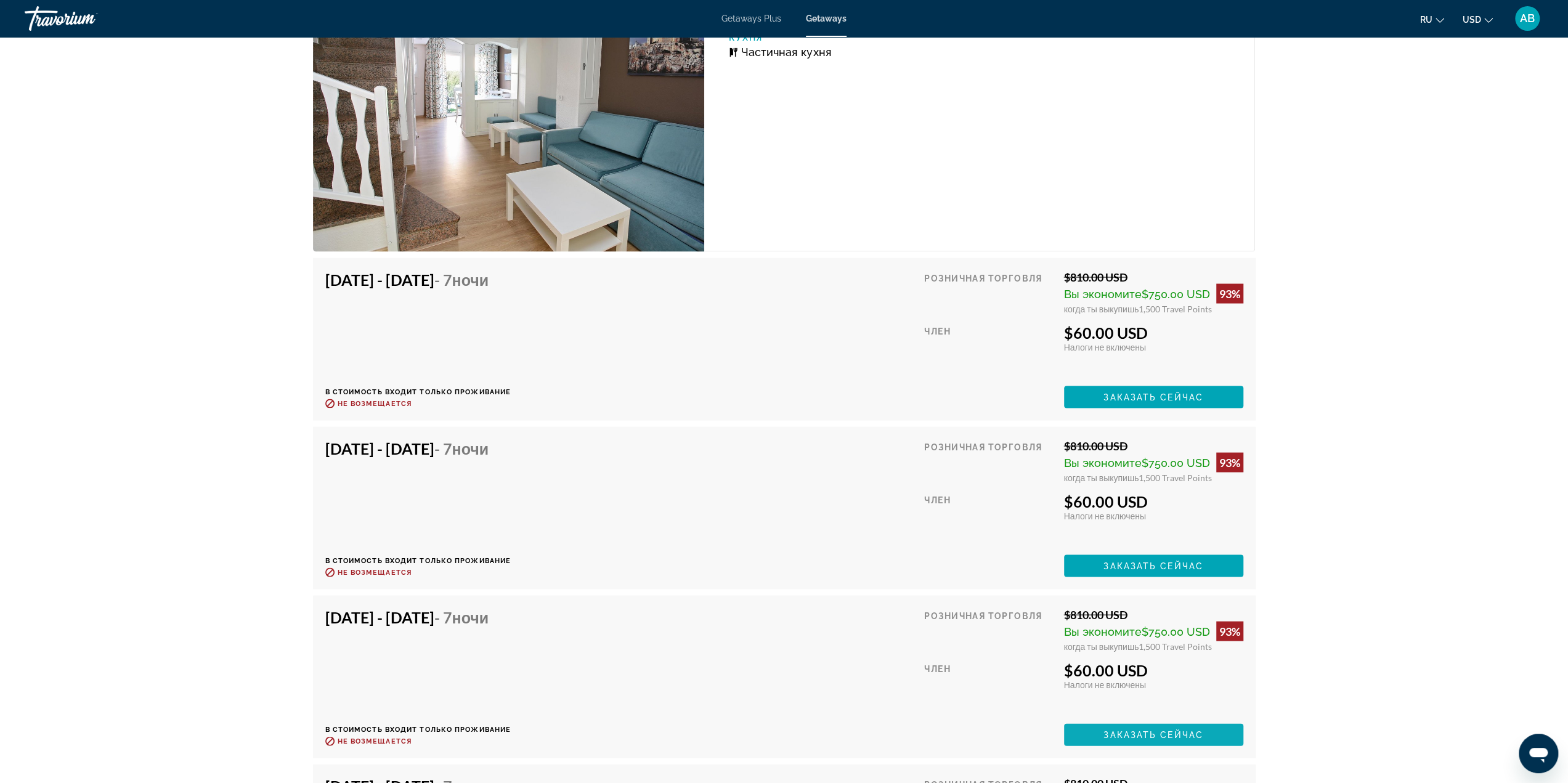
click at [1188, 740] on span "Main content" at bounding box center [1154, 734] width 180 height 29
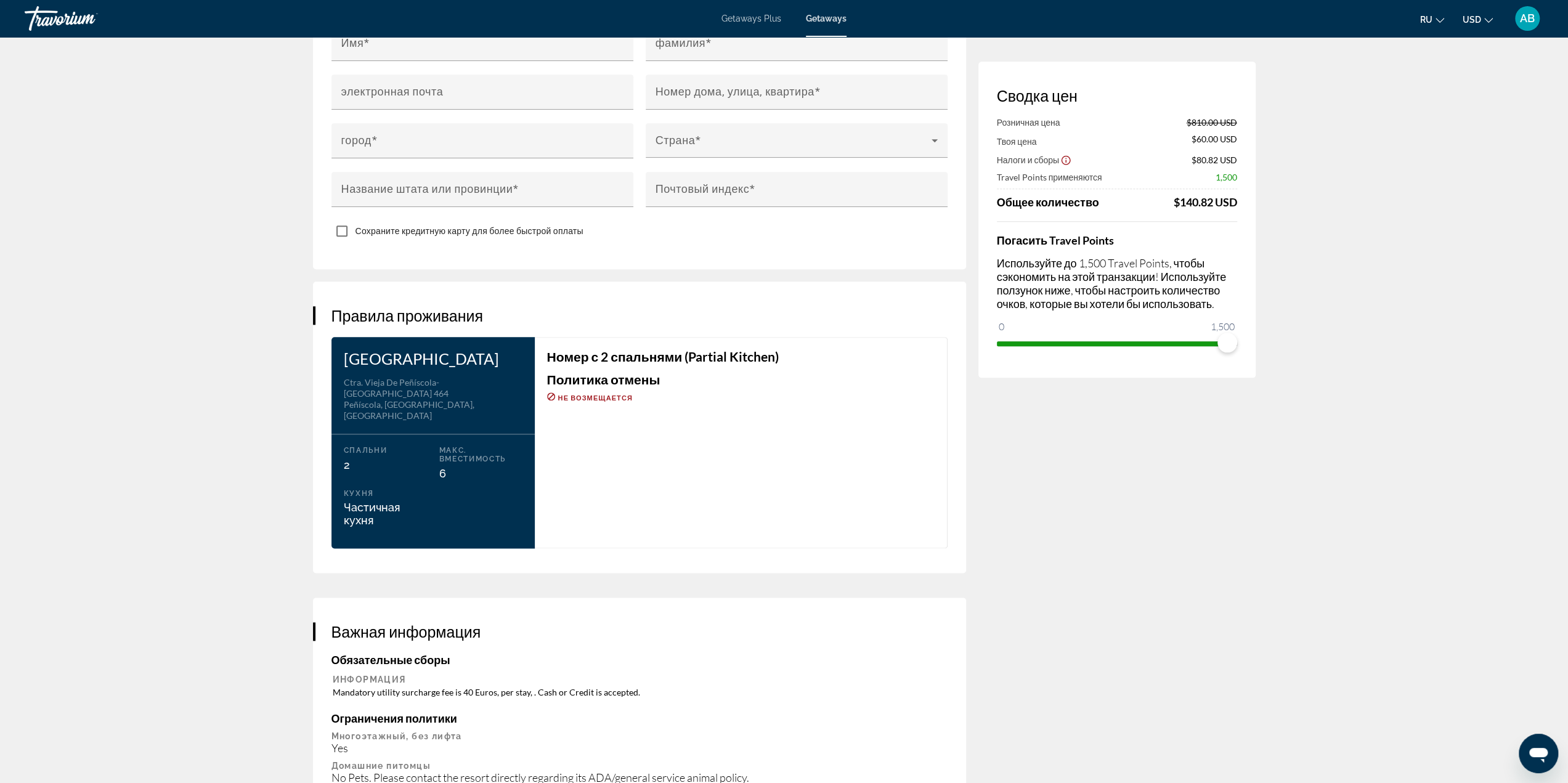
scroll to position [1417, 0]
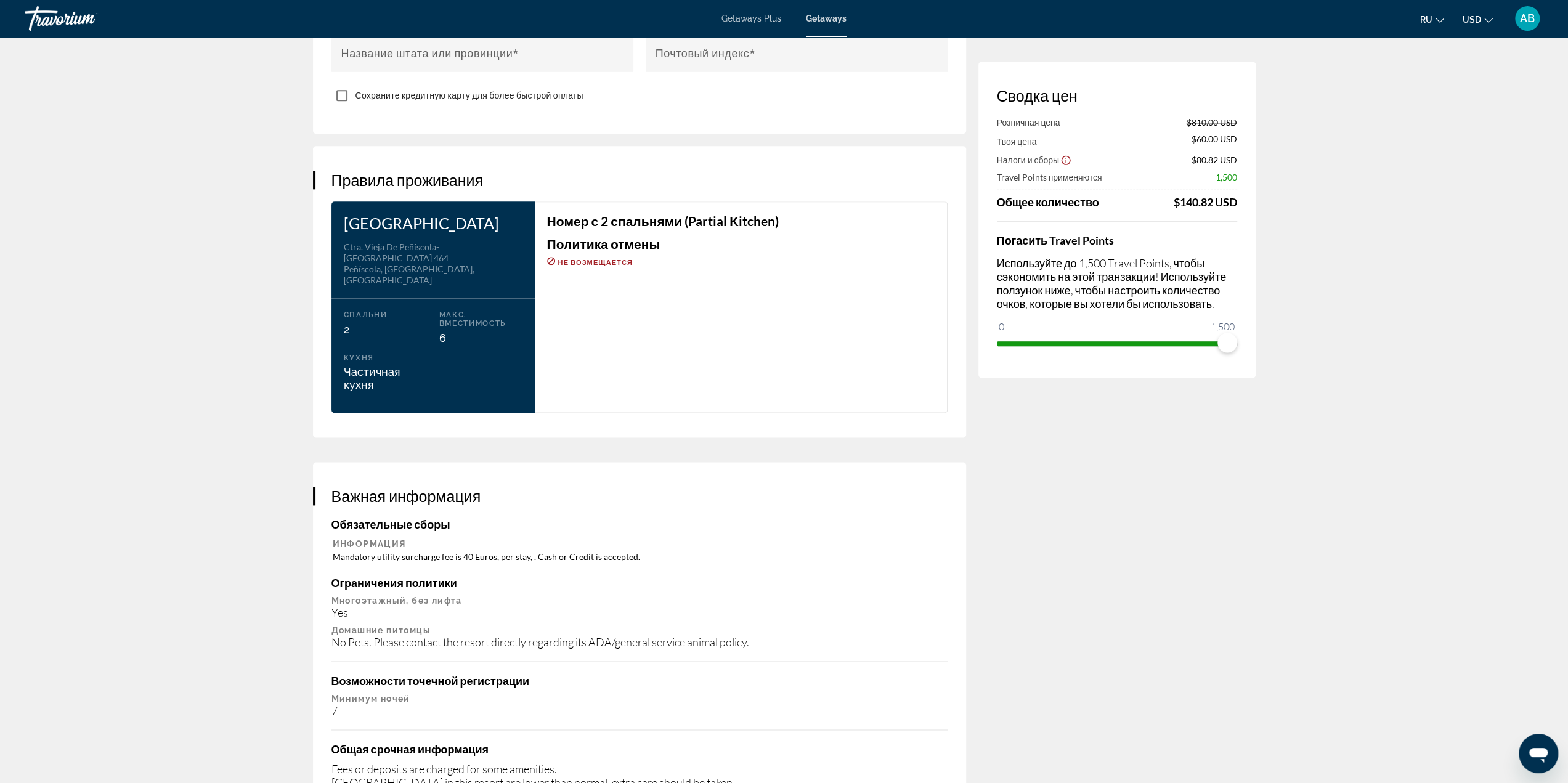
drag, startPoint x: 444, startPoint y: 307, endPoint x: 450, endPoint y: 308, distance: 6.1
click at [450, 311] on div "Макс. вместимость 6" at bounding box center [480, 327] width 95 height 34
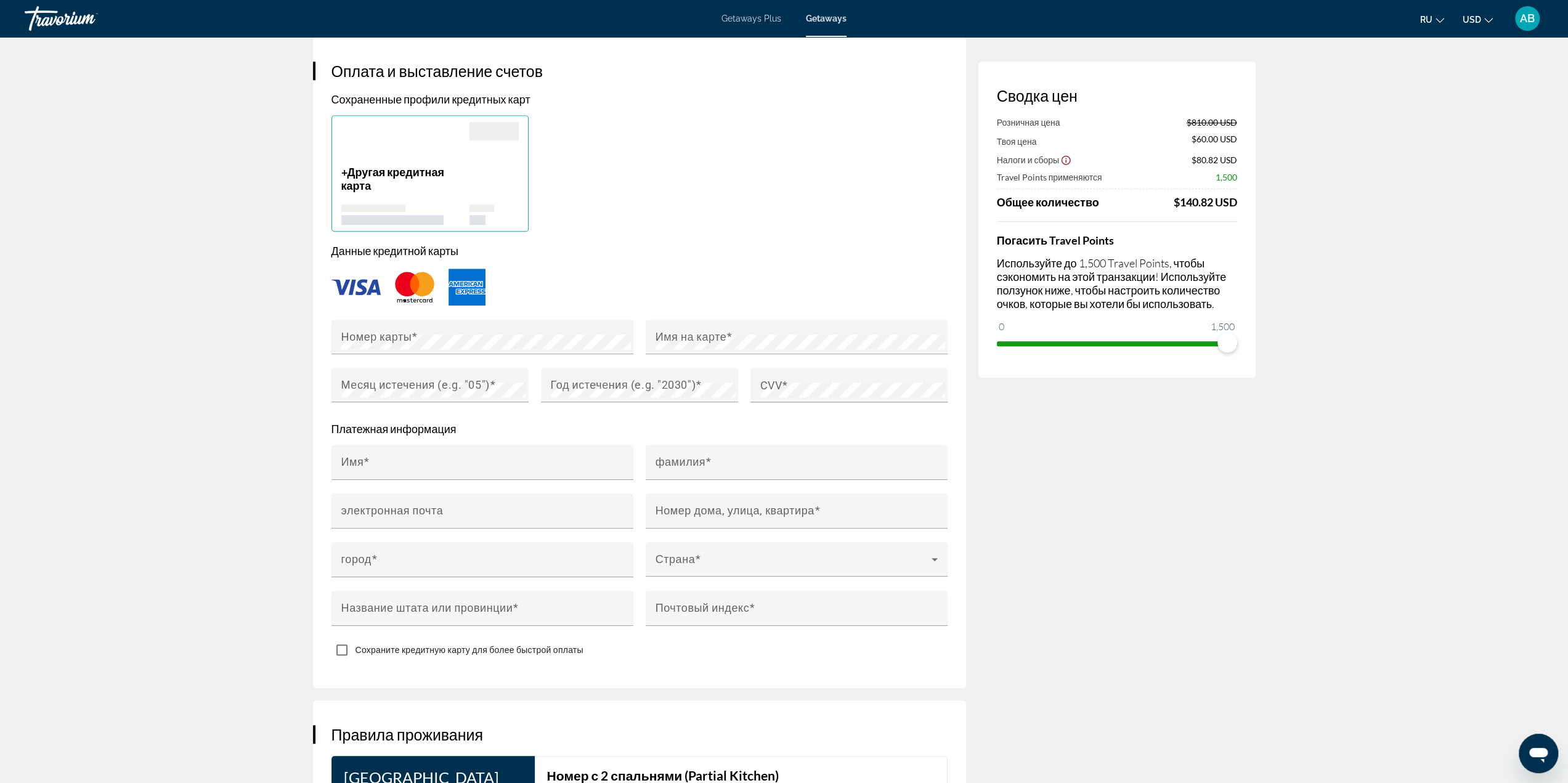
scroll to position [1171, 0]
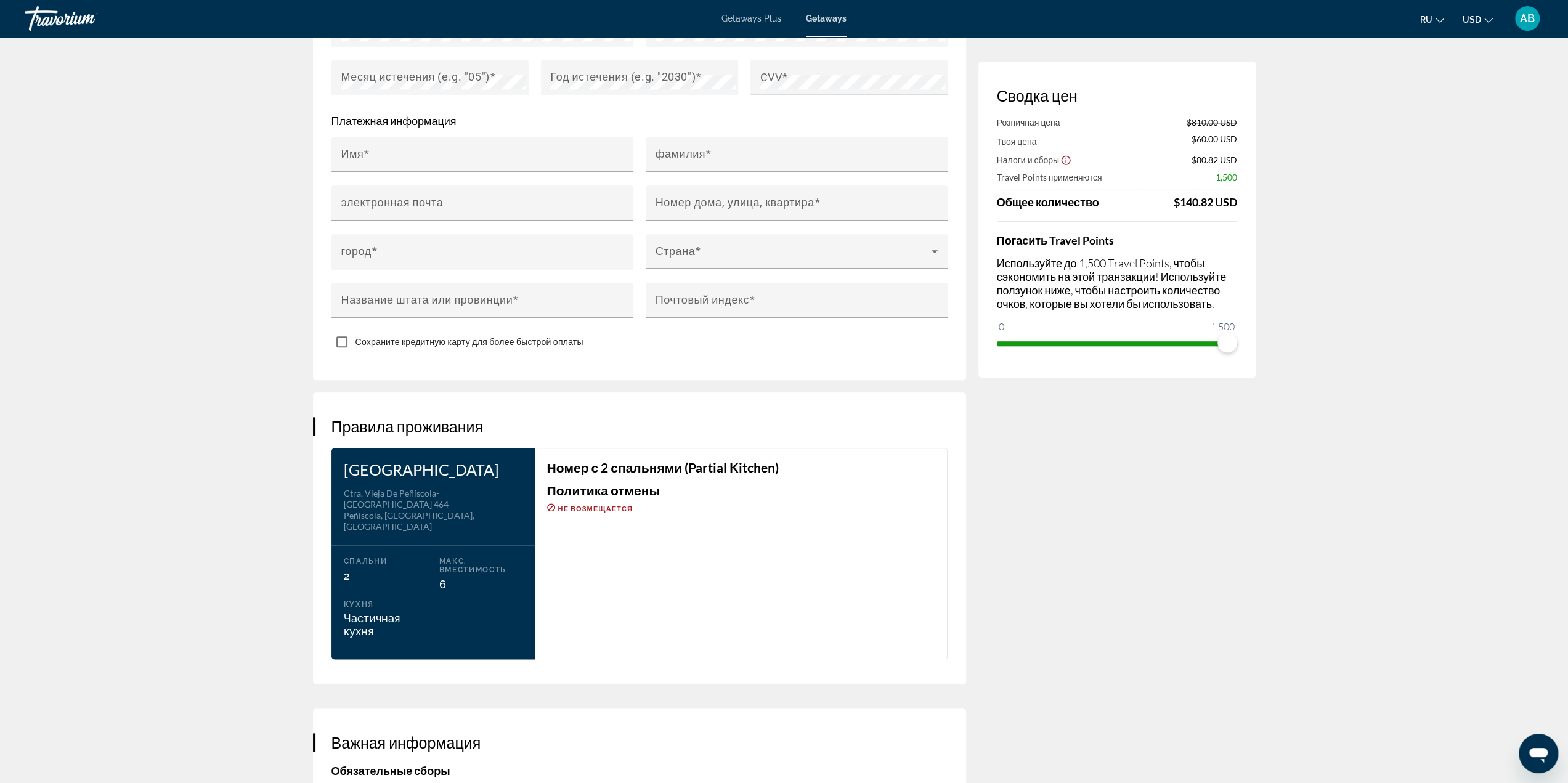
click at [459, 495] on div "Ctra. Vieja de Peñíscola-Benicarló 464 Peñíscola, Castellón, Spain" at bounding box center [433, 510] width 179 height 44
click at [1032, 506] on div "Сводка цен Розничная цена $810.00 USD Твоя цена $60.00 USD Налоги и сборы $80.8…" at bounding box center [1117, 160] width 277 height 2476
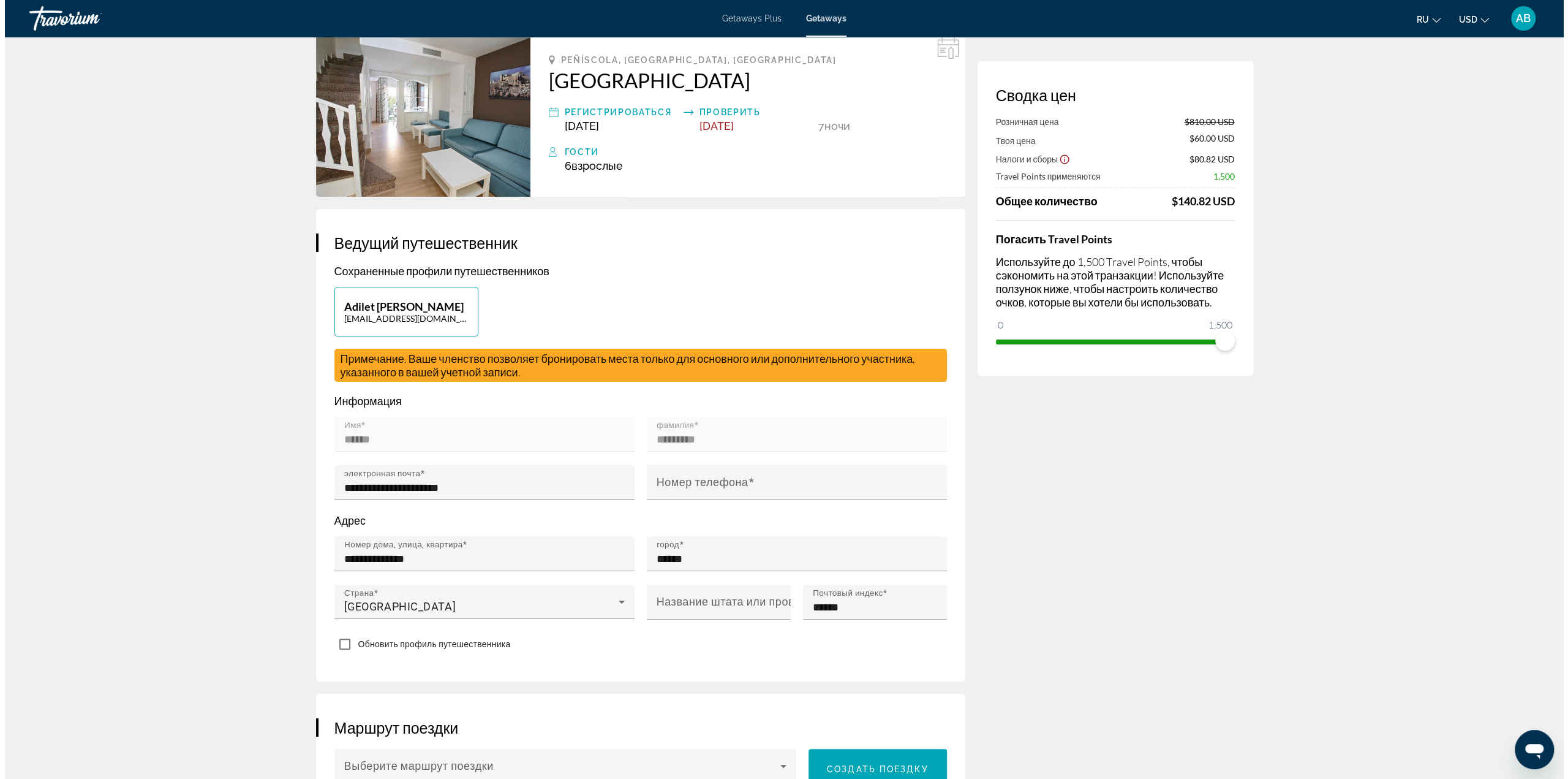
scroll to position [0, 0]
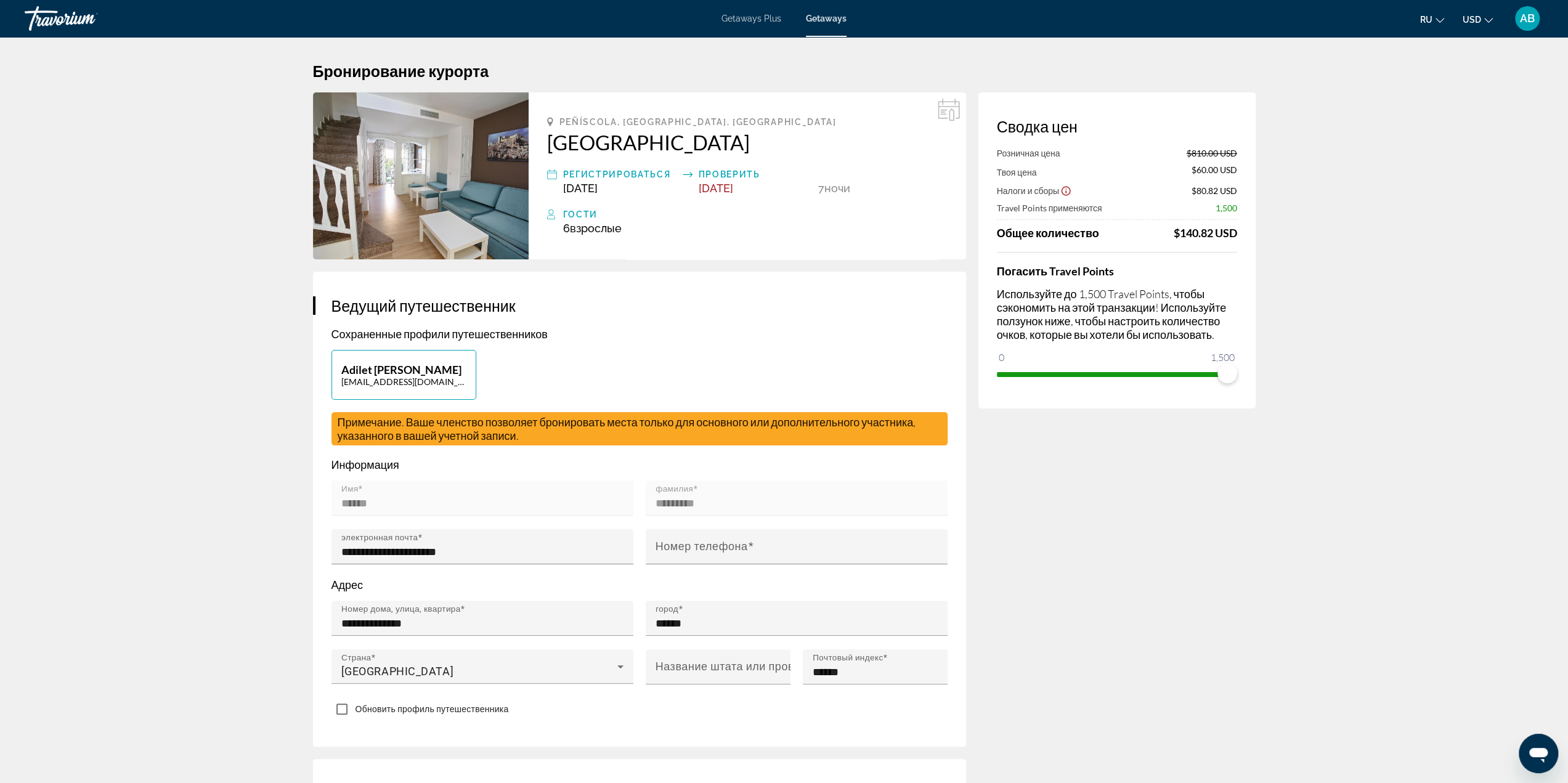
click at [1541, 24] on button "AB" at bounding box center [1527, 18] width 32 height 26
click at [1439, 116] on link "Мой счет" at bounding box center [1413, 118] width 50 height 16
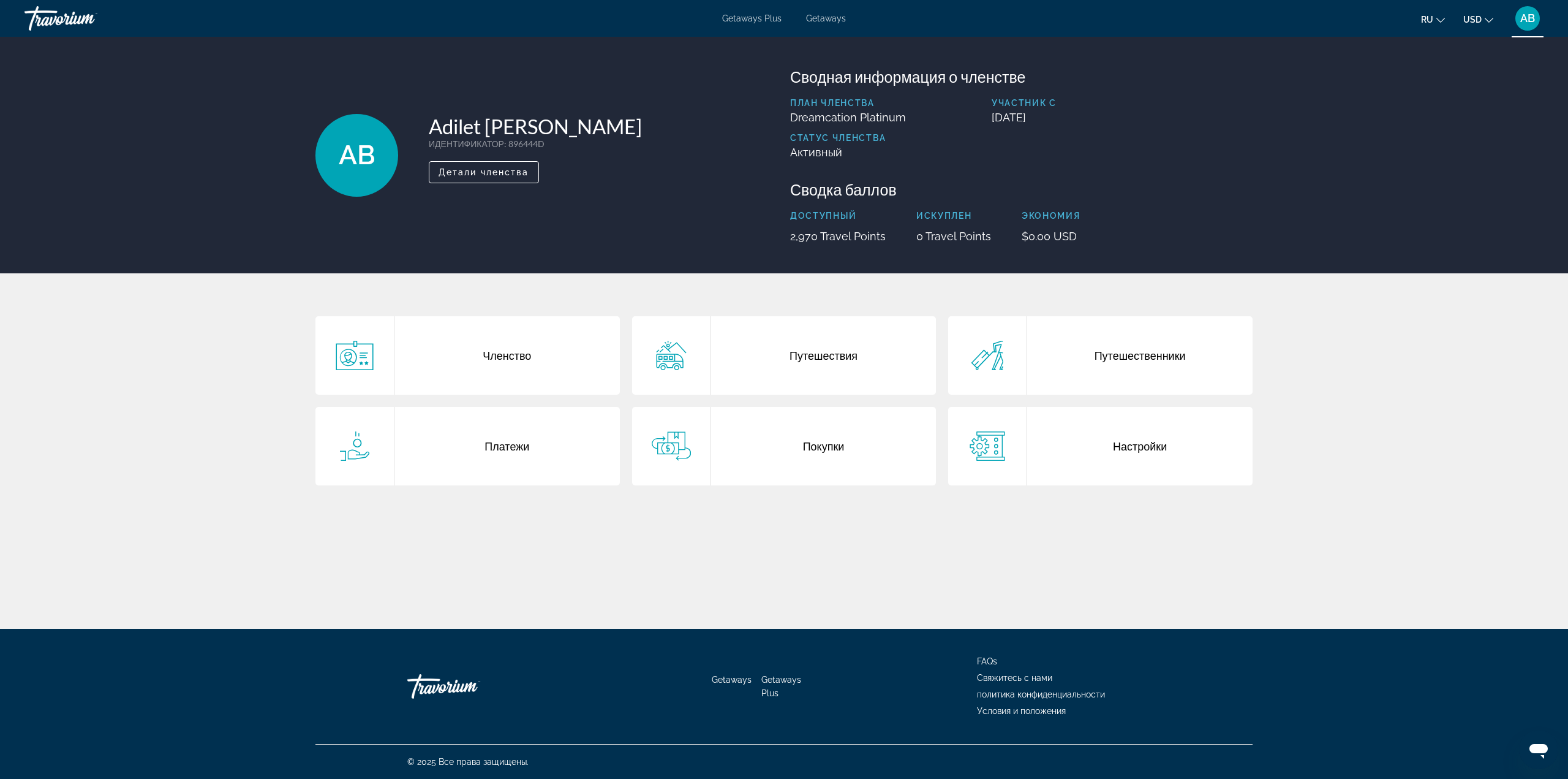
click at [1073, 369] on div "Путешественники" at bounding box center [1140, 356] width 225 height 78
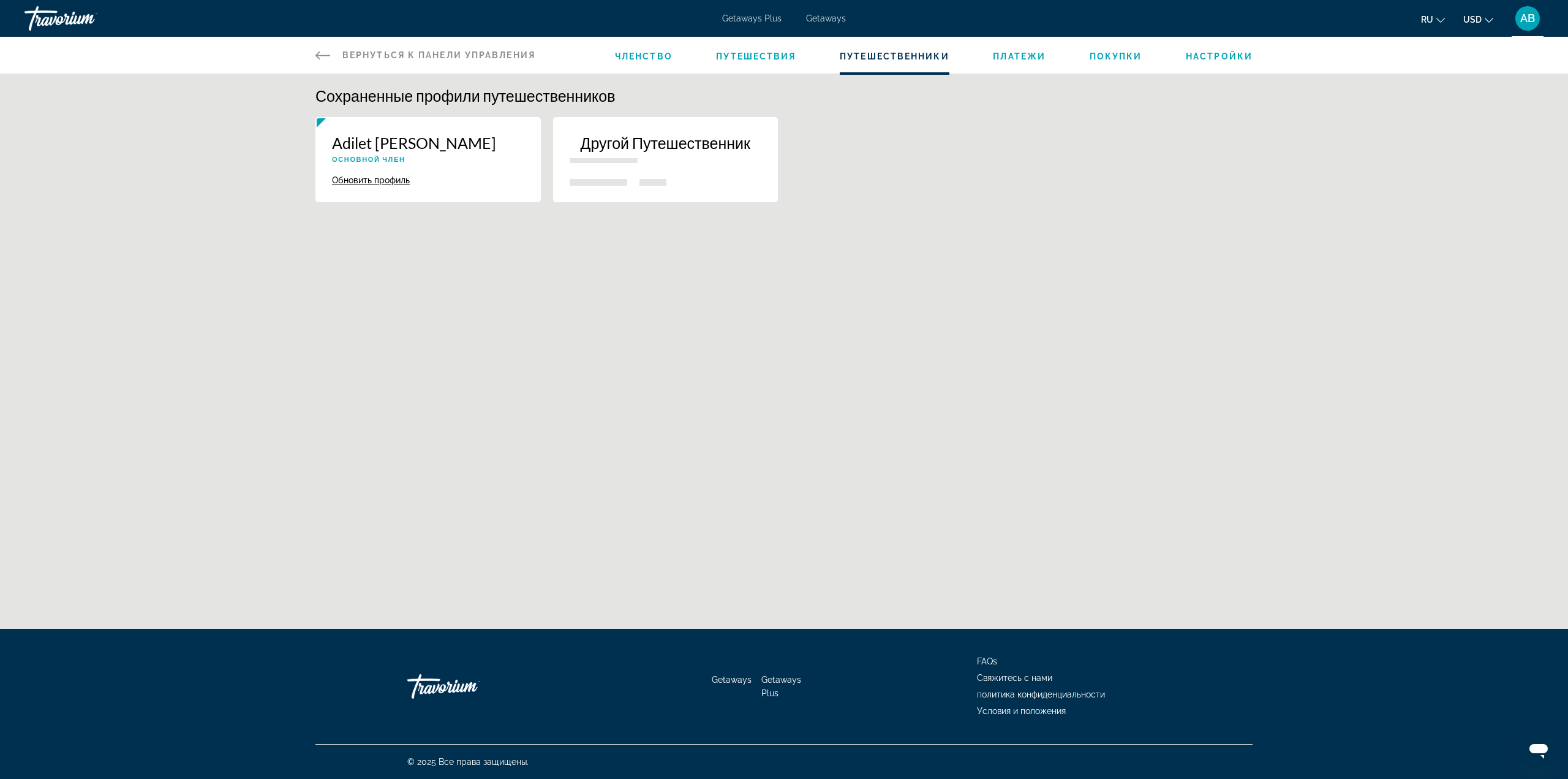
click at [640, 151] on p "Другой Путешественник" at bounding box center [665, 142] width 192 height 18
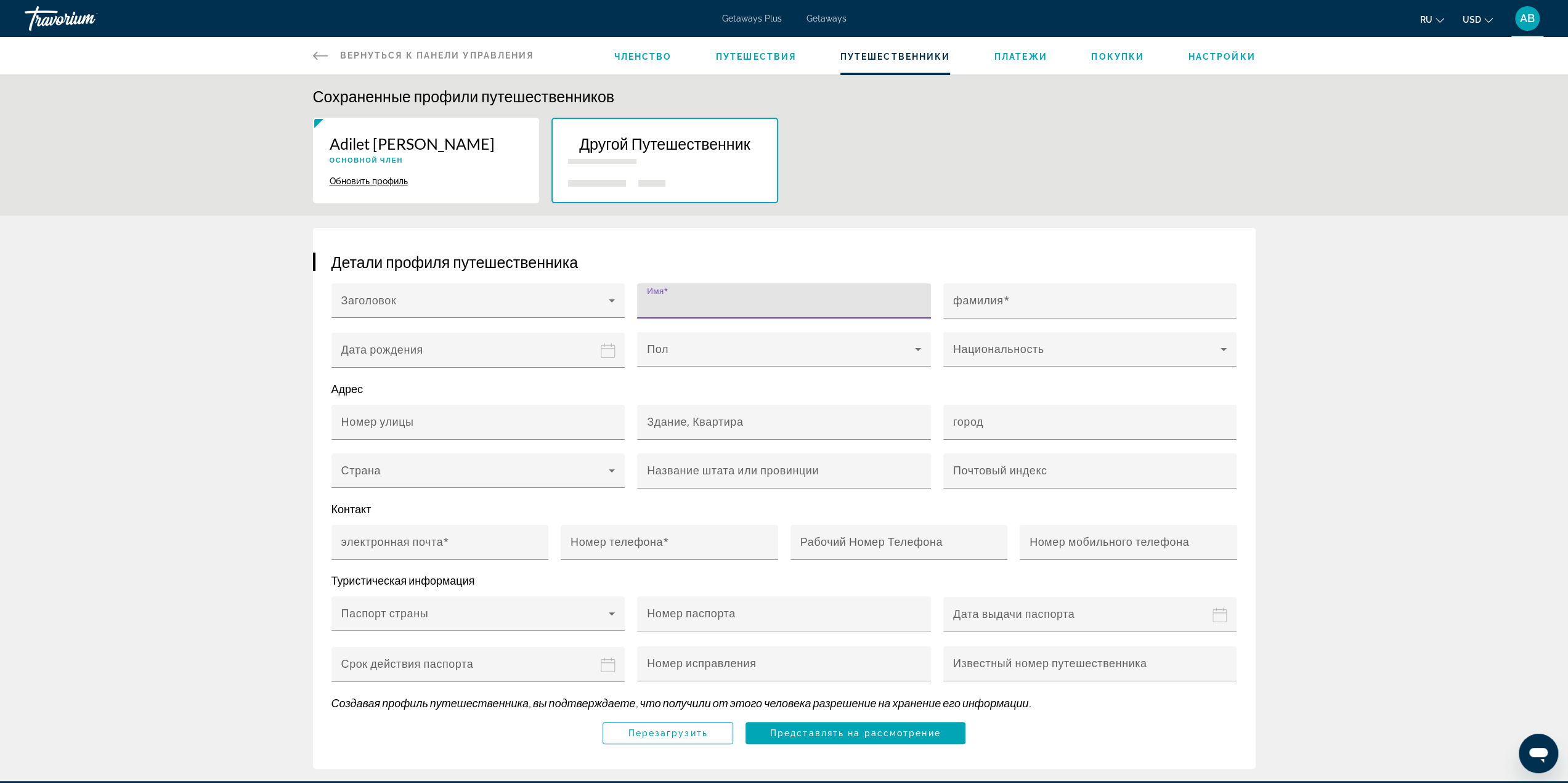
click at [685, 299] on input "Имя" at bounding box center [788, 306] width 282 height 15
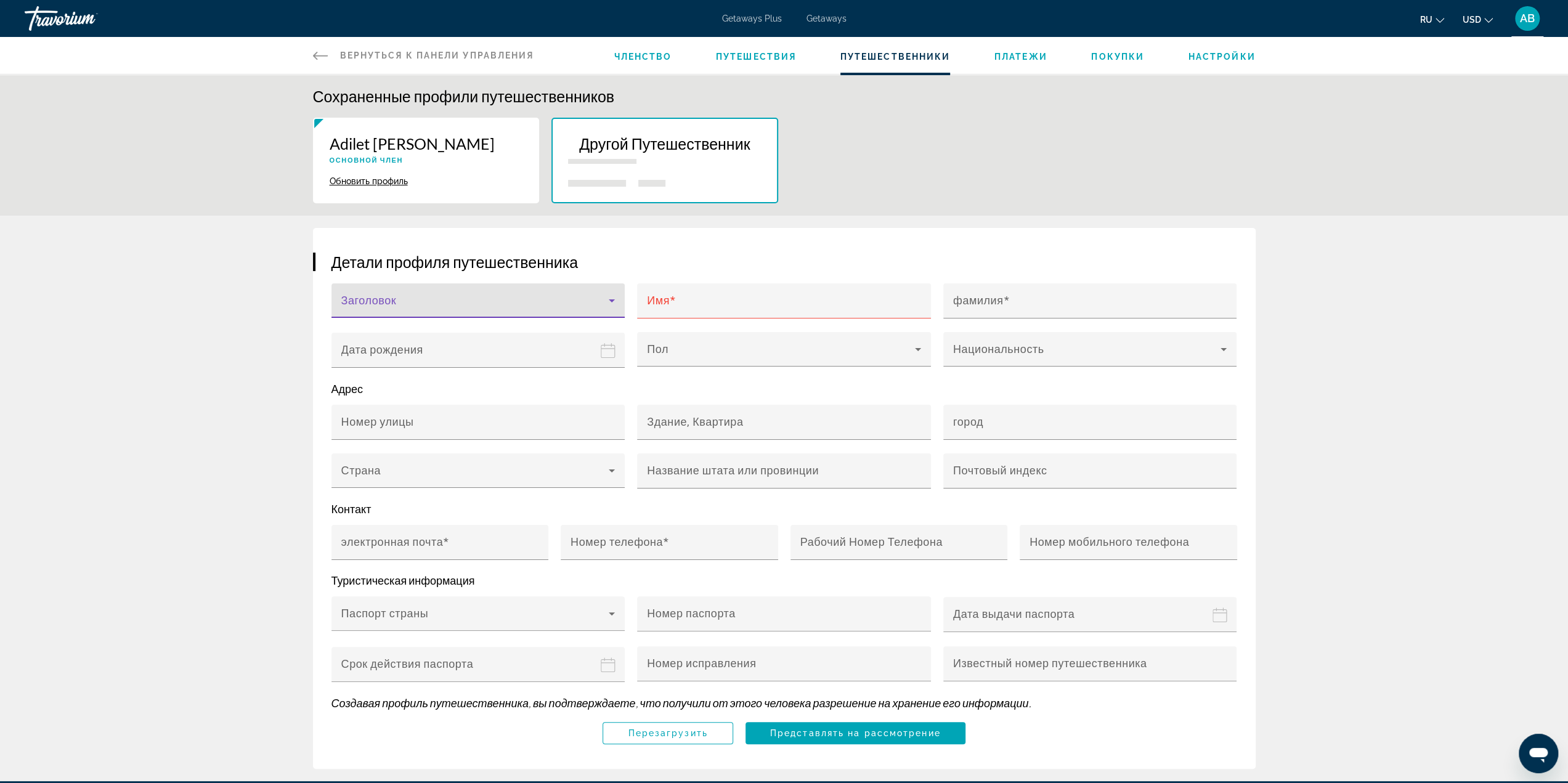
click at [500, 305] on span "Main content" at bounding box center [475, 305] width 268 height 15
click at [433, 401] on mat-option "Ms." at bounding box center [478, 397] width 294 height 29
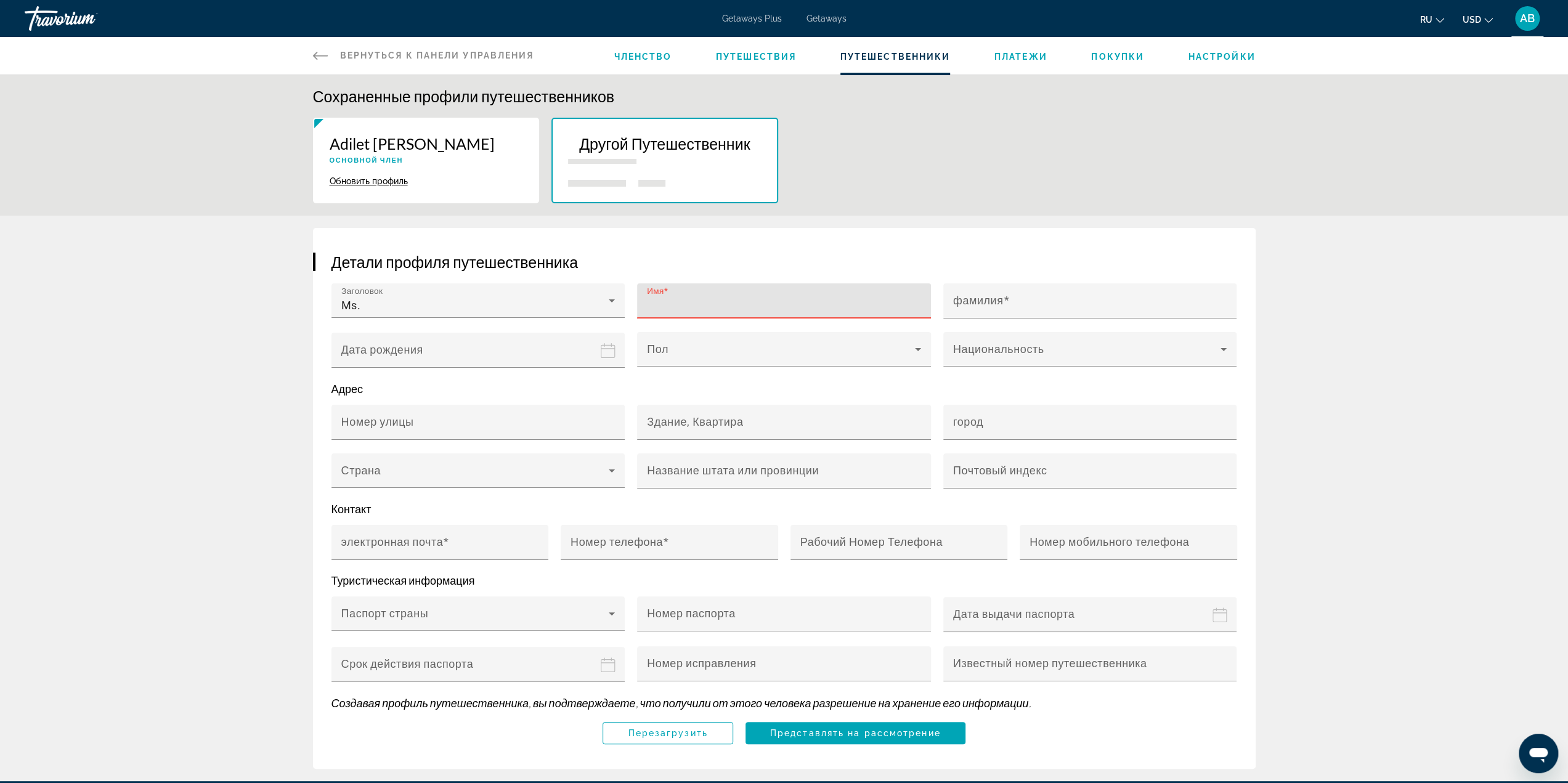
click at [694, 303] on input "Имя" at bounding box center [788, 306] width 282 height 15
click at [1013, 311] on input "фамилия" at bounding box center [1094, 306] width 282 height 15
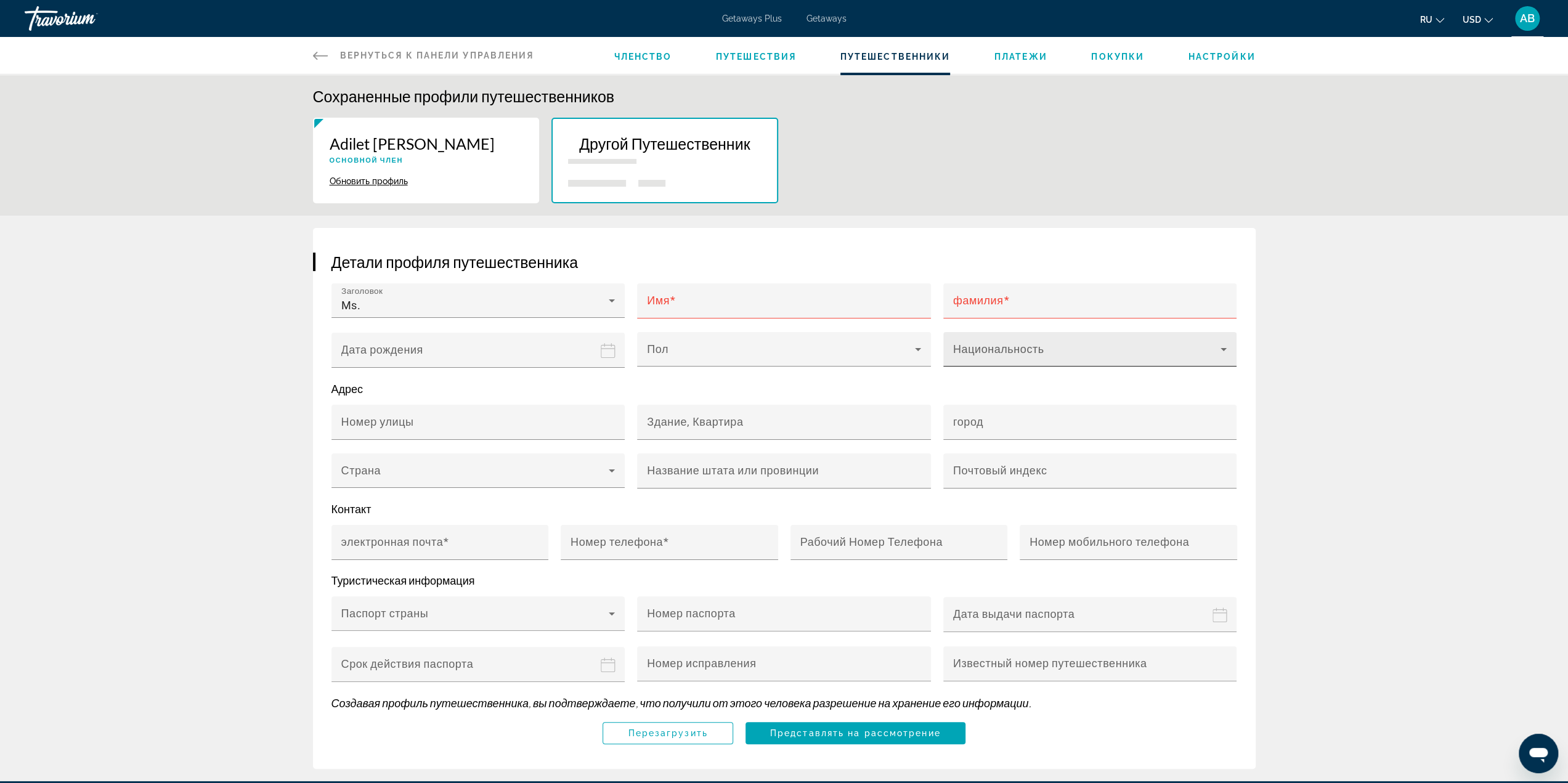
click at [1023, 343] on mat-label "Национальность" at bounding box center [999, 349] width 91 height 13
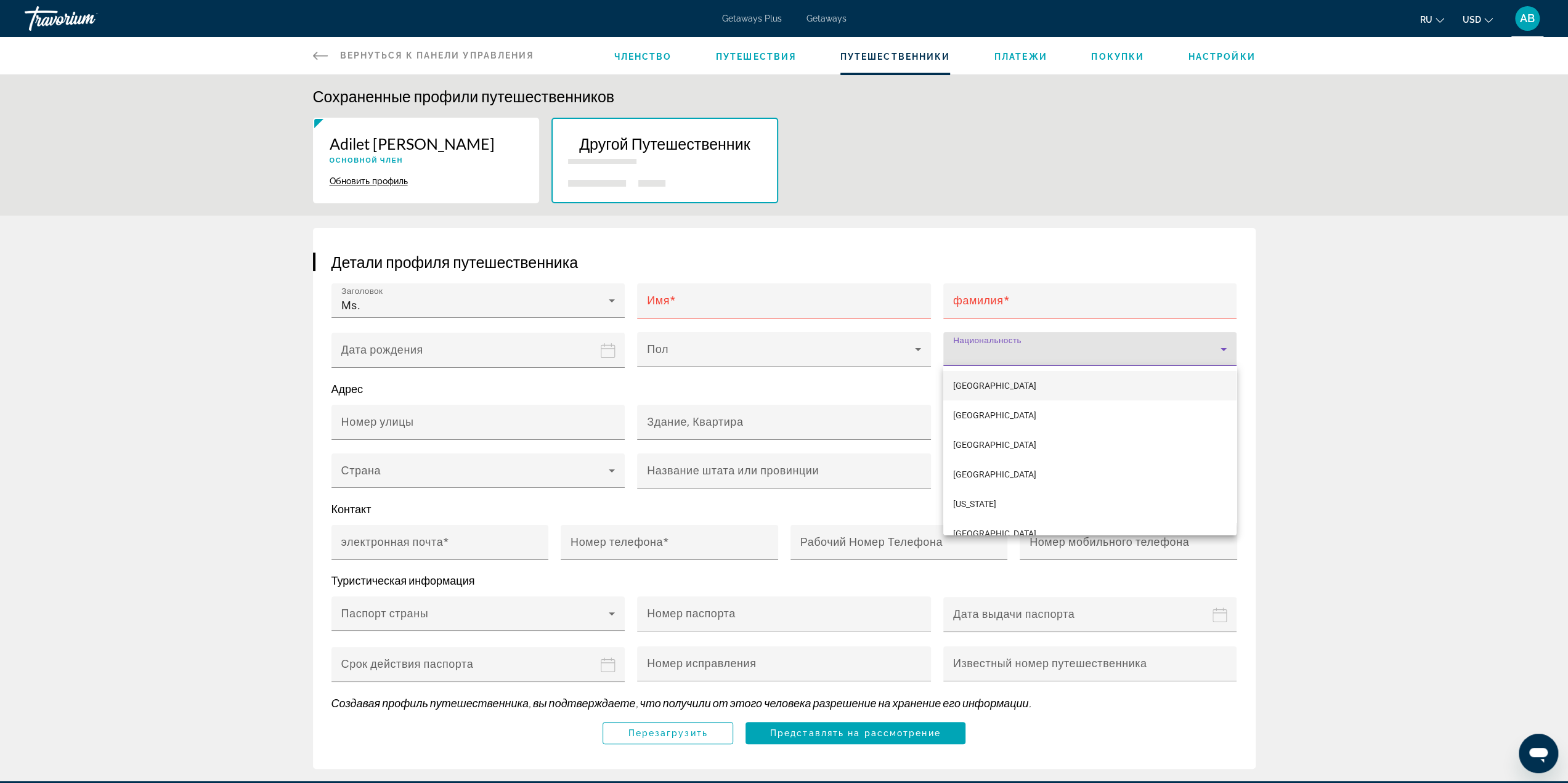
click at [1464, 358] on div at bounding box center [784, 392] width 1568 height 783
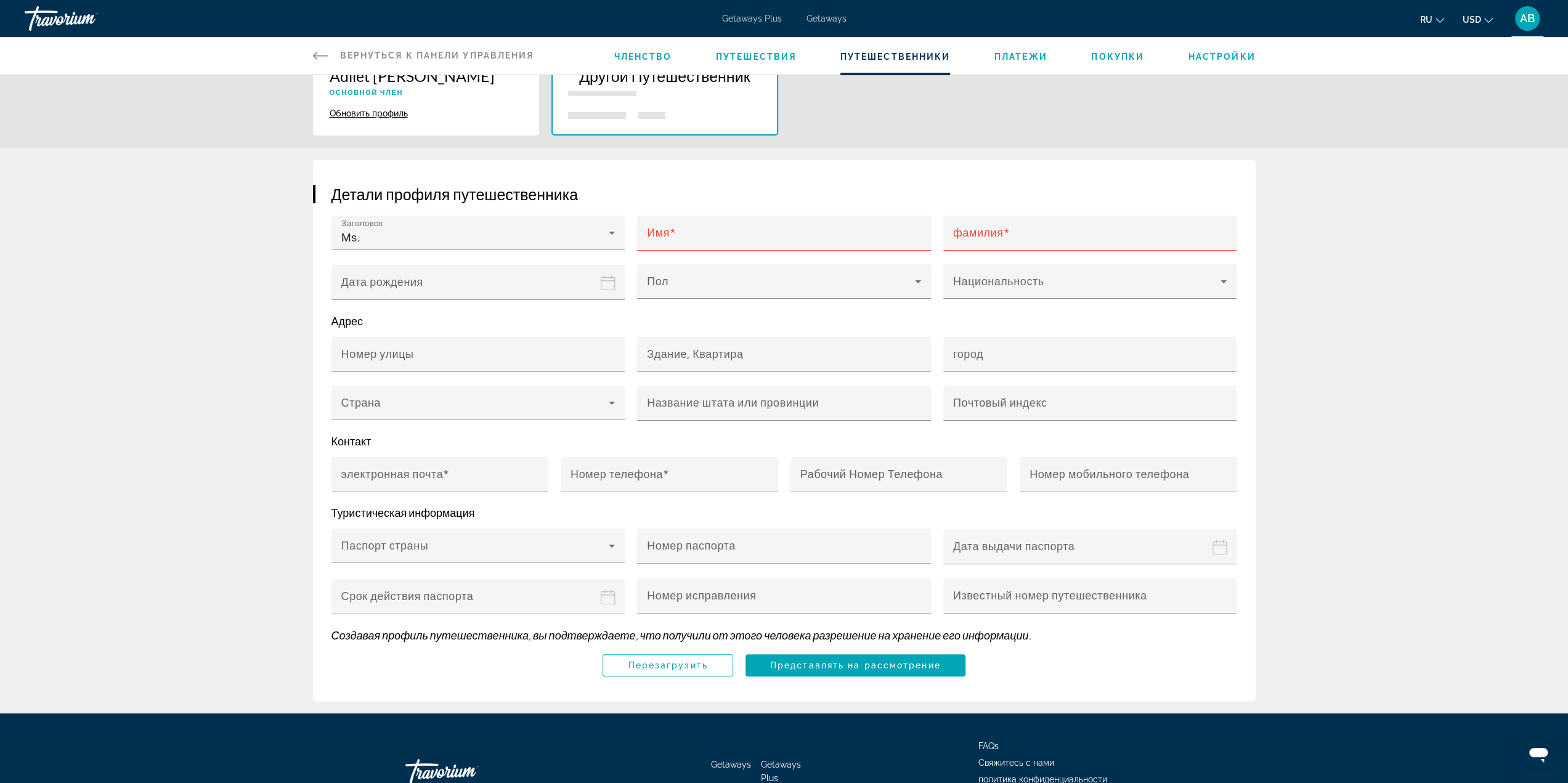
scroll to position [123, 0]
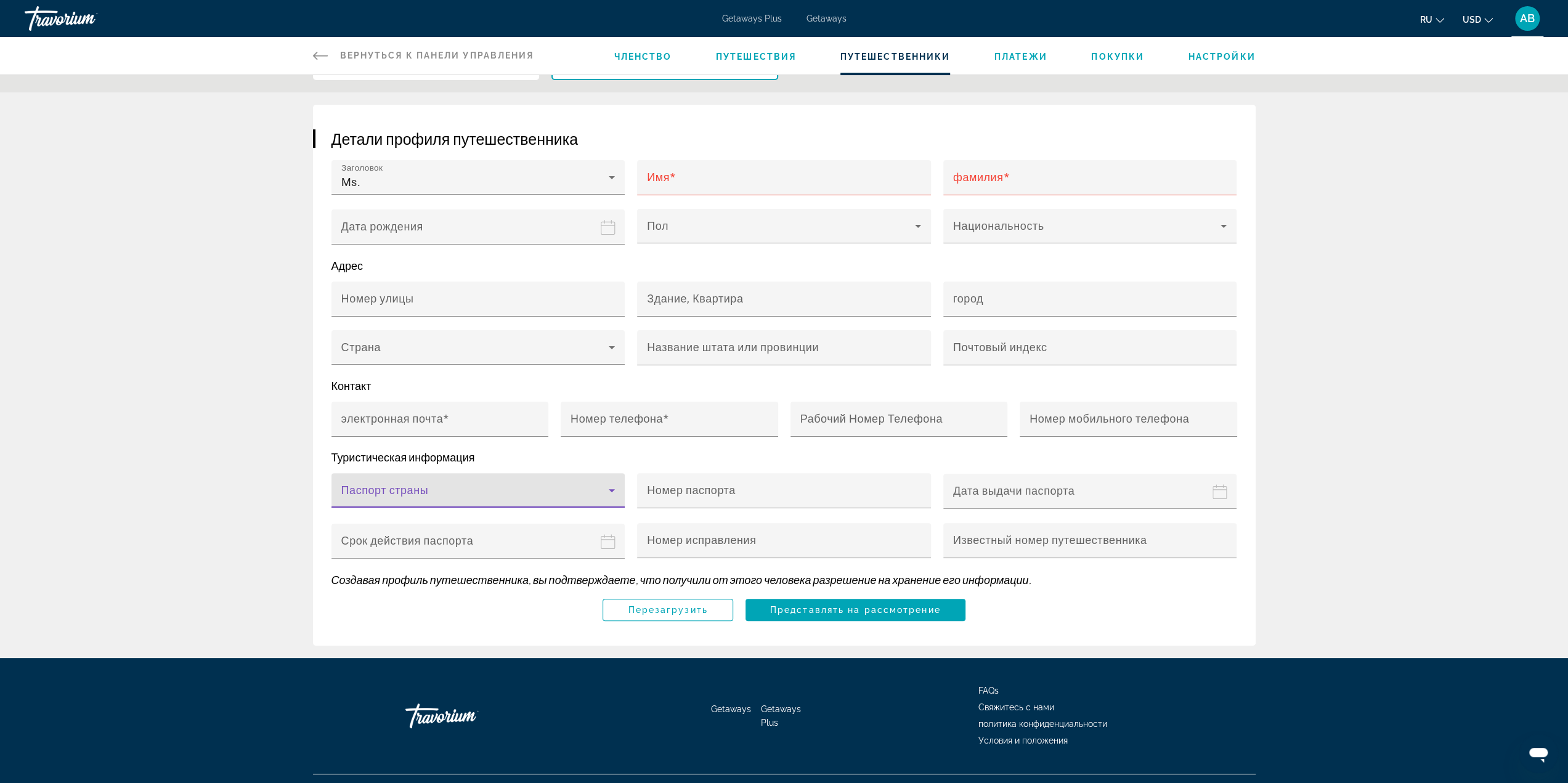
click at [529, 496] on span "Main content" at bounding box center [475, 495] width 268 height 15
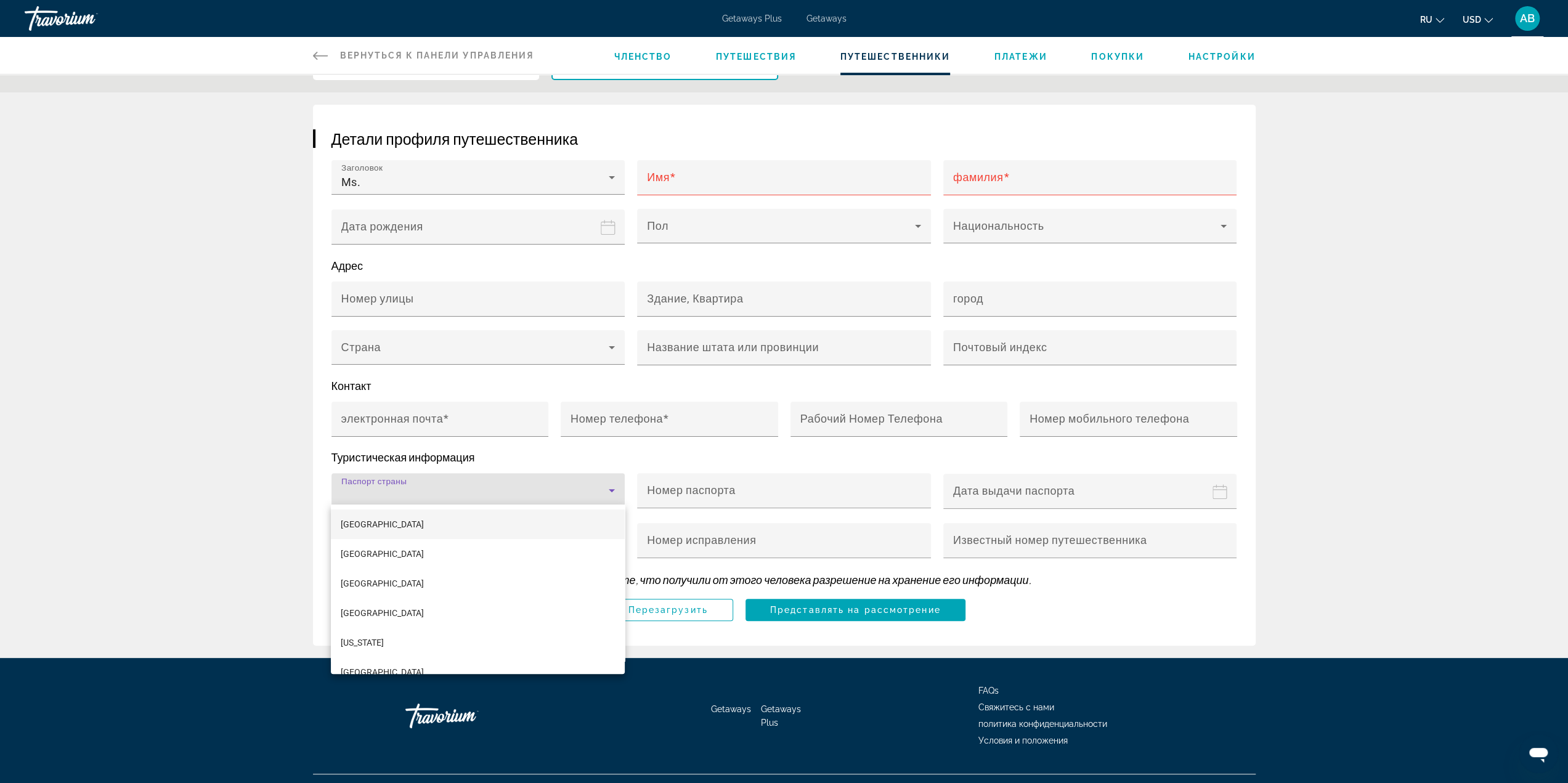
click at [1408, 463] on div at bounding box center [784, 392] width 1568 height 783
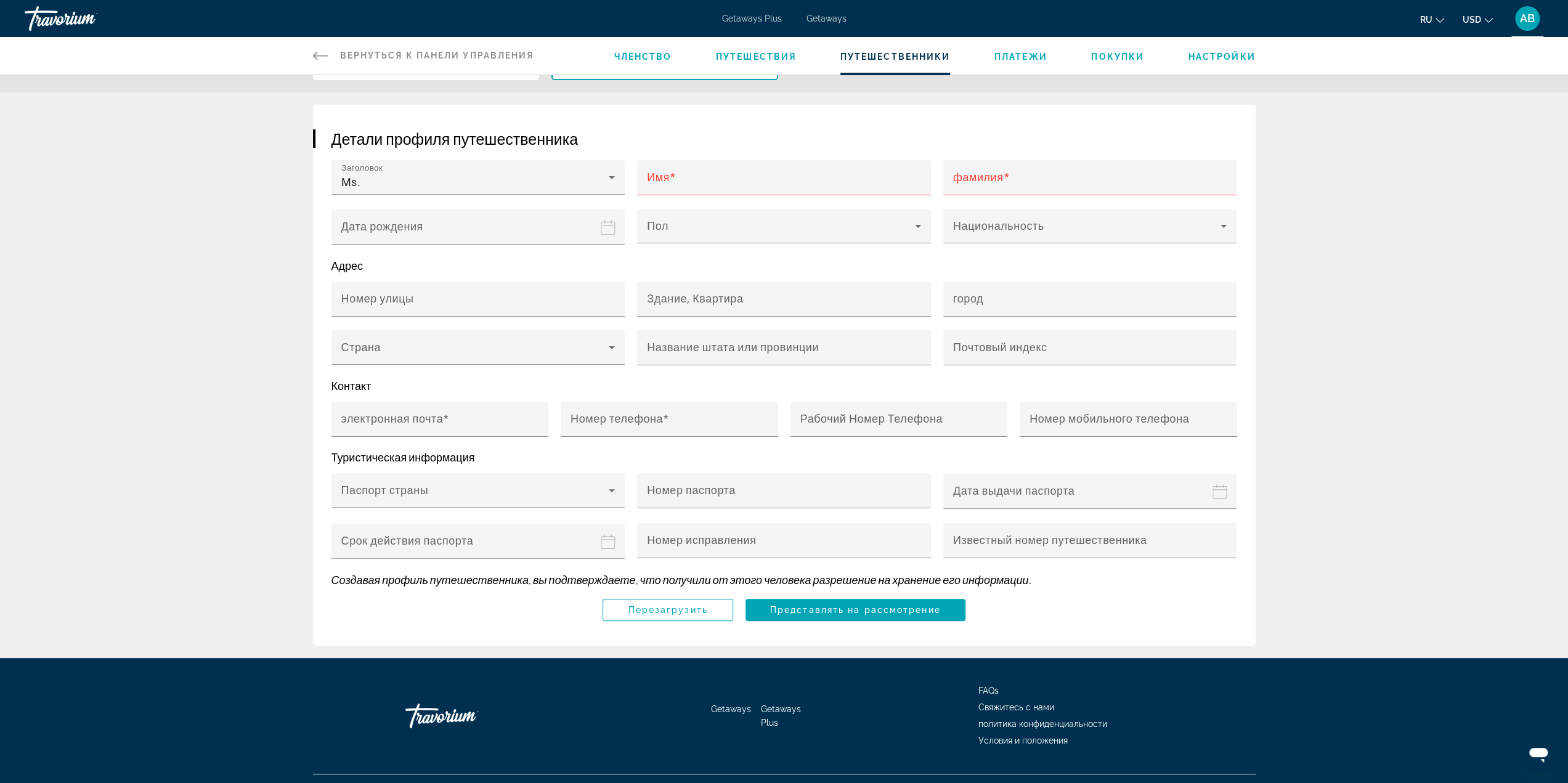
scroll to position [0, 0]
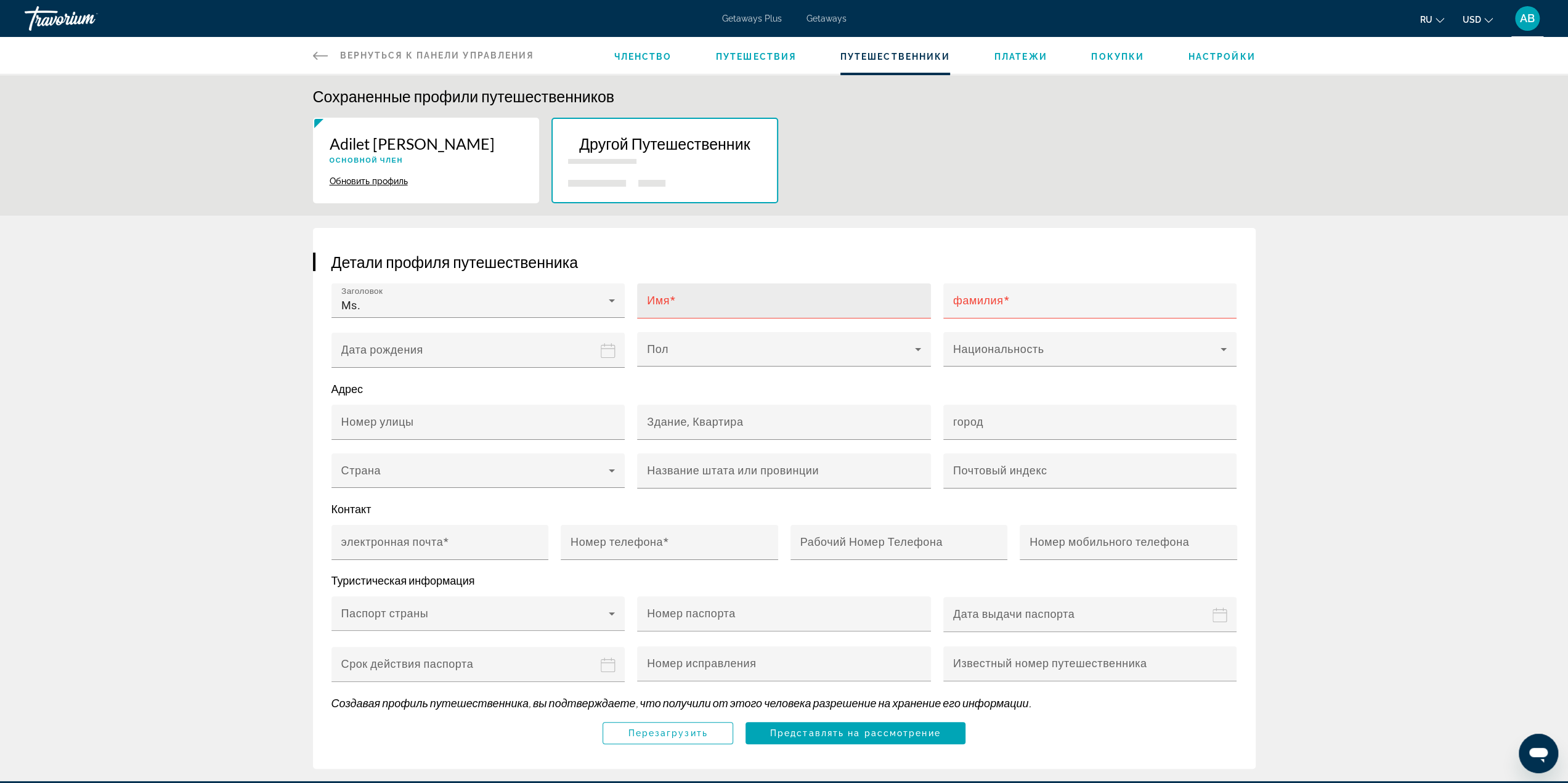
click at [777, 290] on div "Имя" at bounding box center [788, 301] width 282 height 35
click at [776, 300] on input "Имя" at bounding box center [788, 306] width 282 height 15
paste input "*********"
type input "*********"
click at [449, 307] on div "Ms." at bounding box center [475, 305] width 268 height 15
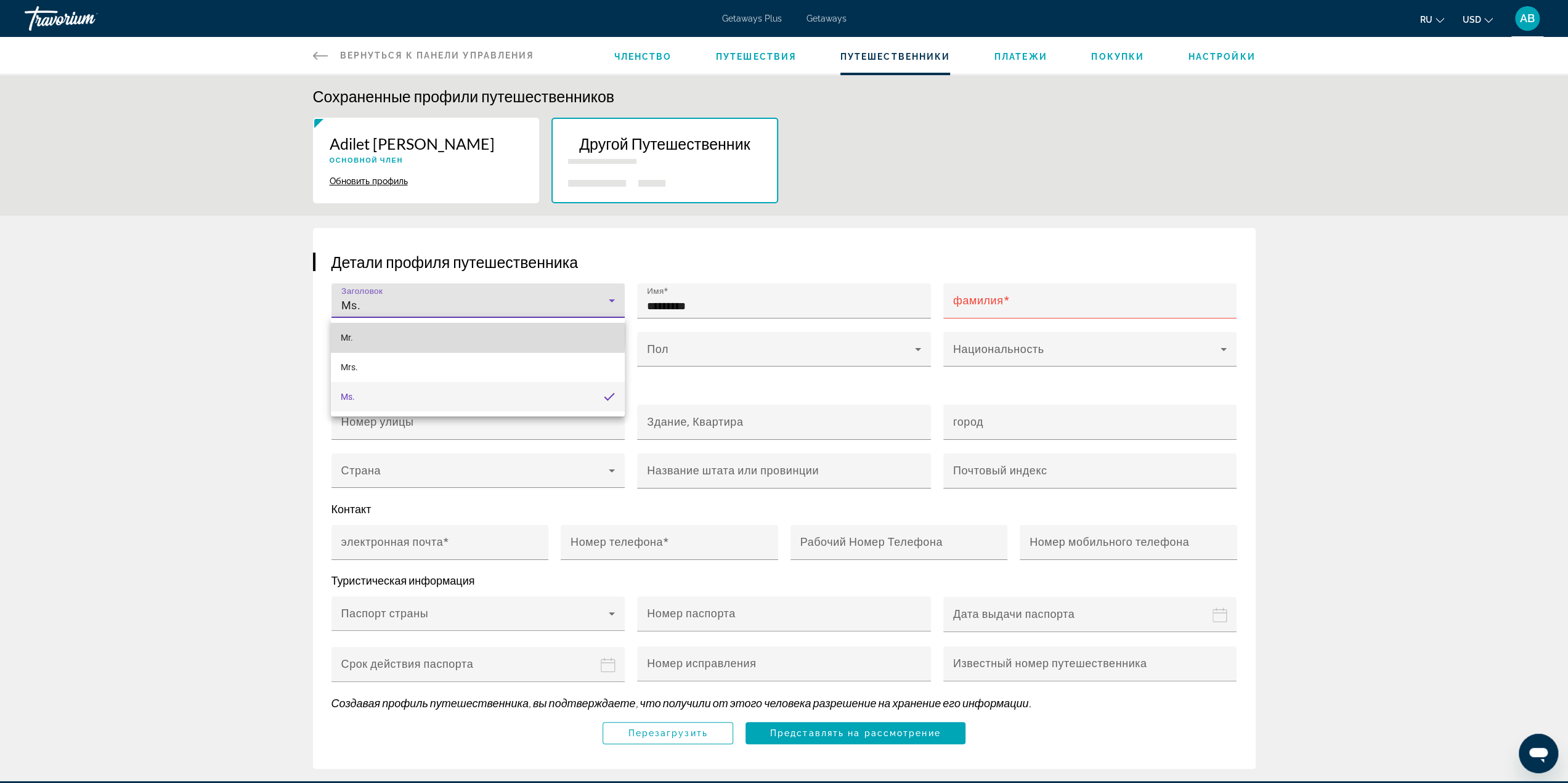
click at [411, 334] on mat-option "Mr." at bounding box center [478, 337] width 294 height 29
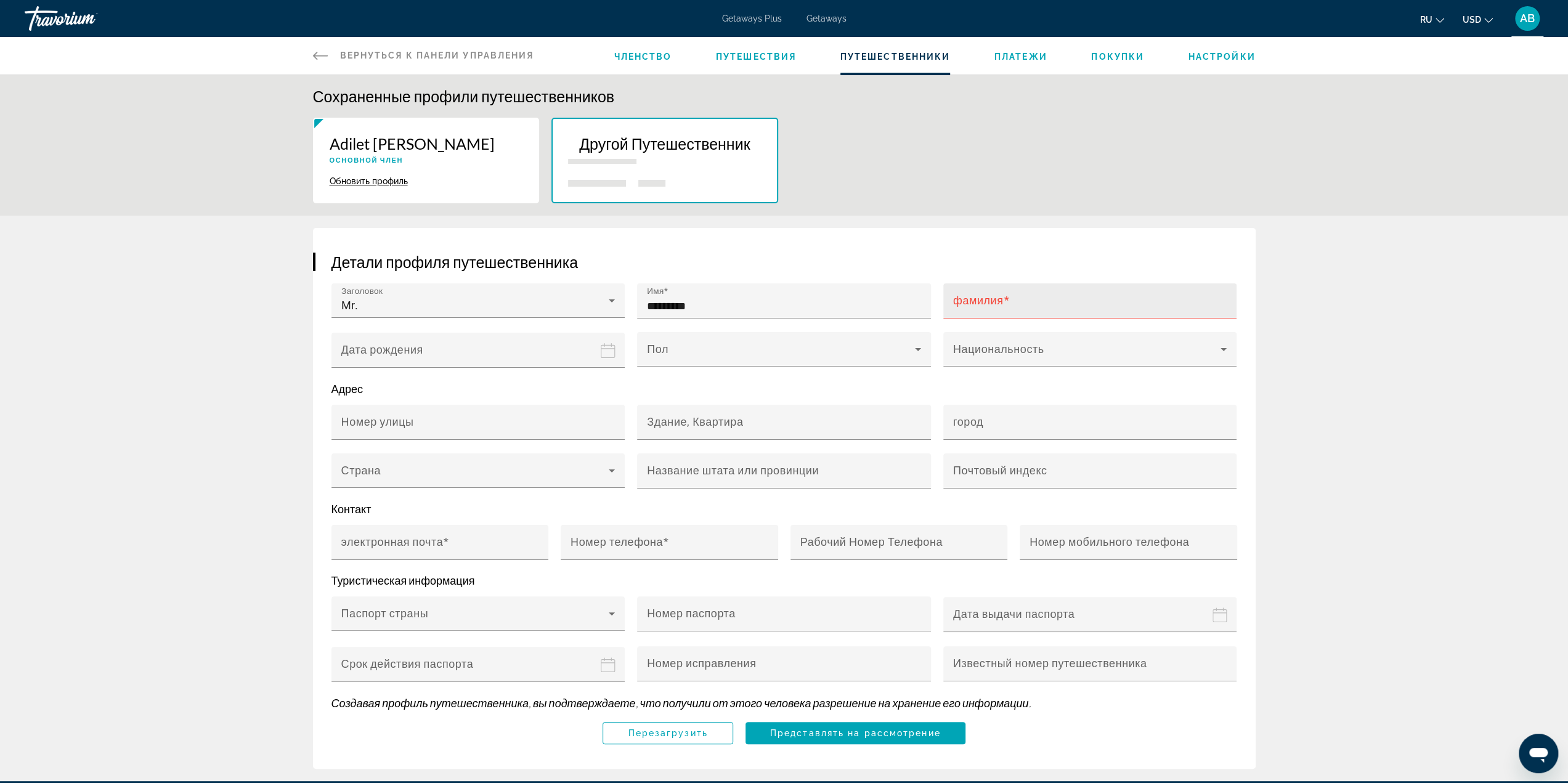
click at [1062, 294] on div "фамилия" at bounding box center [1094, 301] width 282 height 35
click at [1058, 301] on input "фамилия" at bounding box center [1094, 306] width 282 height 15
paste input "********"
type input "********"
click at [409, 314] on div "Заголовок Mr." at bounding box center [478, 301] width 274 height 35
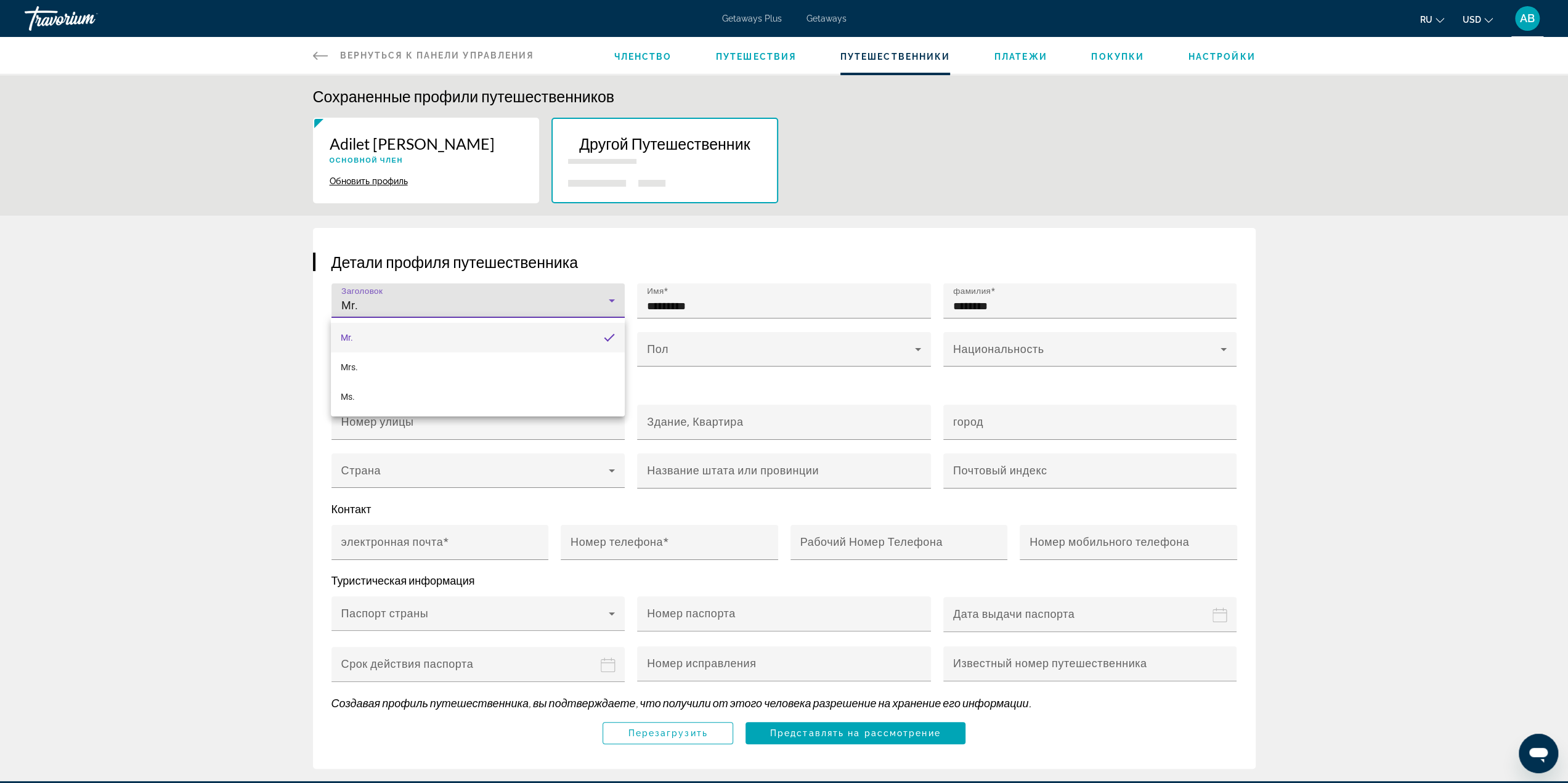
click at [197, 377] on div at bounding box center [784, 392] width 1568 height 783
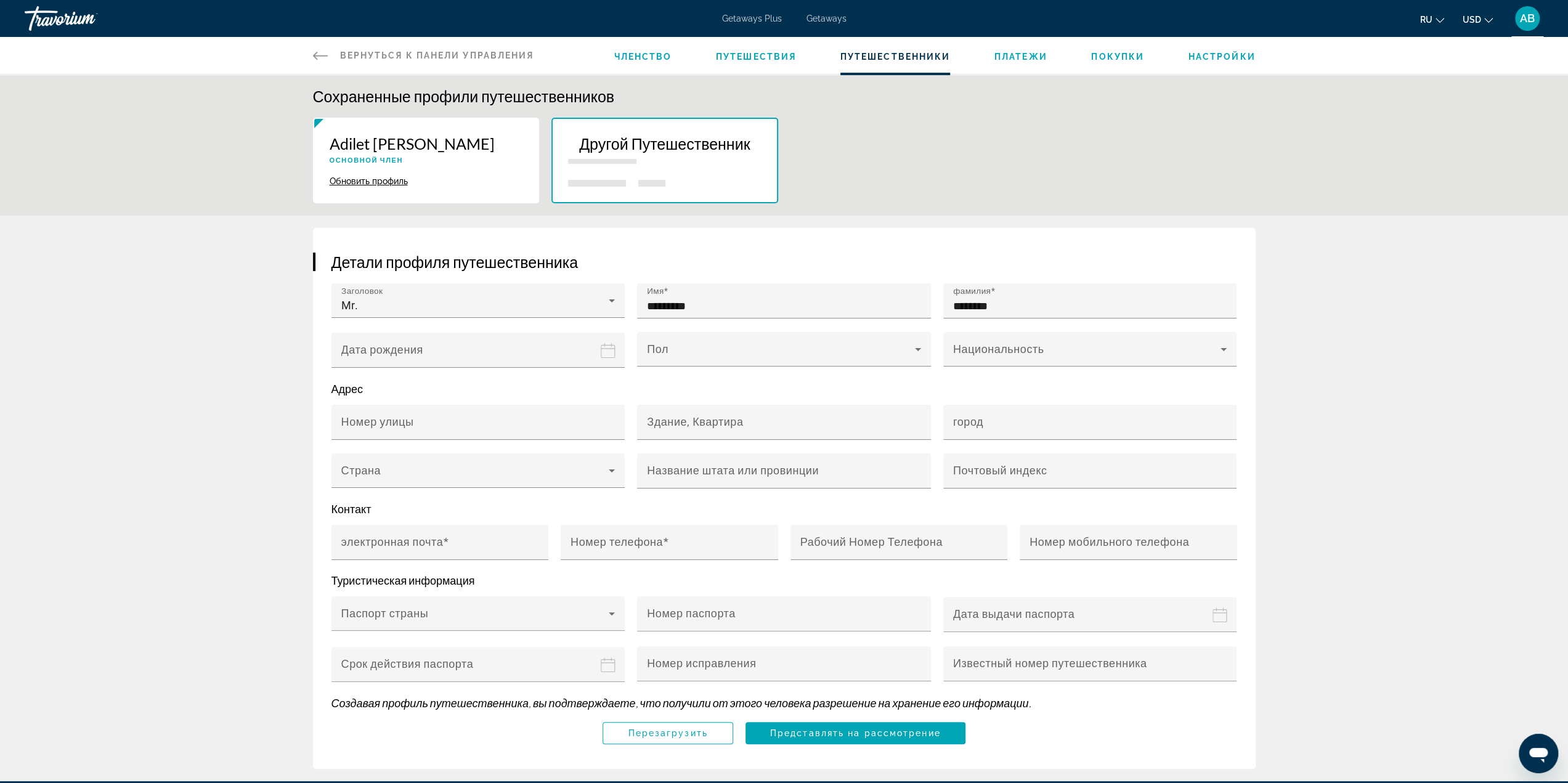
click at [450, 356] on input "Date of birth" at bounding box center [481, 358] width 299 height 53
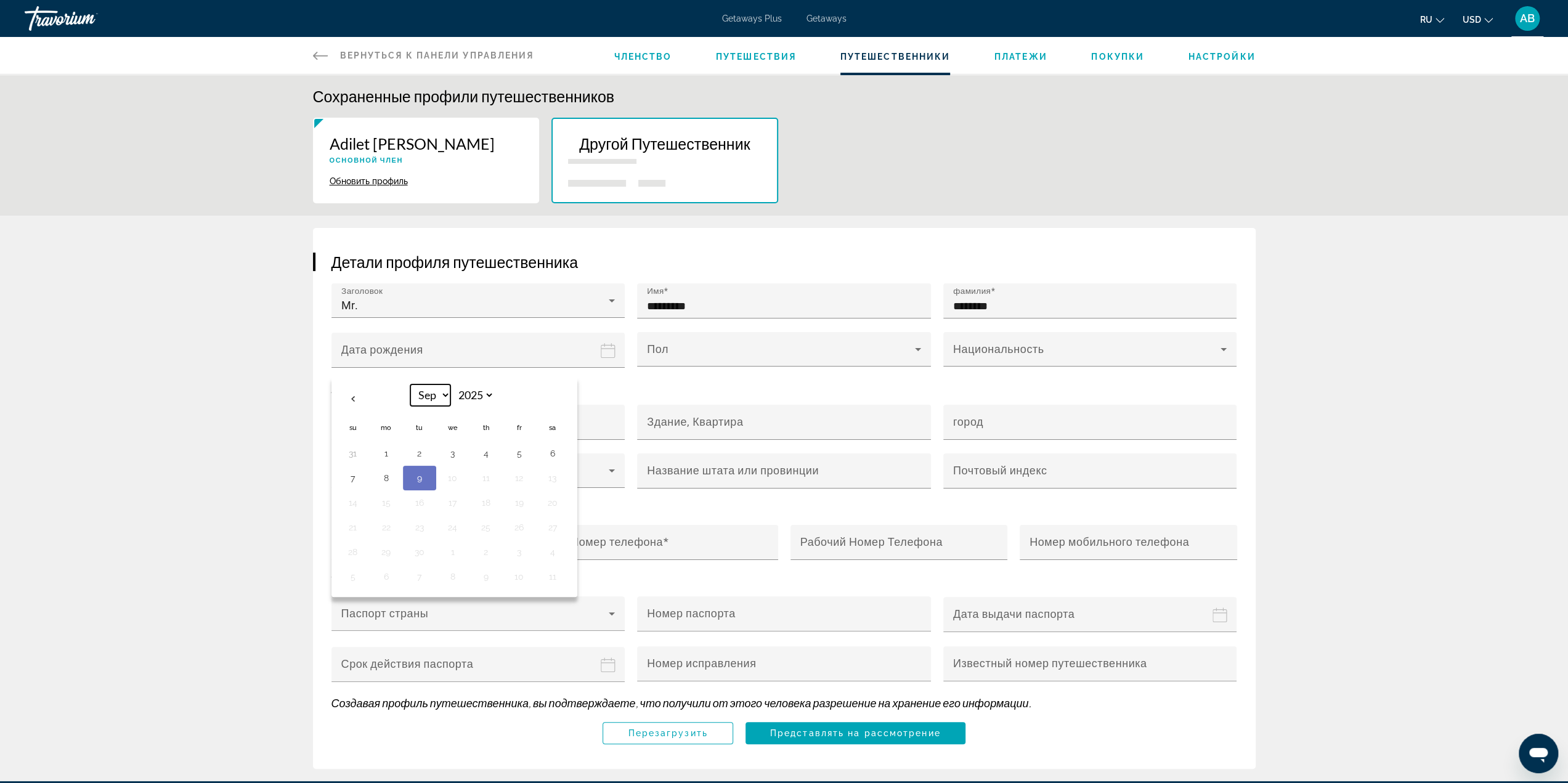
click at [447, 397] on select "*** *** *** *** *** *** *** *** *** *** *** ***" at bounding box center [431, 395] width 40 height 22
click at [502, 400] on th "Sep *** *** *** *** *** *** *** *** *** *** *** *** 2025 **** **** **** **** **…" at bounding box center [452, 399] width 166 height 29
drag, startPoint x: 476, startPoint y: 398, endPoint x: 487, endPoint y: 403, distance: 12.1
click at [476, 398] on select "**** **** **** **** **** **** **** **** **** **** **** **** **** **** **** ****…" at bounding box center [474, 395] width 40 height 22
select select "****"
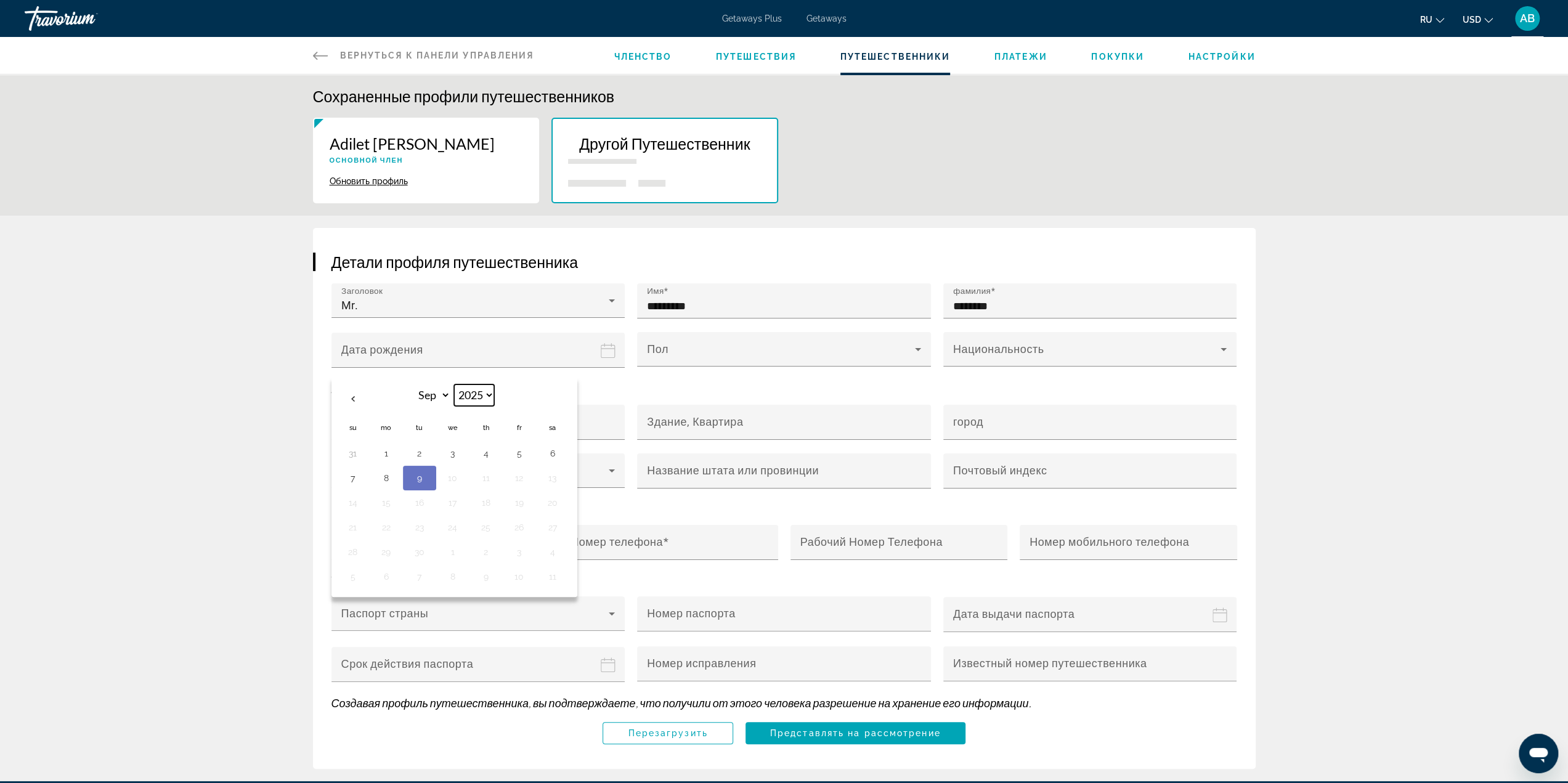
click at [454, 384] on select "**** **** **** **** **** **** **** **** **** **** **** **** **** **** **** ****…" at bounding box center [474, 395] width 40 height 22
click at [436, 403] on select "*** *** *** *** *** *** *** *** *** *** *** ***" at bounding box center [431, 395] width 40 height 22
select select "**"
click at [411, 384] on select "*** *** *** *** *** *** *** *** *** *** *** ***" at bounding box center [431, 395] width 40 height 22
click at [482, 502] on button "16" at bounding box center [486, 502] width 20 height 17
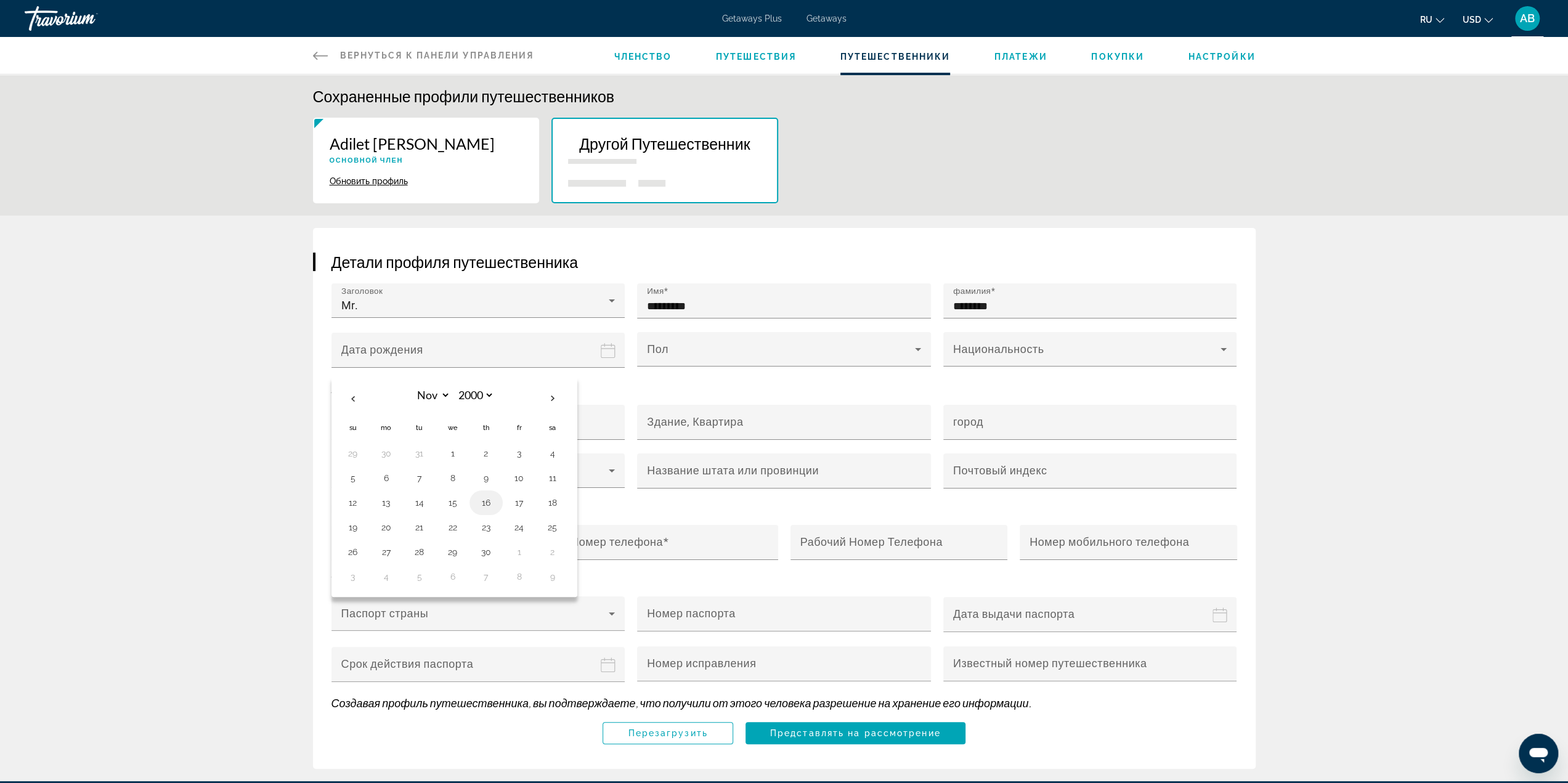
type input "**********"
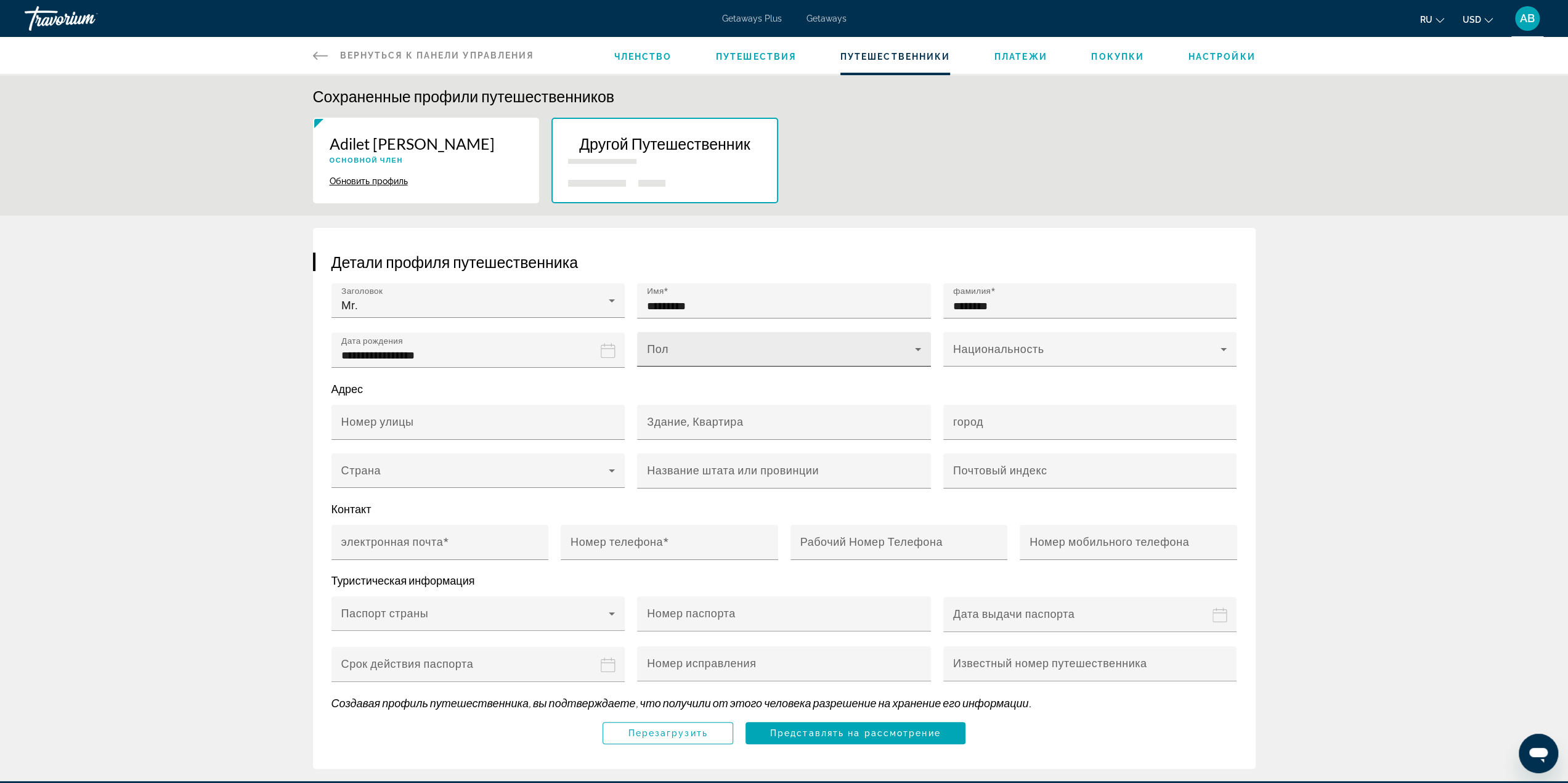
click at [750, 354] on span "Main content" at bounding box center [781, 354] width 268 height 15
click at [774, 392] on mat-option "Мужской" at bounding box center [784, 386] width 294 height 29
click at [1004, 343] on mat-label "Национальность" at bounding box center [999, 349] width 91 height 13
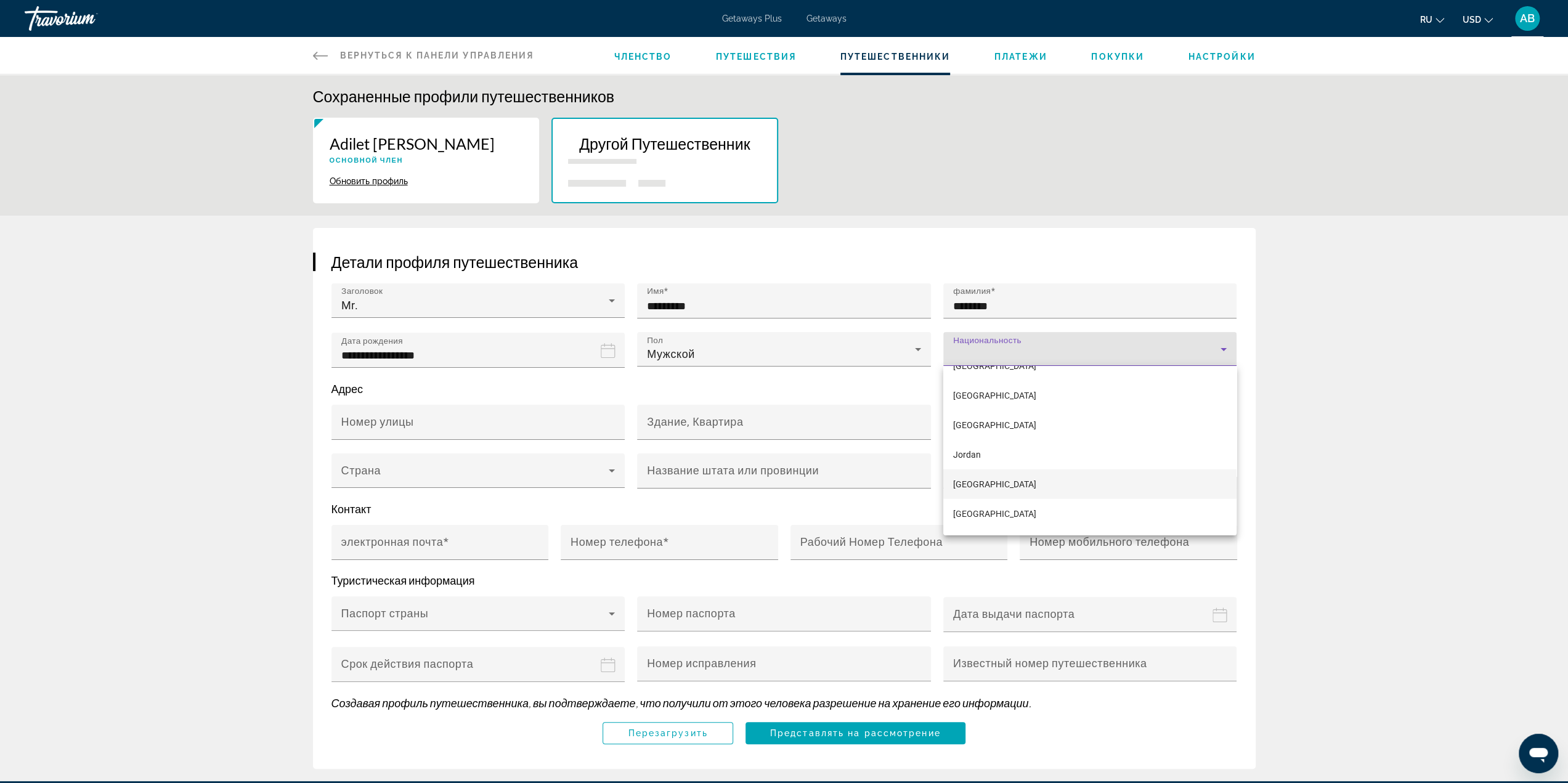
scroll to position [3393, 0]
click at [1050, 425] on mat-option "Kazakhstan" at bounding box center [1090, 423] width 294 height 29
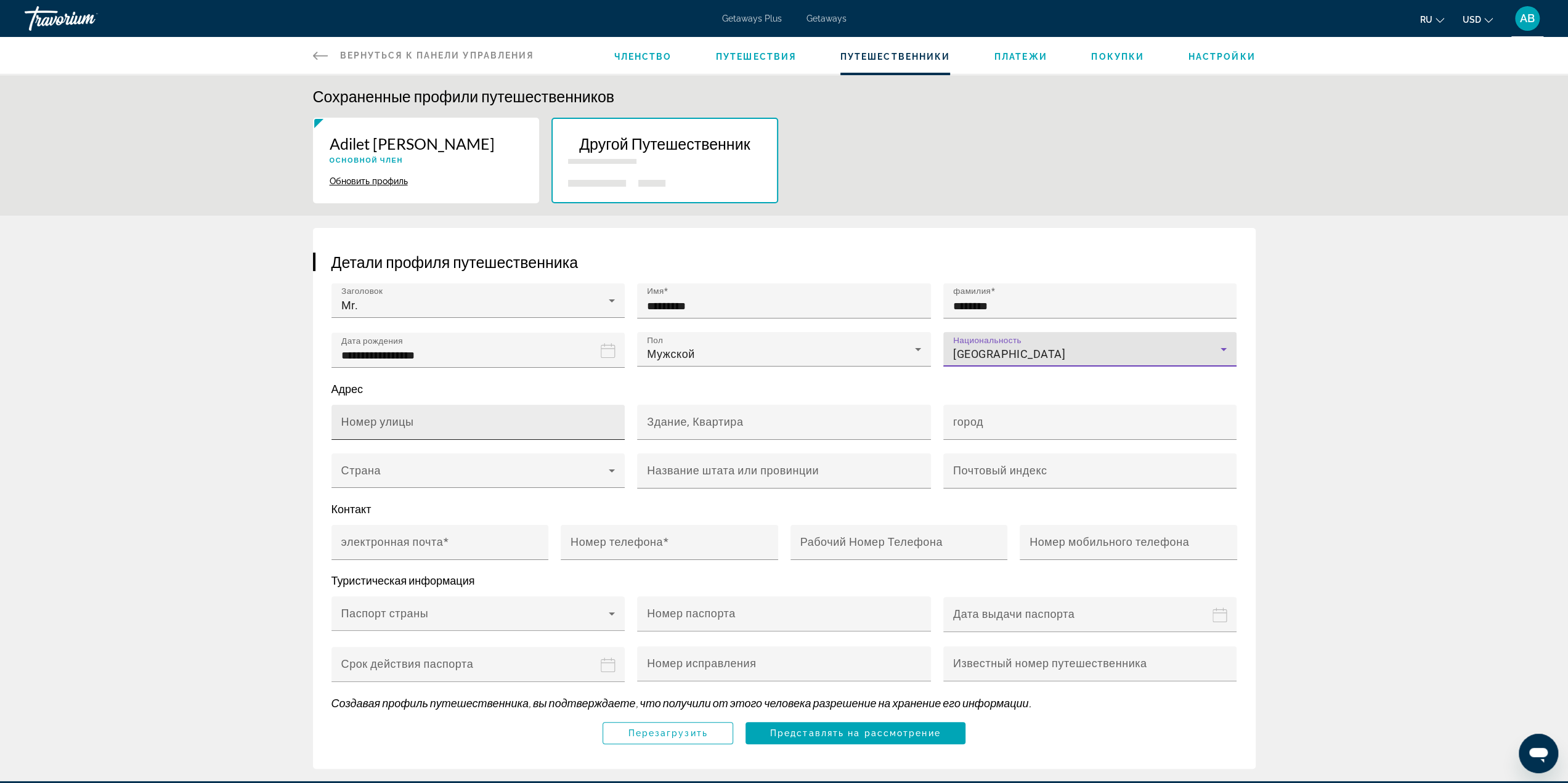
click at [476, 420] on input "Номер улицы" at bounding box center [481, 427] width 282 height 15
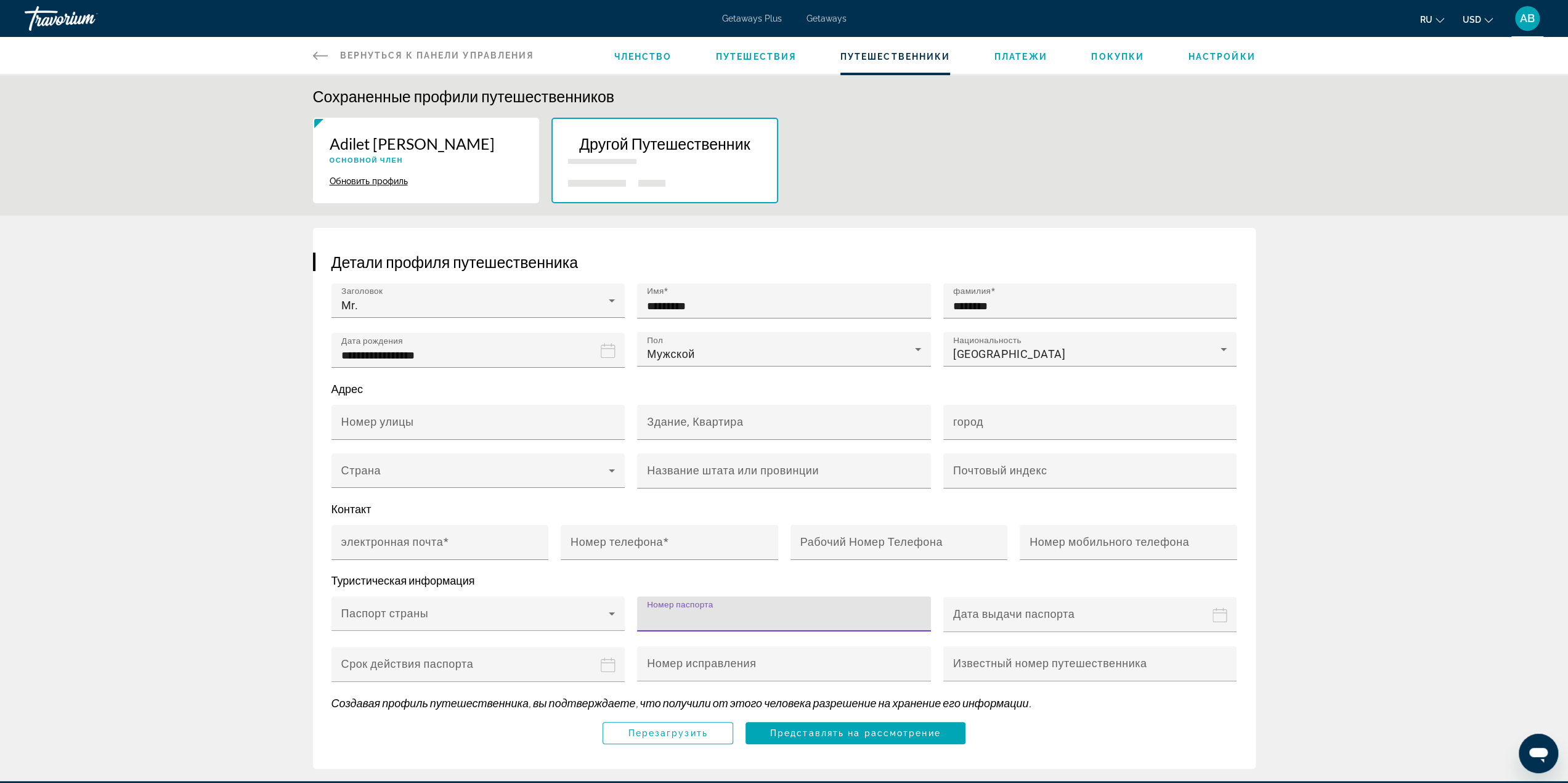
click at [779, 621] on input "Номер паспорта" at bounding box center [788, 619] width 282 height 15
paste input "*********"
type input "*********"
click at [1034, 608] on input "Passport issue date" at bounding box center [1093, 623] width 299 height 53
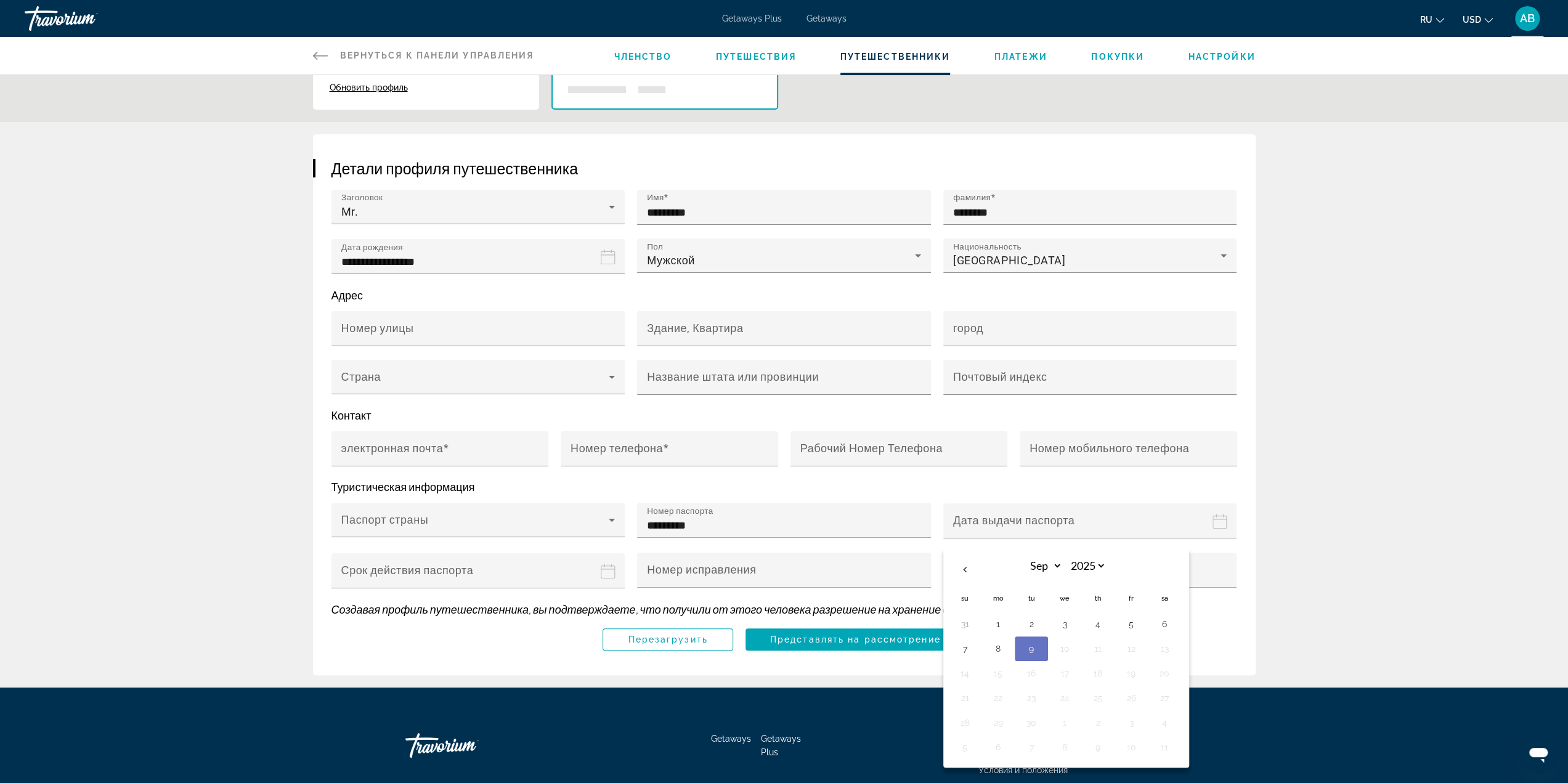
scroll to position [144, 0]
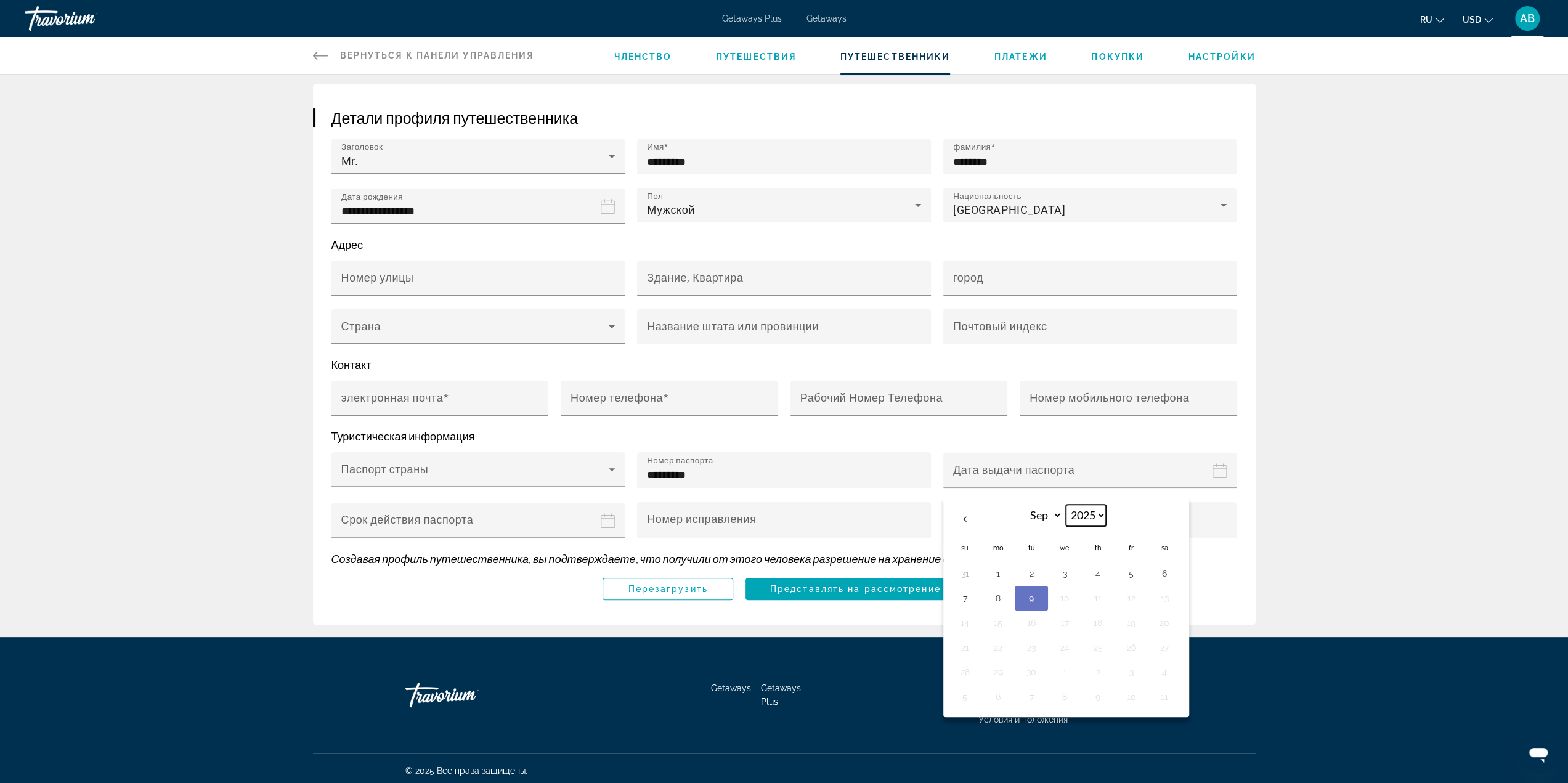
click at [1090, 515] on select "**** **** **** **** **** **** **** **** **** **** ****" at bounding box center [1087, 515] width 40 height 22
select select "****"
click at [1066, 504] on select "**** **** **** **** **** **** **** **** **** **** ****" at bounding box center [1087, 515] width 40 height 22
click at [1047, 517] on select "*** *** *** *** *** *** *** *** *** *** *** ***" at bounding box center [1043, 515] width 40 height 22
select select "*"
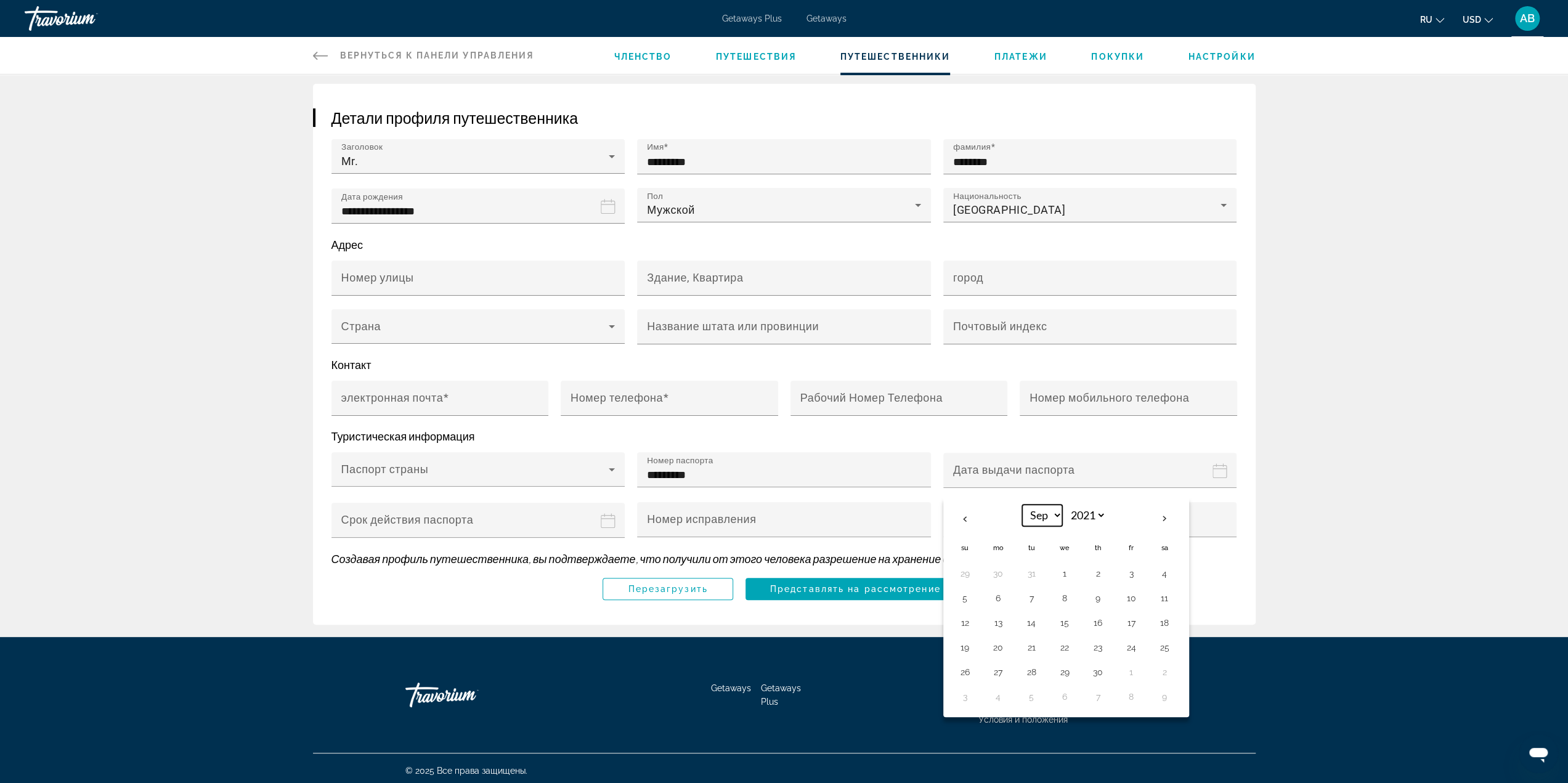
click at [1022, 504] on select "*** *** *** *** *** *** *** *** *** *** *** ***" at bounding box center [1043, 515] width 40 height 22
click at [996, 667] on button "26" at bounding box center [999, 672] width 20 height 17
type input "**********"
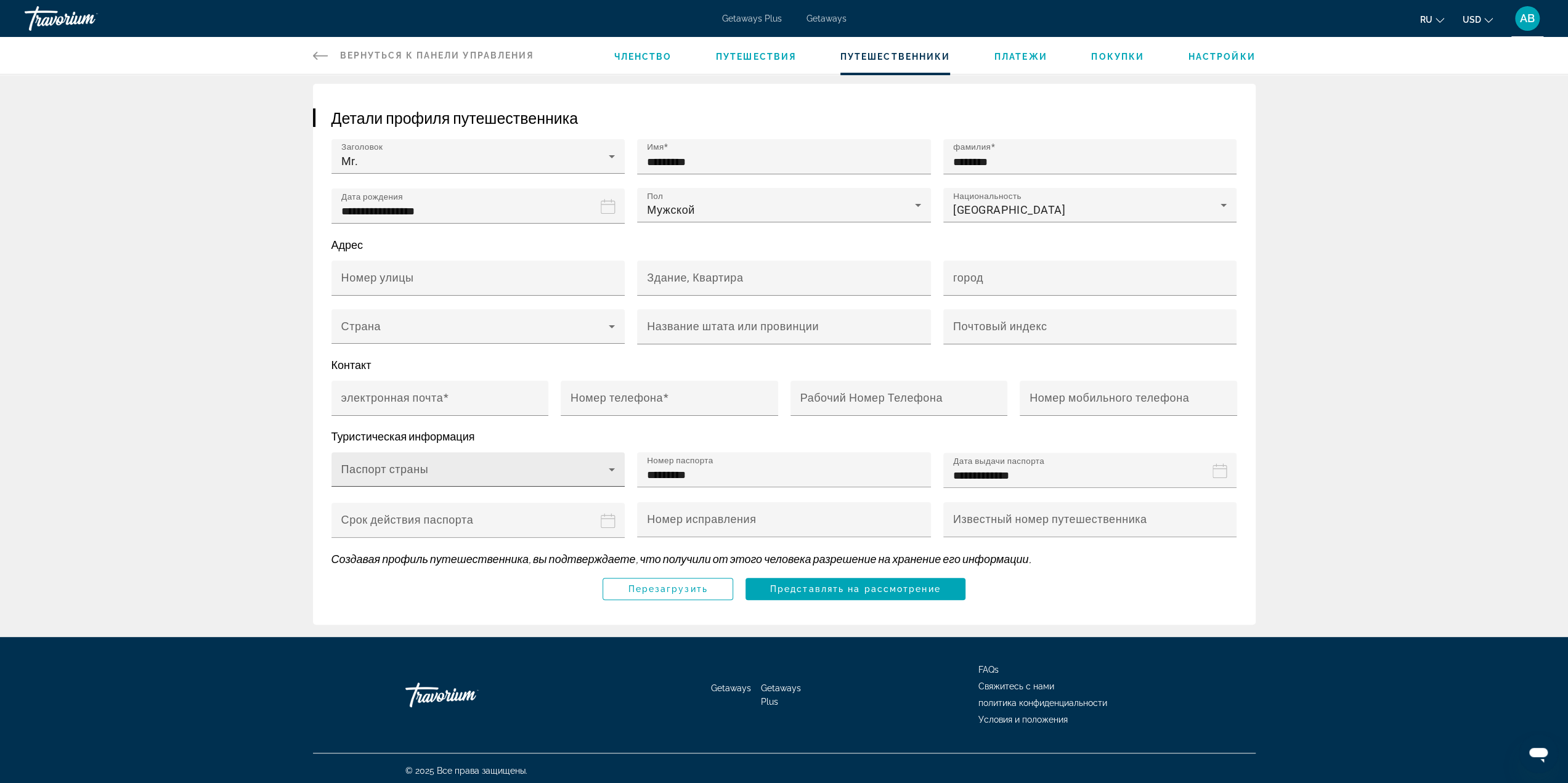
click at [542, 459] on div "Паспорт страны" at bounding box center [478, 469] width 274 height 35
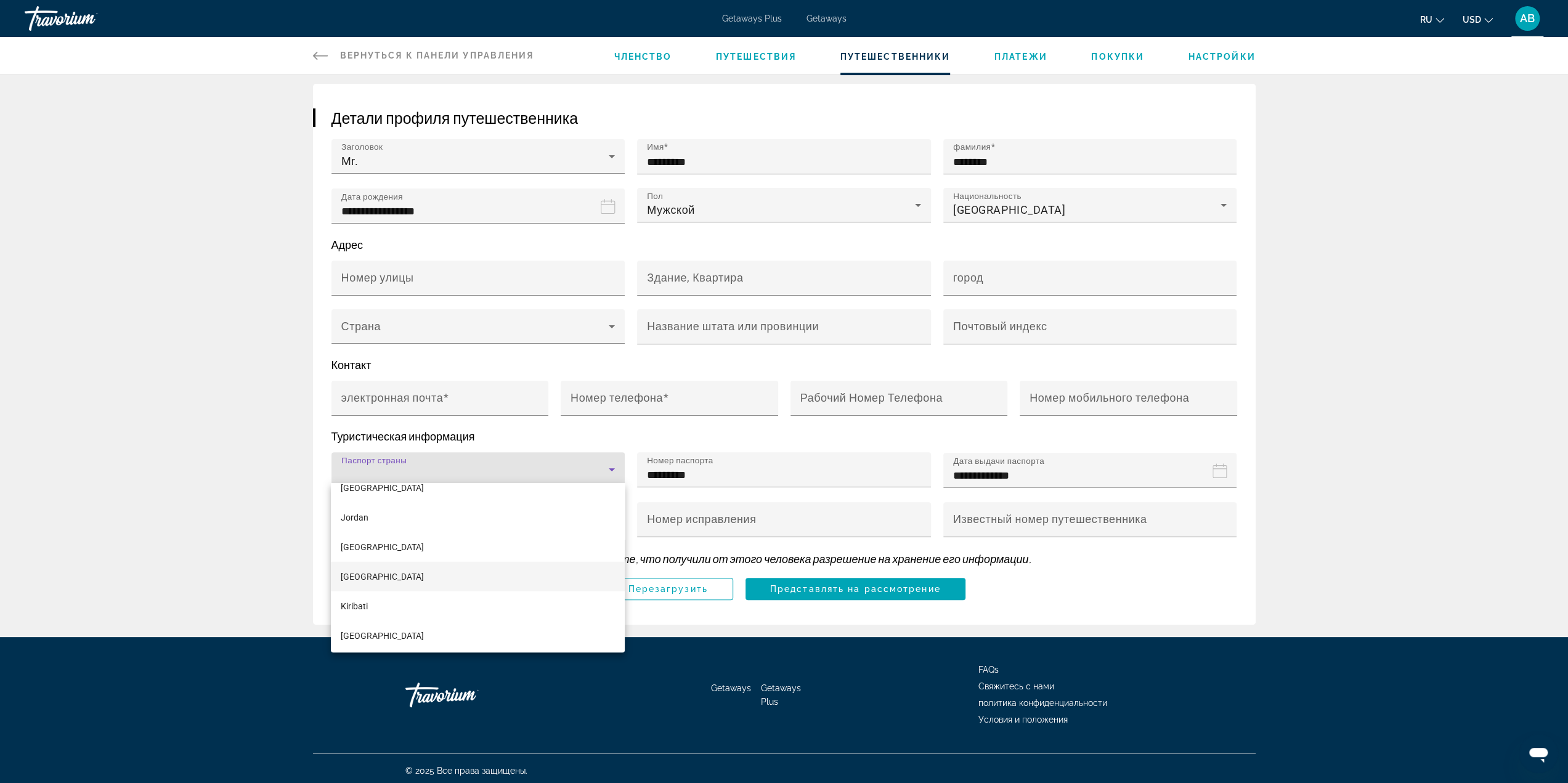
scroll to position [3389, 0]
click at [409, 545] on mat-option "Kazakhstan" at bounding box center [478, 545] width 294 height 29
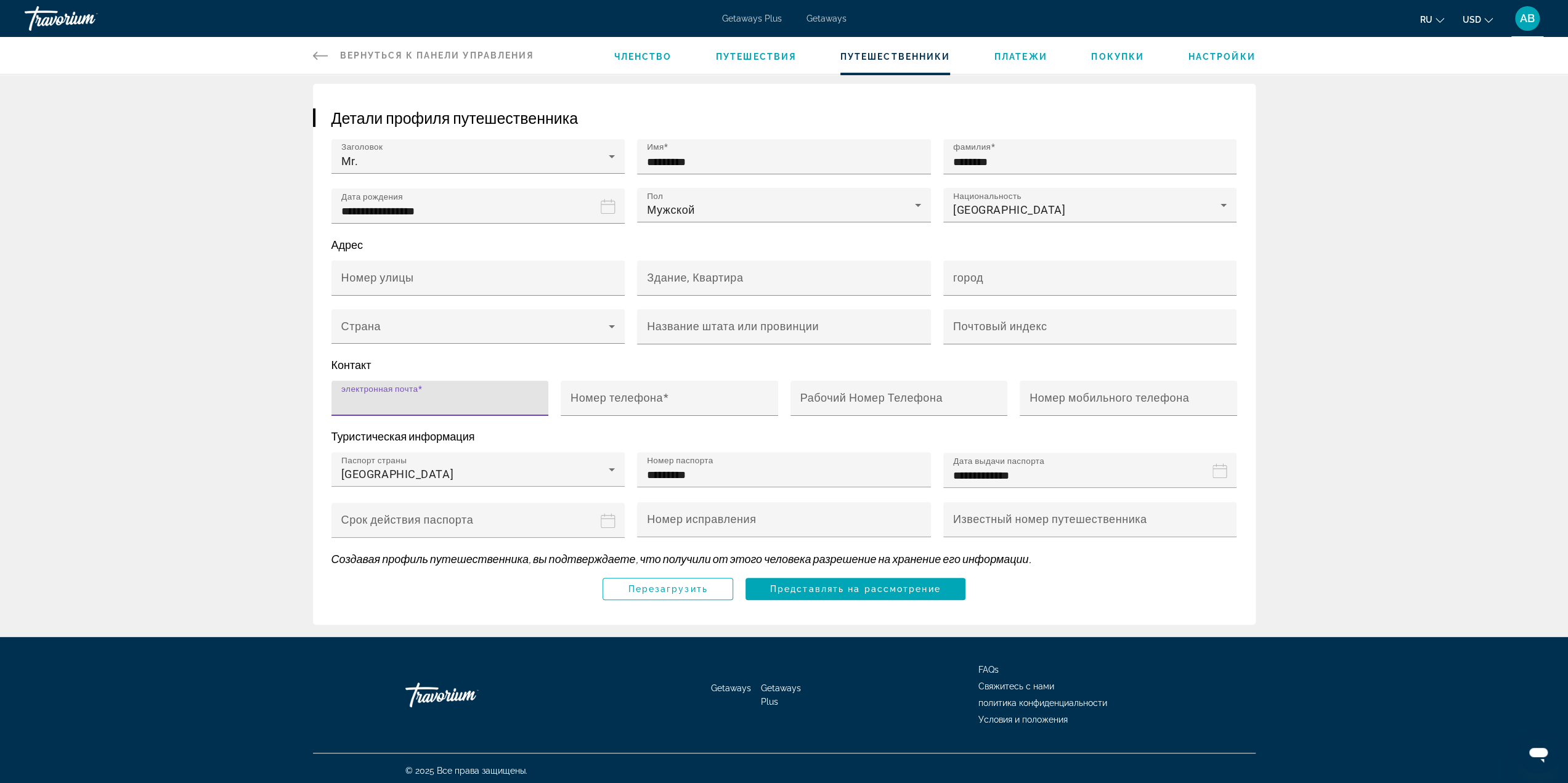
click at [454, 404] on input "электронная почта" at bounding box center [444, 403] width 205 height 15
drag, startPoint x: 641, startPoint y: 400, endPoint x: 651, endPoint y: 398, distance: 10.2
click at [641, 399] on mat-label "Номер телефона" at bounding box center [616, 398] width 93 height 13
click at [641, 399] on input "Номер телефона" at bounding box center [673, 403] width 205 height 15
click at [845, 395] on mat-label "Рабочий Номер Телефона" at bounding box center [871, 398] width 142 height 13
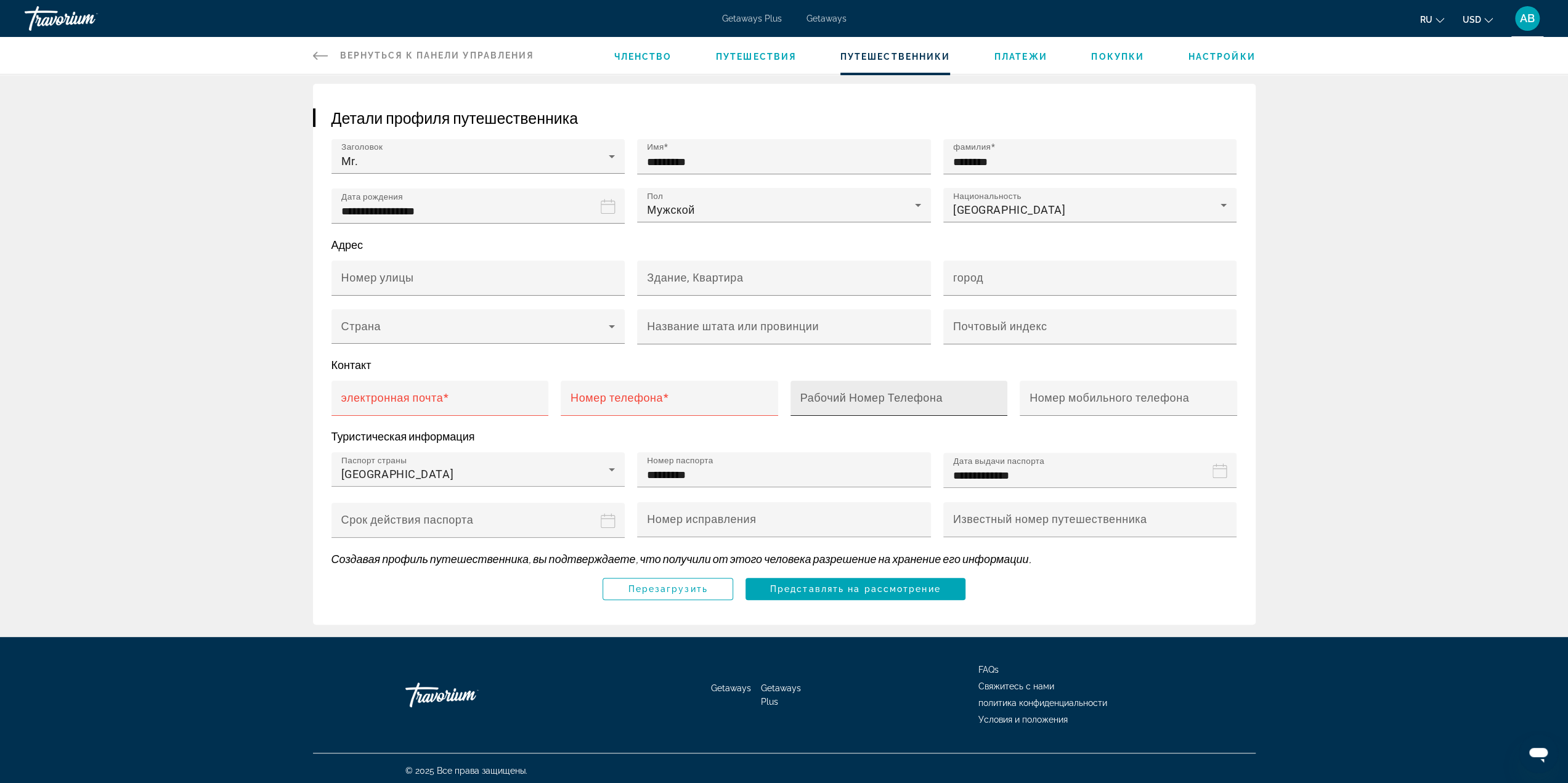
click at [845, 396] on input "Рабочий Номер Телефона" at bounding box center [903, 403] width 205 height 15
click at [936, 417] on div "Main content" at bounding box center [899, 423] width 217 height 14
click at [694, 429] on p "Туристическая информация" at bounding box center [785, 436] width 906 height 14
click at [469, 247] on p "Адрес" at bounding box center [785, 244] width 906 height 14
click at [881, 395] on mat-label "Рабочий Номер Телефона" at bounding box center [871, 398] width 142 height 13
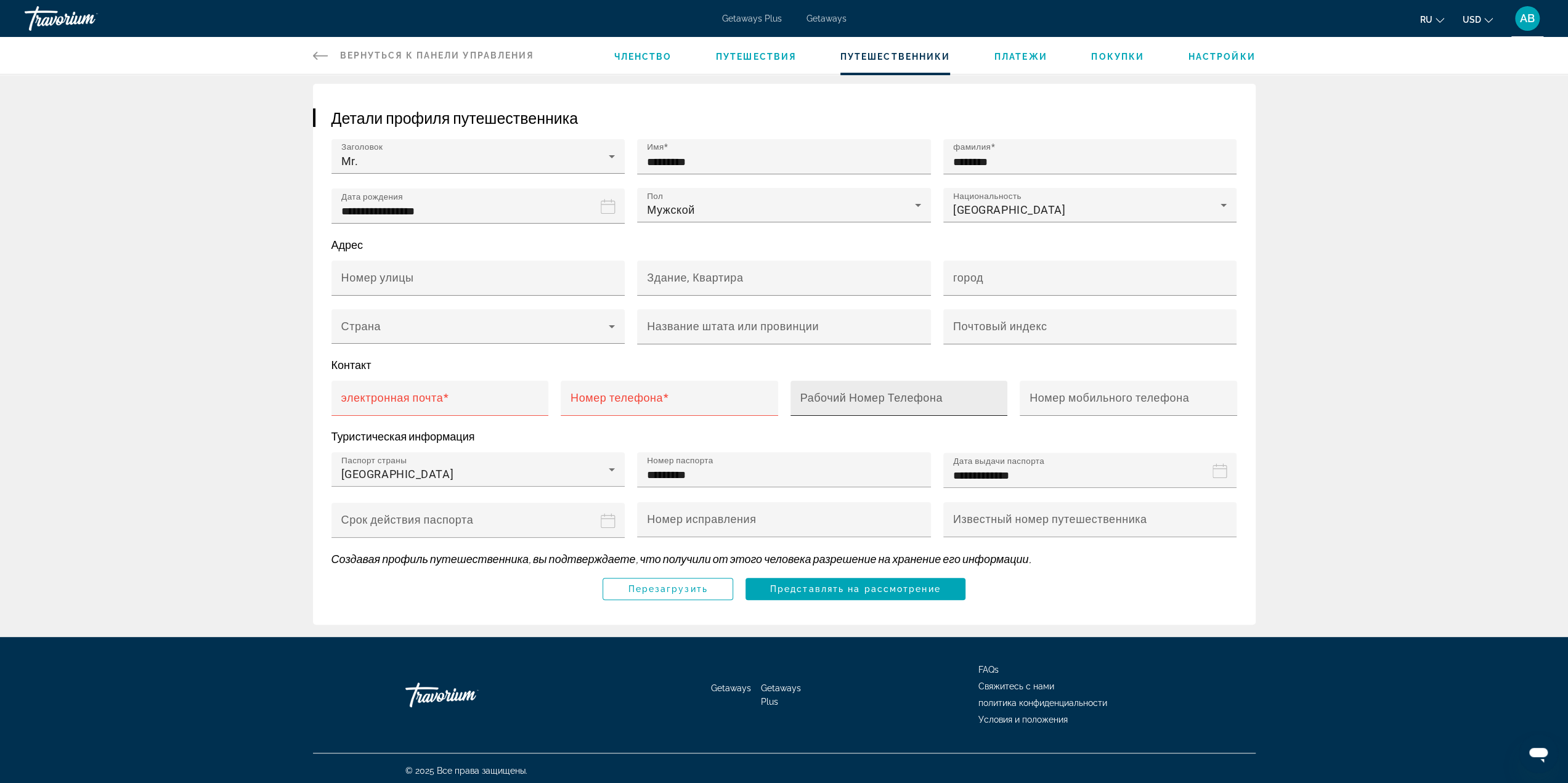
click at [881, 396] on input "Рабочий Номер Телефона" at bounding box center [903, 403] width 205 height 15
click at [1117, 396] on mat-label "Номер мобильного телефона" at bounding box center [1110, 398] width 160 height 13
click at [1117, 396] on input "Номер мобильного телефона" at bounding box center [1132, 403] width 205 height 15
drag, startPoint x: 835, startPoint y: 423, endPoint x: 823, endPoint y: 427, distance: 12.6
click at [835, 423] on div "Main content" at bounding box center [899, 423] width 217 height 14
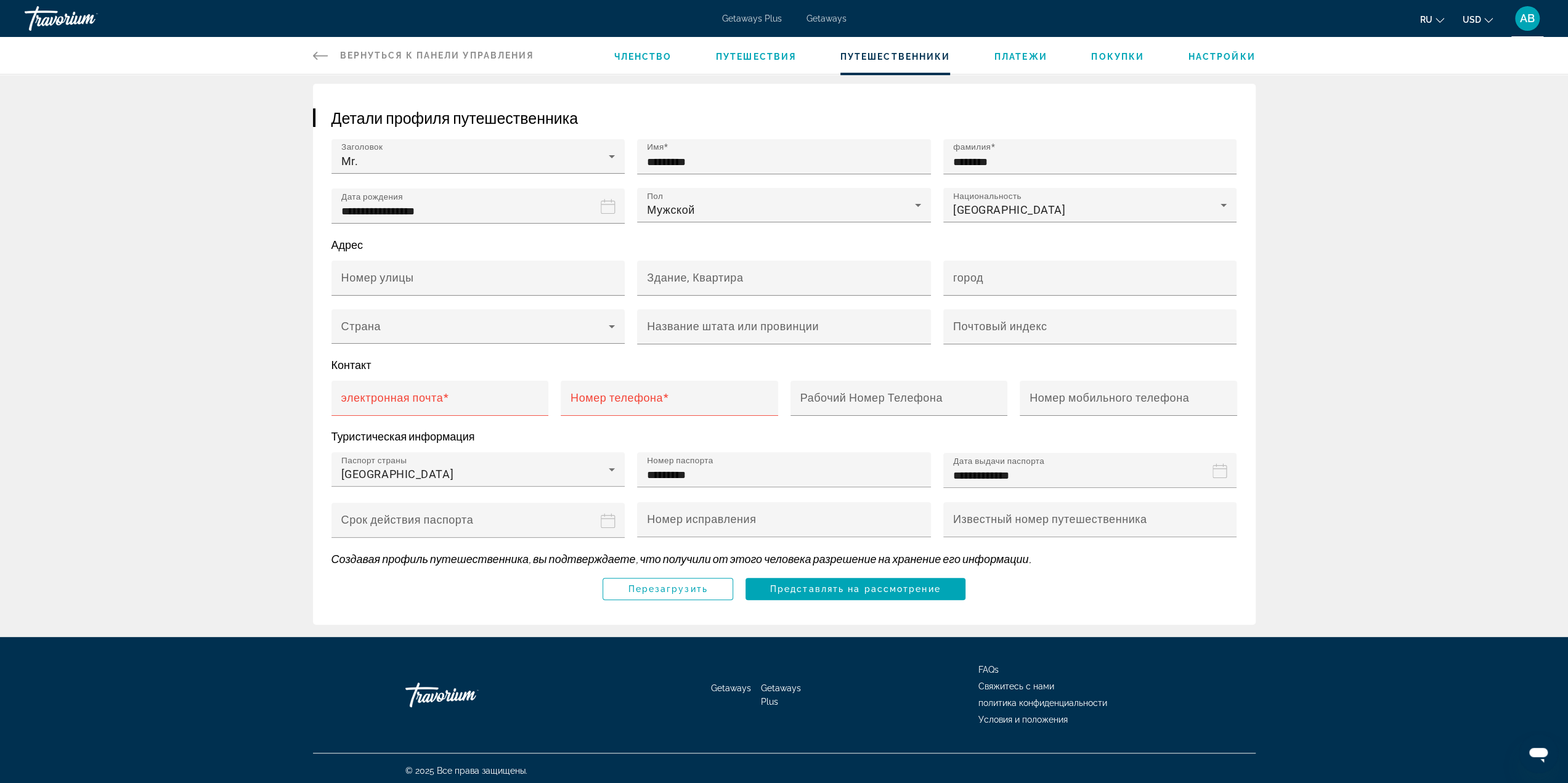
click at [512, 524] on input "Passport expiration date" at bounding box center [481, 529] width 299 height 53
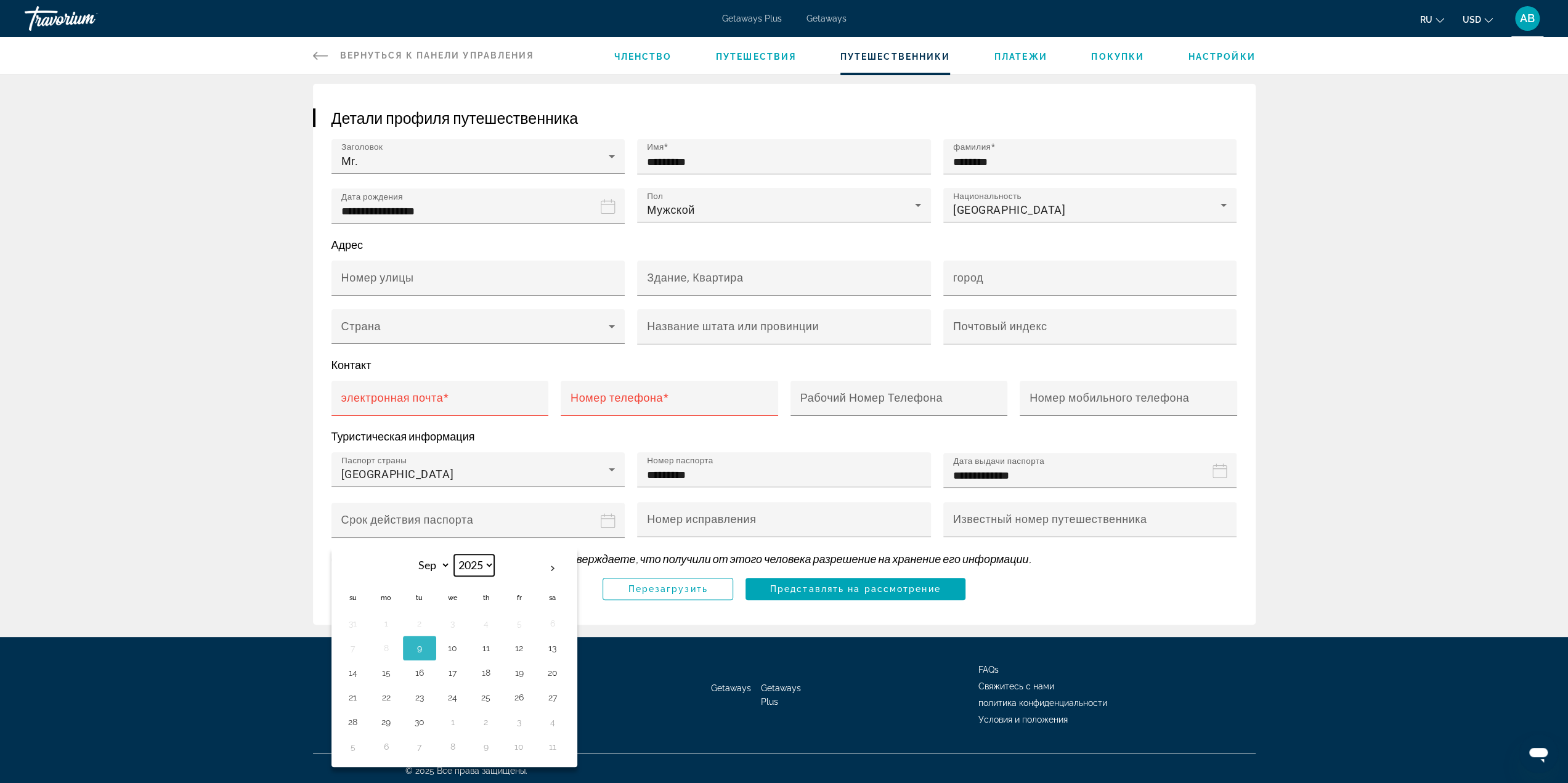
click at [472, 557] on select "**** **** **** **** **** **** **** **** **** **** ****" at bounding box center [474, 566] width 40 height 22
select select "****"
click at [454, 555] on select "**** **** **** **** **** **** **** **** **** **** ****" at bounding box center [474, 566] width 40 height 22
click at [429, 557] on select "*** *** *** *** *** *** *** *** *** *** *** ***" at bounding box center [431, 566] width 40 height 22
select select "*"
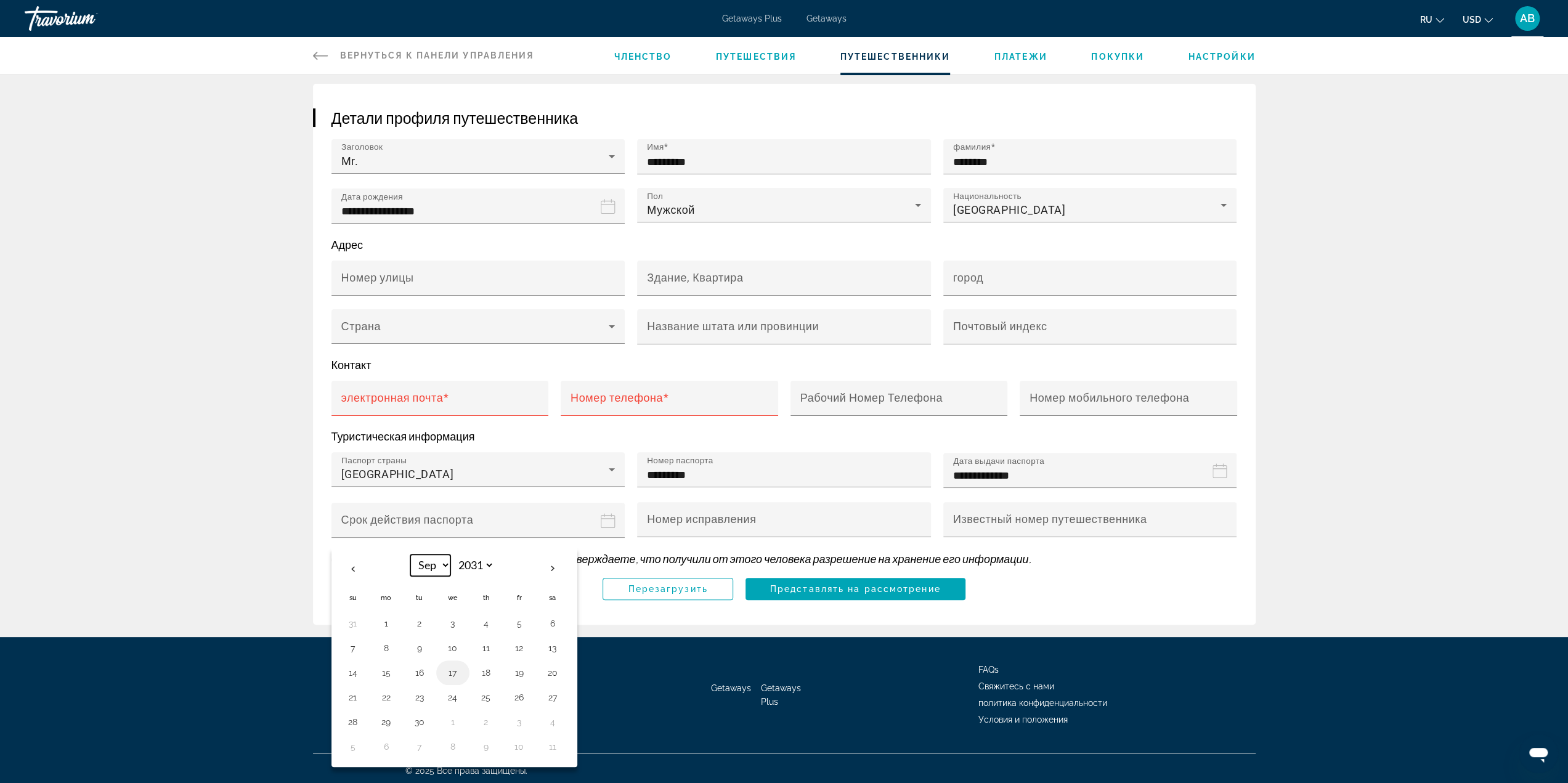
click at [411, 555] on select "*** *** *** *** *** *** *** *** *** *** *** ***" at bounding box center [431, 566] width 40 height 22
click at [521, 694] on button "25" at bounding box center [520, 697] width 20 height 17
type input "**********"
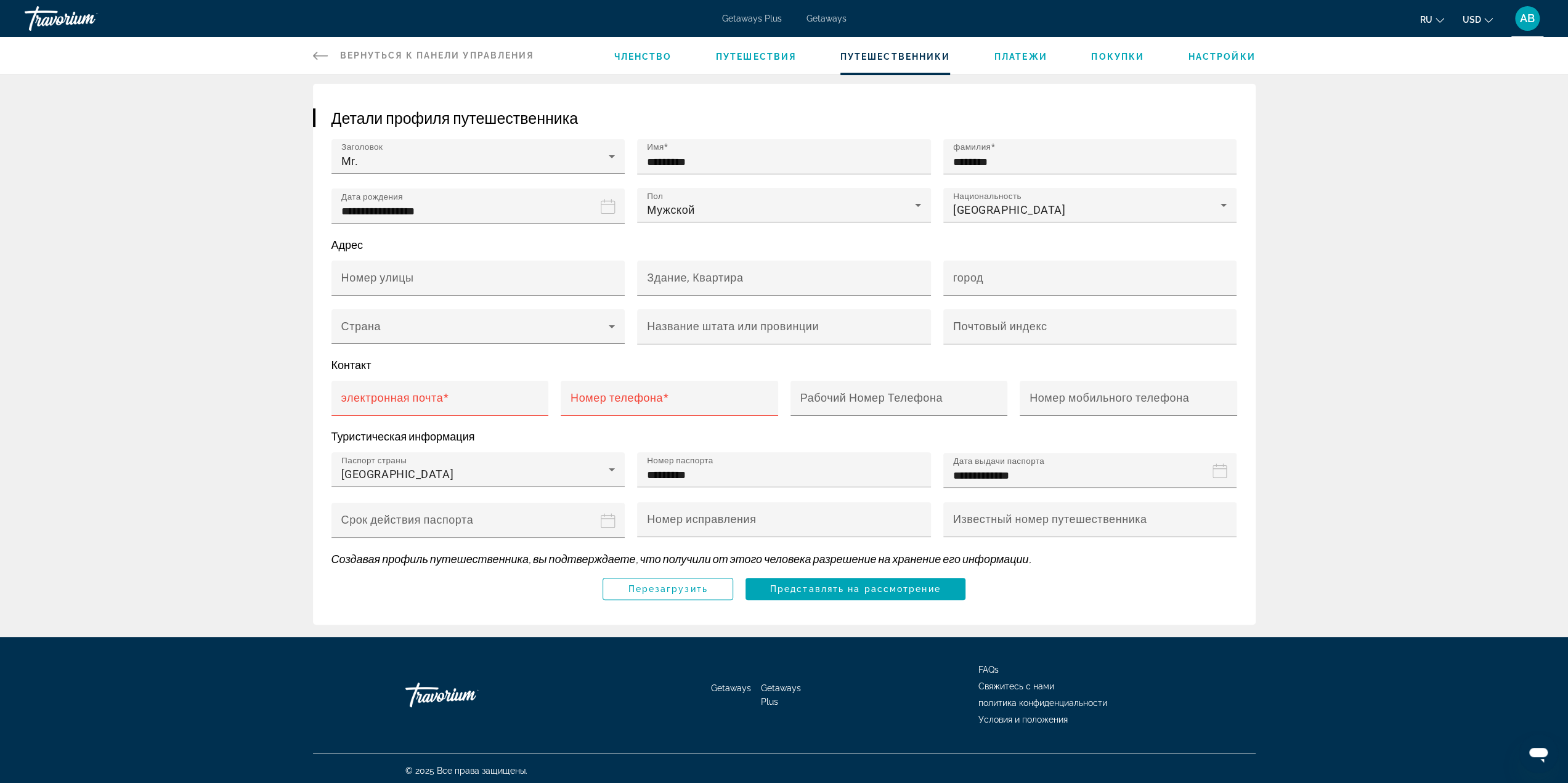
click at [1052, 558] on p "Создавая профиль путешественника, вы подтверждаете, что получили от этого челов…" at bounding box center [785, 558] width 906 height 14
click at [512, 397] on input "электронная почта" at bounding box center [444, 403] width 205 height 15
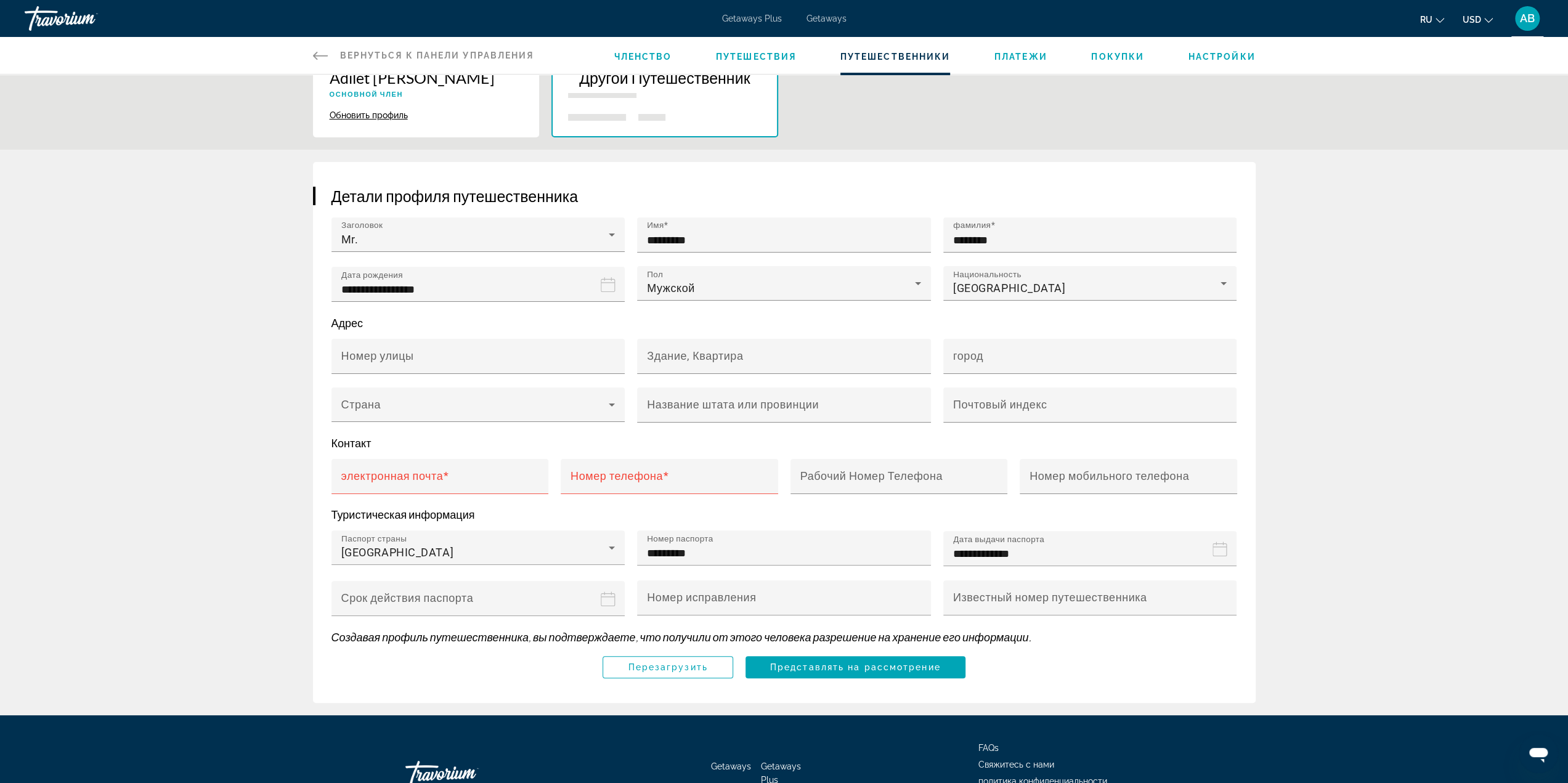
scroll to position [0, 0]
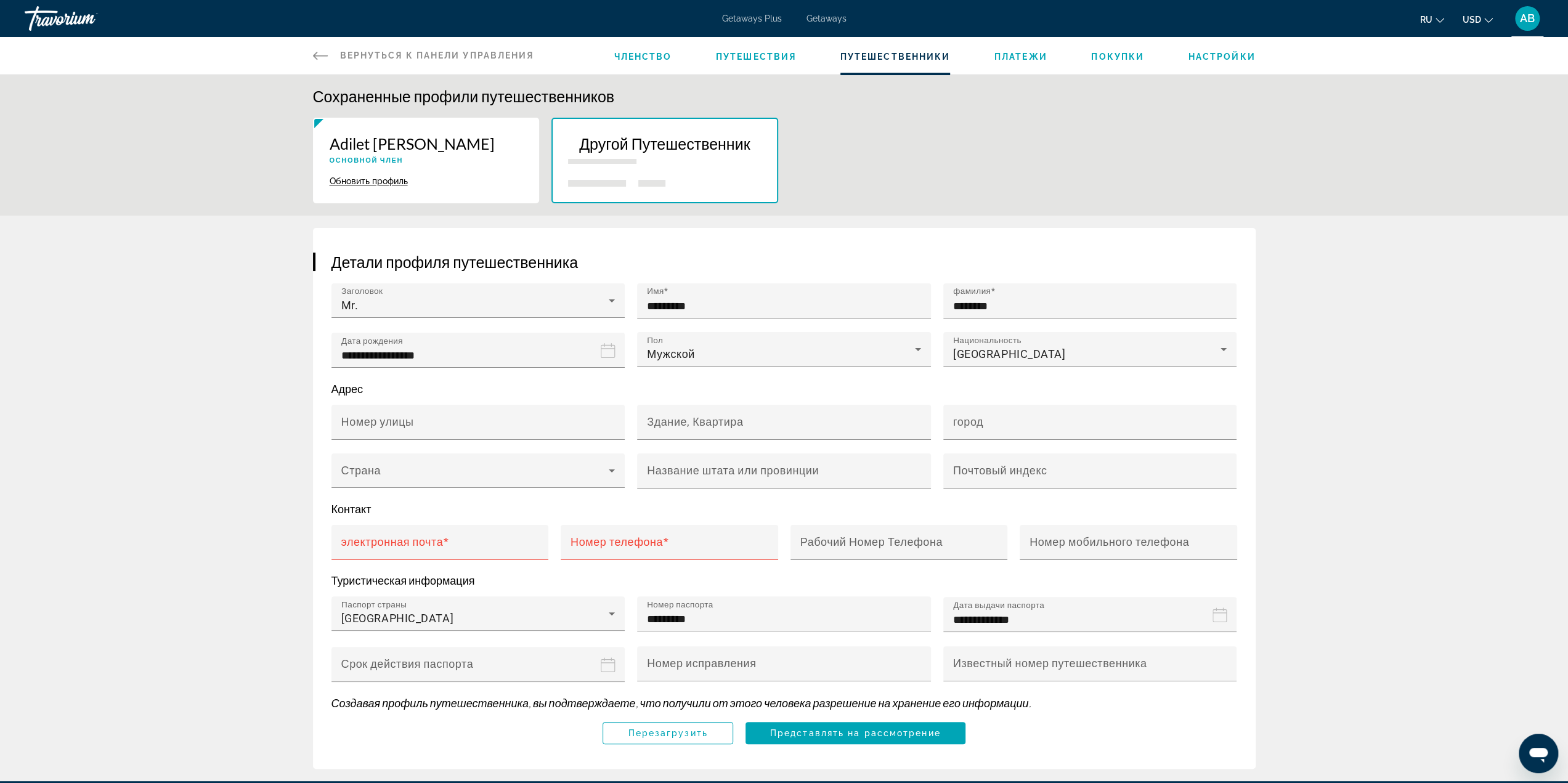
click at [1357, 519] on div "**********" at bounding box center [784, 428] width 1568 height 781
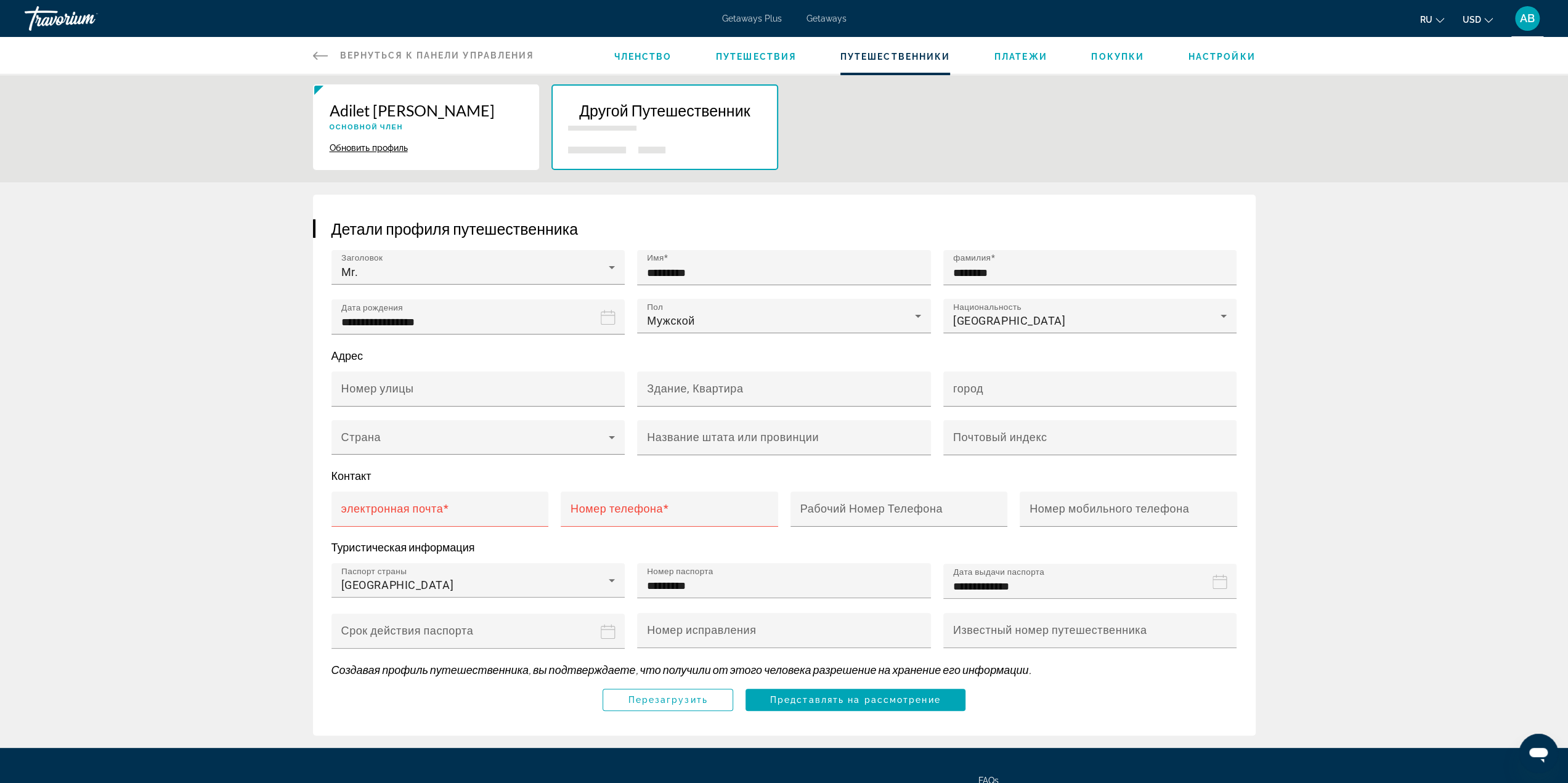
scroll to position [61, 0]
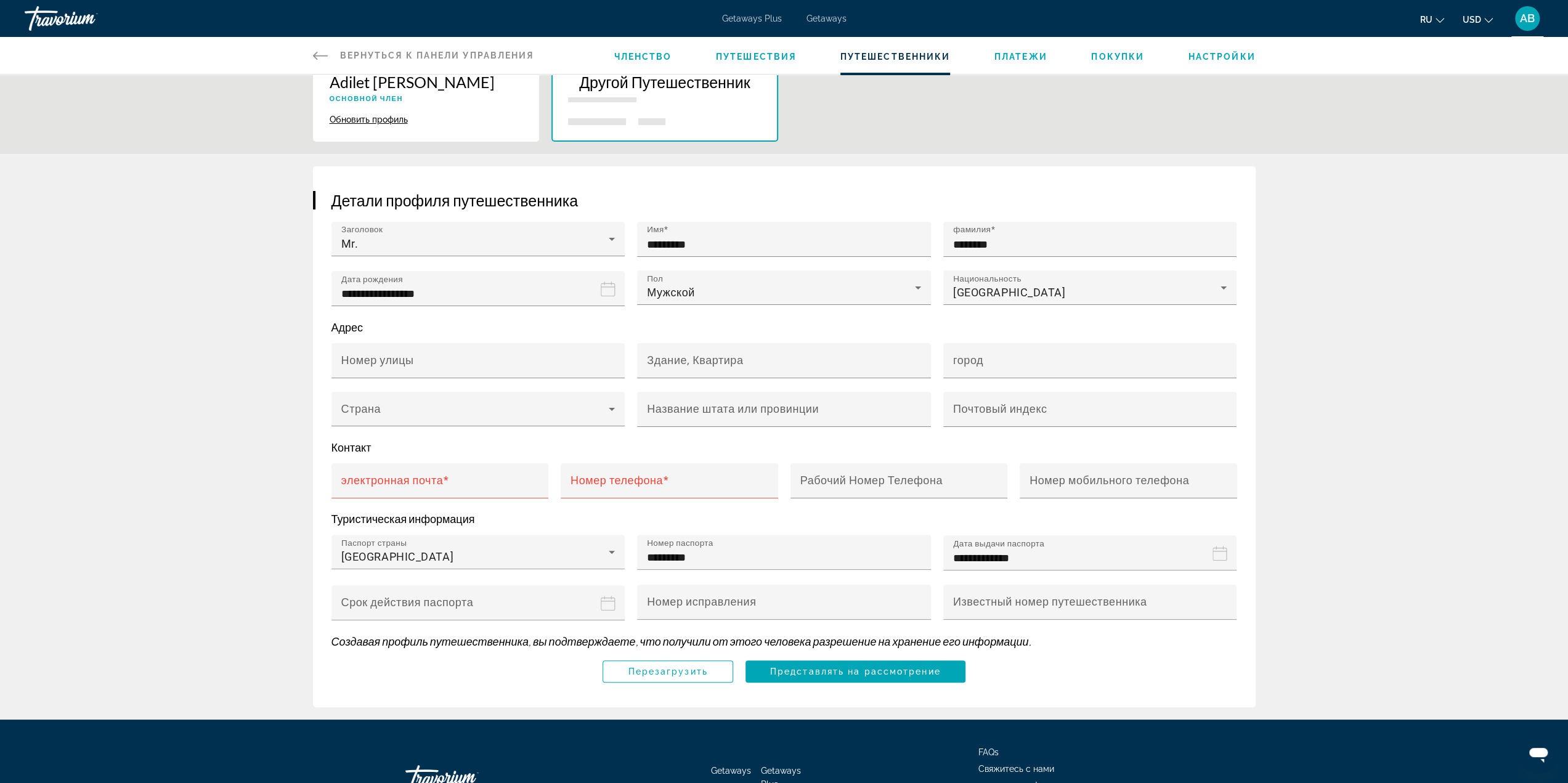
click at [562, 604] on input "**********" at bounding box center [481, 612] width 299 height 53
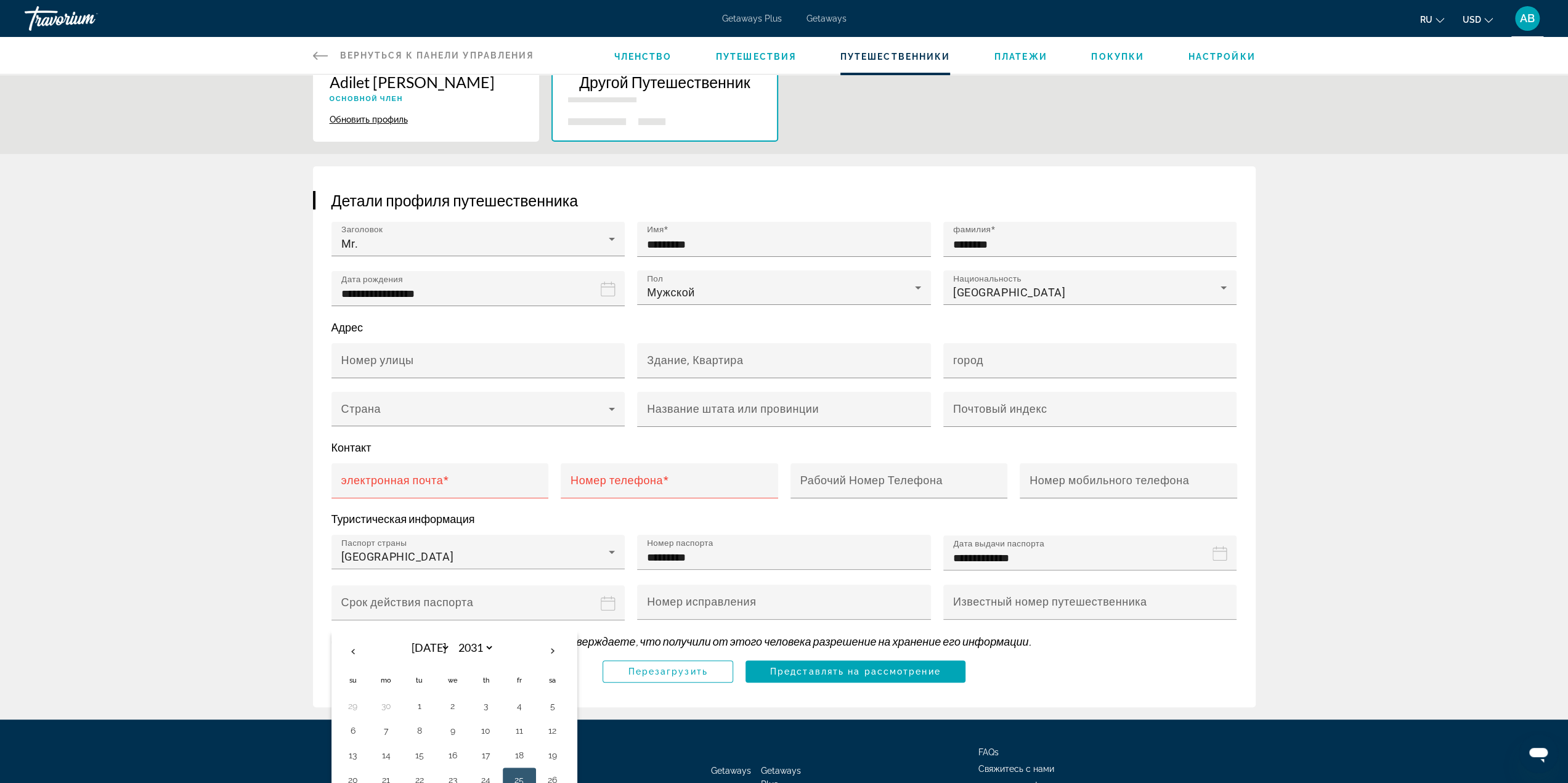
click at [525, 771] on button "25" at bounding box center [520, 779] width 20 height 17
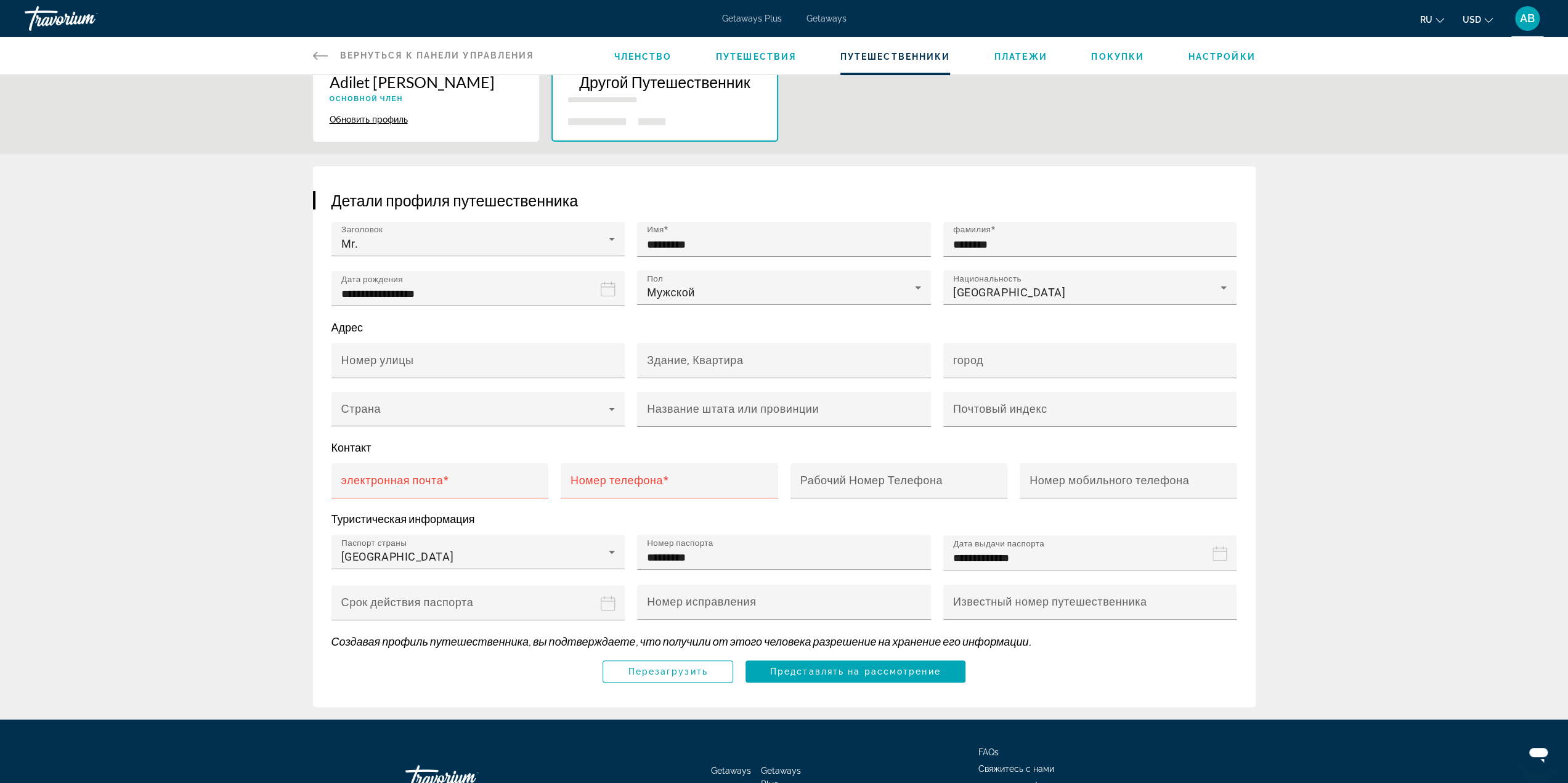
click at [437, 692] on div "**********" at bounding box center [784, 436] width 943 height 541
click at [616, 595] on input "**********" at bounding box center [481, 612] width 299 height 53
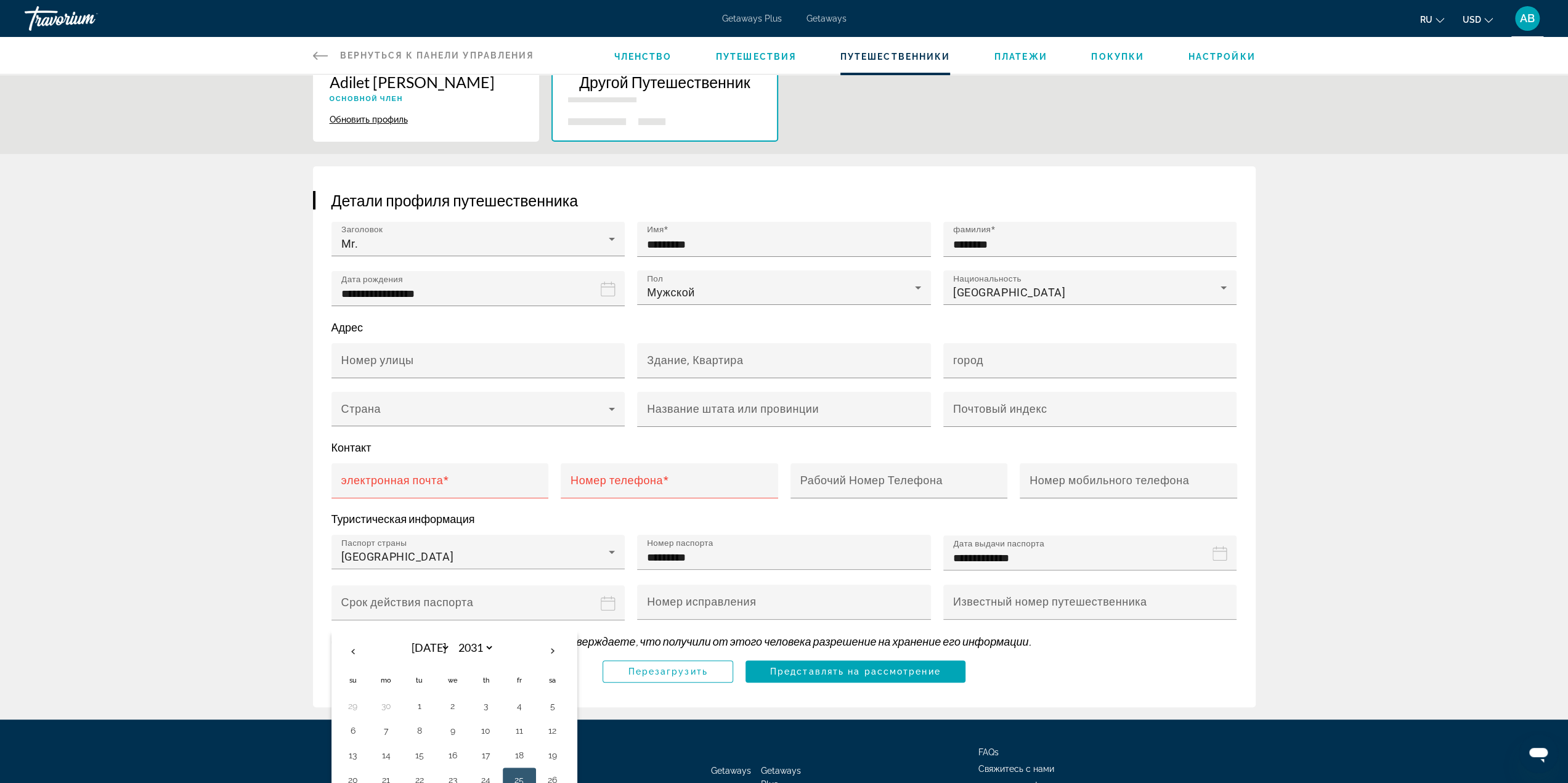
click at [610, 694] on div "**********" at bounding box center [784, 436] width 943 height 541
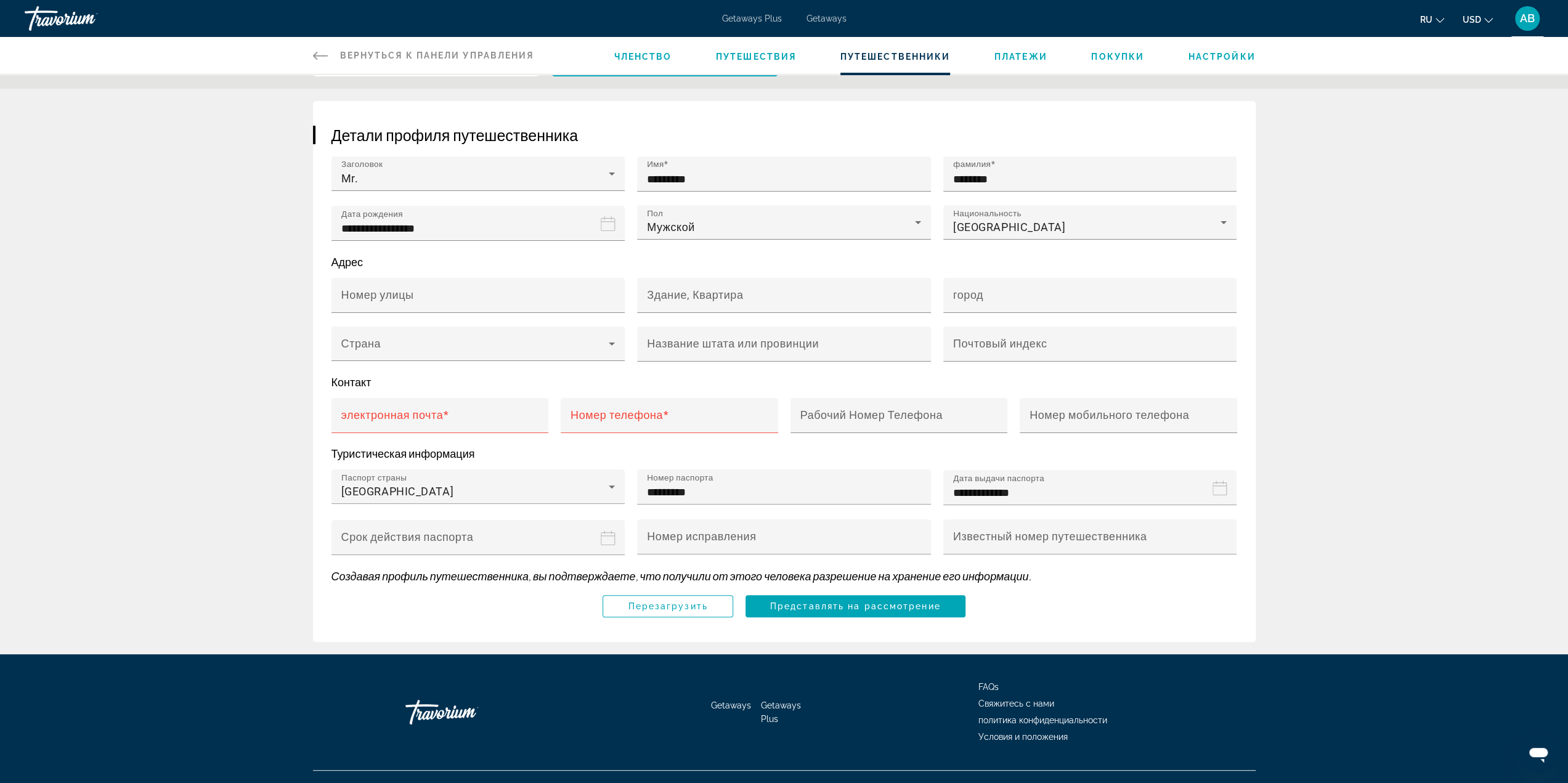
scroll to position [144, 0]
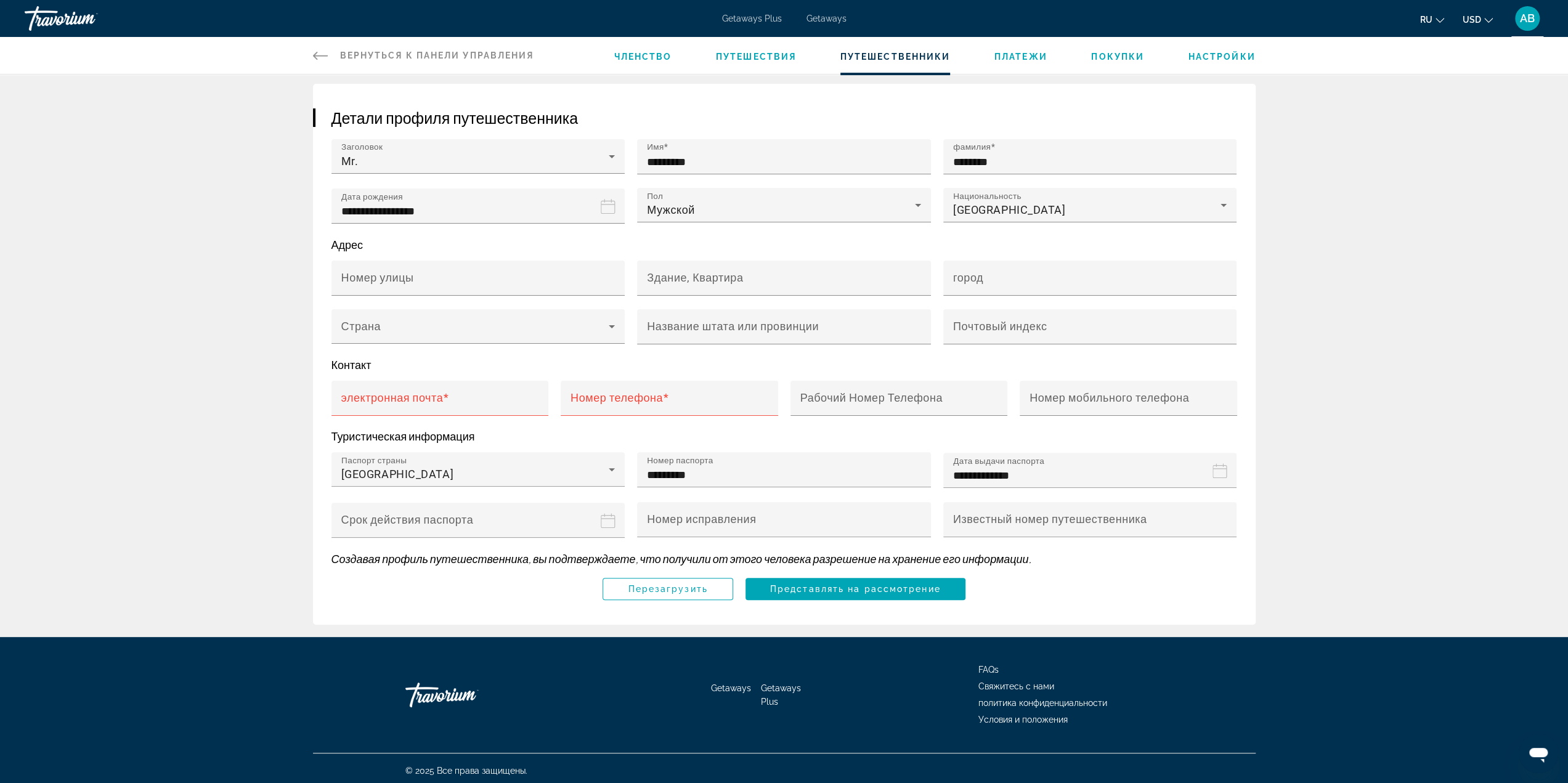
click at [1169, 580] on div "Перезагрузить Представлять на рассмотрение" at bounding box center [785, 589] width 906 height 22
click at [515, 514] on input "**********" at bounding box center [481, 529] width 299 height 53
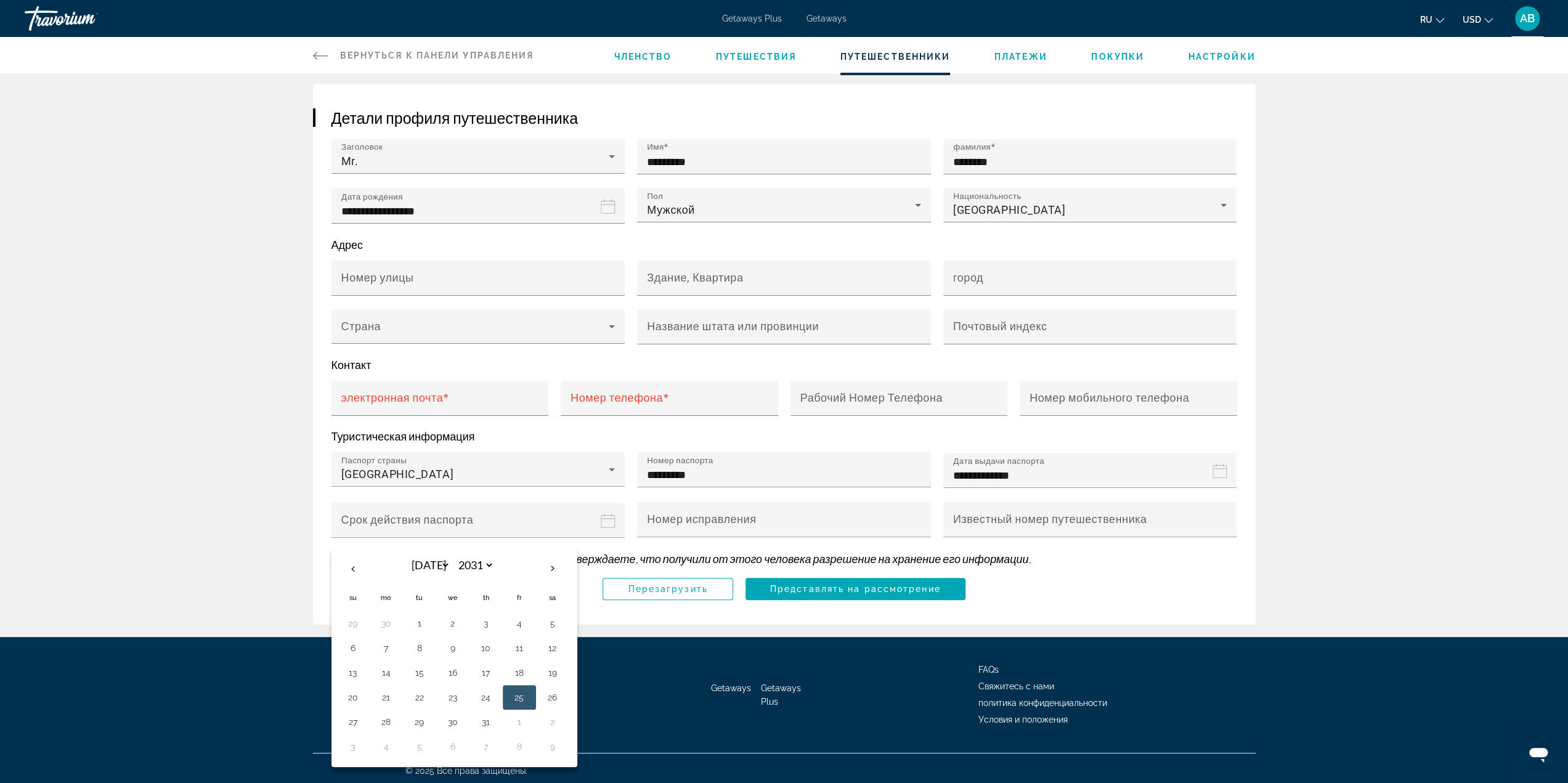
click at [519, 692] on button "25" at bounding box center [520, 697] width 20 height 17
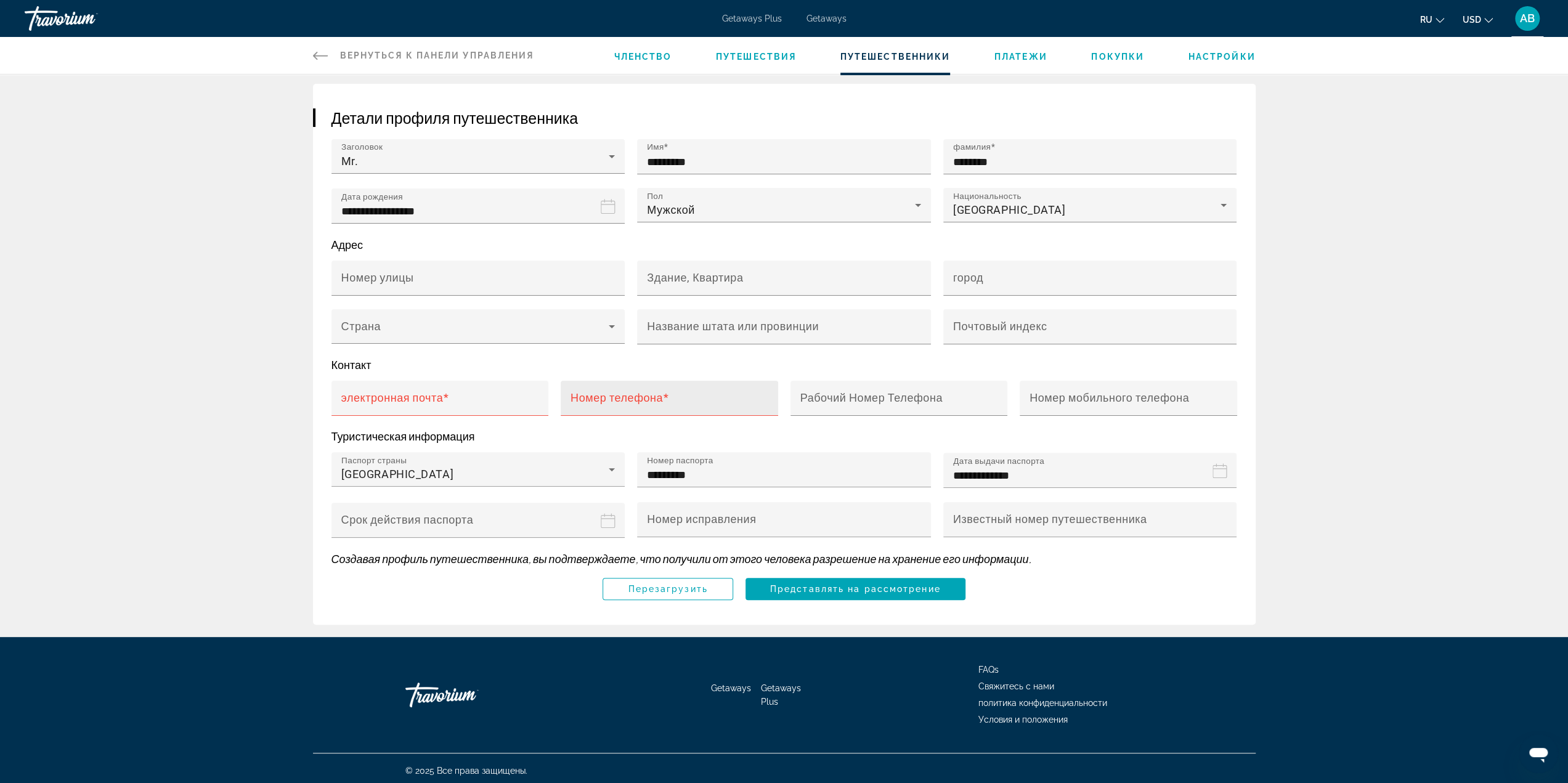
click at [645, 386] on div "Номер телефона" at bounding box center [673, 398] width 205 height 35
click at [646, 396] on input "Номер телефона" at bounding box center [673, 403] width 205 height 15
paste input "**********"
type input "**********"
click at [483, 396] on input "электронная почта" at bounding box center [444, 403] width 205 height 15
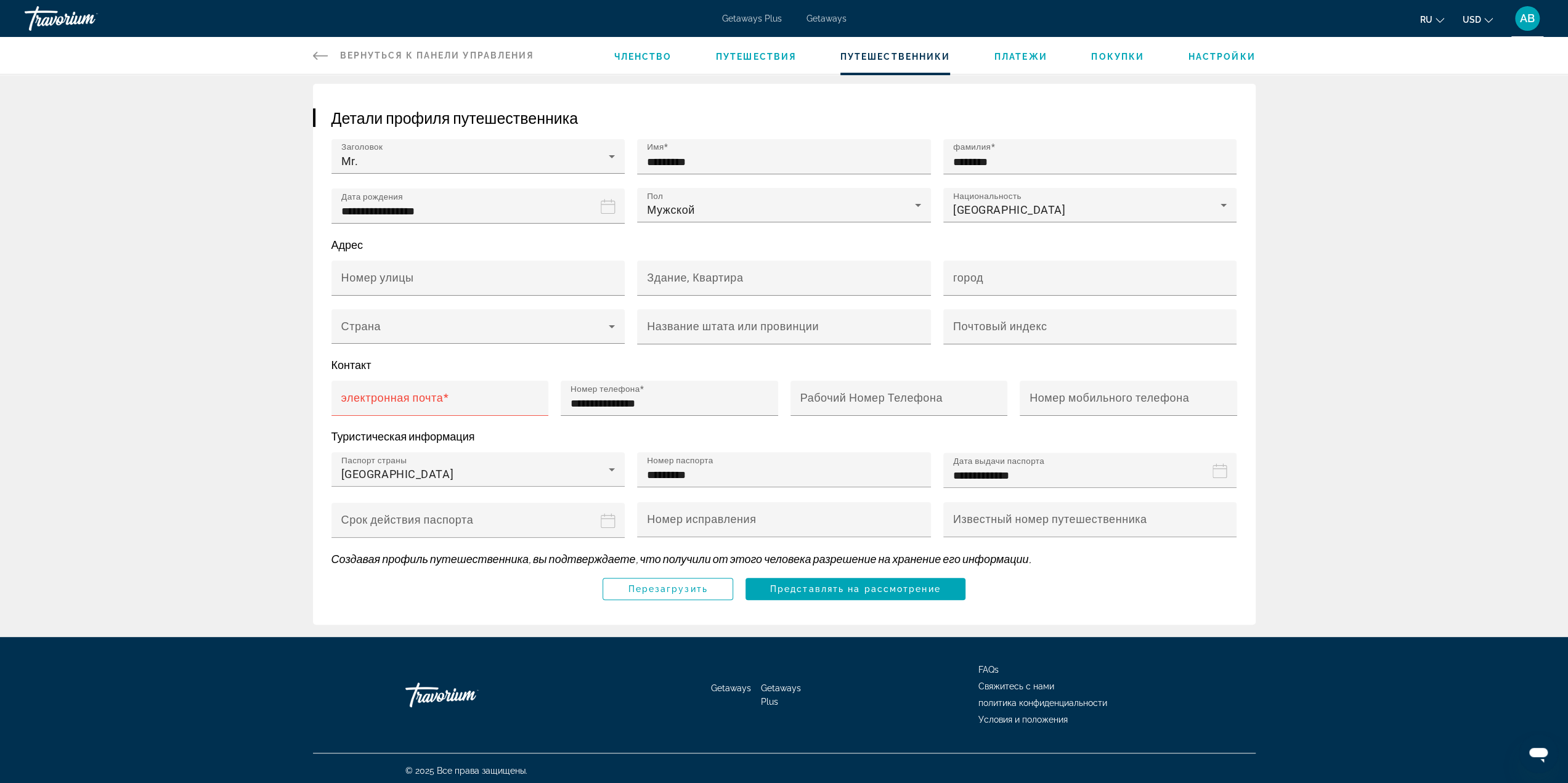
drag, startPoint x: 541, startPoint y: 586, endPoint x: 537, endPoint y: 608, distance: 22.4
click at [541, 586] on div "Перезагрузить Представлять на рассмотрение" at bounding box center [785, 589] width 906 height 22
click at [456, 410] on div "электронная почта" at bounding box center [444, 398] width 205 height 35
click at [464, 397] on input "электронная почта" at bounding box center [444, 403] width 205 height 15
paste input "**********"
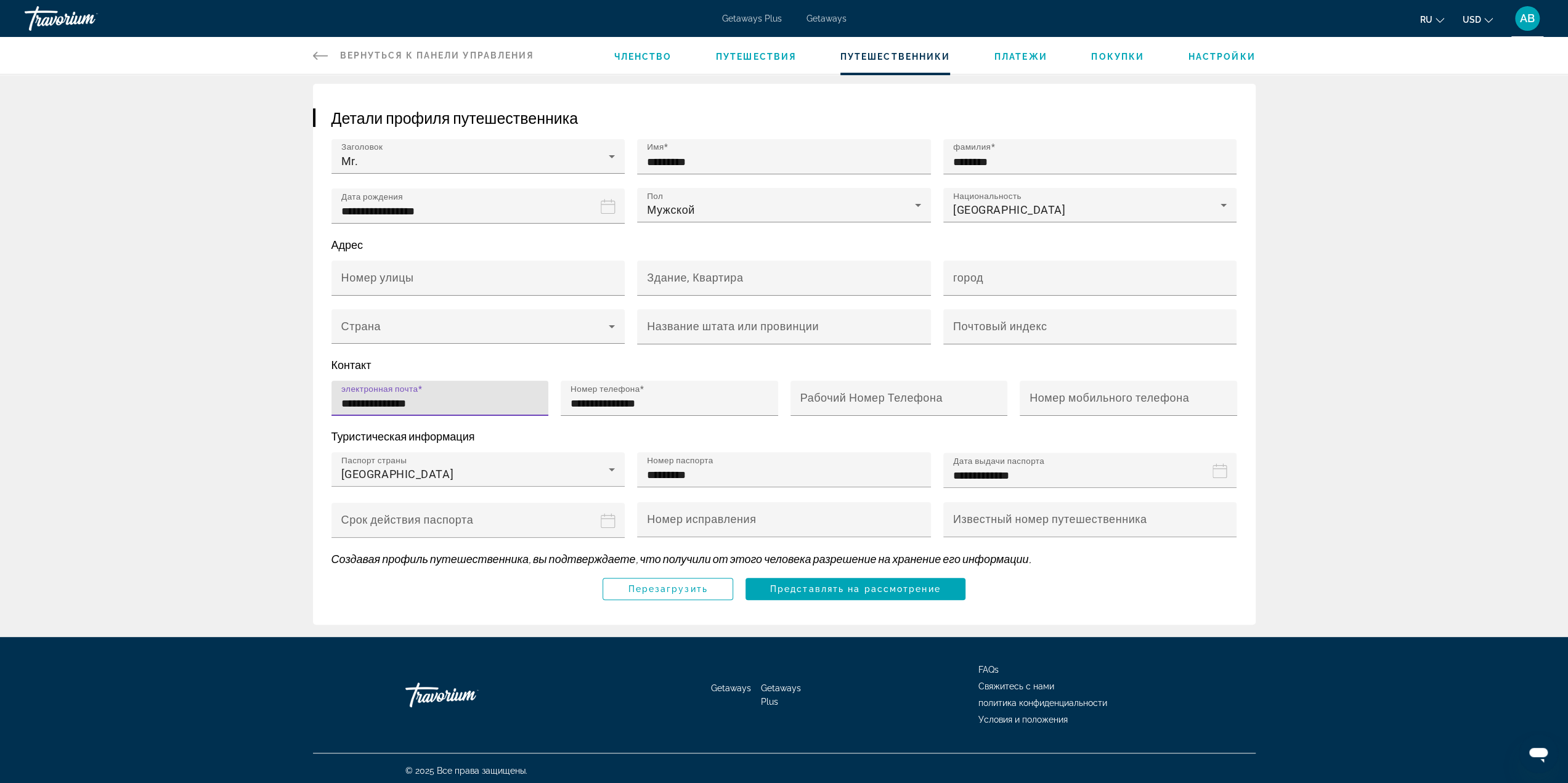
type input "**********"
click at [489, 429] on p "Туристическая информация" at bounding box center [785, 436] width 906 height 14
click at [800, 590] on span "Main content" at bounding box center [856, 589] width 220 height 29
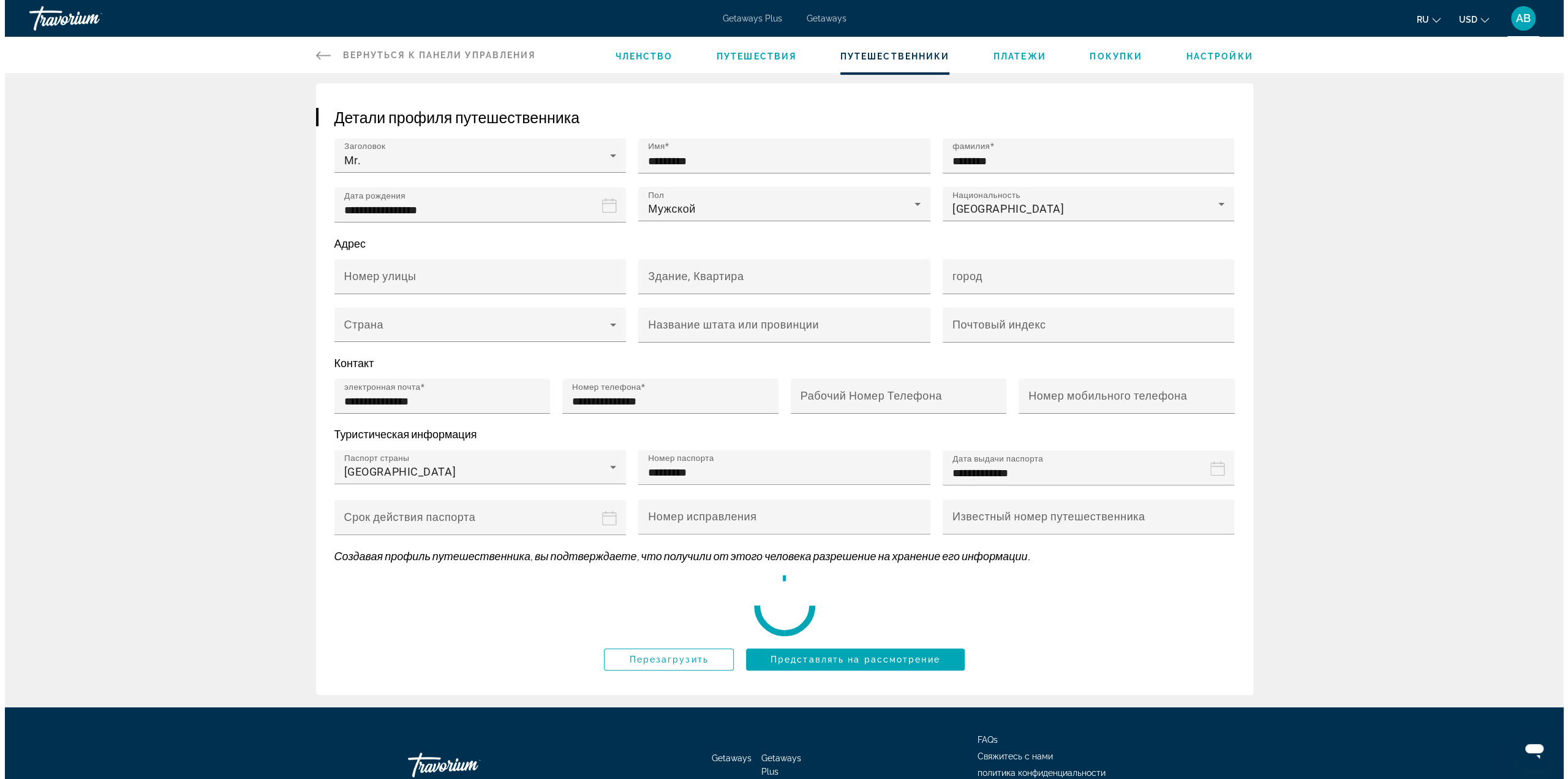
scroll to position [0, 0]
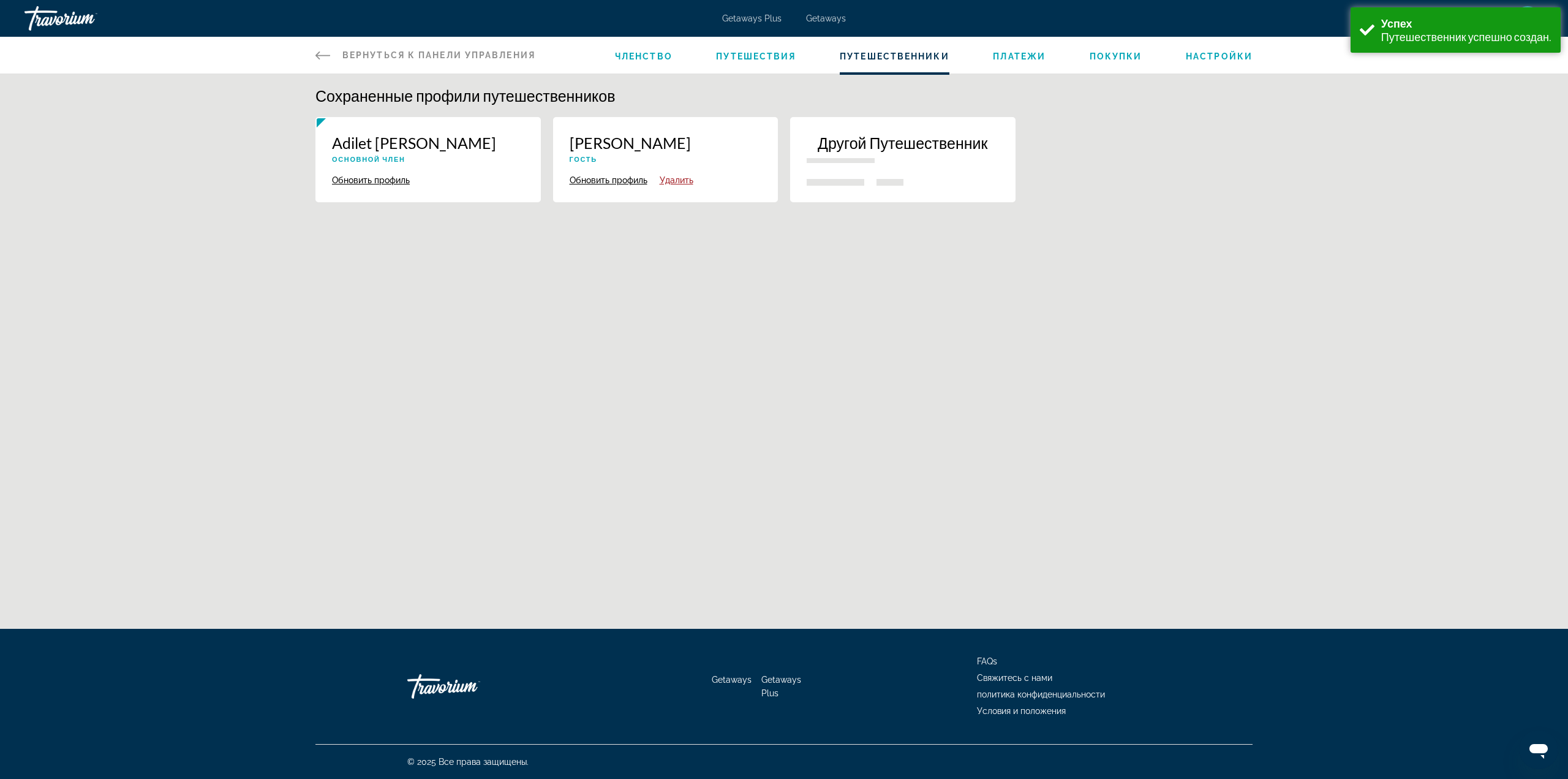
click at [820, 16] on span "Getaways" at bounding box center [826, 18] width 40 height 10
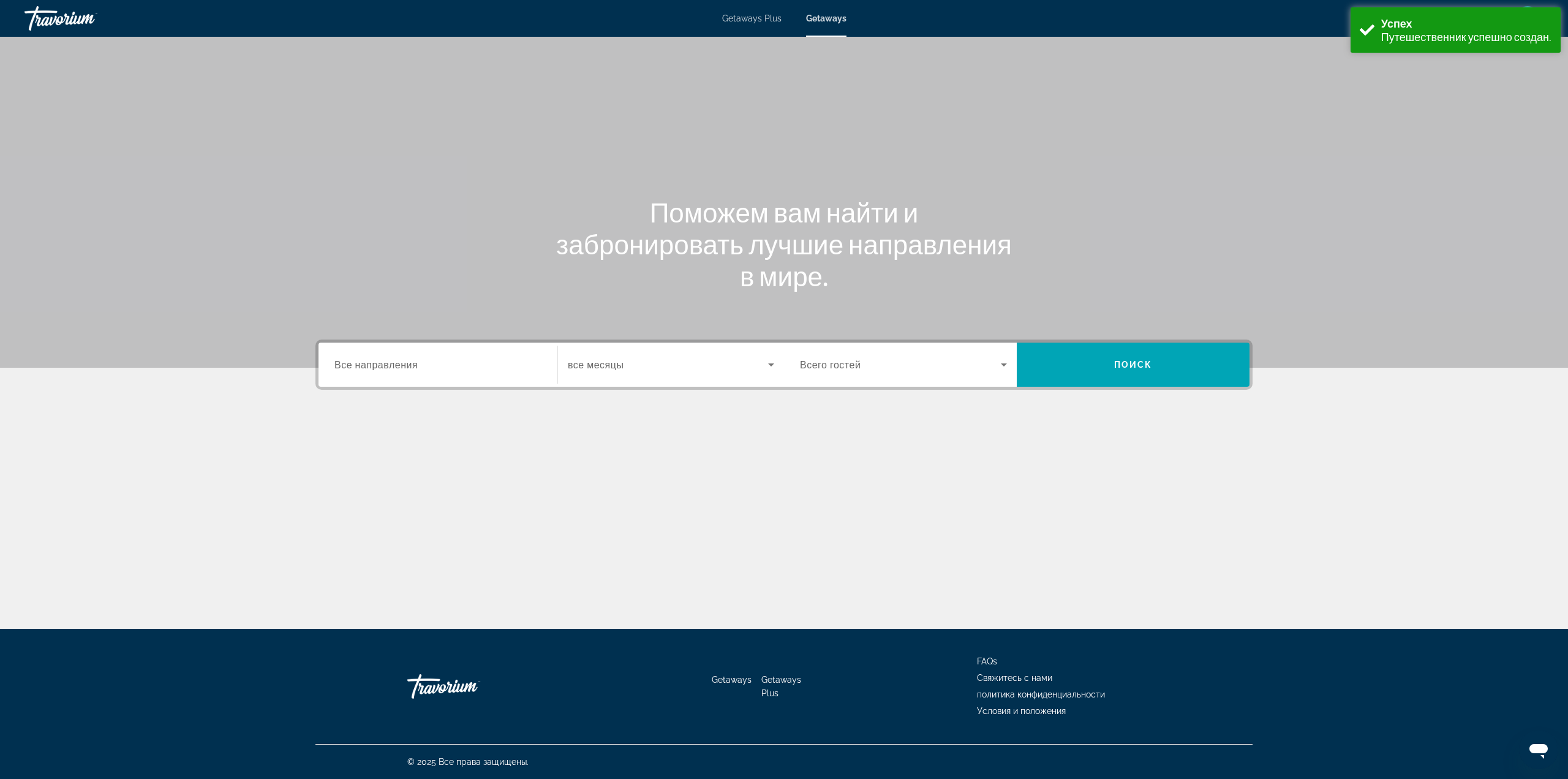
click at [438, 380] on div "Search widget" at bounding box center [438, 365] width 207 height 35
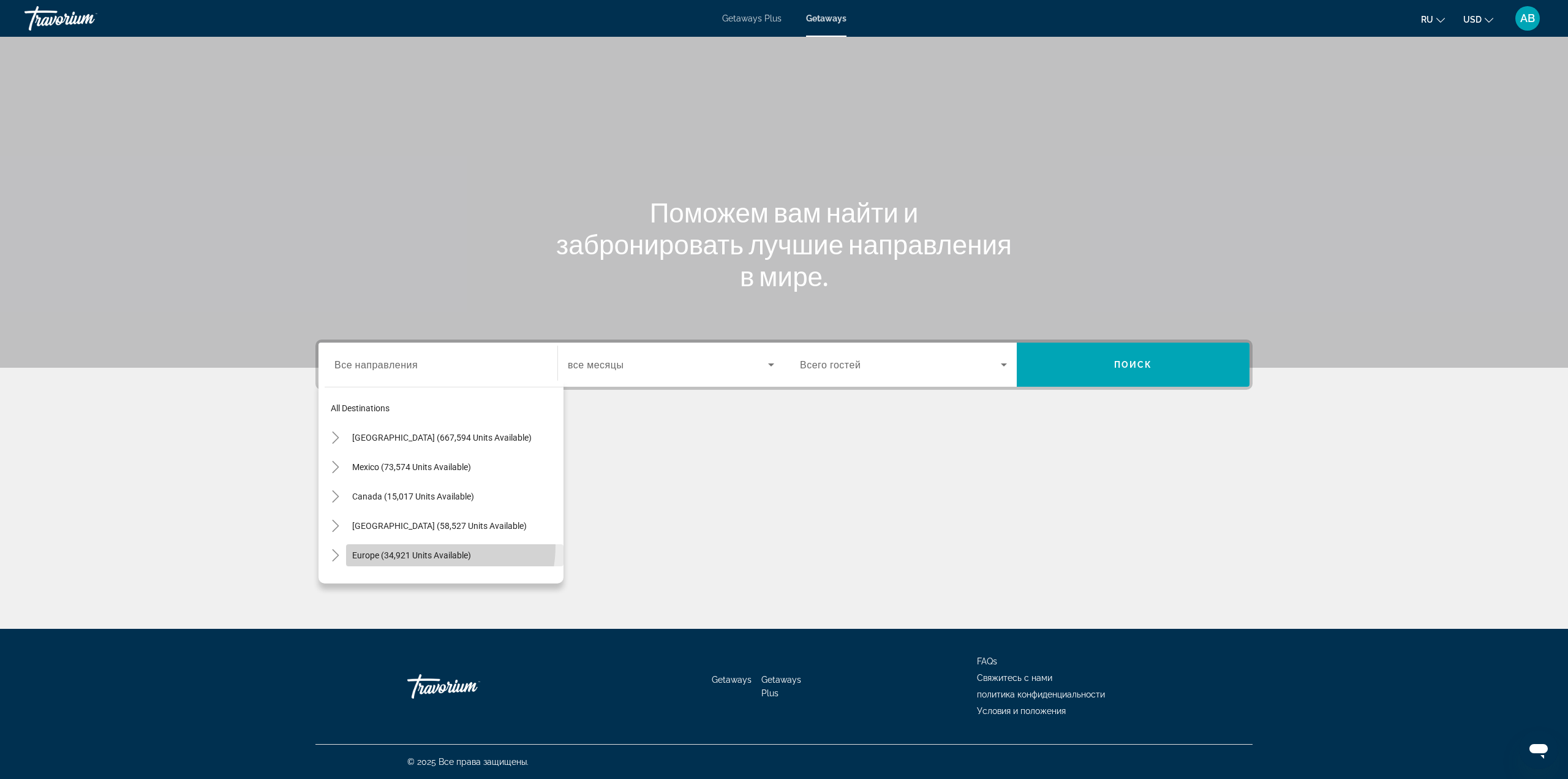
click at [424, 545] on span "Search widget" at bounding box center [455, 556] width 218 height 29
type input "**********"
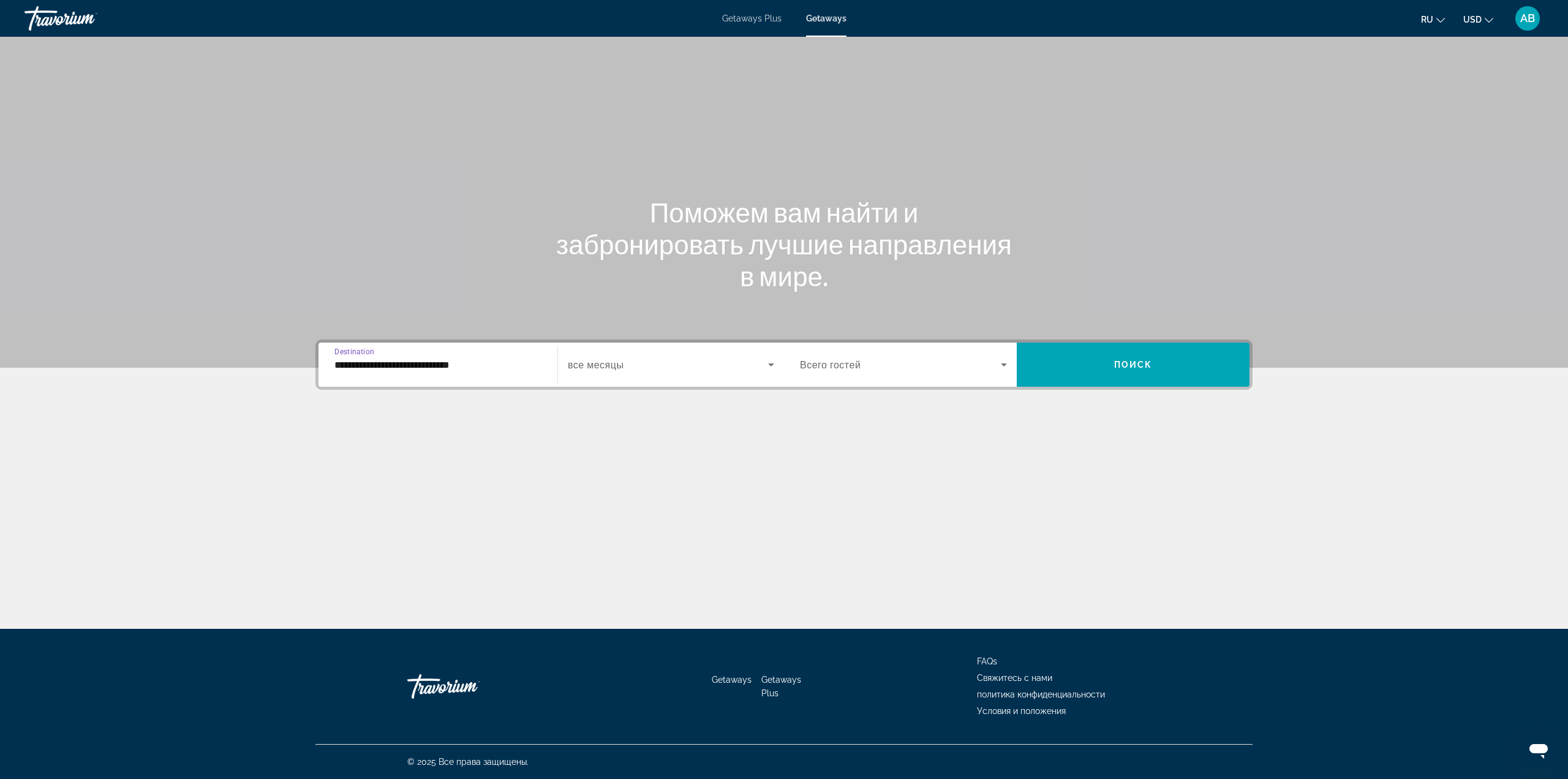
click at [653, 363] on span "Search widget" at bounding box center [668, 365] width 201 height 15
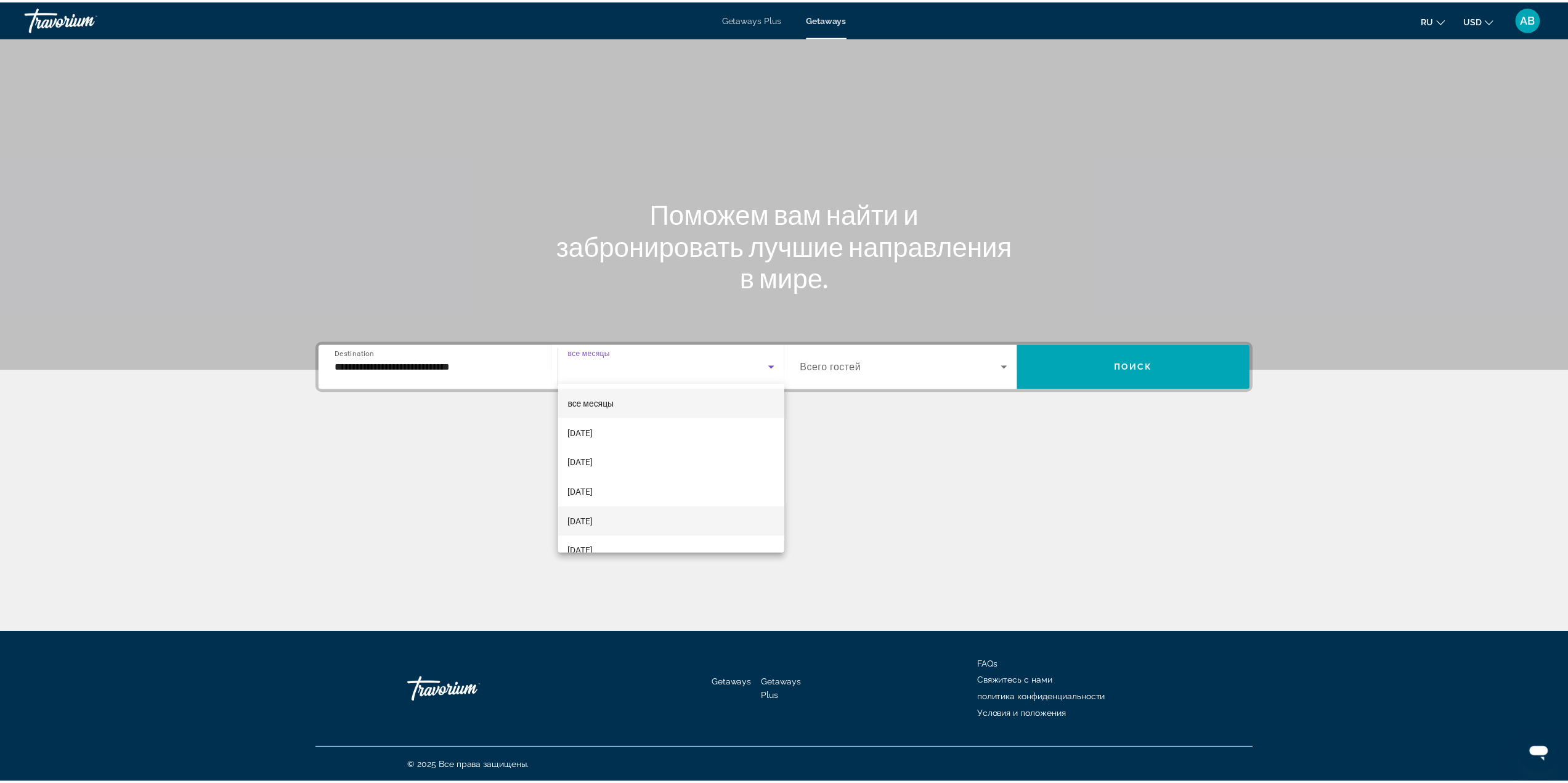
scroll to position [61, 0]
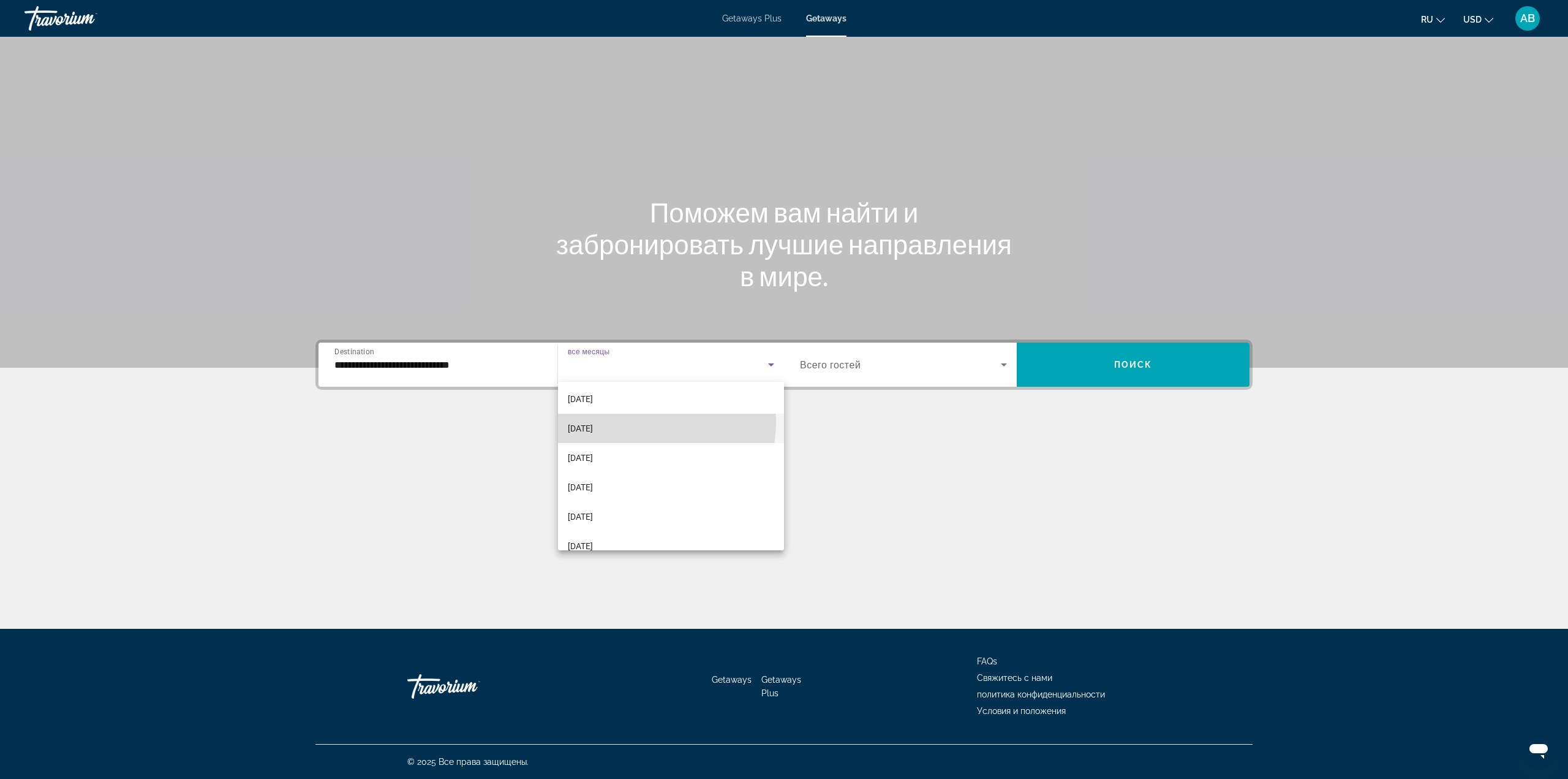
click at [630, 421] on mat-option "[DATE]" at bounding box center [671, 429] width 227 height 29
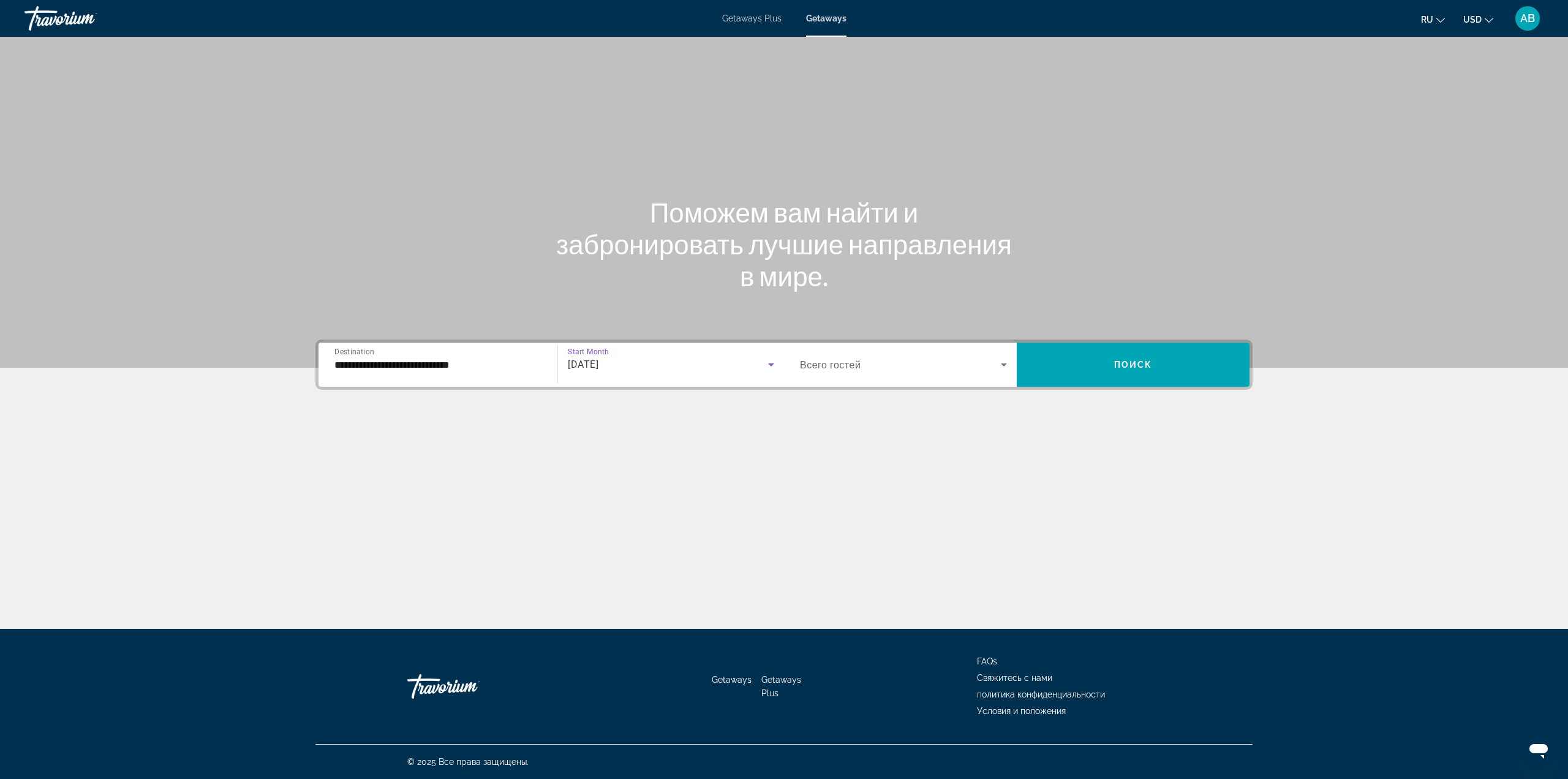
click at [895, 368] on span "Search widget" at bounding box center [901, 365] width 201 height 15
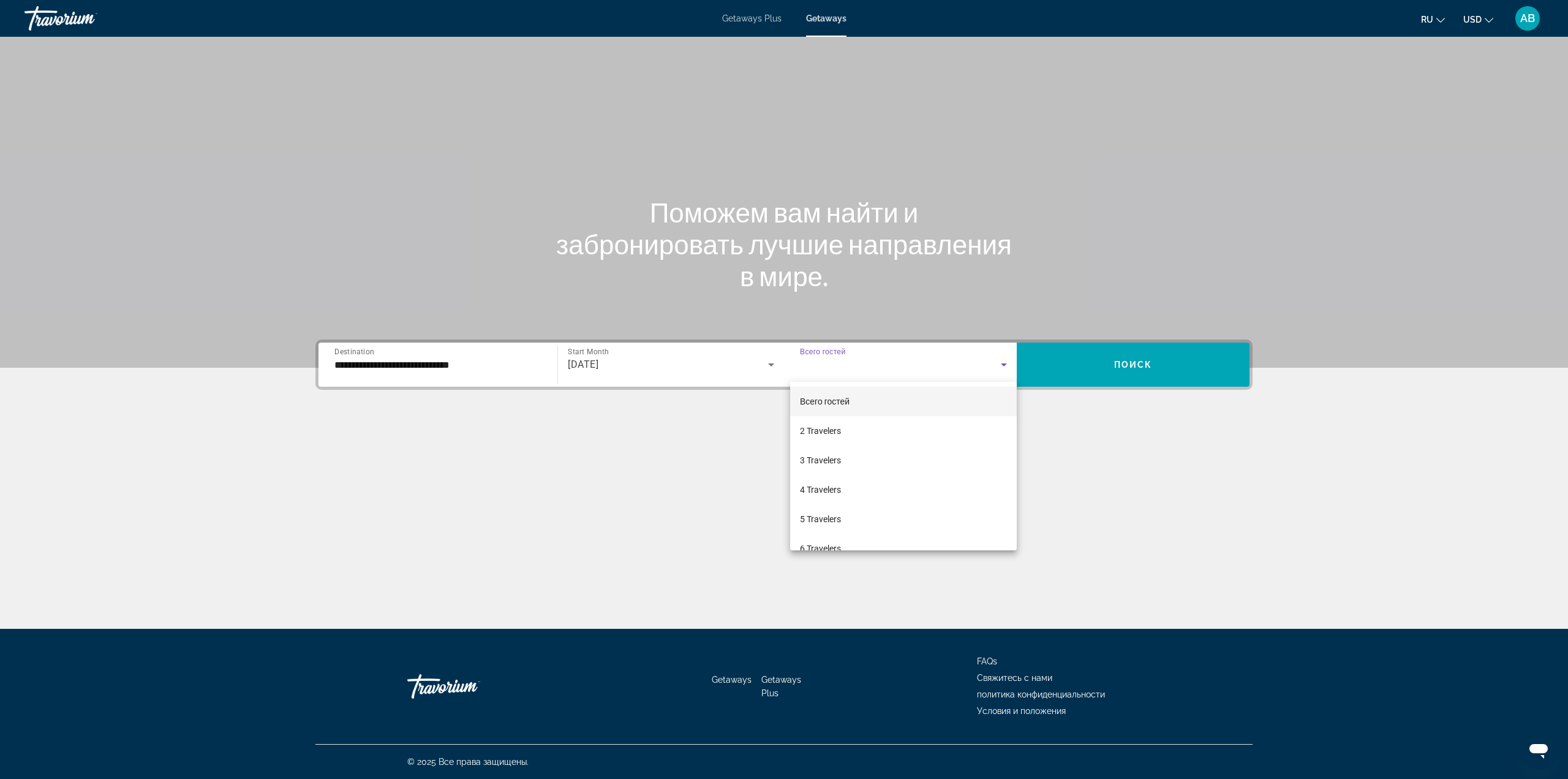
click at [1142, 352] on div at bounding box center [784, 390] width 1568 height 779
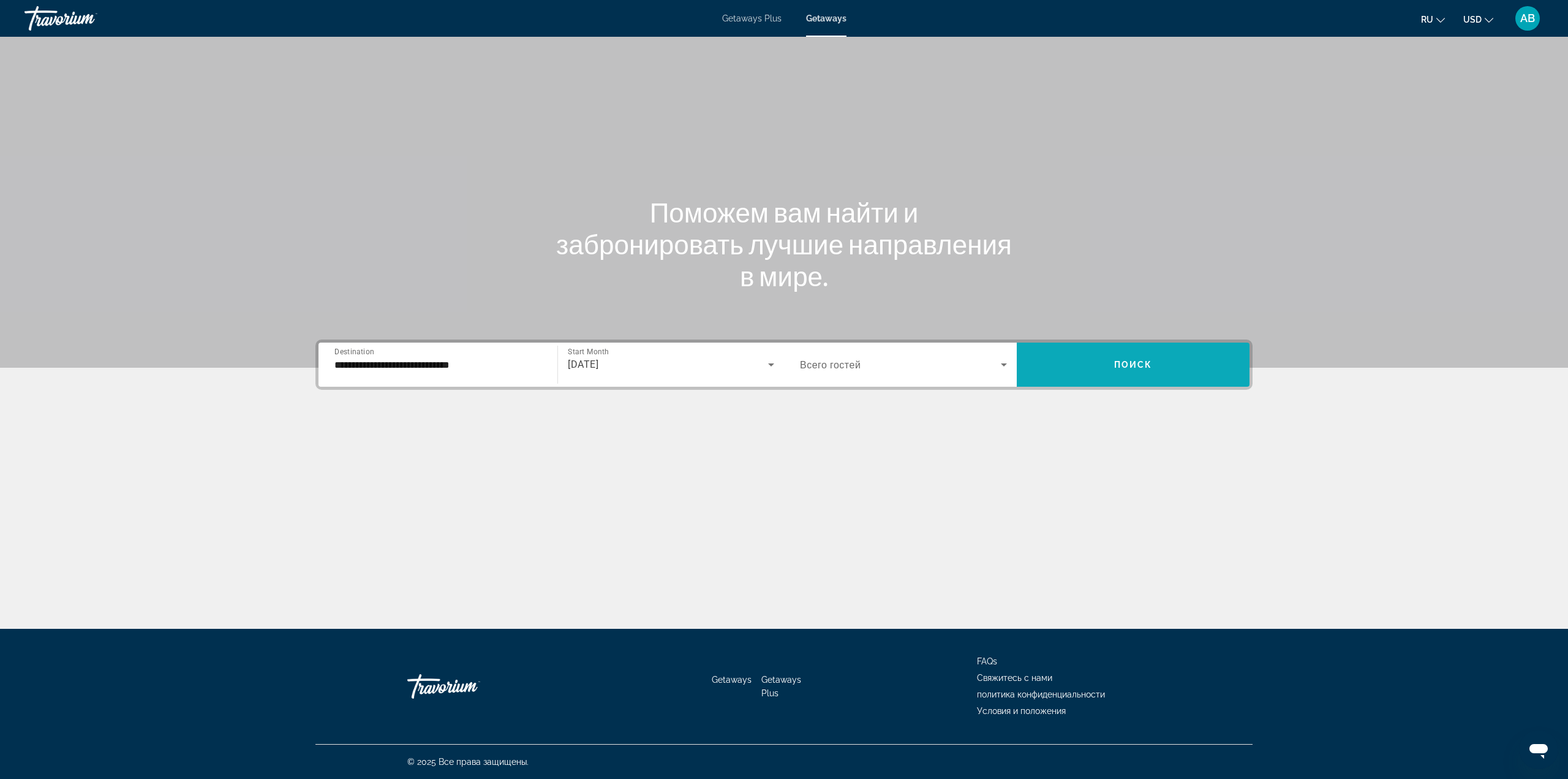
click at [1135, 368] on span "Поиск" at bounding box center [1133, 364] width 38 height 10
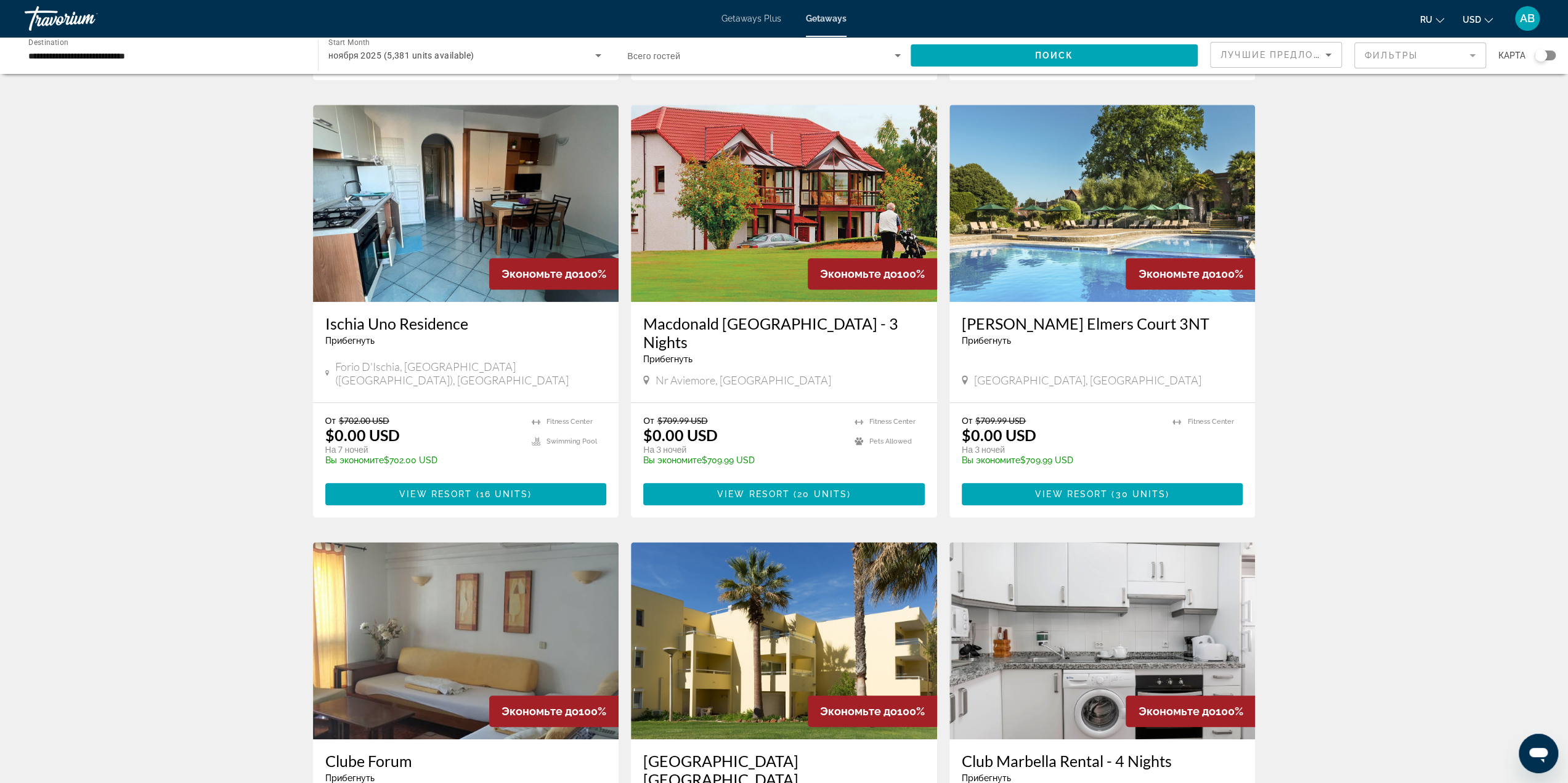
scroll to position [1208, 0]
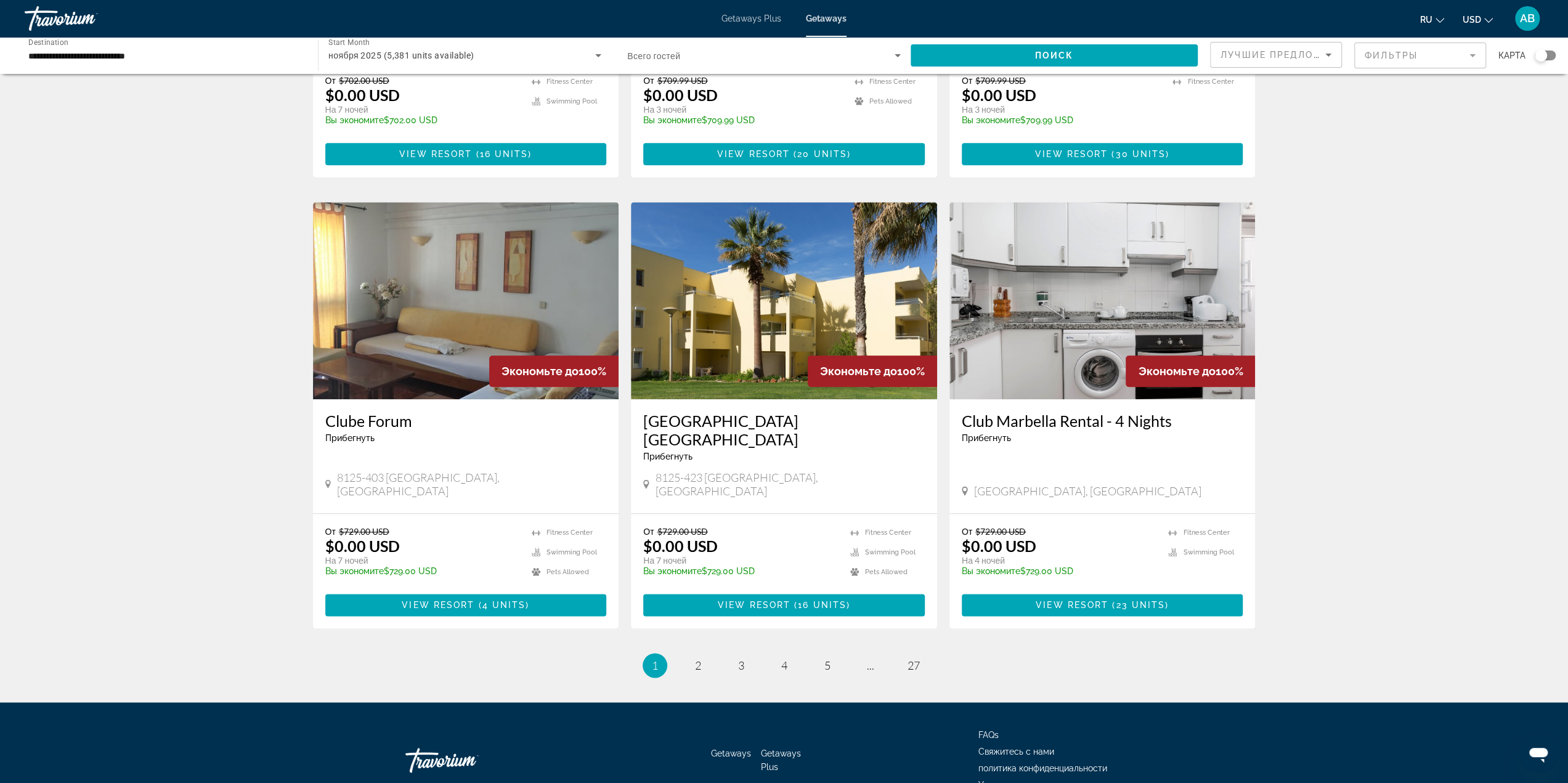
click at [1230, 50] on span "Лучшие предложения" at bounding box center [1286, 54] width 131 height 10
click at [1280, 112] on mat-option "Низшая цена" at bounding box center [1275, 116] width 130 height 29
click at [1148, 62] on span "Search widget" at bounding box center [1054, 55] width 287 height 29
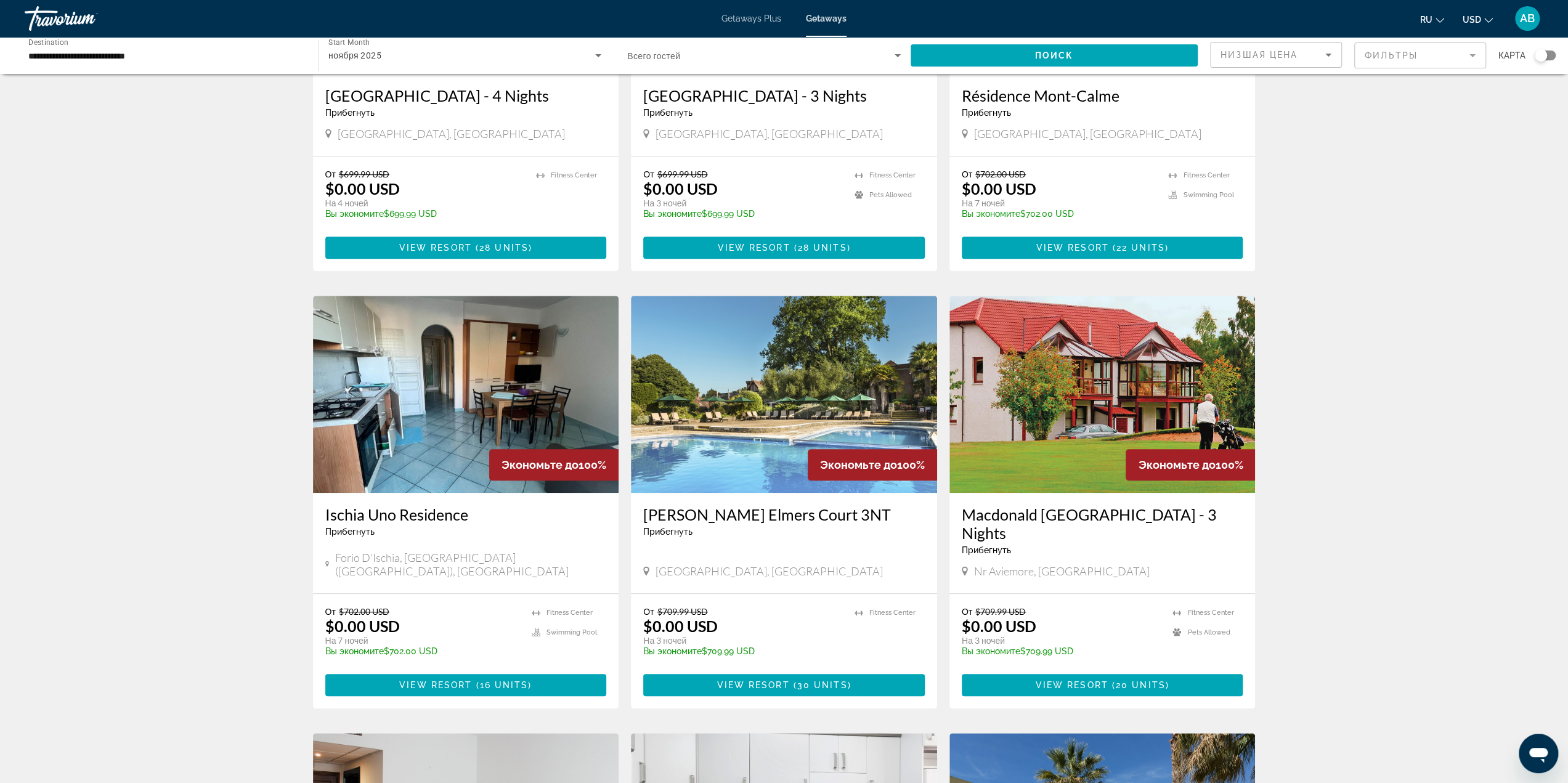
scroll to position [1208, 0]
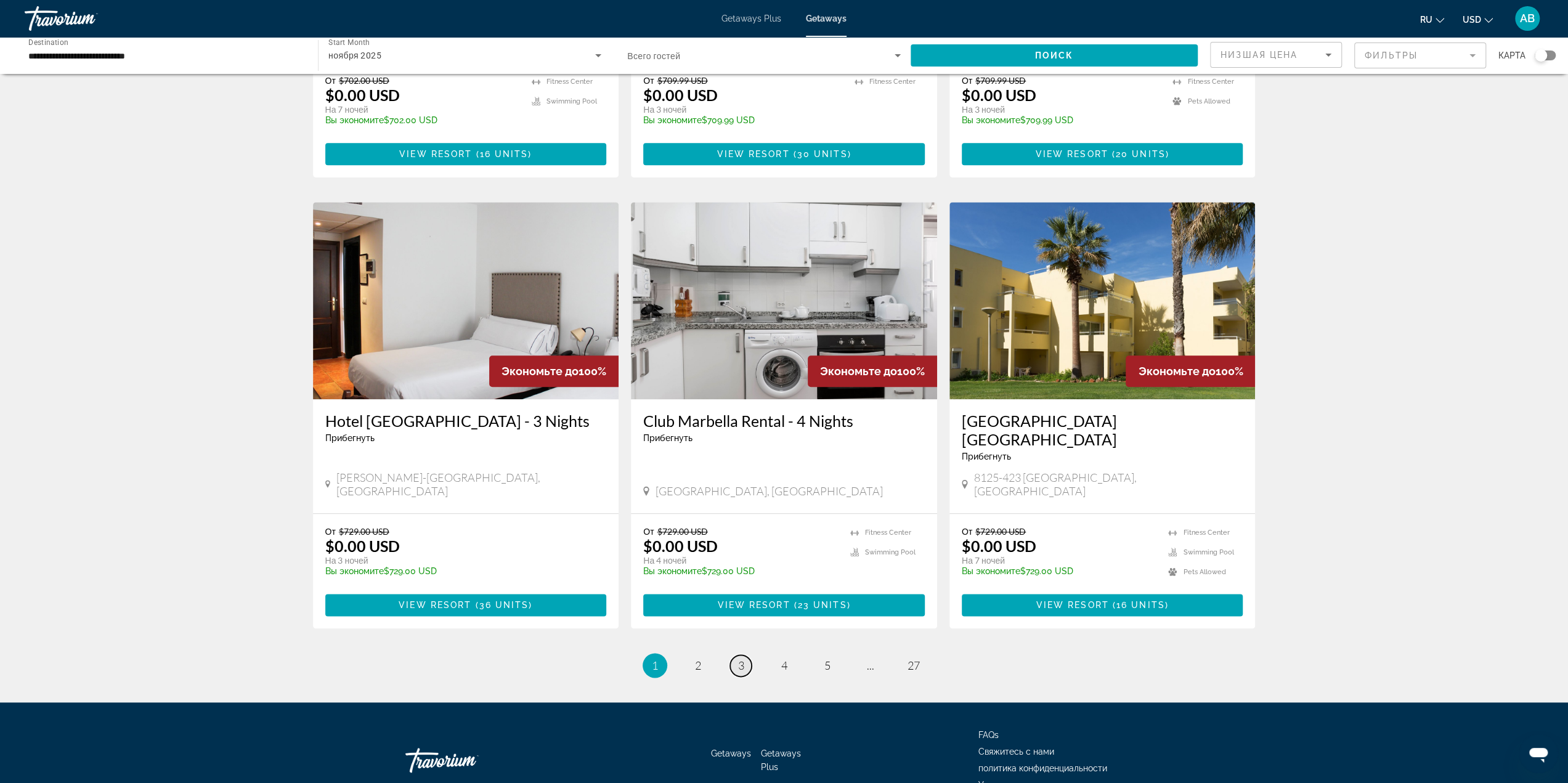
click at [738, 658] on span "3" at bounding box center [741, 665] width 6 height 14
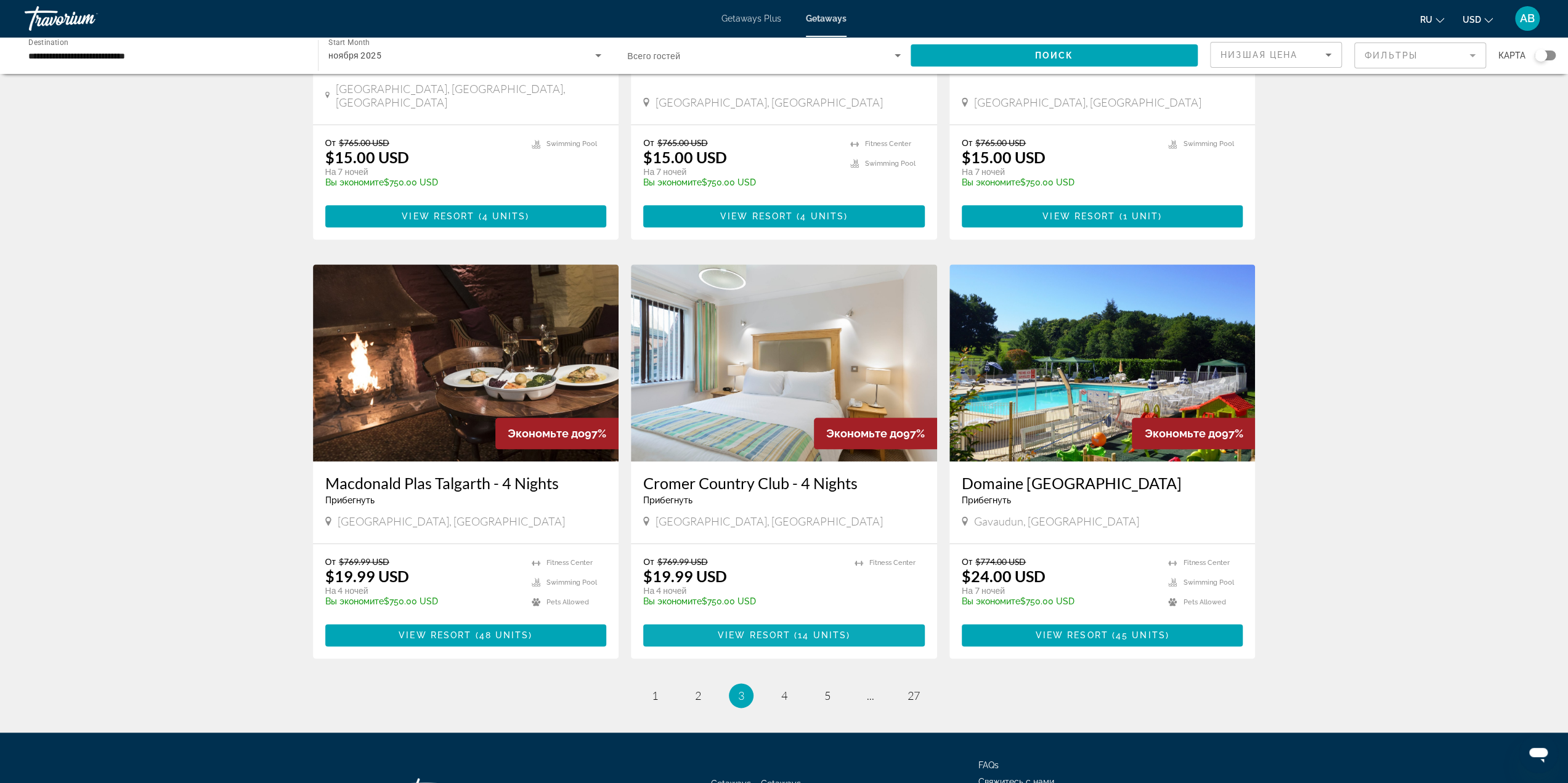
scroll to position [1208, 0]
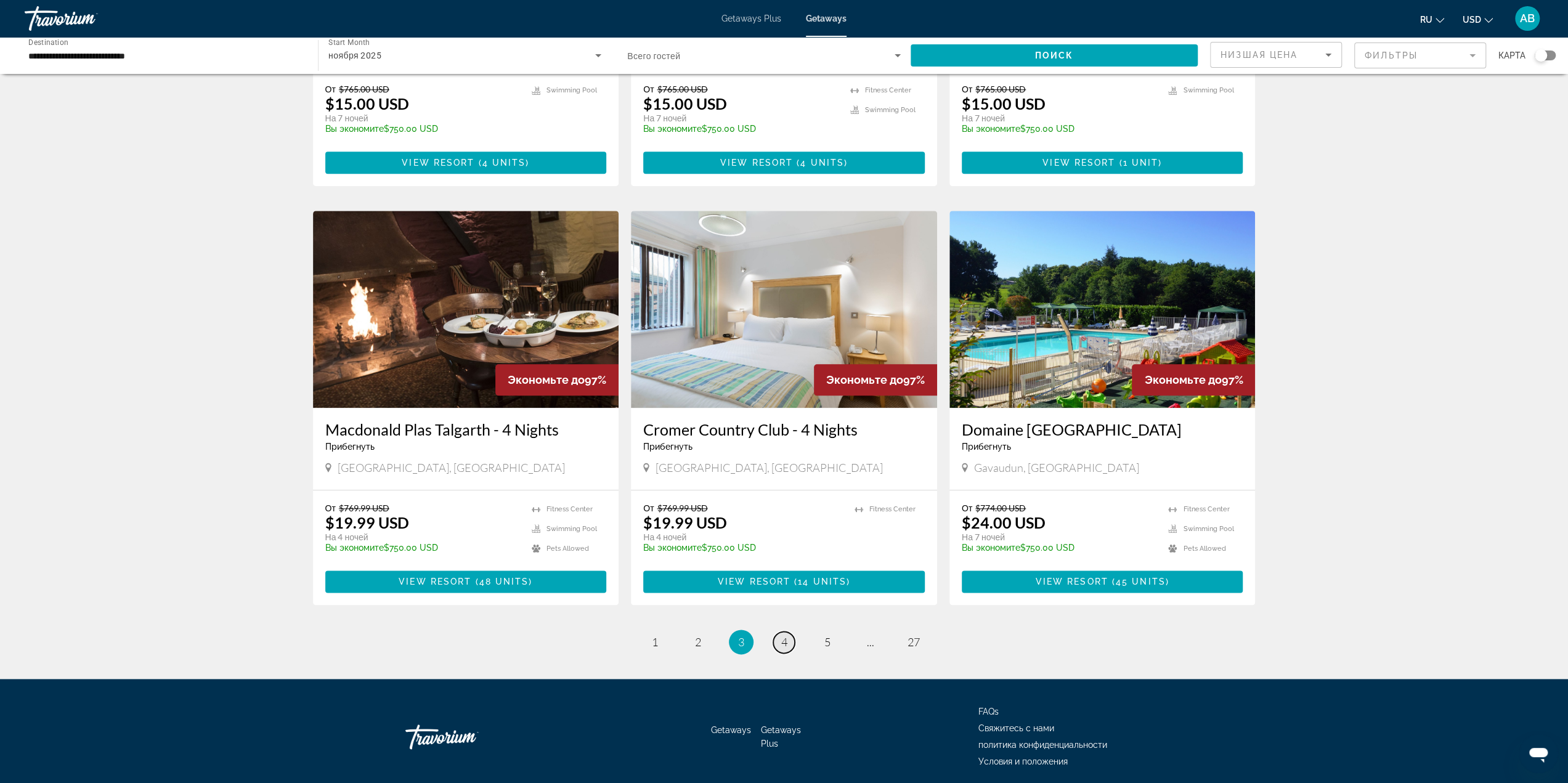
click at [784, 635] on span "4" at bounding box center [784, 642] width 6 height 14
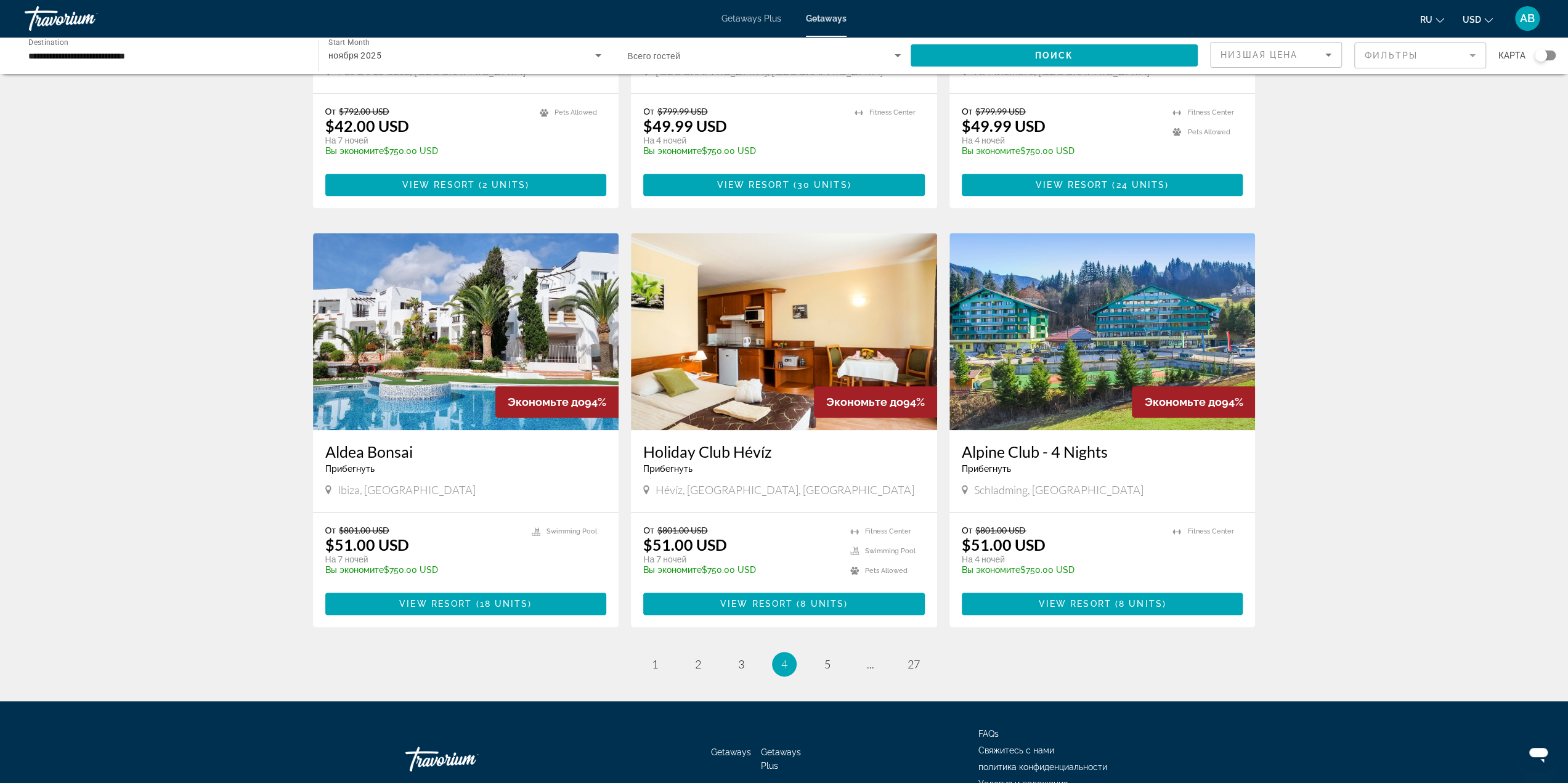
scroll to position [1208, 0]
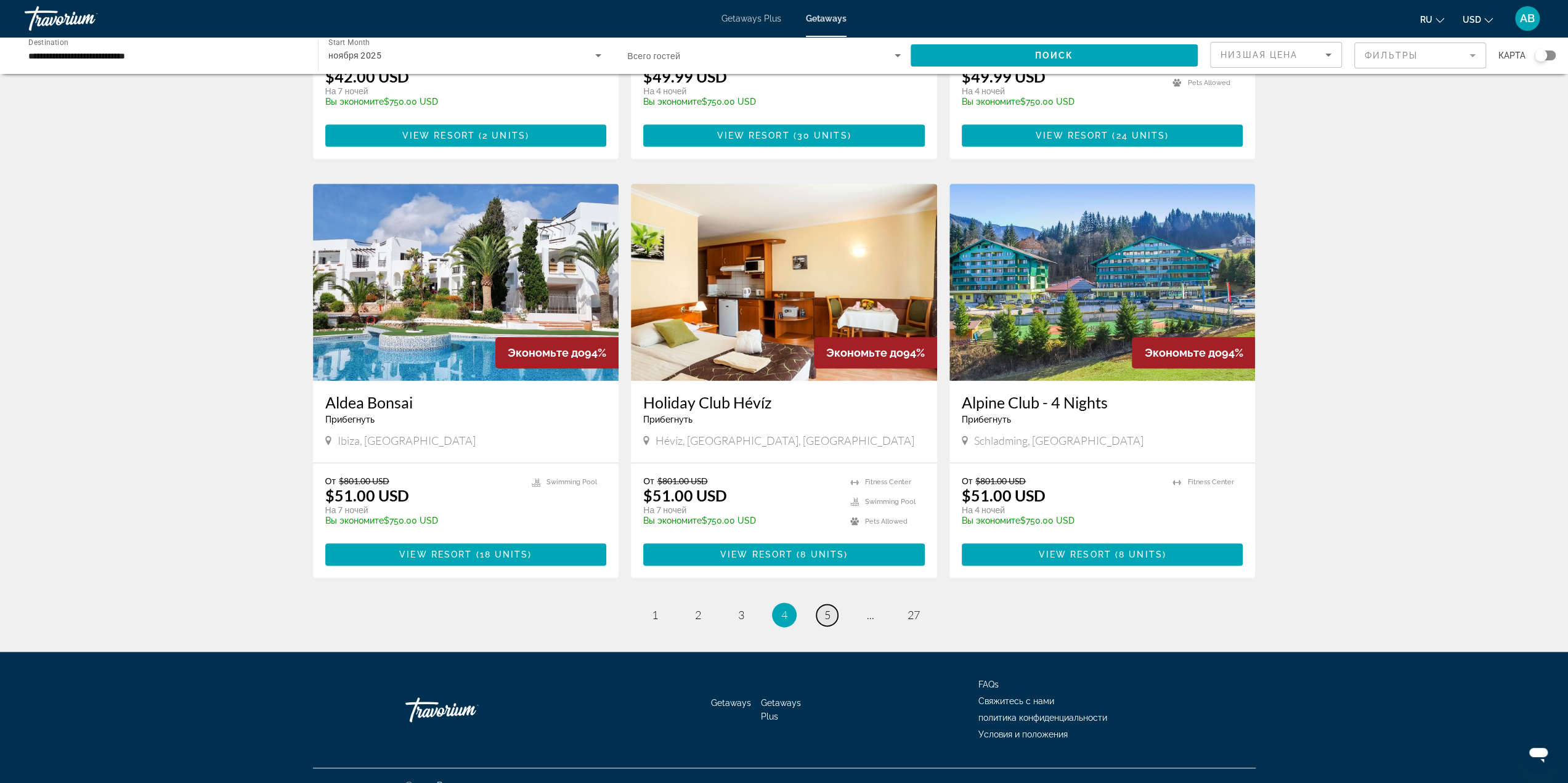
click at [817, 604] on link "page 5" at bounding box center [827, 615] width 22 height 22
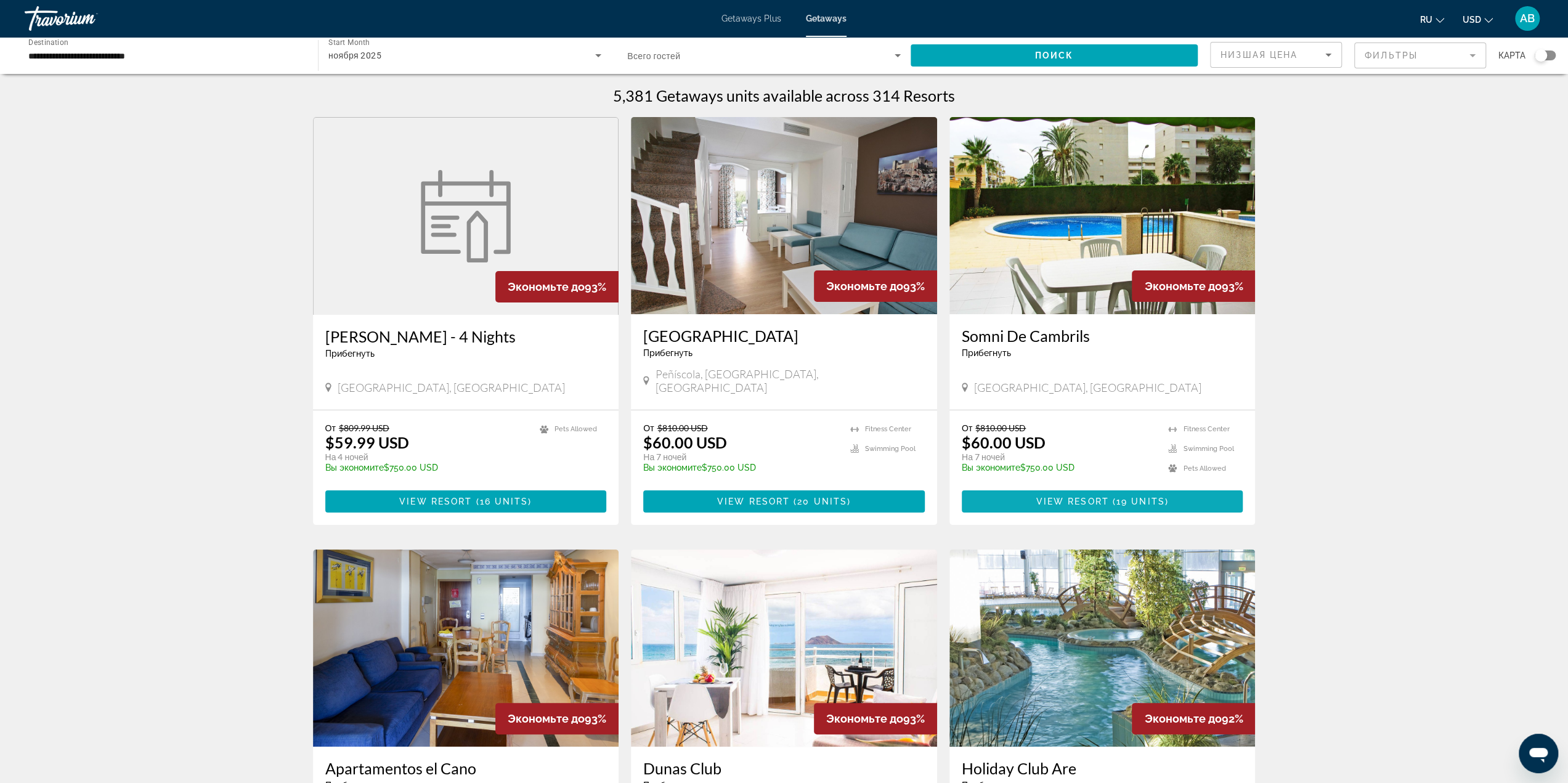
click at [1032, 487] on span "Main content" at bounding box center [1102, 502] width 282 height 29
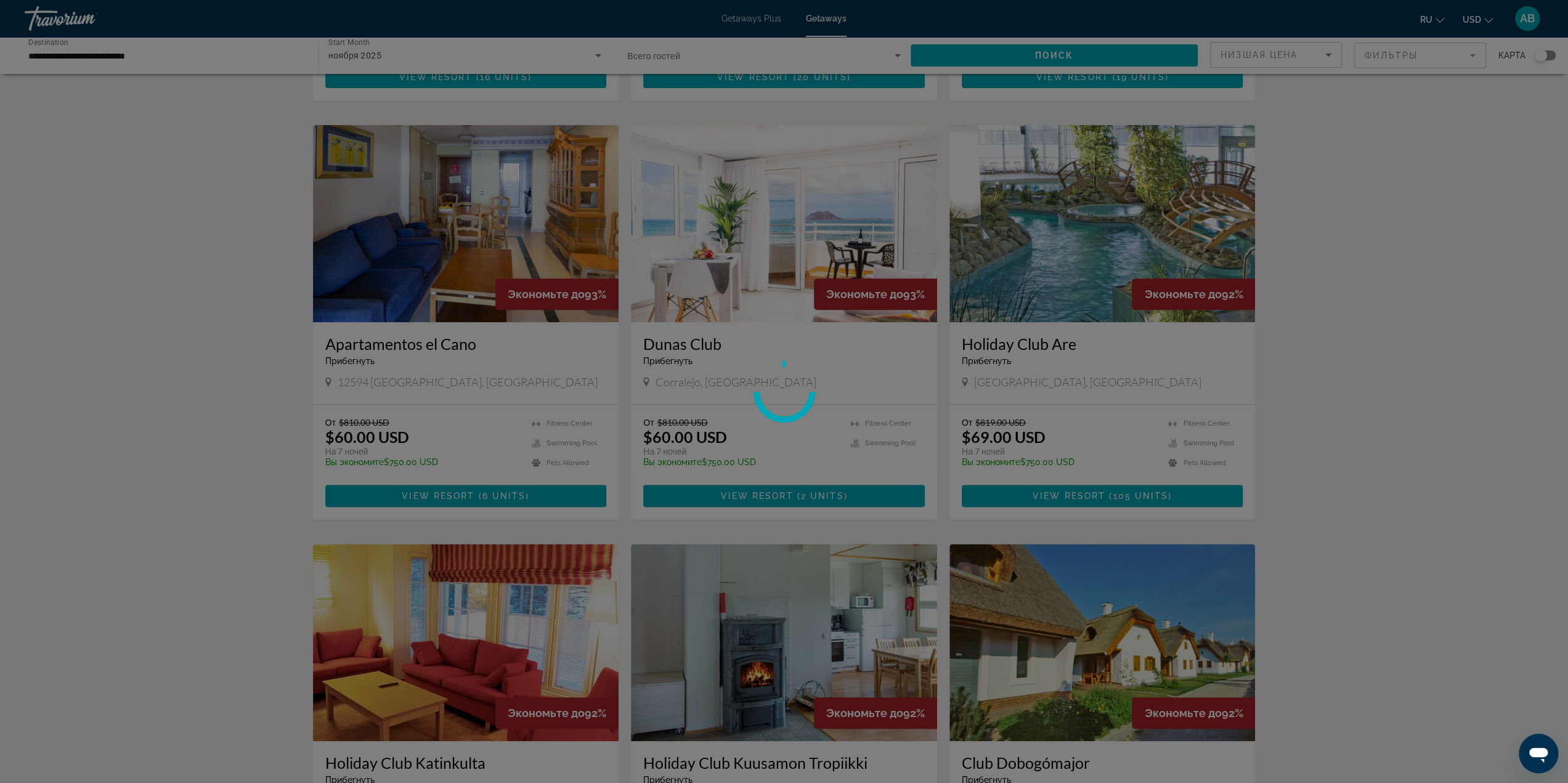
scroll to position [431, 0]
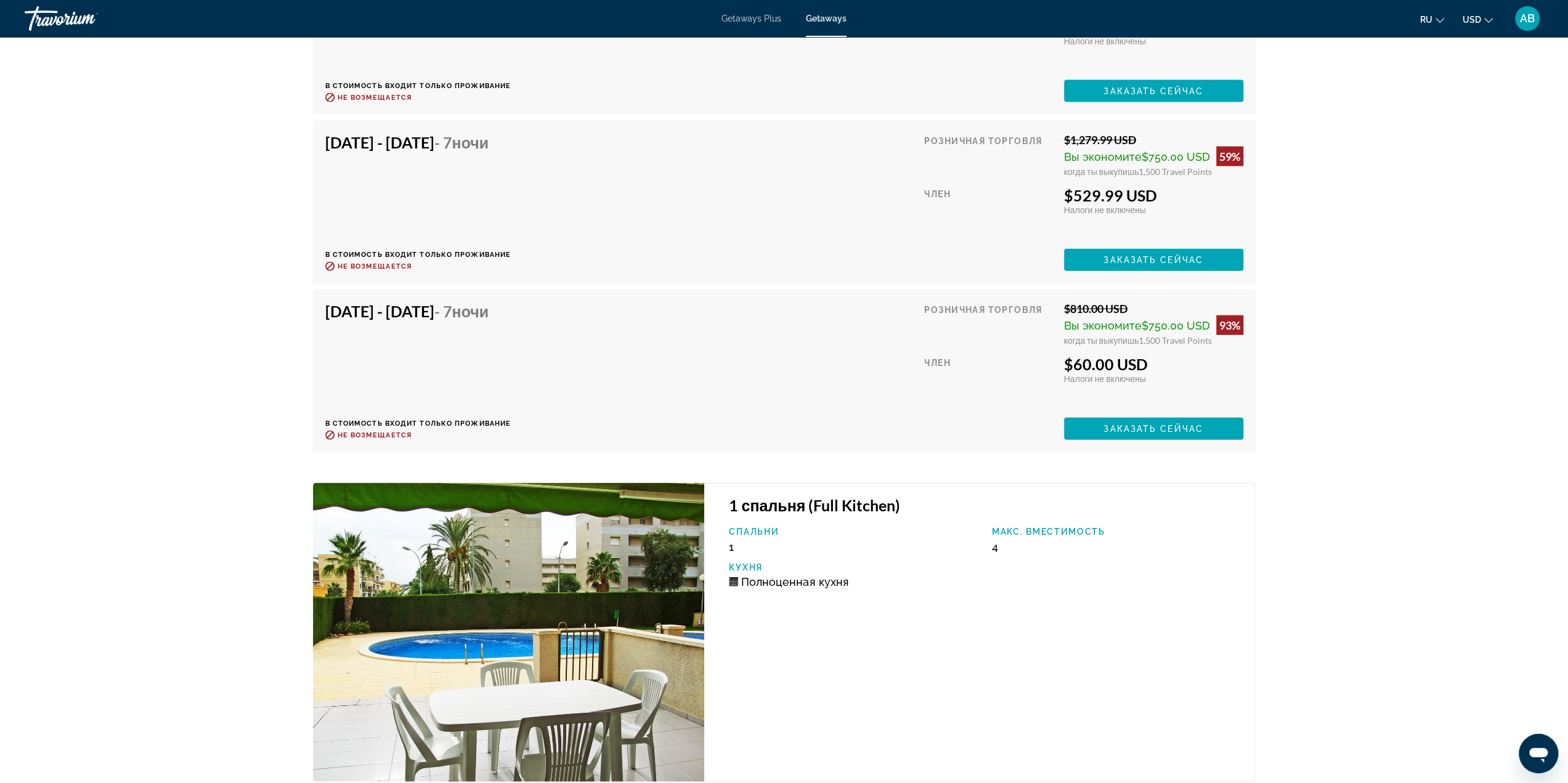
scroll to position [2462, 0]
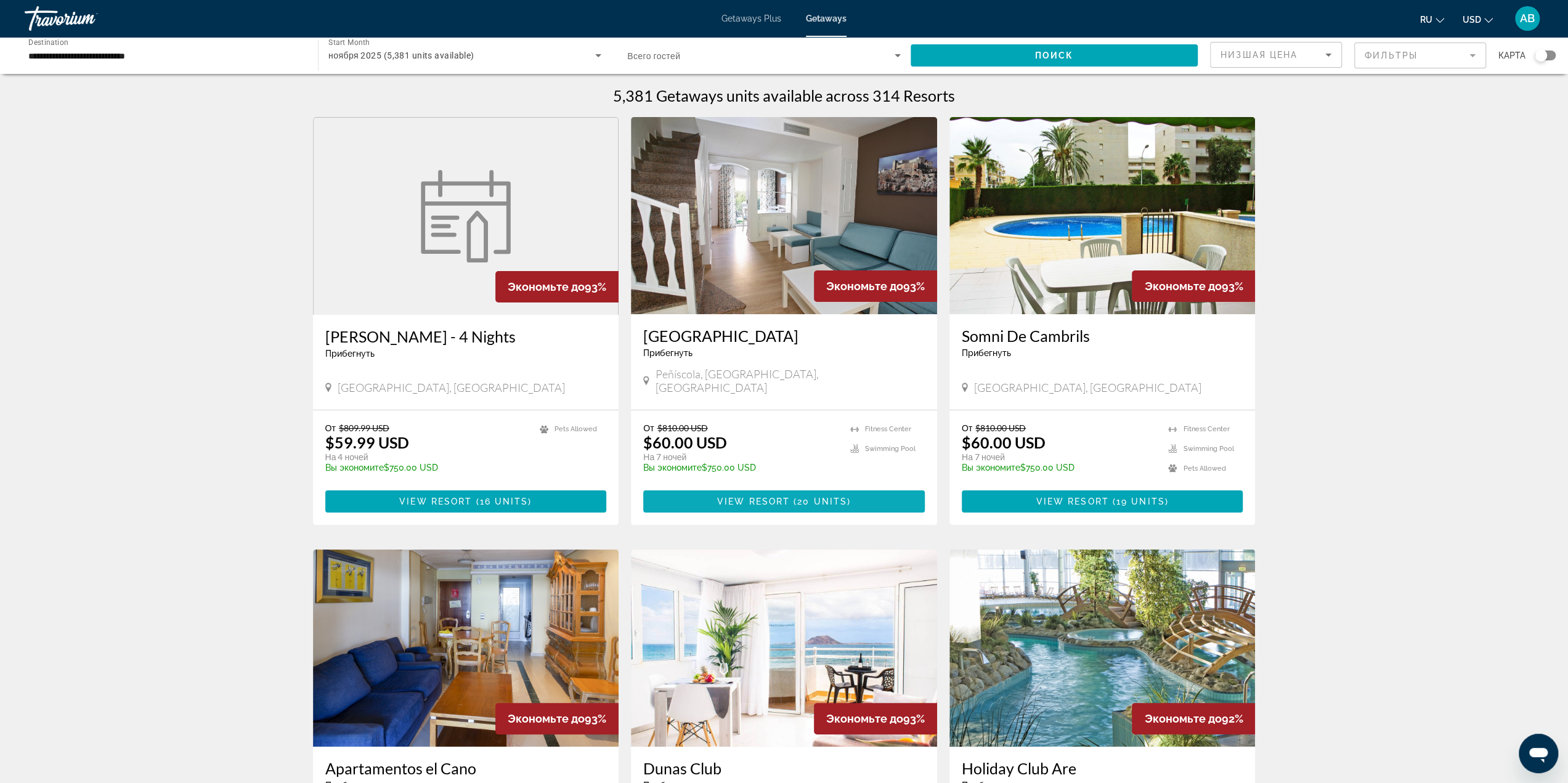
scroll to position [185, 0]
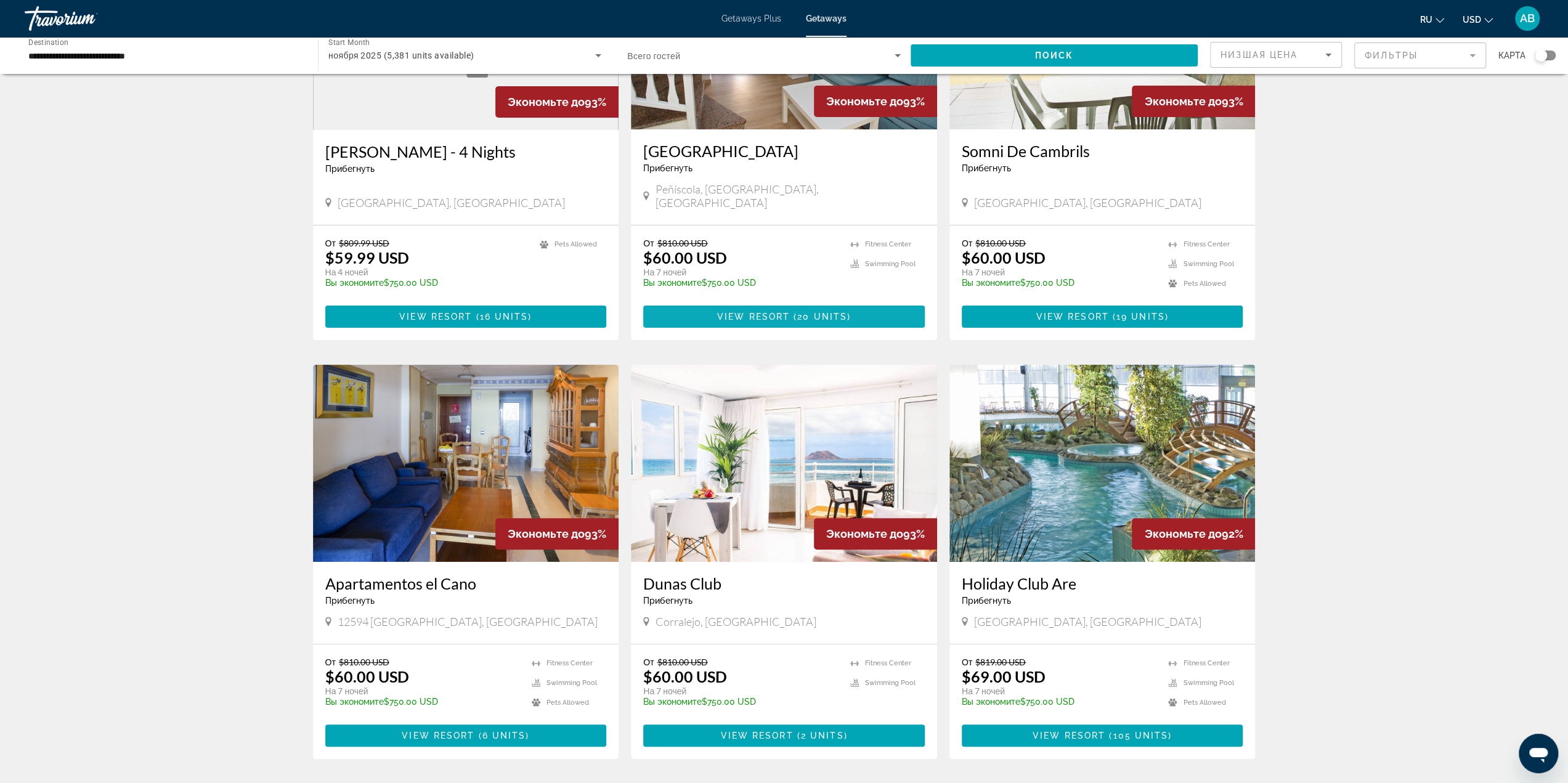
click at [793, 311] on span "Main content" at bounding box center [784, 316] width 282 height 29
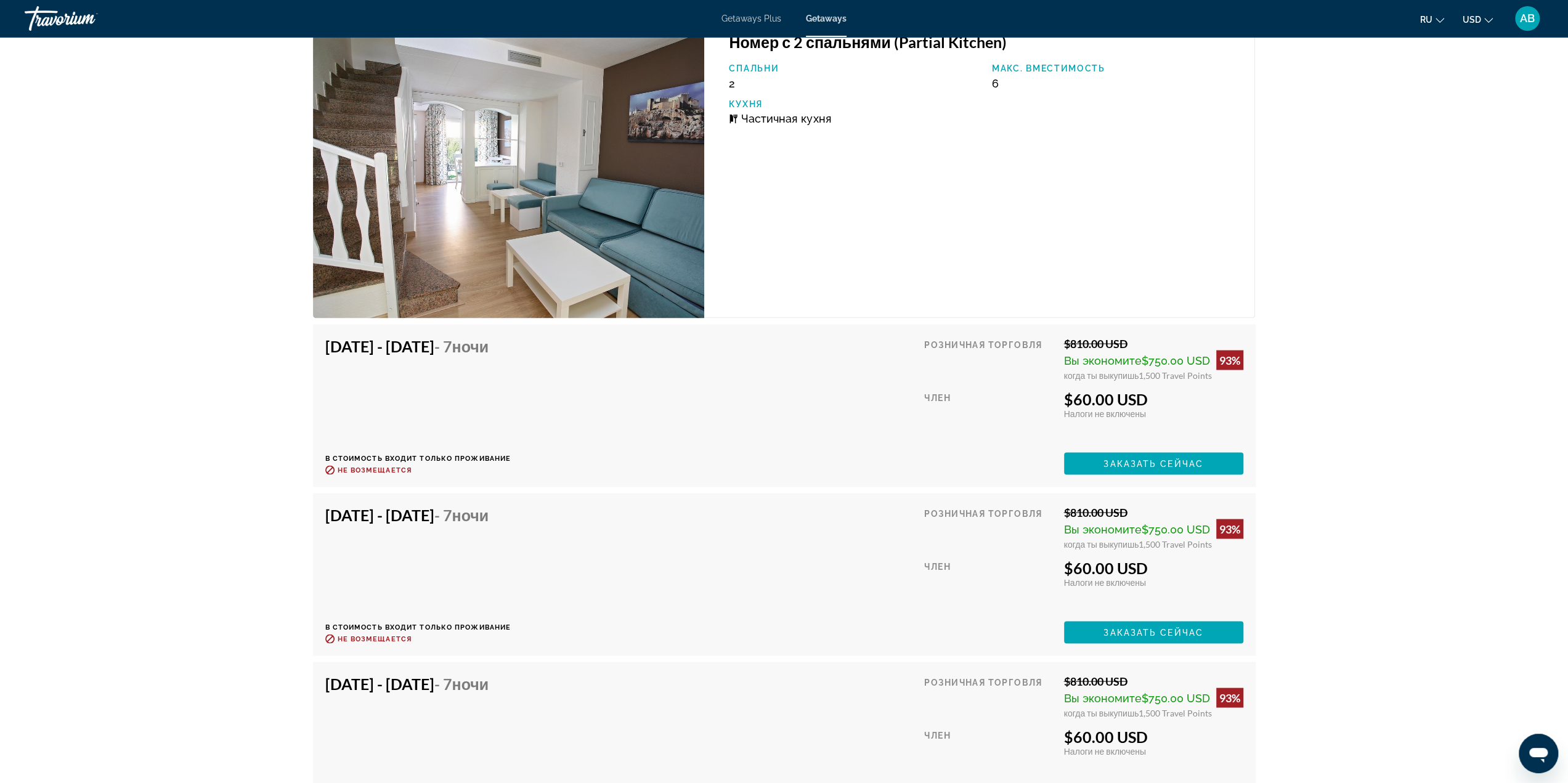
scroll to position [2218, 0]
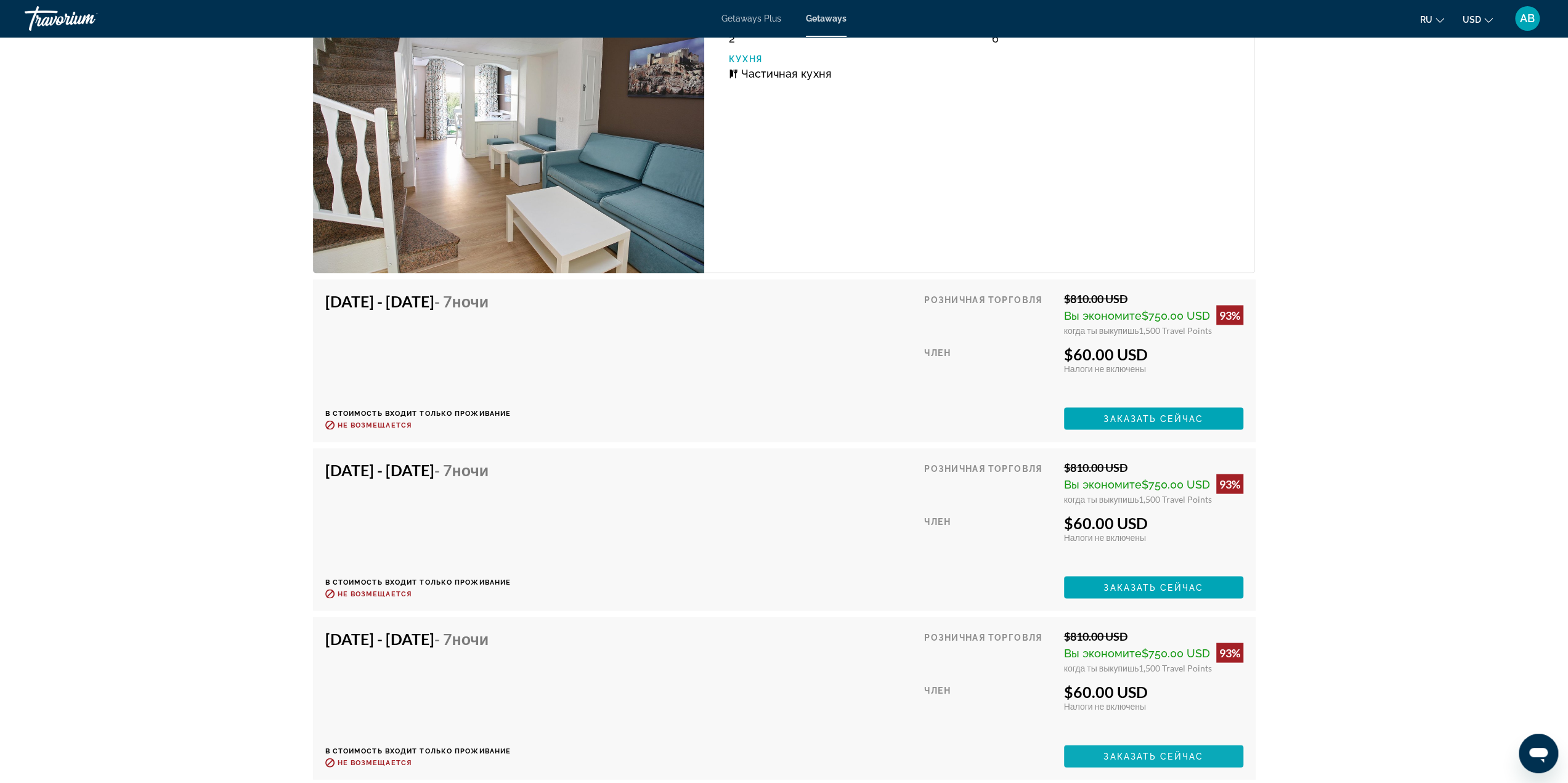
click at [1146, 747] on span "Main content" at bounding box center [1154, 755] width 180 height 29
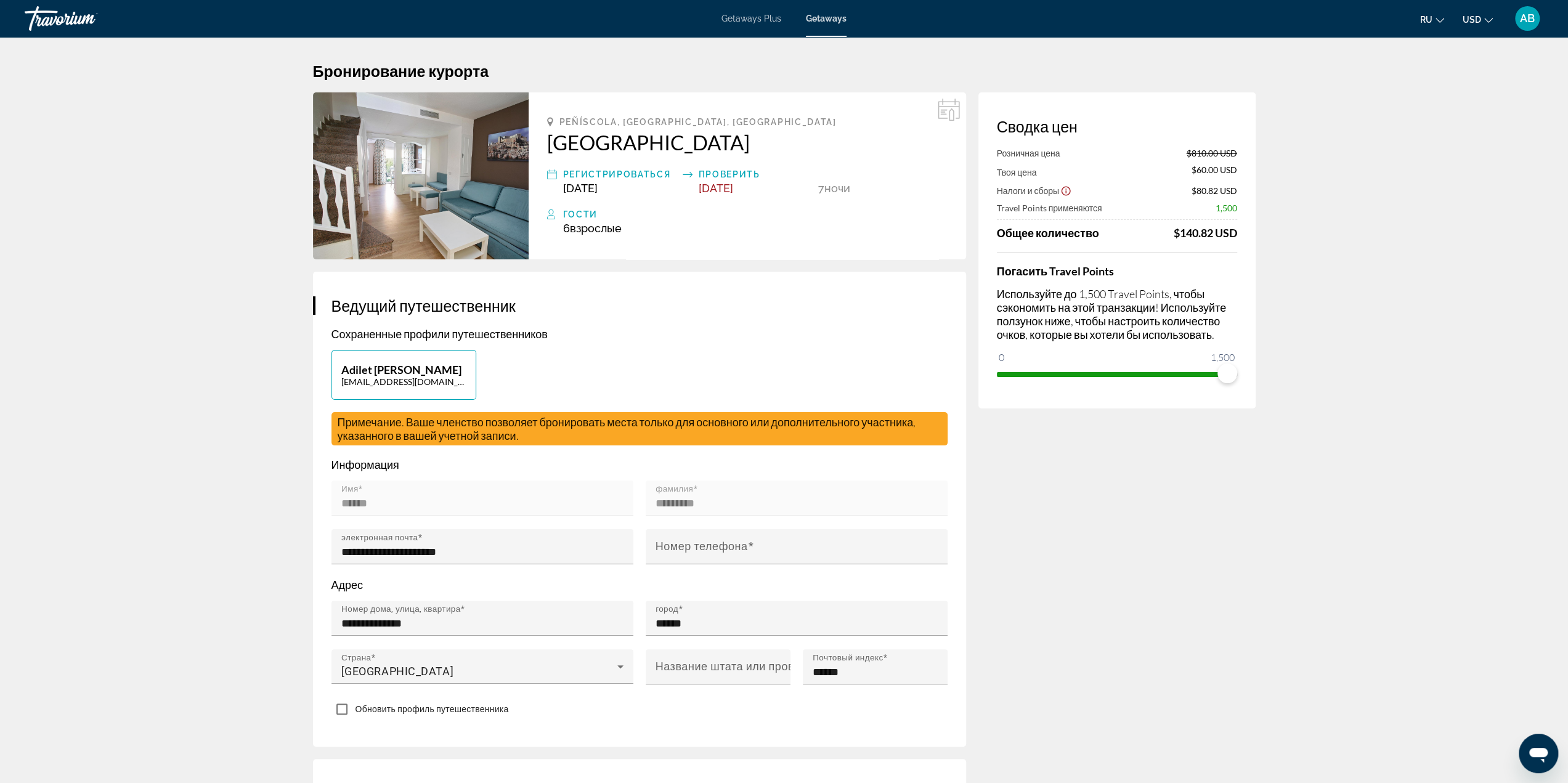
click at [562, 379] on div "Adilet Bektassov adletcoc2003@gmail.com" at bounding box center [639, 381] width 628 height 62
click at [419, 360] on button "Adilet Bektassov adletcoc2003@gmail.com" at bounding box center [404, 375] width 145 height 50
type input "******"
type input "*********"
type input "**********"
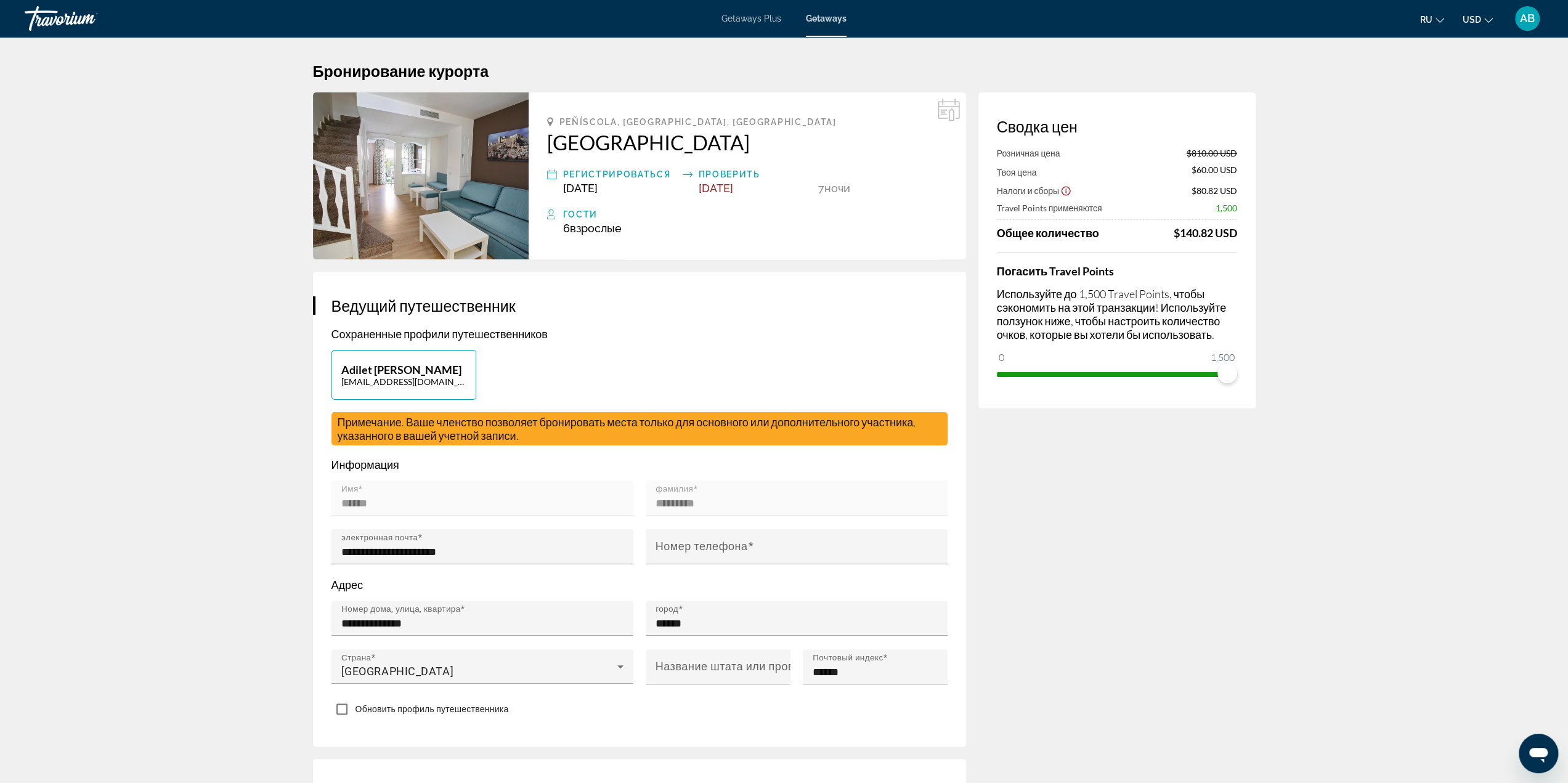
type input "**********"
type input "******"
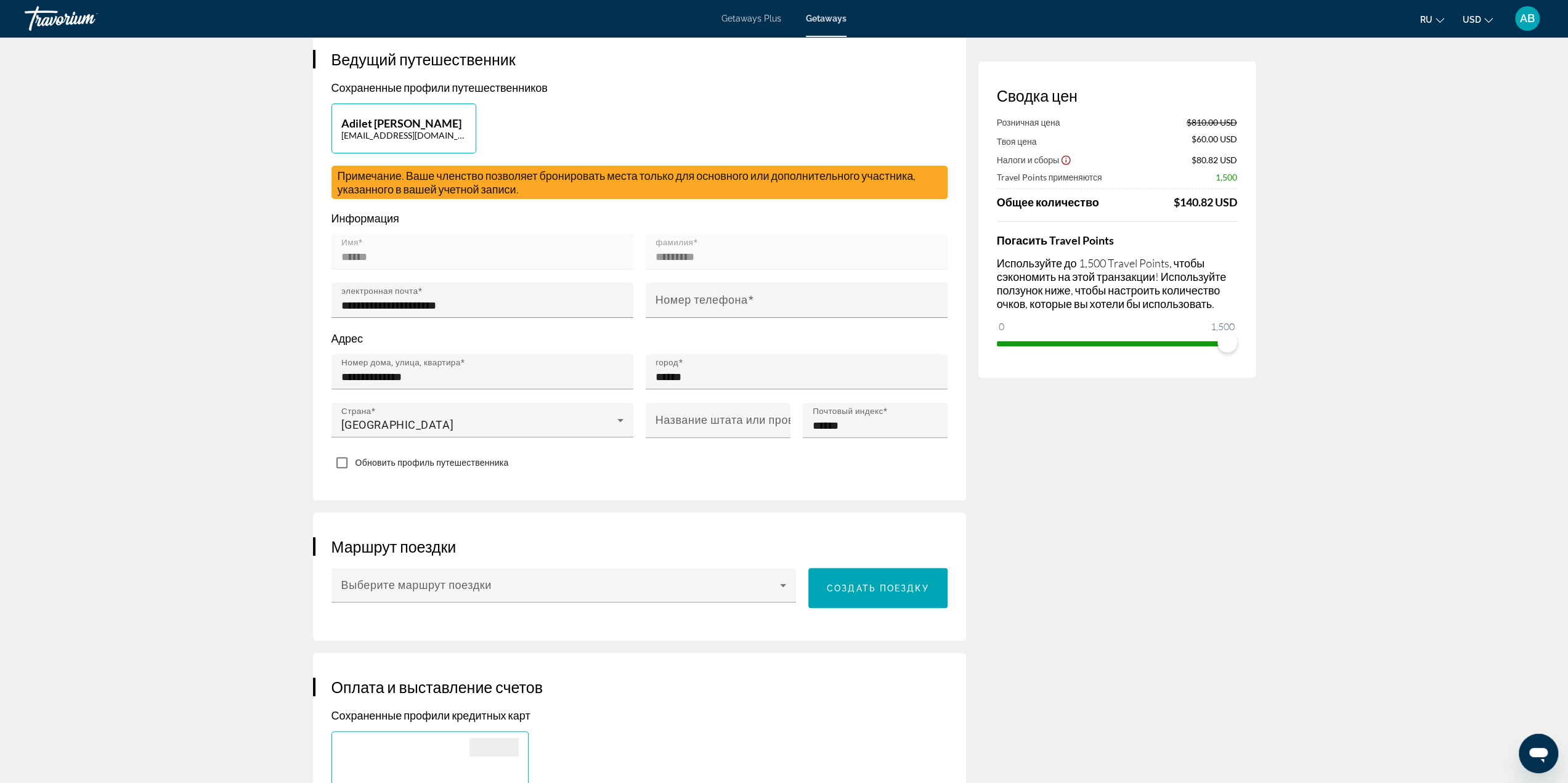
scroll to position [308, 0]
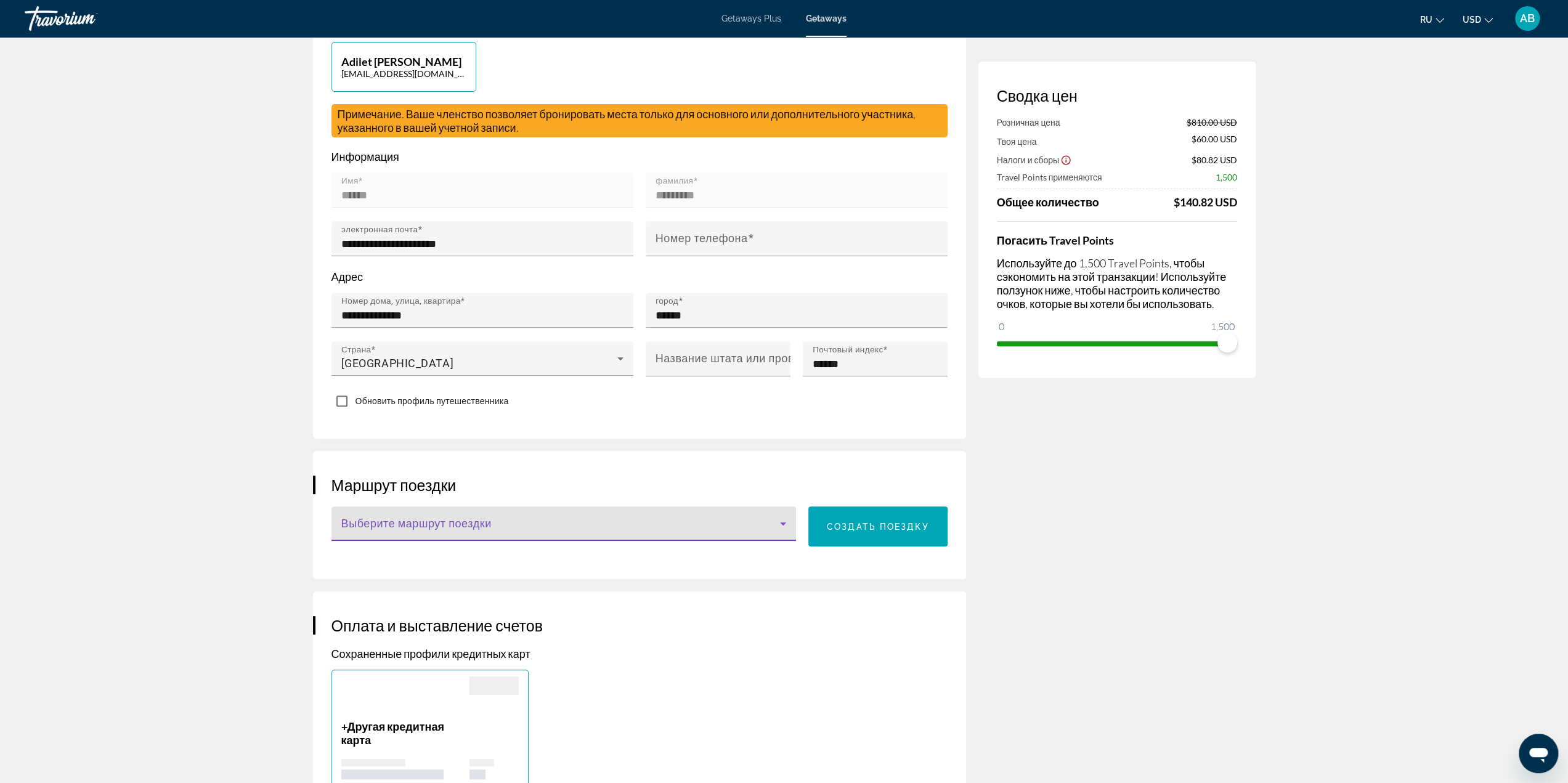
click at [613, 524] on span "Main content" at bounding box center [560, 528] width 439 height 15
click at [837, 581] on div at bounding box center [784, 392] width 1568 height 783
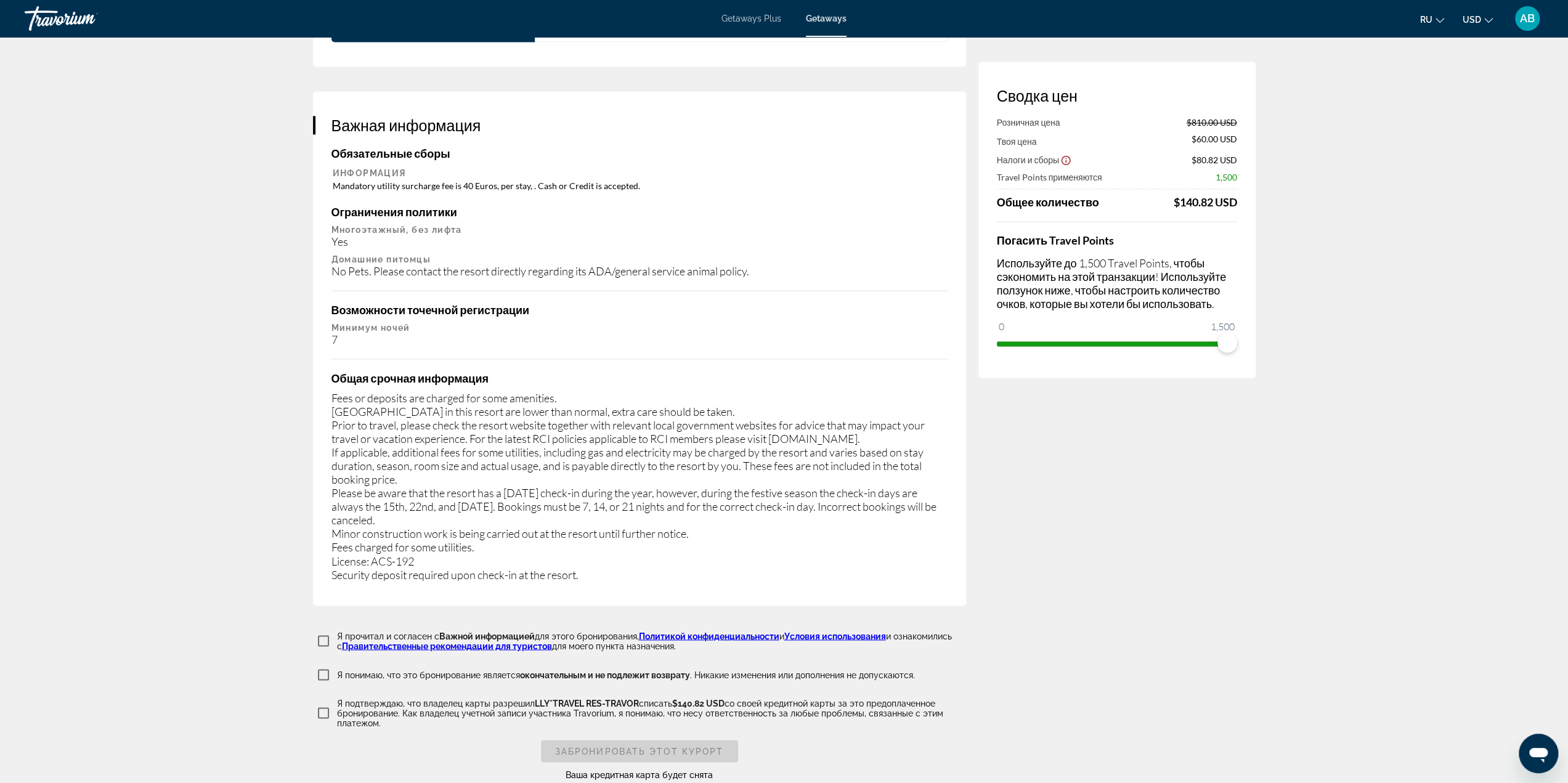
scroll to position [1848, 0]
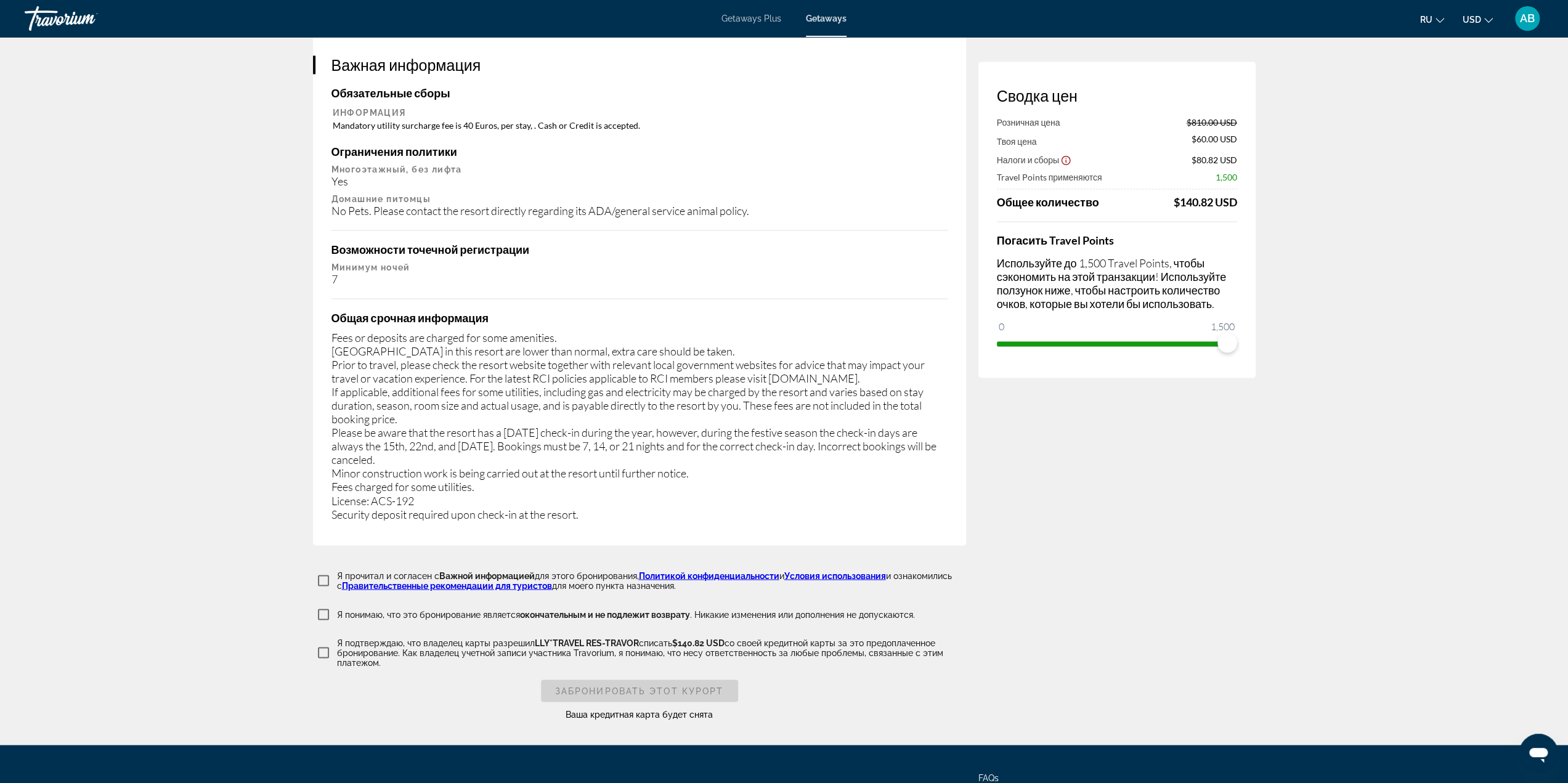
click at [422, 604] on div "Я понимаю, что это бронирование является окончательным и не подлежит возврату .…" at bounding box center [639, 615] width 653 height 22
click at [349, 610] on p "Я понимаю, что это бронирование является окончательным и не подлежит возврату .…" at bounding box center [626, 614] width 578 height 10
drag, startPoint x: 342, startPoint y: 563, endPoint x: 348, endPoint y: 556, distance: 9.2
click at [343, 570] on div "Я прочитал и согласен с Важной информацией для этого бронирования, Политикой ко…" at bounding box center [639, 645] width 653 height 150
click at [348, 570] on p "Я прочитал и согласен с Важной информацией для этого бронирования, Политикой ко…" at bounding box center [652, 580] width 629 height 20
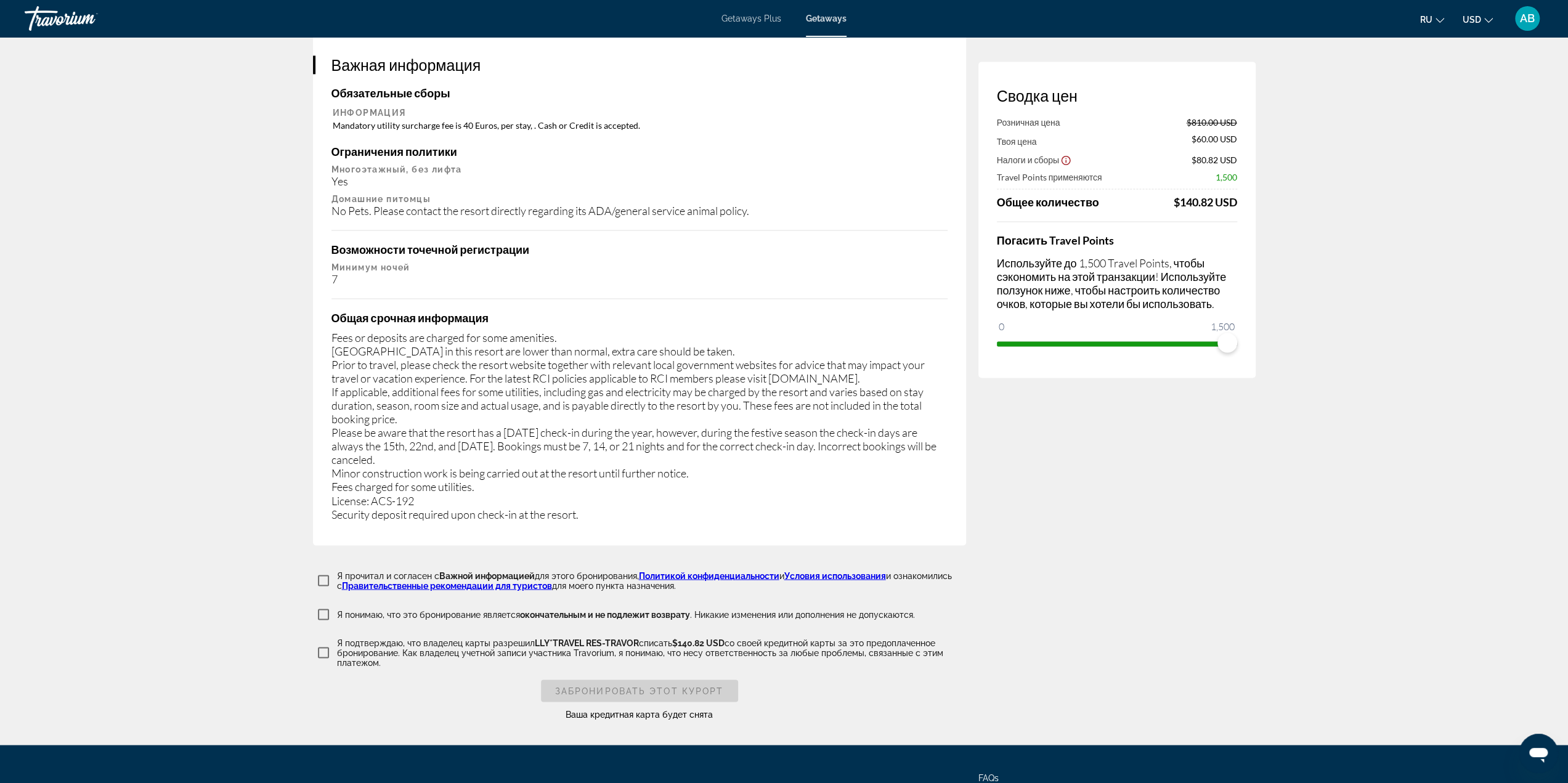
click at [371, 637] on p "Я подтверждаю, что владелец карты разрешил LLY*TRAVEL RES-TRAVOR списать $140.8…" at bounding box center [652, 652] width 629 height 29
click at [370, 610] on p "Я понимаю, что это бронирование является окончательным и не подлежит возврату .…" at bounding box center [626, 614] width 578 height 10
click at [367, 570] on p "Я прочитал и согласен с Важной информацией для этого бронирования, Политикой ко…" at bounding box center [652, 580] width 629 height 20
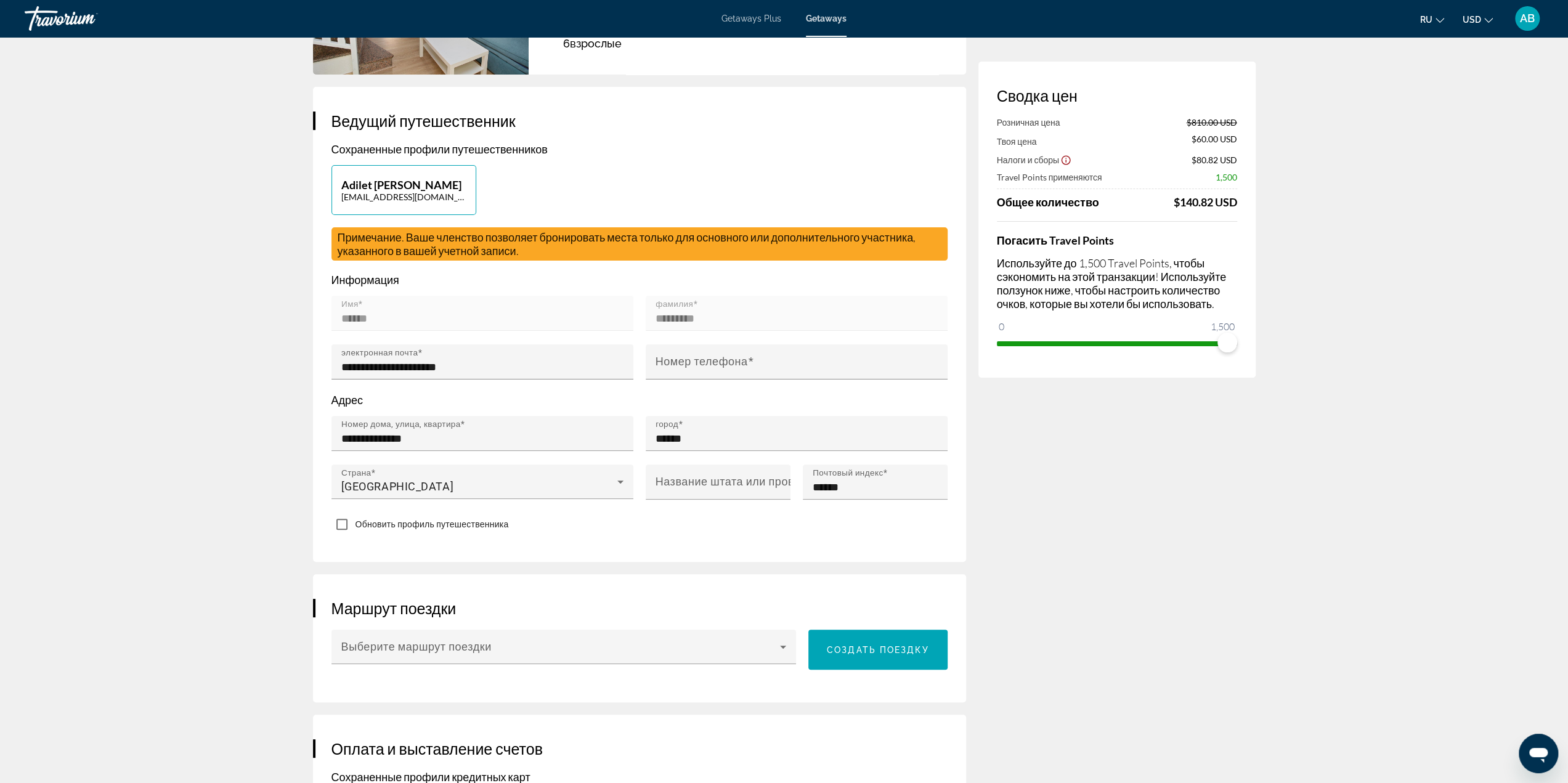
scroll to position [0, 0]
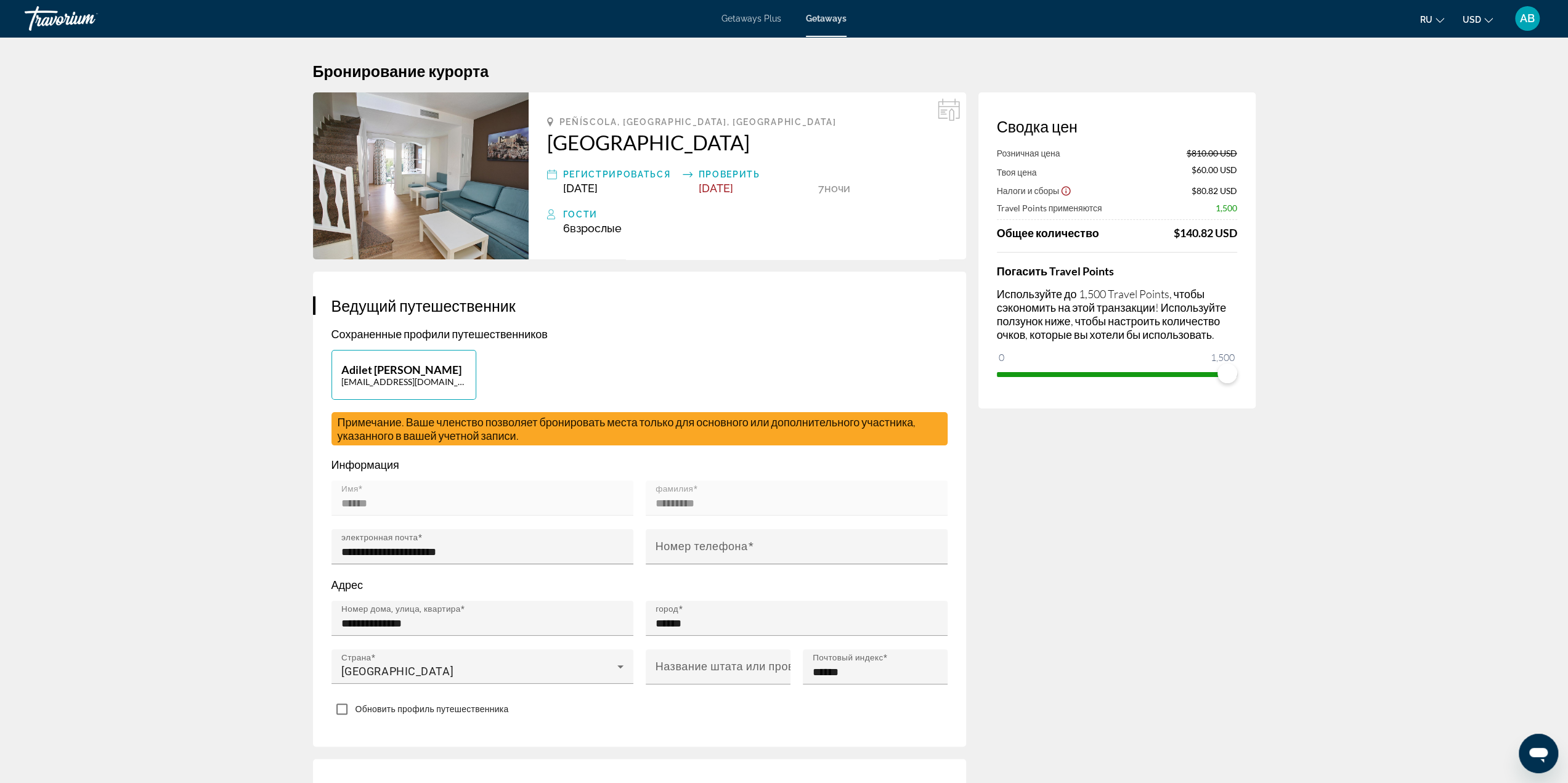
click at [458, 369] on p "Adilet Bektassov" at bounding box center [403, 369] width 125 height 14
type input "******"
type input "*********"
type input "**********"
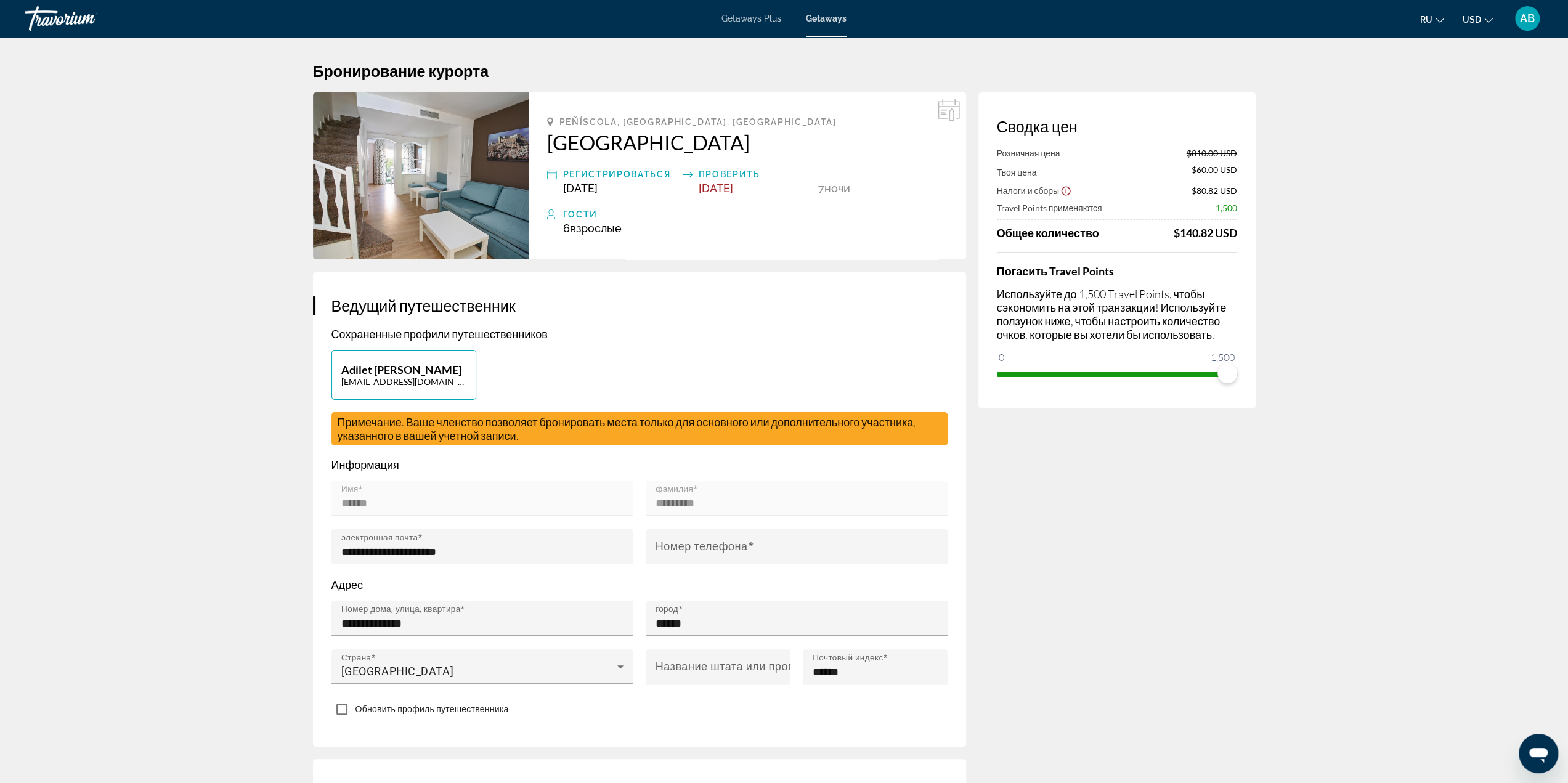
type input "******"
click at [1064, 193] on icon "Show Taxes and Fees disclaimer" at bounding box center [1066, 191] width 11 height 11
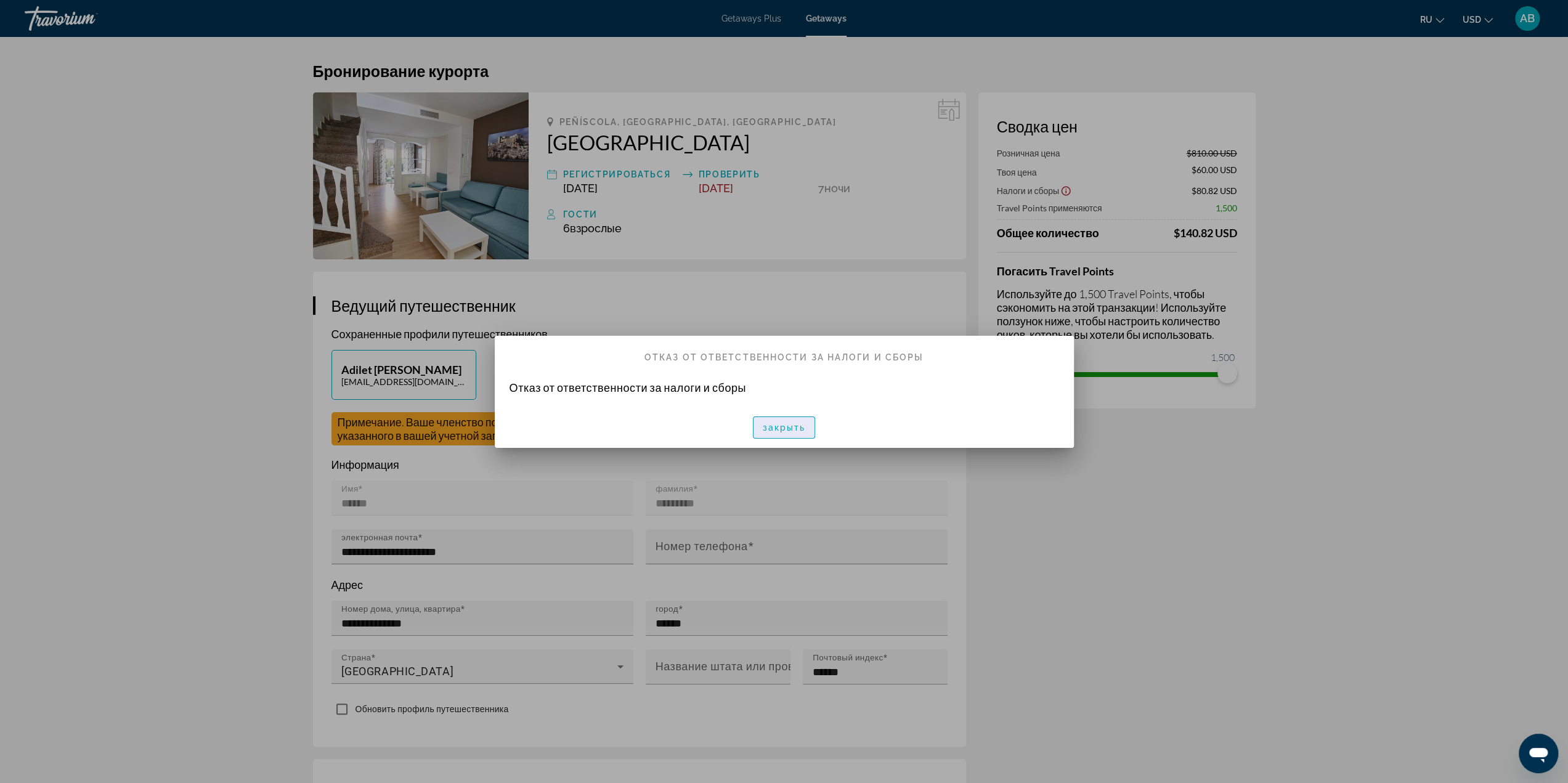
click at [798, 434] on span "button" at bounding box center [784, 427] width 61 height 29
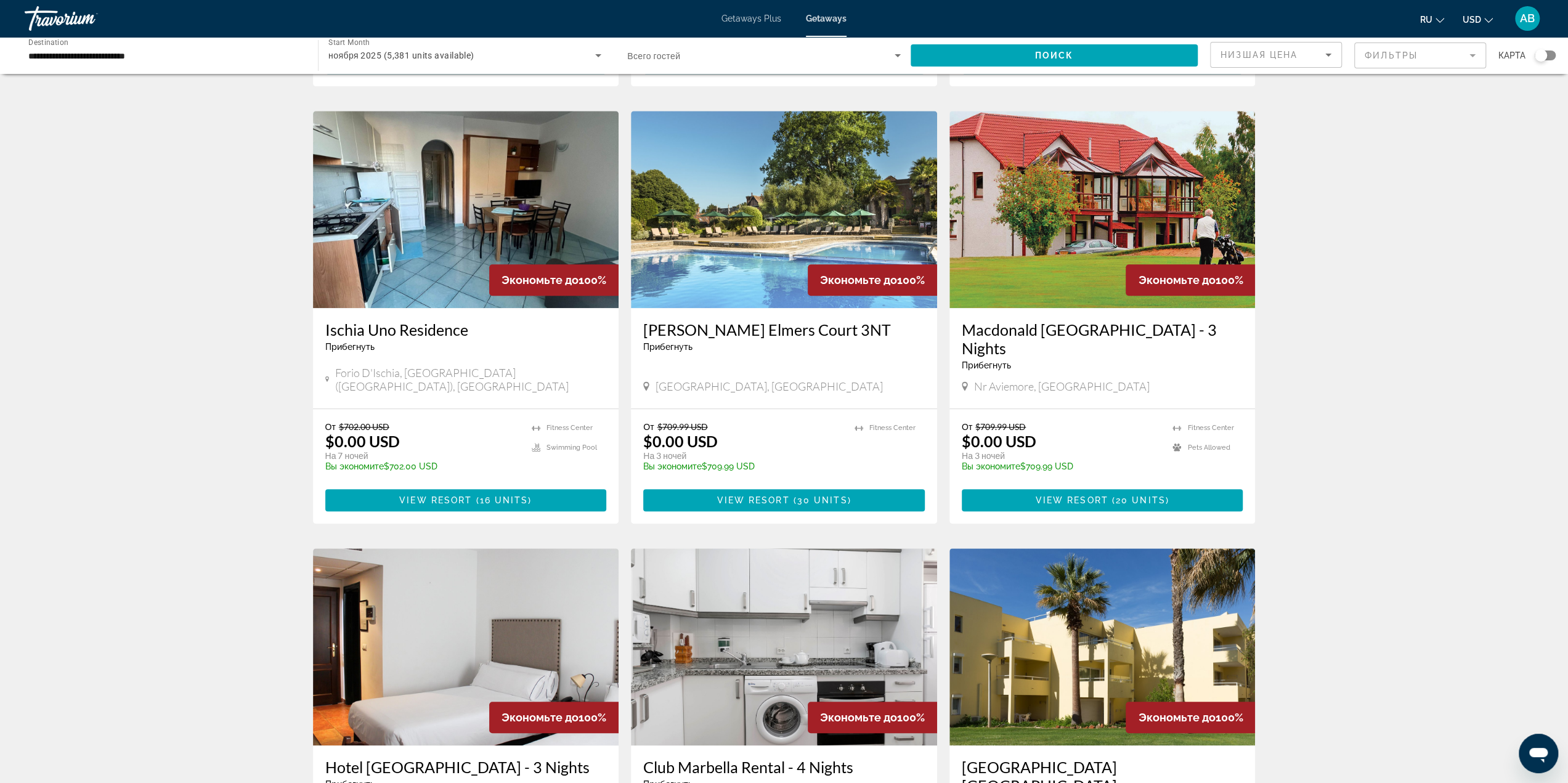
scroll to position [1171, 0]
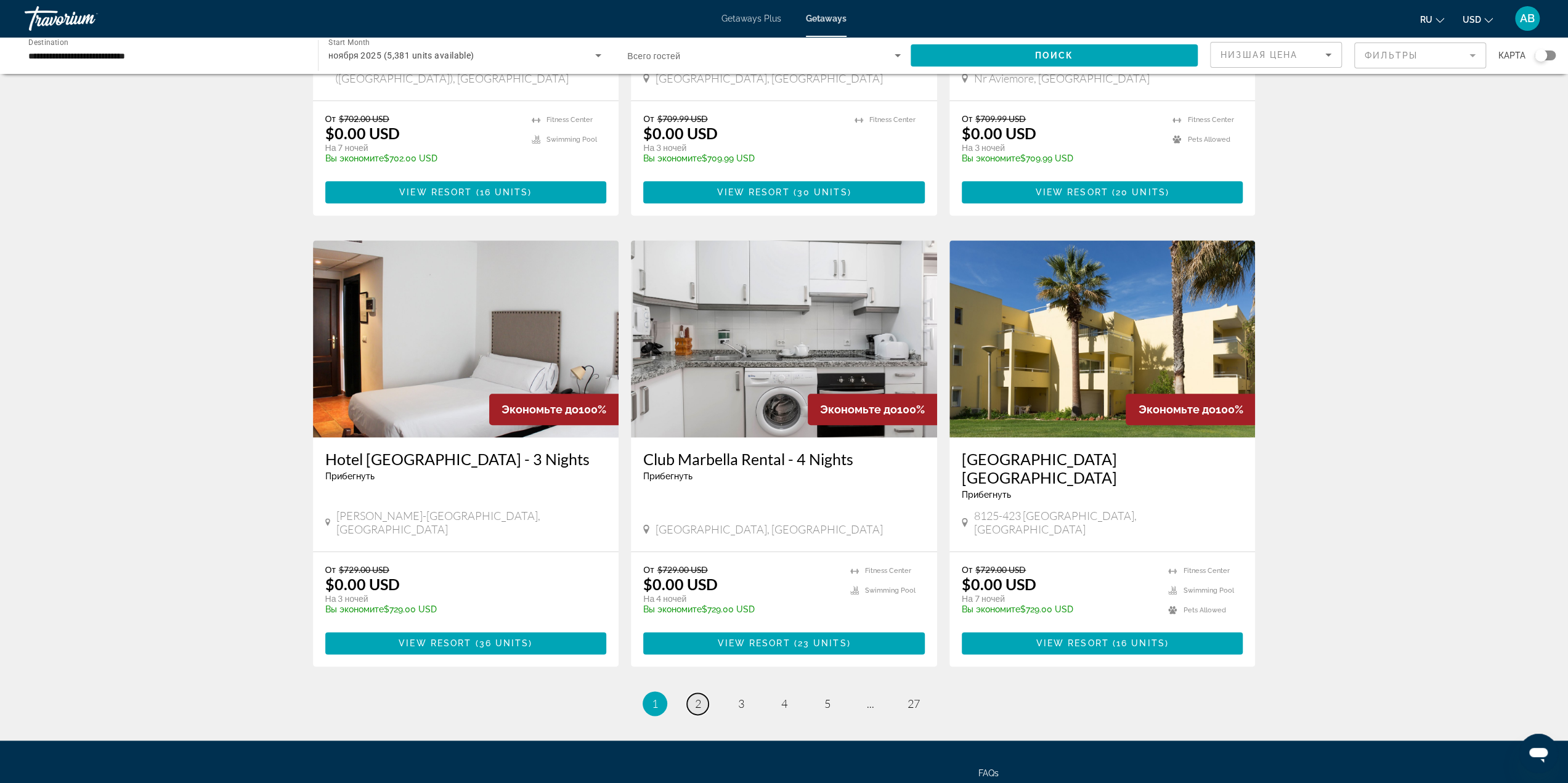
click at [689, 693] on link "page 2" at bounding box center [698, 704] width 22 height 22
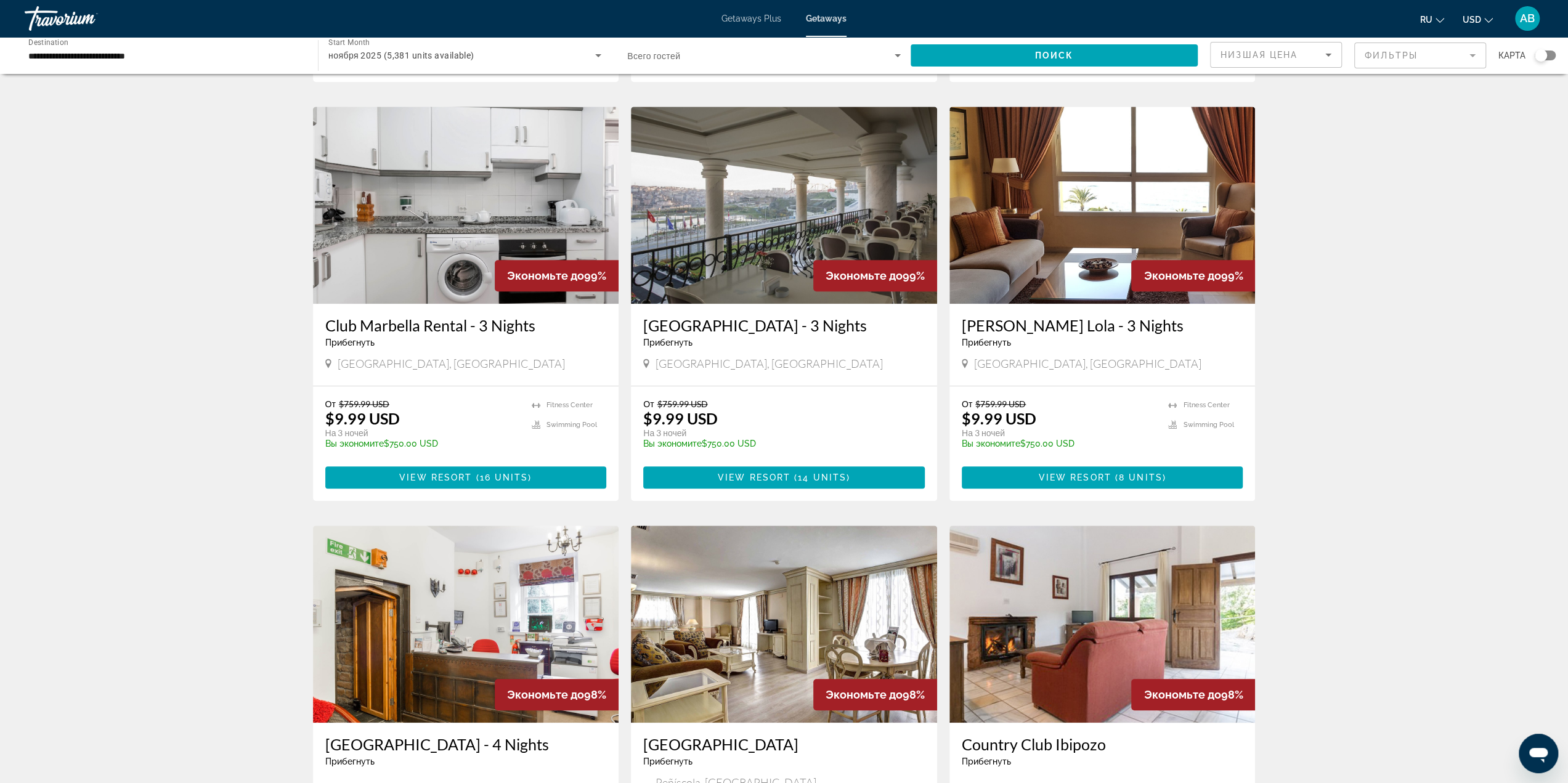
scroll to position [1171, 0]
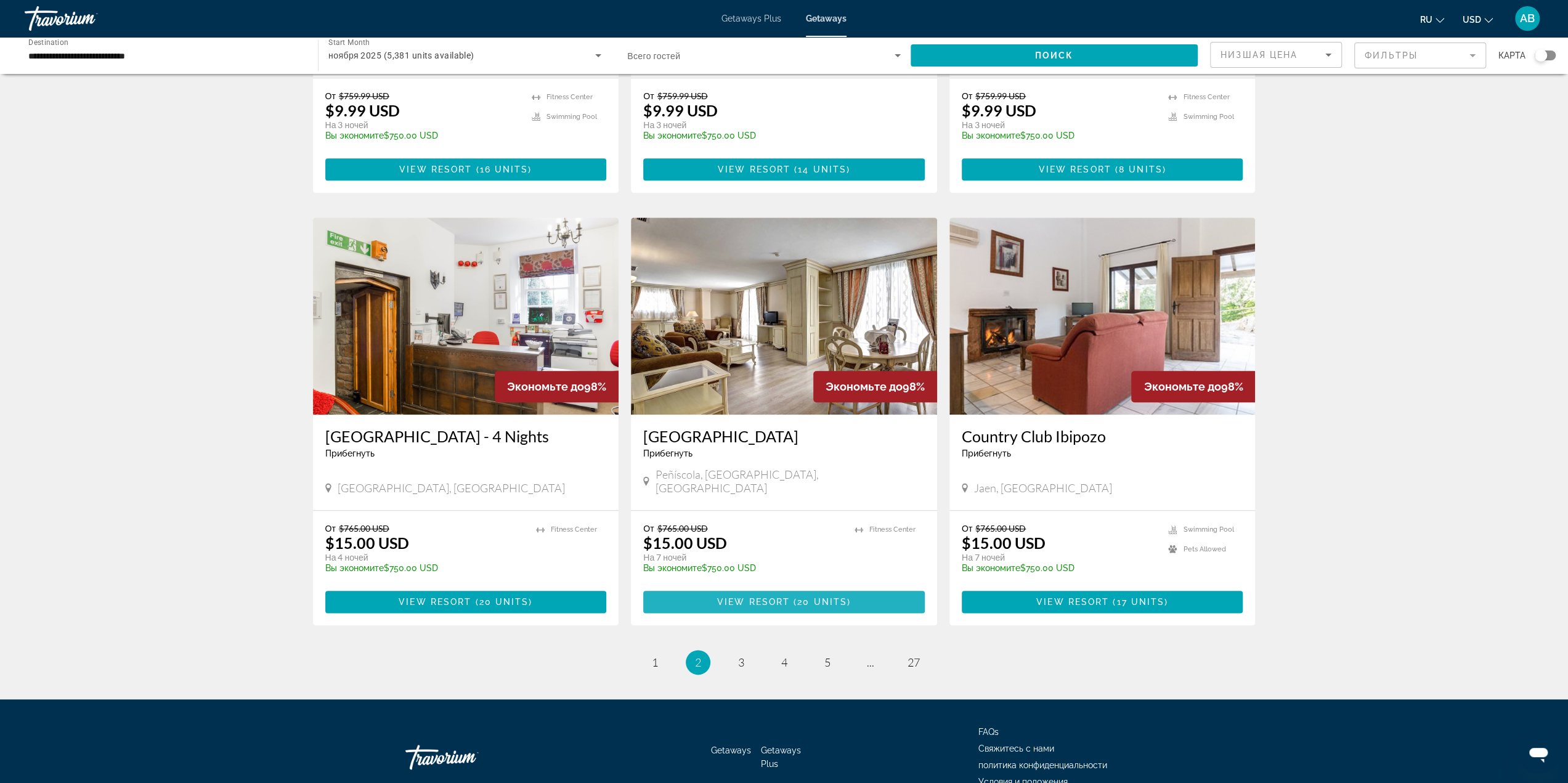
click at [822, 597] on span "20 units" at bounding box center [823, 601] width 50 height 10
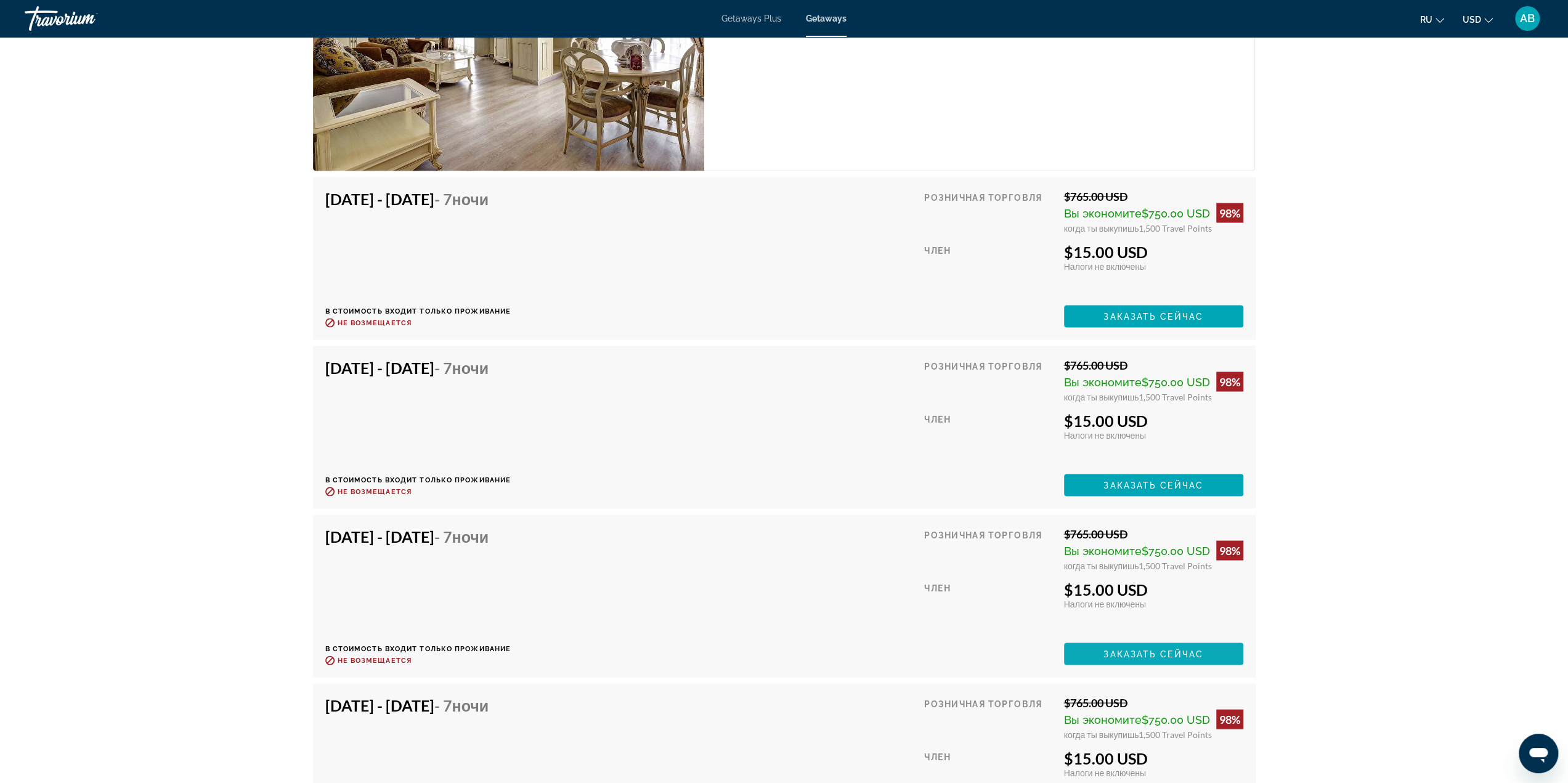
scroll to position [2266, 0]
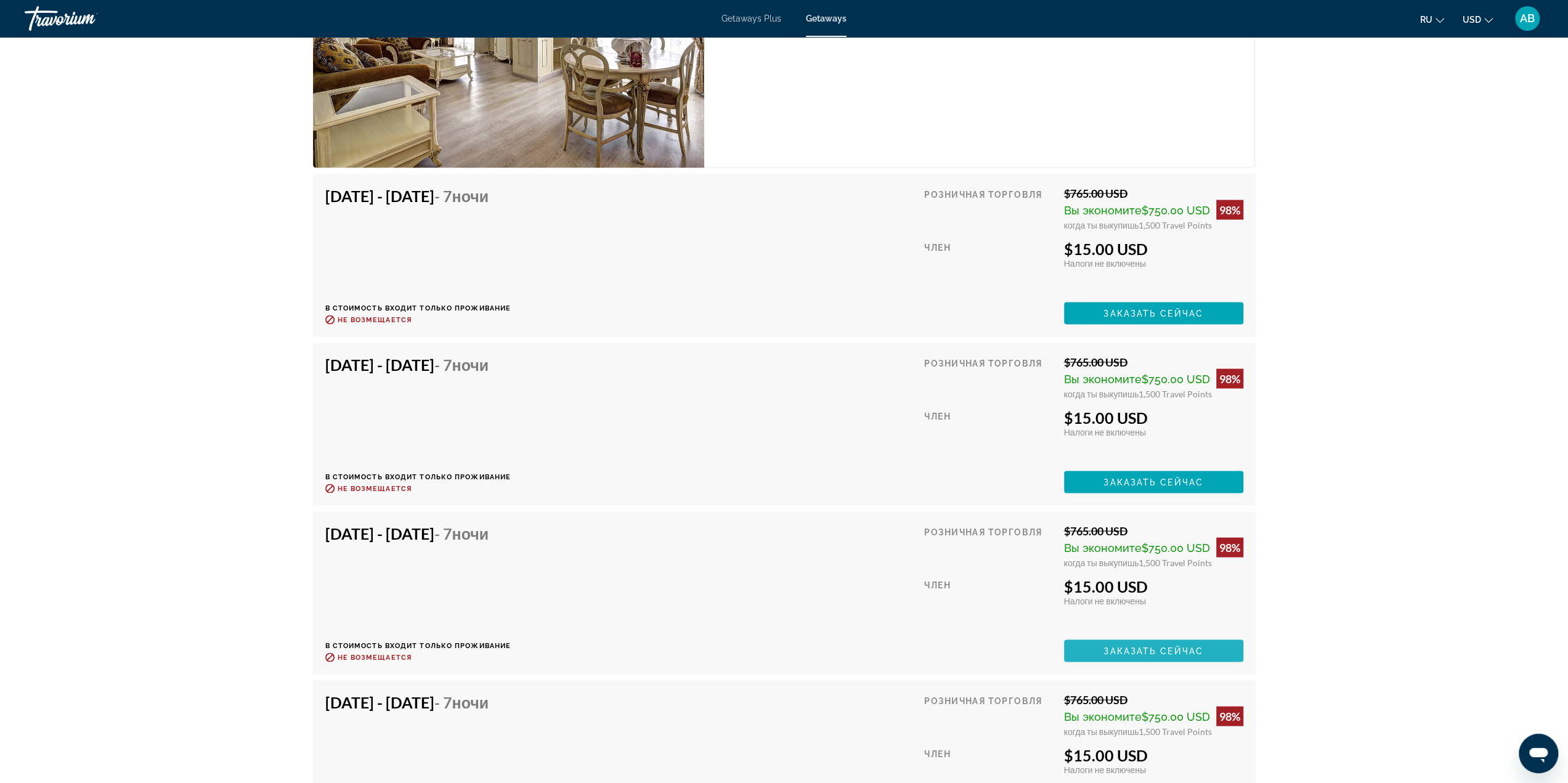
click at [1135, 637] on span "Main content" at bounding box center [1154, 650] width 180 height 29
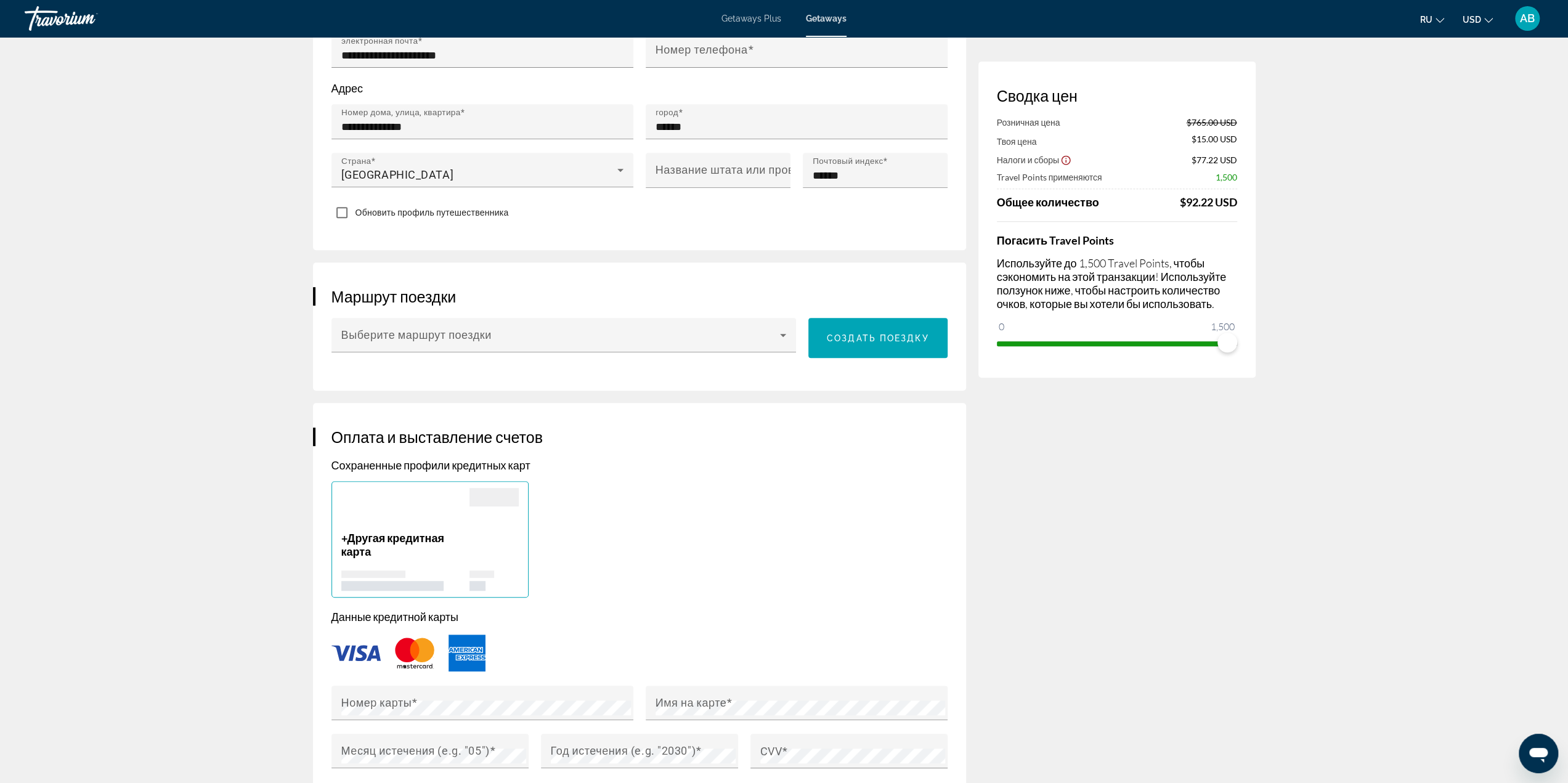
scroll to position [459, 0]
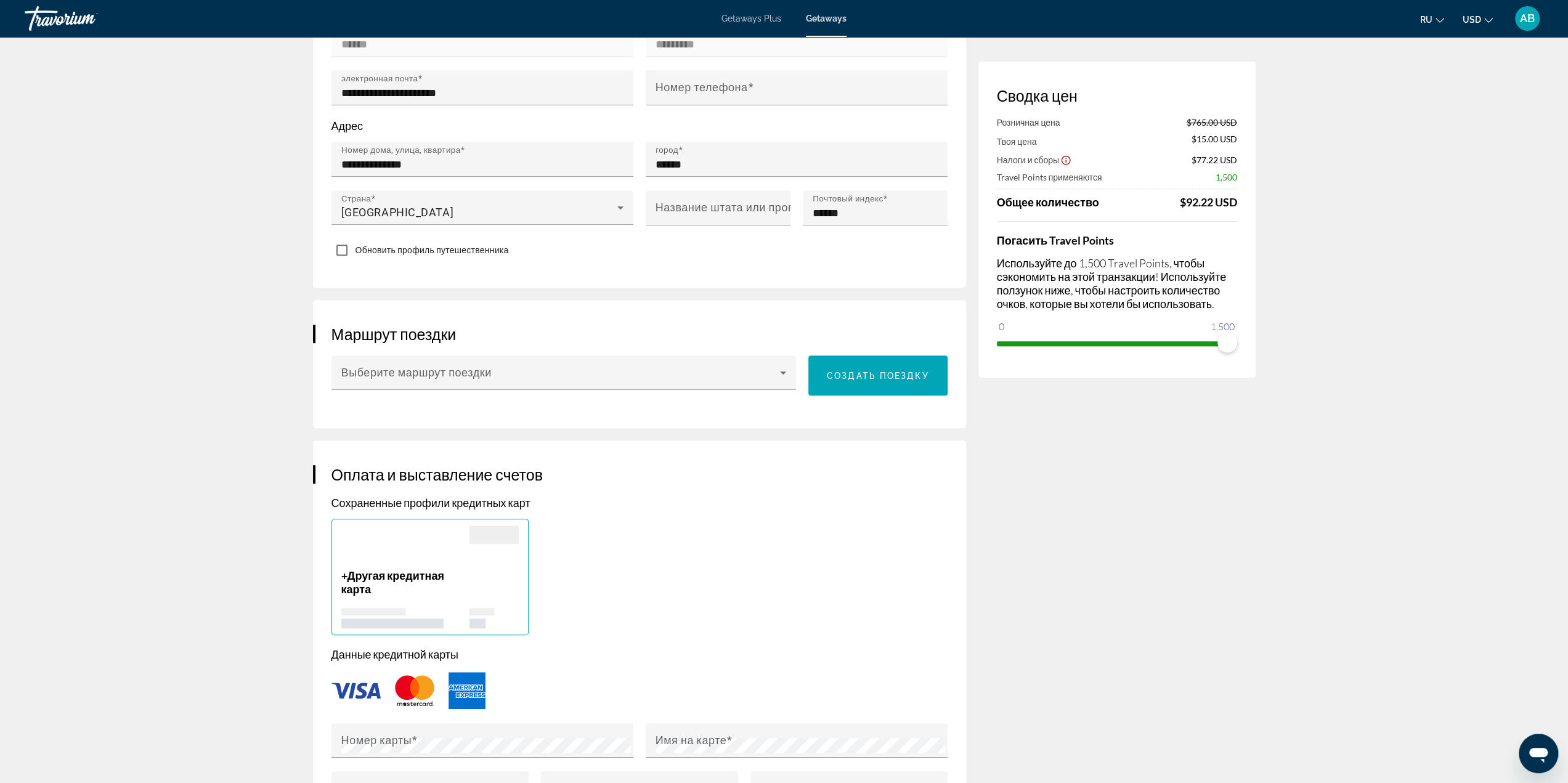
click at [1062, 162] on icon "Show Taxes and Fees disclaimer" at bounding box center [1066, 160] width 11 height 11
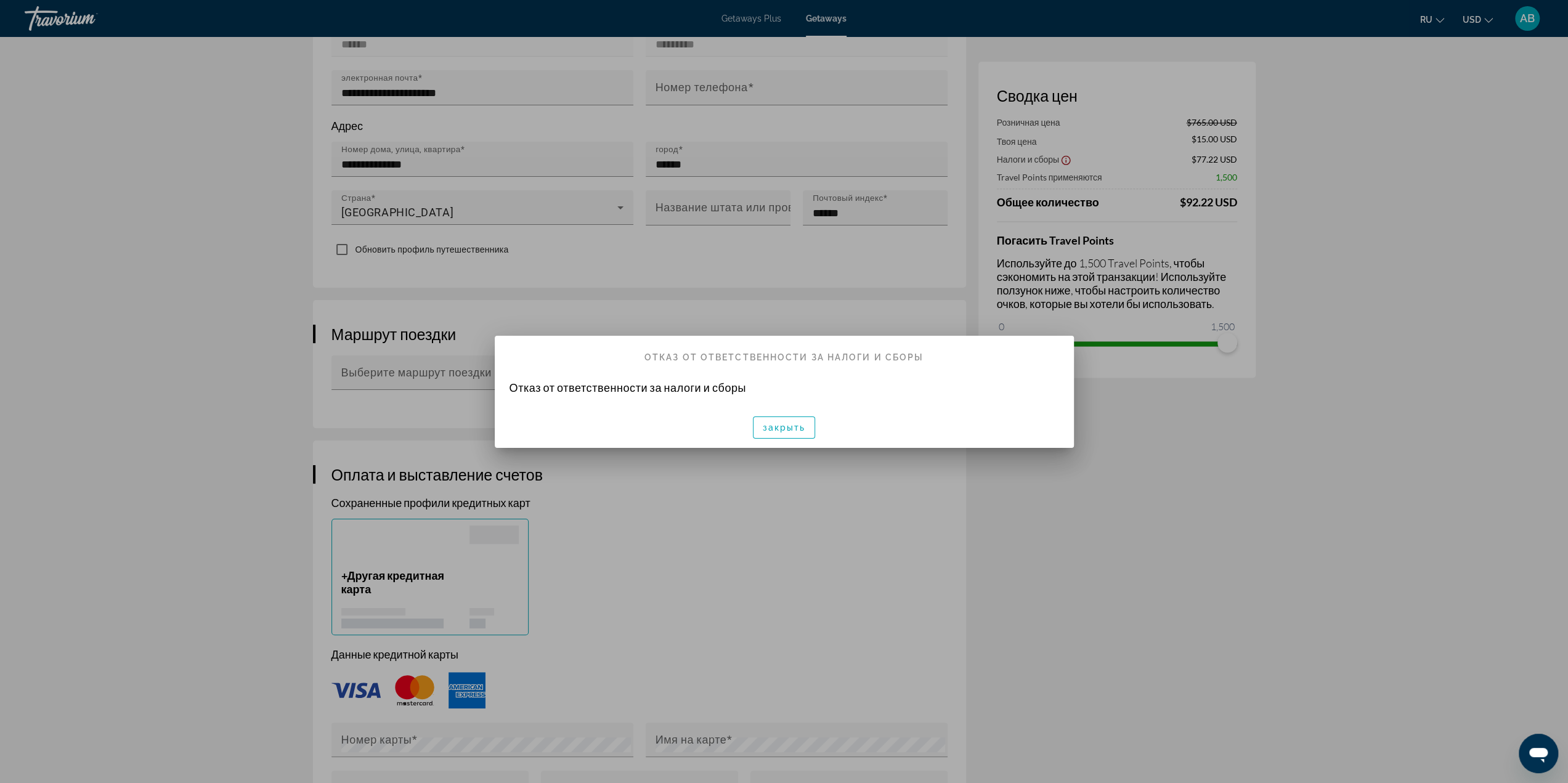
scroll to position [0, 0]
click at [1449, 293] on div at bounding box center [784, 392] width 1568 height 783
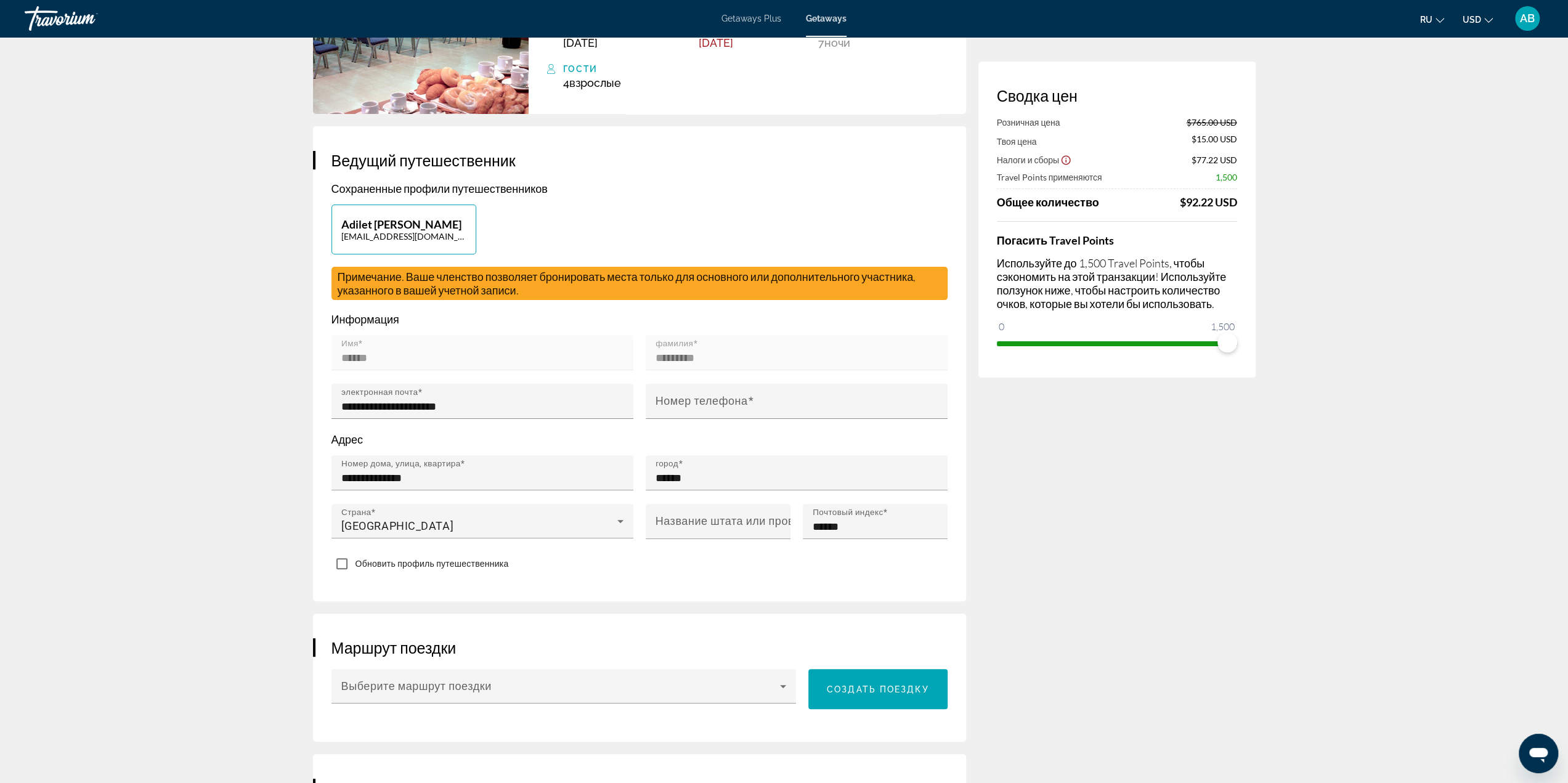
scroll to position [89, 0]
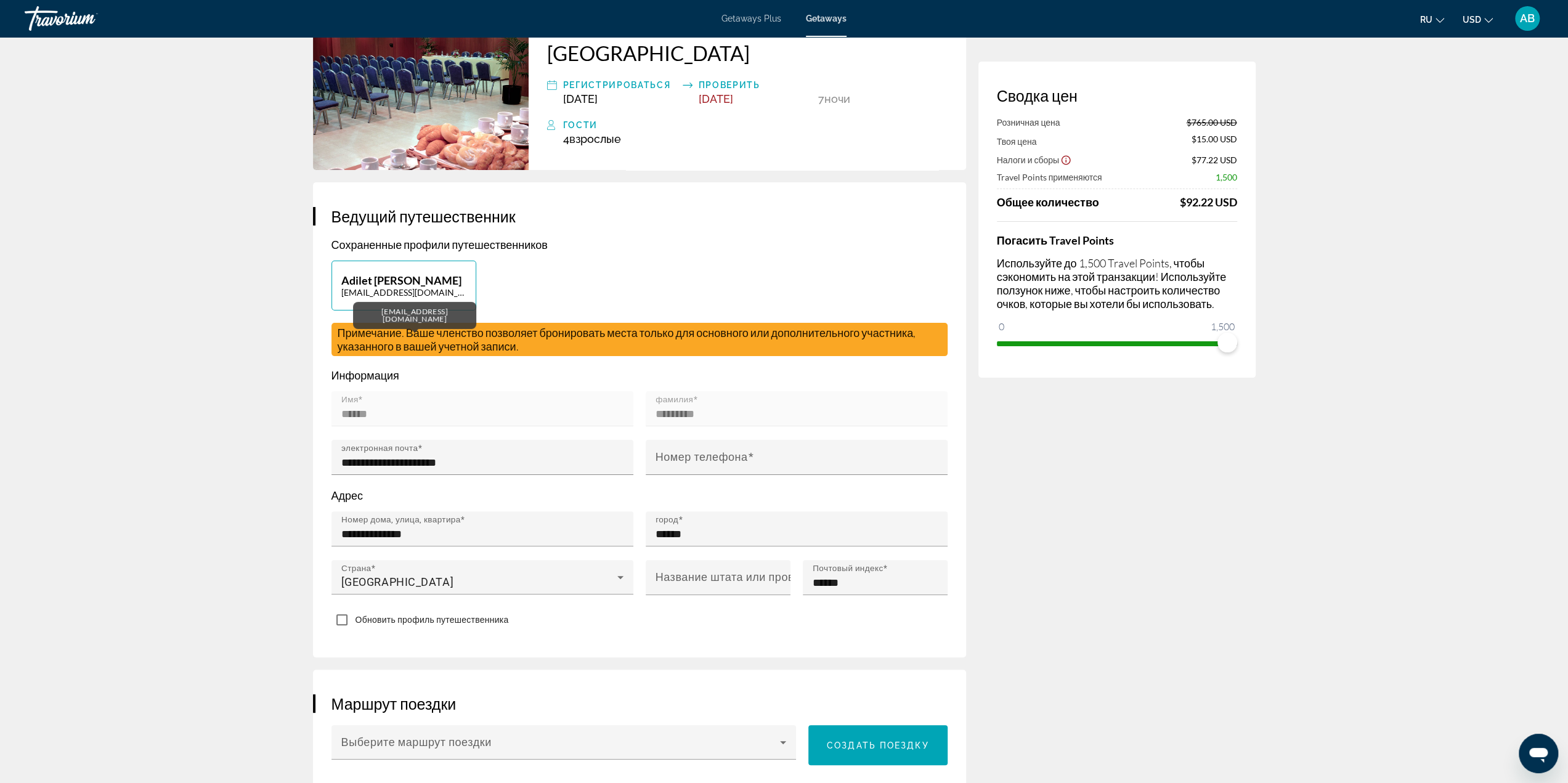
click at [454, 296] on p "adletcoc2003@gmail.com" at bounding box center [403, 292] width 125 height 10
type input "******"
type input "*********"
type input "**********"
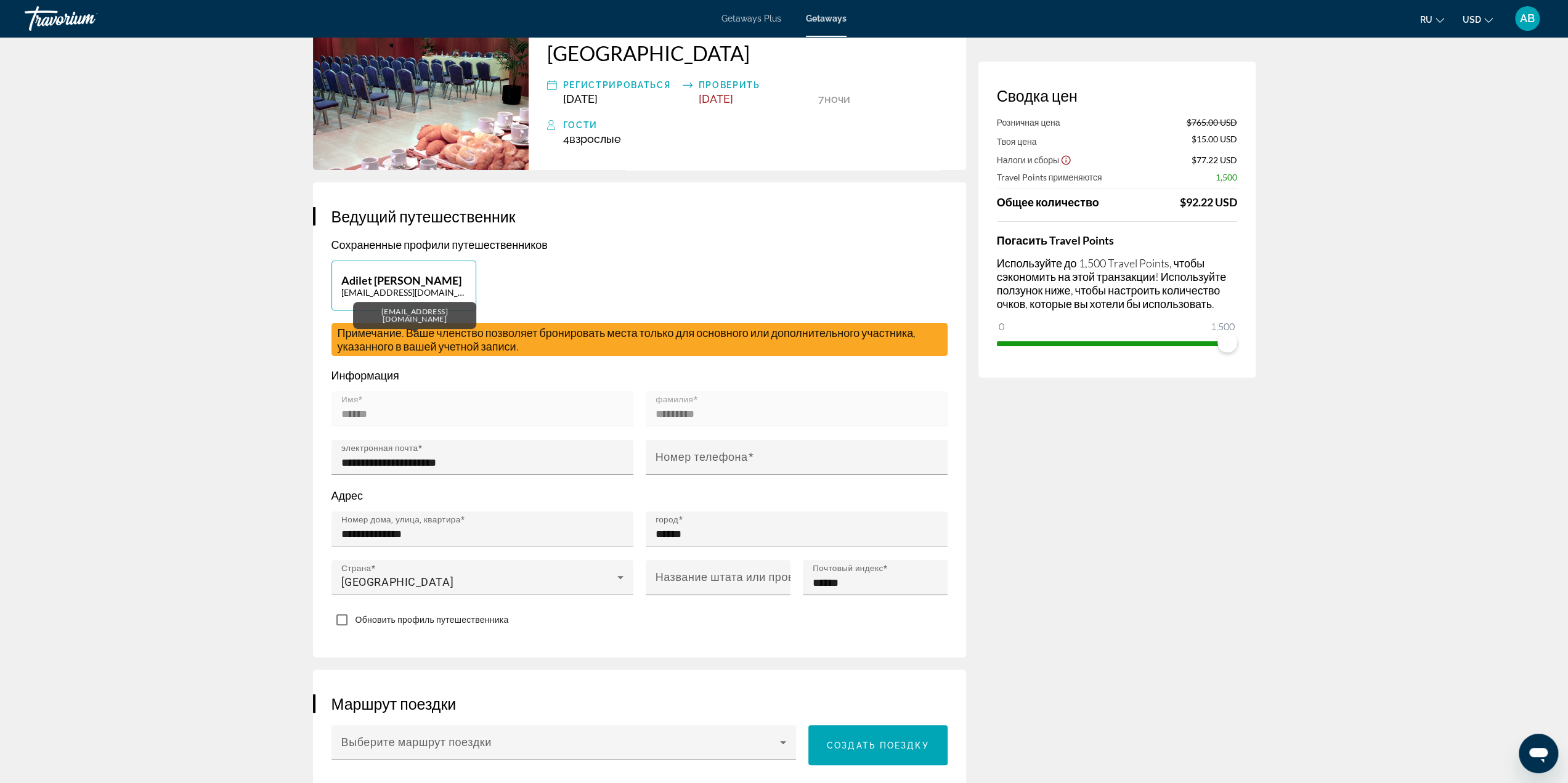
type input "******"
click at [610, 281] on div "Adilet Bektassov adletcoc2003@gmail.com" at bounding box center [639, 292] width 628 height 62
click at [548, 277] on div "Adilet Bektassov adletcoc2003@gmail.com" at bounding box center [639, 292] width 628 height 62
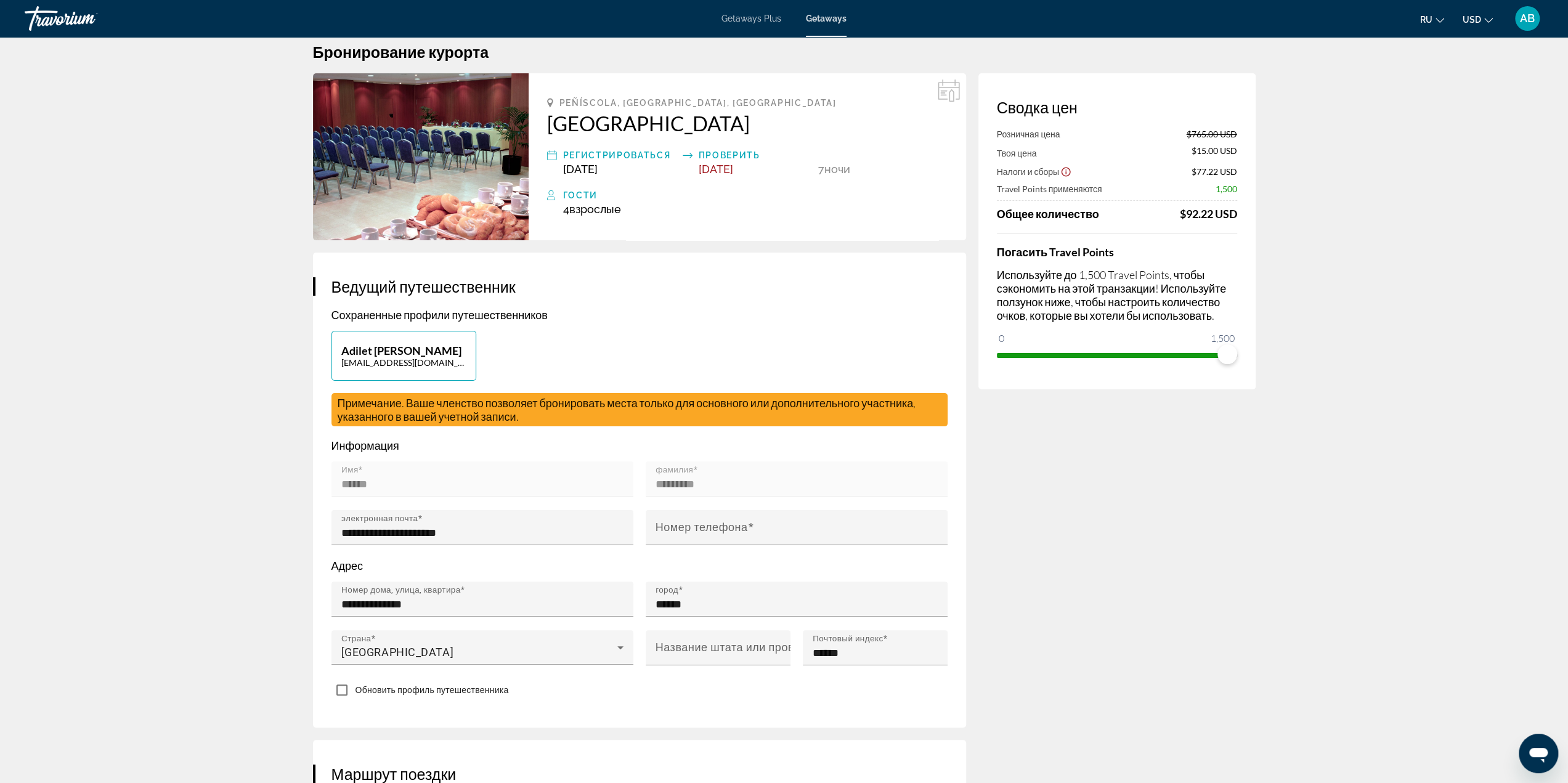
scroll to position [0, 0]
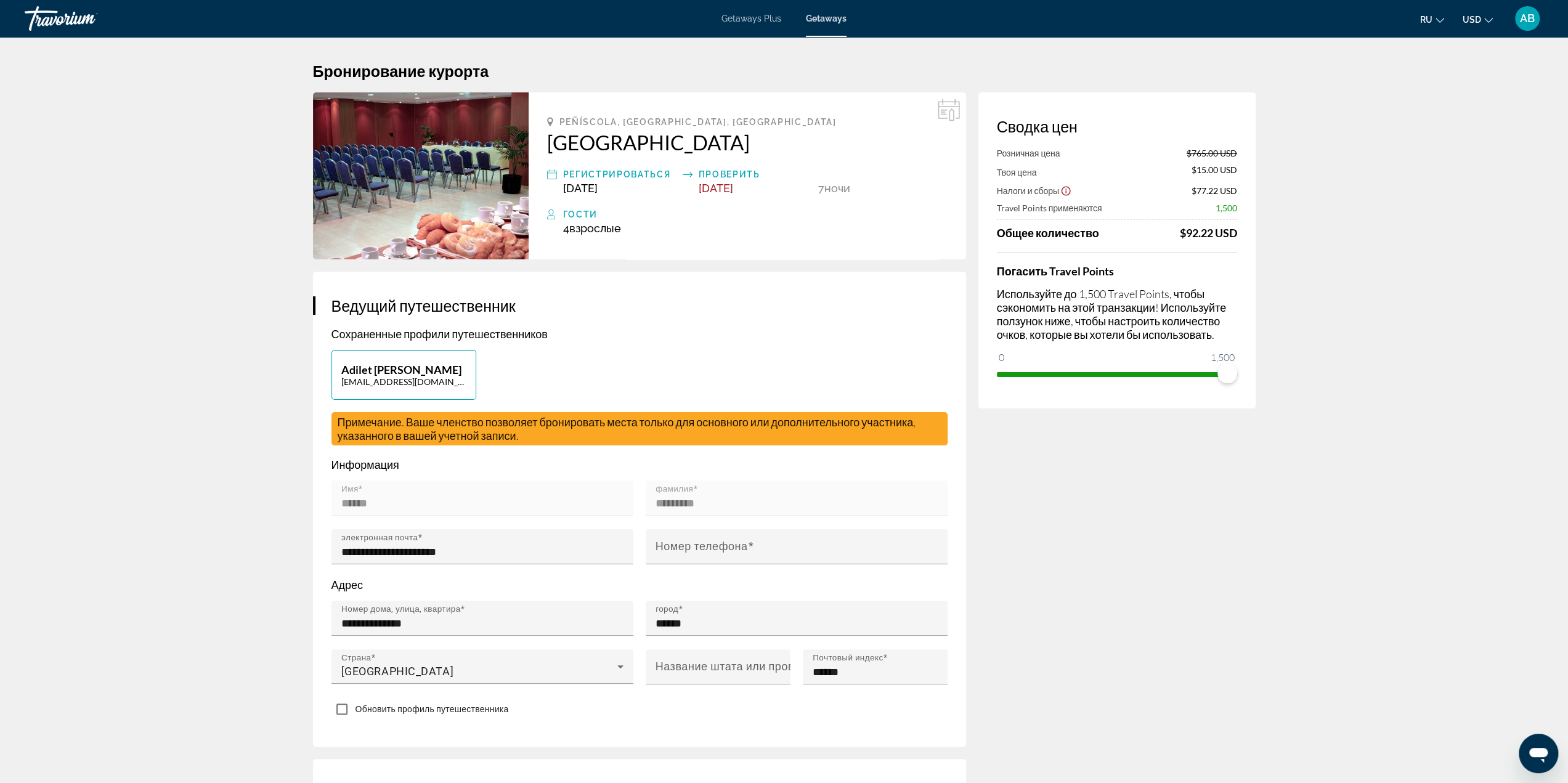
drag, startPoint x: 548, startPoint y: 215, endPoint x: 630, endPoint y: 198, distance: 83.7
click at [548, 215] on icon "Main content" at bounding box center [552, 215] width 10 height 15
click at [954, 117] on icon "Main content" at bounding box center [949, 110] width 22 height 22
click at [573, 118] on span "Peñíscola, [GEOGRAPHIC_DATA], [GEOGRAPHIC_DATA]" at bounding box center [698, 122] width 277 height 10
click at [604, 144] on h2 "[GEOGRAPHIC_DATA]" at bounding box center [747, 142] width 401 height 25
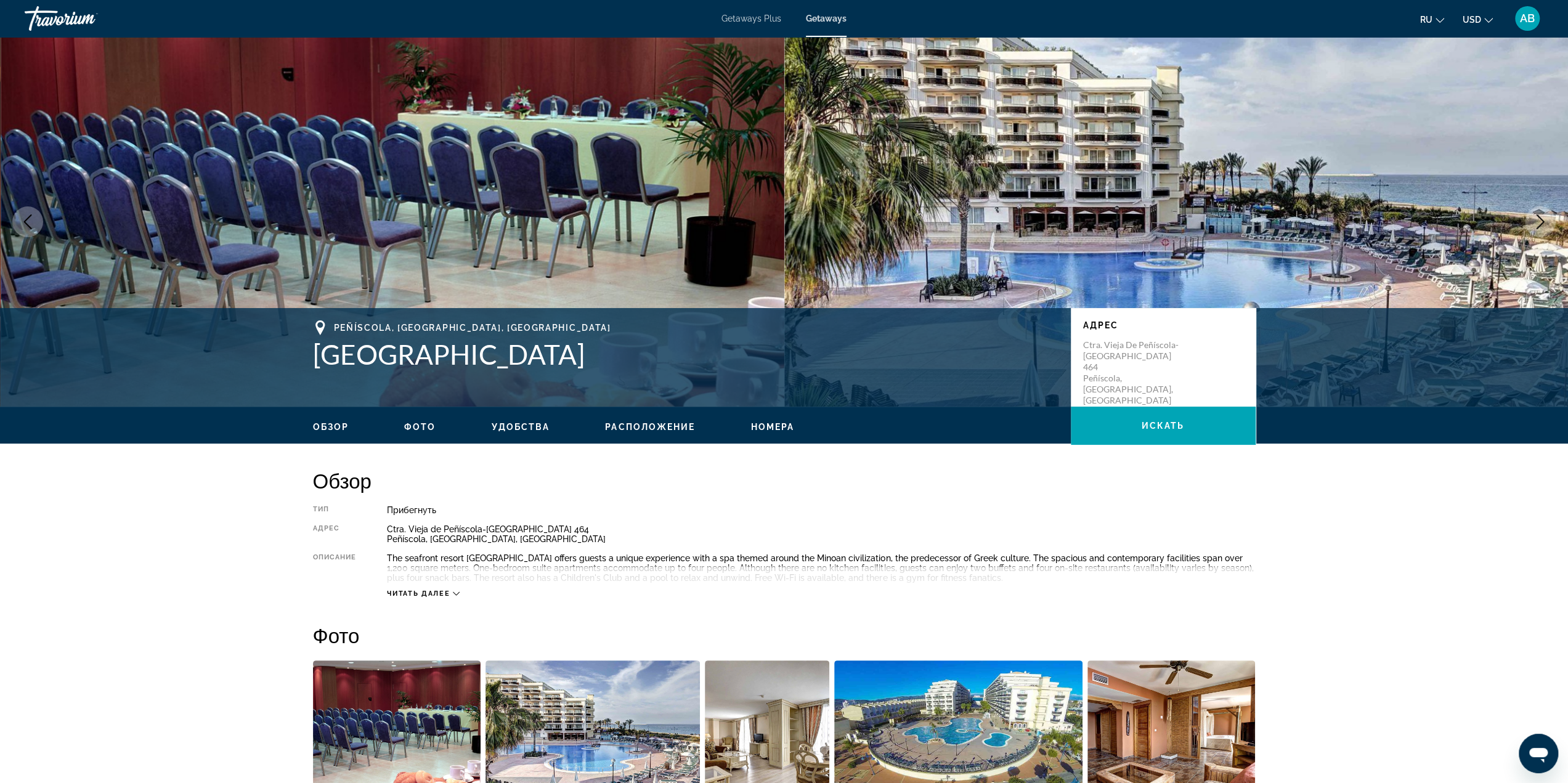
scroll to position [247, 0]
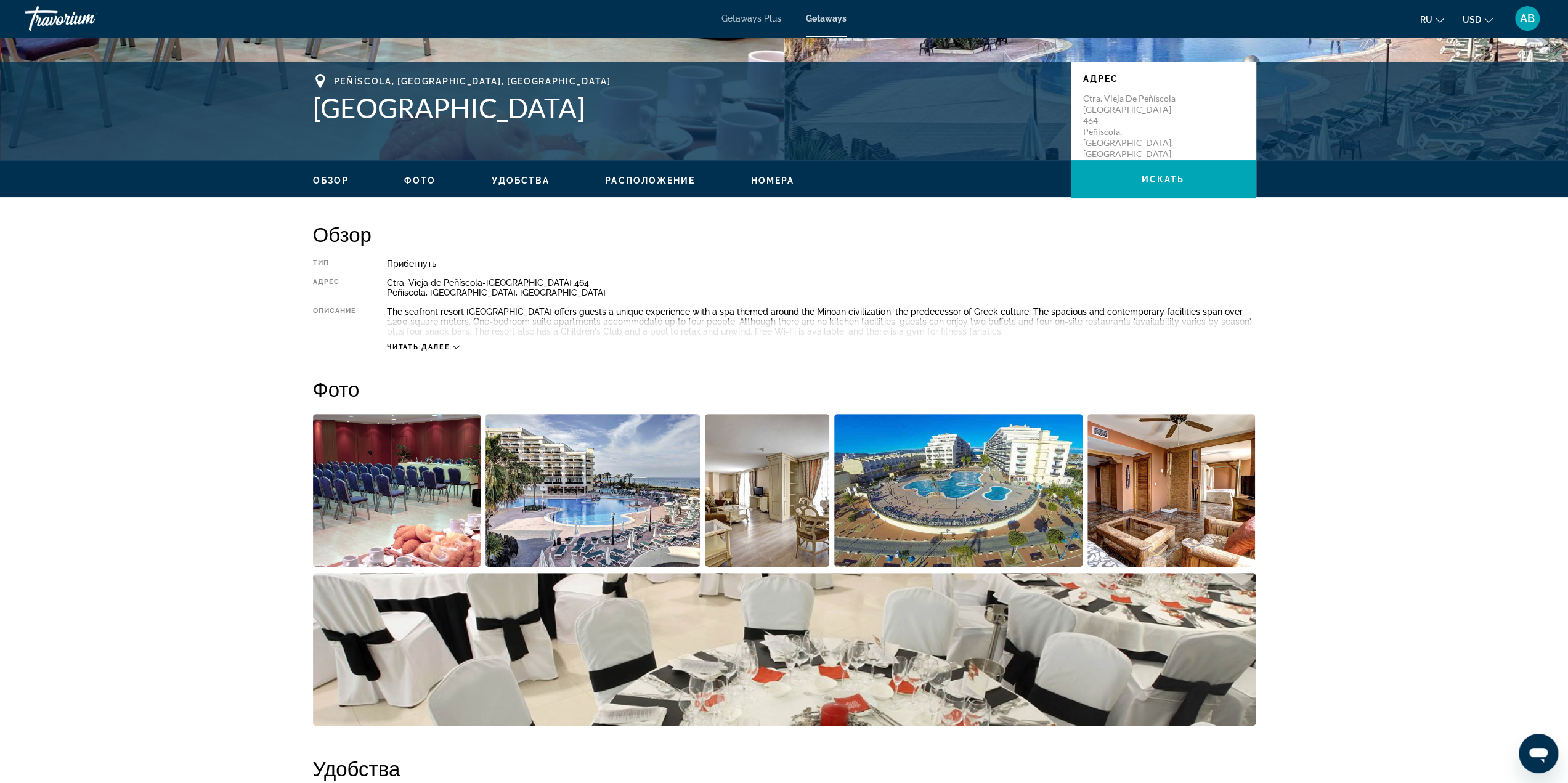
click at [453, 343] on button "Читать далее" at bounding box center [423, 347] width 72 height 9
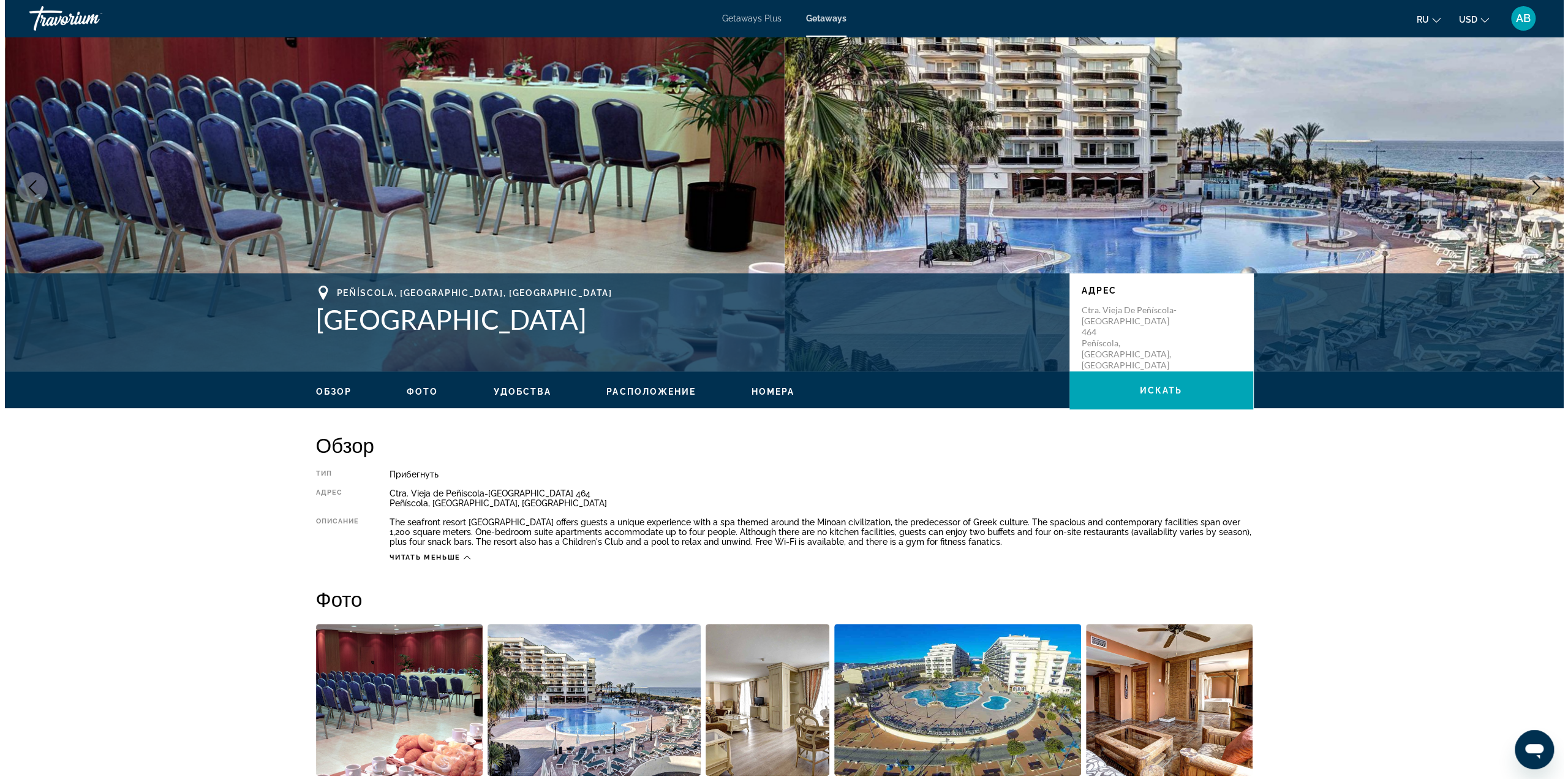
scroll to position [0, 0]
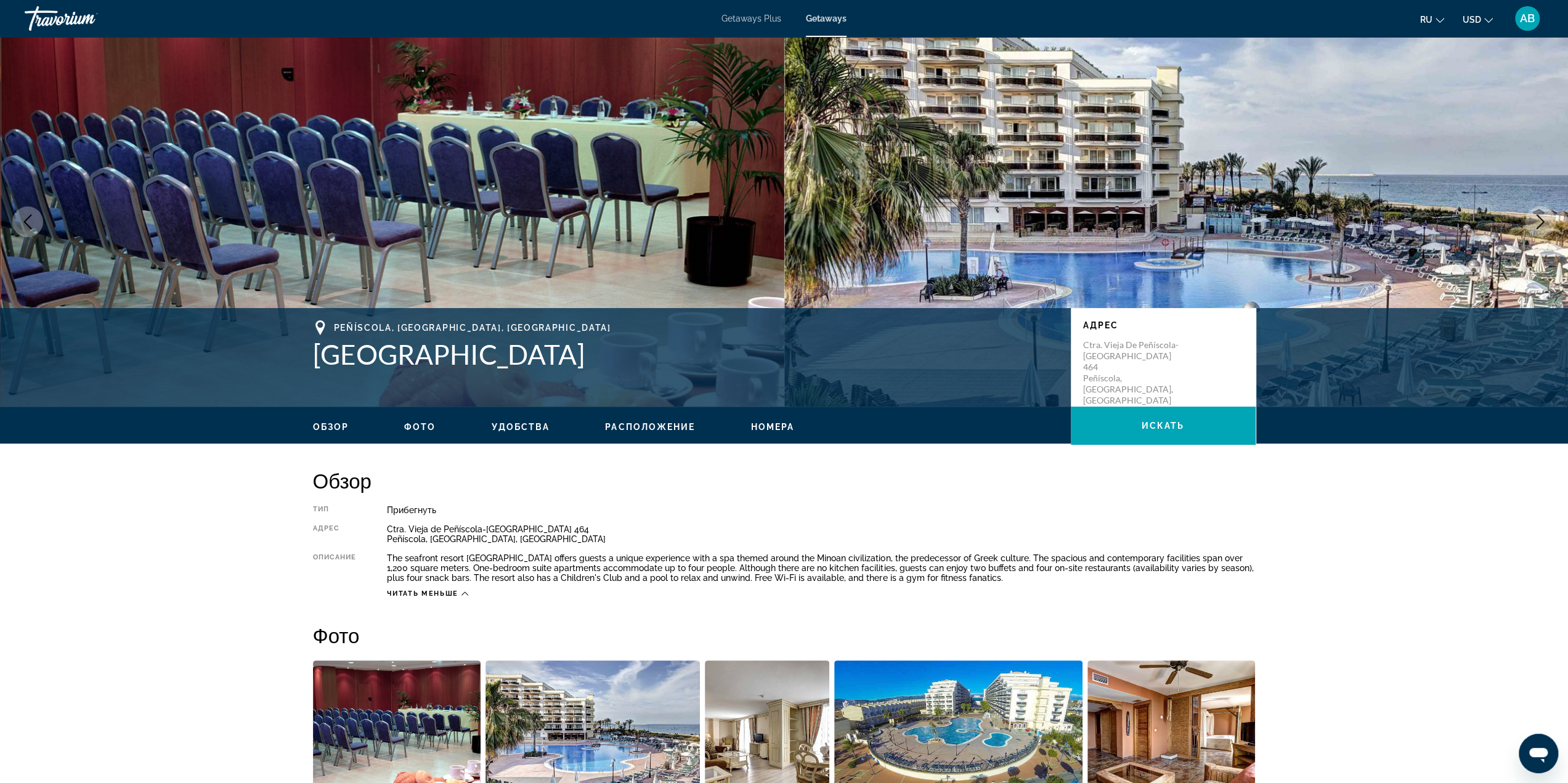
click at [1529, 26] on div "AB" at bounding box center [1527, 18] width 25 height 25
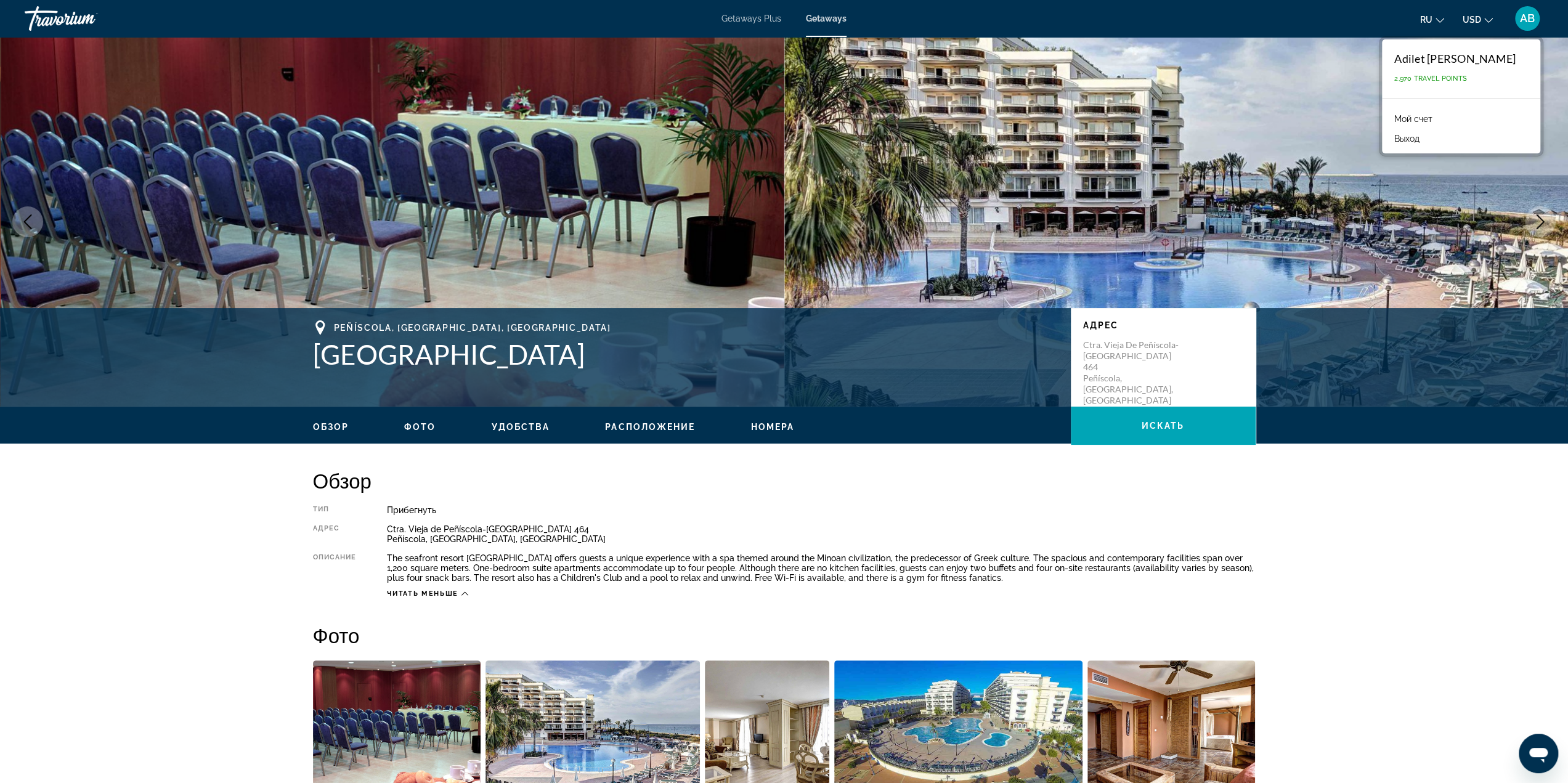
click at [1439, 119] on link "Мой счет" at bounding box center [1413, 118] width 50 height 16
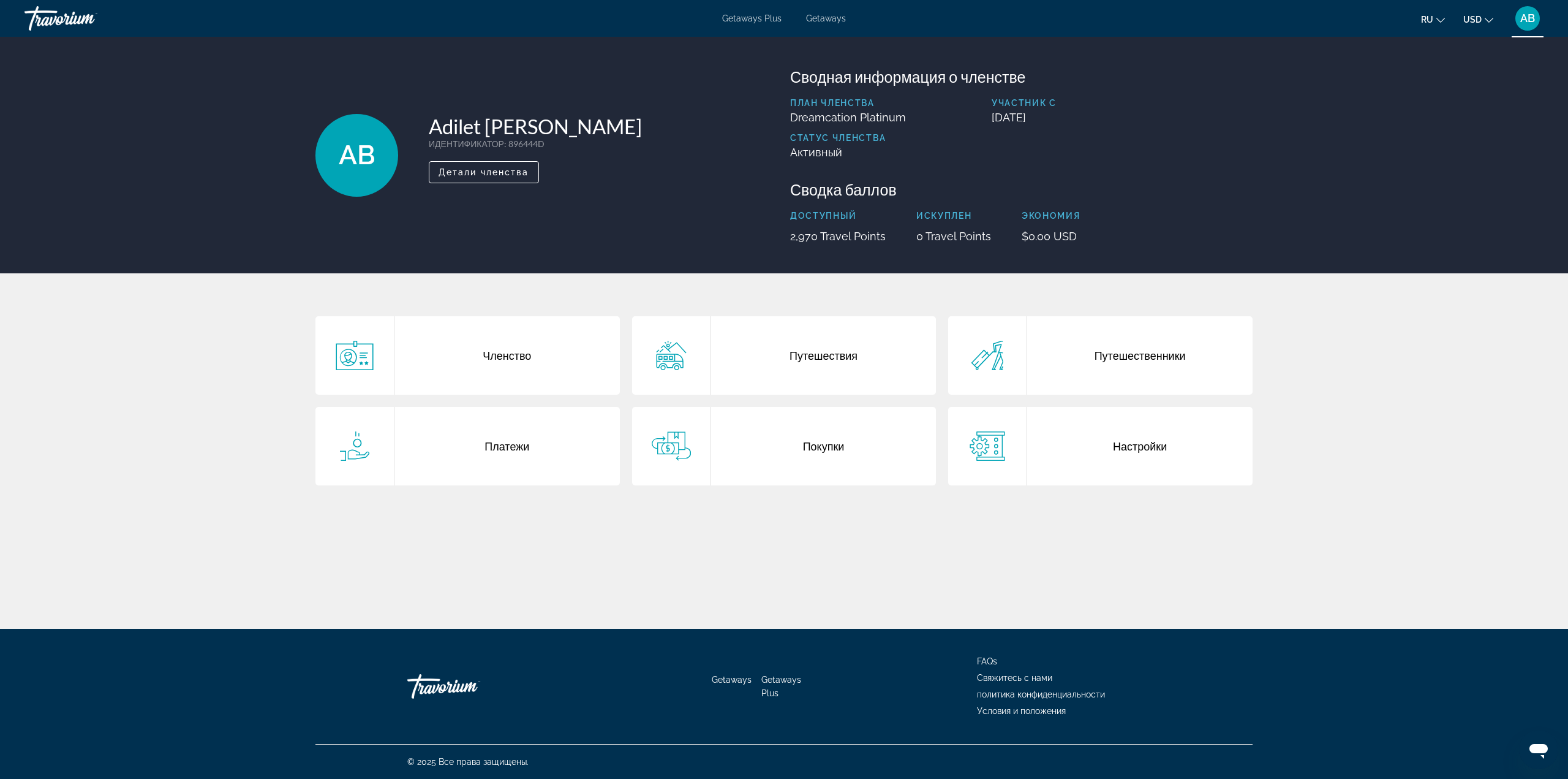
click at [1039, 362] on div "Путешественники" at bounding box center [1140, 356] width 225 height 78
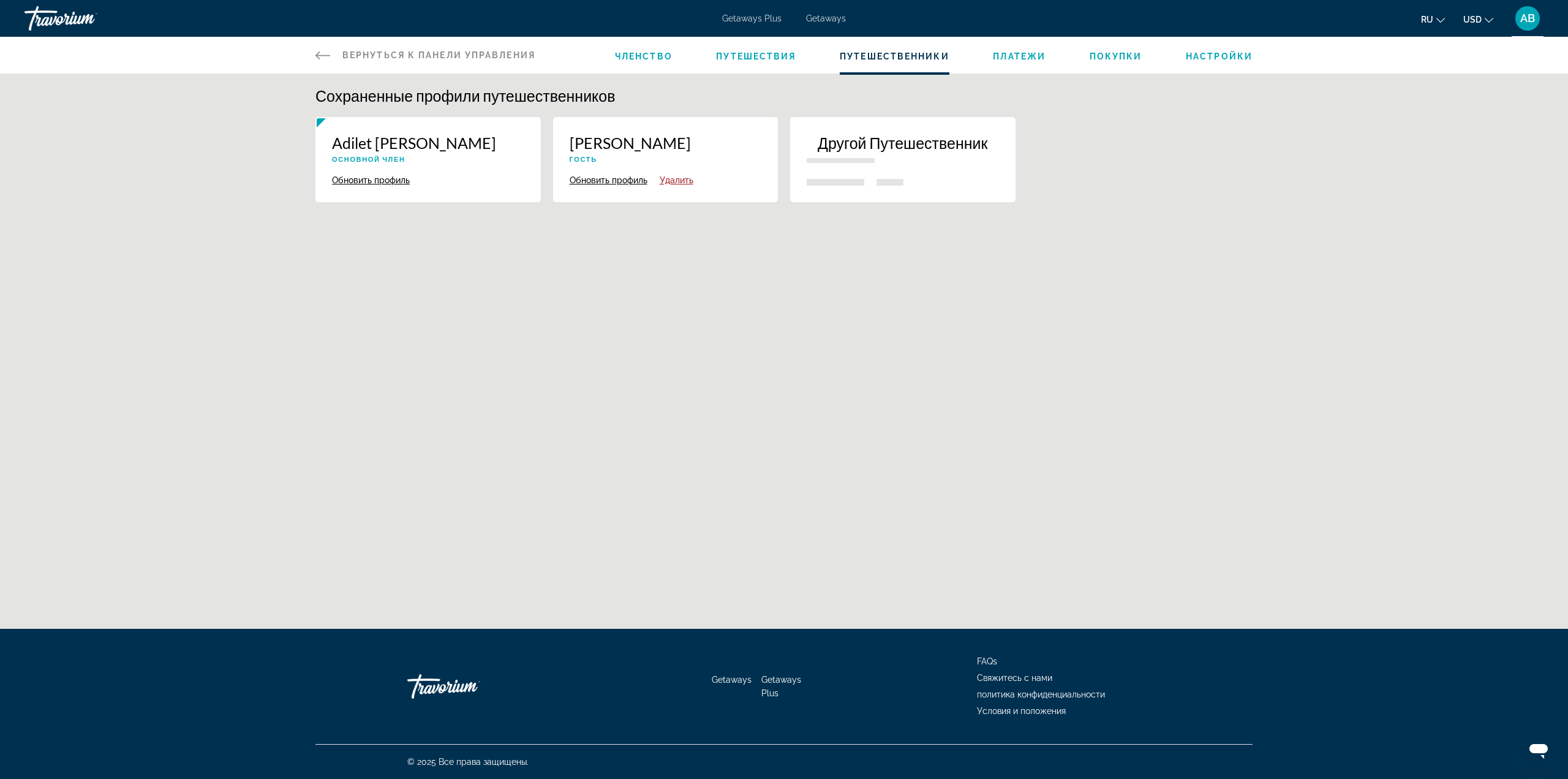
click at [620, 180] on button "Обновить профиль" at bounding box center [608, 181] width 77 height 11
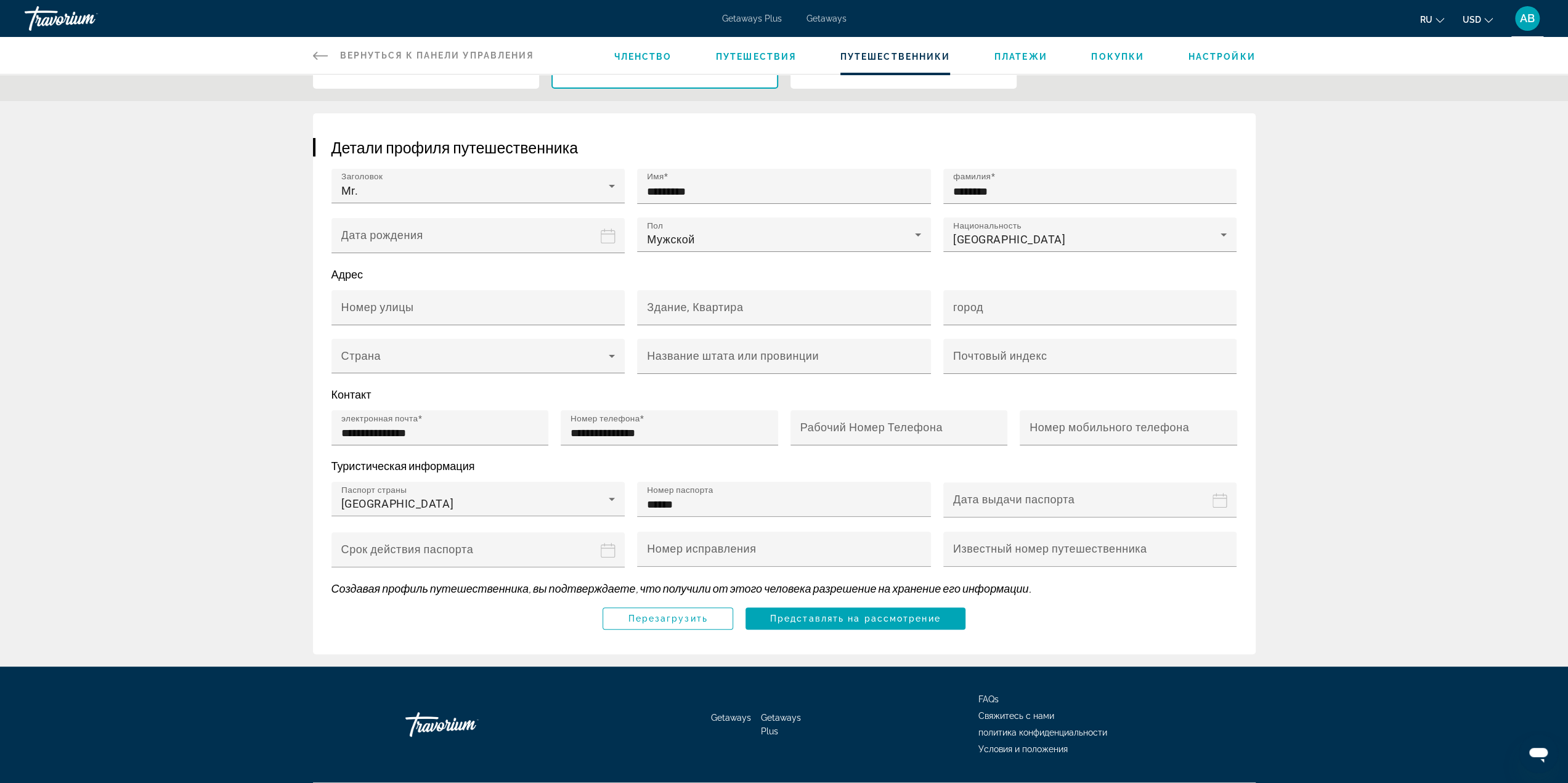
scroll to position [144, 0]
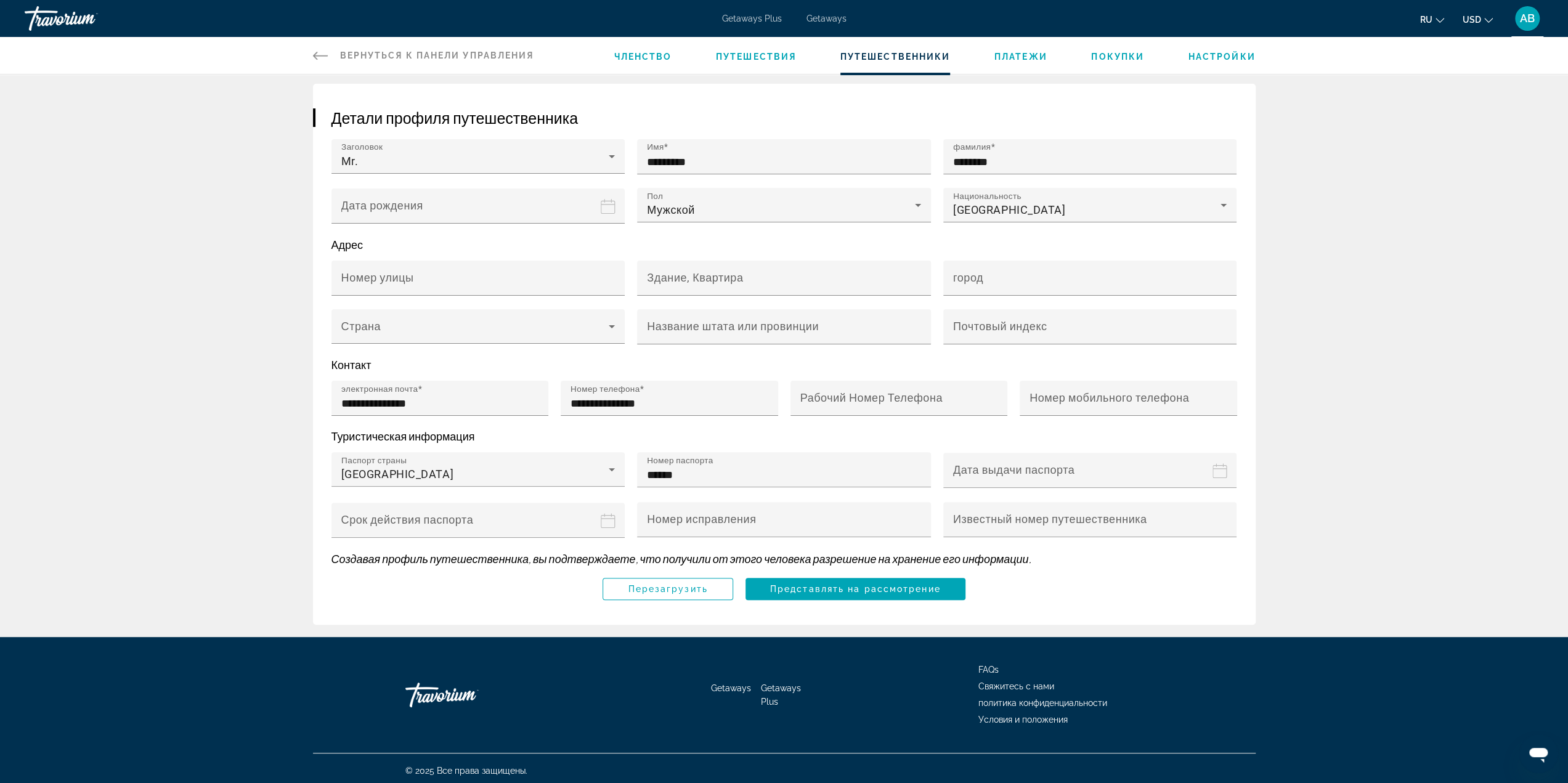
click at [1389, 561] on div "Сохраненные профили путешественников Adilet Bektassov Основной член Обновить пр…" at bounding box center [784, 284] width 1568 height 781
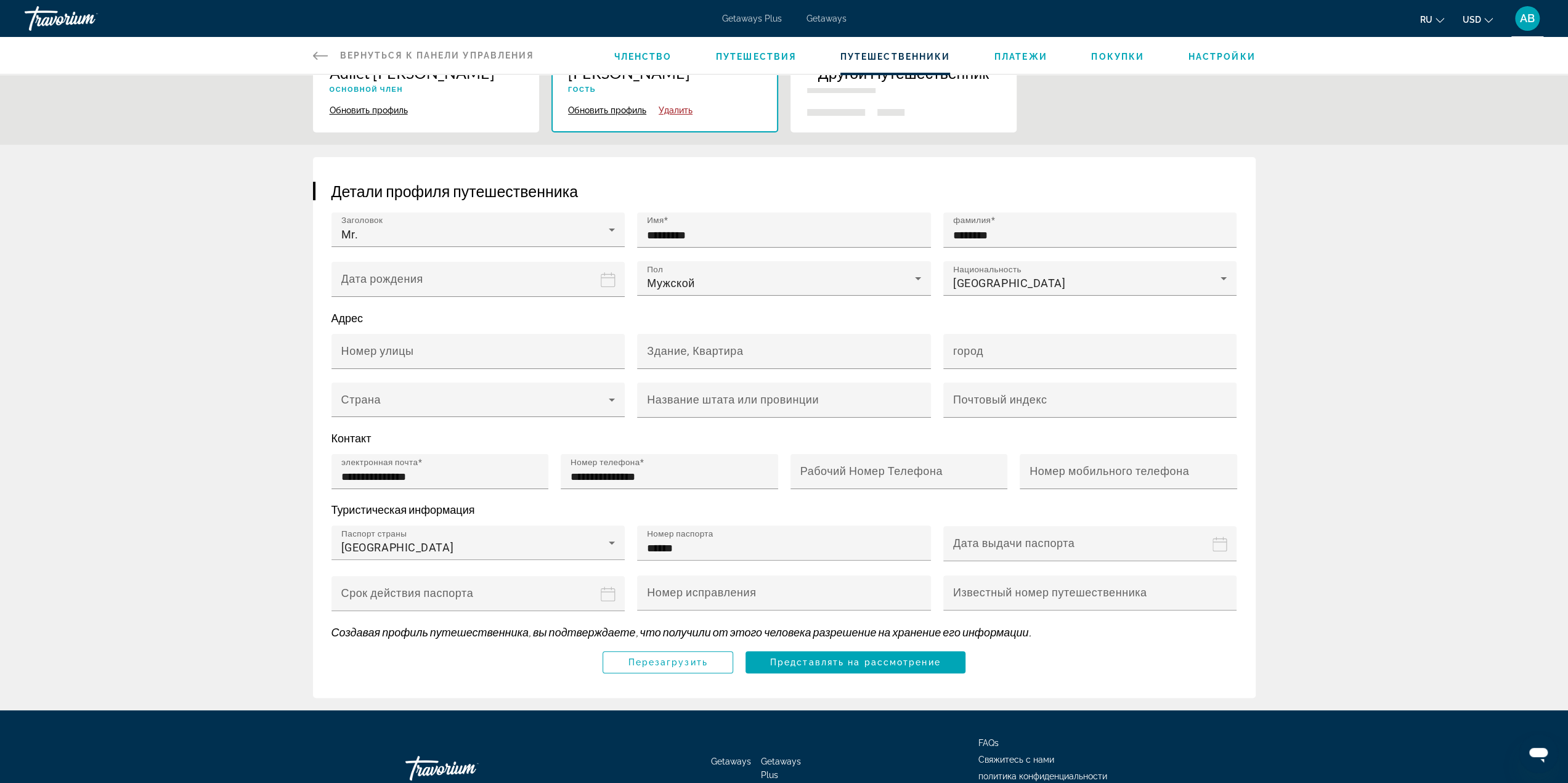
scroll to position [0, 0]
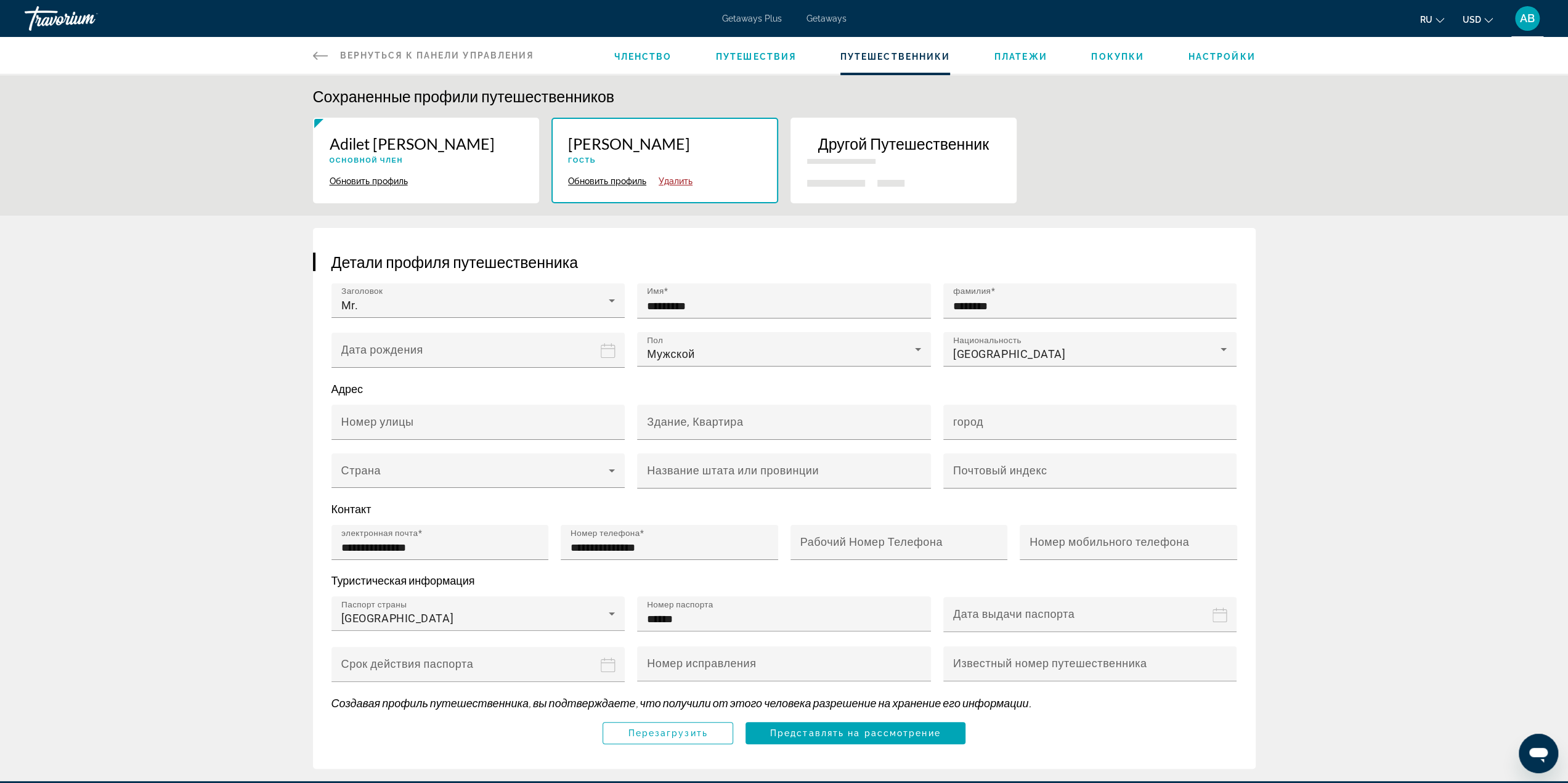
click at [491, 159] on p "Основной член" at bounding box center [426, 160] width 193 height 8
click at [370, 145] on p "Adilet Bektassov" at bounding box center [426, 143] width 193 height 18
click at [361, 187] on div "Adilet Bektassov Основной член Обновить профиль Удалить" at bounding box center [425, 160] width 226 height 85
click at [370, 180] on button "Обновить профиль" at bounding box center [369, 182] width 78 height 11
type input "******"
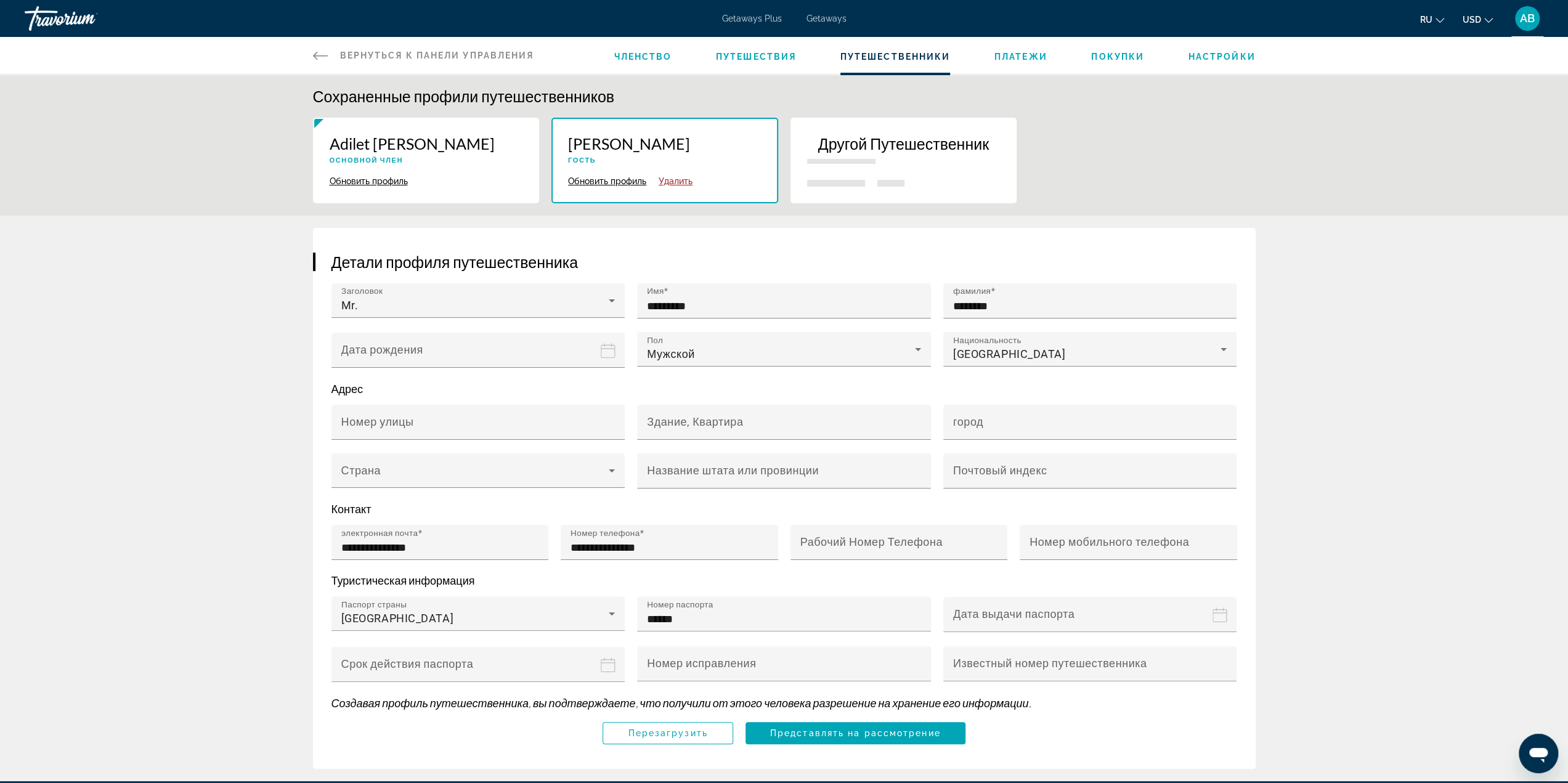
type input "*********"
type input "**********"
type input "******"
type input "**********"
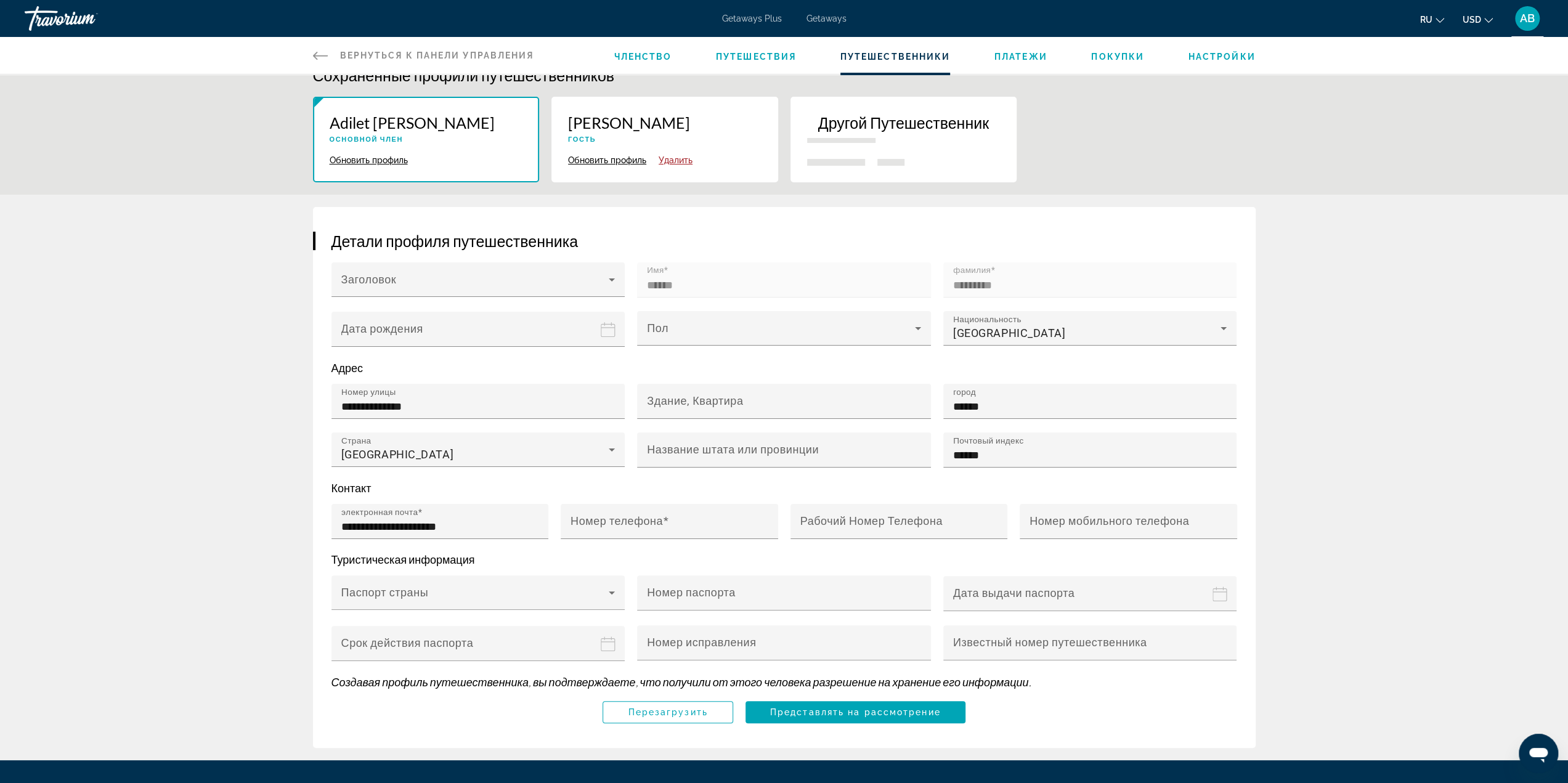
click at [585, 160] on button "Обновить профиль" at bounding box center [607, 160] width 78 height 11
type input "*********"
type input "********"
type input "**********"
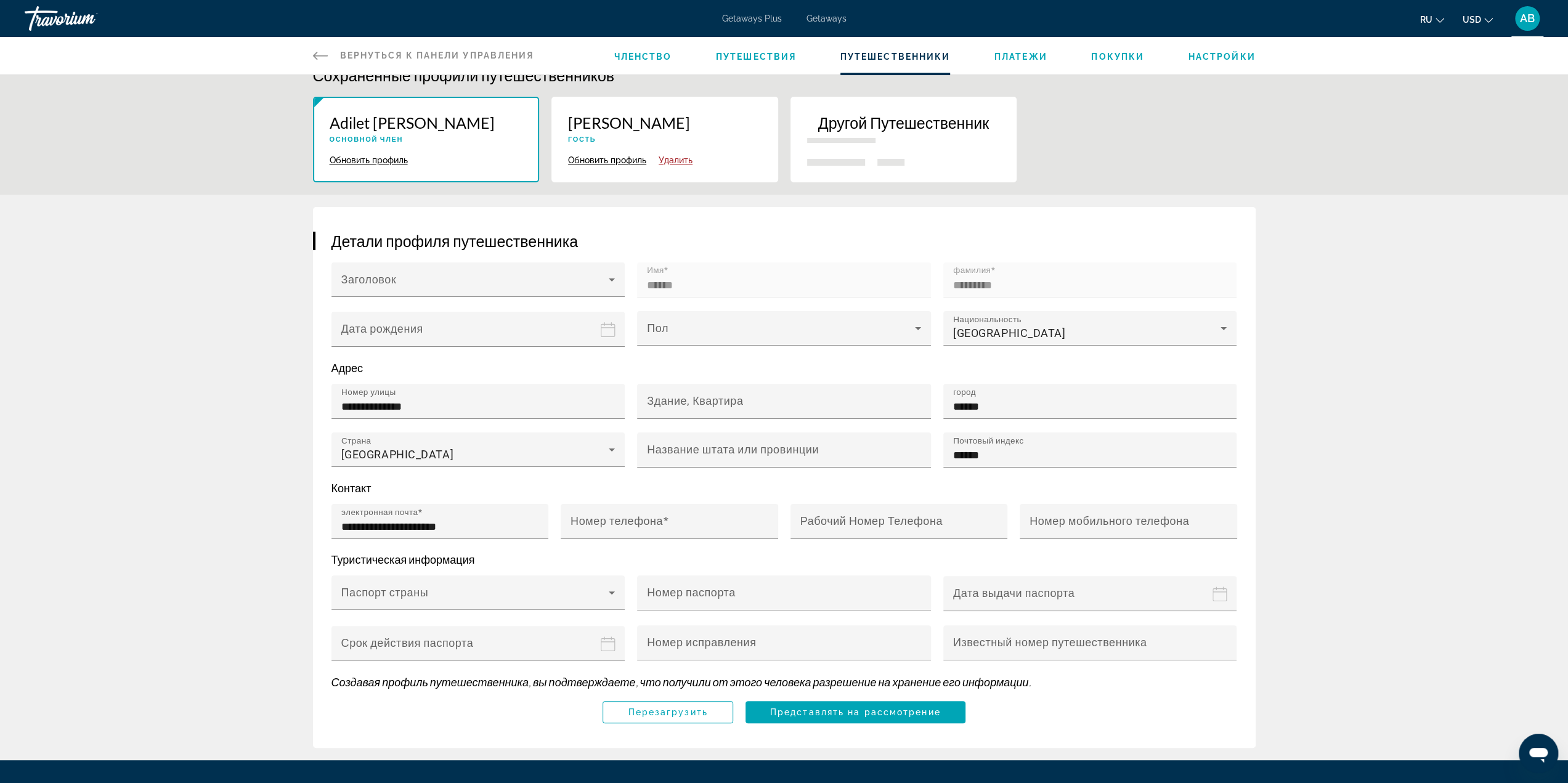
type input "******"
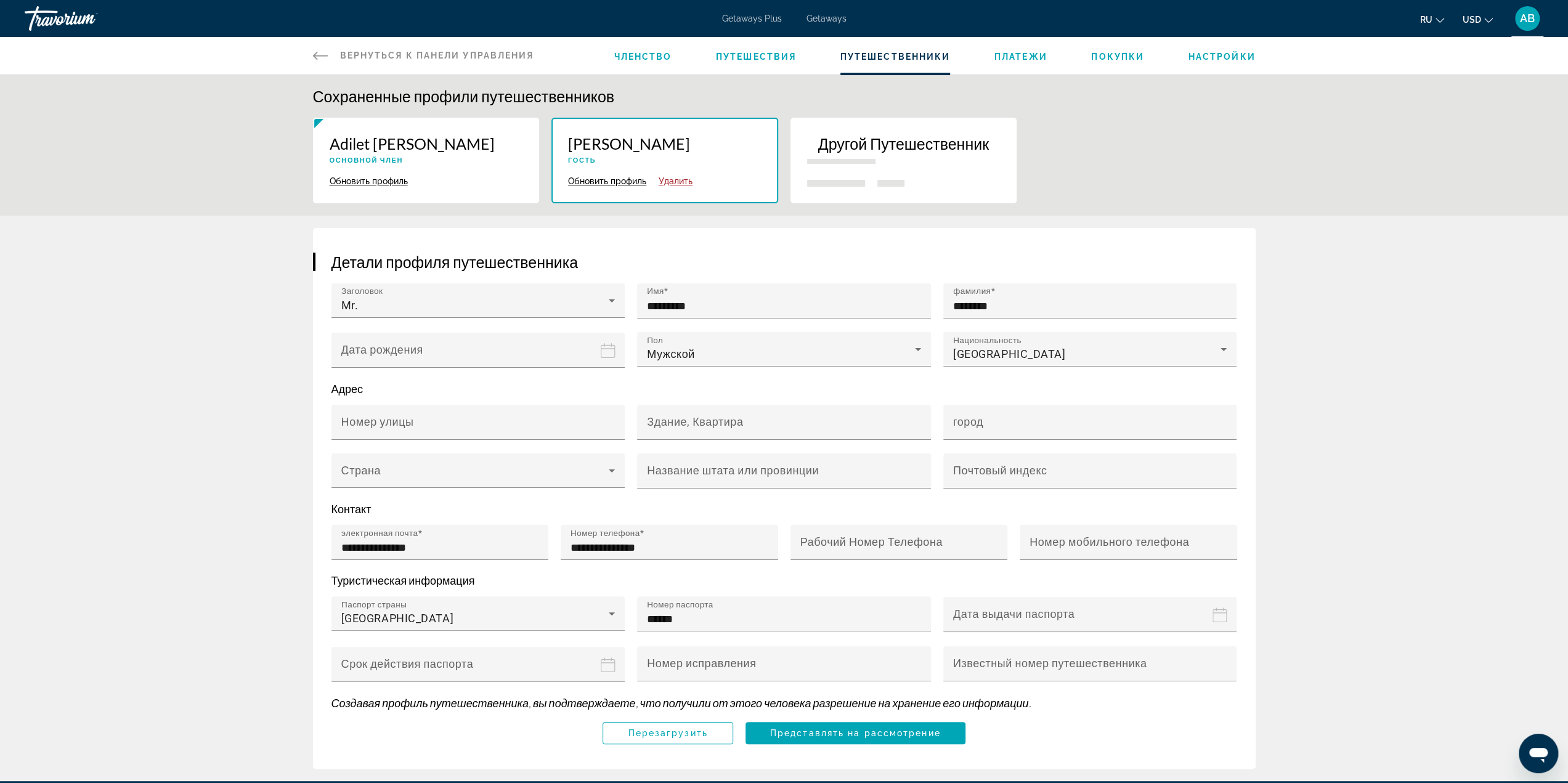
click at [393, 178] on button "Обновить профиль" at bounding box center [369, 182] width 78 height 11
type input "******"
type input "*********"
type input "**********"
type input "******"
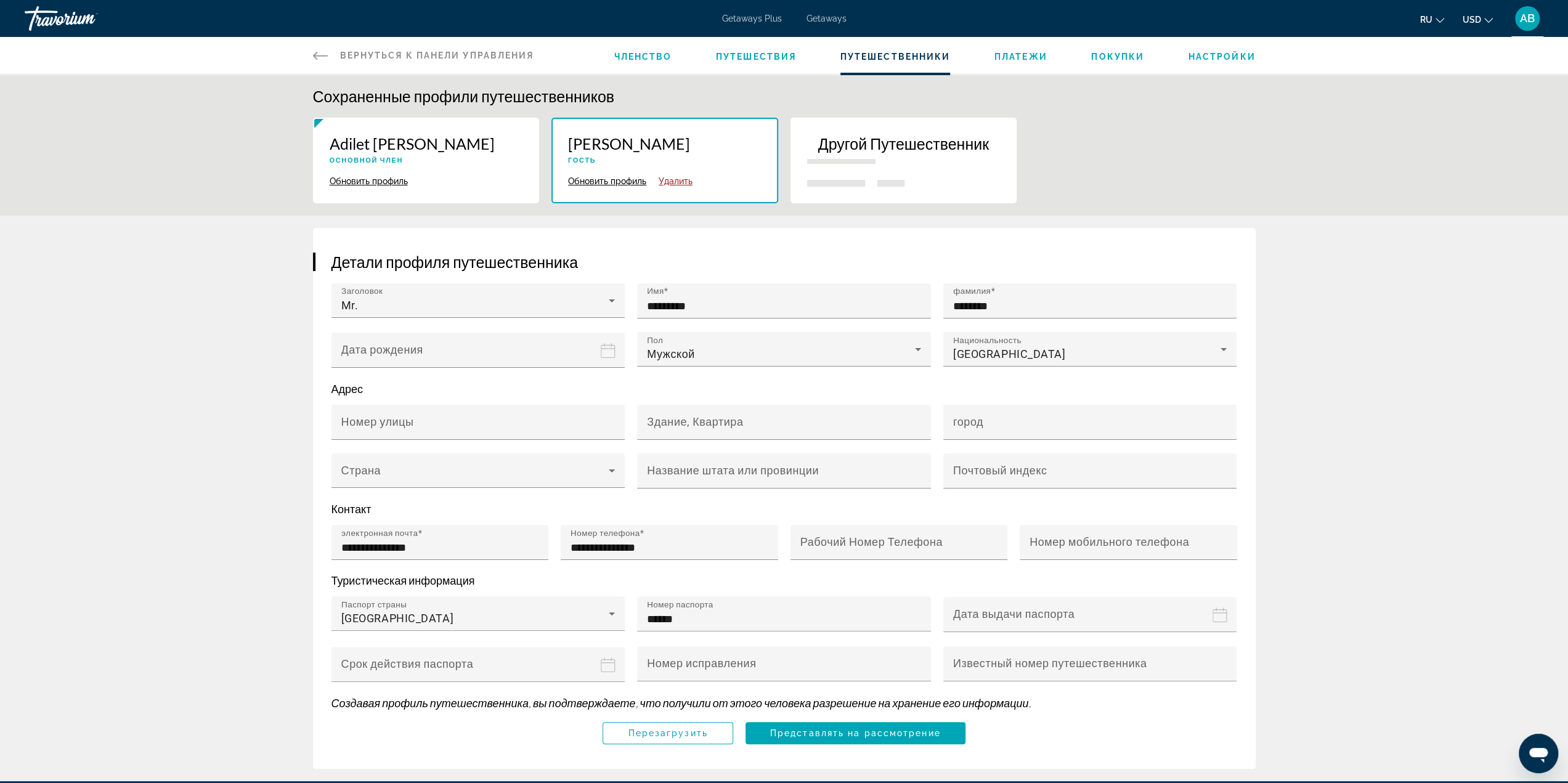
type input "******"
type input "**********"
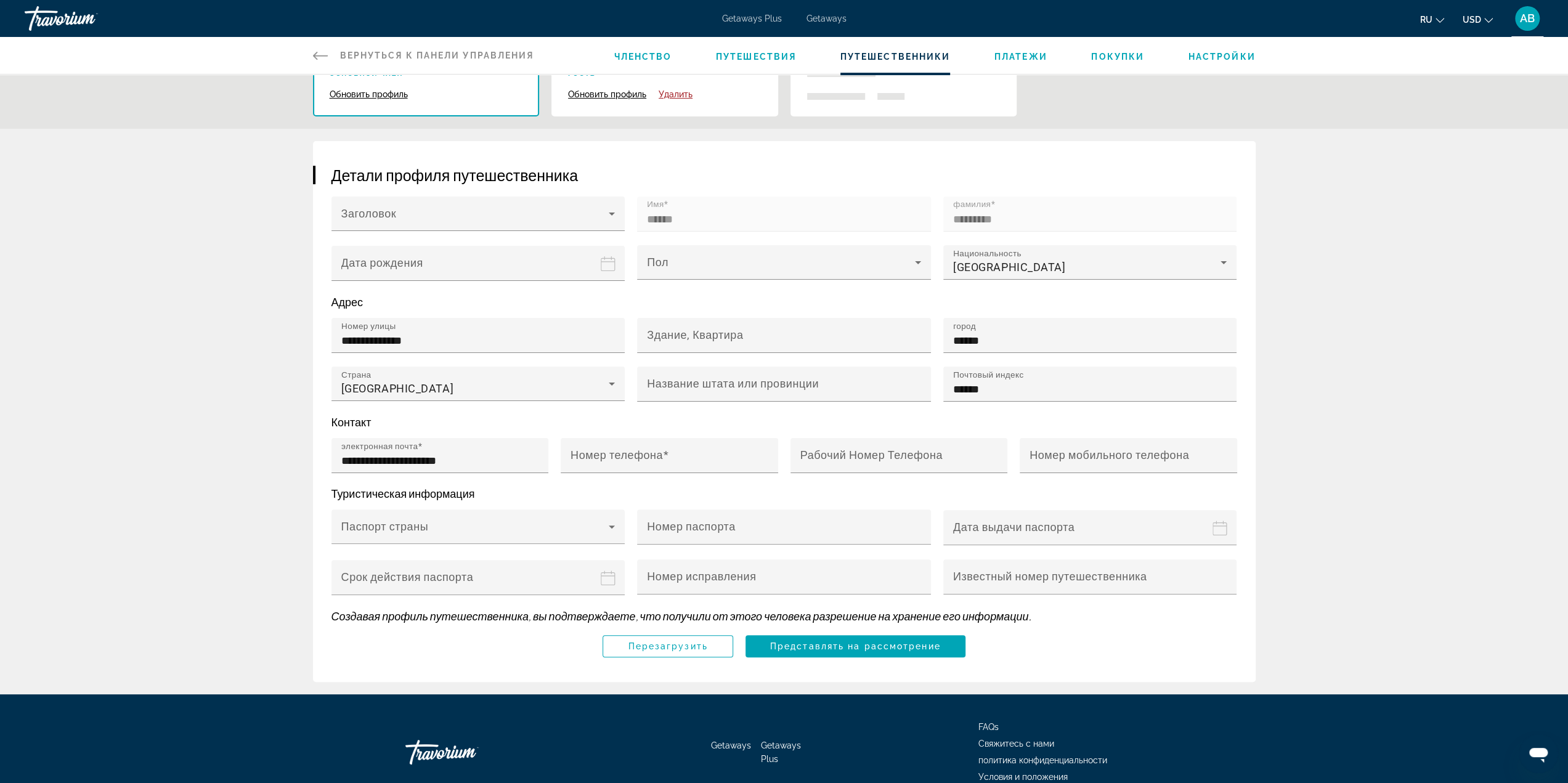
scroll to position [21, 0]
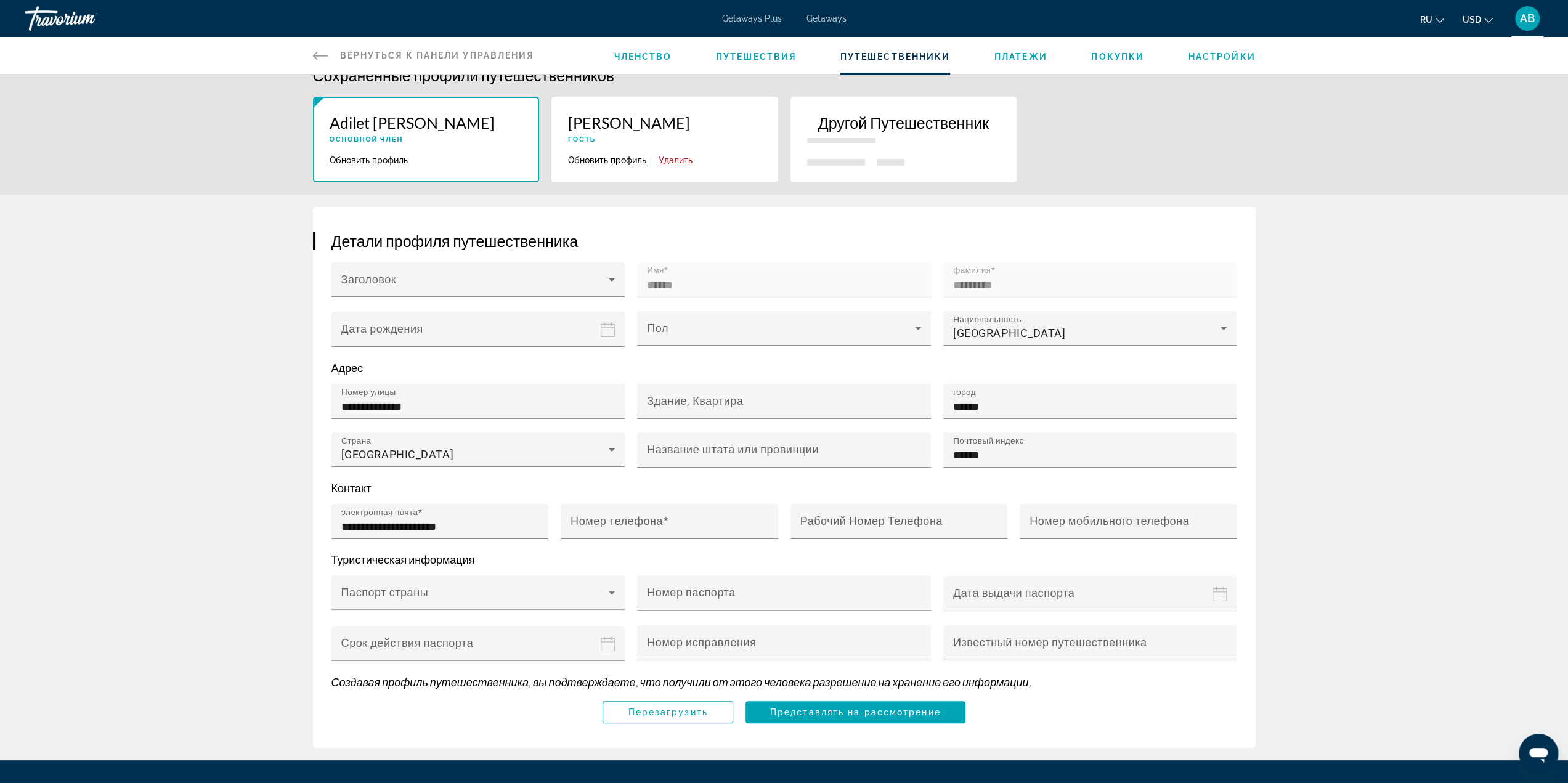
click at [578, 158] on button "Обновить профиль" at bounding box center [607, 160] width 78 height 11
type input "*********"
type input "********"
type input "**********"
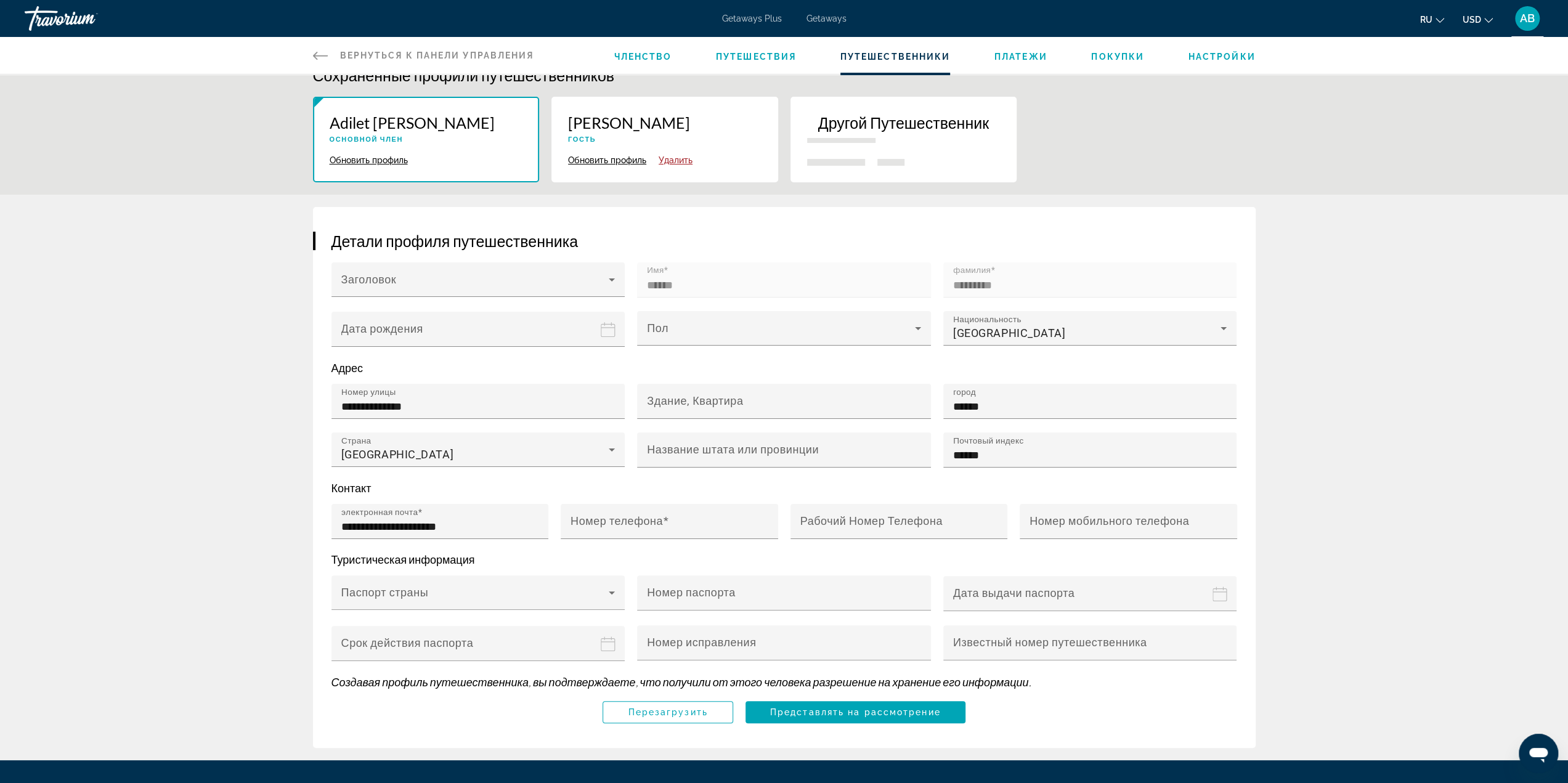
type input "******"
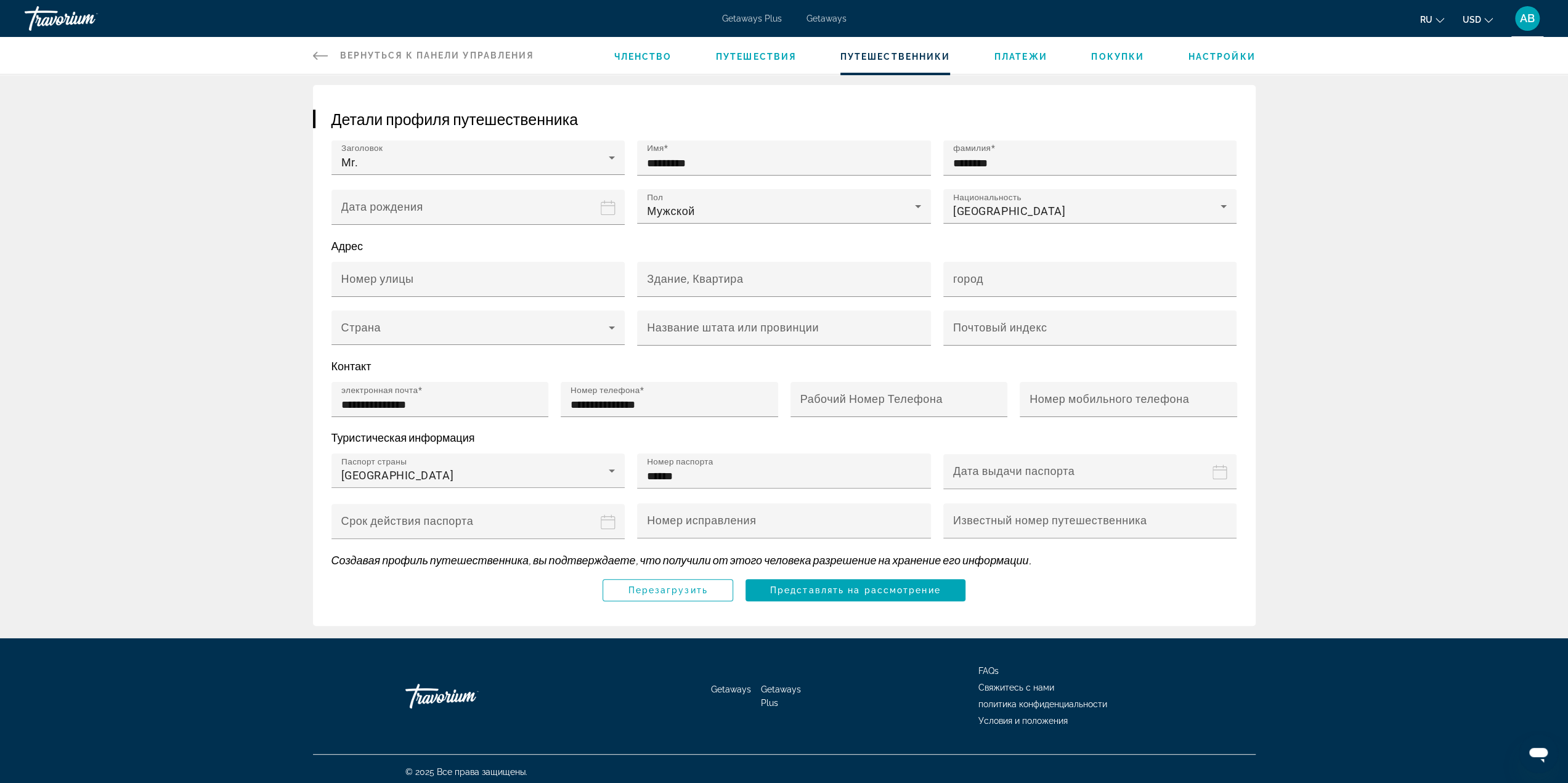
scroll to position [144, 0]
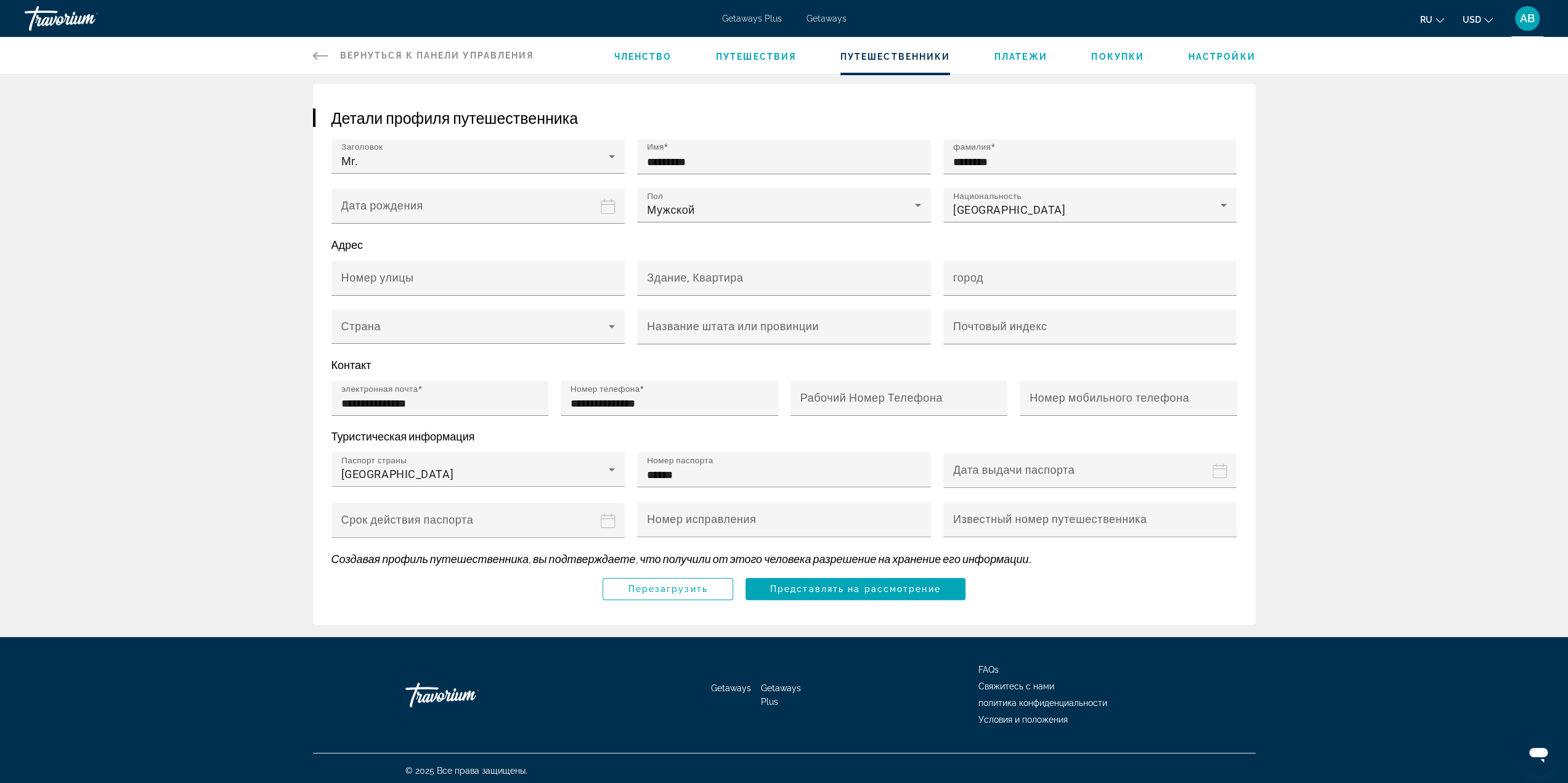
click at [1404, 438] on div "Сохраненные профили путешественников Adilet Bektassov Основной член Обновить пр…" at bounding box center [784, 284] width 1568 height 781
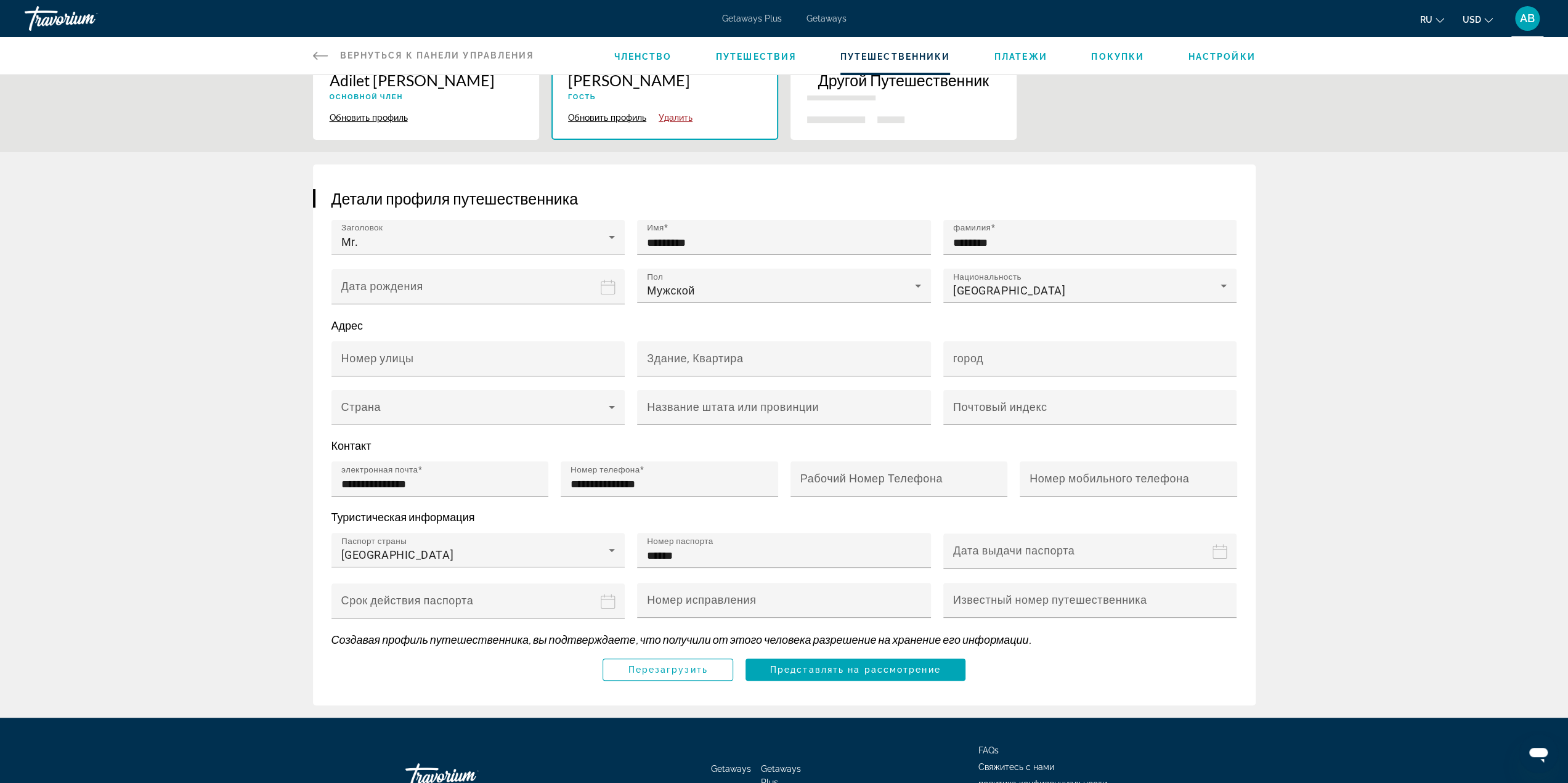
scroll to position [0, 0]
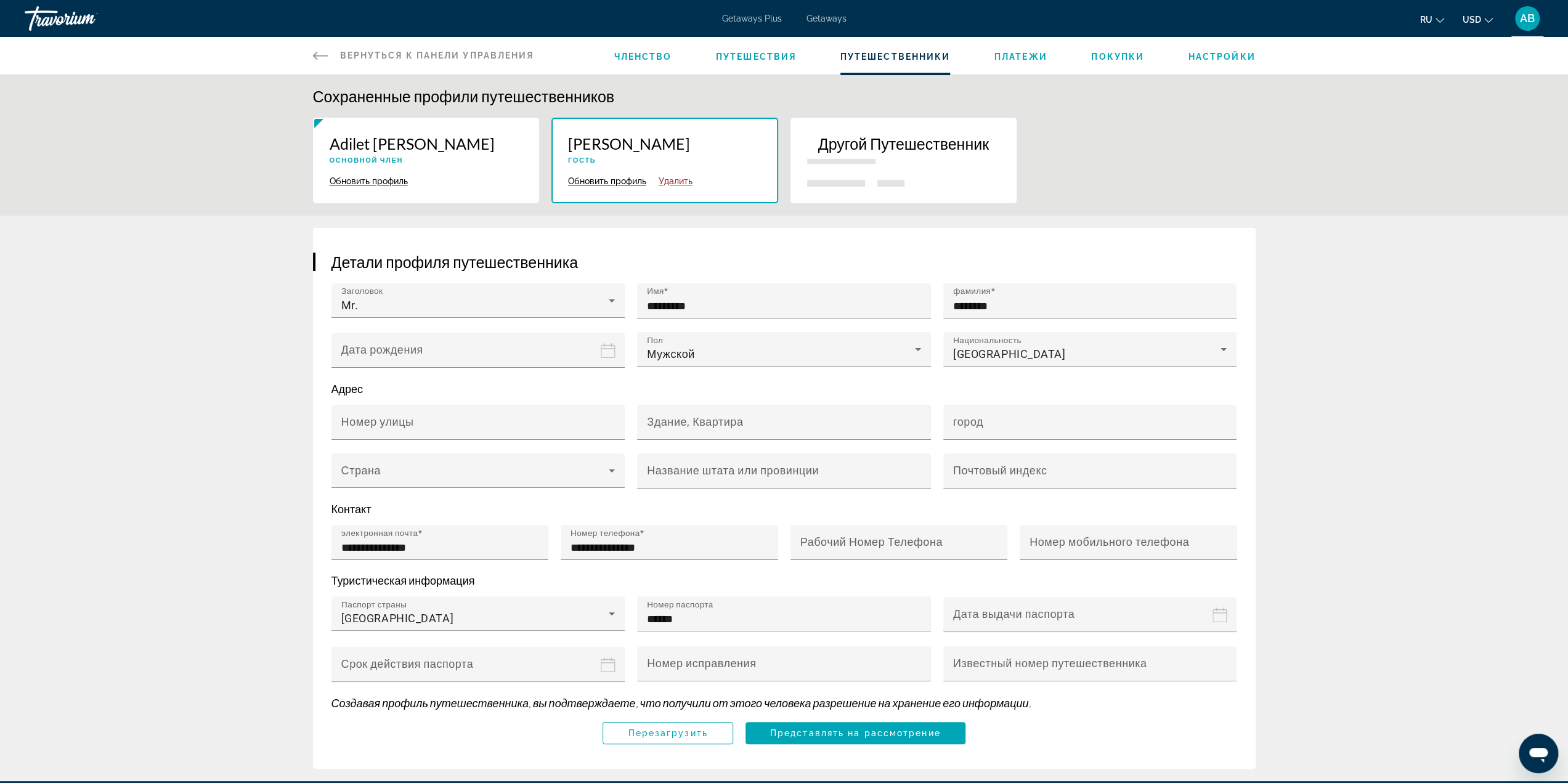
click at [966, 160] on div "Другой Путешественник" at bounding box center [903, 153] width 193 height 39
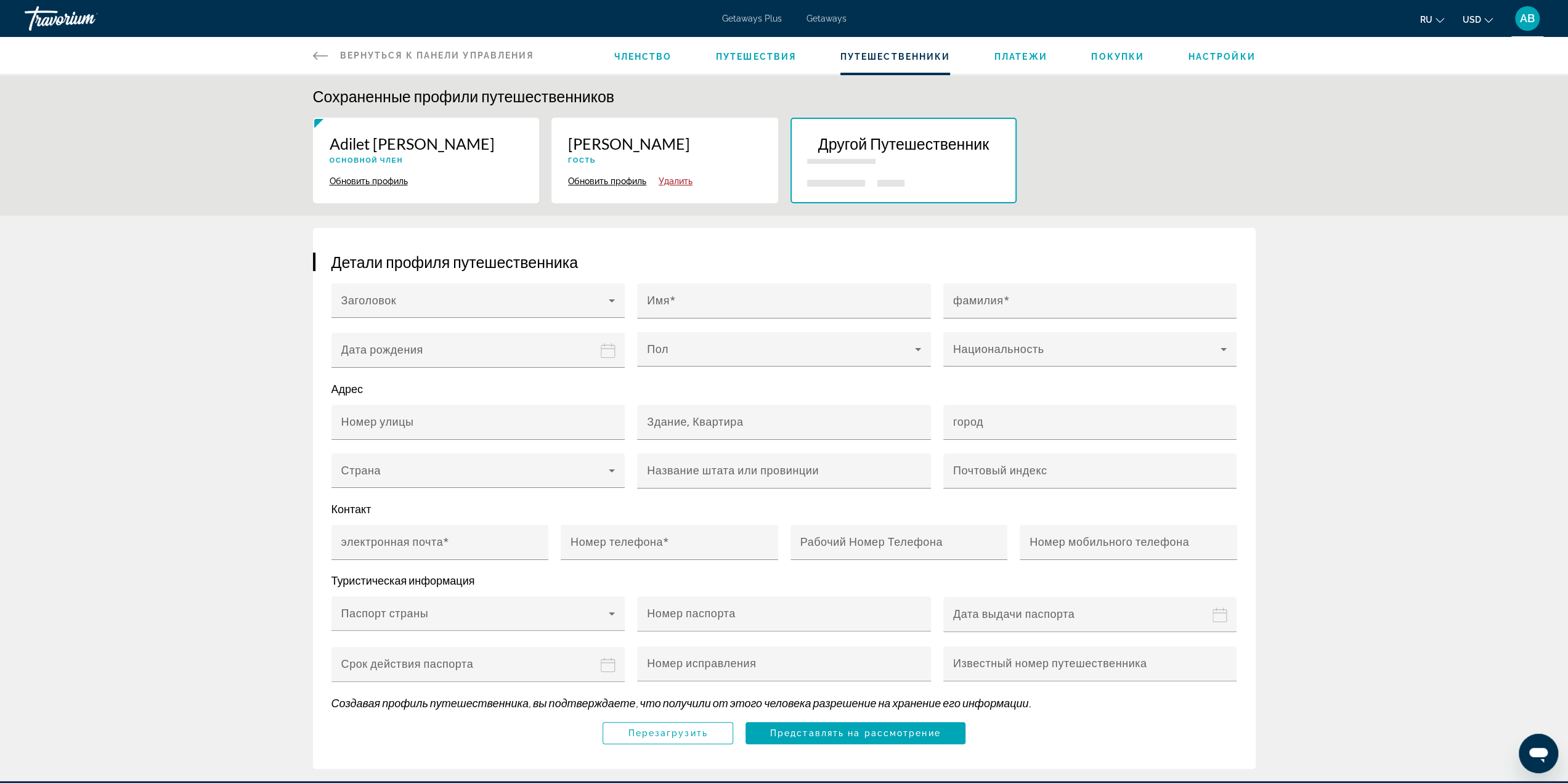
click at [990, 63] on div "Членство Путешествия Путешественники Платежи Покупки Настройки" at bounding box center [934, 55] width 642 height 37
click at [1010, 55] on span "Платежи" at bounding box center [1021, 56] width 53 height 10
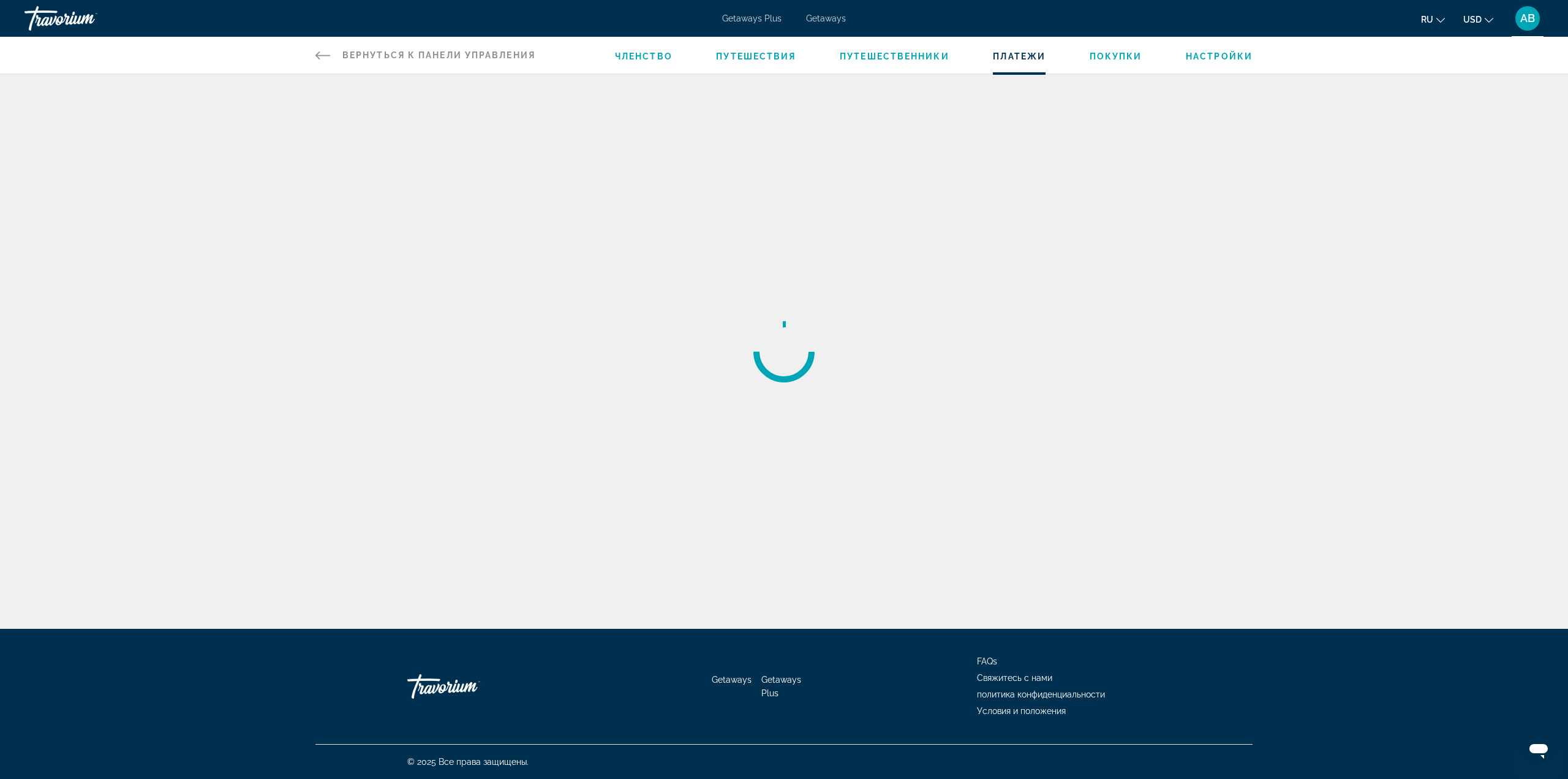
click at [1118, 65] on div "Членство Путешествия Путешественники Платежи Покупки Настройки" at bounding box center [934, 55] width 638 height 36
click at [1122, 55] on span "Покупки" at bounding box center [1116, 56] width 53 height 10
click at [1229, 53] on span "Настройки" at bounding box center [1219, 56] width 67 height 10
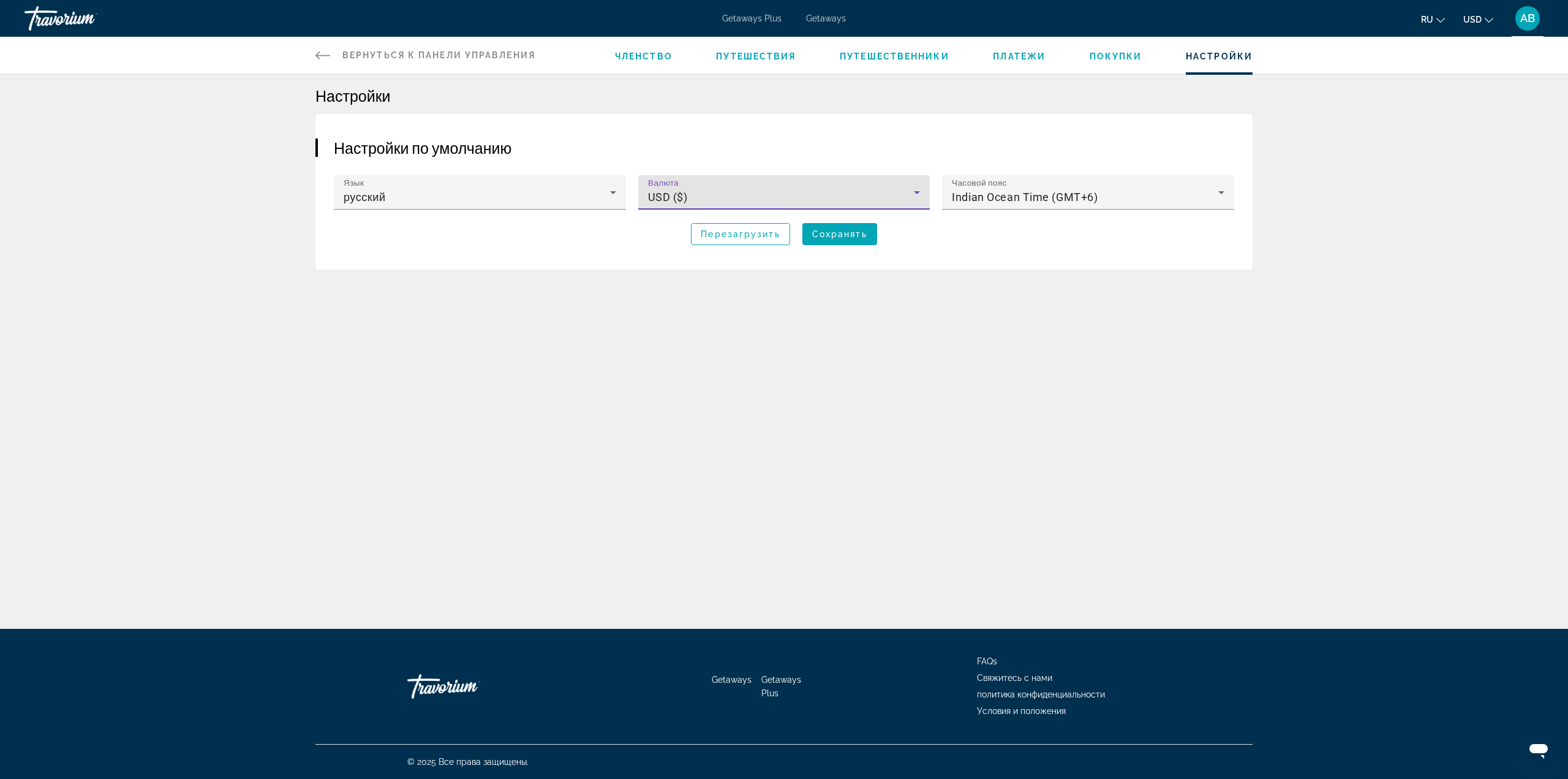
click at [849, 197] on div "USD ($)" at bounding box center [781, 197] width 266 height 15
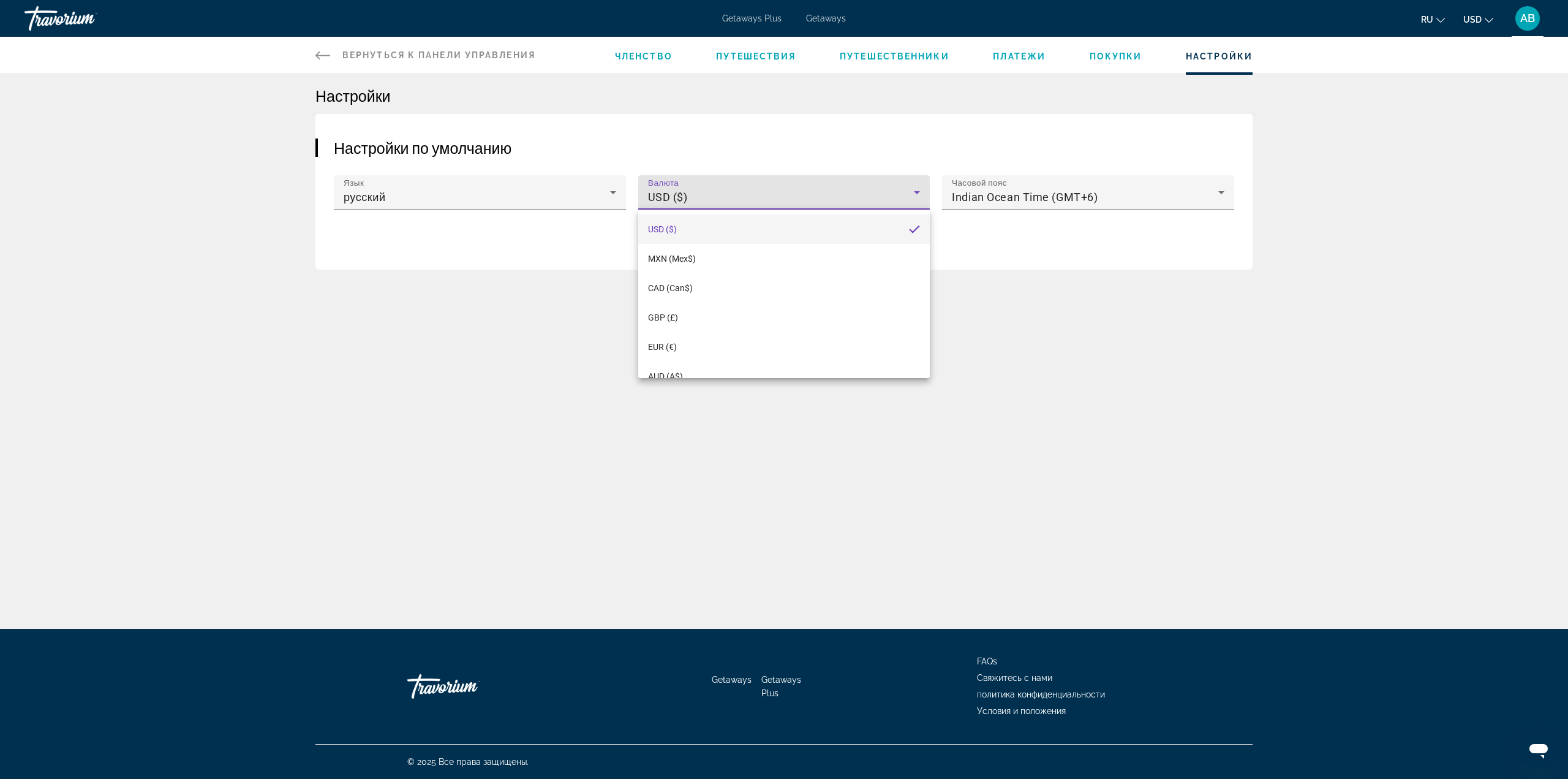
click at [985, 395] on div at bounding box center [784, 390] width 1568 height 779
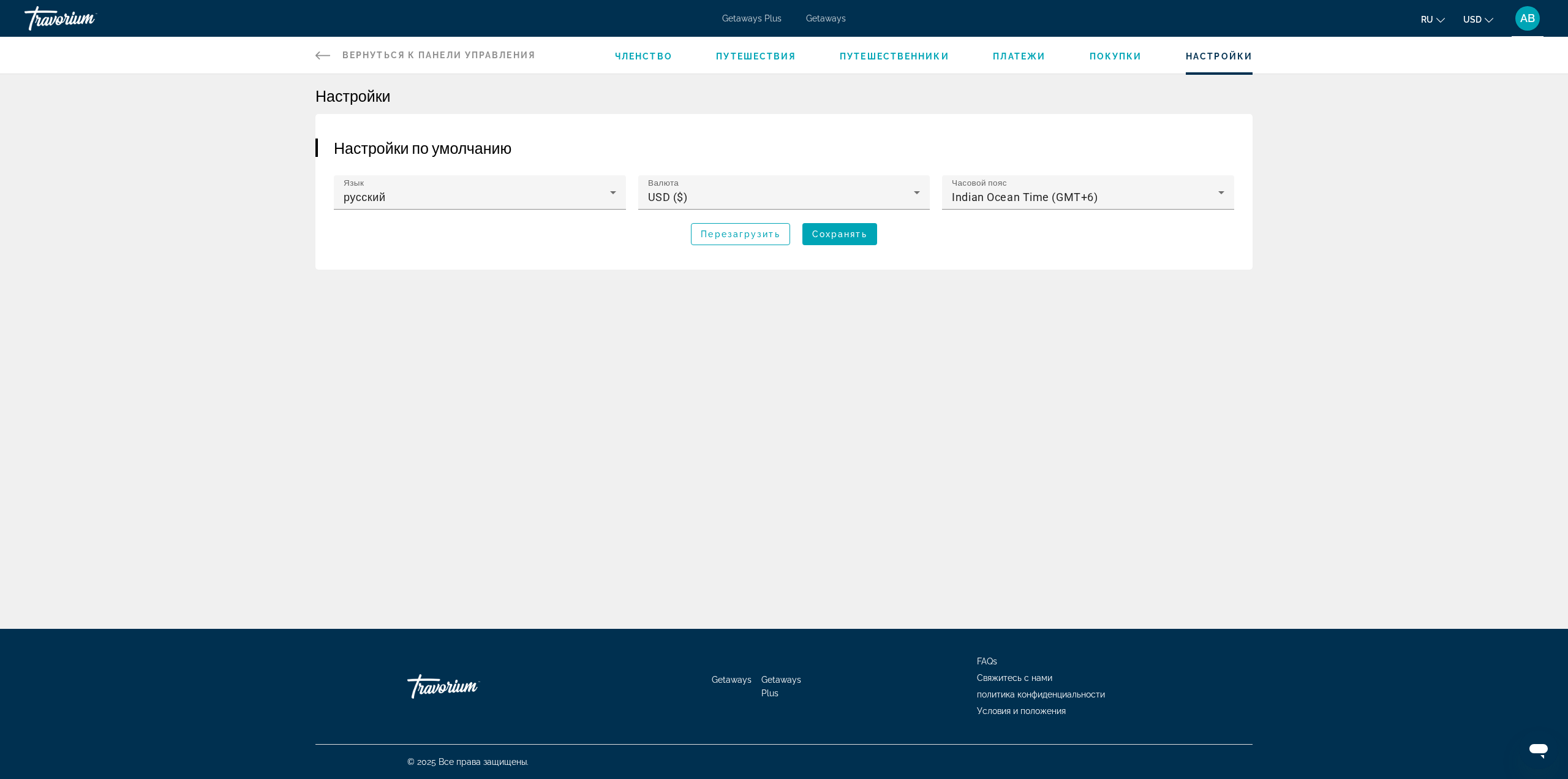
click at [666, 58] on span "Членство" at bounding box center [644, 56] width 57 height 10
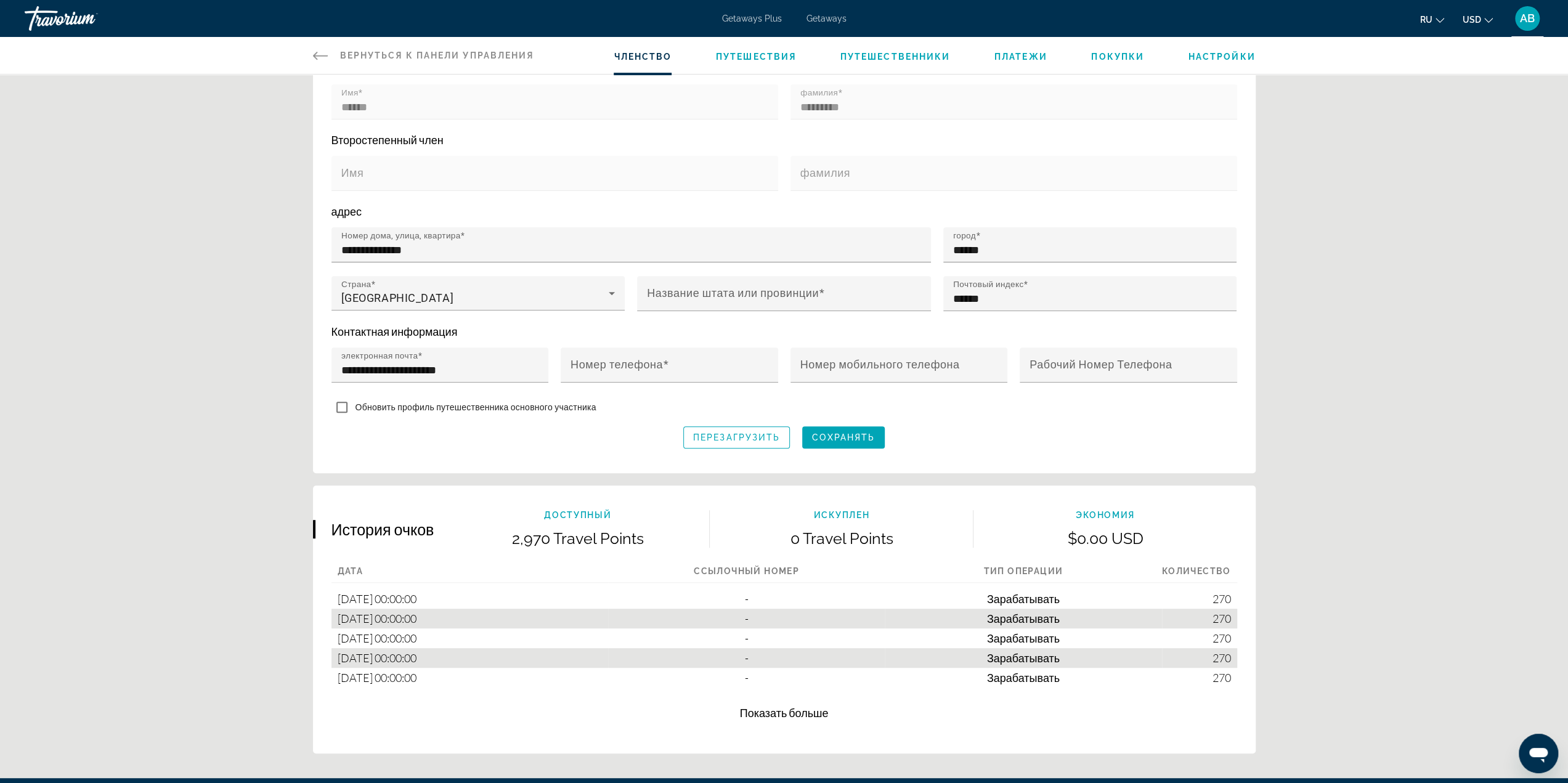
scroll to position [458, 0]
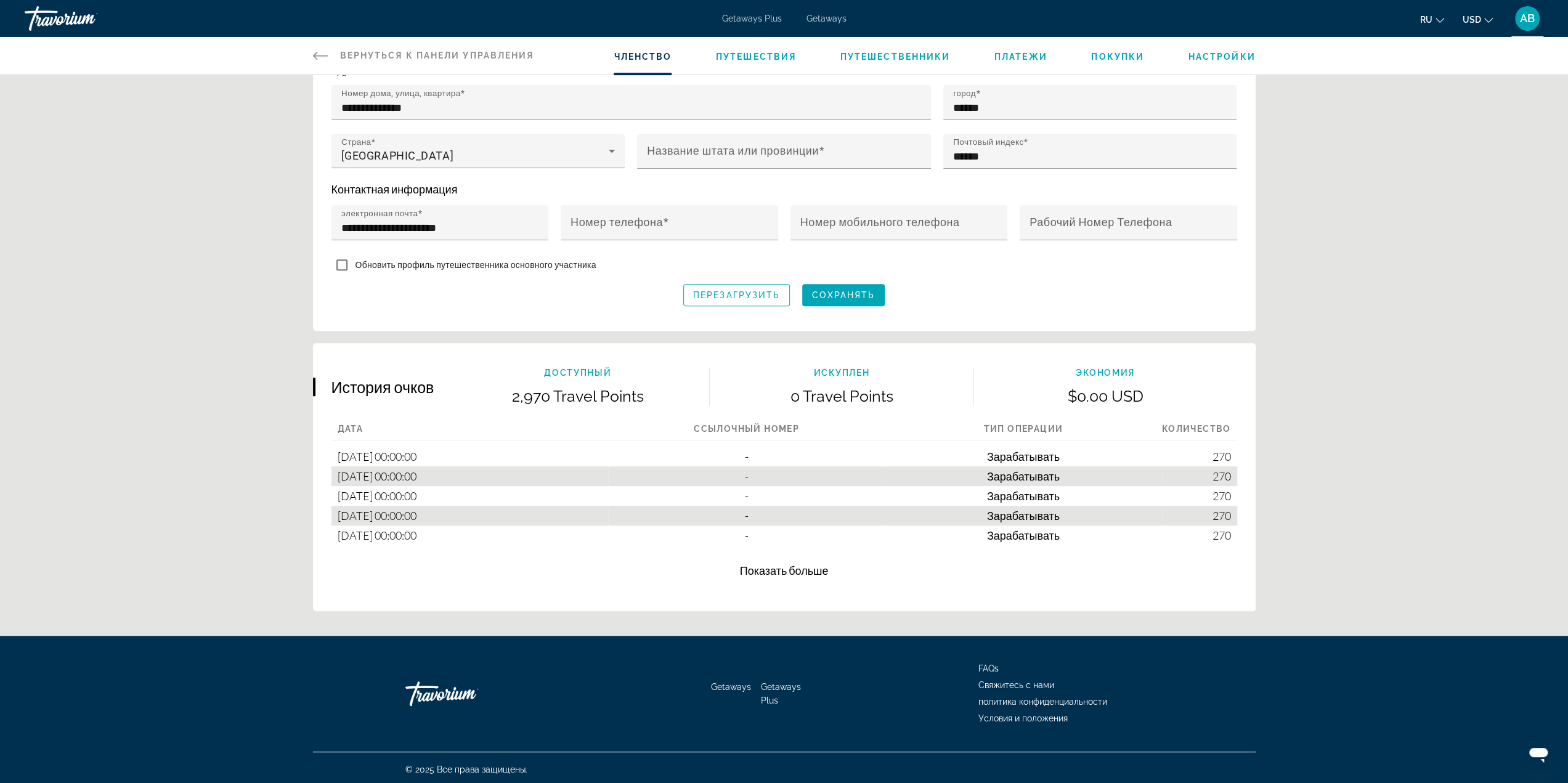
click at [782, 570] on span "Показать больше" at bounding box center [784, 570] width 89 height 14
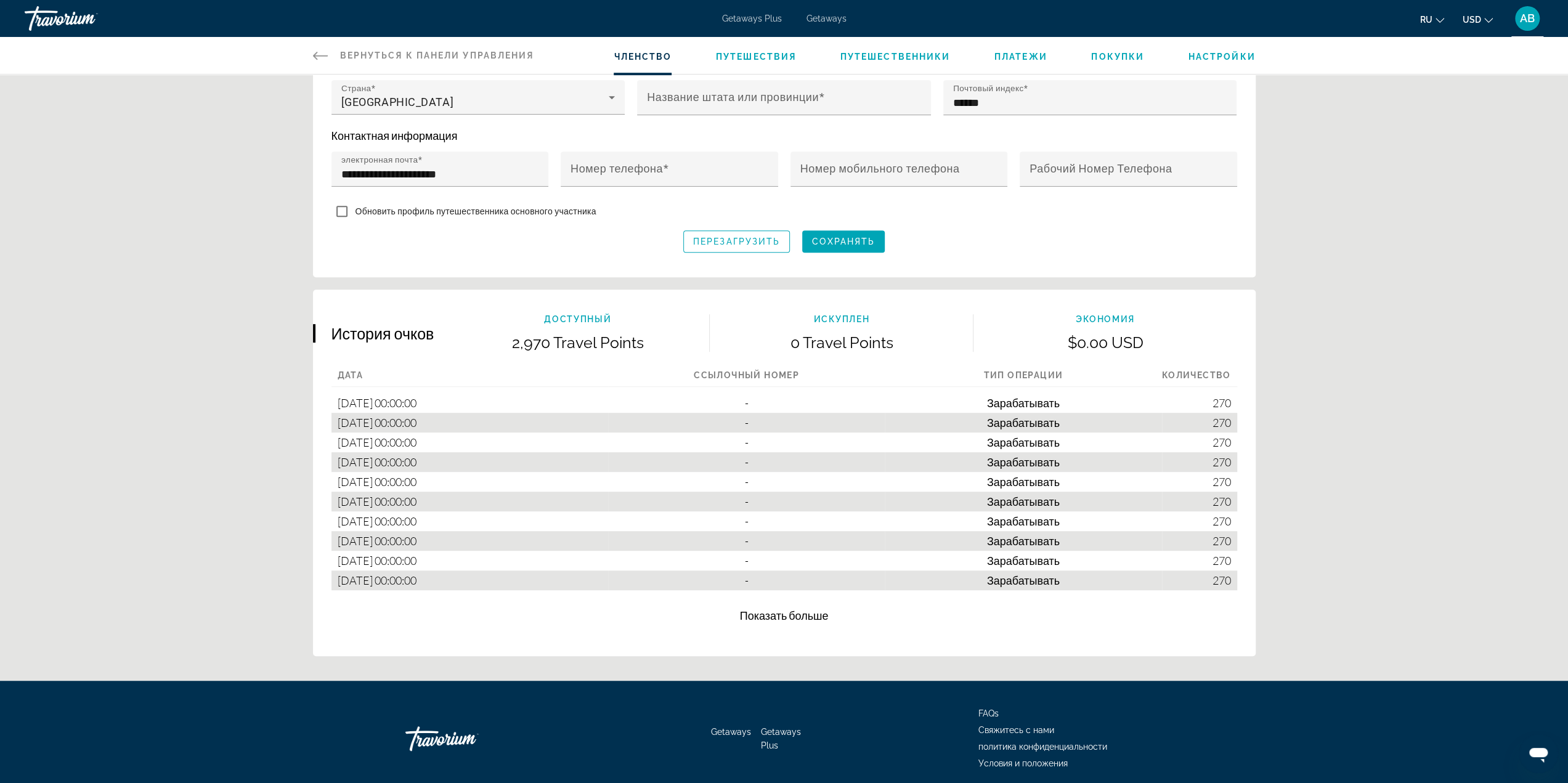
scroll to position [434, 0]
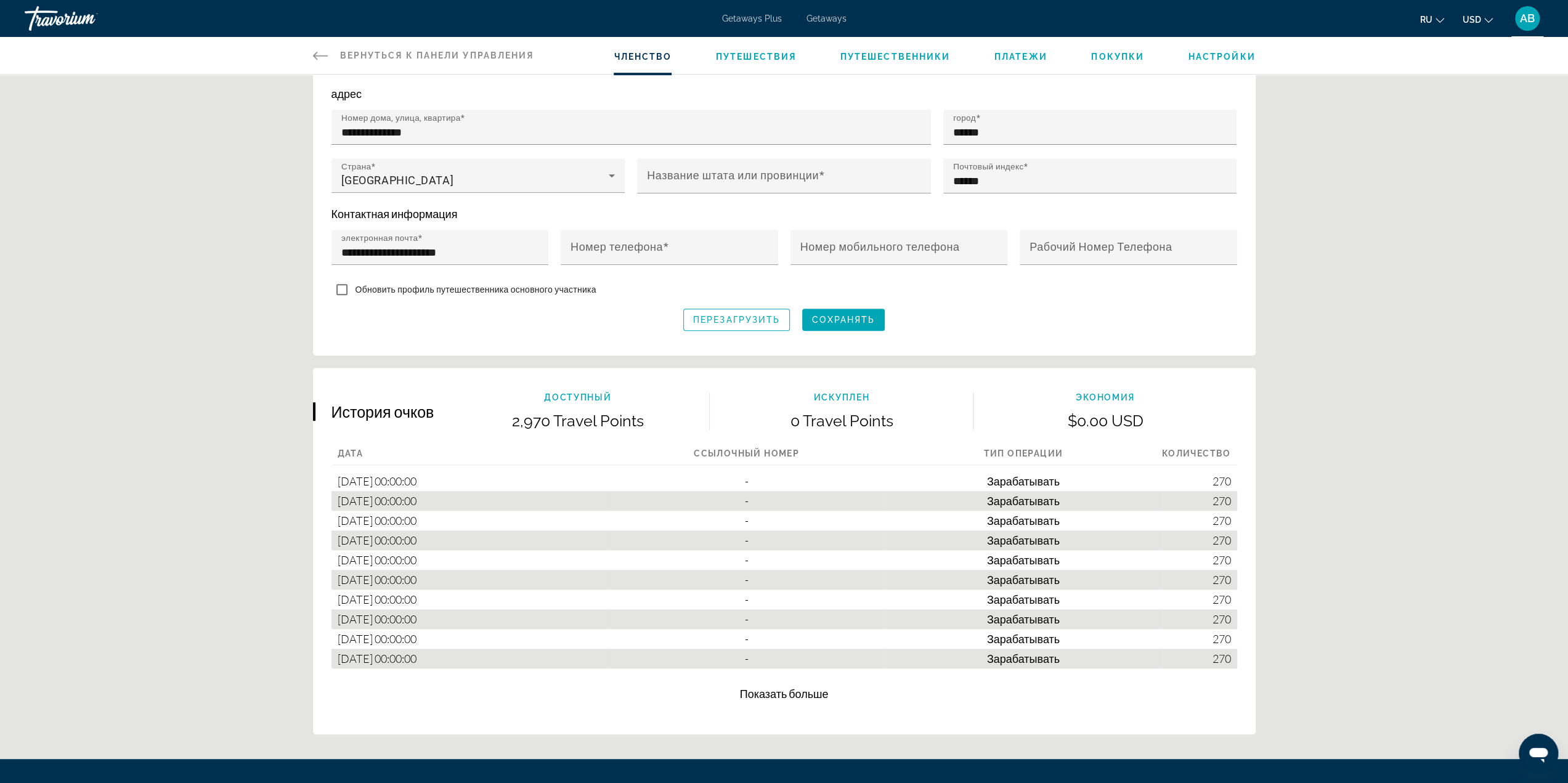
click at [598, 414] on p "2,970 Travel Points" at bounding box center [578, 421] width 263 height 18
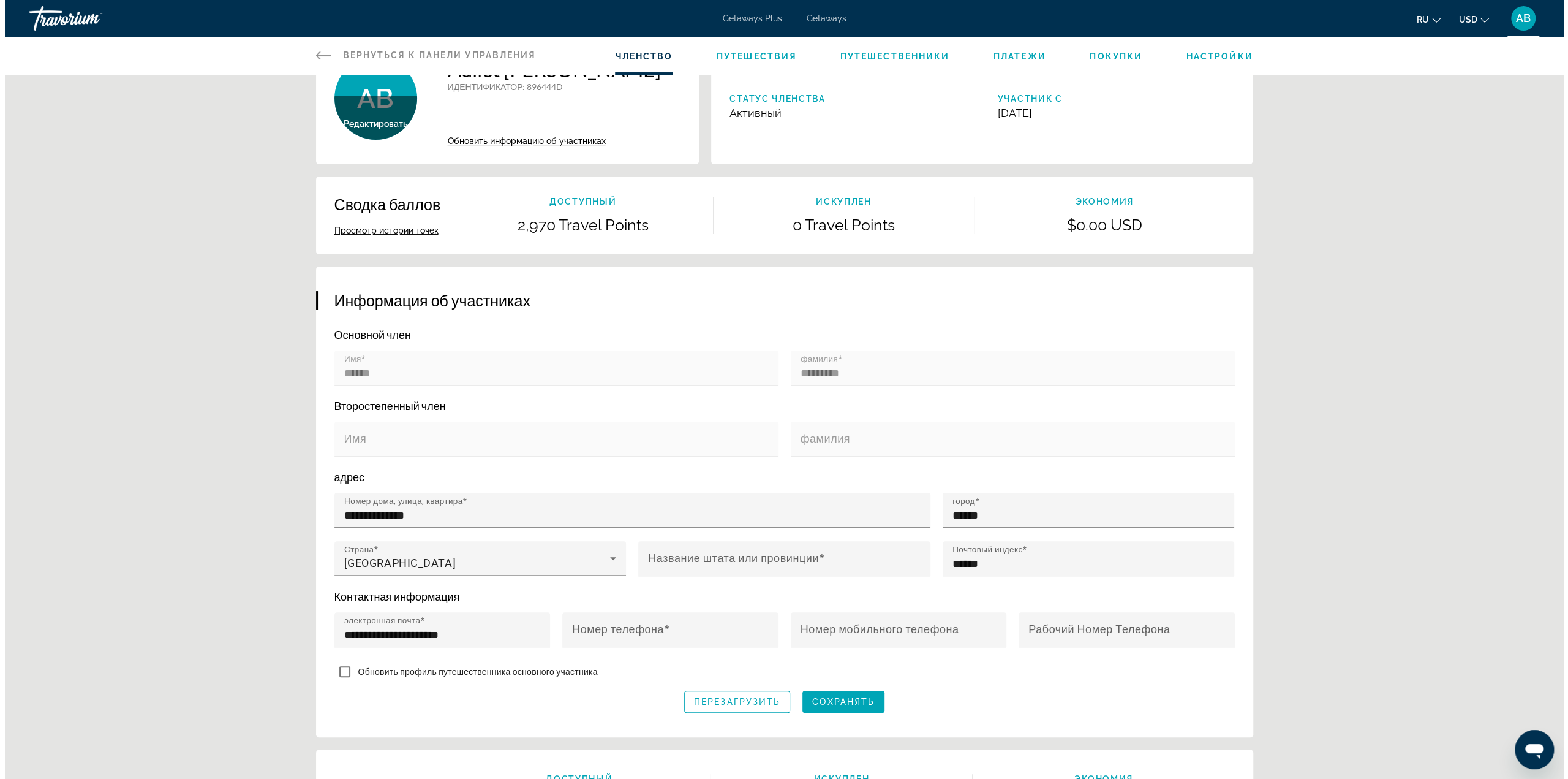
scroll to position [0, 0]
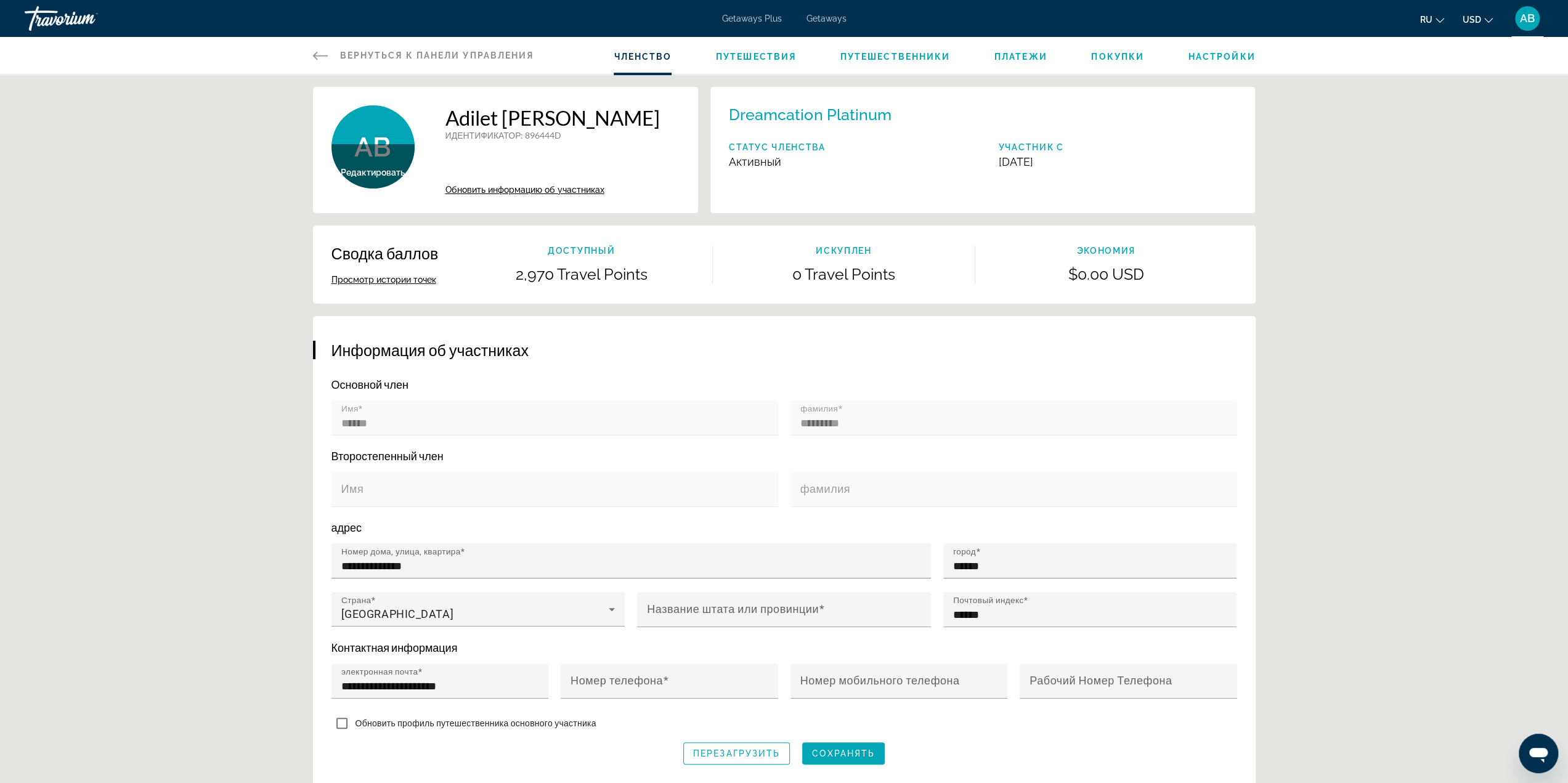
click at [775, 17] on span "Getaways Plus" at bounding box center [752, 18] width 60 height 10
